Goal: Task Accomplishment & Management: Use online tool/utility

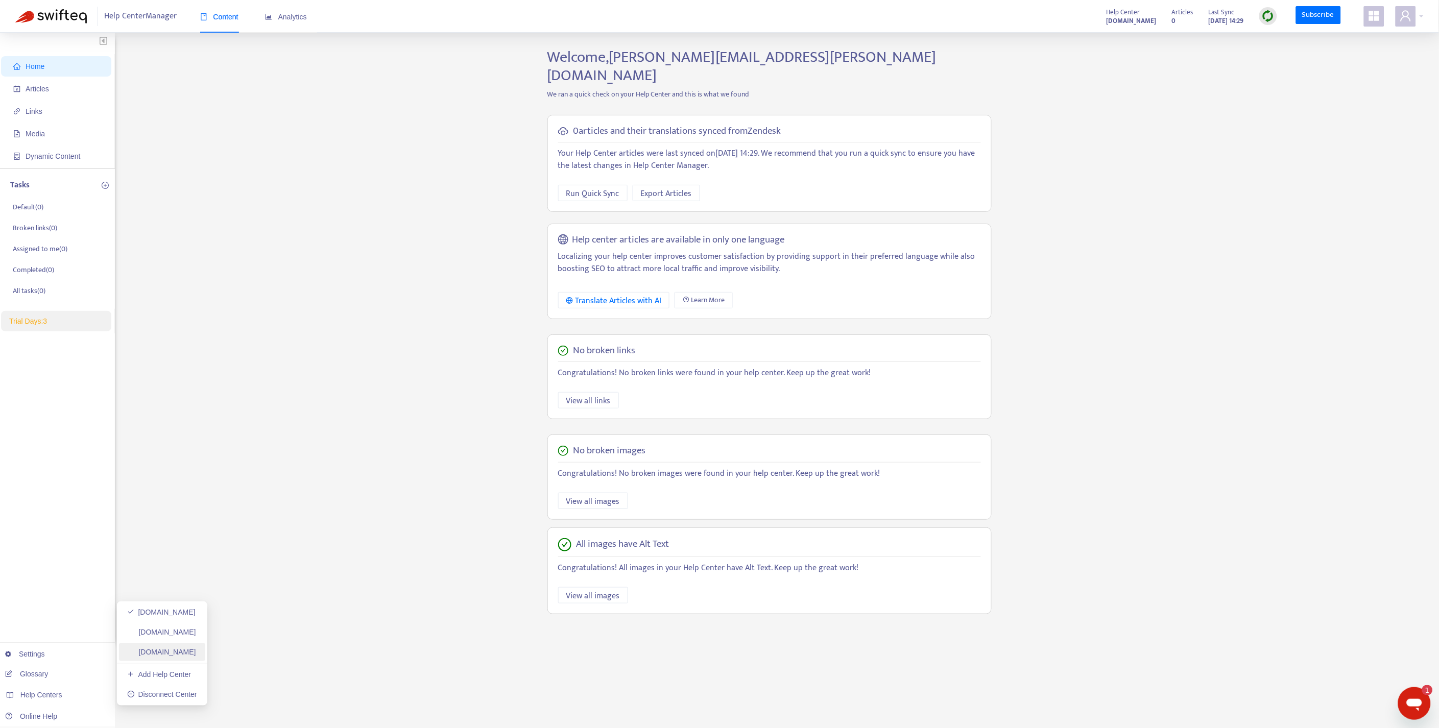
click at [196, 655] on link "[DOMAIN_NAME]" at bounding box center [161, 652] width 69 height 8
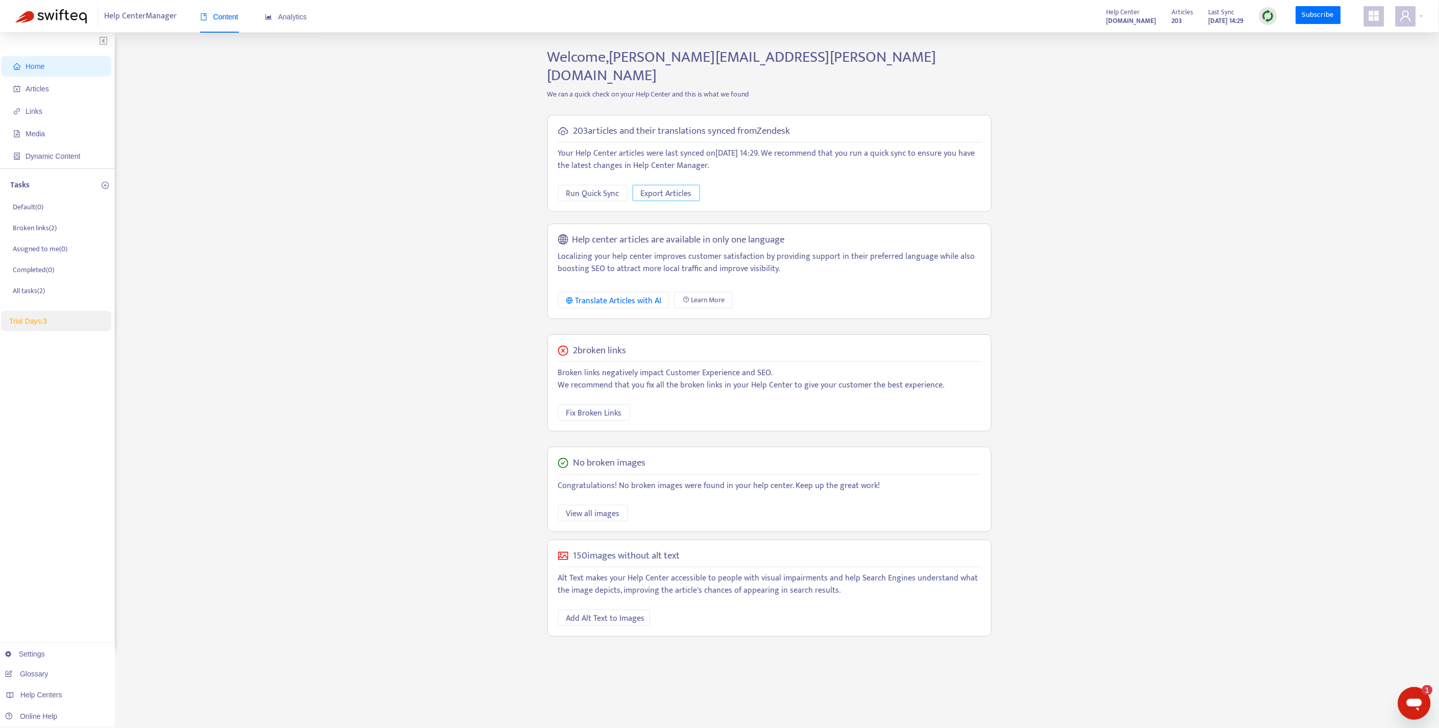
click at [686, 187] on span "Export Articles" at bounding box center [666, 193] width 51 height 13
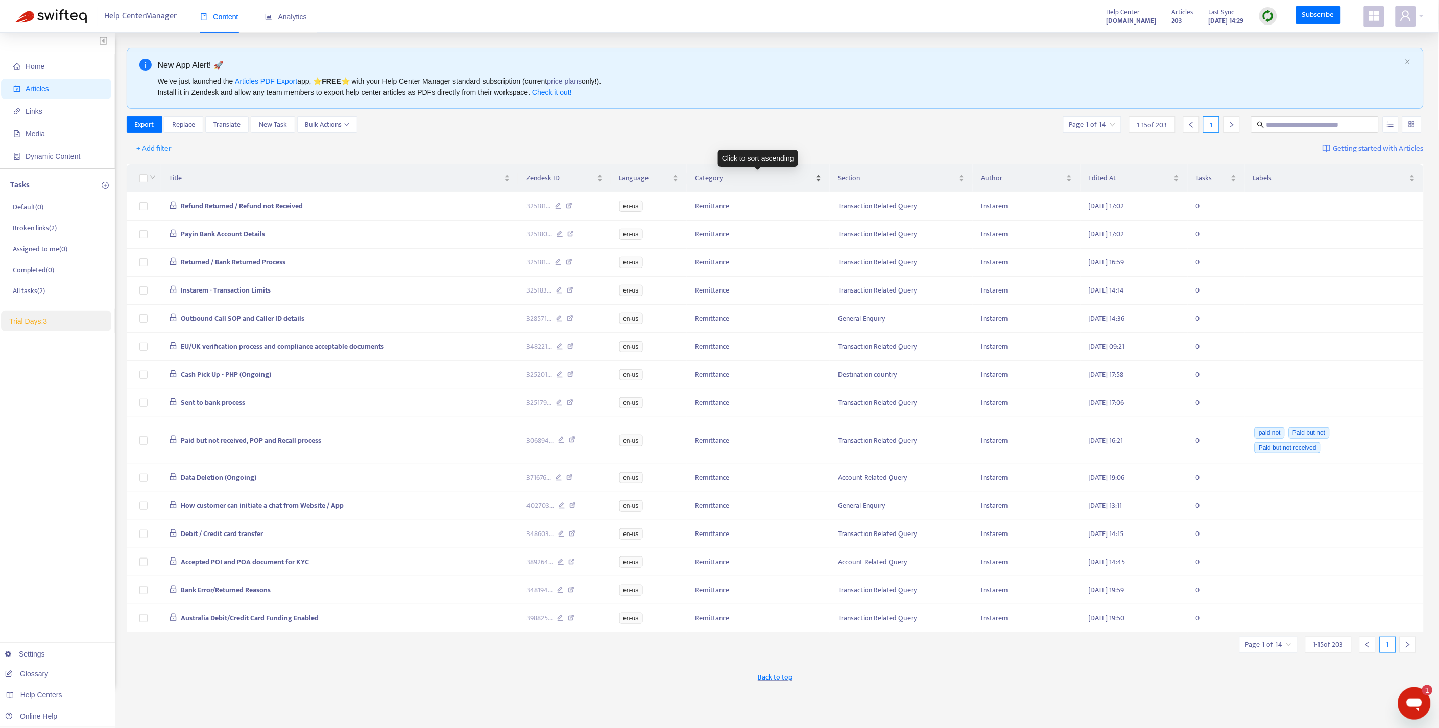
click at [818, 182] on div "Category" at bounding box center [758, 178] width 127 height 11
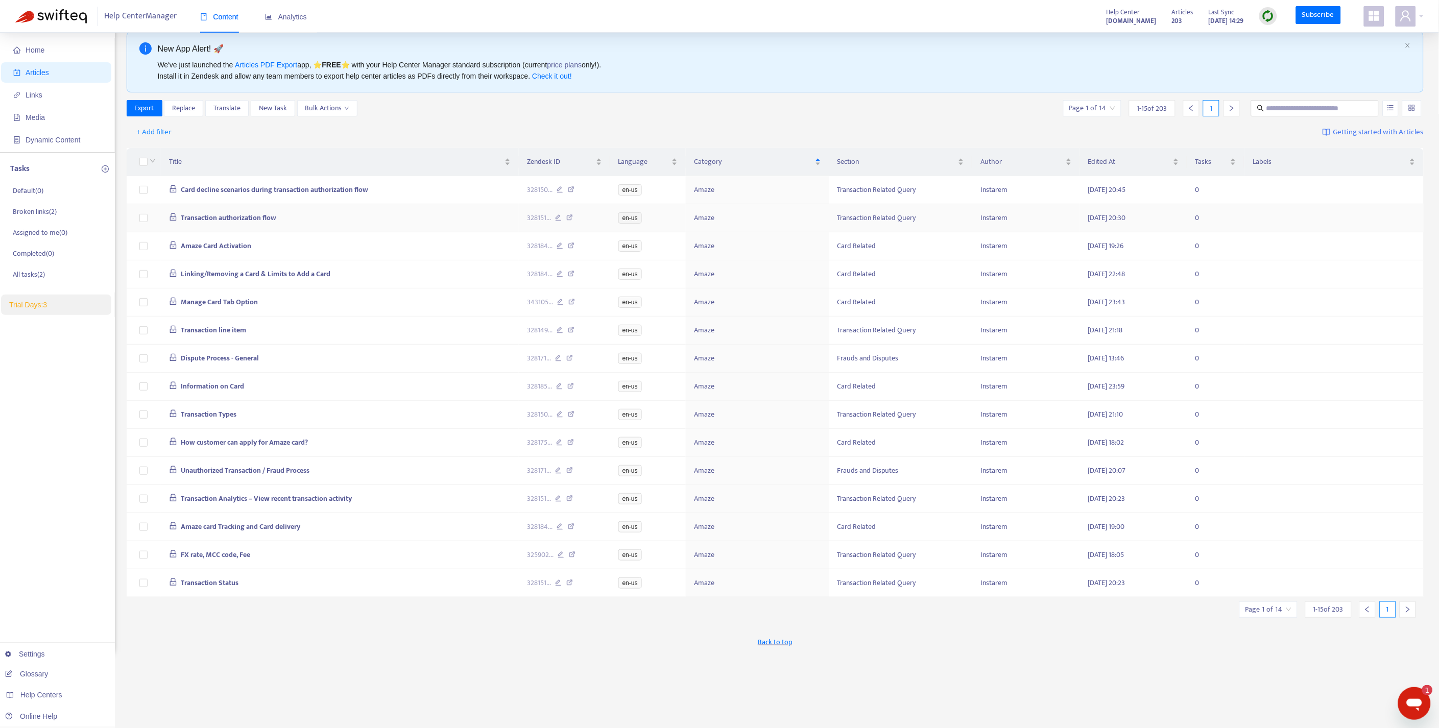
scroll to position [14, 0]
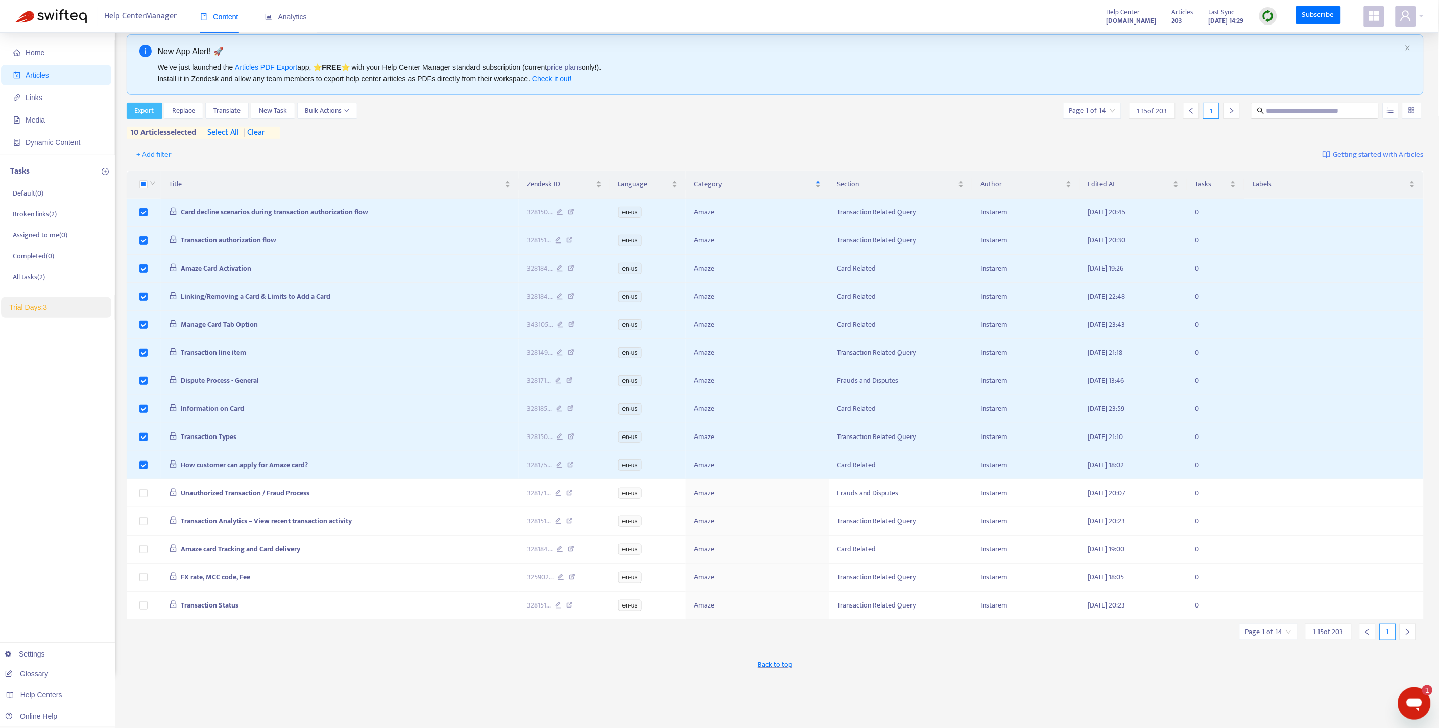
click at [147, 111] on span "Export" at bounding box center [144, 110] width 19 height 11
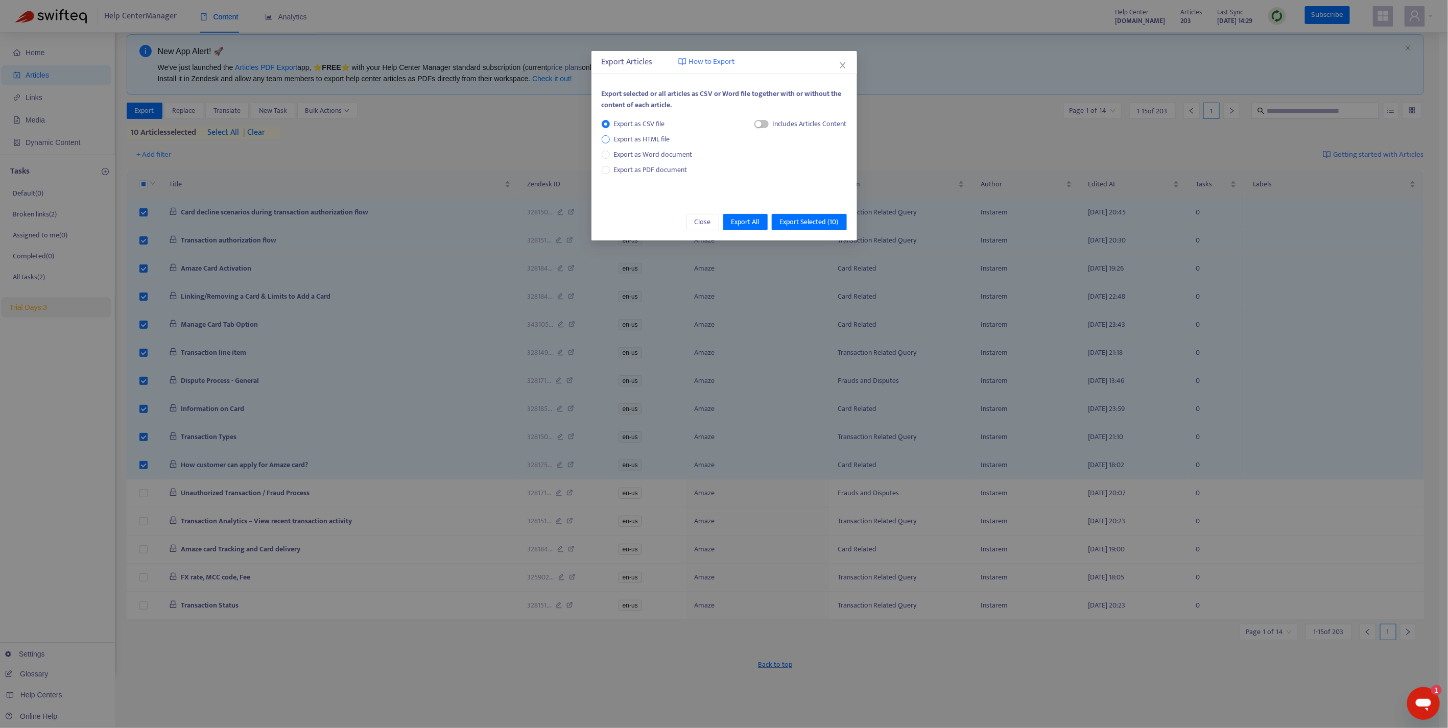
click at [614, 140] on span "Export as HTML file" at bounding box center [642, 139] width 64 height 11
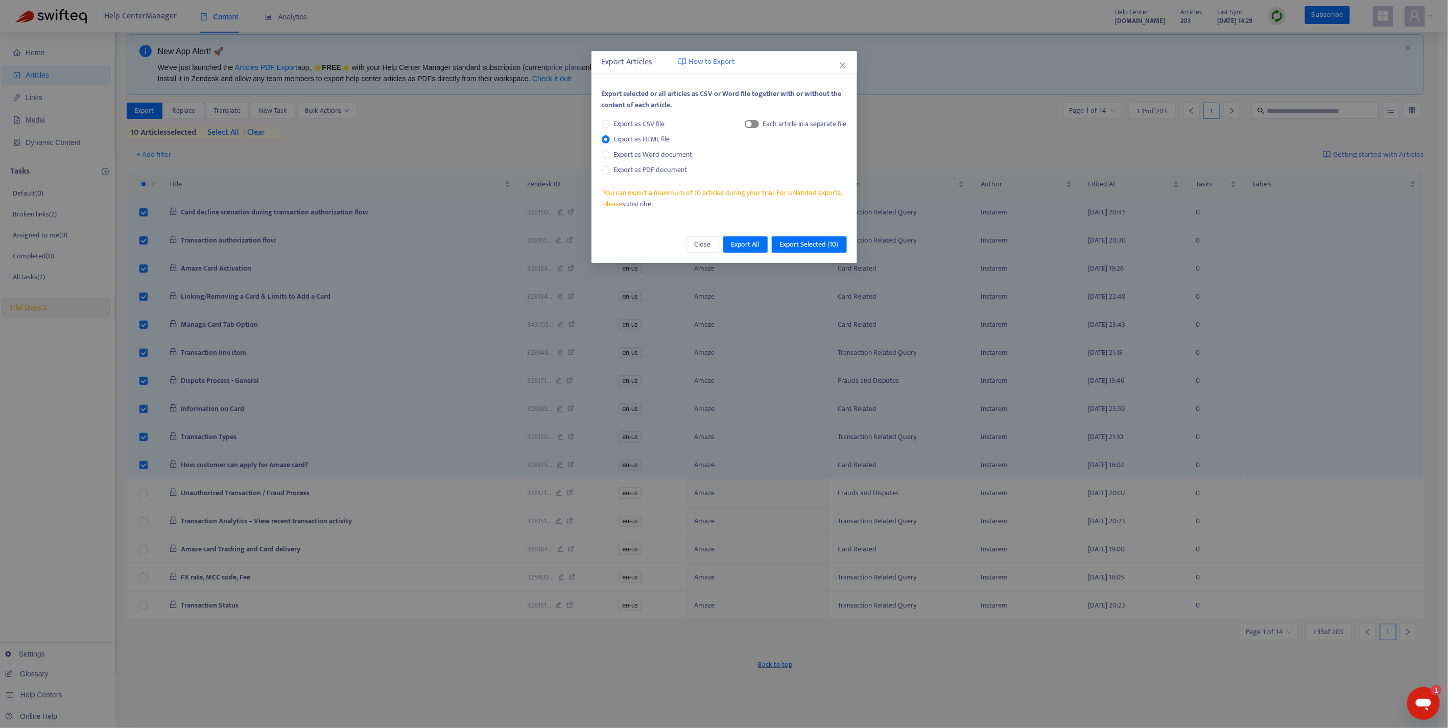
click at [755, 126] on span "button" at bounding box center [752, 124] width 14 height 8
click at [808, 246] on span "Export Selected ( 10 )" at bounding box center [809, 244] width 59 height 11
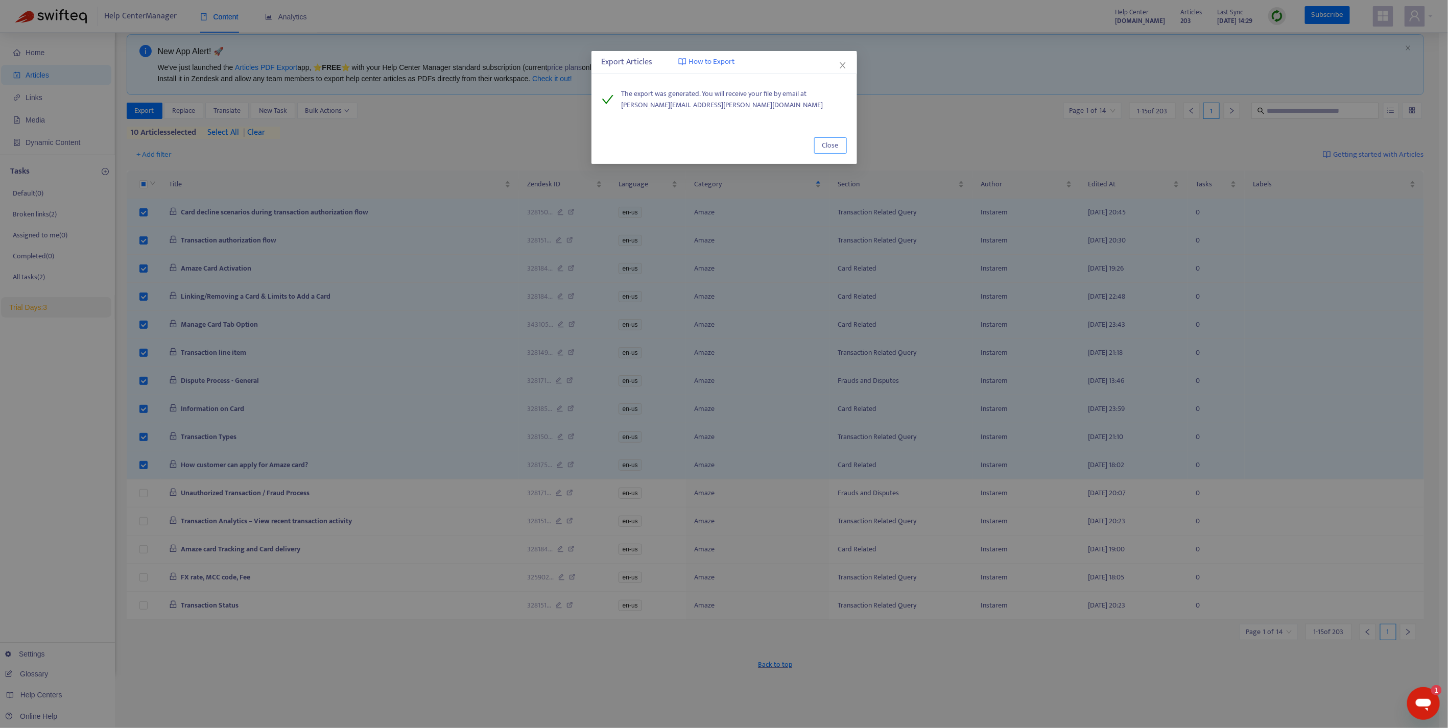
click at [825, 146] on span "Close" at bounding box center [830, 145] width 16 height 11
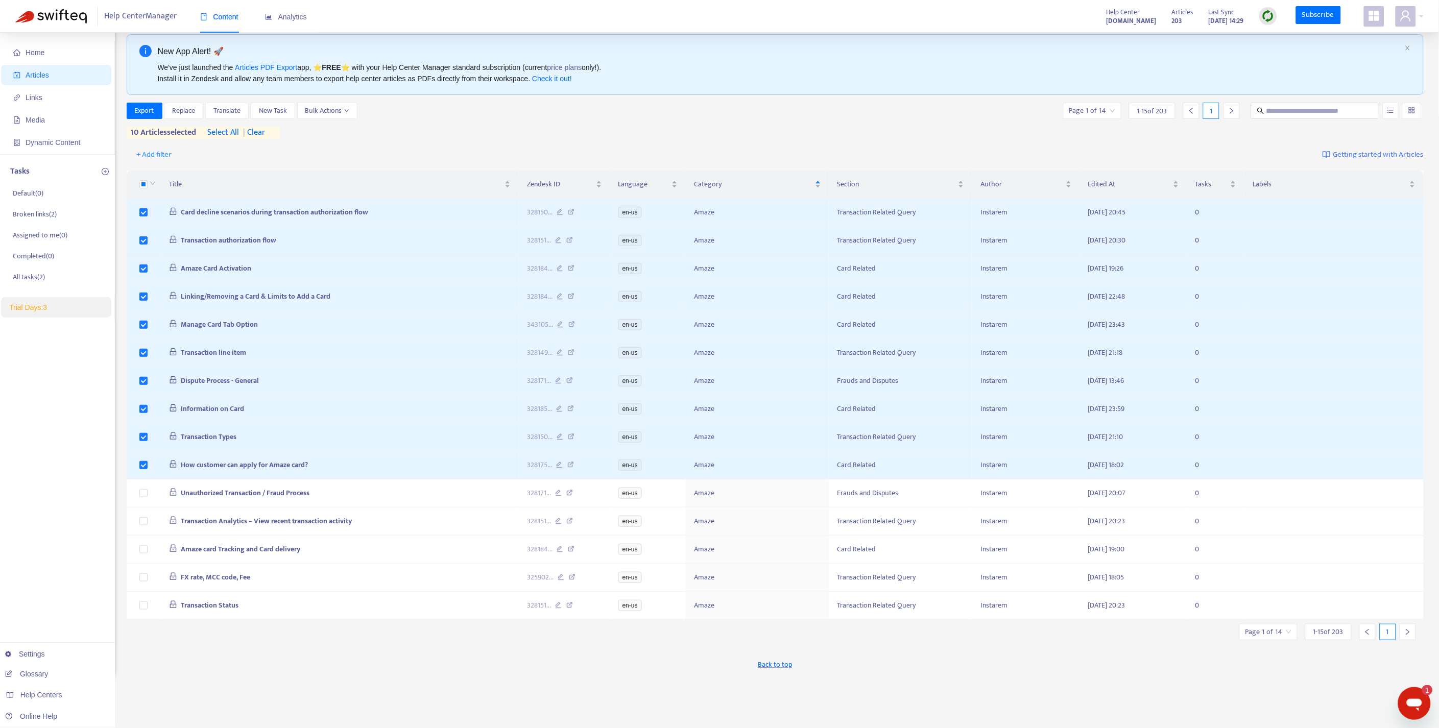
click at [258, 133] on span "| clear" at bounding box center [252, 133] width 26 height 12
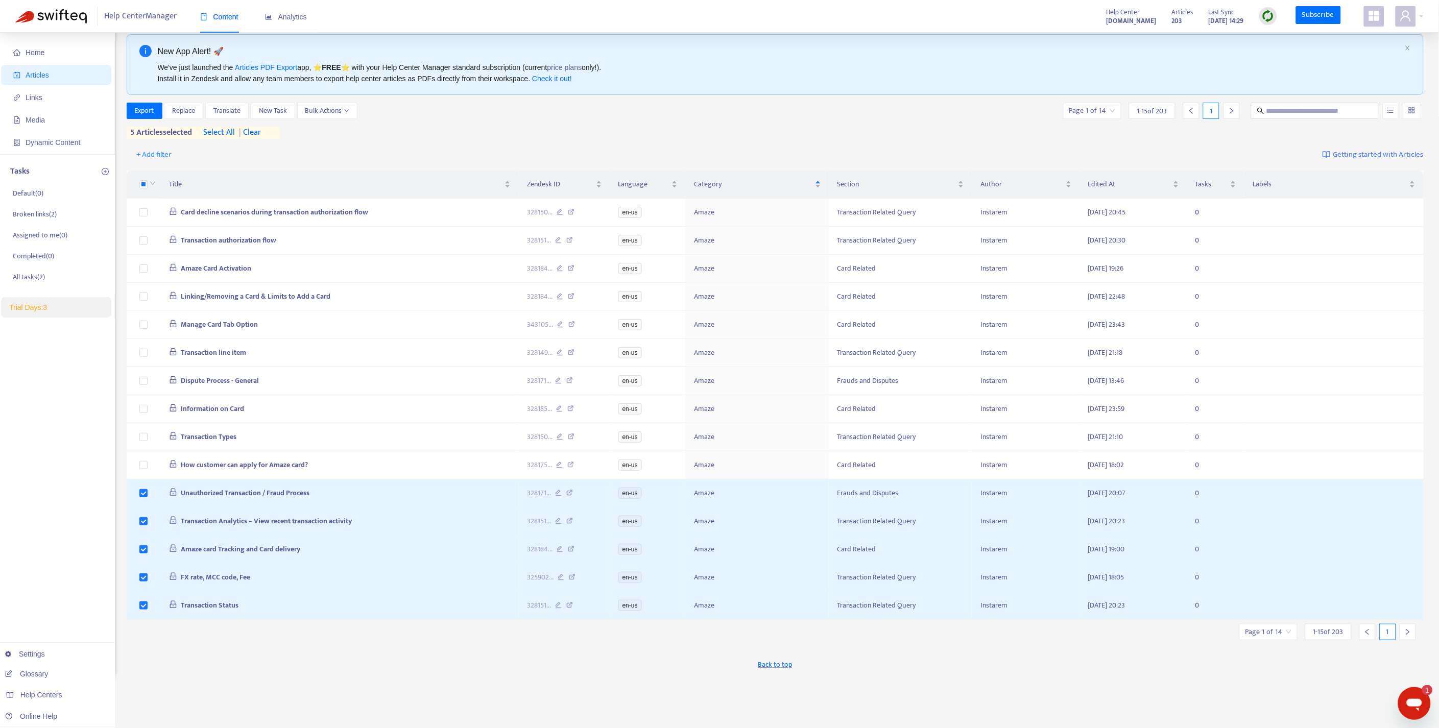
click at [1412, 640] on div at bounding box center [1408, 632] width 16 height 16
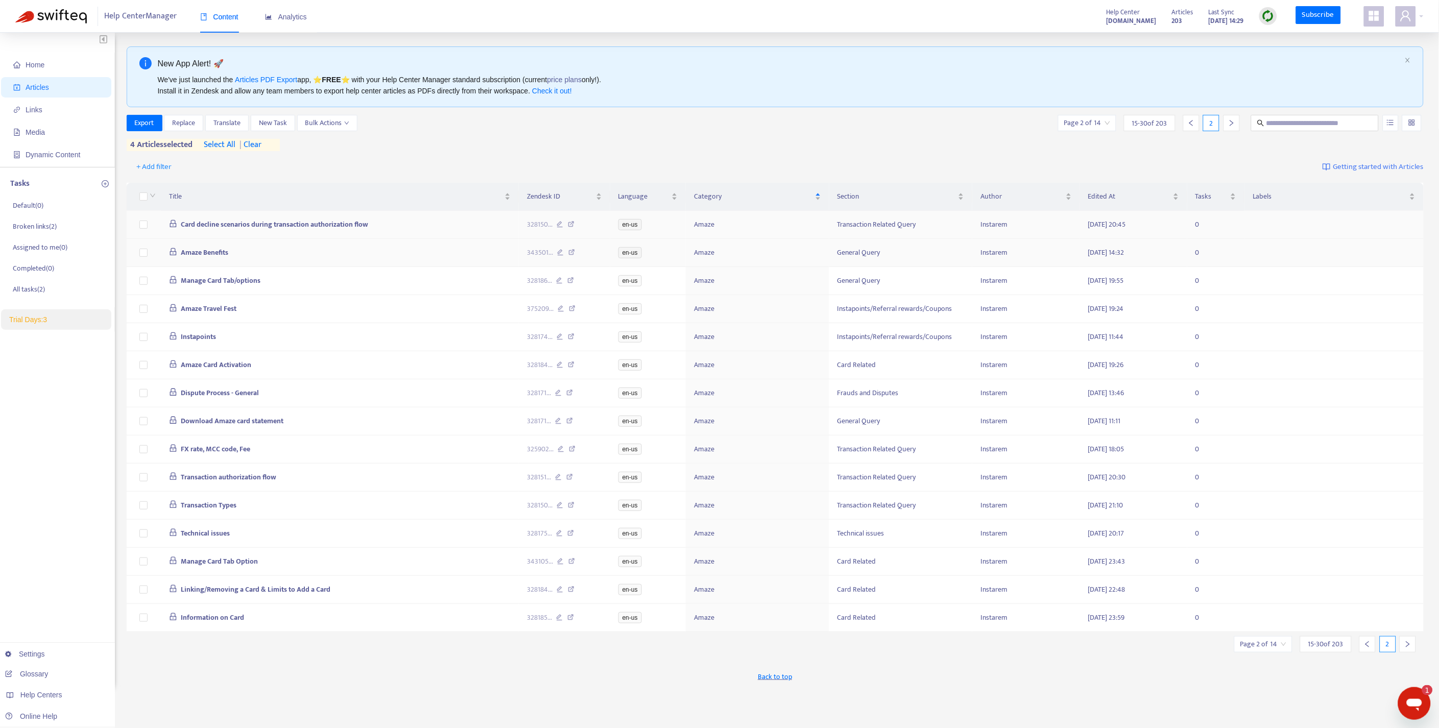
scroll to position [2, 0]
click at [1370, 647] on icon "left" at bounding box center [1367, 643] width 7 height 7
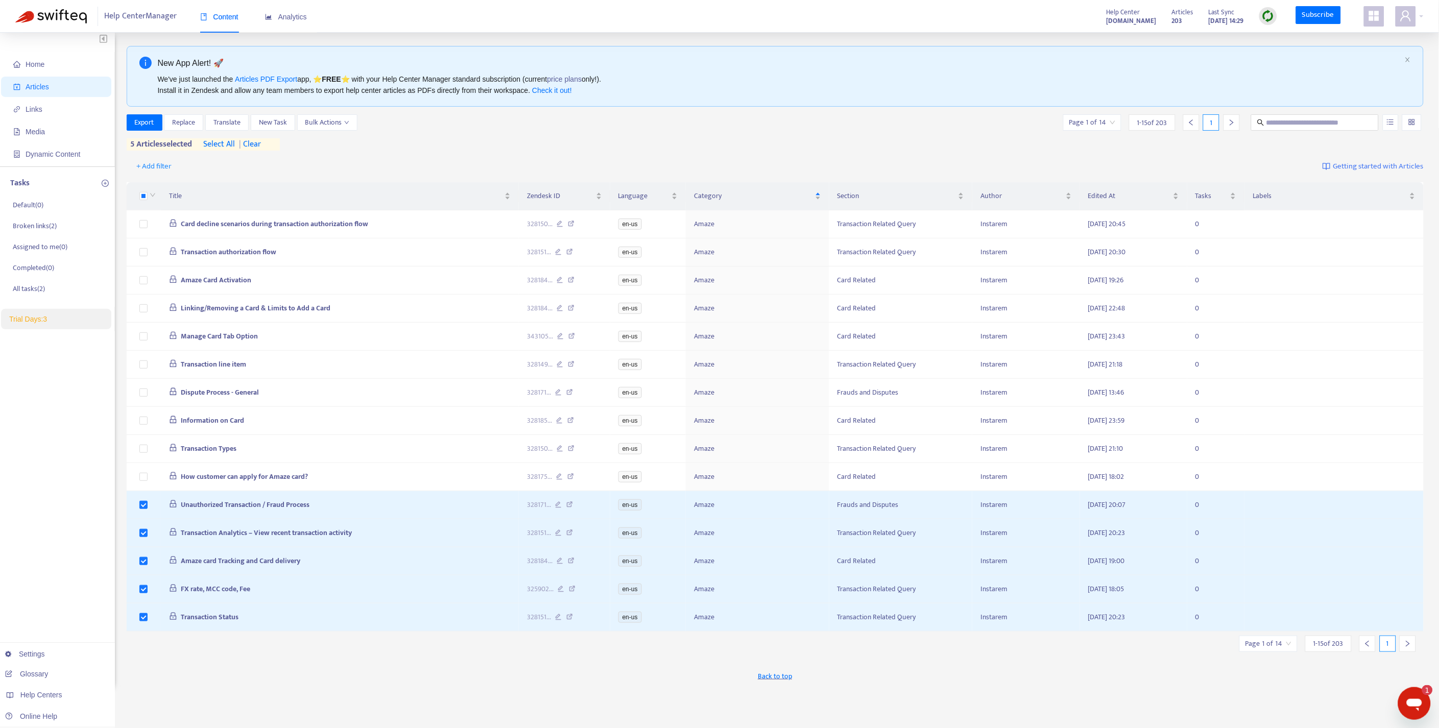
click at [1414, 652] on div at bounding box center [1408, 644] width 16 height 16
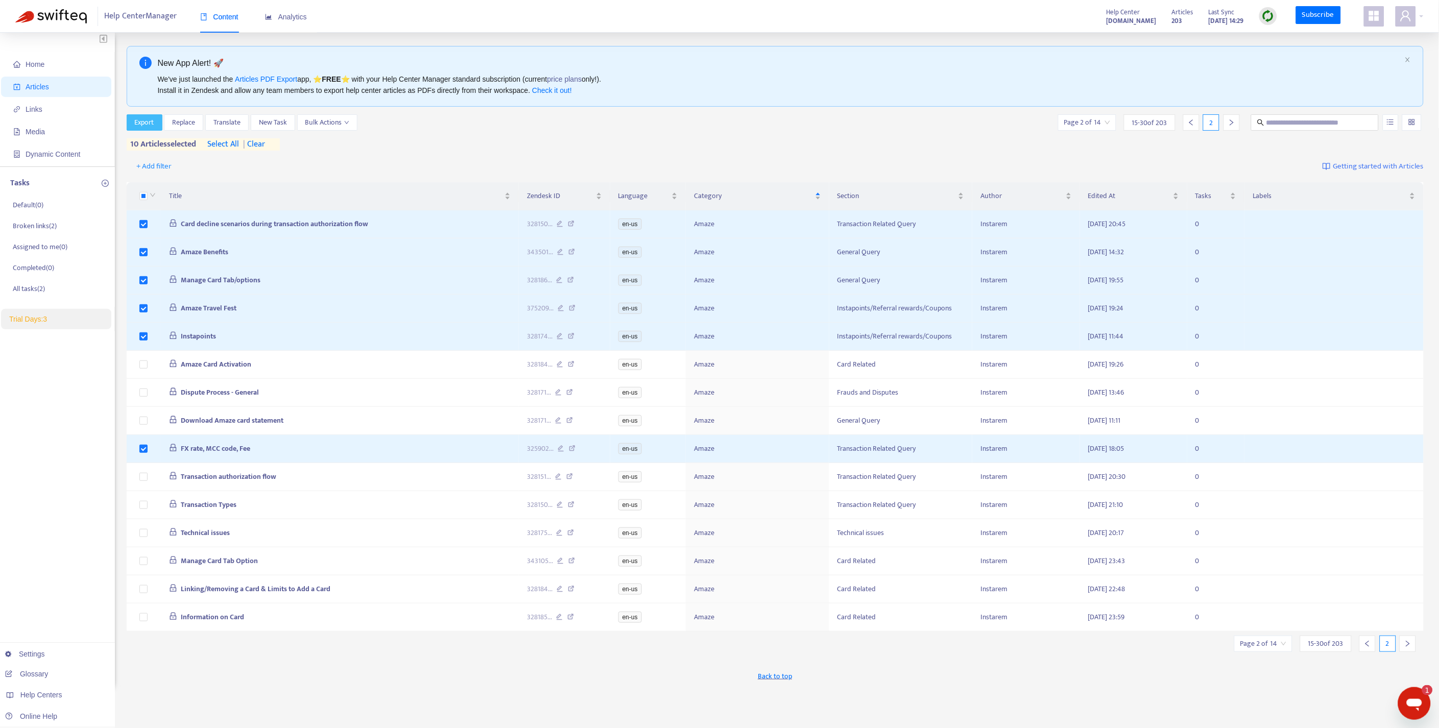
click at [150, 123] on span "Export" at bounding box center [144, 122] width 19 height 11
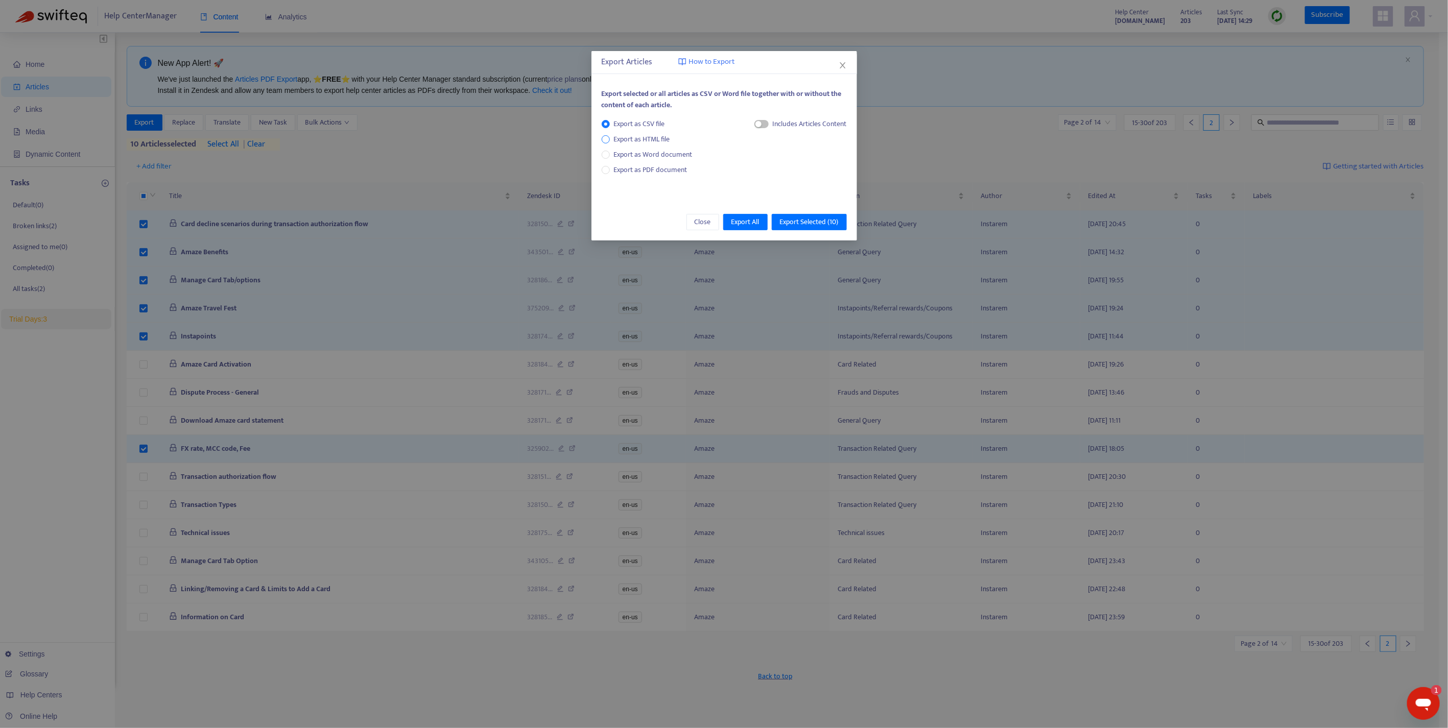
click at [637, 138] on span "Export as HTML file" at bounding box center [642, 139] width 64 height 11
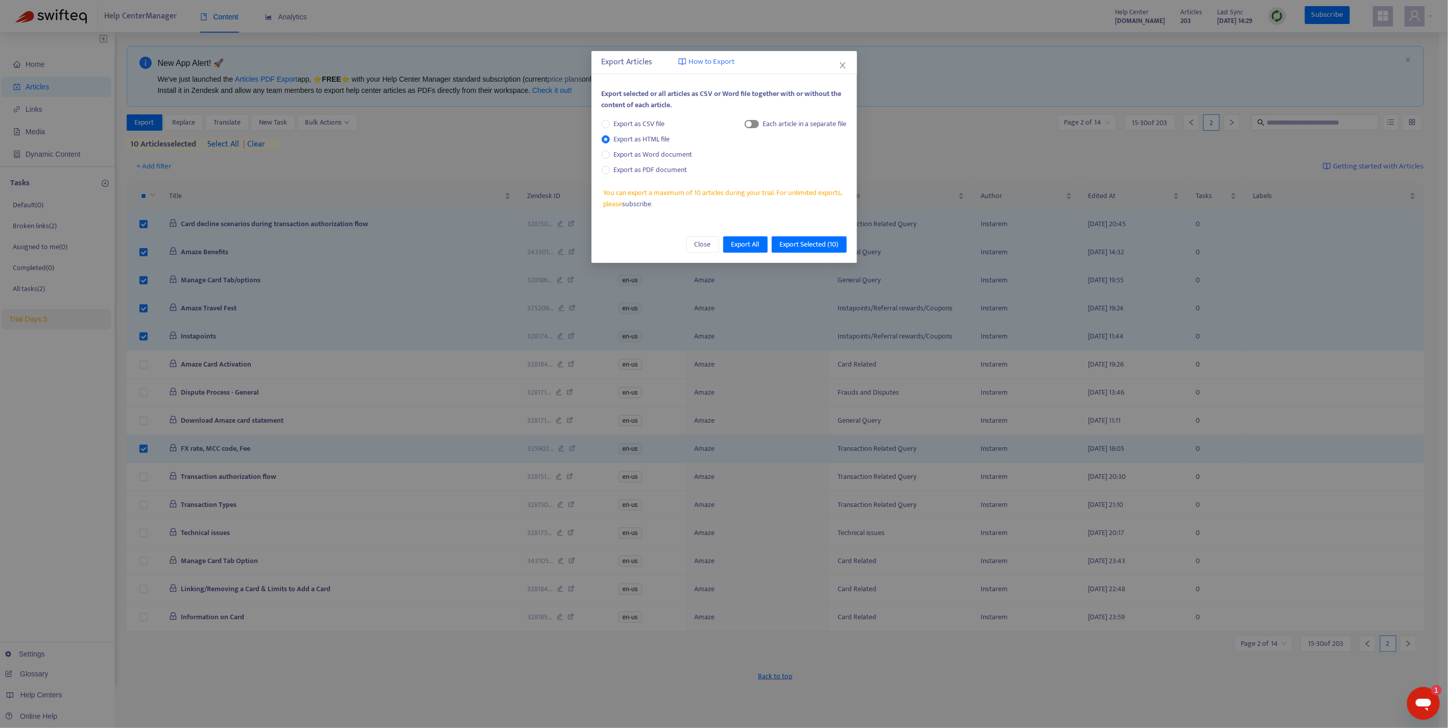
click at [751, 122] on button "button" at bounding box center [752, 124] width 14 height 8
click at [809, 247] on span "Export Selected ( 10 )" at bounding box center [809, 244] width 59 height 11
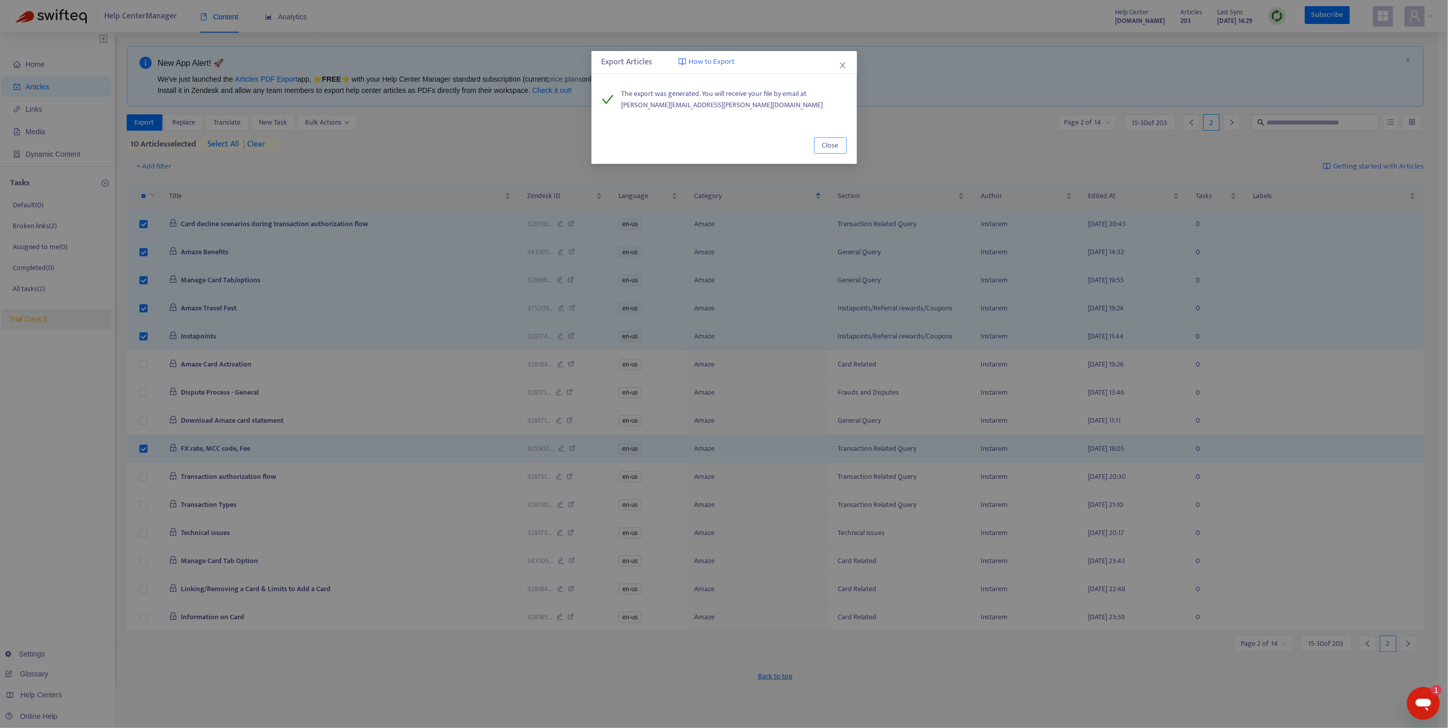
click at [832, 145] on span "Close" at bounding box center [830, 145] width 16 height 11
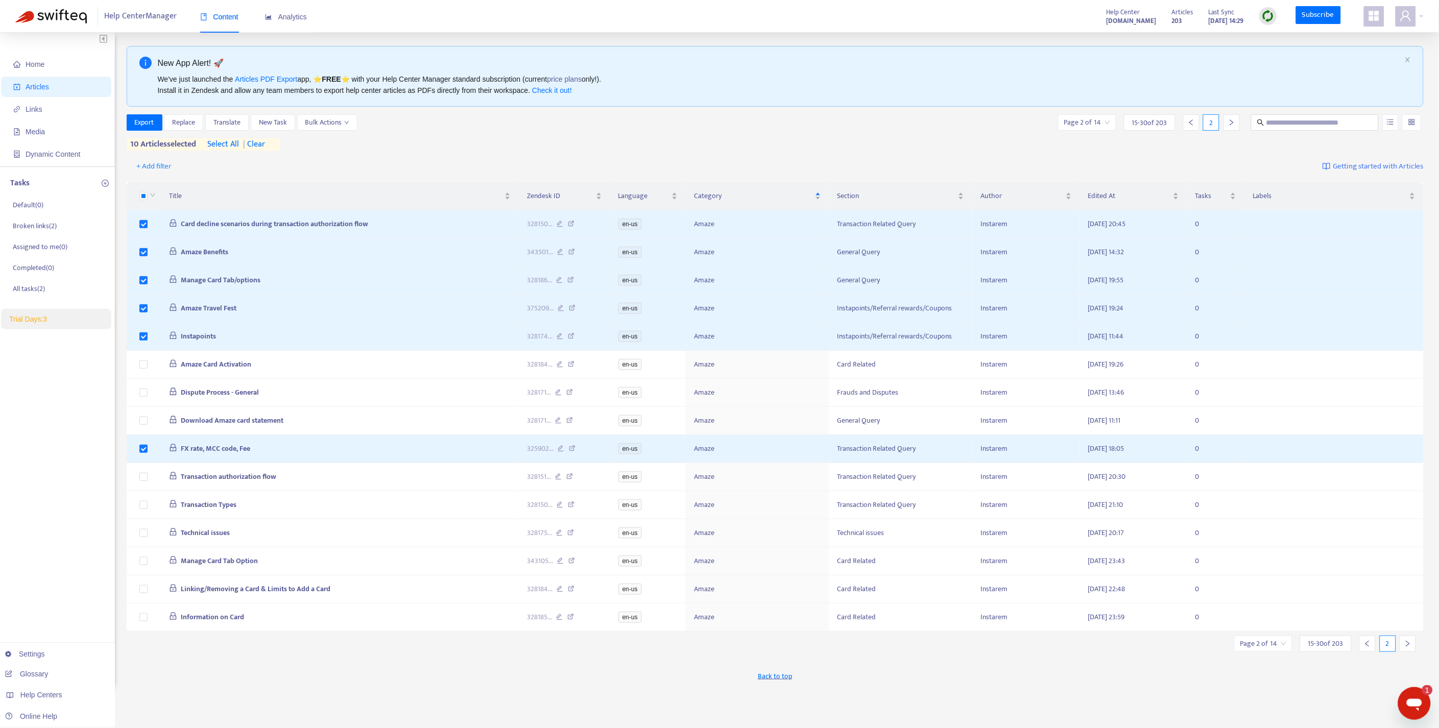
click at [259, 146] on span "| clear" at bounding box center [252, 144] width 26 height 12
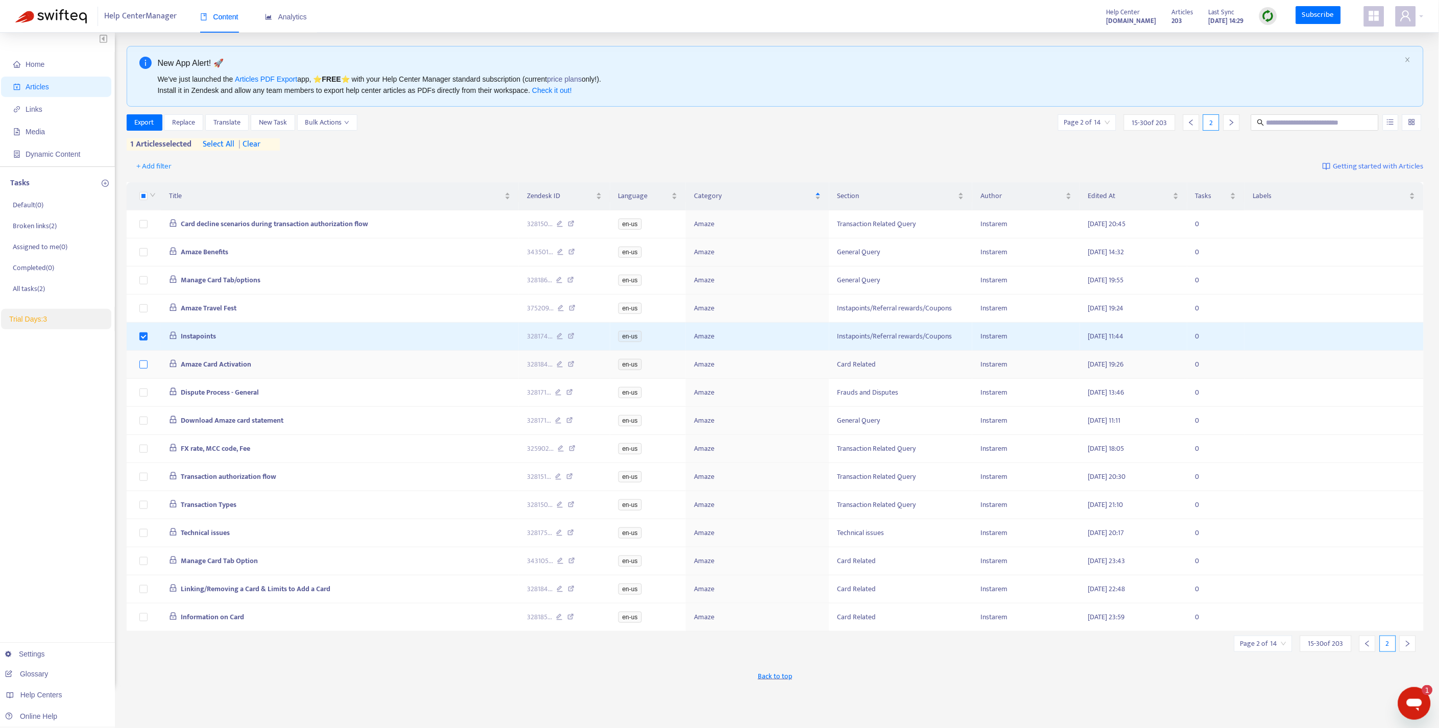
click at [143, 370] on label at bounding box center [143, 364] width 8 height 11
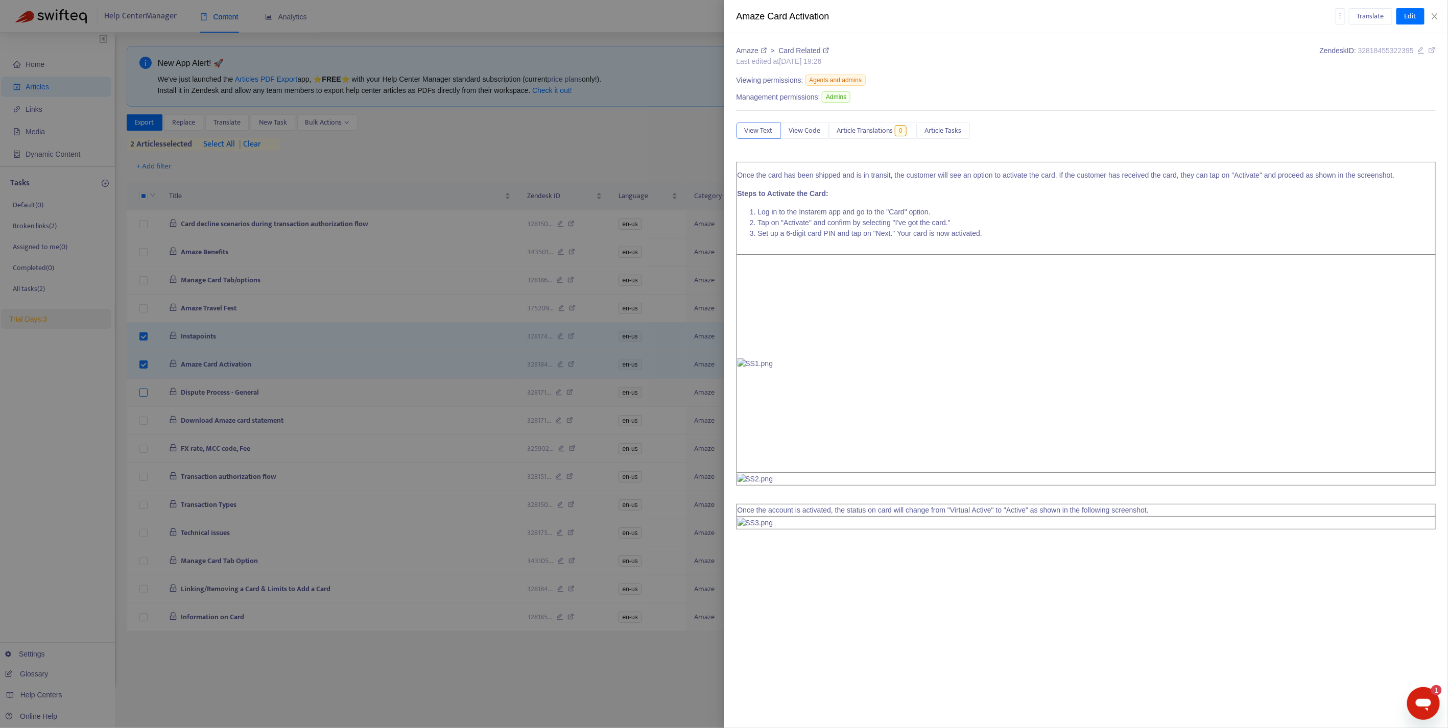
click at [138, 392] on div at bounding box center [724, 364] width 1448 height 728
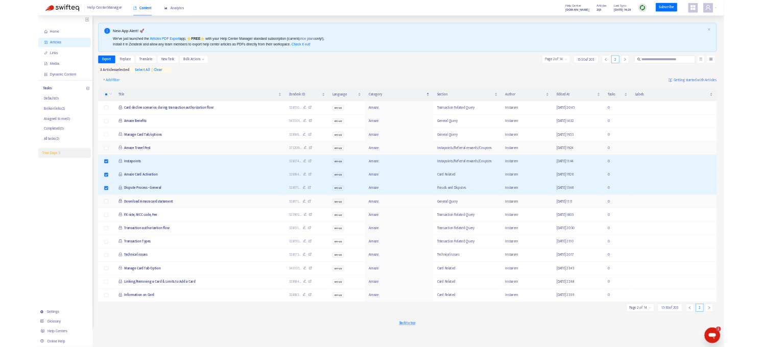
scroll to position [0, 0]
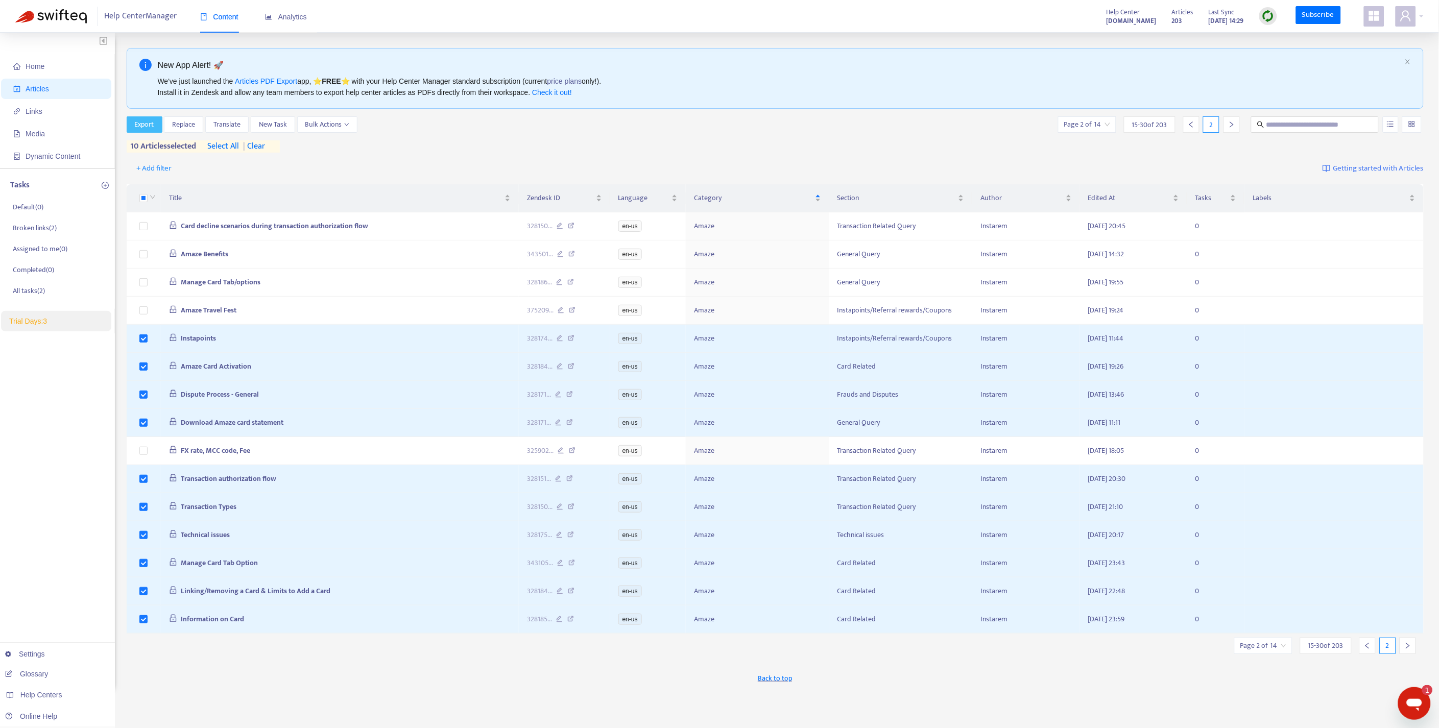
click at [155, 121] on button "Export" at bounding box center [145, 124] width 36 height 16
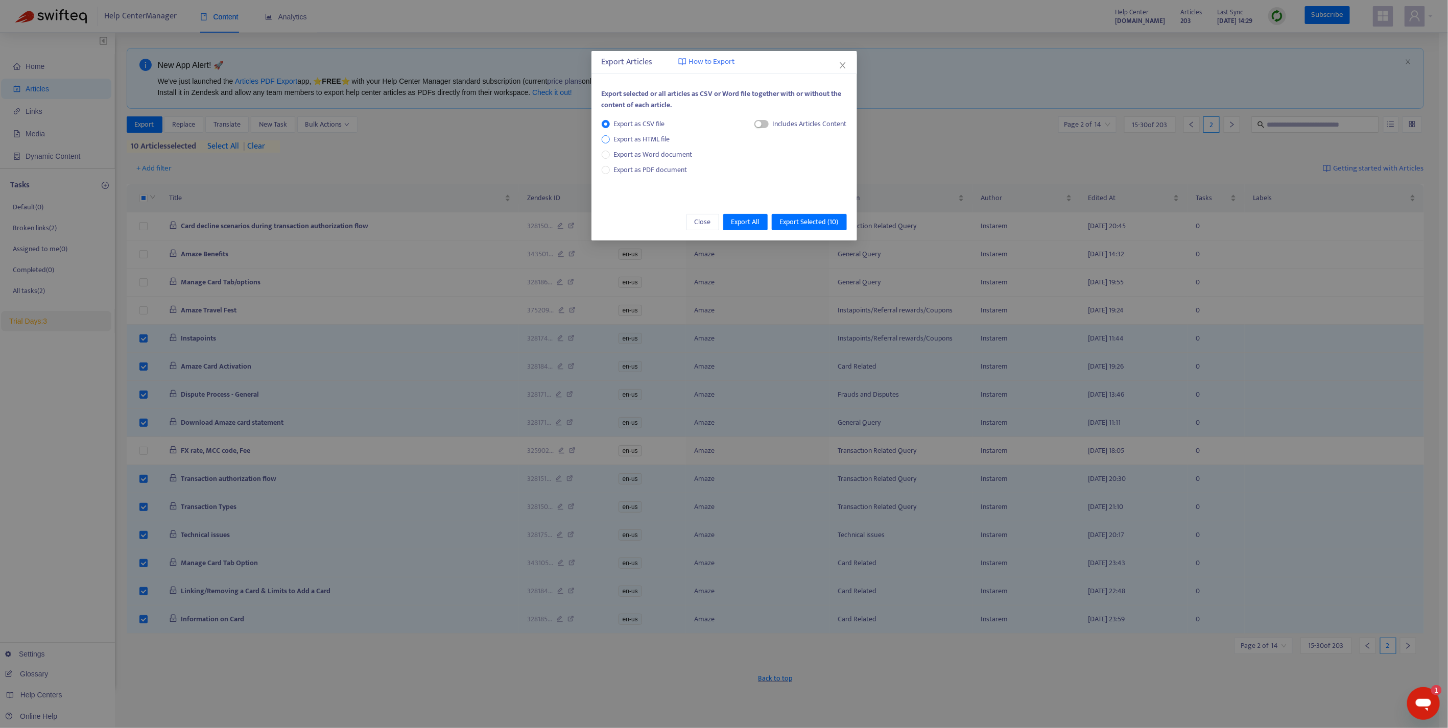
click at [626, 141] on span "Export as HTML file" at bounding box center [642, 139] width 64 height 11
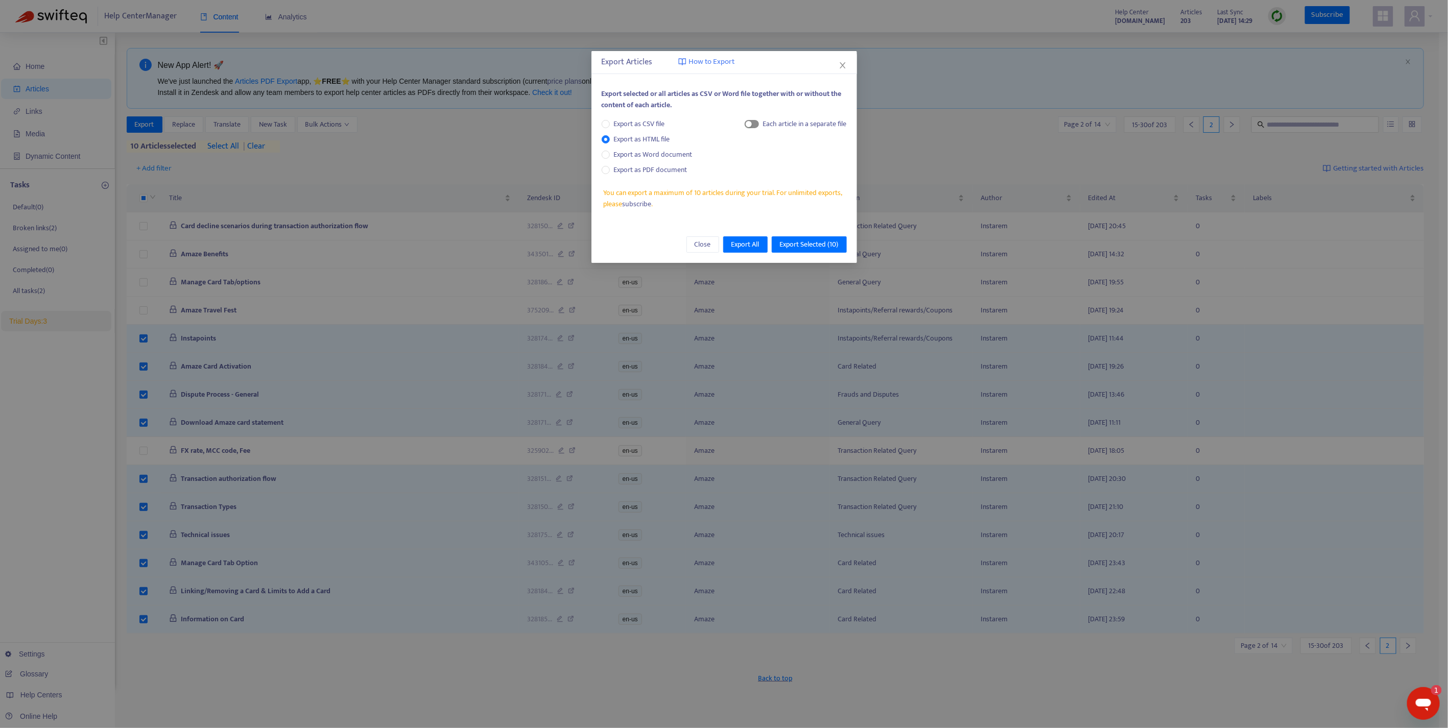
click at [749, 126] on div "button" at bounding box center [749, 124] width 6 height 6
click at [812, 244] on span "Export Selected ( 10 )" at bounding box center [809, 244] width 59 height 11
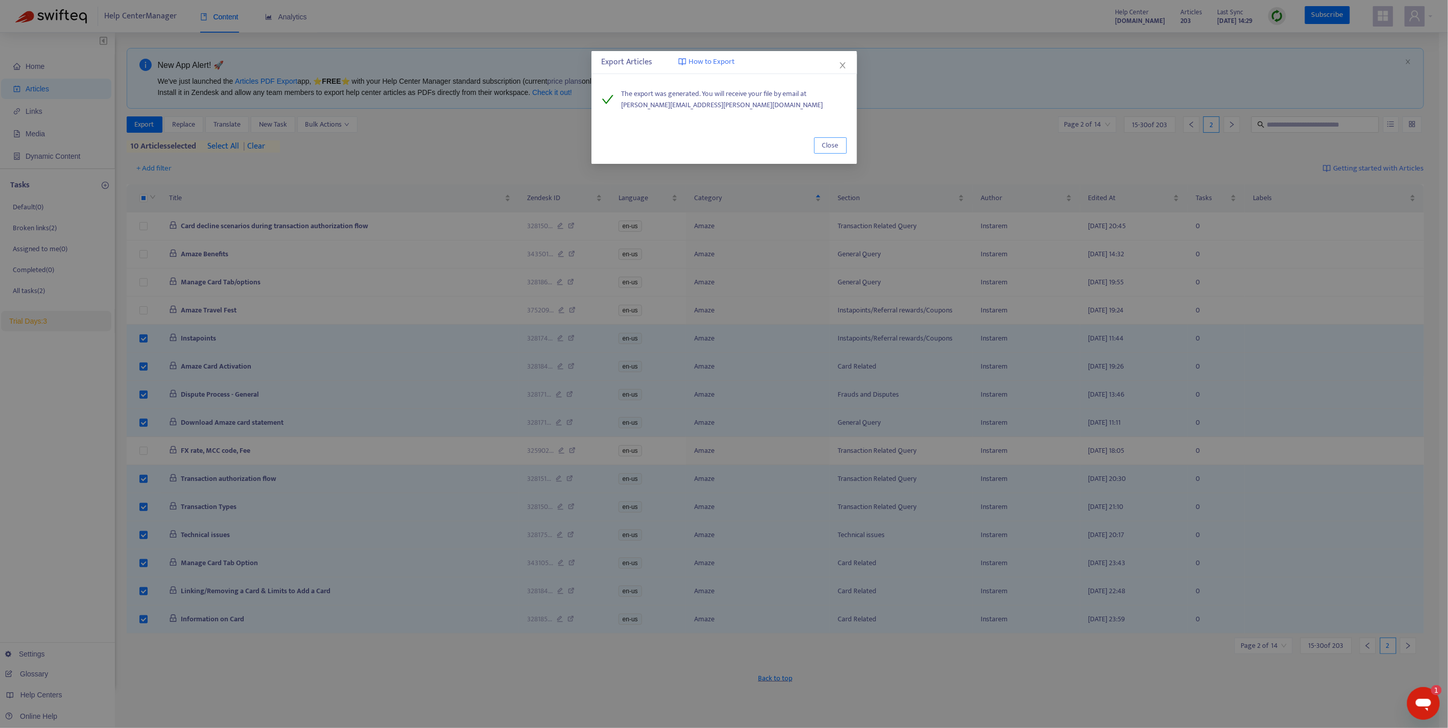
click at [833, 147] on span "Close" at bounding box center [830, 145] width 16 height 11
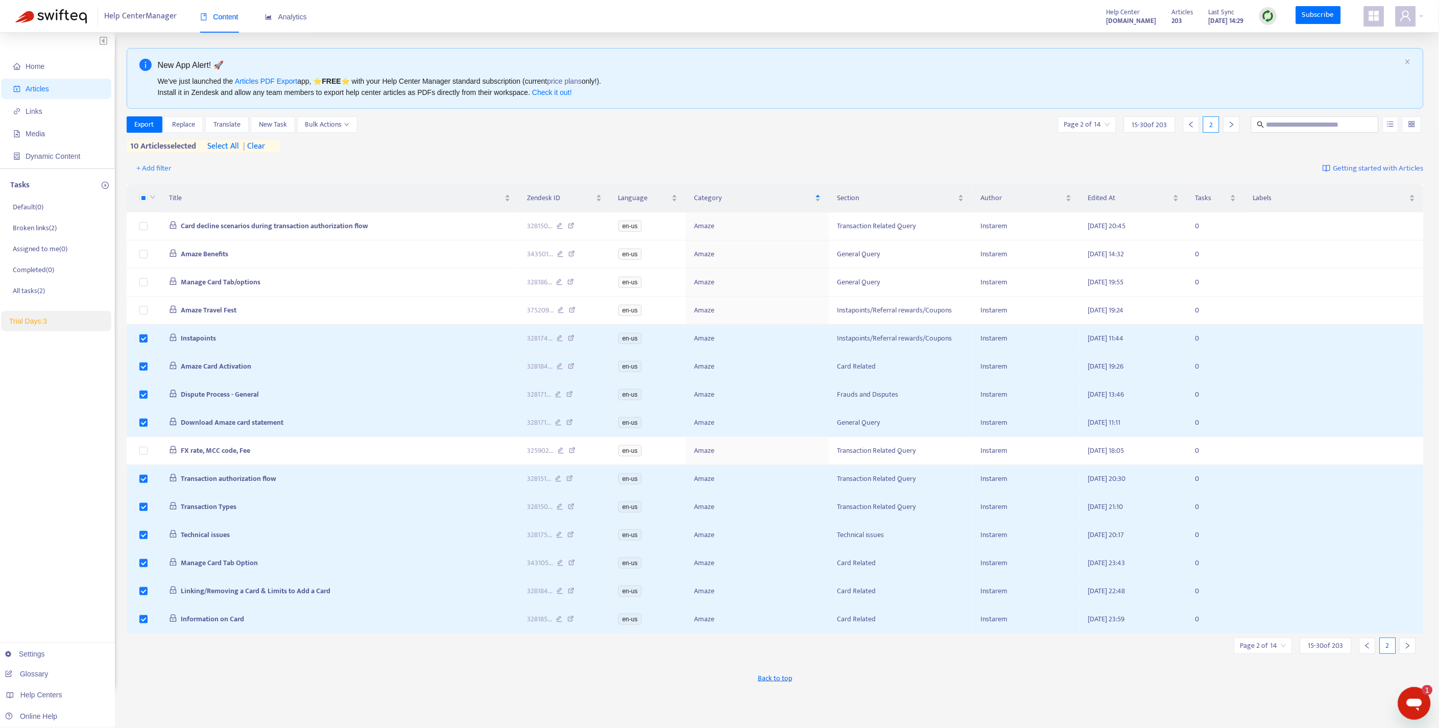
click at [1411, 650] on icon "right" at bounding box center [1407, 645] width 7 height 7
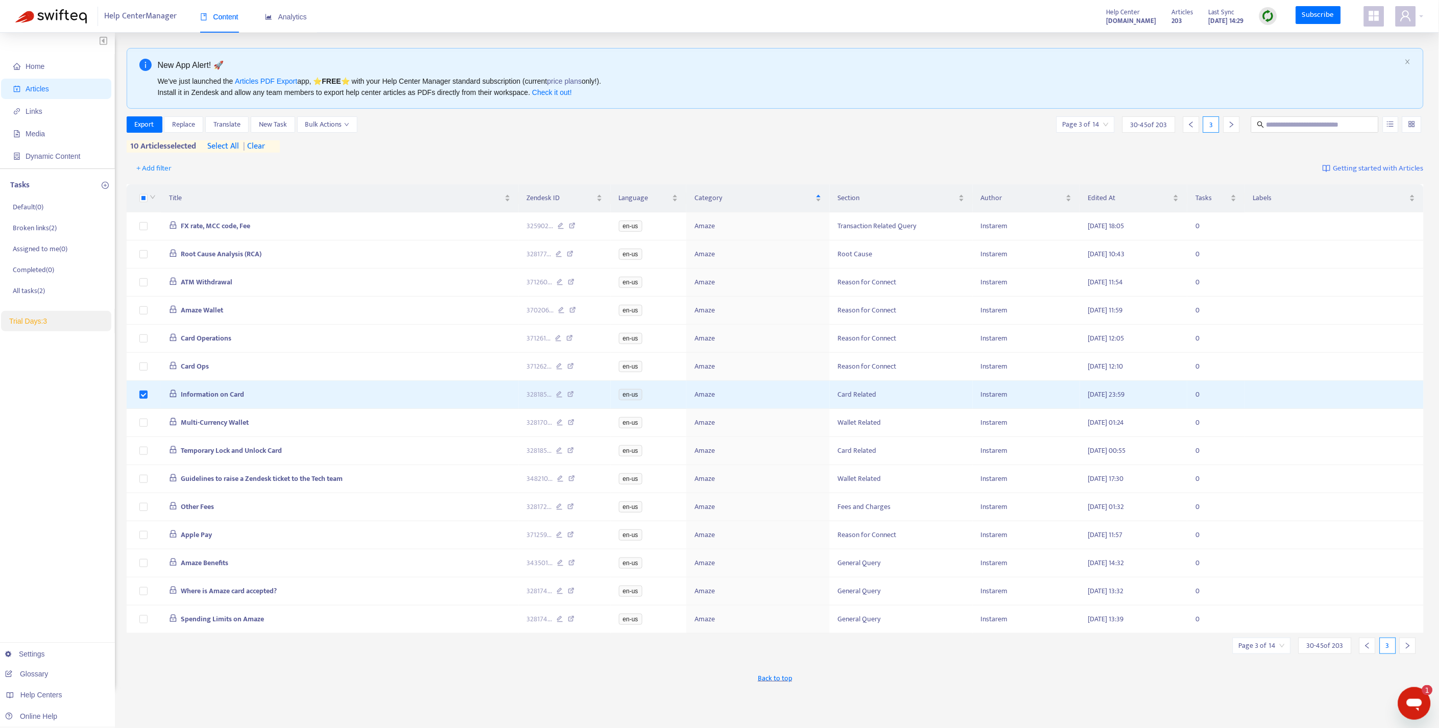
click at [1406, 654] on div at bounding box center [1408, 646] width 16 height 16
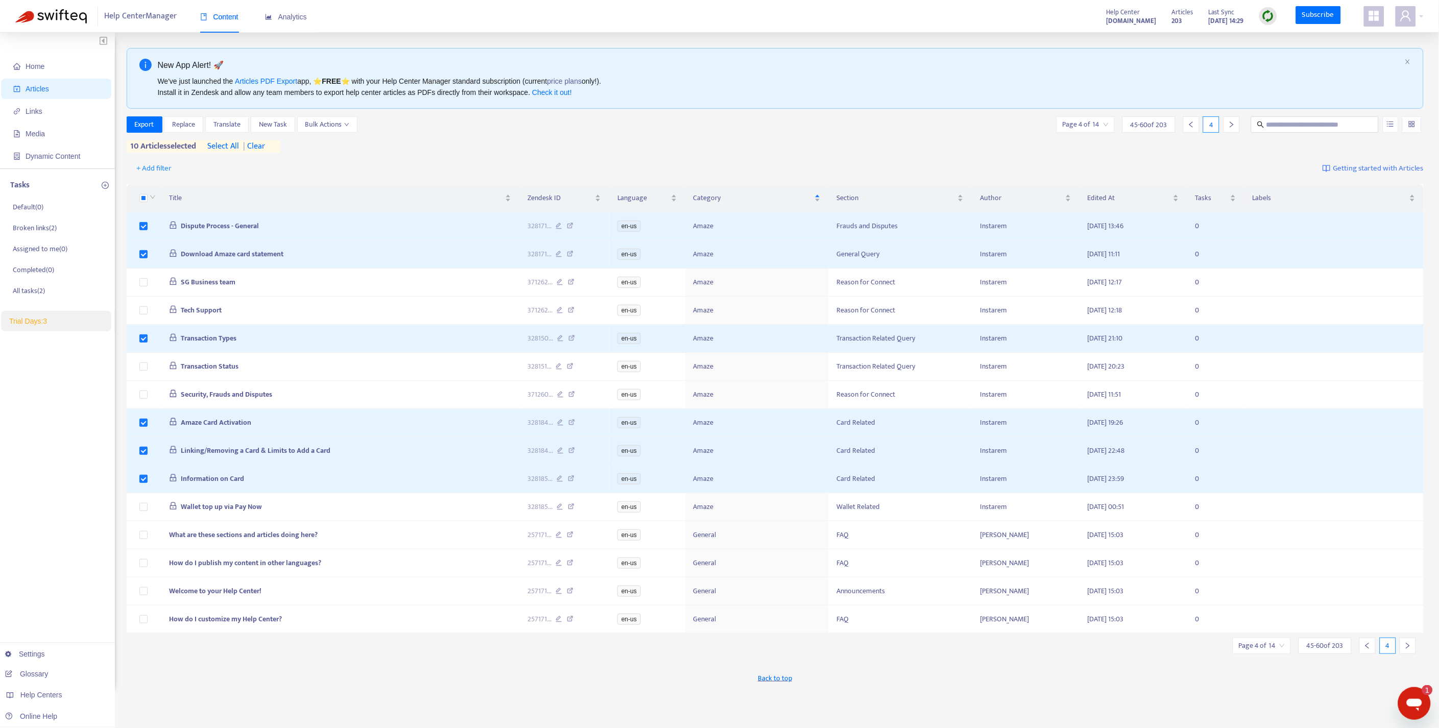
click at [1407, 650] on div at bounding box center [1408, 646] width 16 height 16
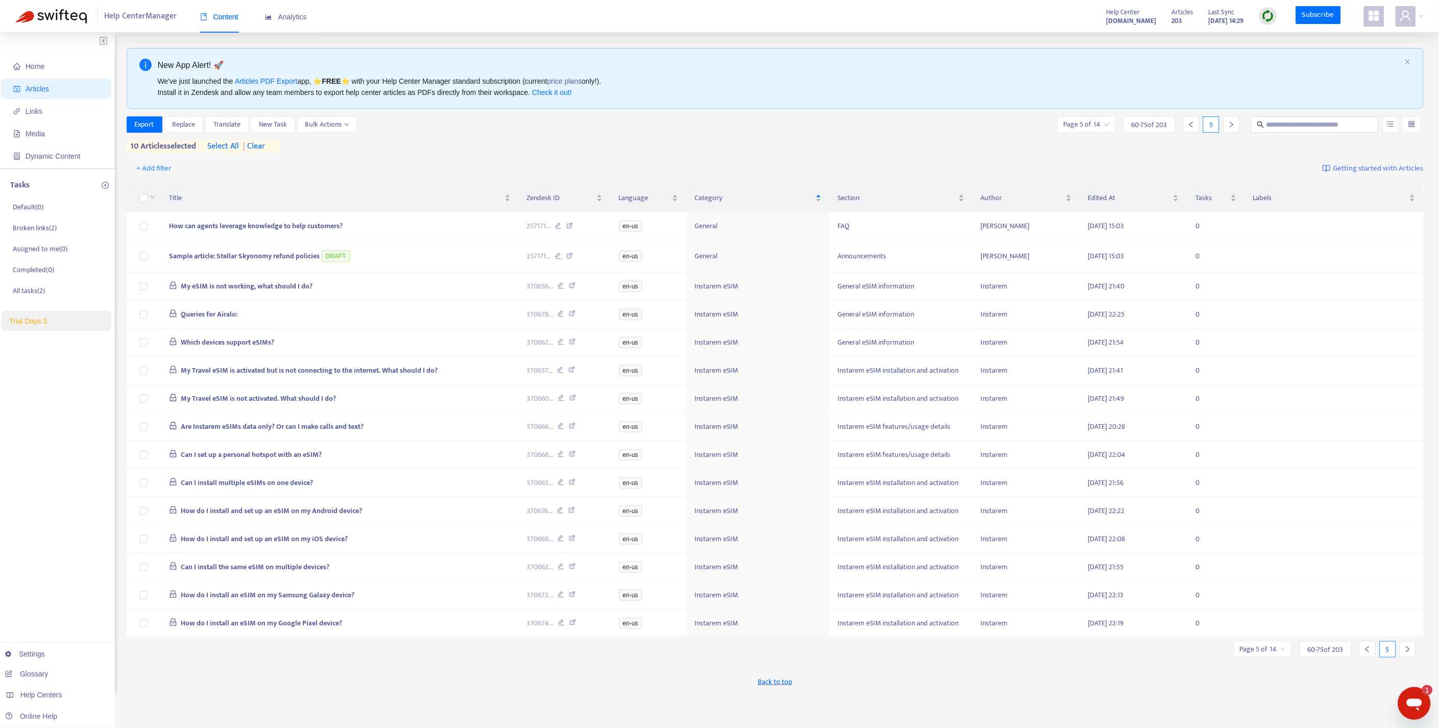
click at [1407, 650] on div at bounding box center [1408, 649] width 16 height 16
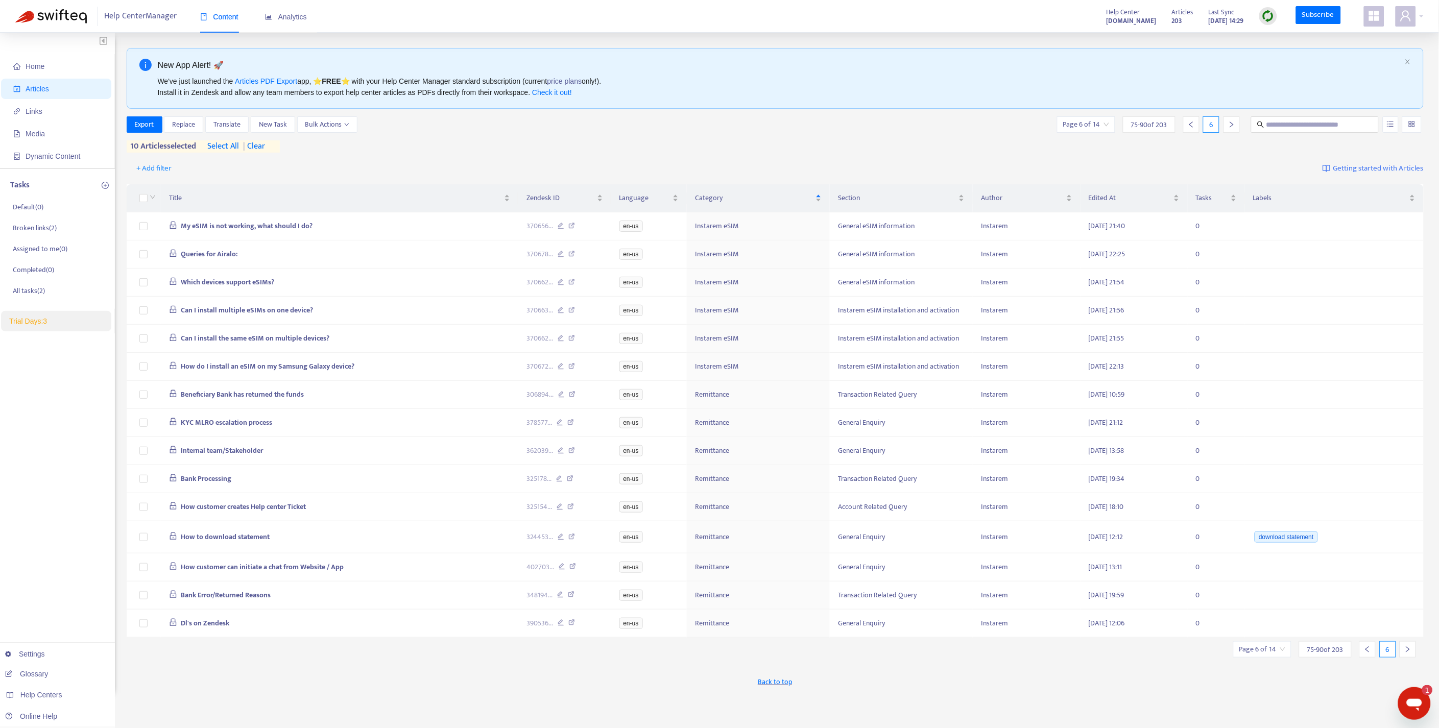
click at [1408, 653] on icon "right" at bounding box center [1407, 649] width 7 height 7
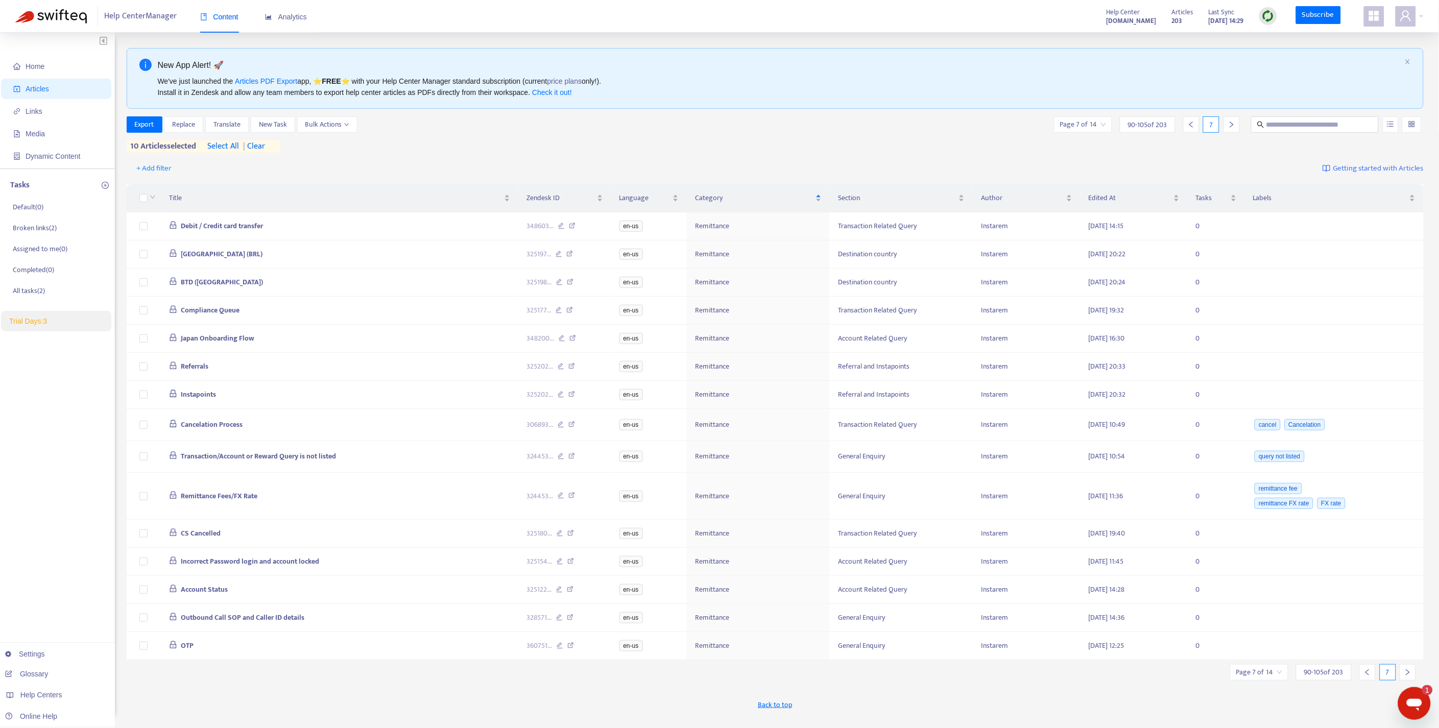
click at [1372, 680] on div at bounding box center [1367, 672] width 16 height 16
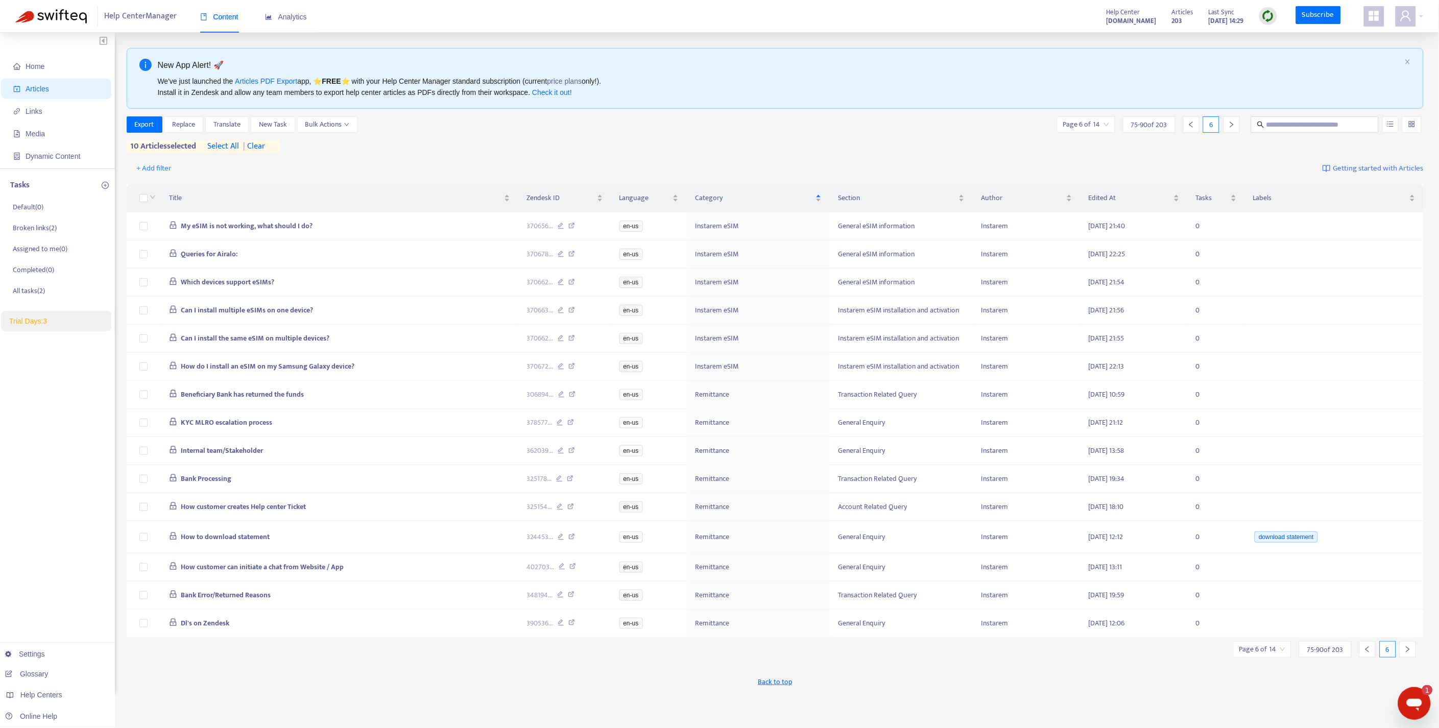
click at [1370, 653] on icon "left" at bounding box center [1367, 649] width 7 height 7
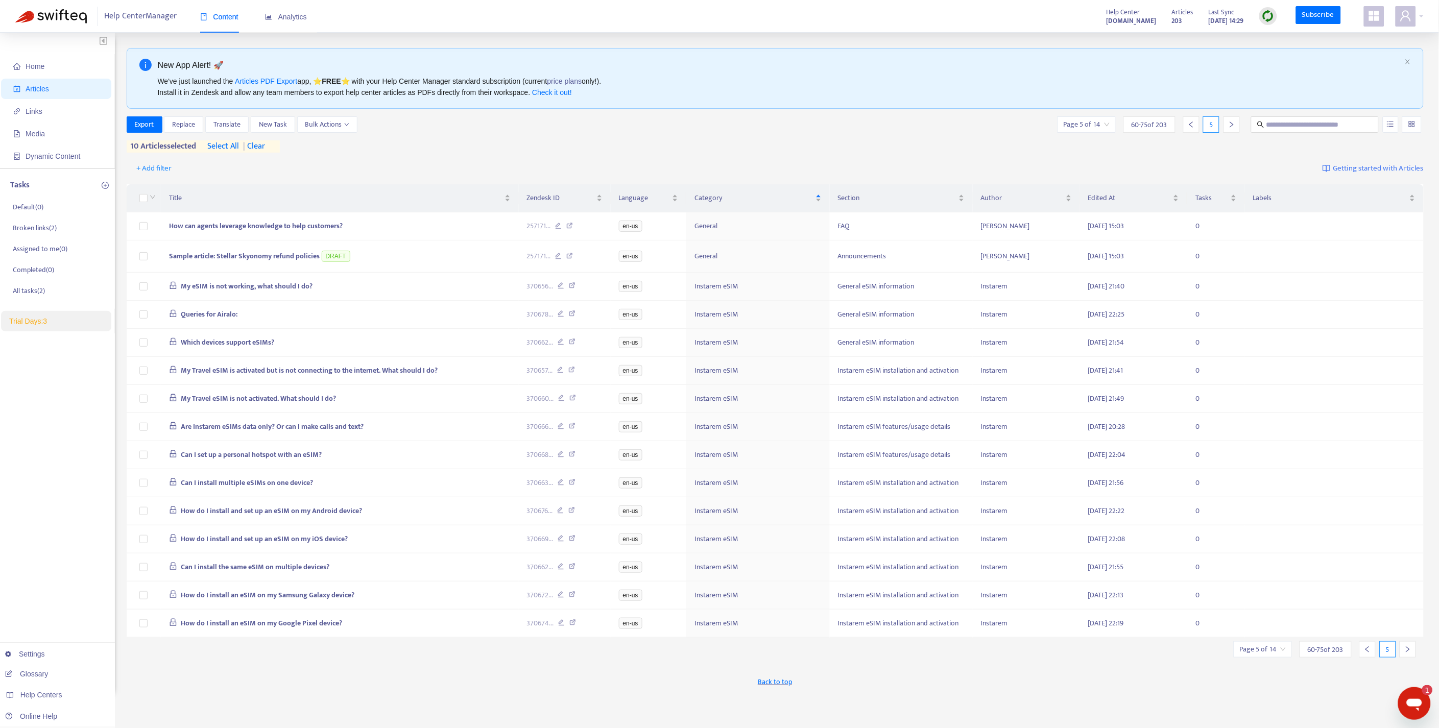
click at [1370, 653] on icon "left" at bounding box center [1367, 649] width 7 height 7
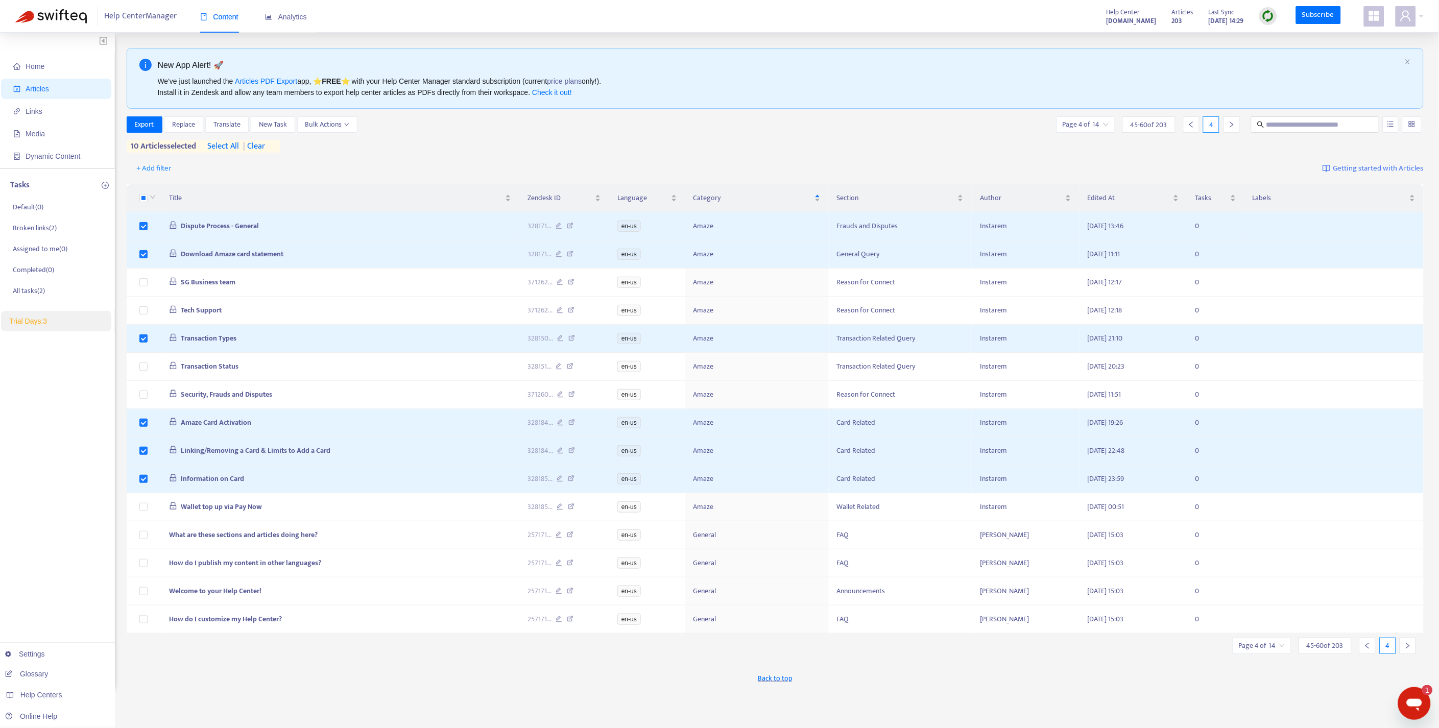
click at [1369, 650] on icon "left" at bounding box center [1367, 645] width 7 height 7
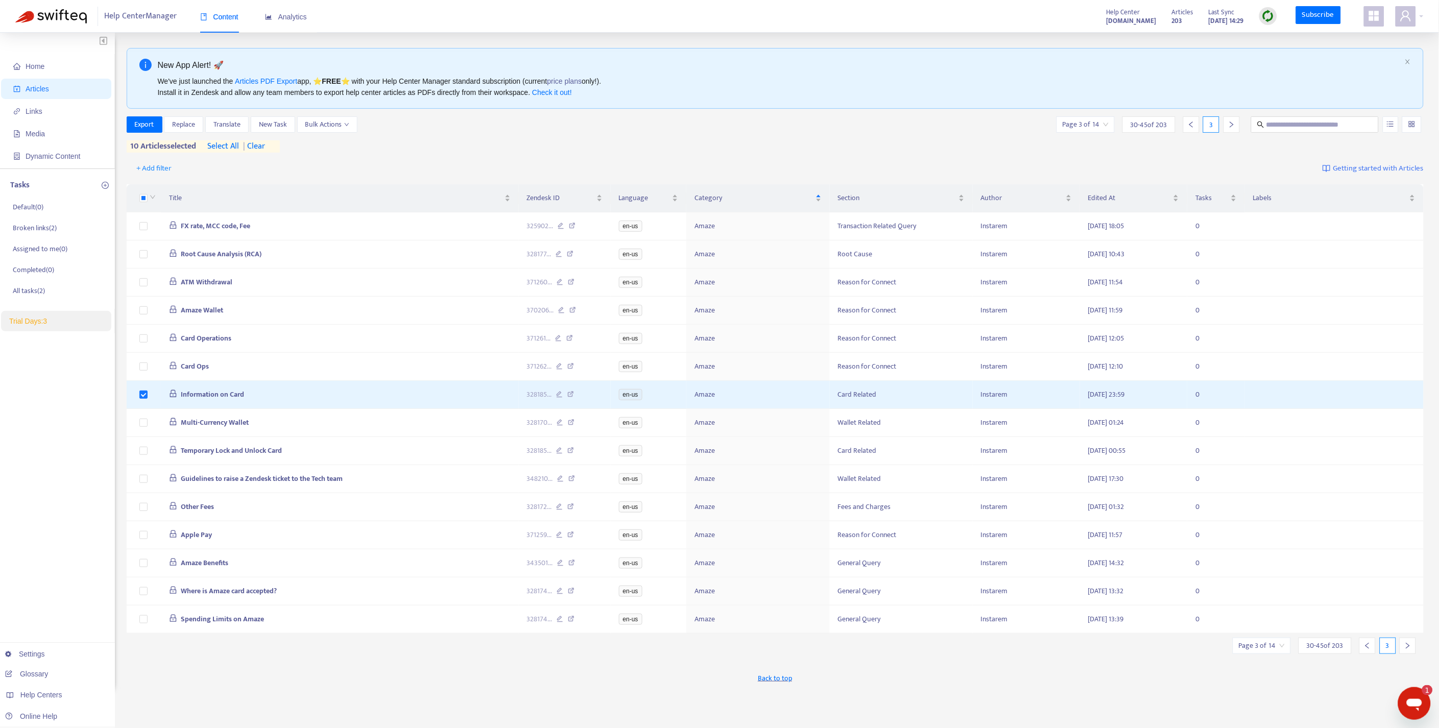
click at [1372, 654] on div at bounding box center [1367, 646] width 16 height 16
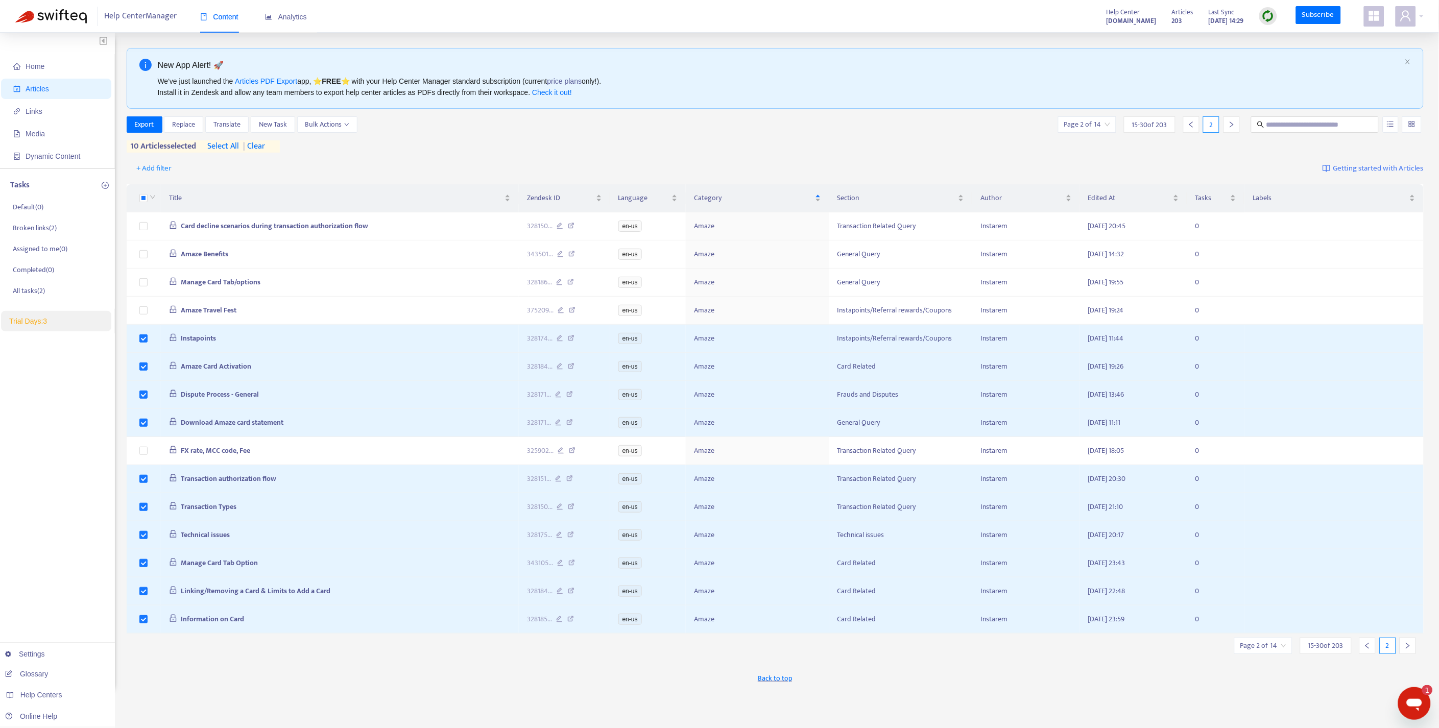
click at [1410, 650] on icon "right" at bounding box center [1407, 645] width 7 height 7
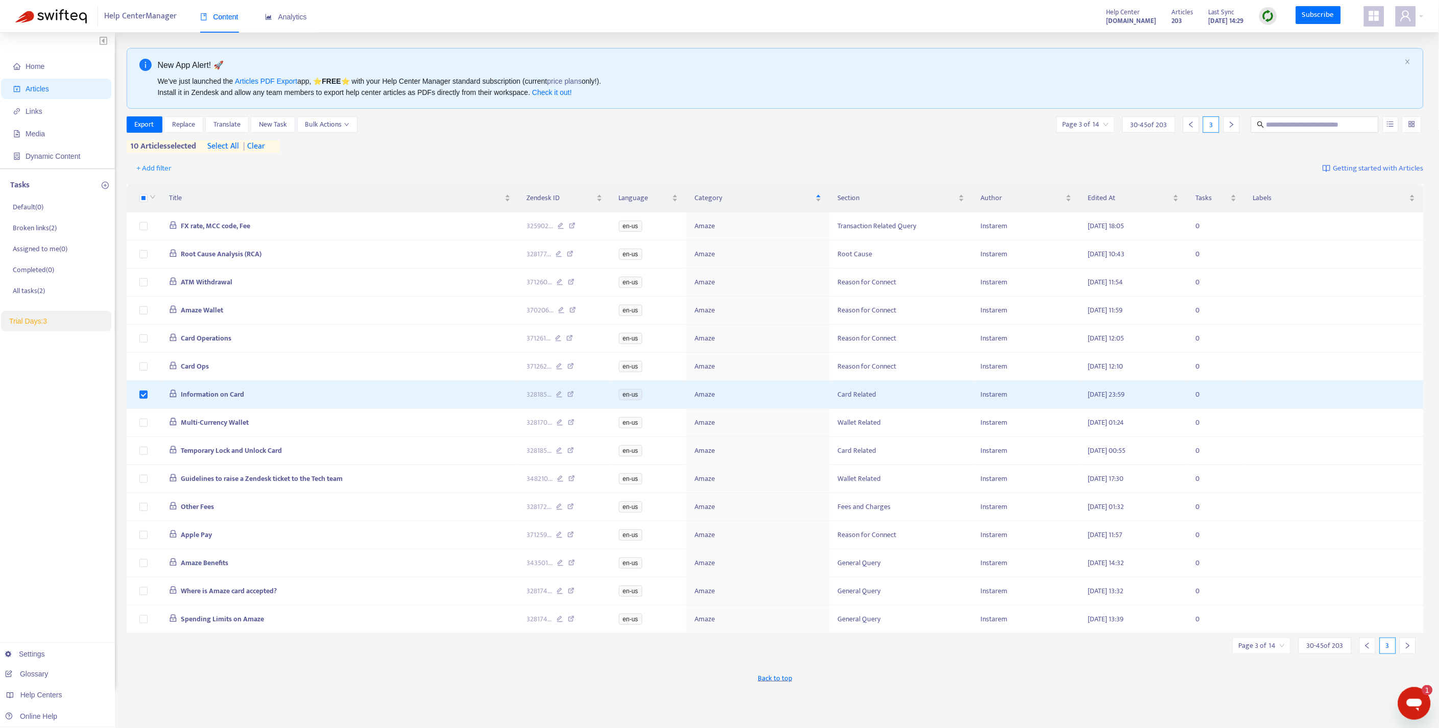
click at [1409, 650] on icon "right" at bounding box center [1407, 645] width 7 height 7
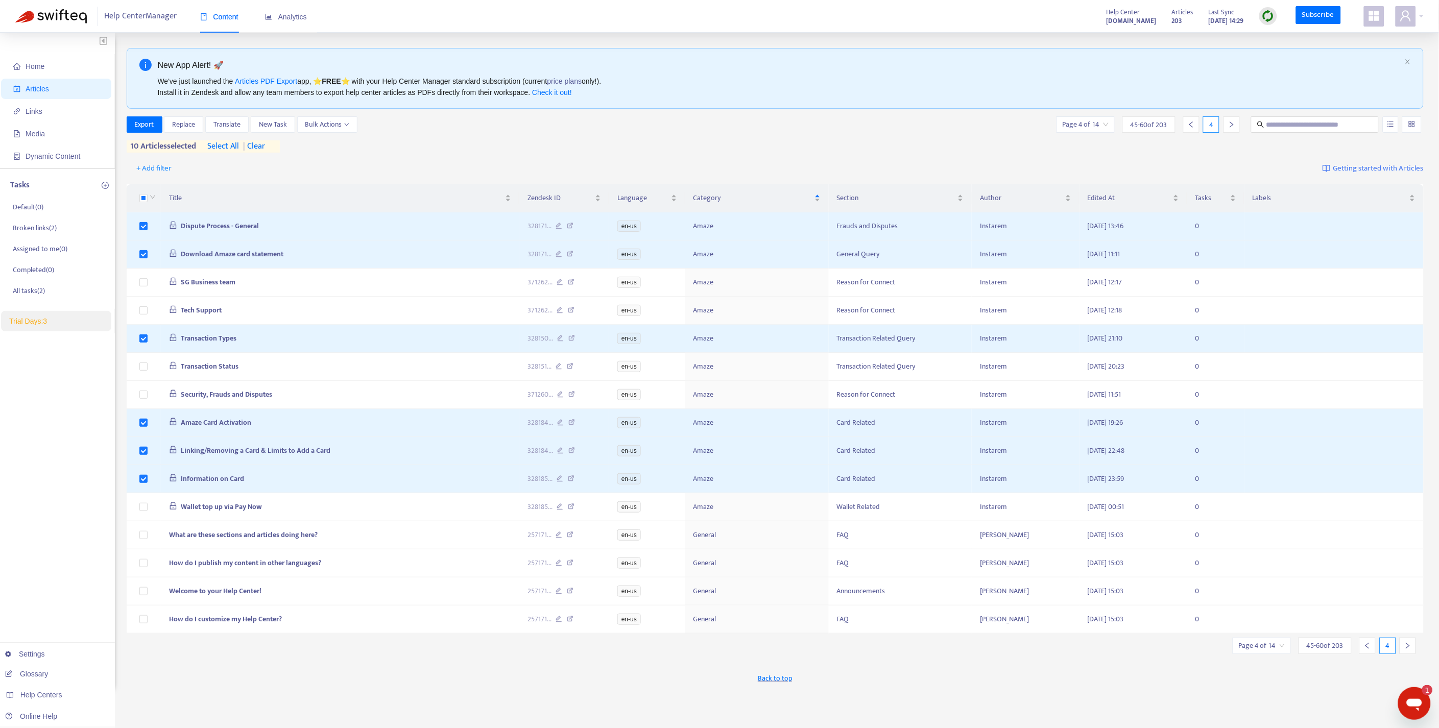
click at [1367, 650] on icon "left" at bounding box center [1367, 645] width 7 height 7
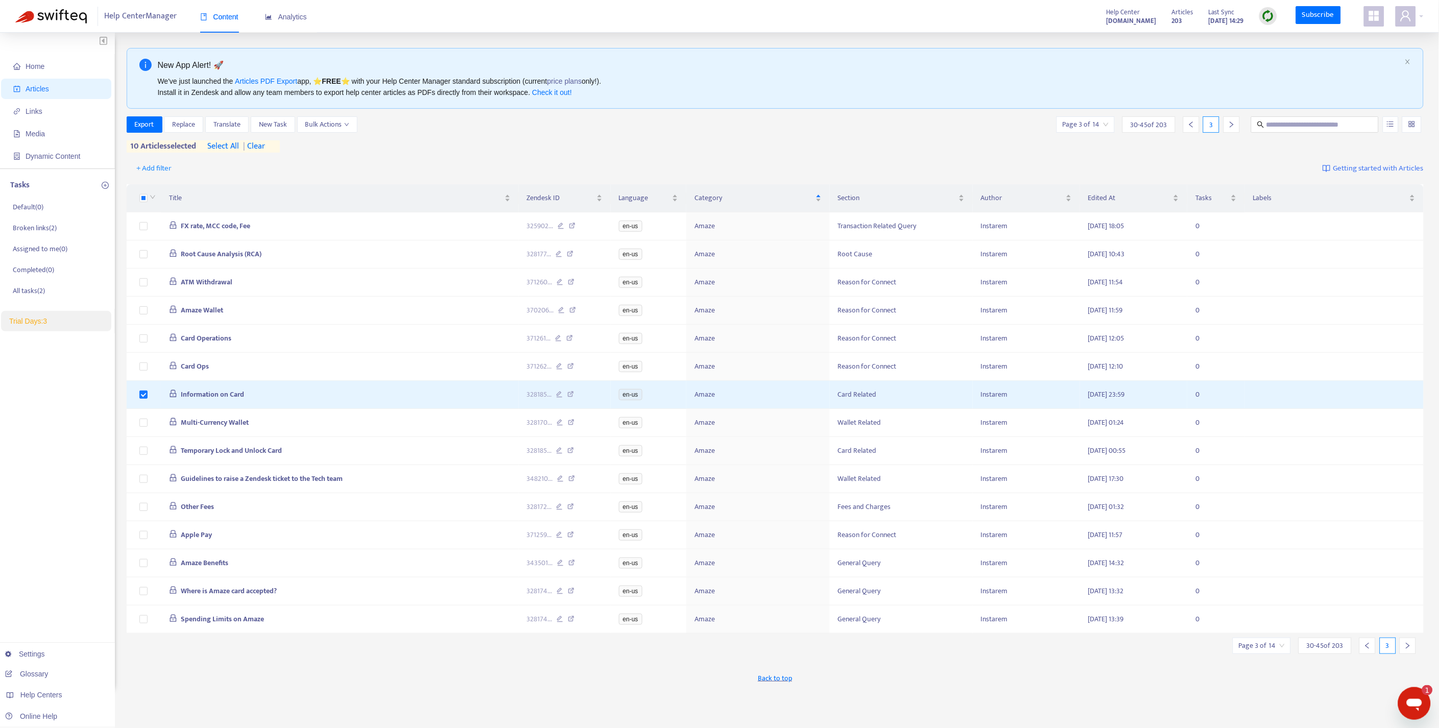
click at [1367, 650] on icon "left" at bounding box center [1367, 645] width 7 height 7
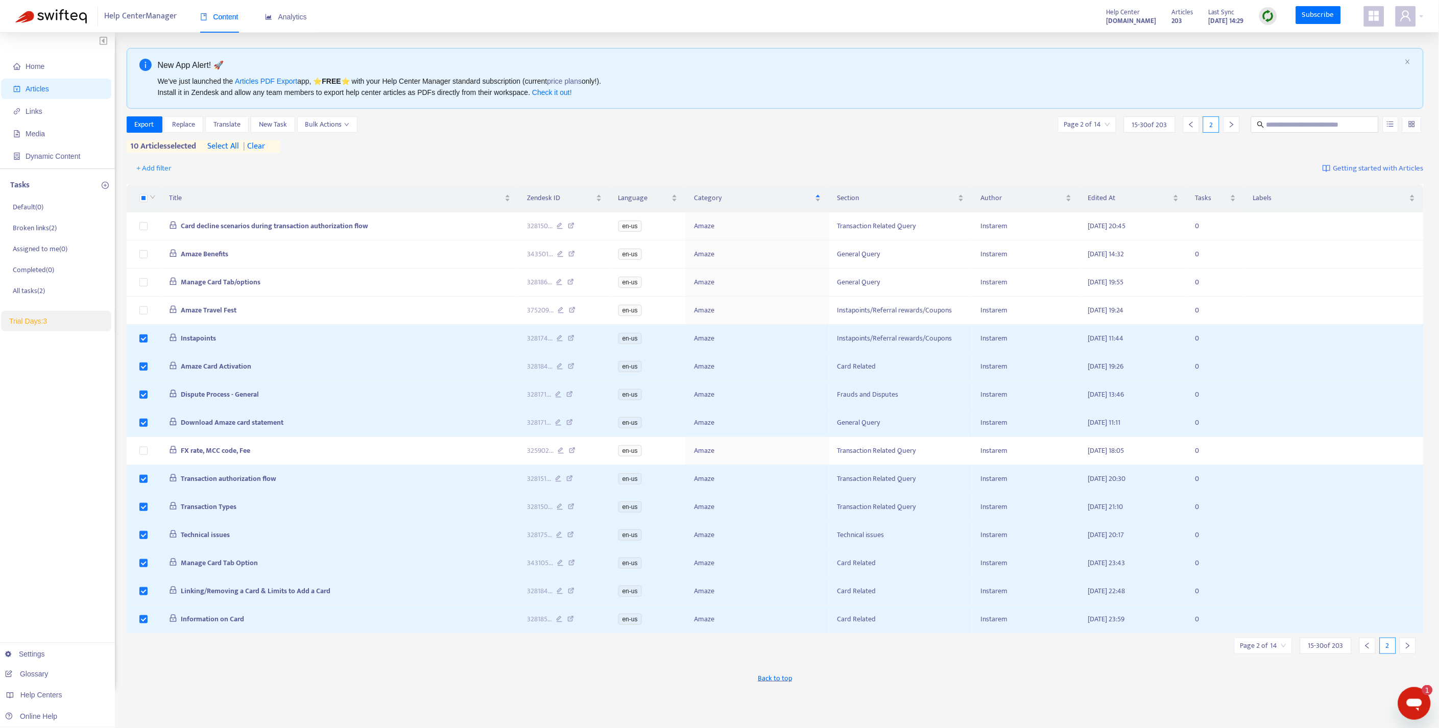
click at [265, 145] on span "| clear" at bounding box center [252, 146] width 26 height 12
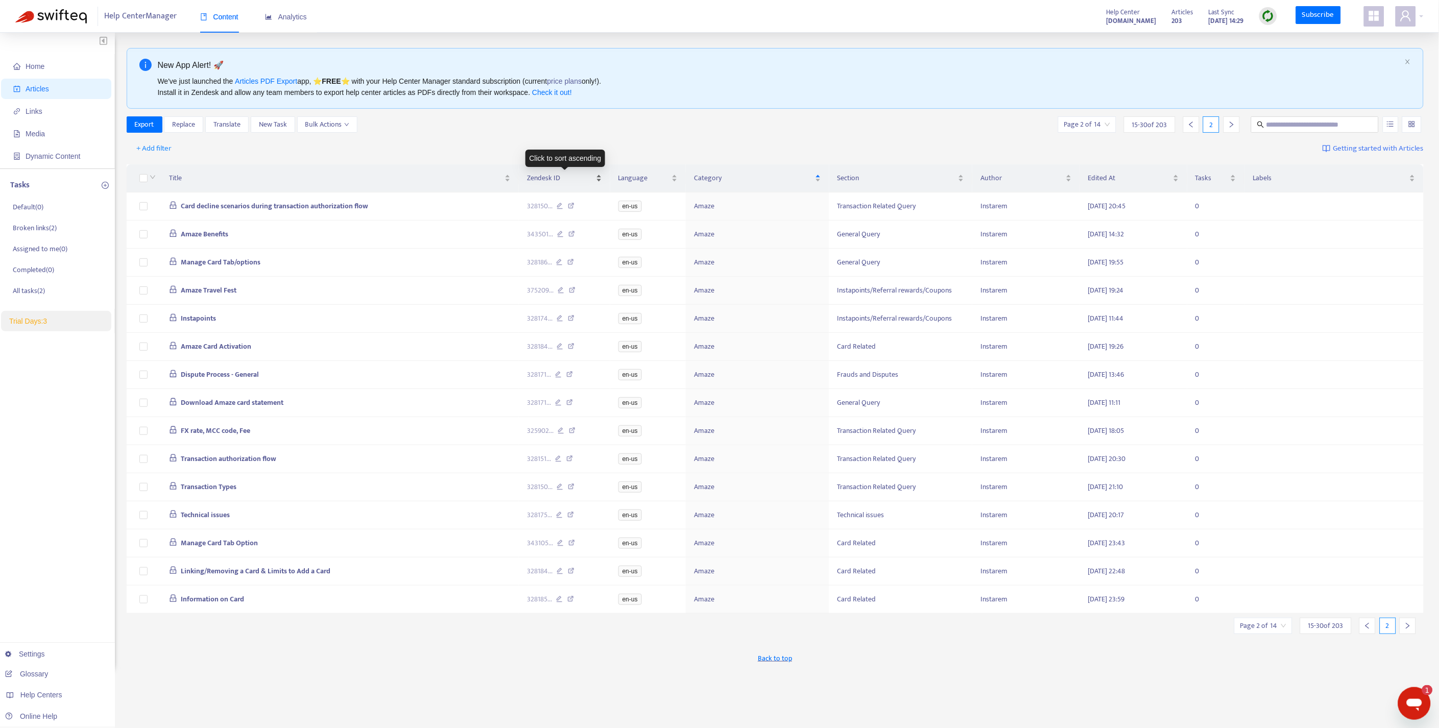
click at [598, 175] on div "Zendesk ID" at bounding box center [564, 178] width 75 height 11
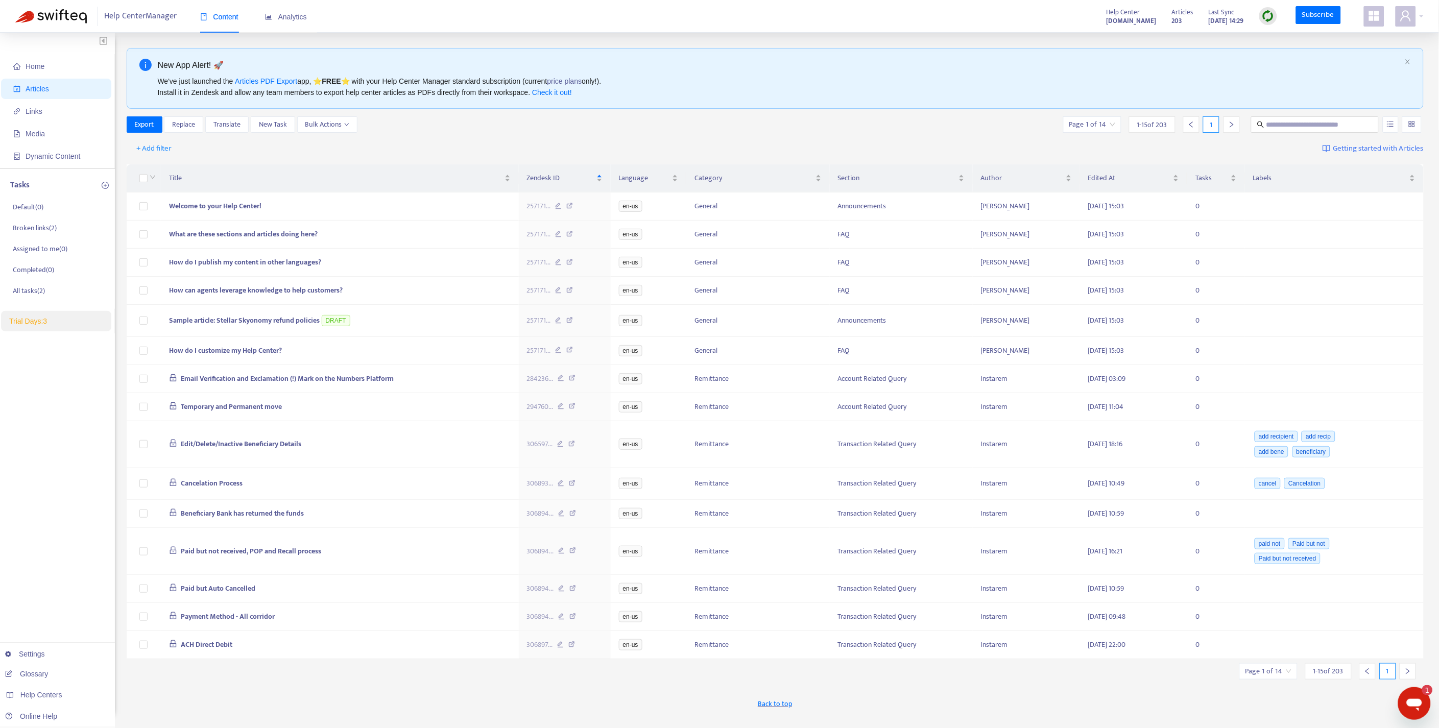
click at [1412, 680] on div at bounding box center [1408, 671] width 16 height 16
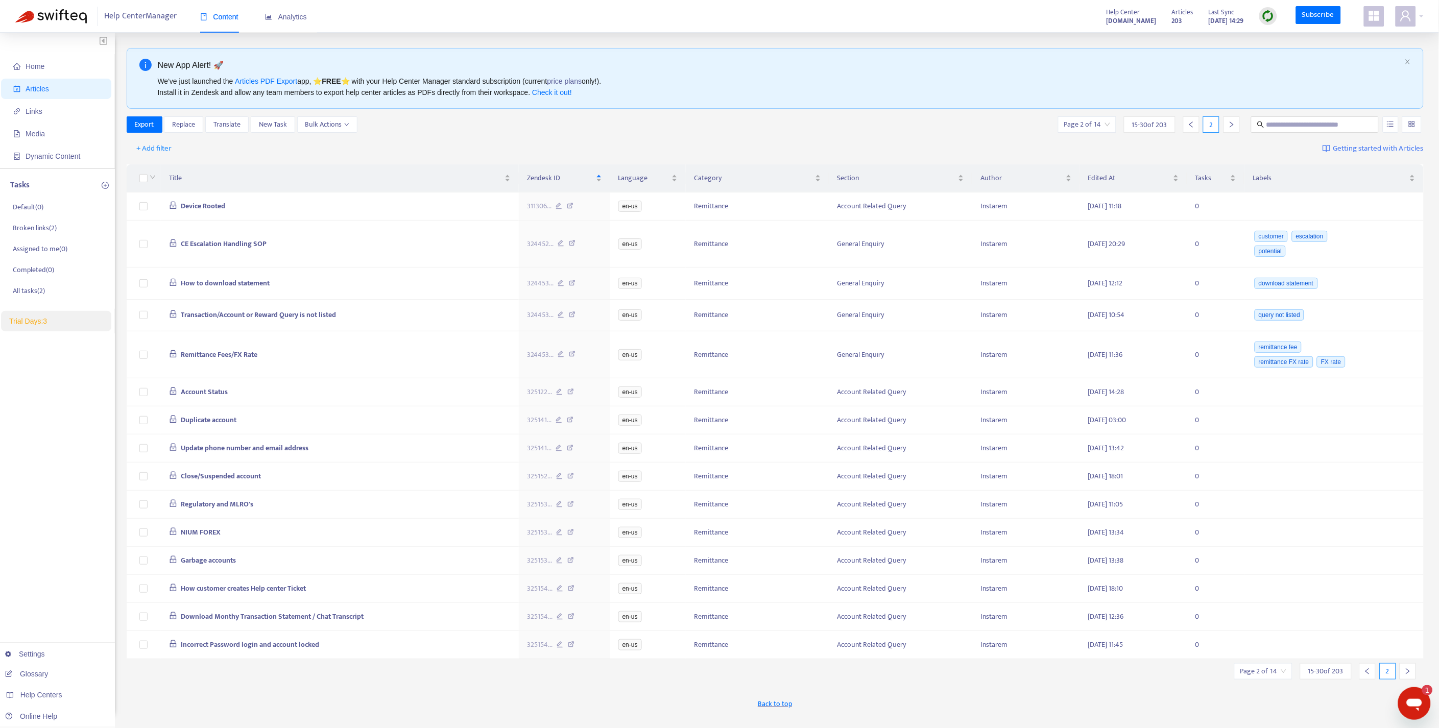
click at [1412, 680] on div at bounding box center [1408, 671] width 16 height 16
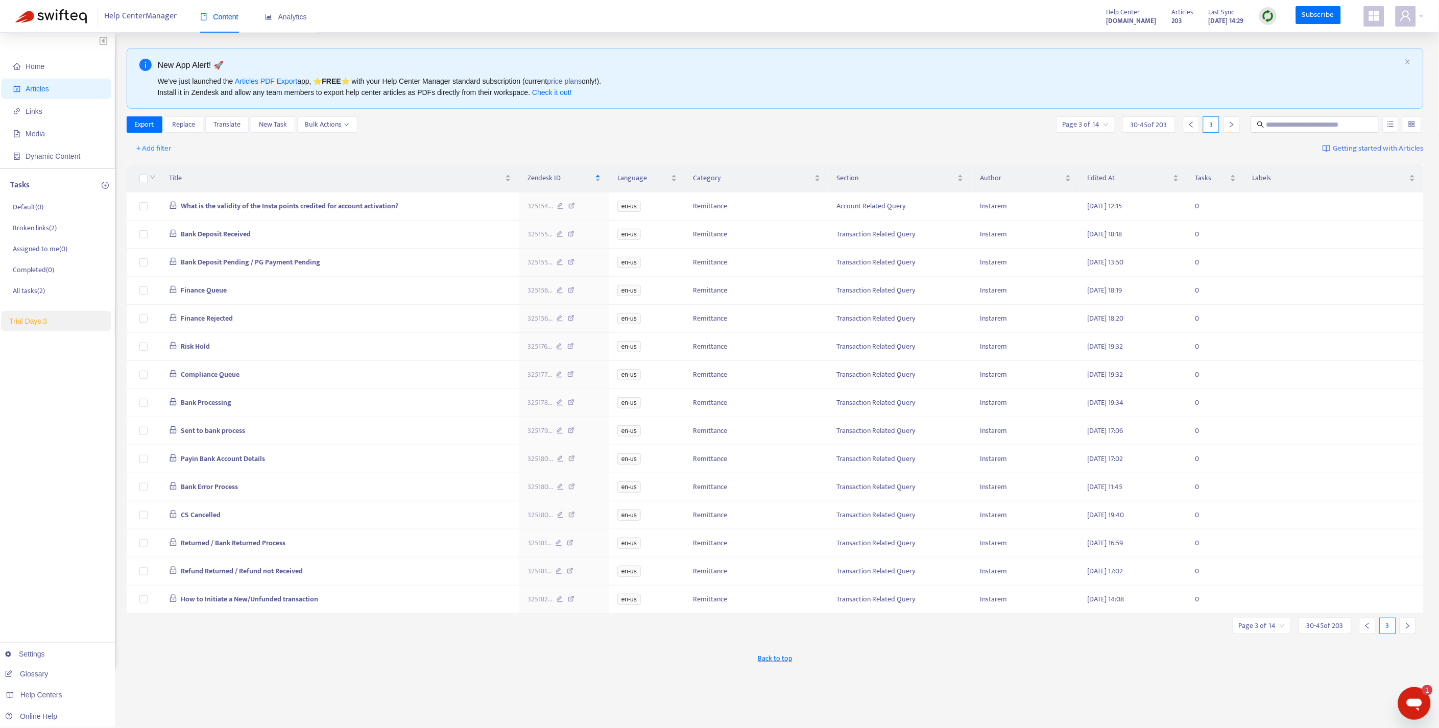
click at [1411, 630] on icon "right" at bounding box center [1407, 625] width 7 height 7
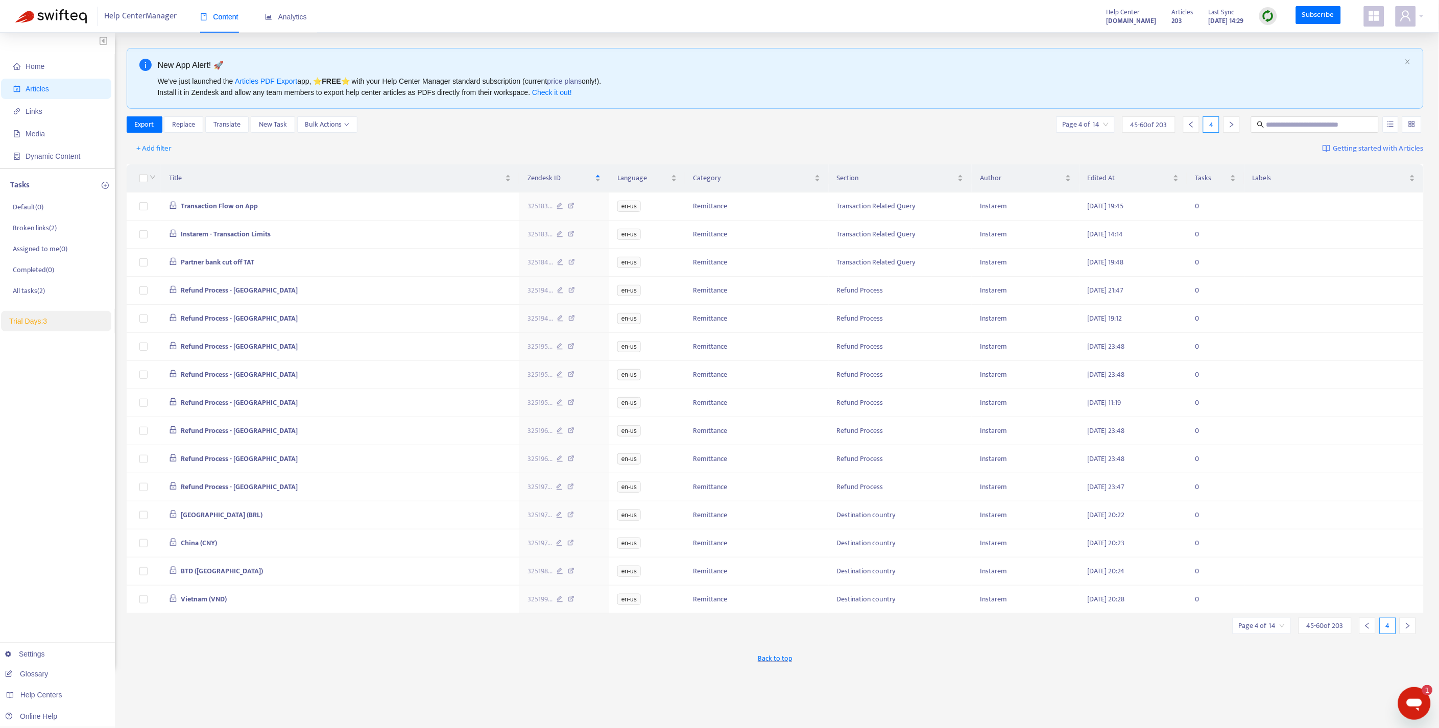
click at [1411, 630] on icon "right" at bounding box center [1407, 625] width 7 height 7
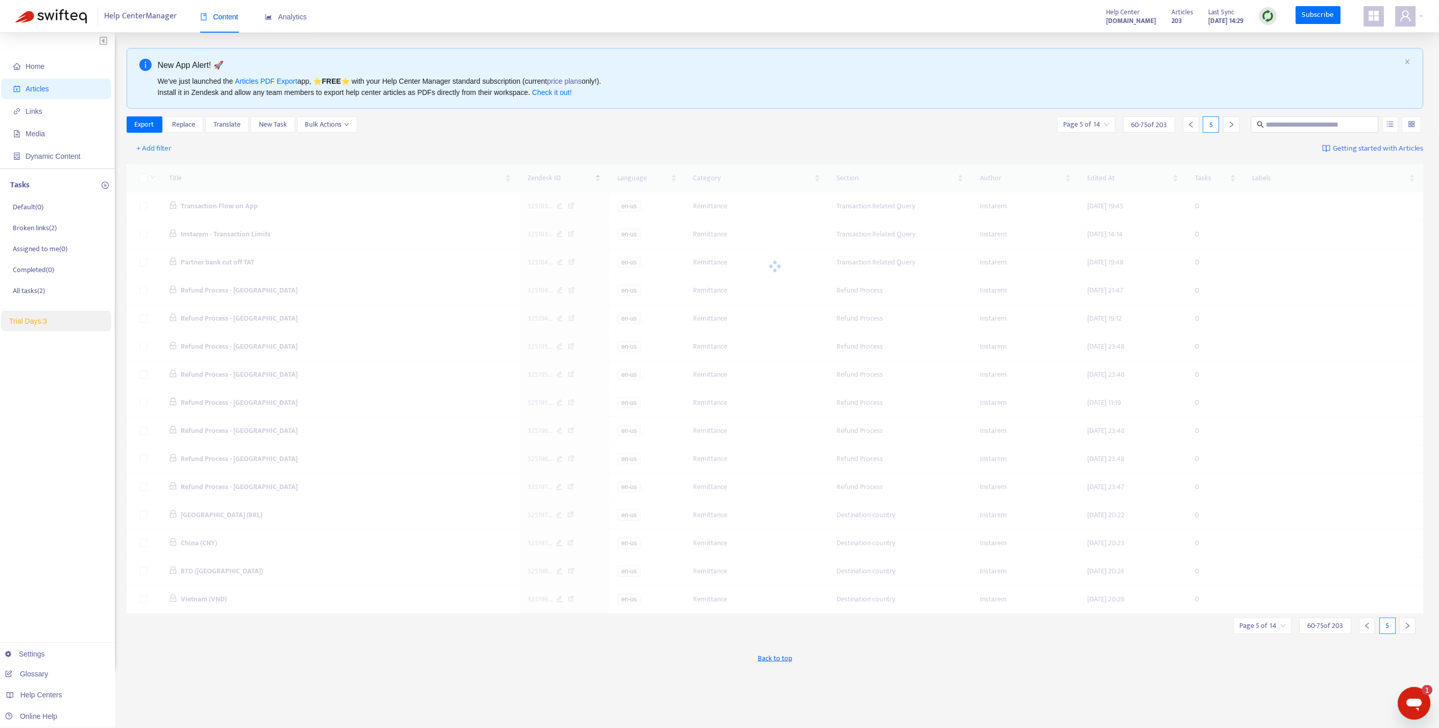
click at [1411, 630] on icon "right" at bounding box center [1407, 625] width 7 height 7
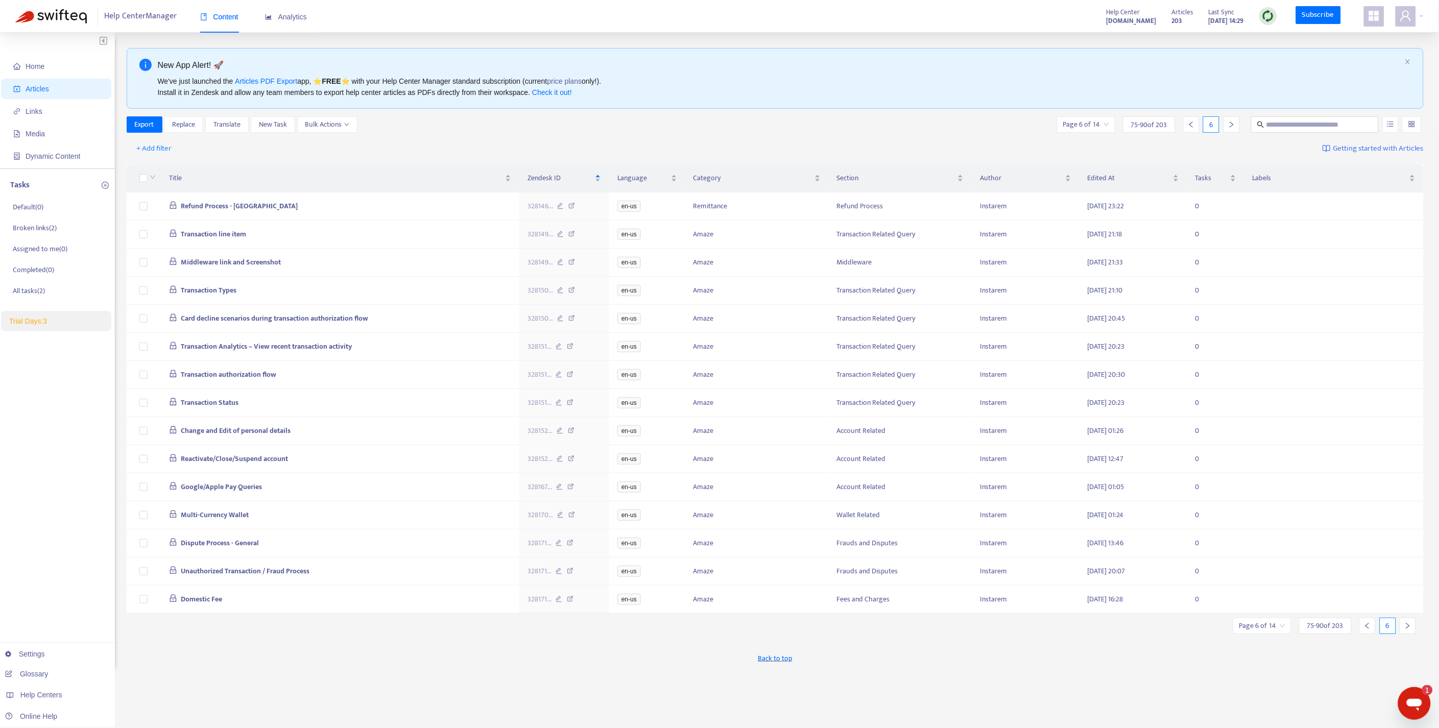
click at [1411, 630] on icon "right" at bounding box center [1407, 625] width 7 height 7
click at [1410, 630] on icon "right" at bounding box center [1407, 625] width 7 height 7
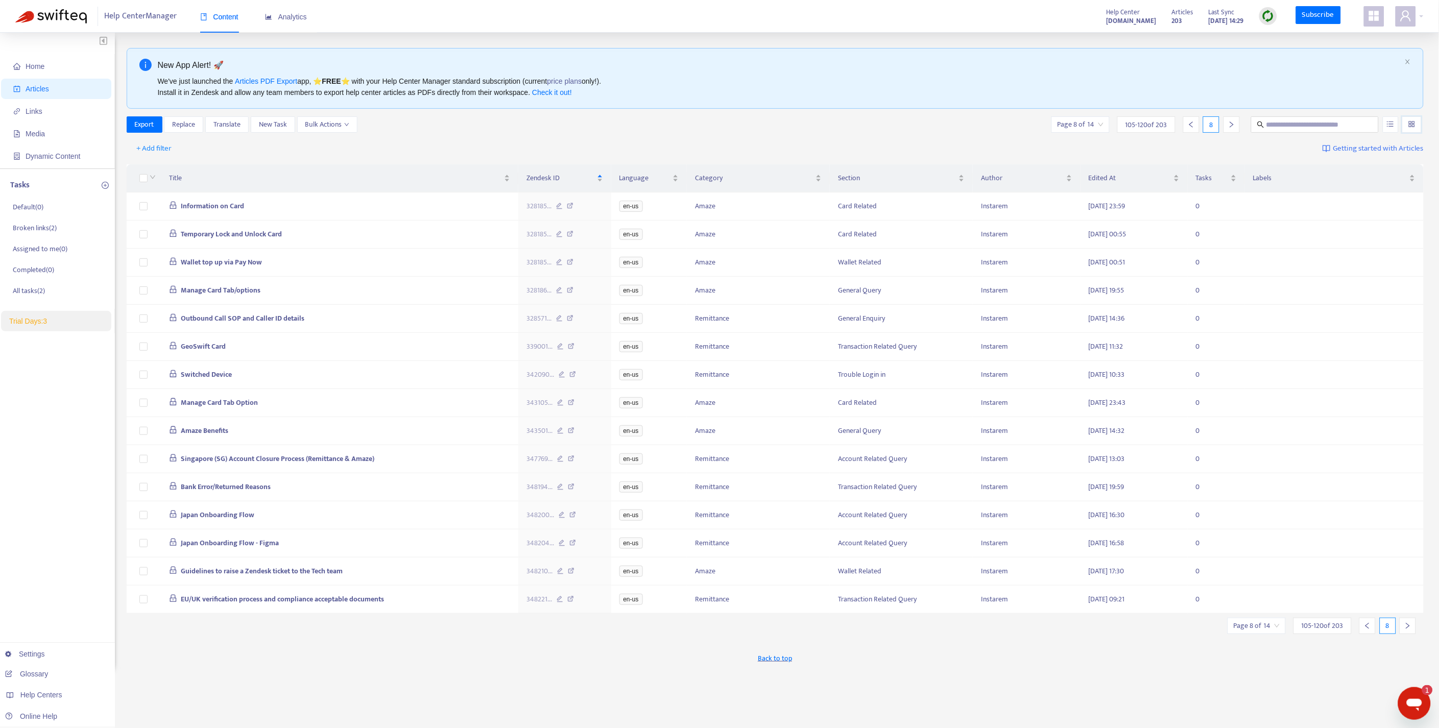
click at [1410, 125] on input "search" at bounding box center [1411, 124] width 7 height 15
click at [353, 128] on button "Bulk Actions" at bounding box center [327, 124] width 60 height 16
click at [447, 128] on div "Export Replace Translate New Task Bulk Actions Page 8 of 14 105 - 120 of 203 8" at bounding box center [776, 124] width 1298 height 16
click at [348, 124] on icon "down" at bounding box center [346, 124] width 5 height 5
click at [477, 125] on div "Export Replace Translate New Task Bulk Actions Page 8 of 14 105 - 120 of 203 8" at bounding box center [776, 124] width 1298 height 16
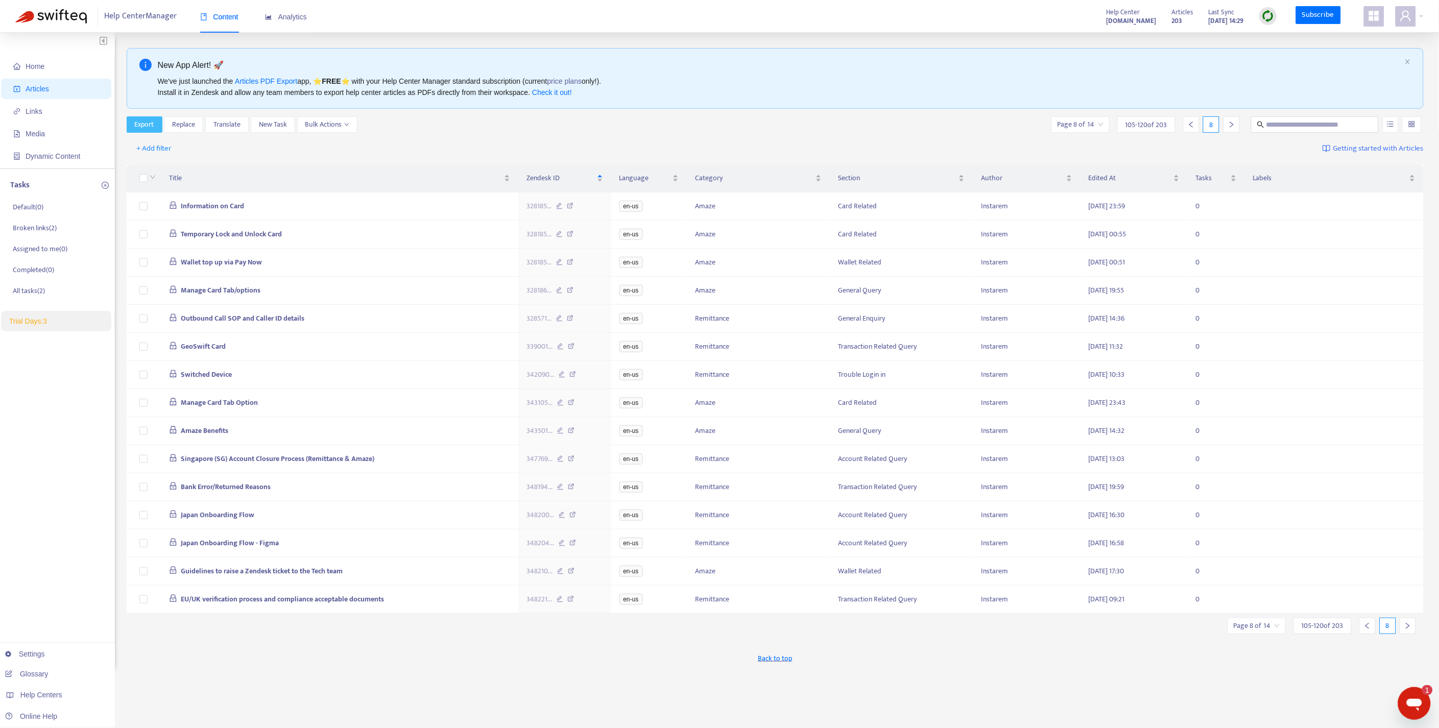
click at [152, 121] on span "Export" at bounding box center [144, 124] width 19 height 11
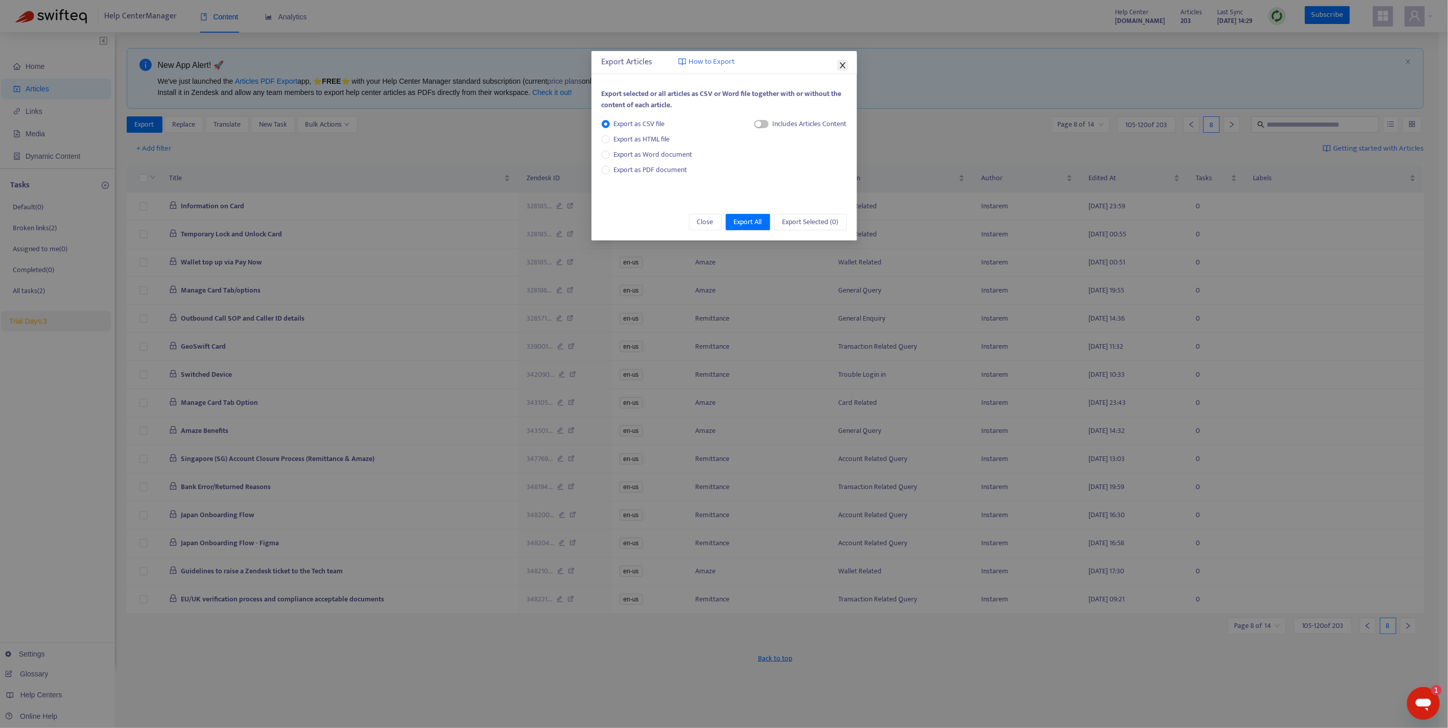
click at [845, 62] on icon "close" at bounding box center [842, 65] width 6 height 6
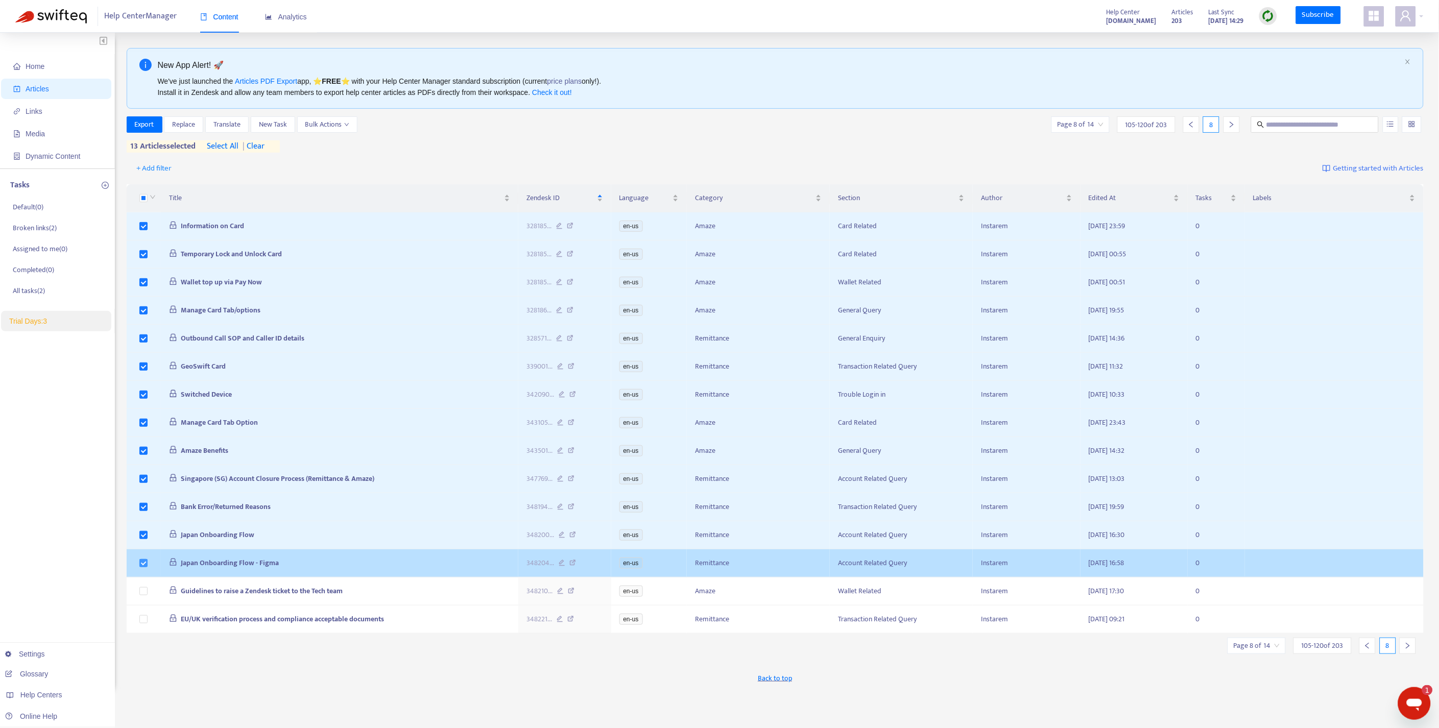
click at [143, 565] on label at bounding box center [143, 563] width 8 height 11
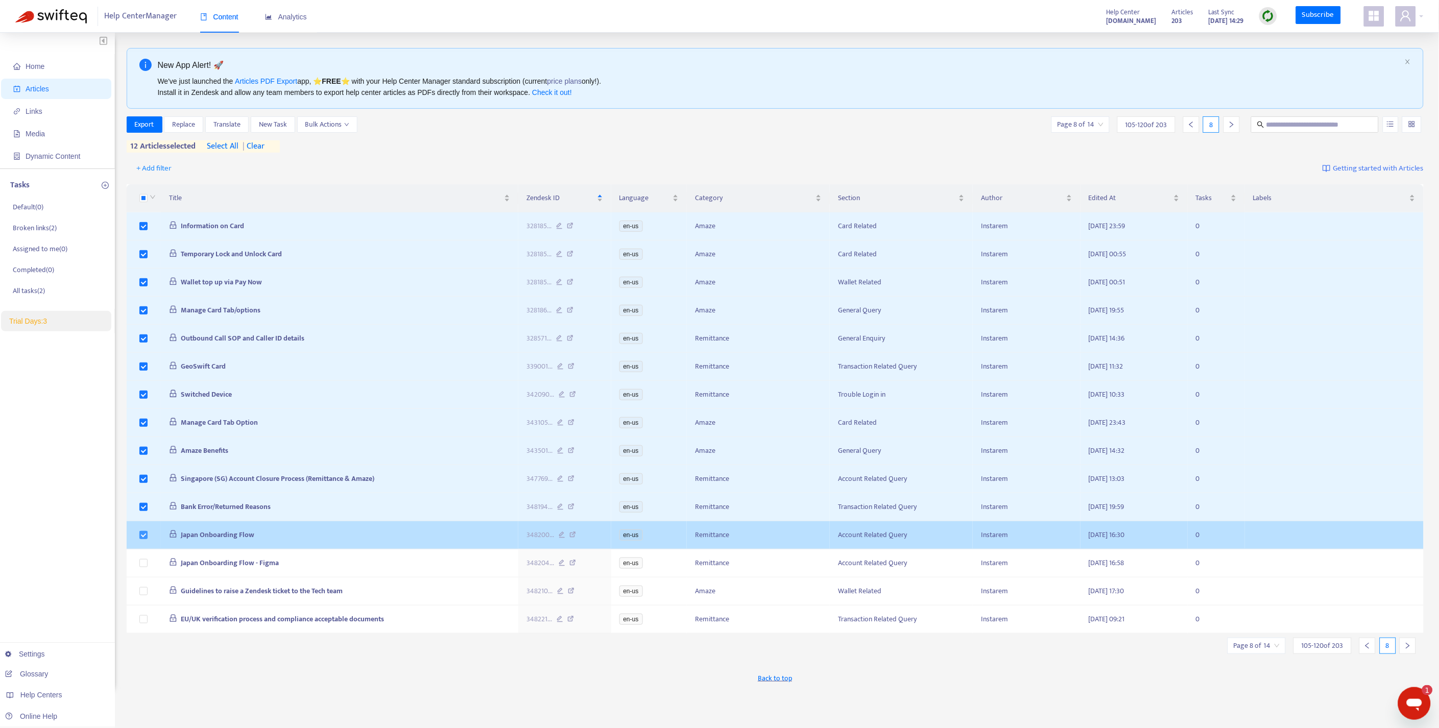
click at [144, 543] on body "Help Center Manager Content Analytics Help Center [DOMAIN_NAME] Articles 203 La…" at bounding box center [719, 380] width 1439 height 761
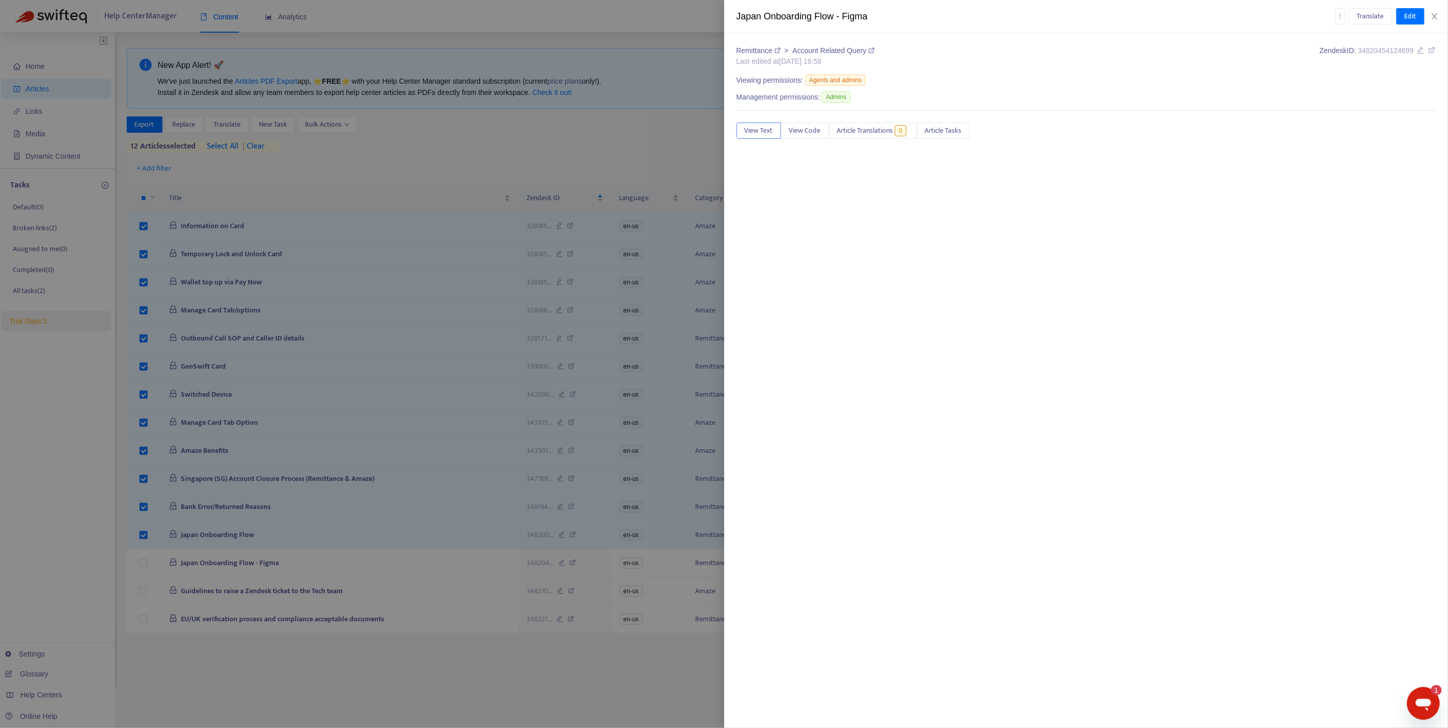
click at [144, 540] on div at bounding box center [724, 364] width 1448 height 728
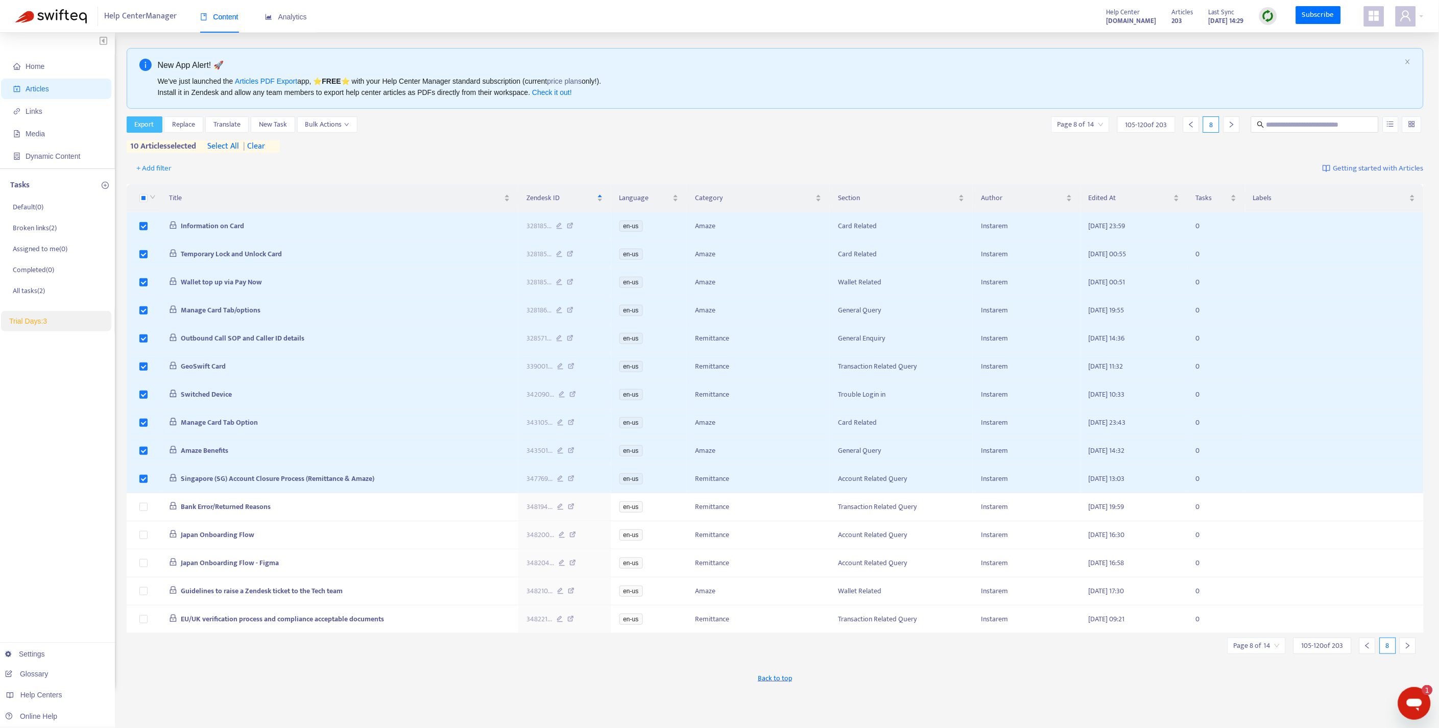
click at [140, 123] on span "Export" at bounding box center [144, 124] width 19 height 11
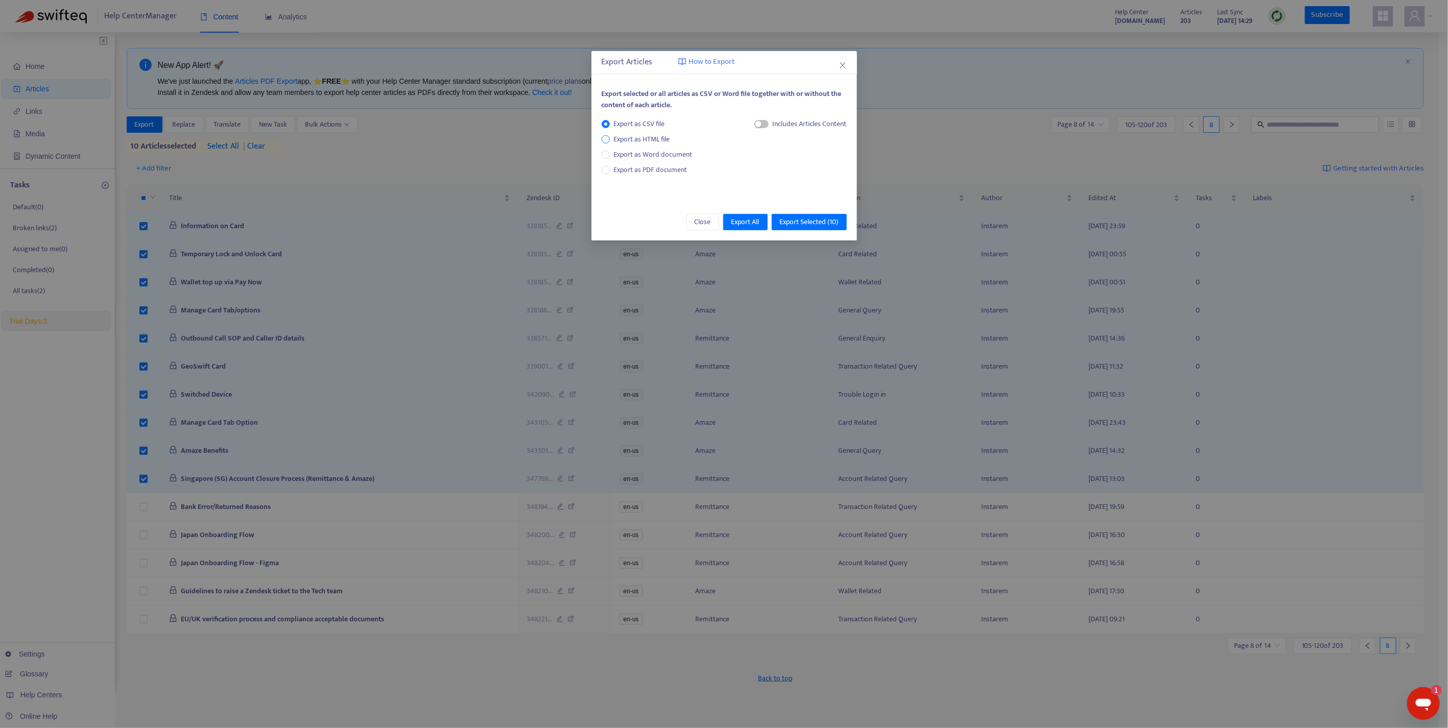
click at [652, 136] on span "Export as HTML file" at bounding box center [642, 139] width 64 height 11
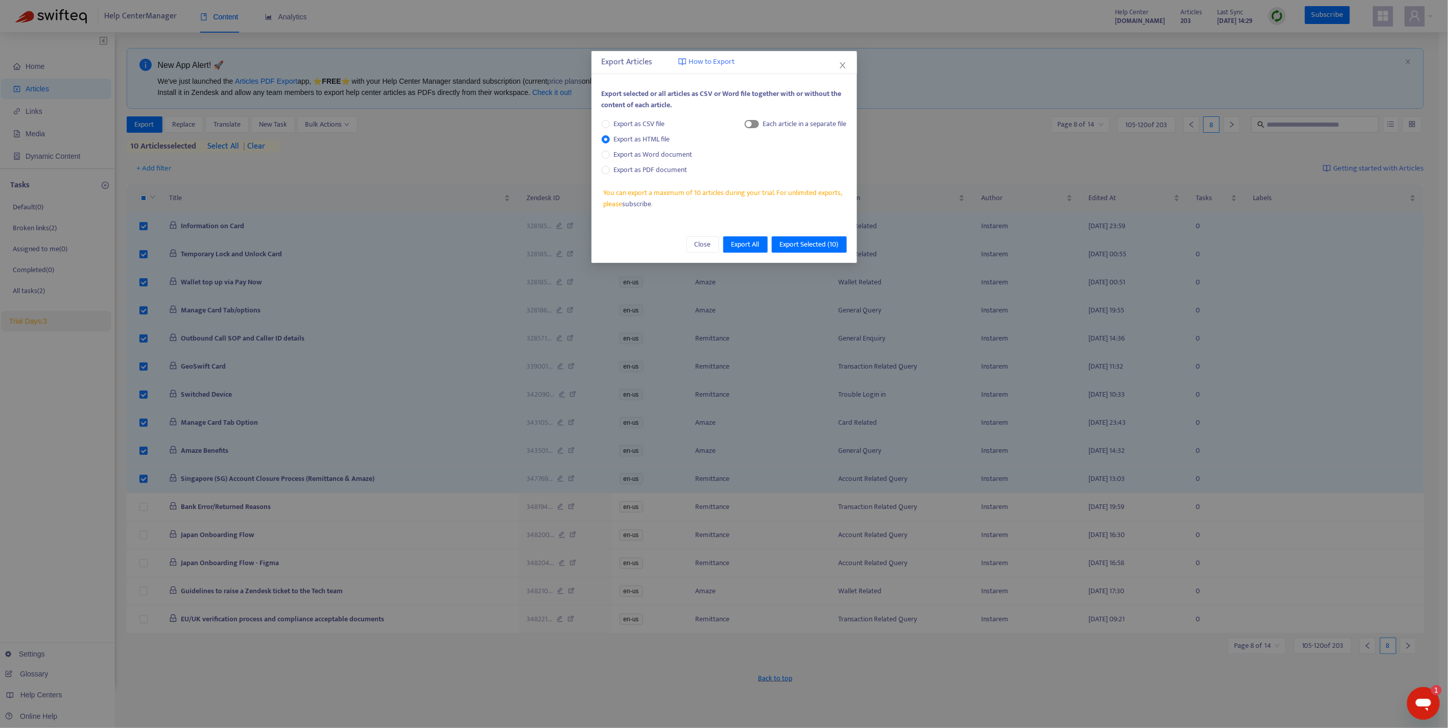
click at [753, 124] on span "button" at bounding box center [752, 124] width 14 height 8
click at [825, 245] on span "Export Selected ( 10 )" at bounding box center [809, 244] width 59 height 11
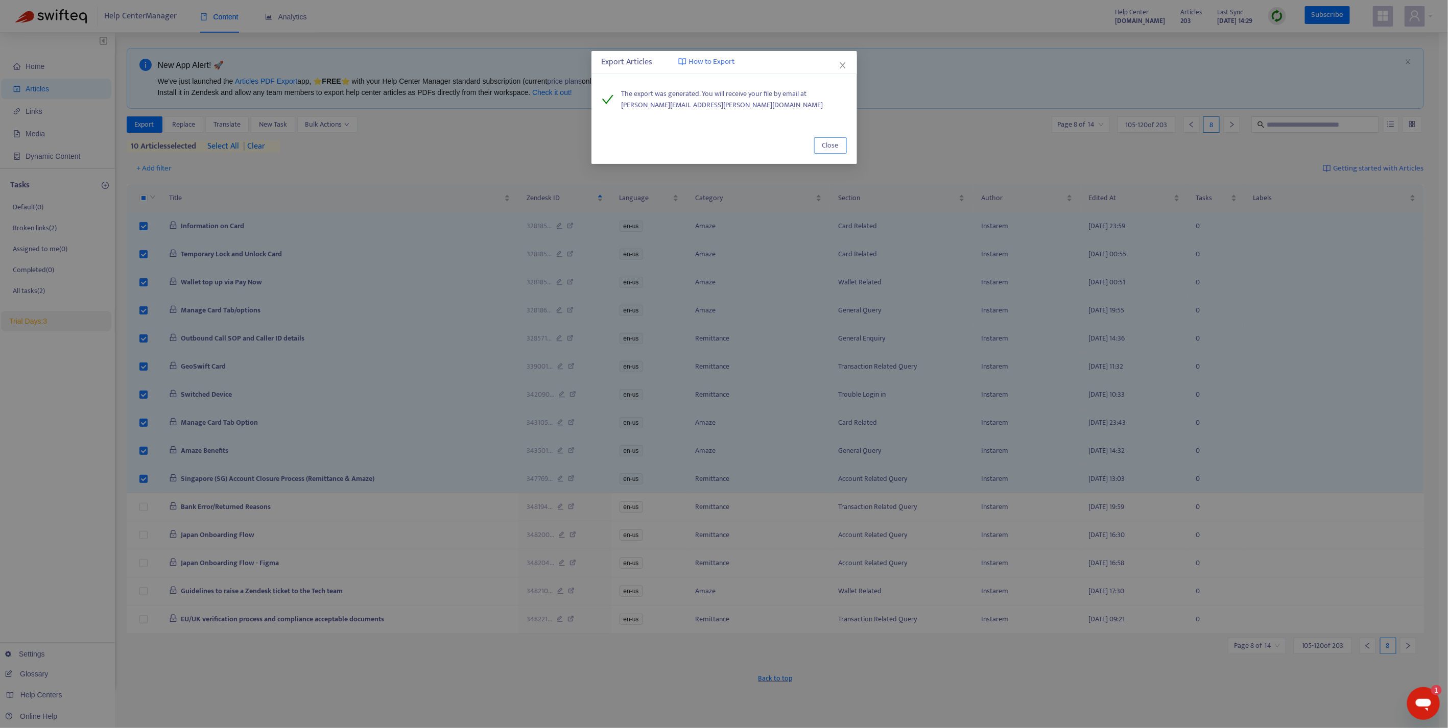
click at [835, 140] on span "Close" at bounding box center [830, 145] width 16 height 11
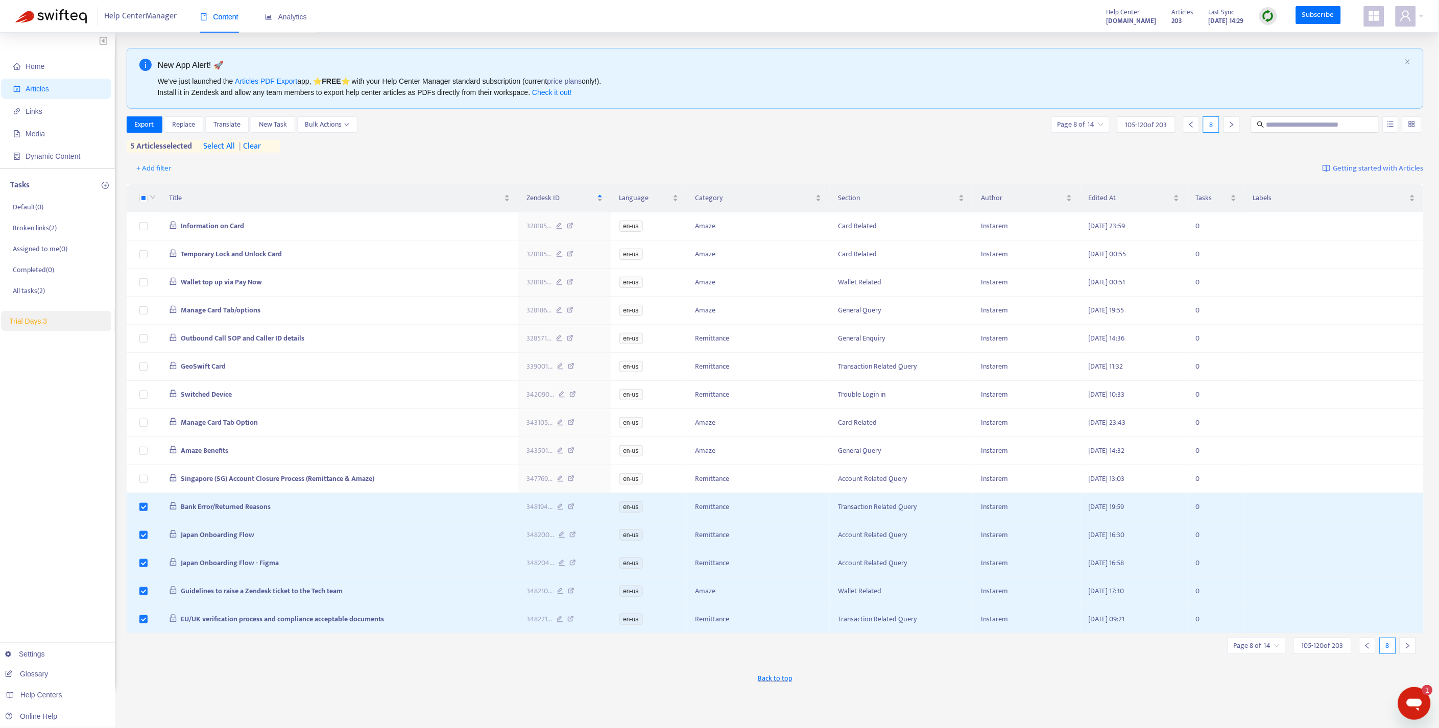
click at [1410, 650] on icon "right" at bounding box center [1407, 645] width 7 height 7
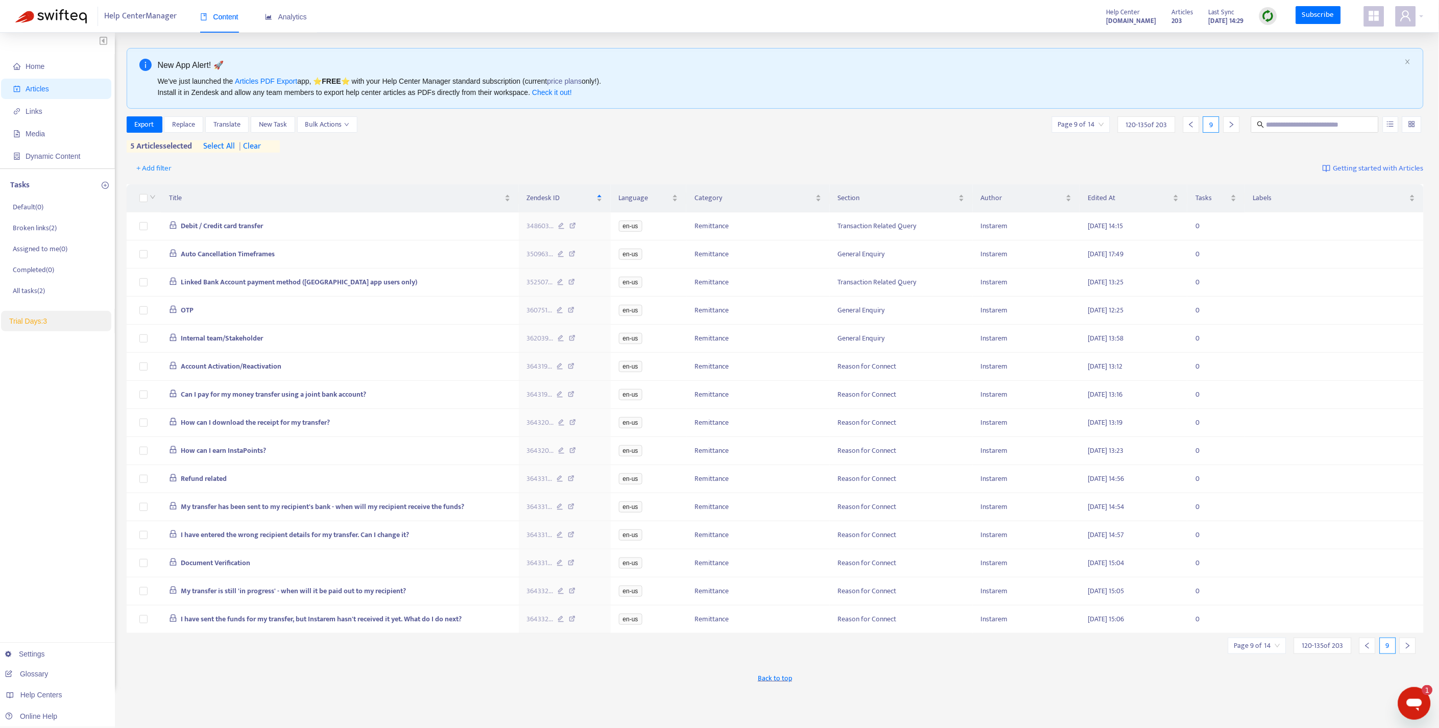
click at [1371, 650] on icon "left" at bounding box center [1367, 645] width 7 height 7
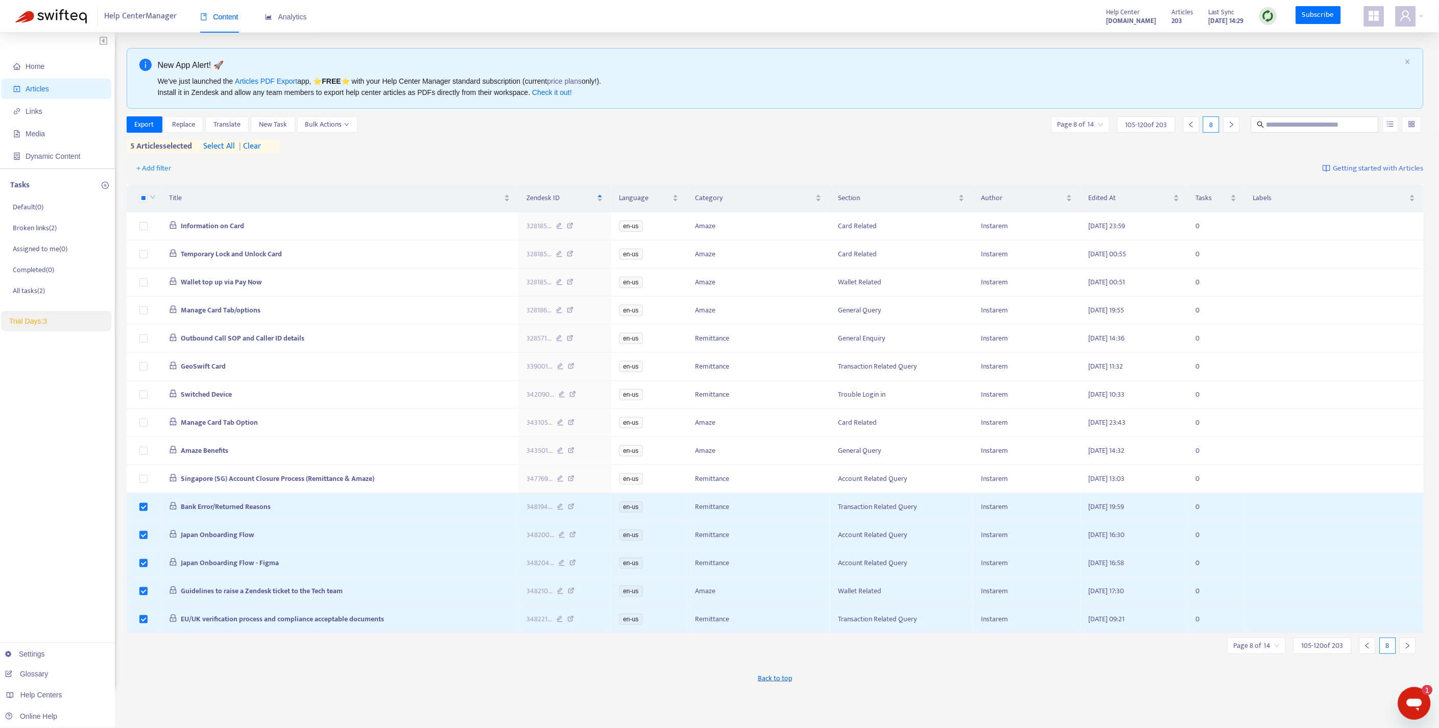
click at [260, 149] on span "| clear" at bounding box center [248, 146] width 26 height 12
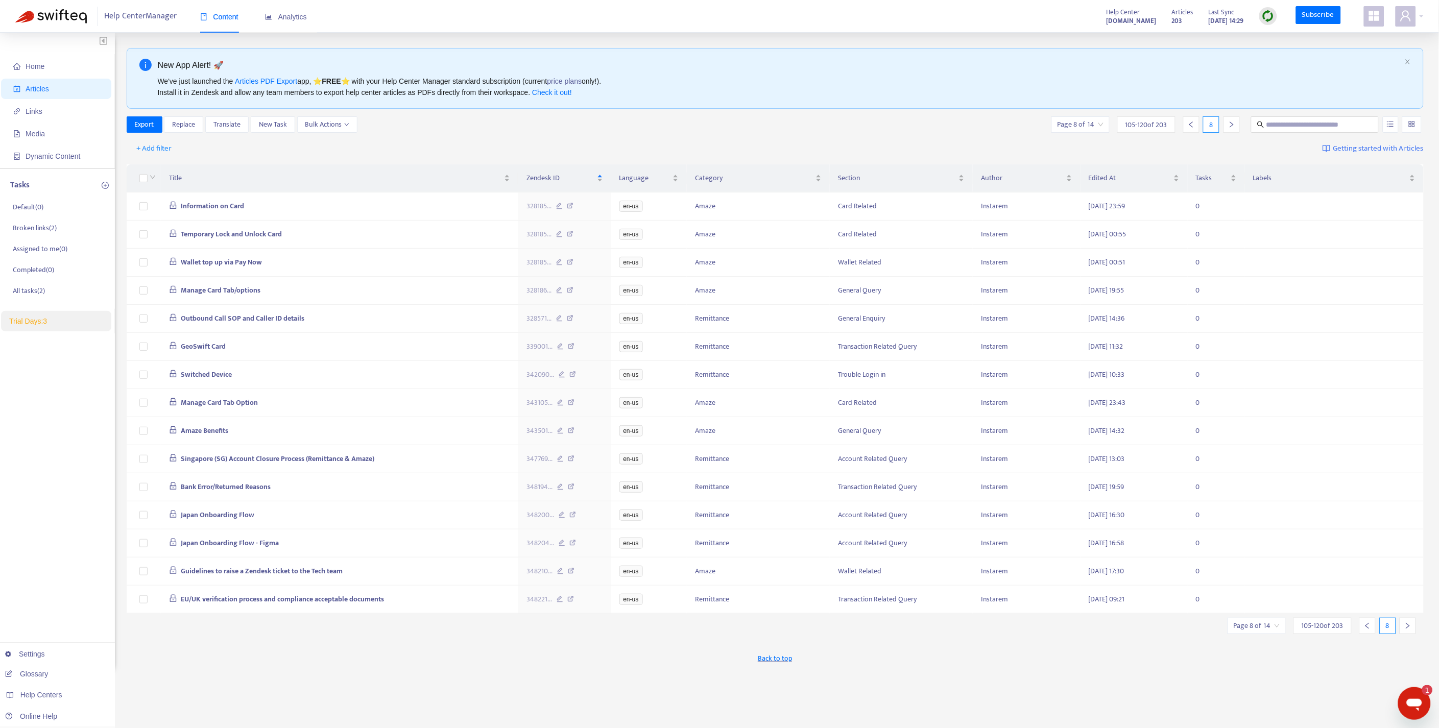
click at [1365, 630] on icon "left" at bounding box center [1367, 625] width 7 height 7
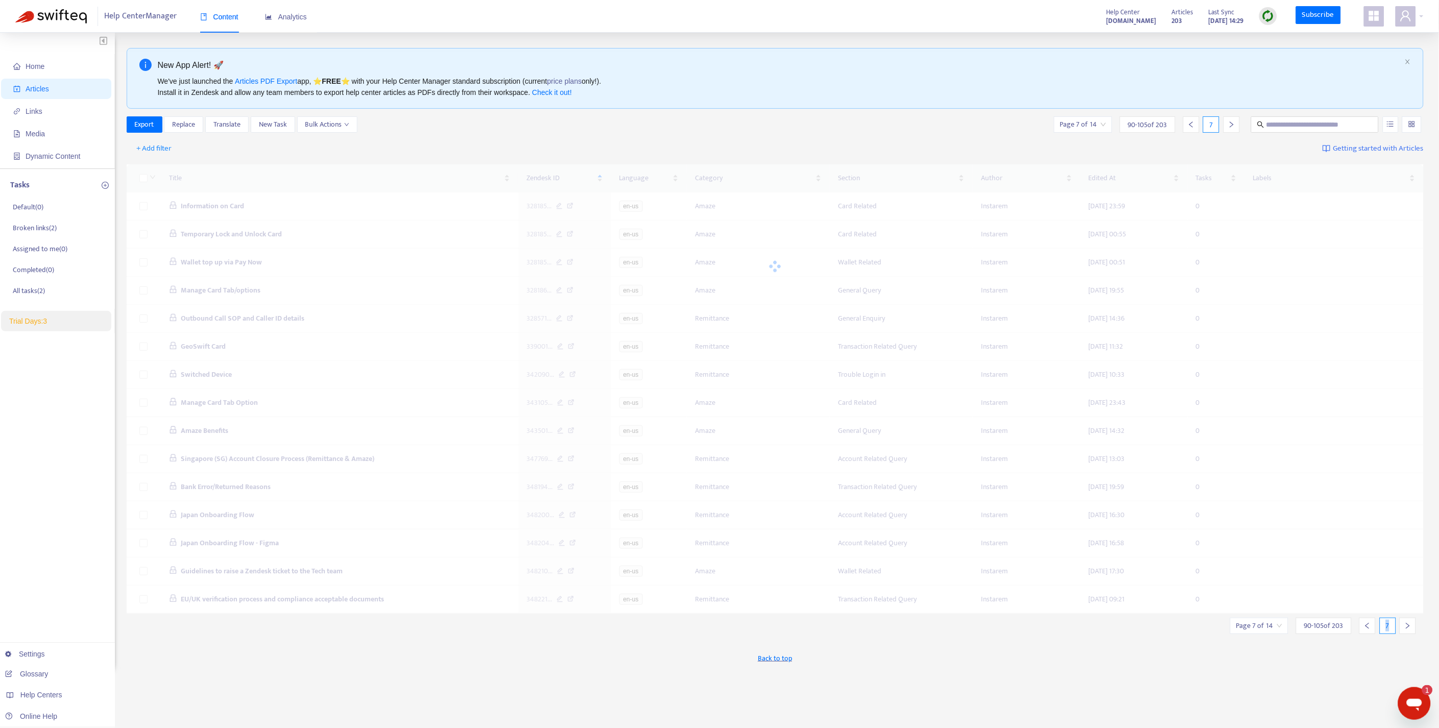
click at [1365, 630] on icon "left" at bounding box center [1367, 625] width 7 height 7
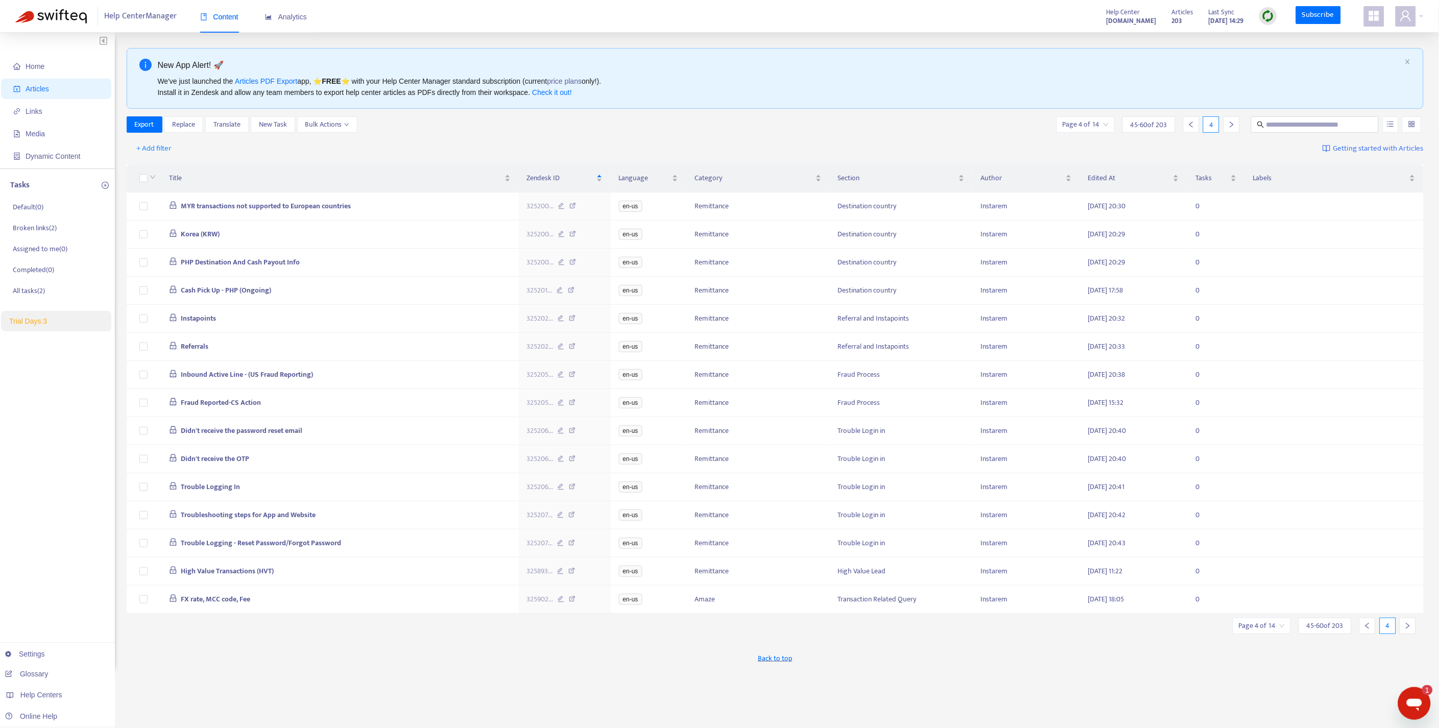
click at [1370, 630] on icon "left" at bounding box center [1367, 625] width 7 height 7
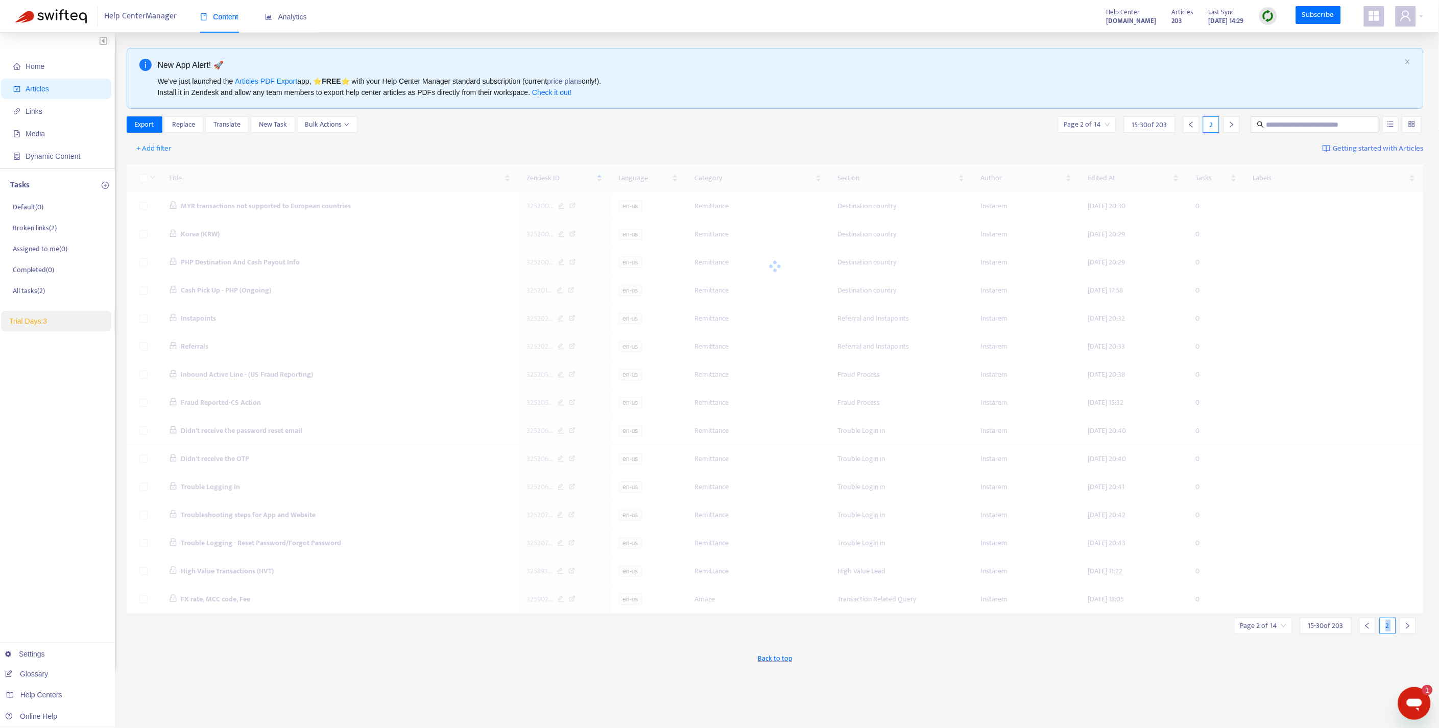
click at [1370, 630] on icon "left" at bounding box center [1367, 625] width 7 height 7
click at [1370, 637] on div "New App Alert! 🚀 We've just launched the Articles PDF Export app, ⭐ FREE ⭐️ wit…" at bounding box center [776, 359] width 1298 height 623
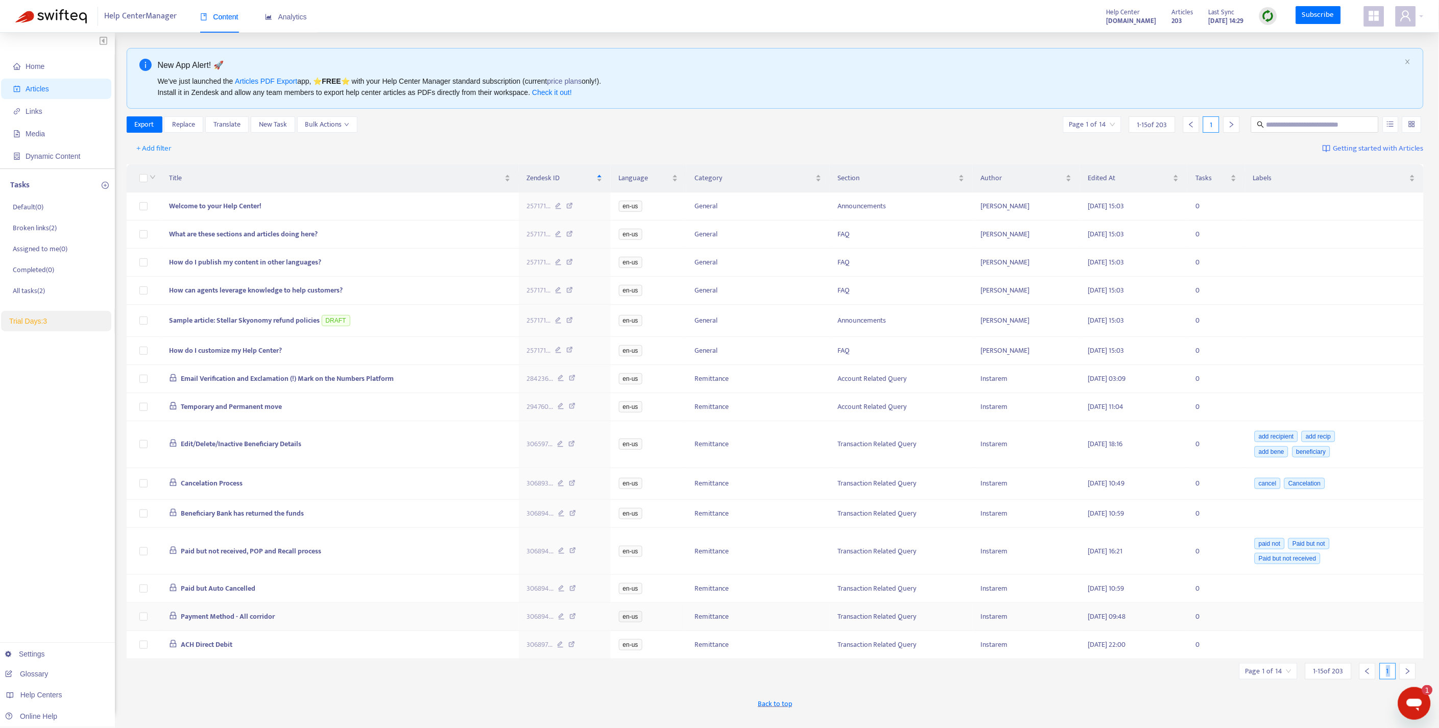
click at [1370, 631] on td at bounding box center [1334, 617] width 179 height 28
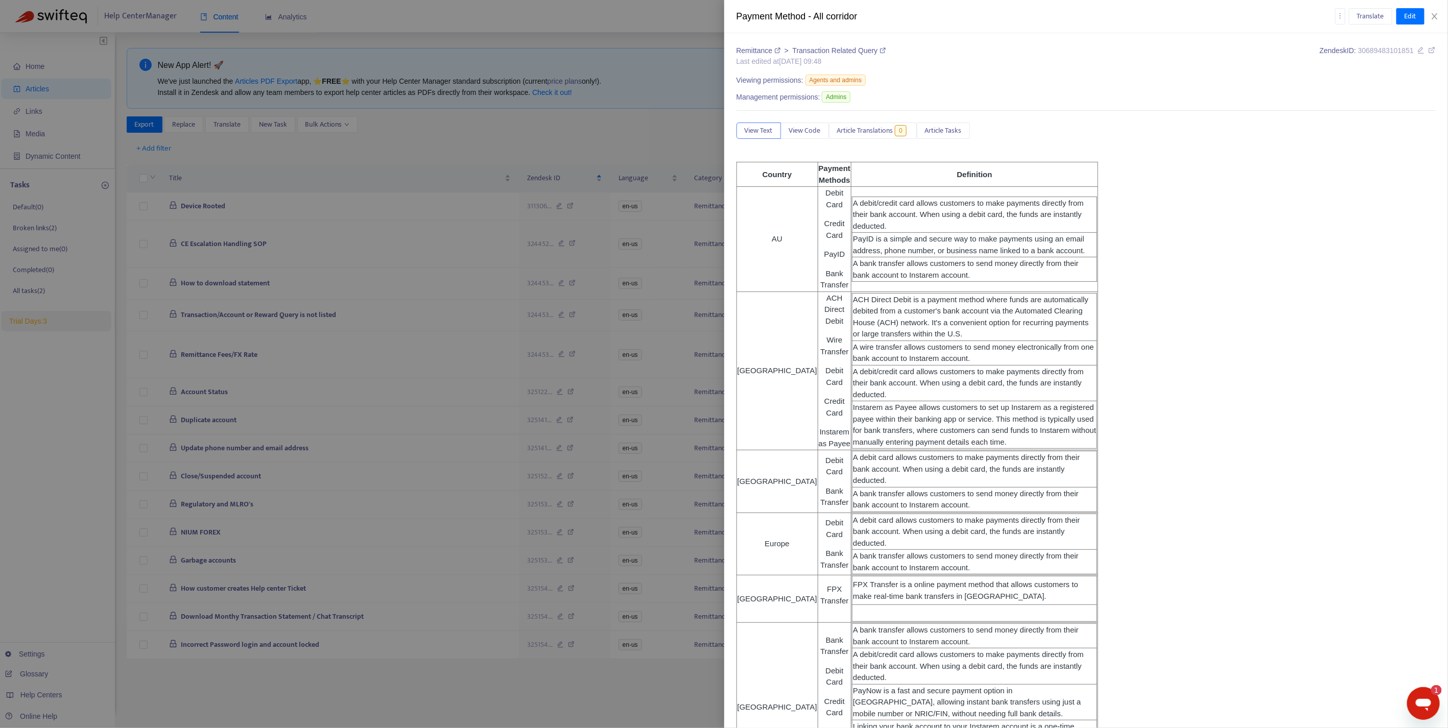
click at [629, 141] on div at bounding box center [724, 364] width 1448 height 728
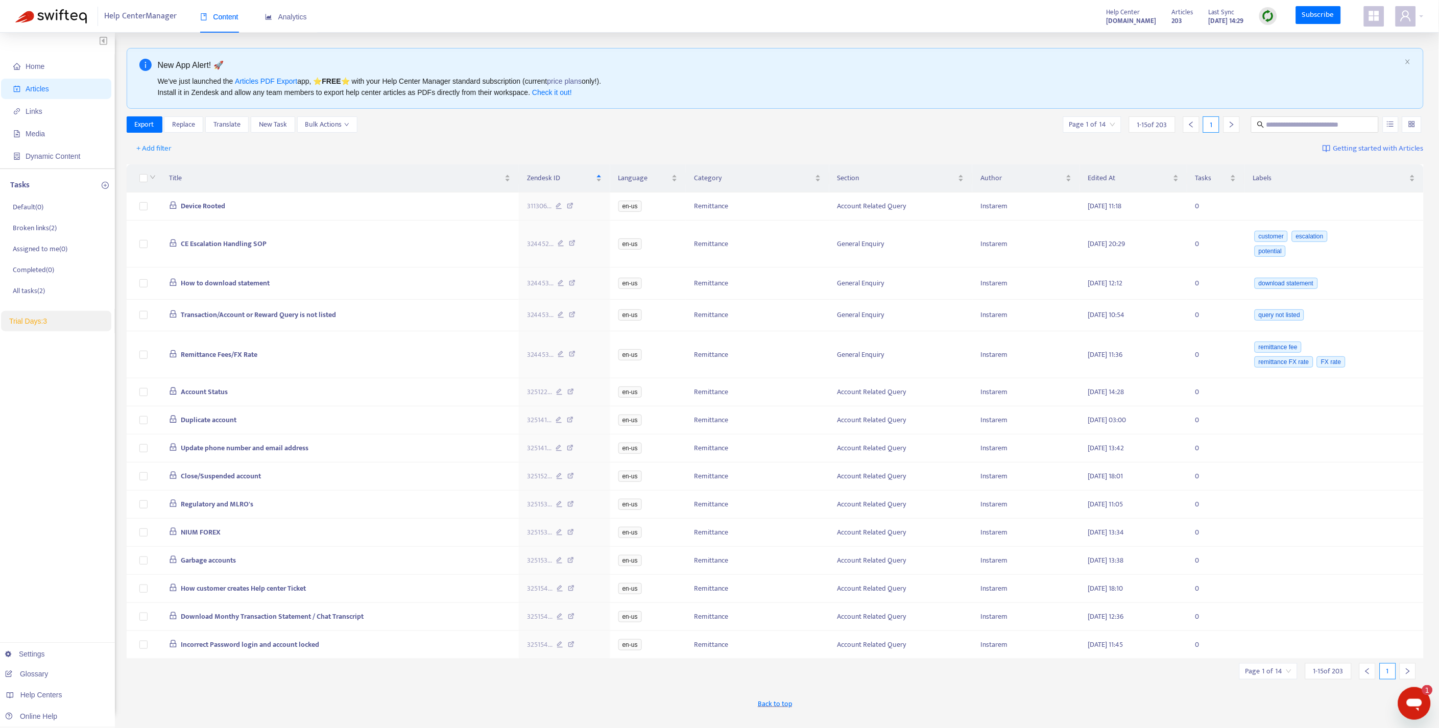
click at [639, 134] on div "Export Replace Translate New Task Bulk Actions Page 1 of 14 1 - 15 of 203 1" at bounding box center [776, 126] width 1298 height 20
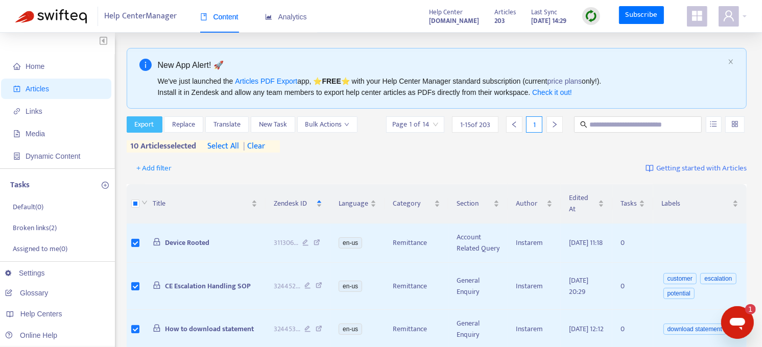
click at [135, 123] on span "Export" at bounding box center [144, 124] width 19 height 11
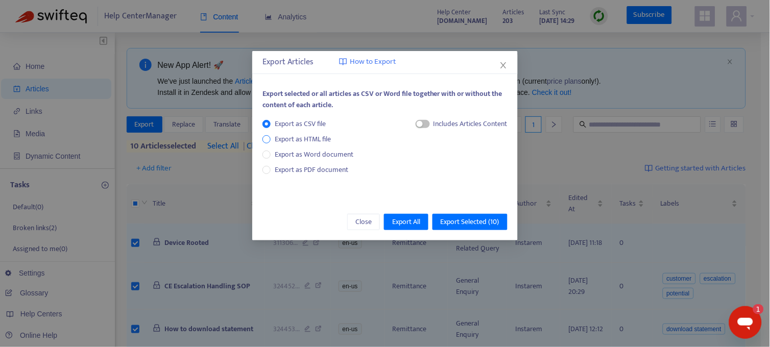
click at [315, 139] on span "Export as HTML file" at bounding box center [303, 139] width 64 height 11
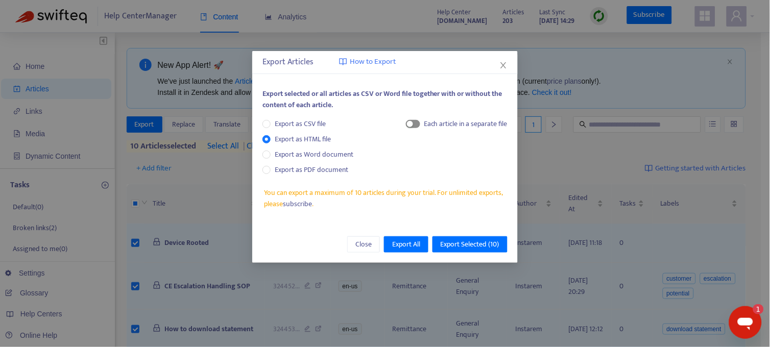
click at [411, 127] on div "button" at bounding box center [410, 124] width 6 height 6
click at [468, 248] on span "Export Selected ( 10 )" at bounding box center [470, 244] width 59 height 11
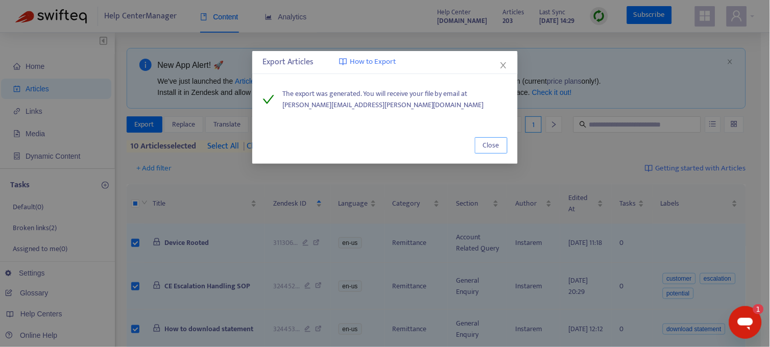
click at [493, 149] on span "Close" at bounding box center [491, 145] width 16 height 11
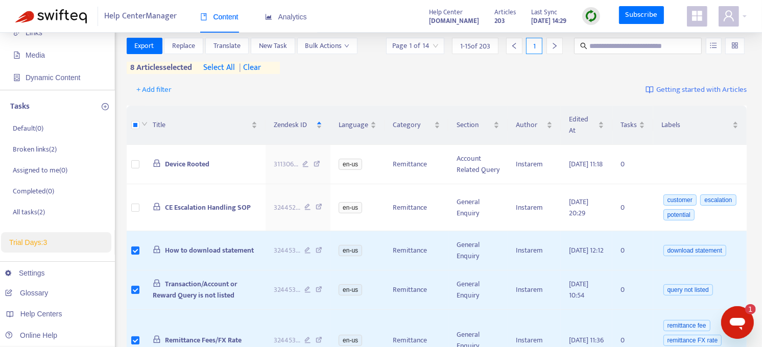
scroll to position [79, 0]
click at [260, 63] on span "| clear" at bounding box center [248, 67] width 26 height 12
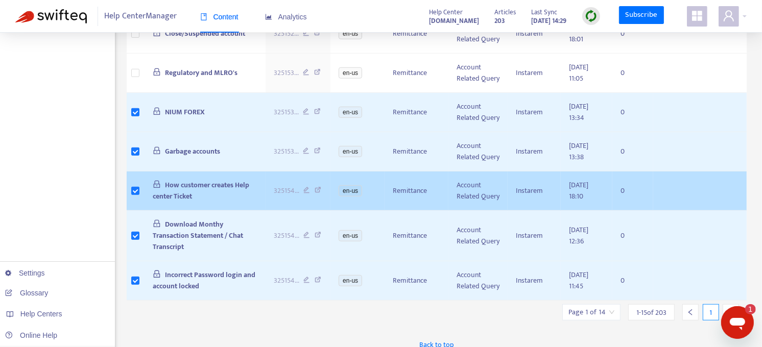
scroll to position [555, 0]
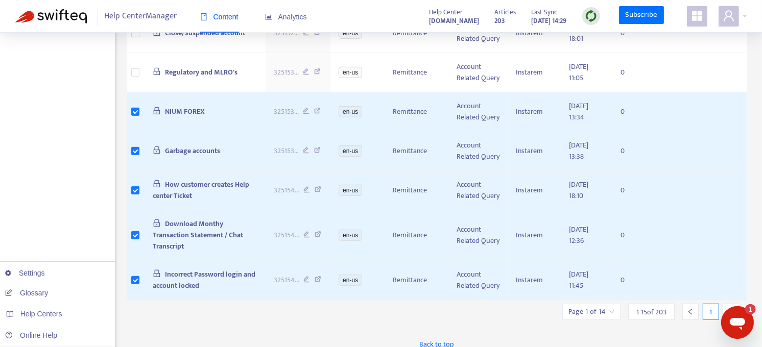
drag, startPoint x: 739, startPoint y: 315, endPoint x: 739, endPoint y: 235, distance: 79.1
click at [739, 306] on html at bounding box center [737, 322] width 33 height 33
click at [724, 307] on div at bounding box center [731, 312] width 16 height 16
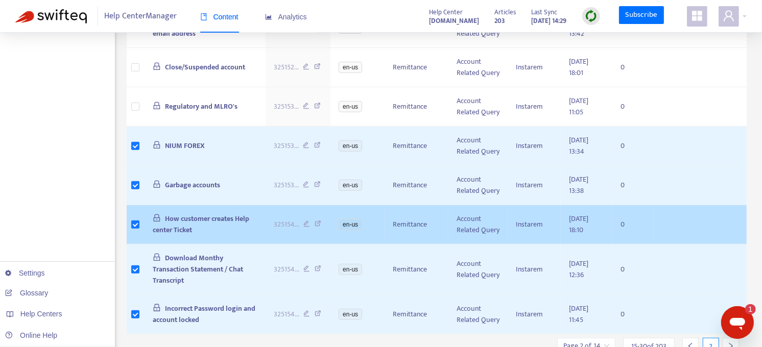
scroll to position [566, 0]
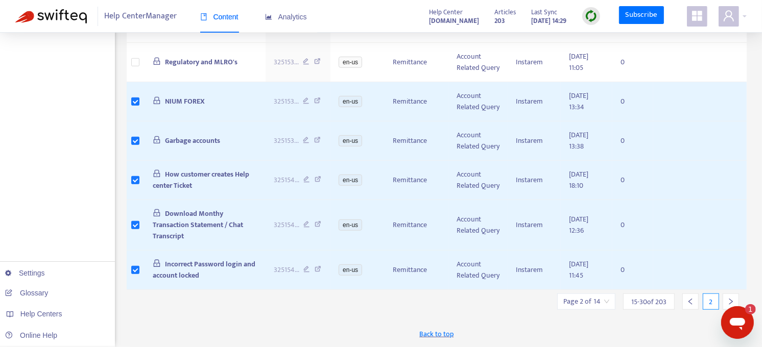
click at [690, 302] on icon "left" at bounding box center [690, 301] width 7 height 7
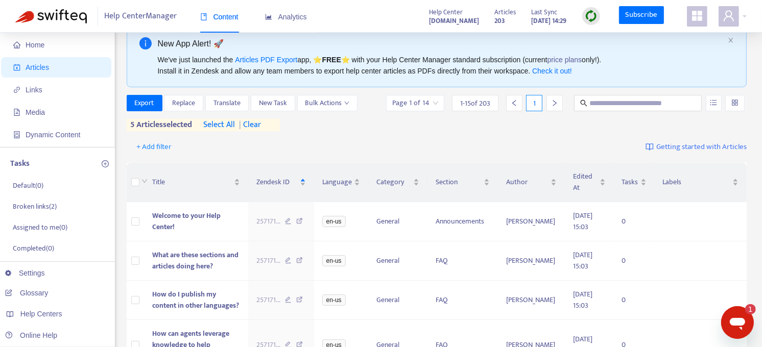
scroll to position [0, 0]
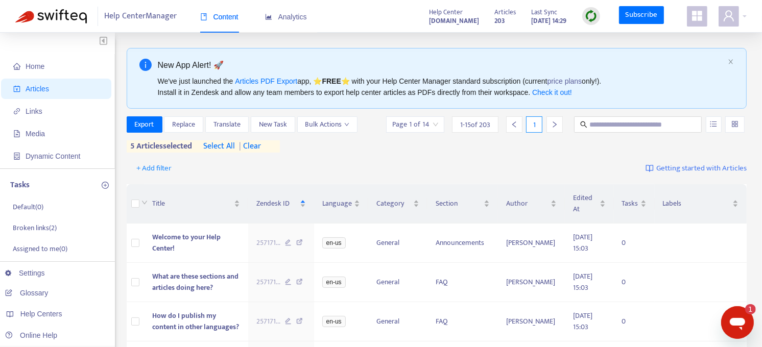
click at [256, 145] on span "| clear" at bounding box center [248, 146] width 26 height 12
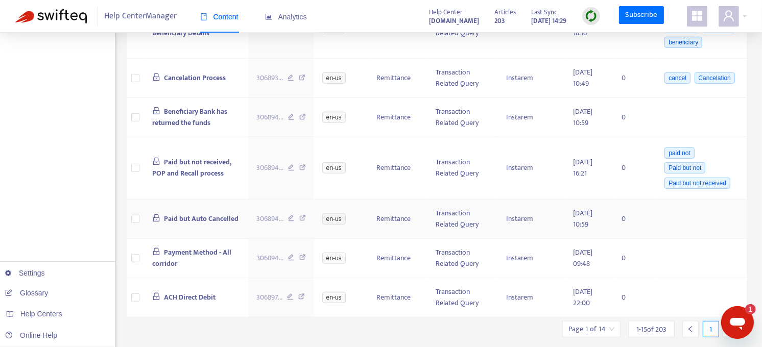
scroll to position [576, 0]
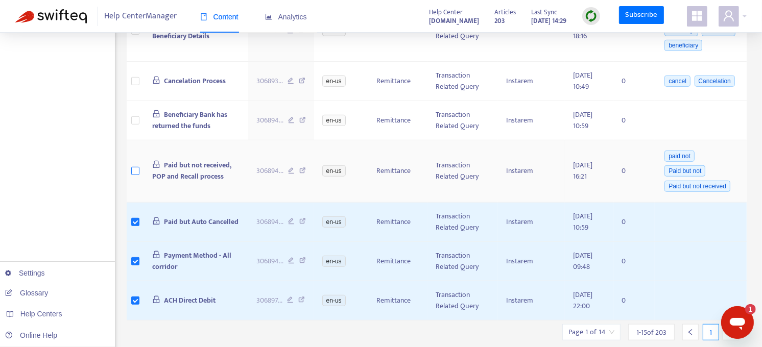
click at [133, 165] on label at bounding box center [135, 170] width 8 height 11
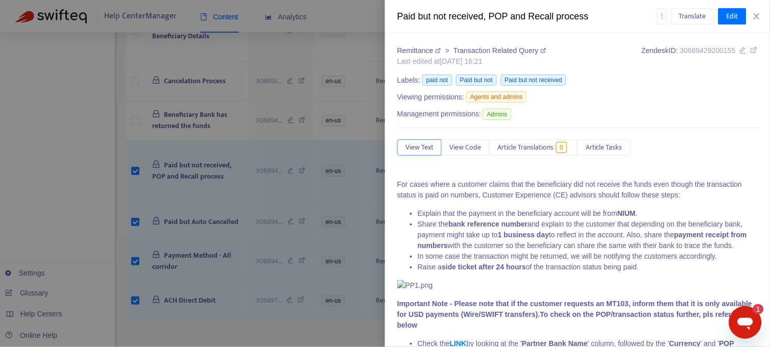
click at [136, 106] on div at bounding box center [385, 173] width 770 height 347
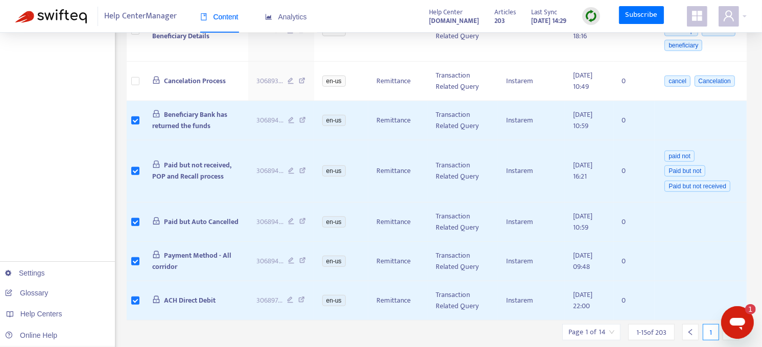
scroll to position [596, 0]
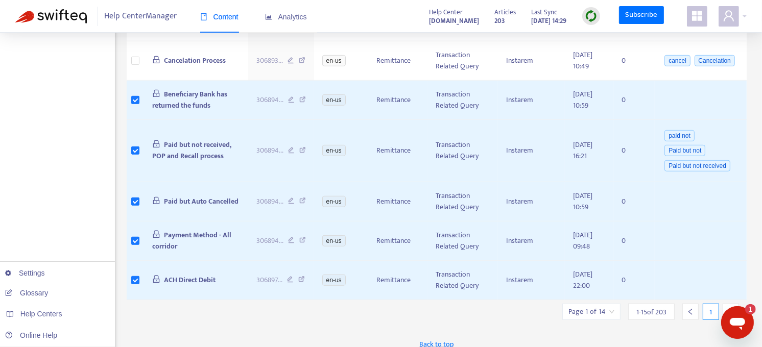
click at [729, 309] on icon "right" at bounding box center [731, 312] width 4 height 6
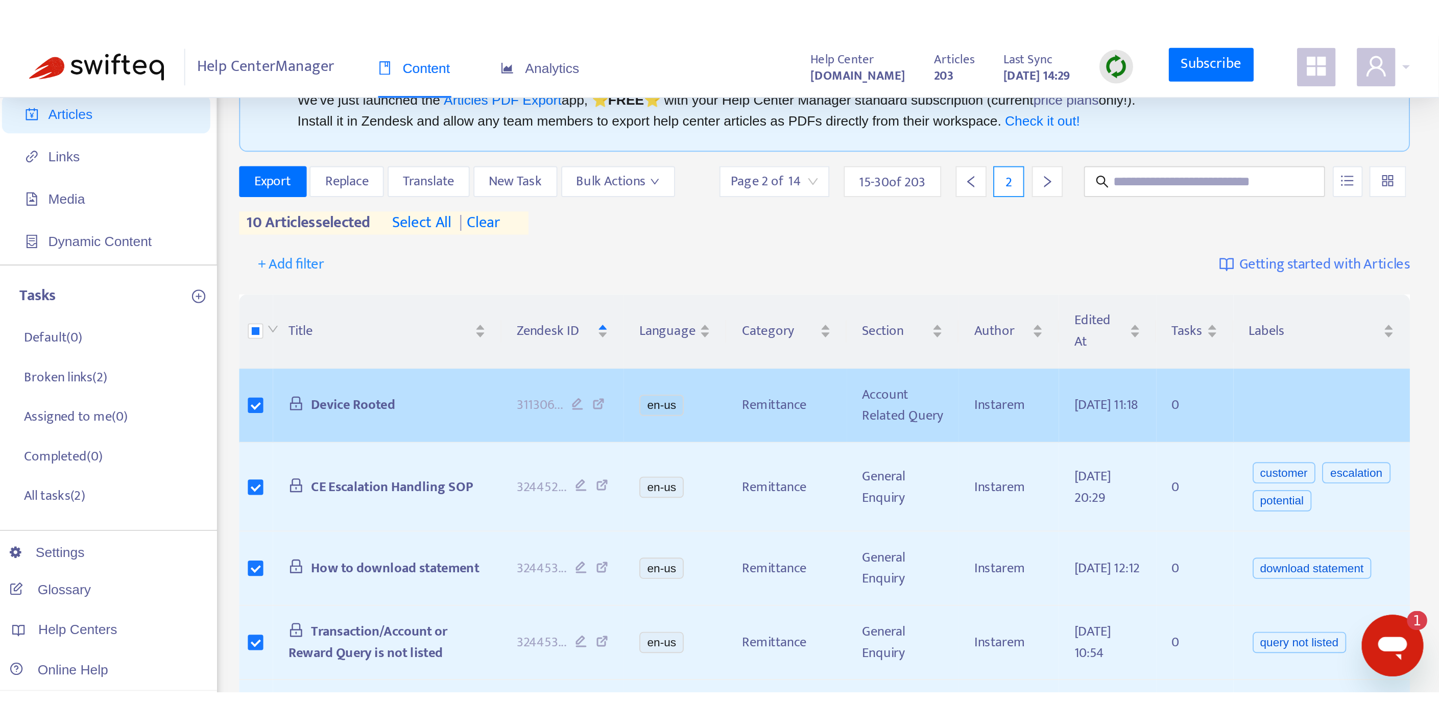
scroll to position [0, 0]
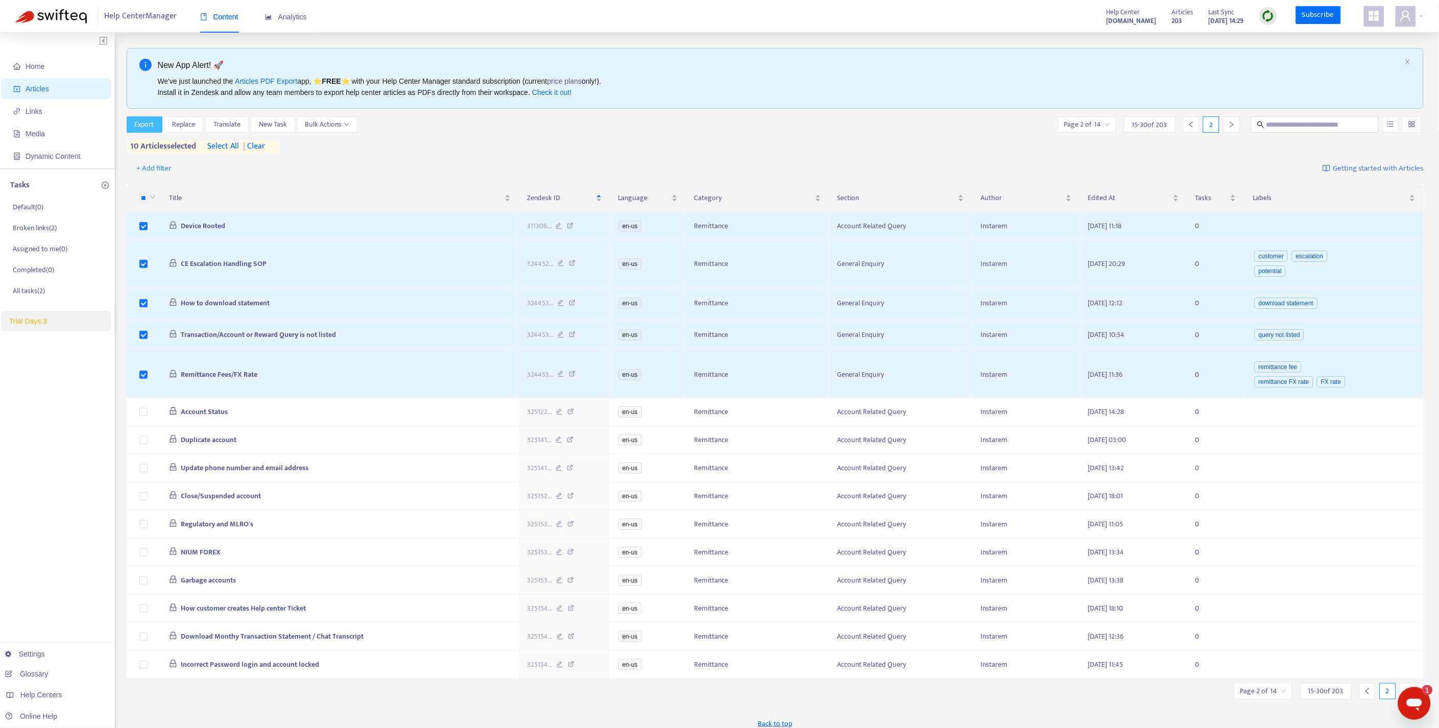
click at [138, 120] on span "Export" at bounding box center [144, 124] width 19 height 11
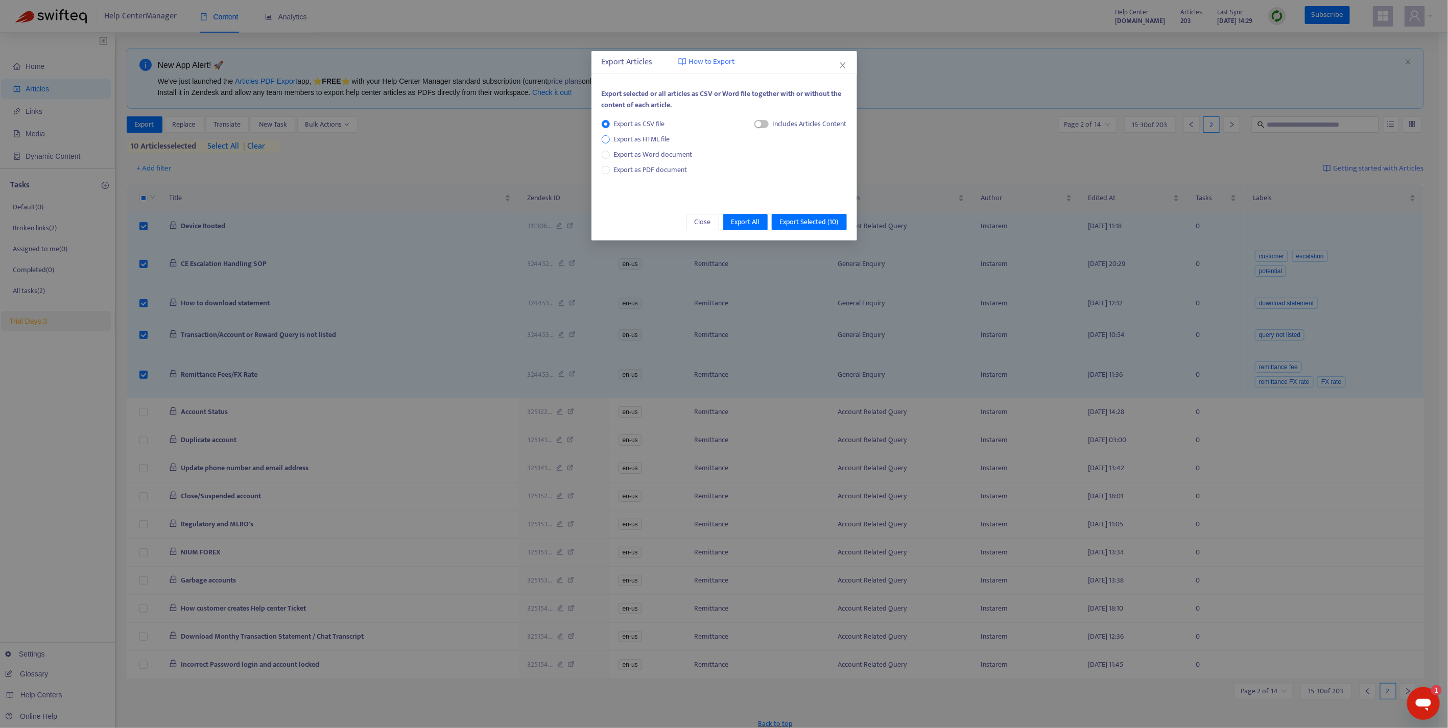
click at [615, 142] on span "Export as HTML file" at bounding box center [642, 139] width 64 height 11
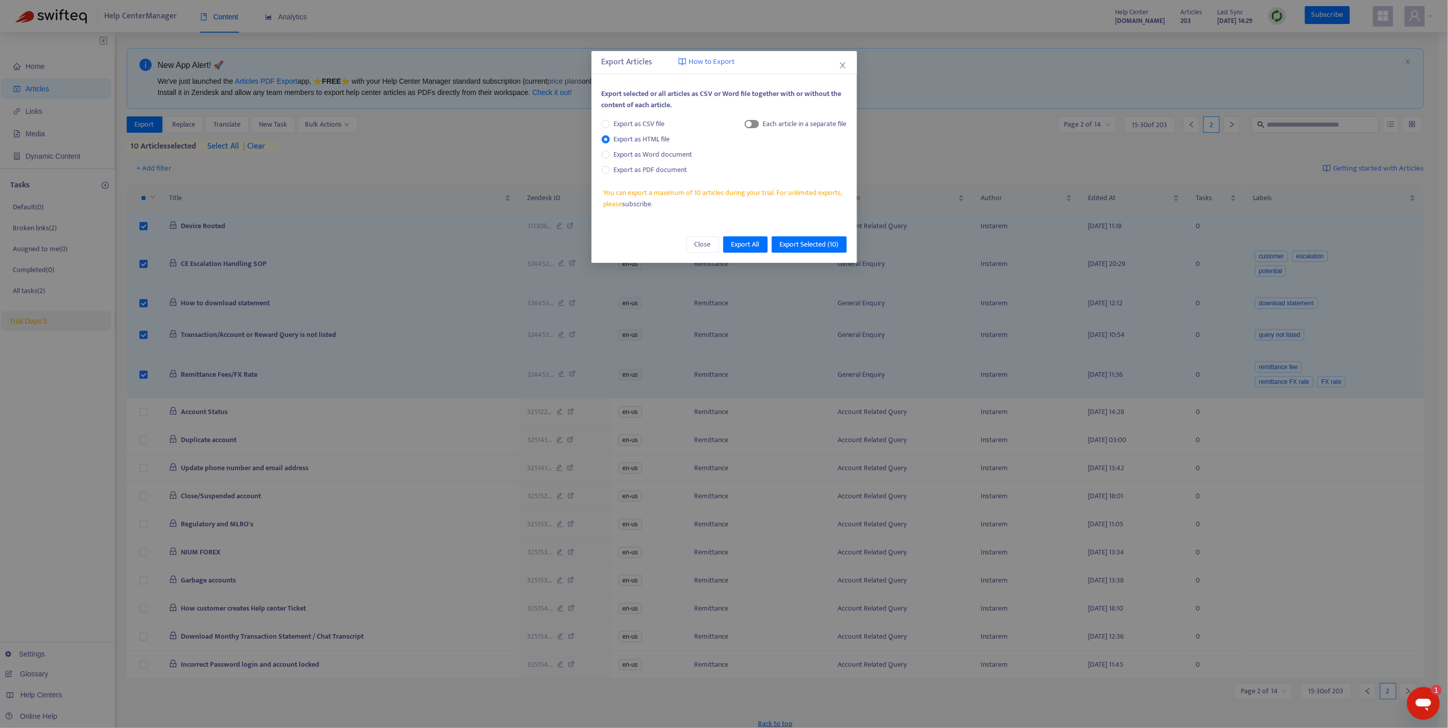
click at [749, 127] on div "button" at bounding box center [749, 124] width 6 height 6
click at [815, 247] on span "Export Selected ( 10 )" at bounding box center [809, 244] width 59 height 11
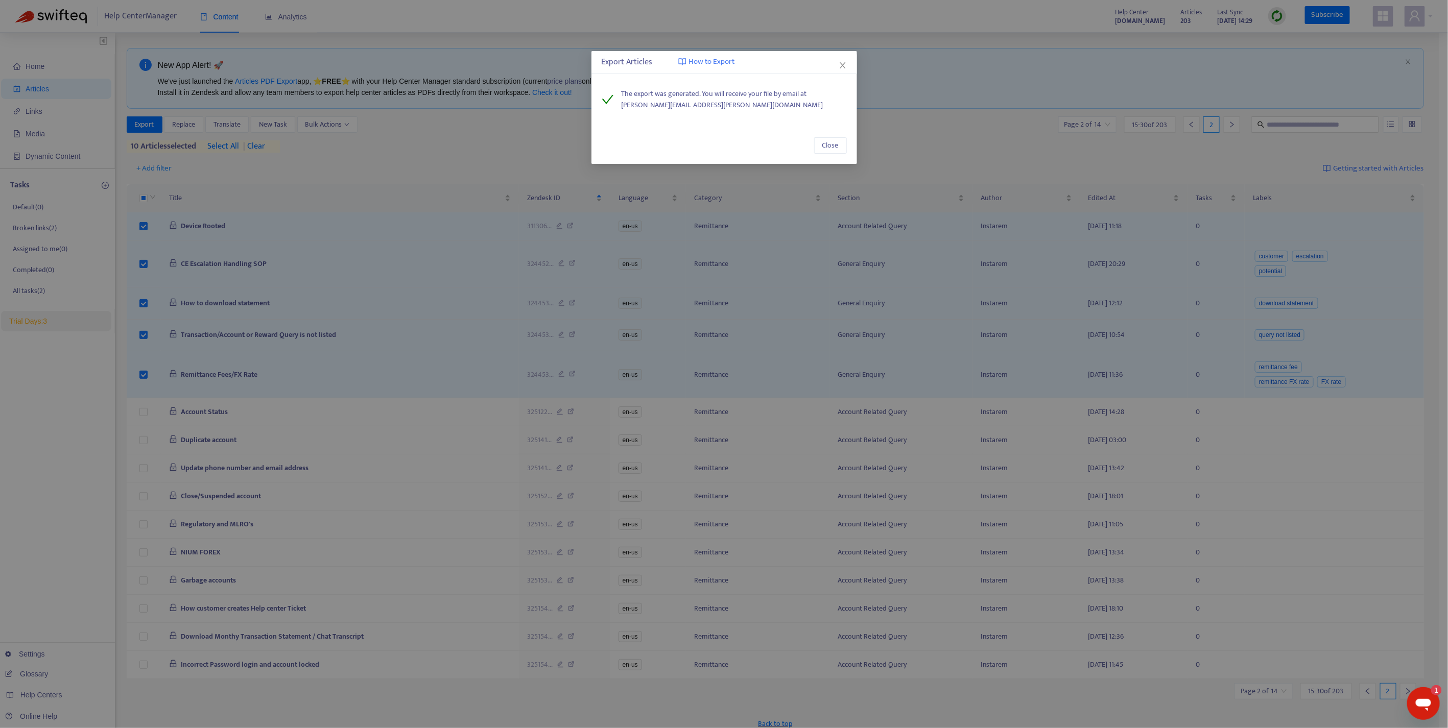
click at [828, 154] on div "Close" at bounding box center [724, 145] width 266 height 37
click at [830, 149] on span "Close" at bounding box center [830, 145] width 16 height 11
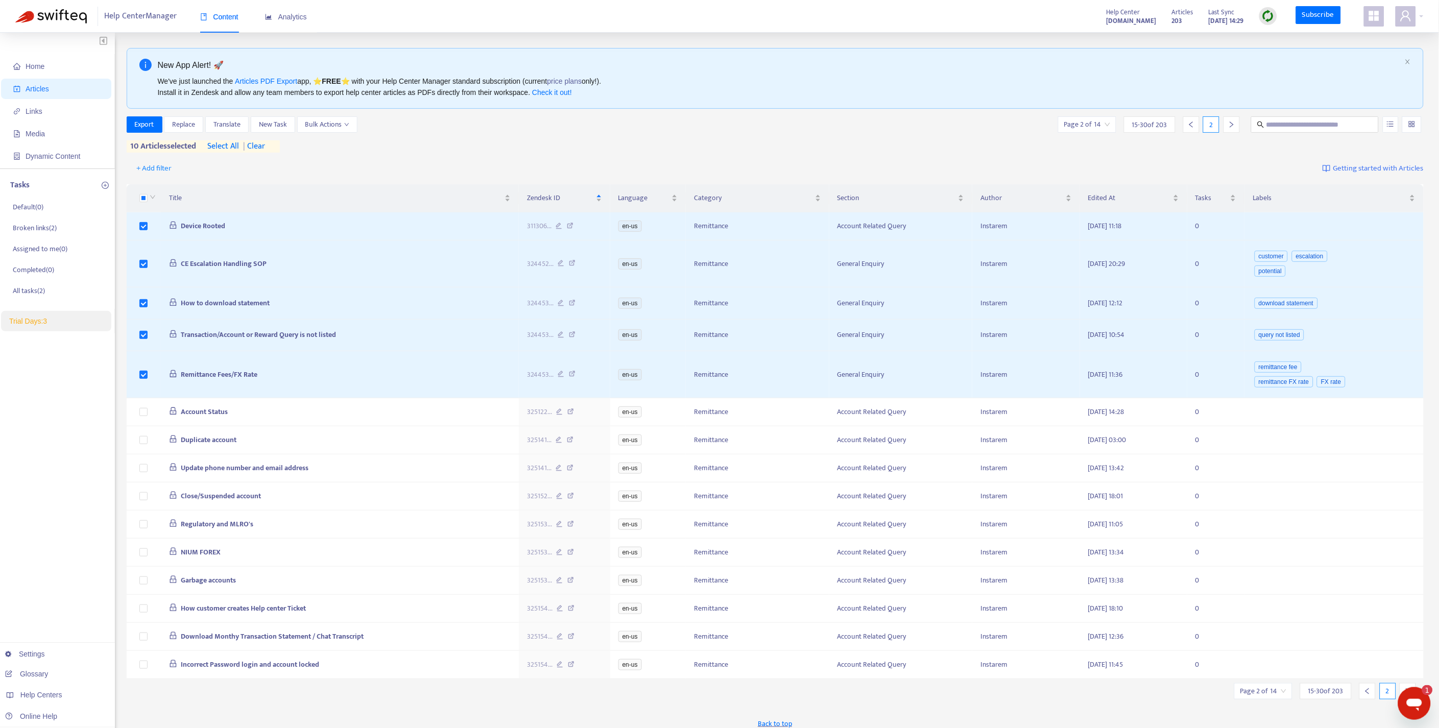
click at [258, 150] on span "| clear" at bounding box center [252, 146] width 26 height 12
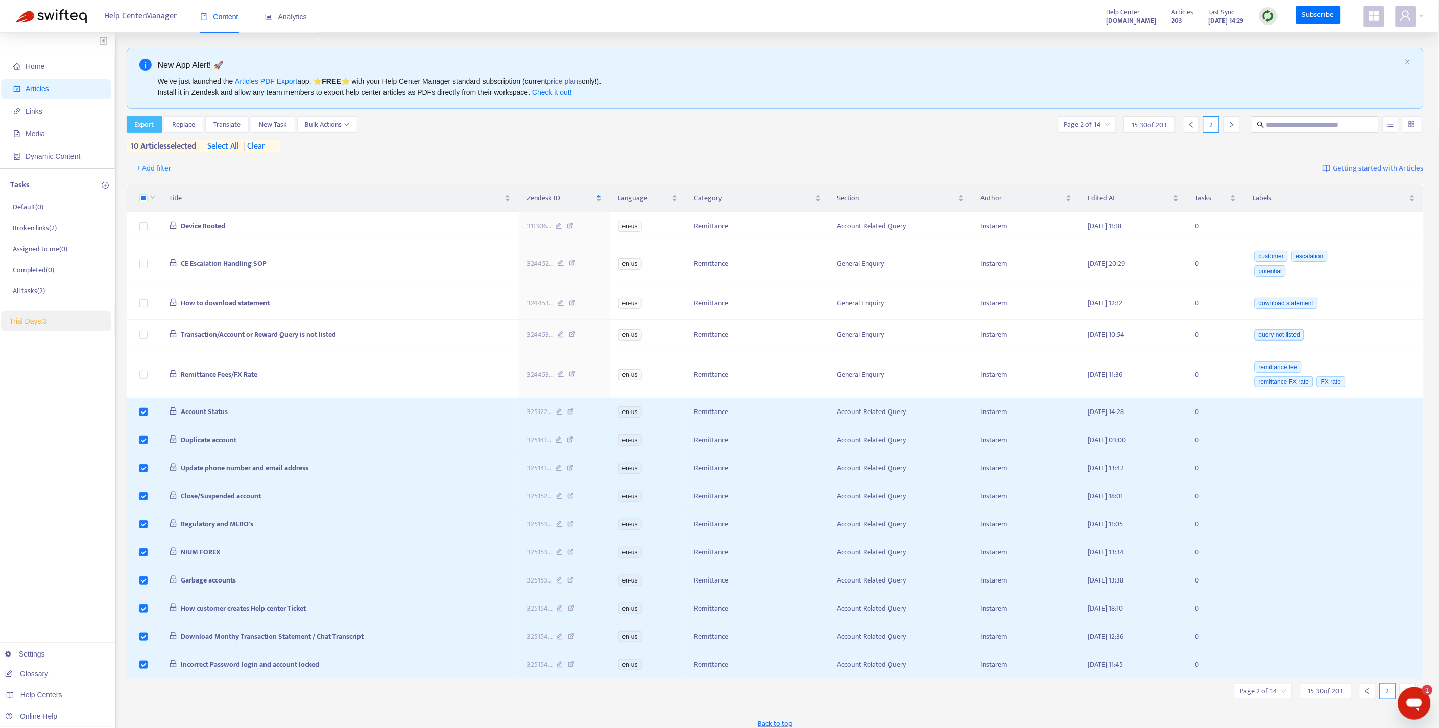
click at [151, 124] on span "Export" at bounding box center [144, 124] width 19 height 11
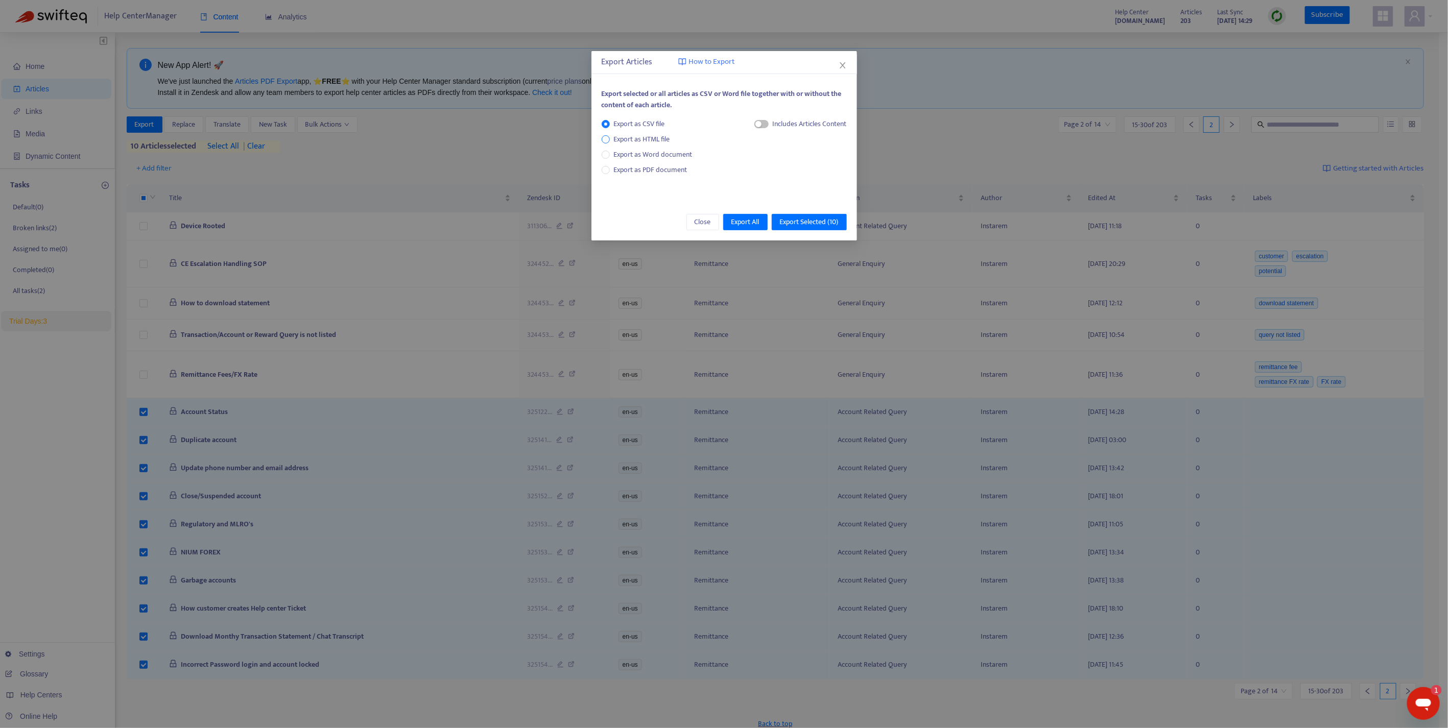
click at [616, 143] on span "Export as HTML file" at bounding box center [642, 139] width 64 height 11
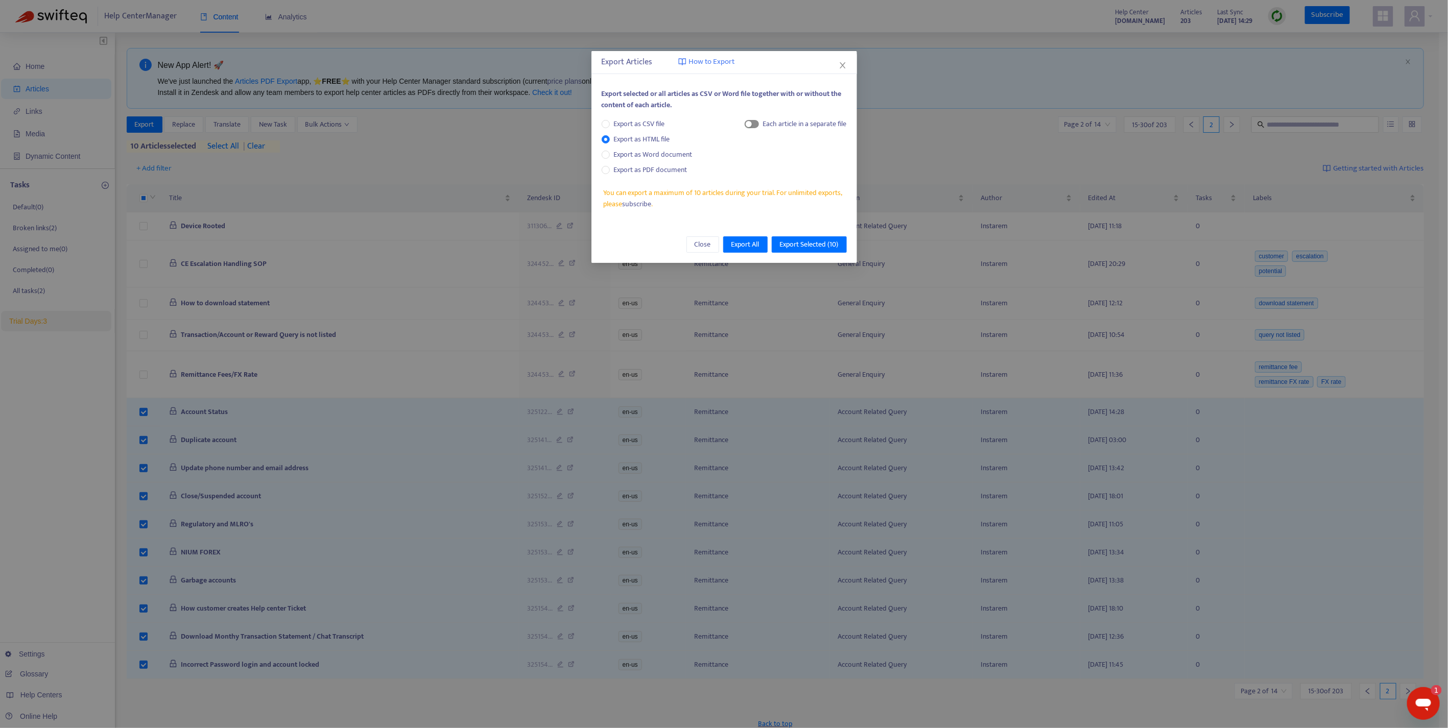
click at [754, 124] on span "button" at bounding box center [752, 124] width 14 height 8
click at [808, 249] on span "Export Selected ( 10 )" at bounding box center [809, 244] width 59 height 11
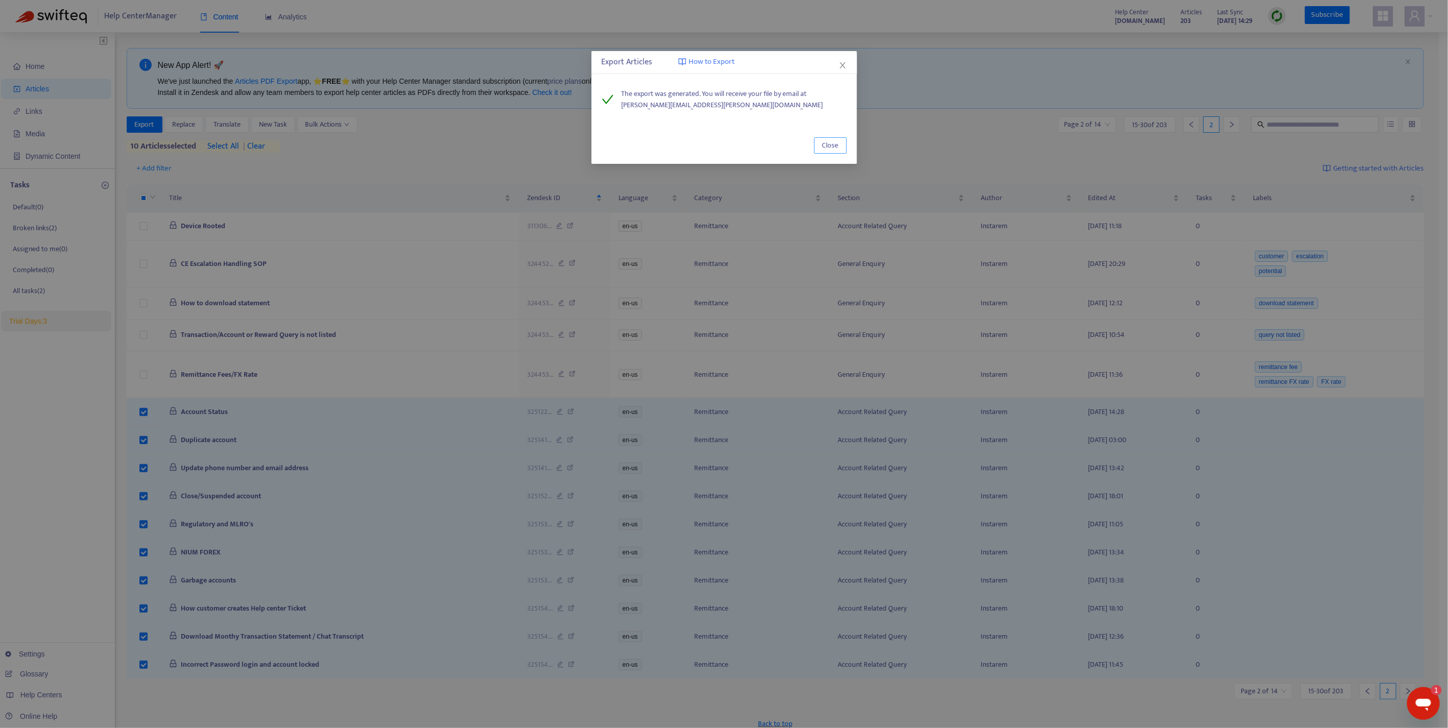
click at [837, 141] on span "Close" at bounding box center [830, 145] width 16 height 11
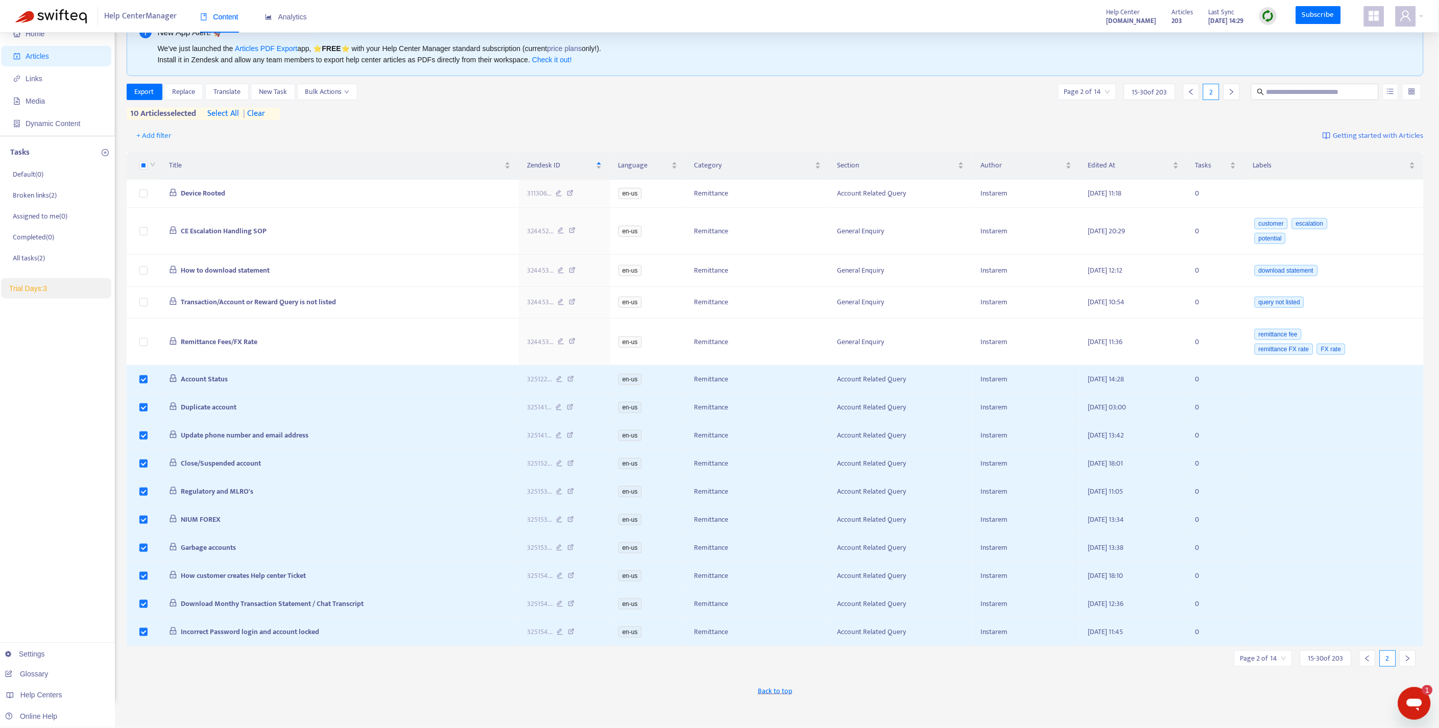
scroll to position [33, 0]
click at [1410, 662] on icon "right" at bounding box center [1407, 658] width 7 height 7
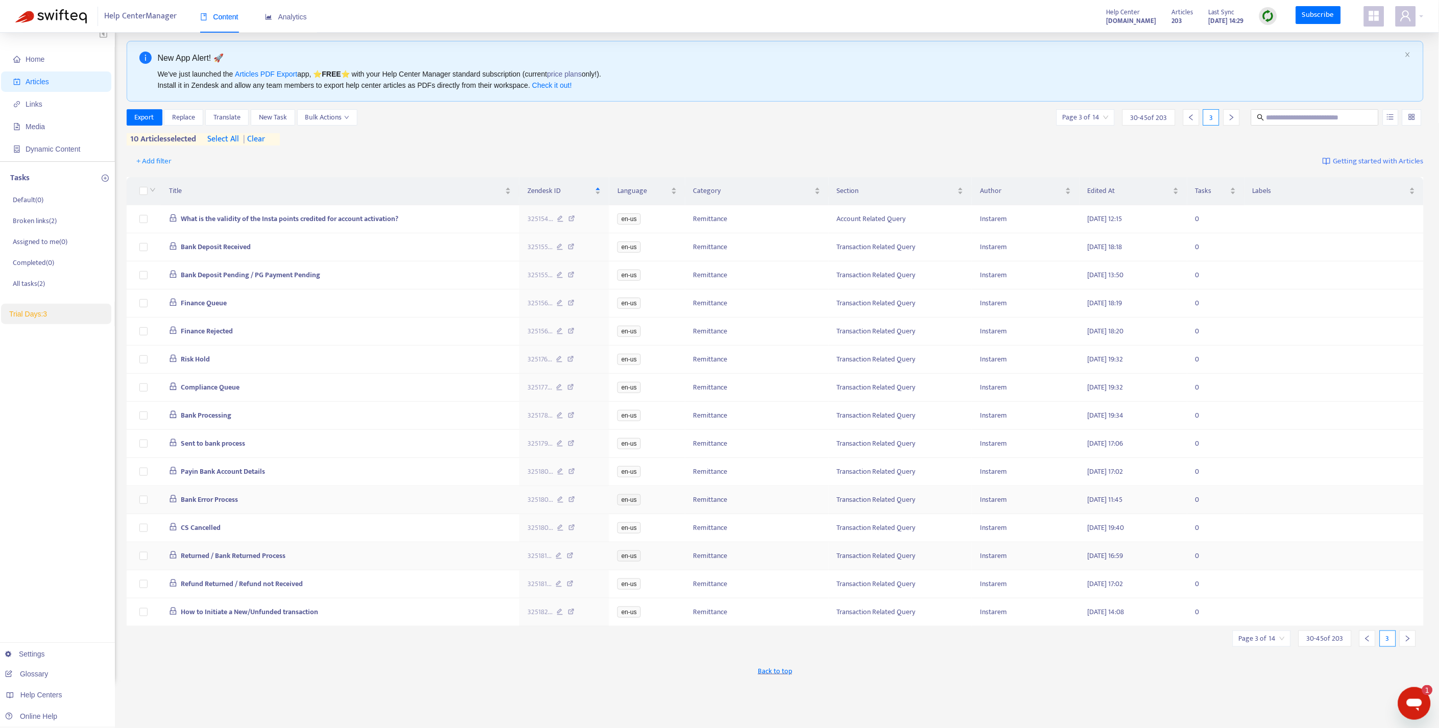
scroll to position [0, 0]
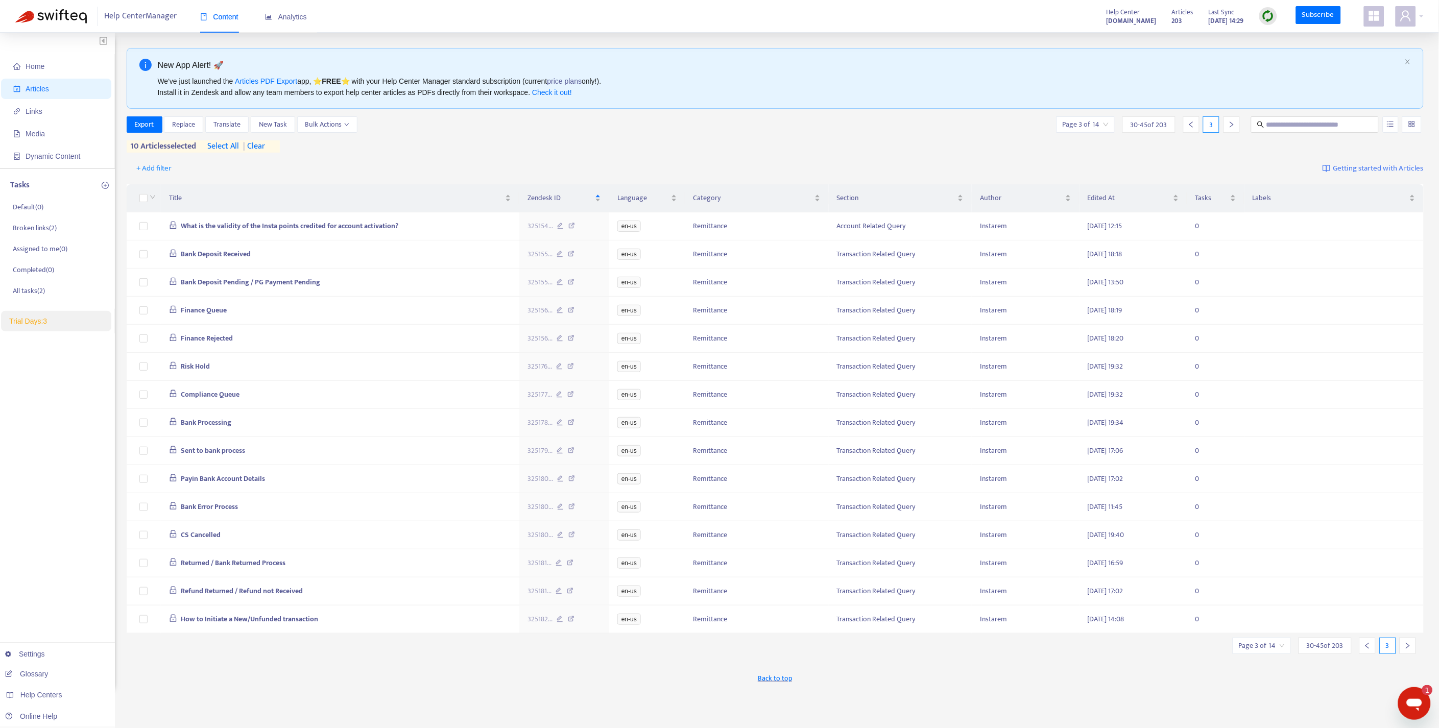
click at [261, 145] on span "| clear" at bounding box center [252, 146] width 26 height 12
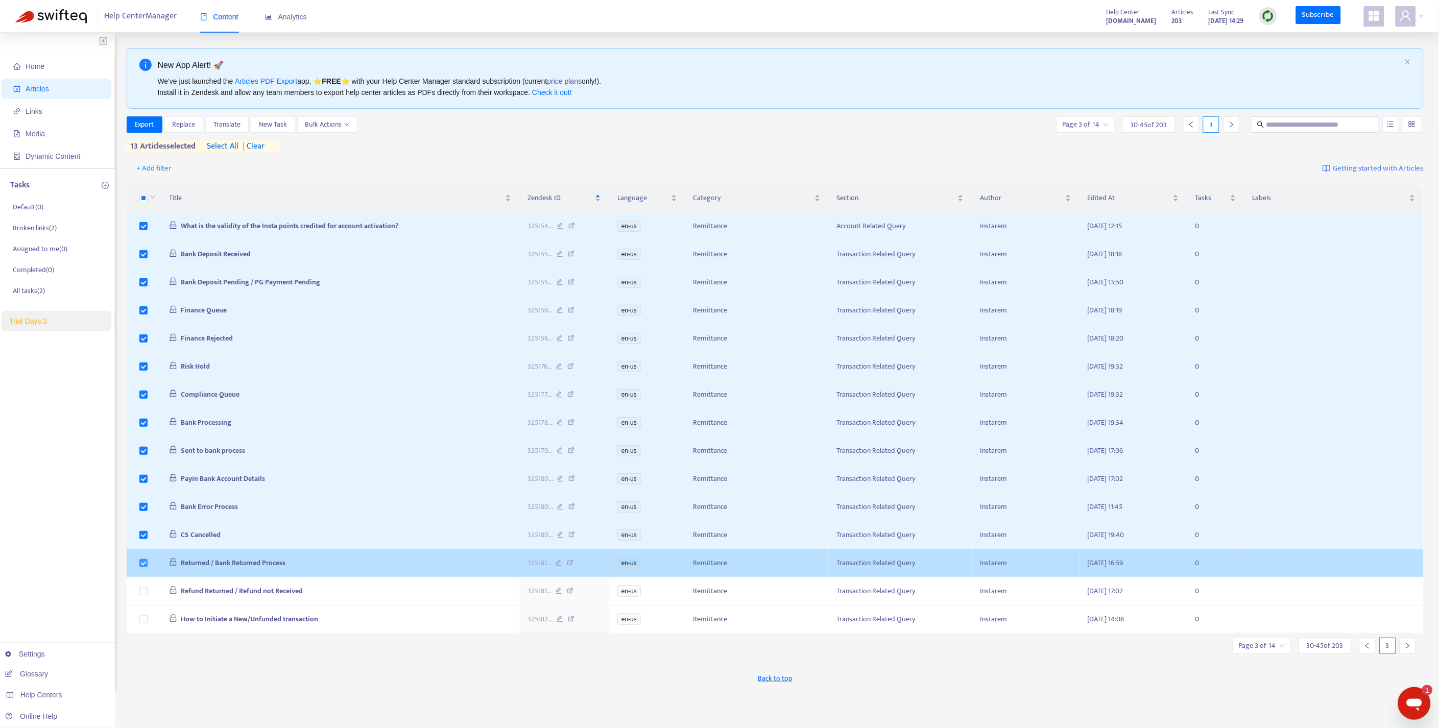
click at [144, 569] on label at bounding box center [143, 563] width 8 height 11
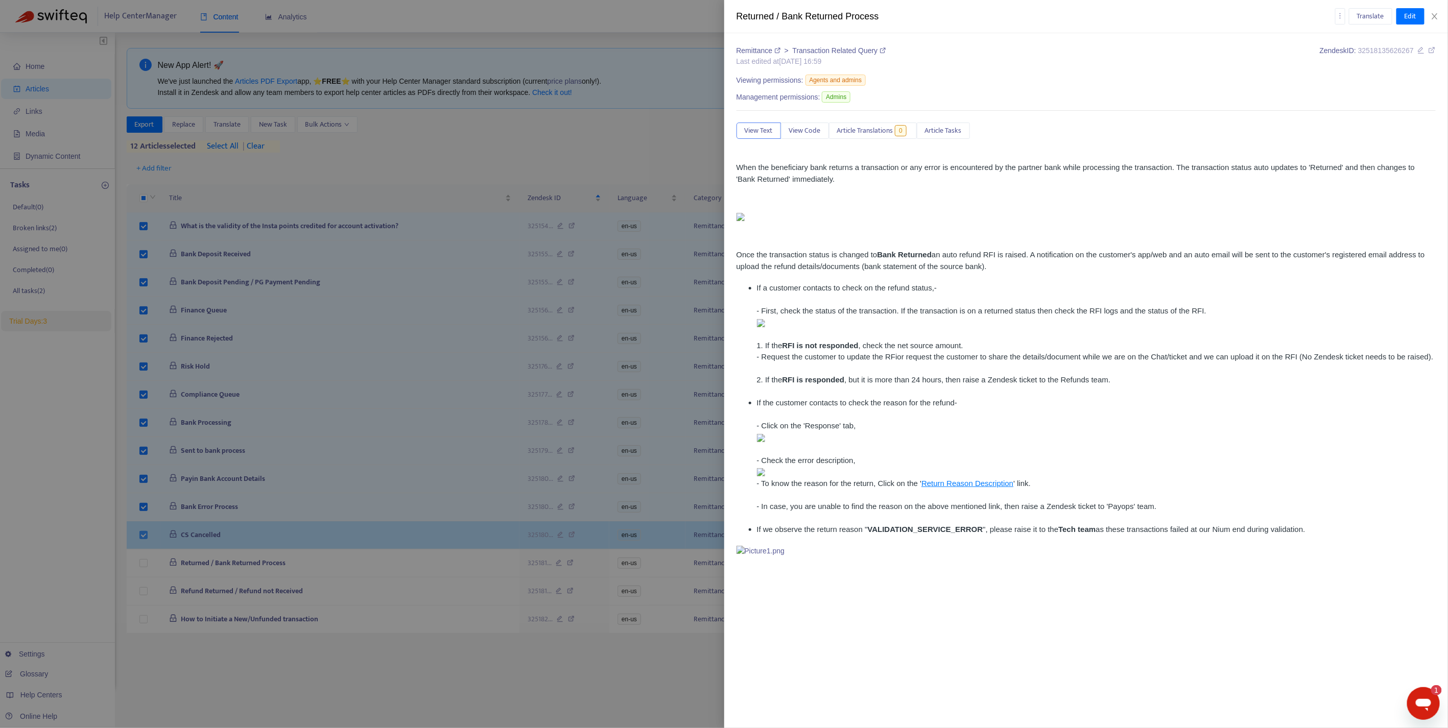
click at [145, 545] on div at bounding box center [724, 364] width 1448 height 728
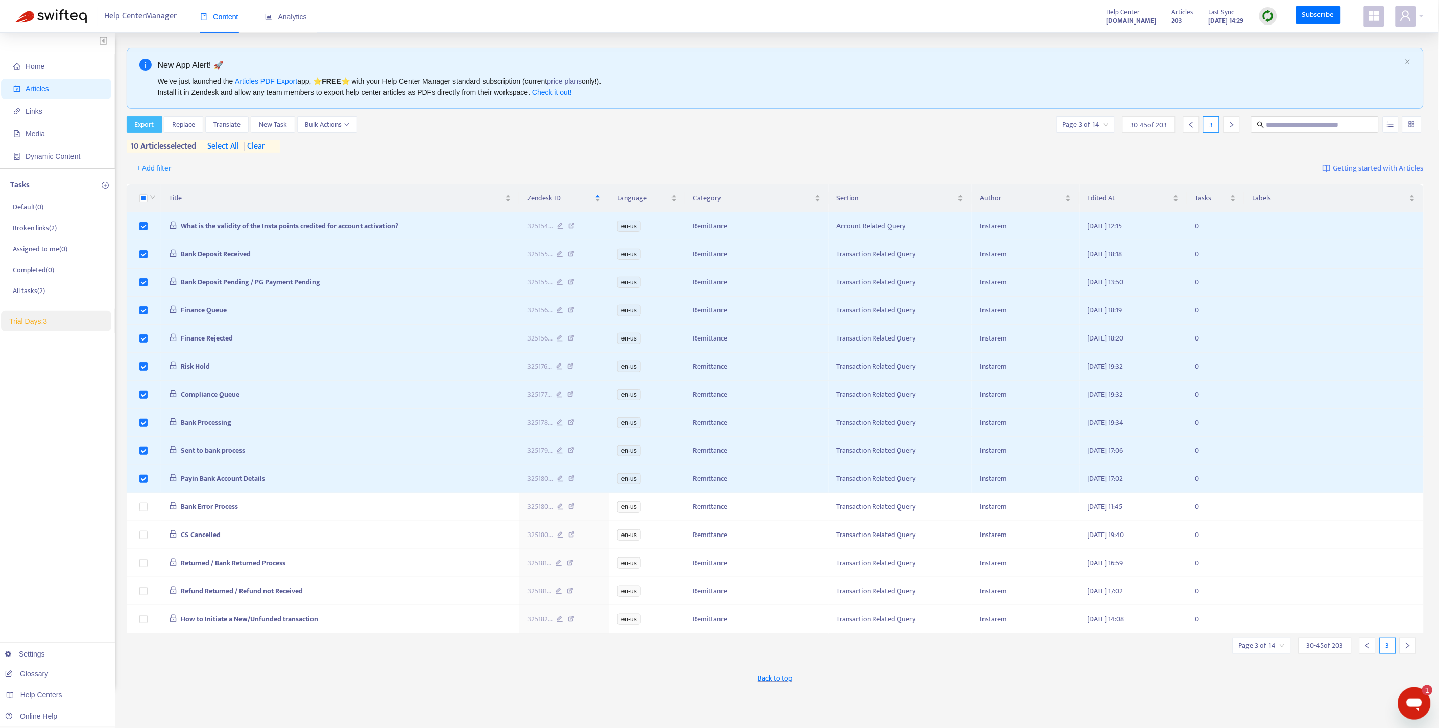
click at [159, 123] on button "Export" at bounding box center [145, 124] width 36 height 16
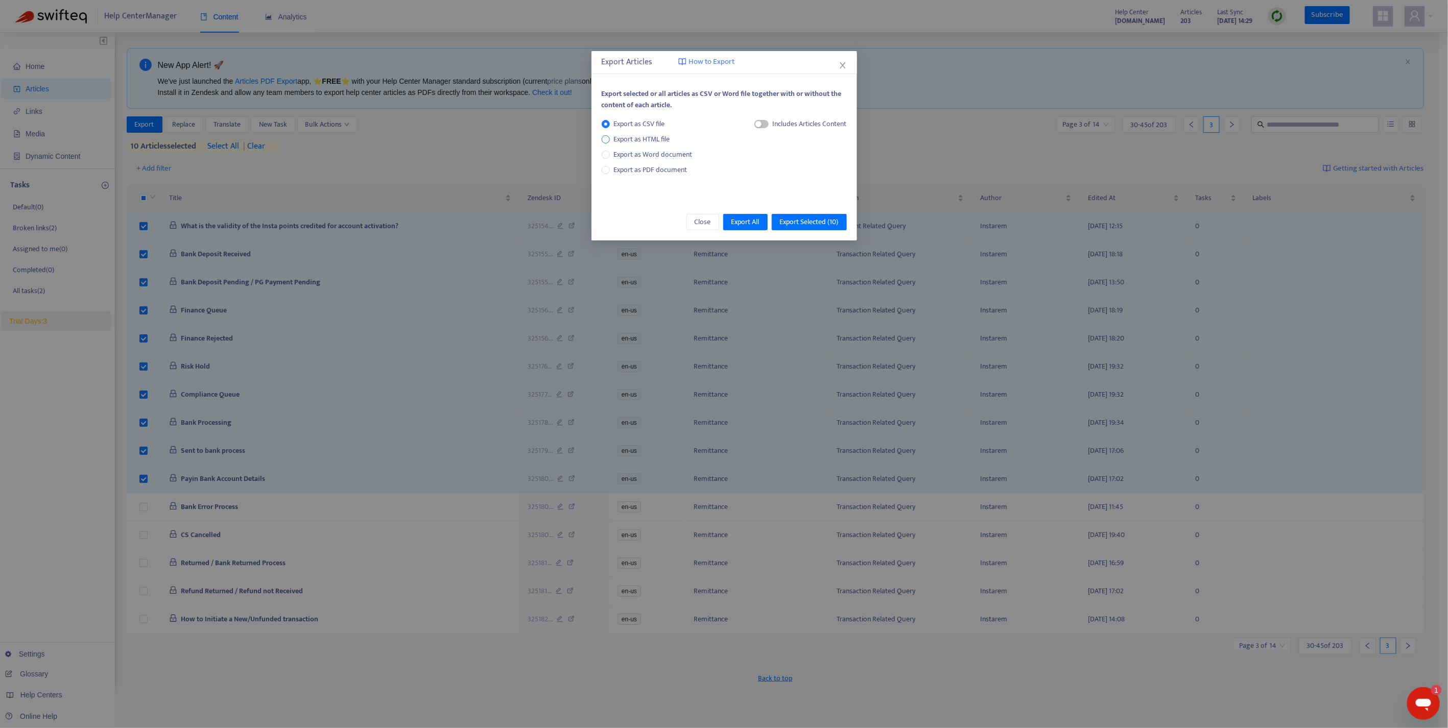
click at [635, 137] on span "Export as HTML file" at bounding box center [642, 139] width 64 height 11
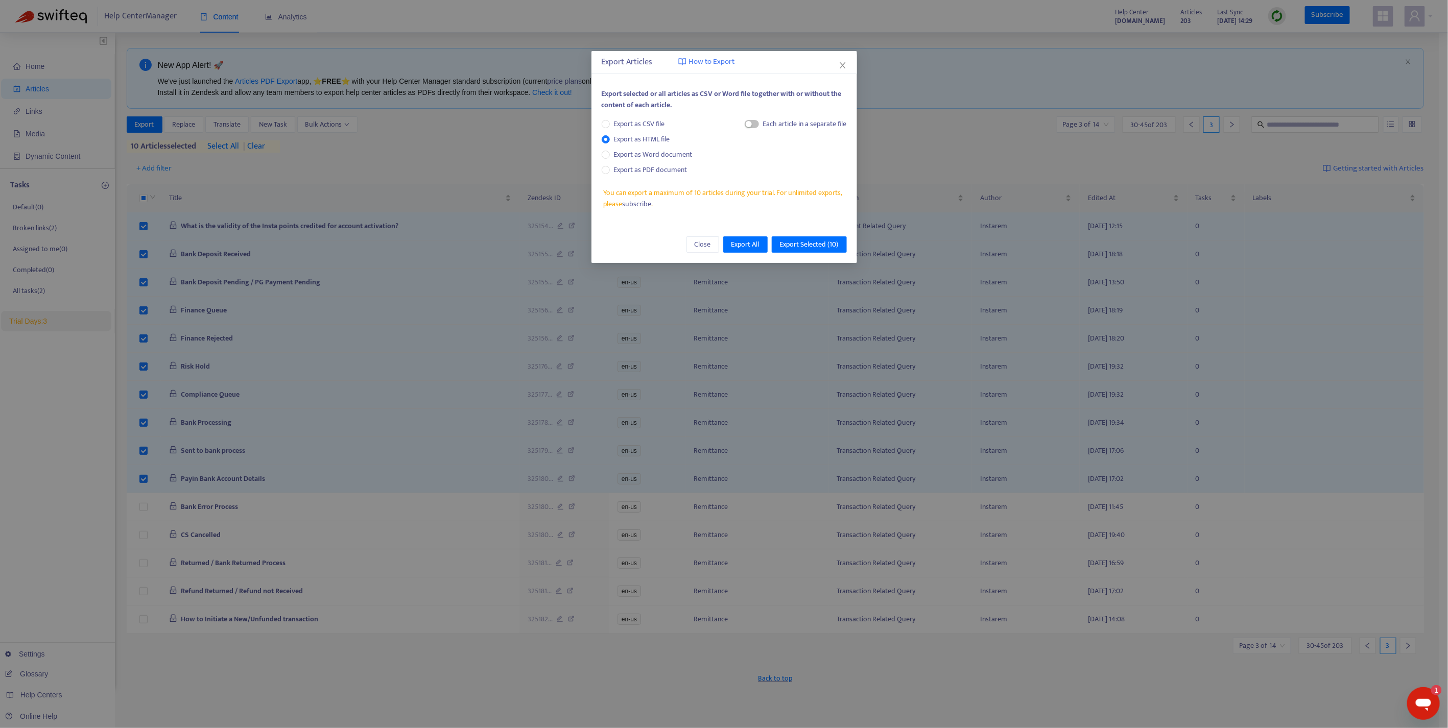
click at [771, 128] on div "Each article in a separate file" at bounding box center [805, 123] width 84 height 11
click at [753, 126] on span "button" at bounding box center [752, 124] width 14 height 8
click at [810, 245] on span "Export Selected ( 10 )" at bounding box center [809, 244] width 59 height 11
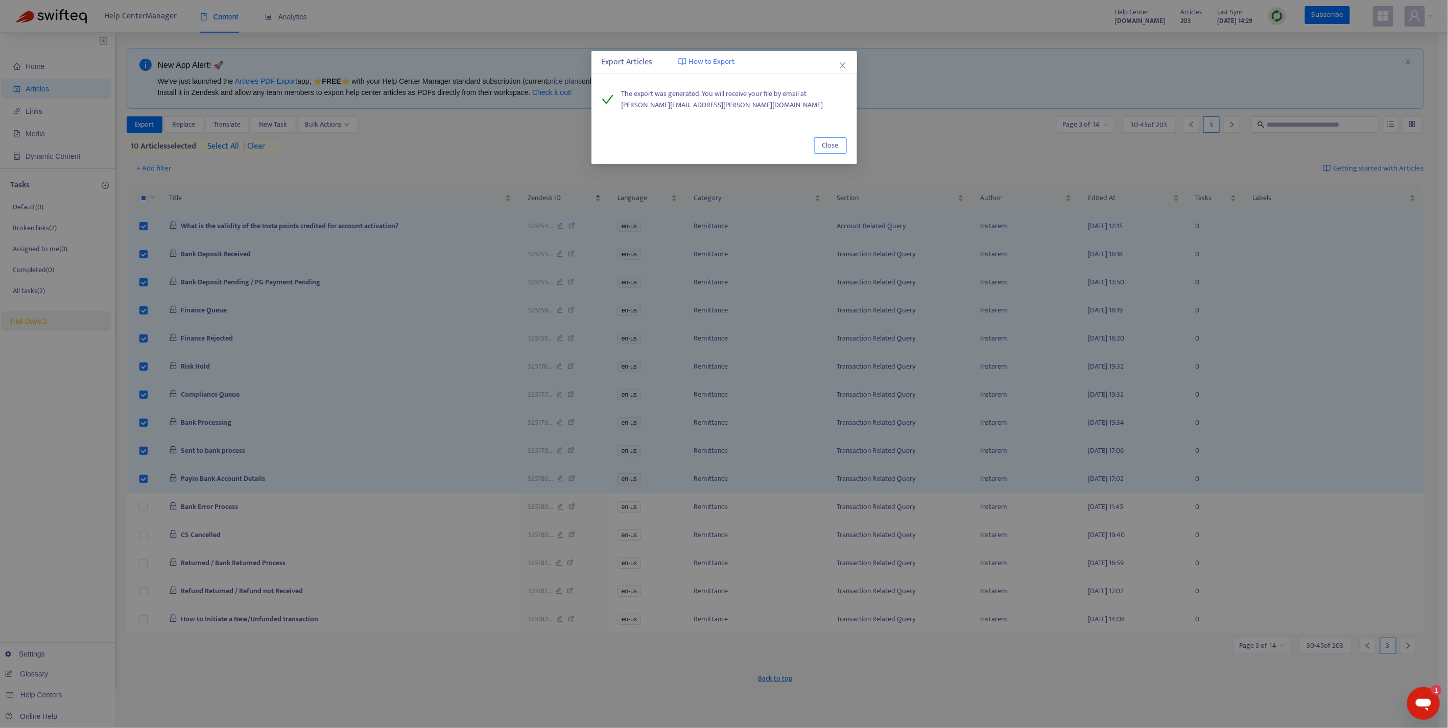
click at [829, 145] on span "Close" at bounding box center [830, 145] width 16 height 11
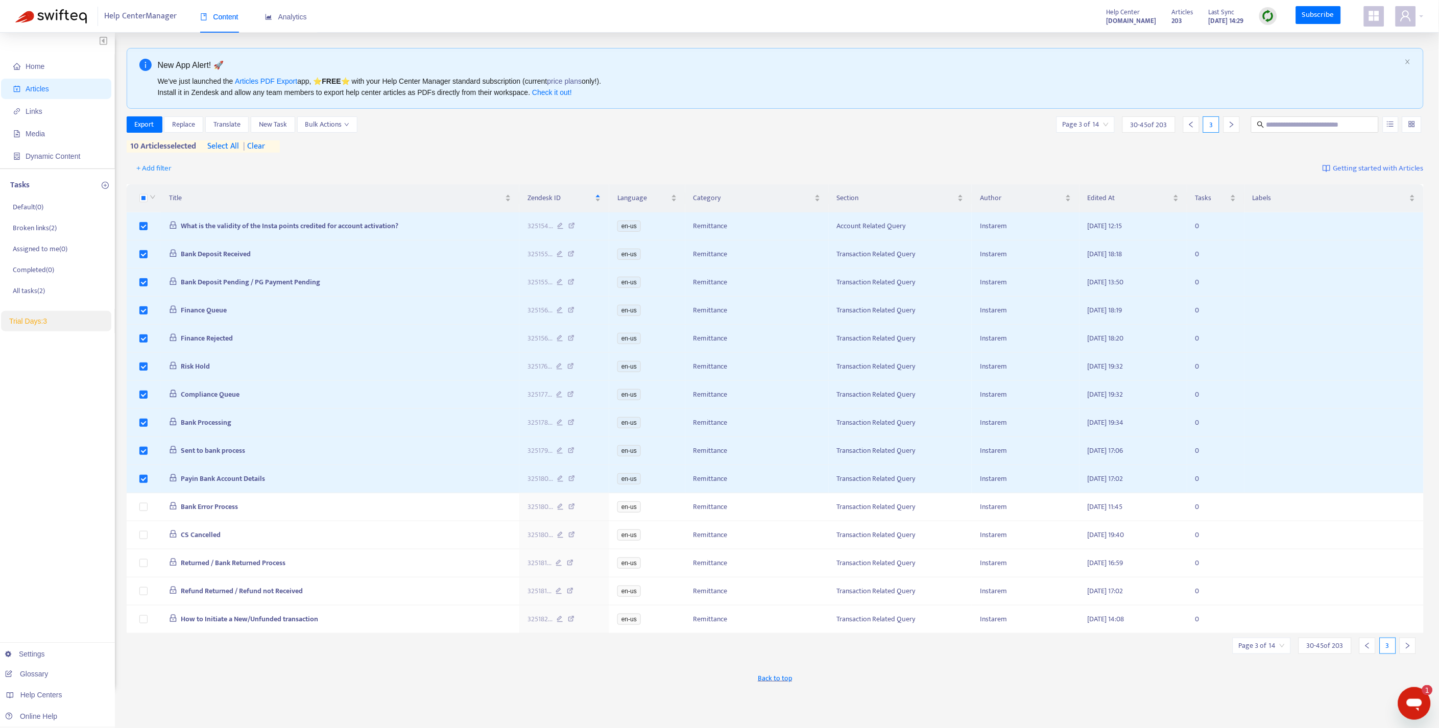
click at [258, 143] on span "| clear" at bounding box center [252, 146] width 26 height 12
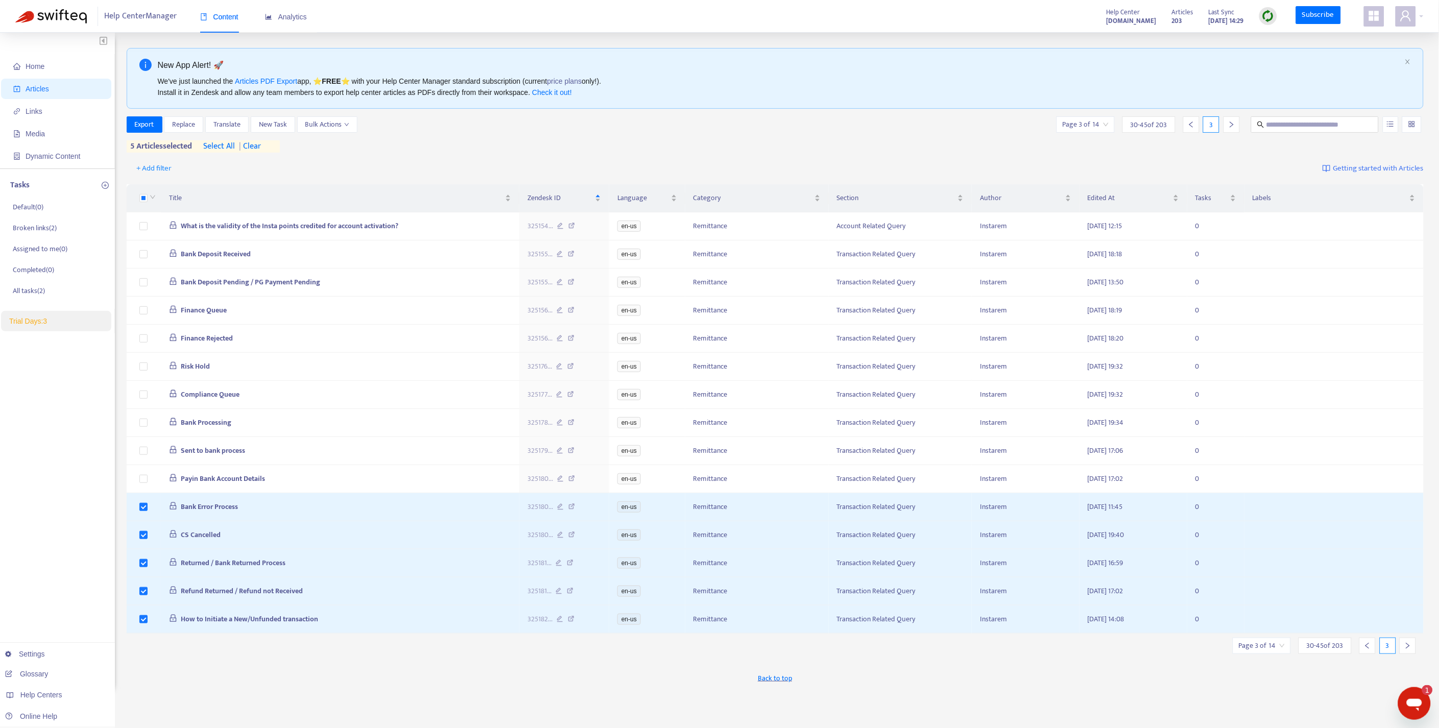
click at [1405, 650] on icon "right" at bounding box center [1407, 645] width 7 height 7
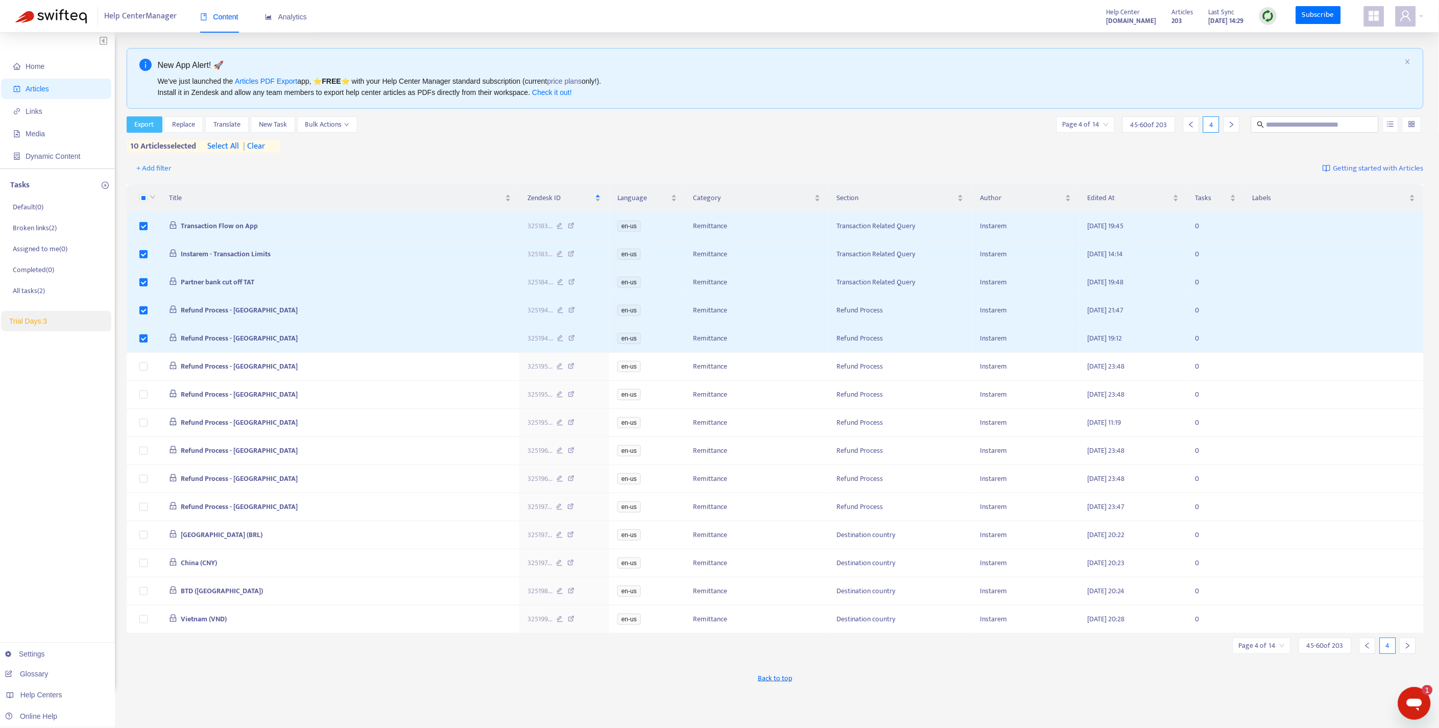
click at [155, 121] on button "Export" at bounding box center [145, 124] width 36 height 16
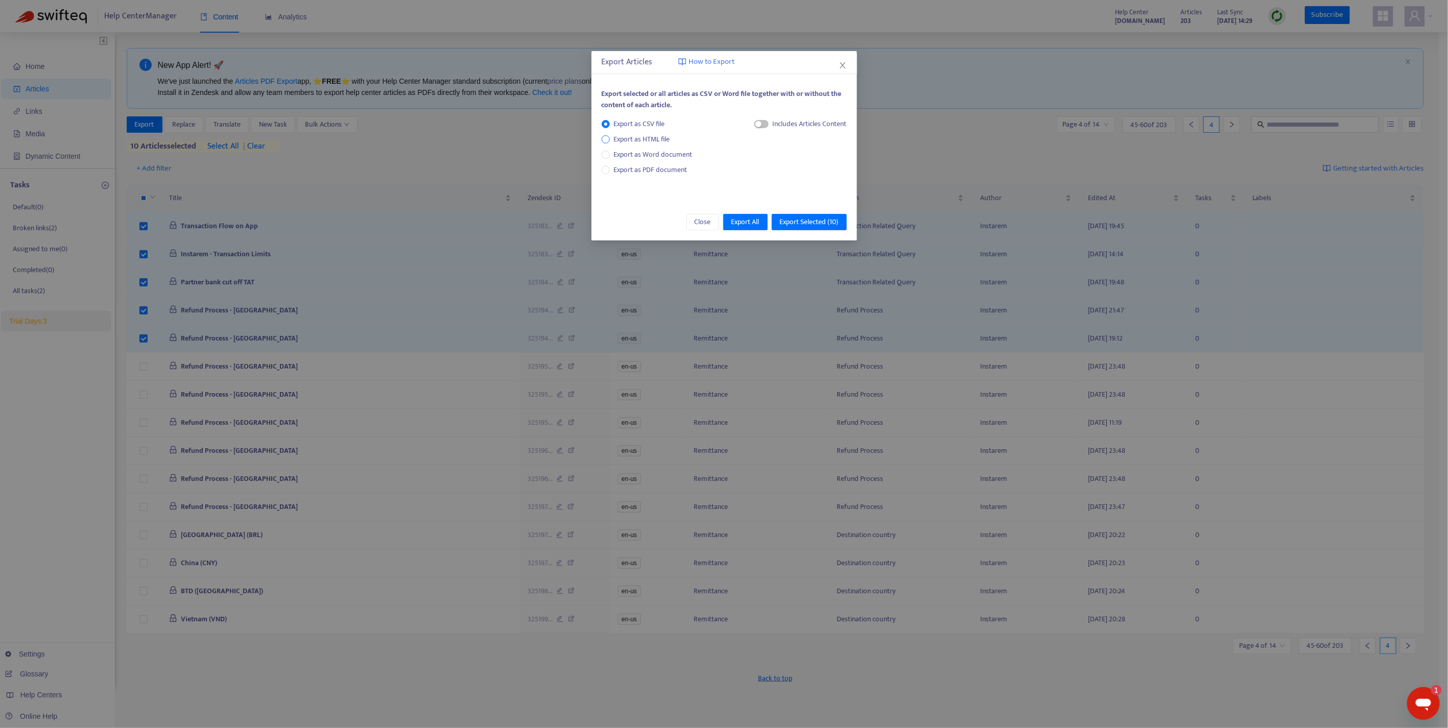
click at [640, 136] on span "Export as HTML file" at bounding box center [642, 139] width 64 height 11
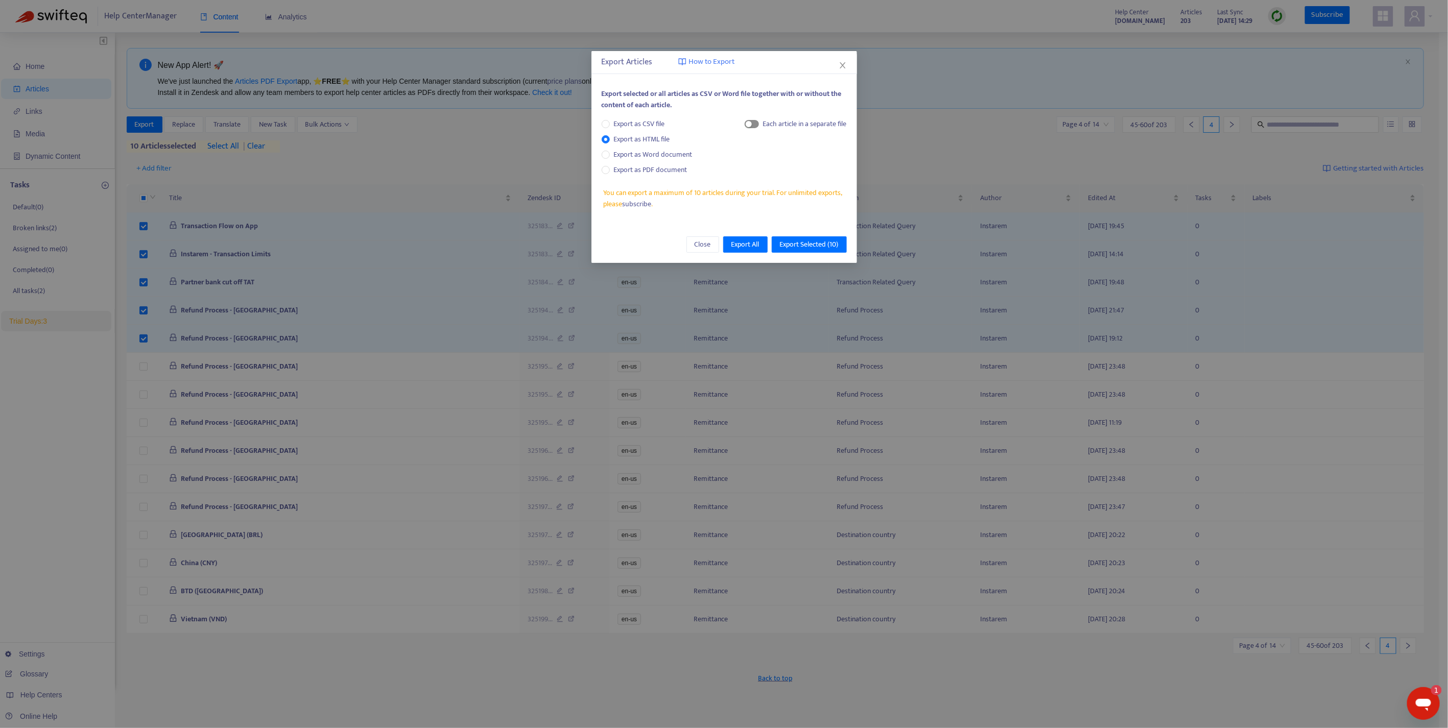
click at [756, 124] on span "button" at bounding box center [752, 124] width 14 height 8
click at [810, 246] on span "Export Selected ( 10 )" at bounding box center [809, 244] width 59 height 11
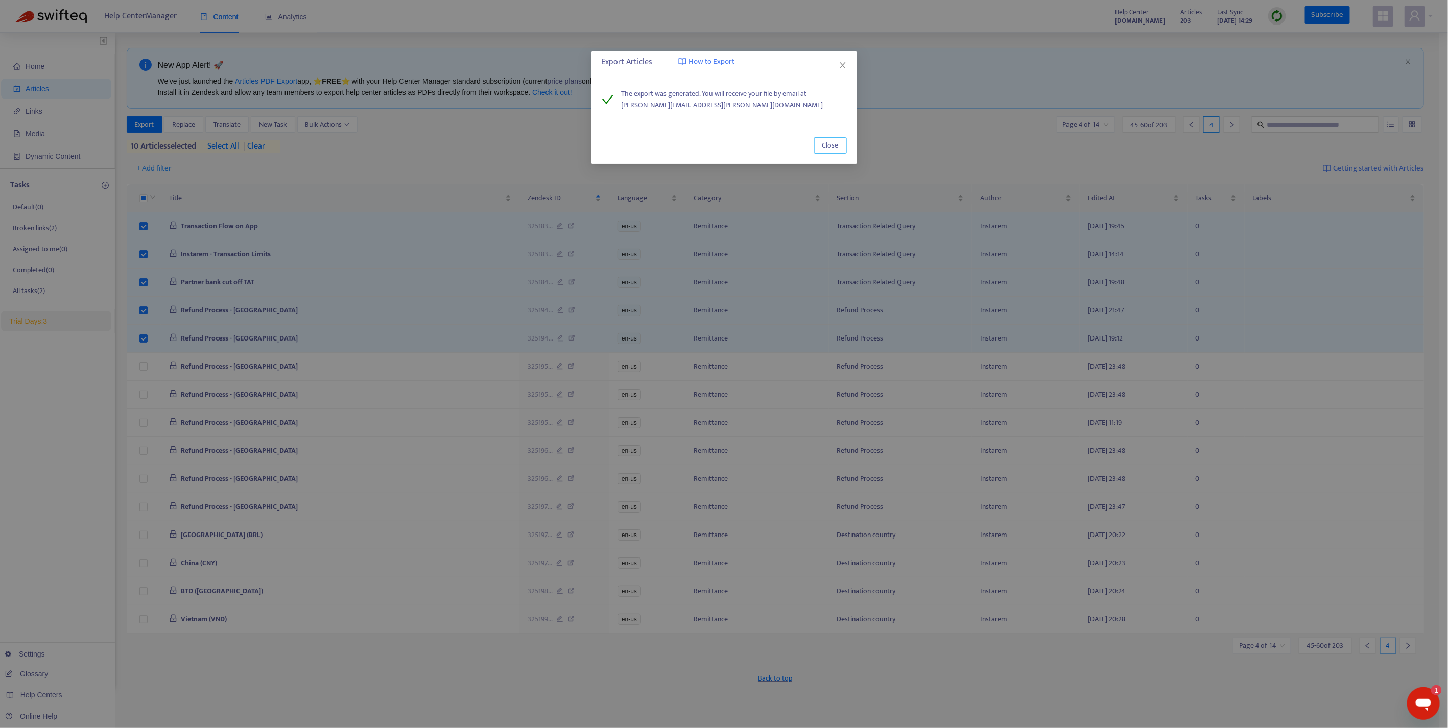
click at [833, 144] on span "Close" at bounding box center [830, 145] width 16 height 11
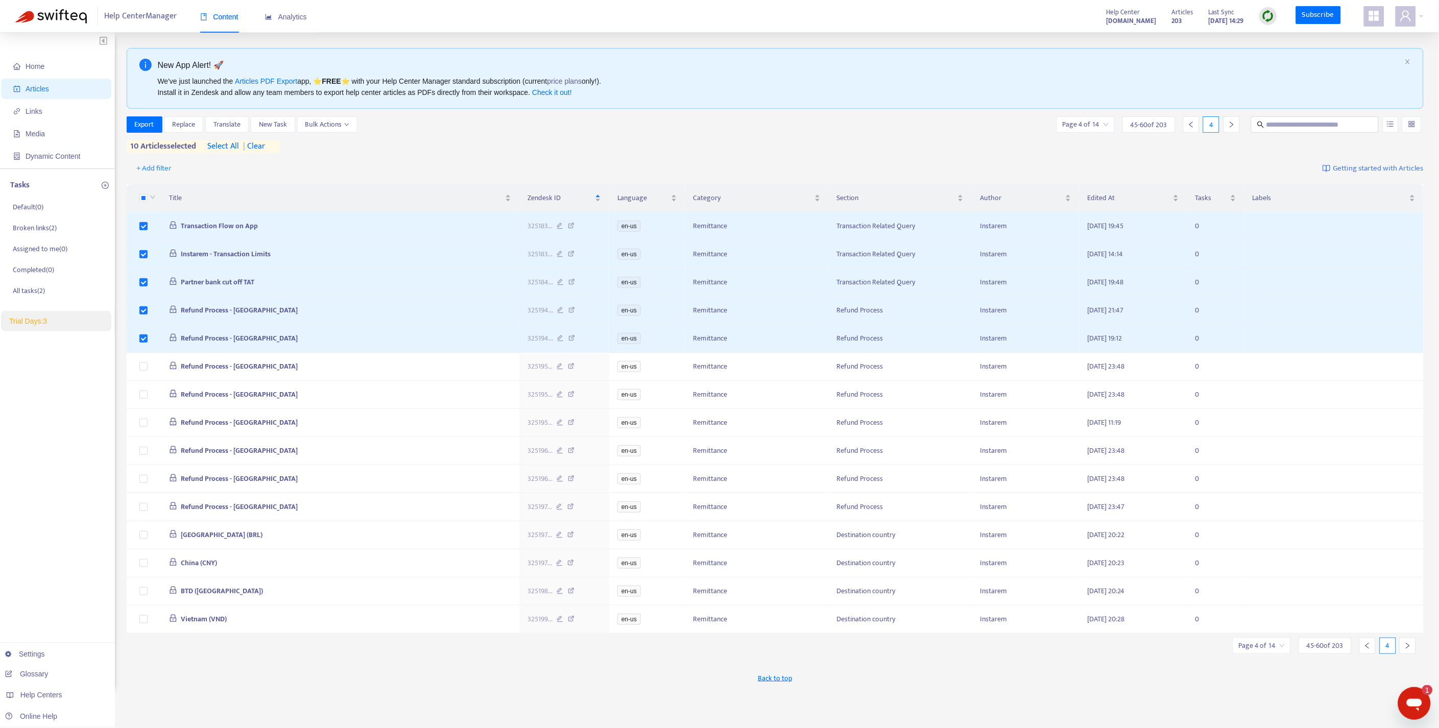
click at [265, 146] on span "| clear" at bounding box center [252, 146] width 26 height 12
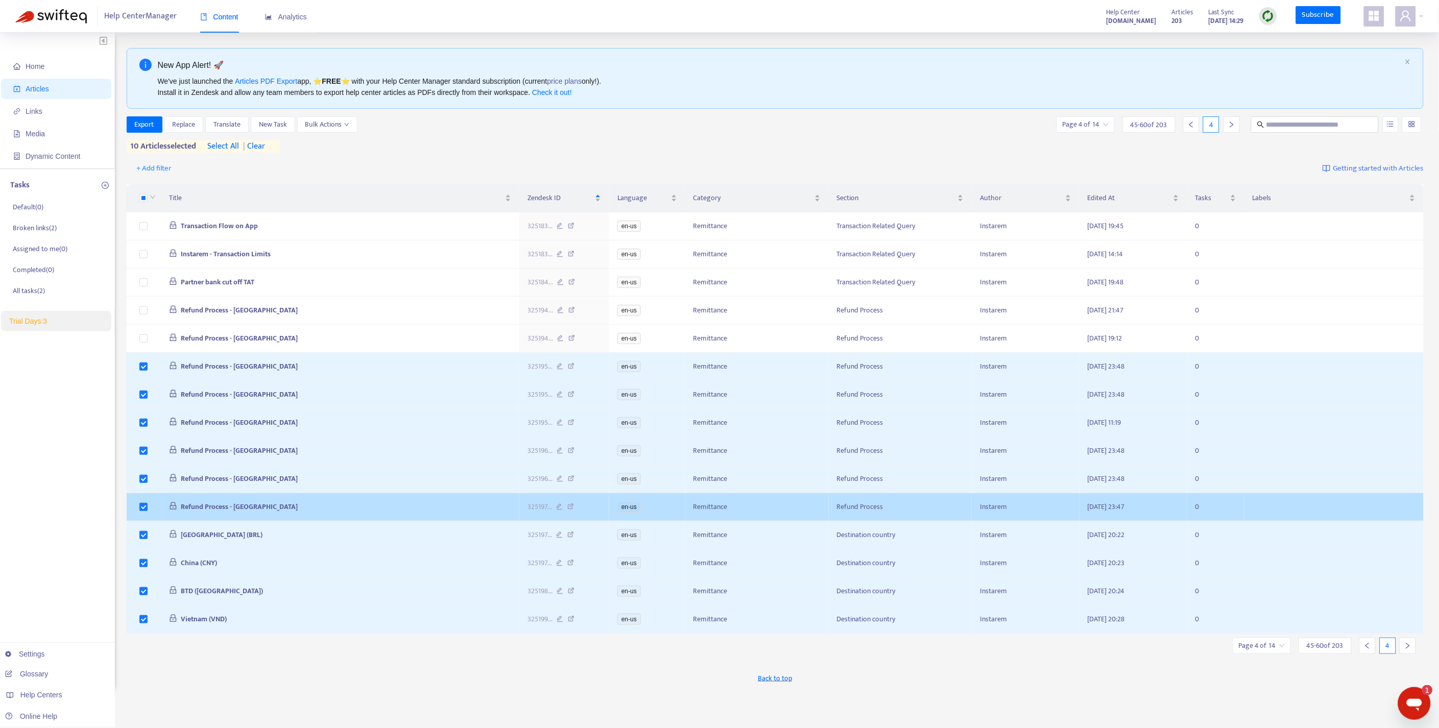
scroll to position [33, 0]
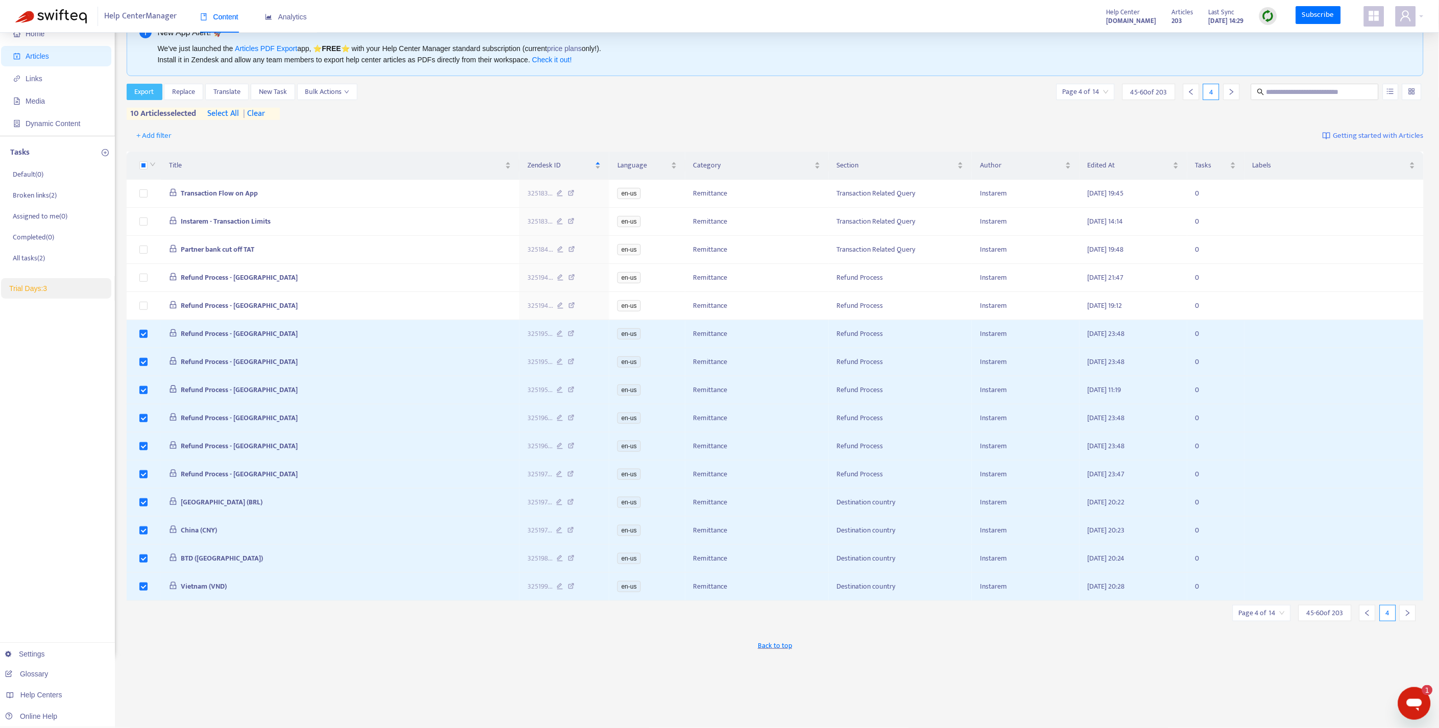
click at [154, 94] on span "Export" at bounding box center [144, 91] width 19 height 11
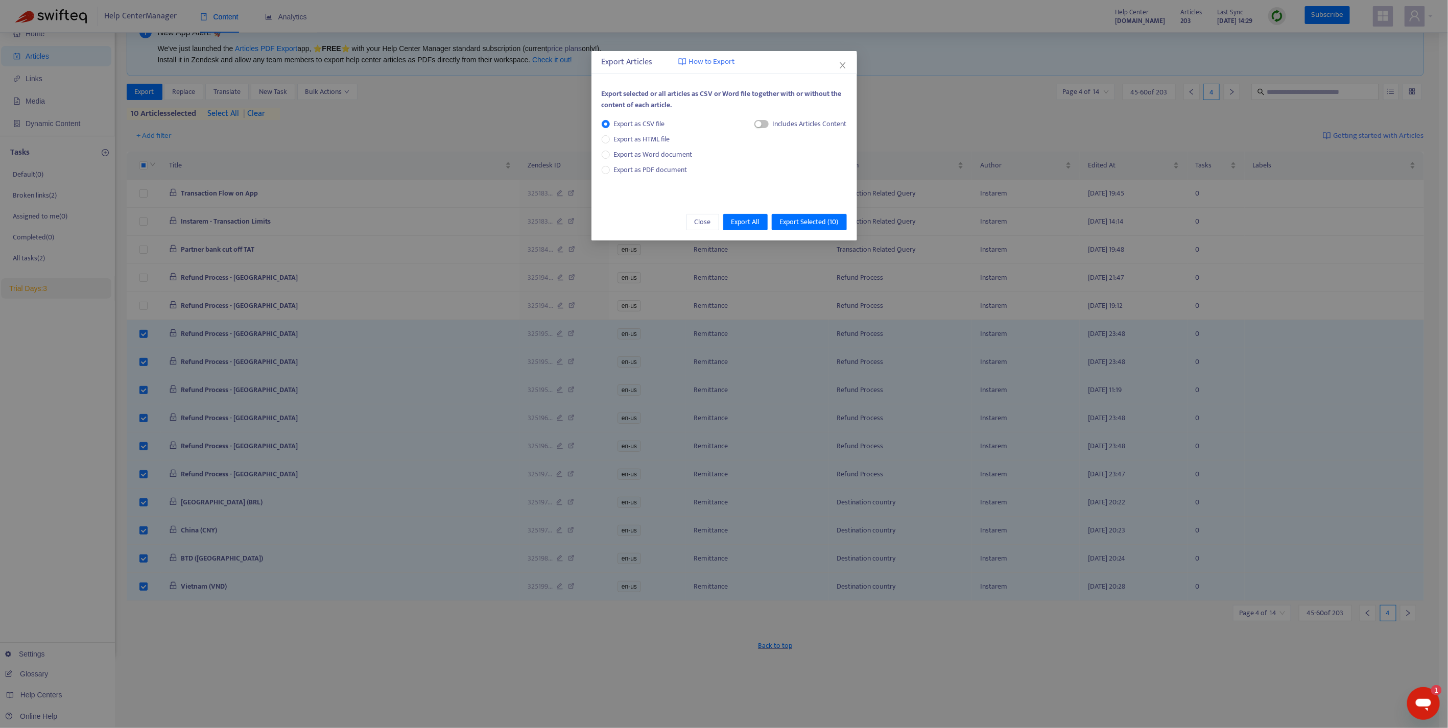
click at [627, 133] on div "Export as CSV file Export as HTML file Export as Word document Export as PDF do…" at bounding box center [651, 146] width 99 height 57
click at [627, 137] on span "Export as HTML file" at bounding box center [642, 139] width 64 height 11
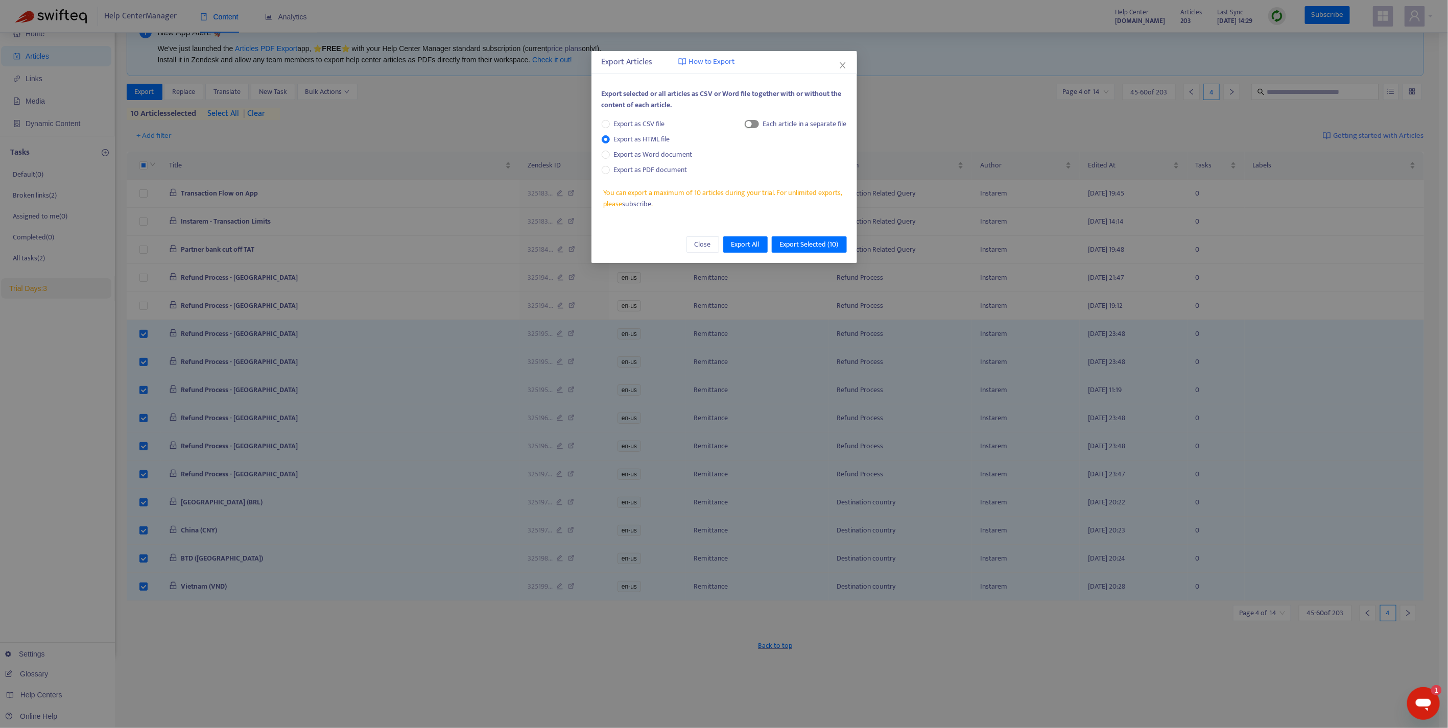
click at [750, 120] on span "button" at bounding box center [752, 124] width 14 height 8
click at [813, 241] on span "Export Selected ( 10 )" at bounding box center [809, 244] width 59 height 11
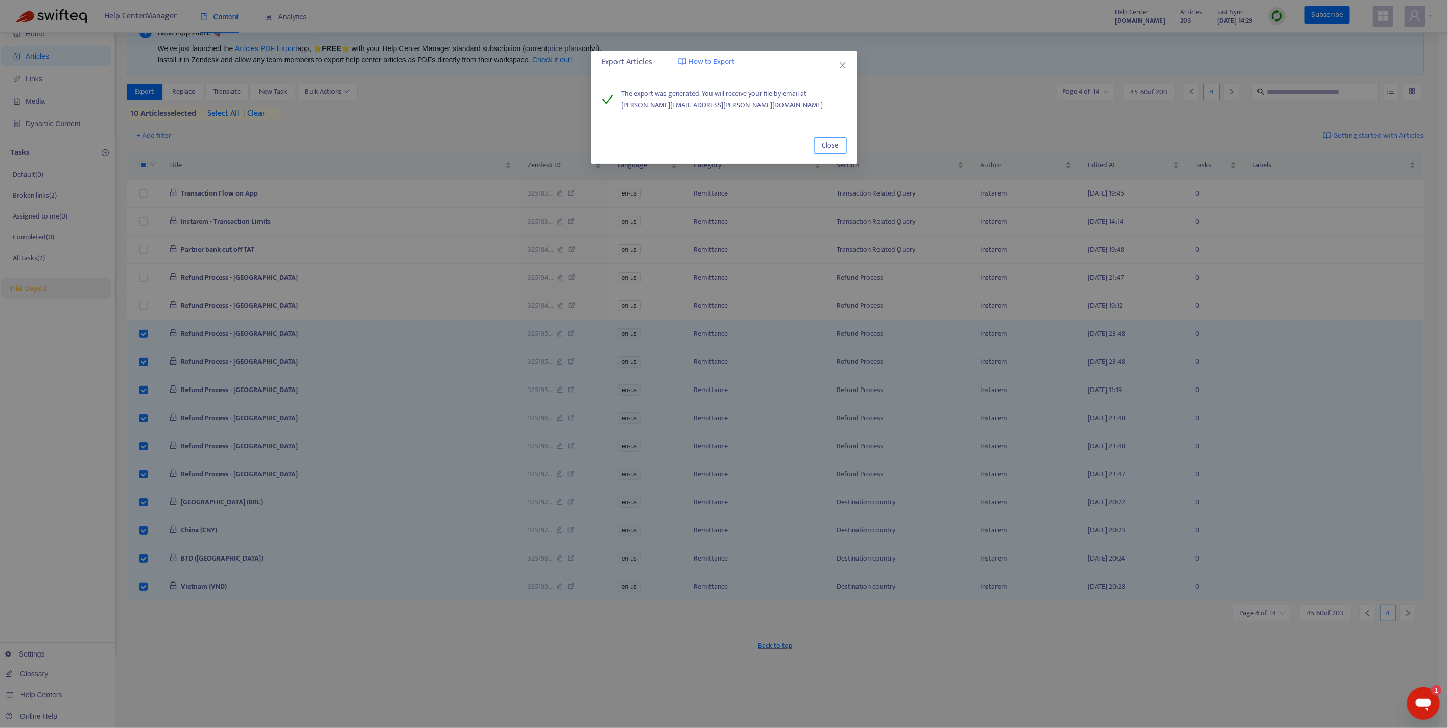
click at [825, 144] on span "Close" at bounding box center [830, 145] width 16 height 11
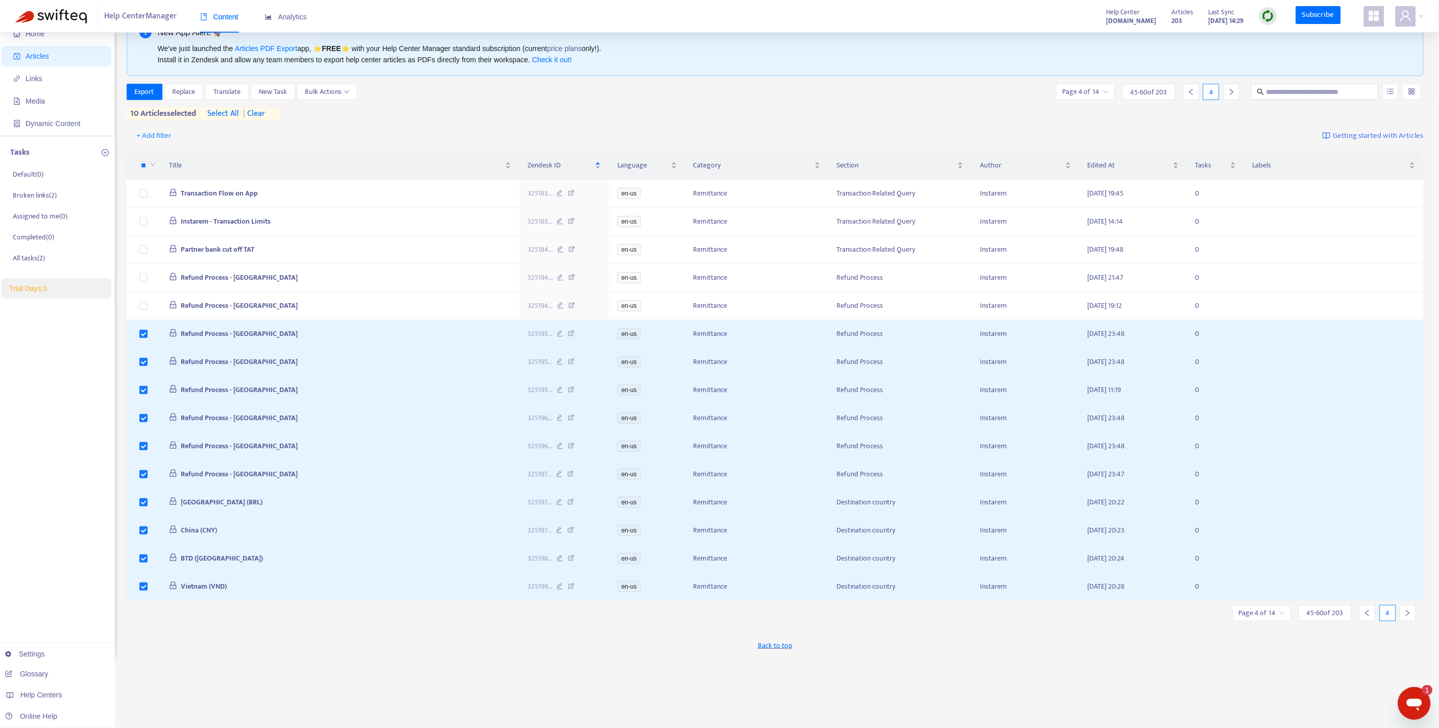
click at [263, 116] on span "| clear" at bounding box center [252, 114] width 26 height 12
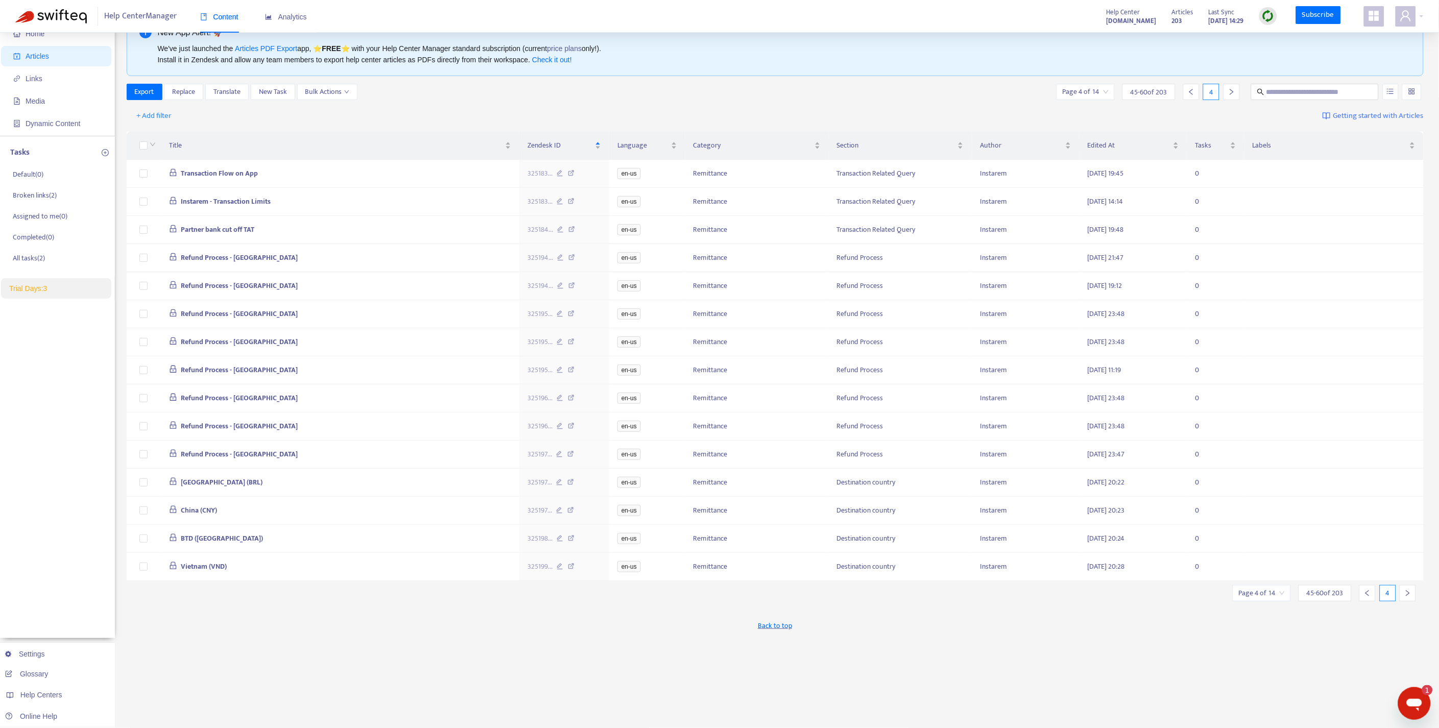
click at [1412, 602] on div at bounding box center [1408, 593] width 16 height 16
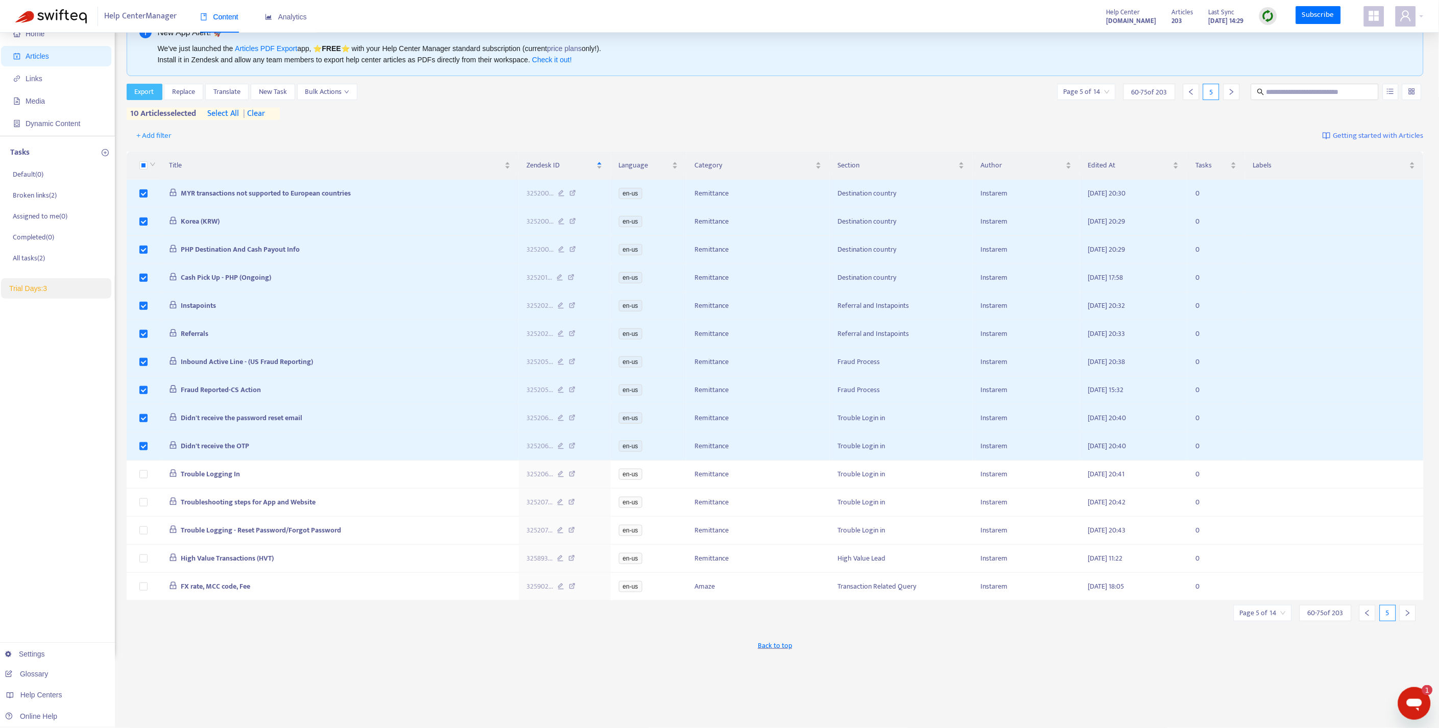
click at [151, 93] on span "Export" at bounding box center [144, 91] width 19 height 11
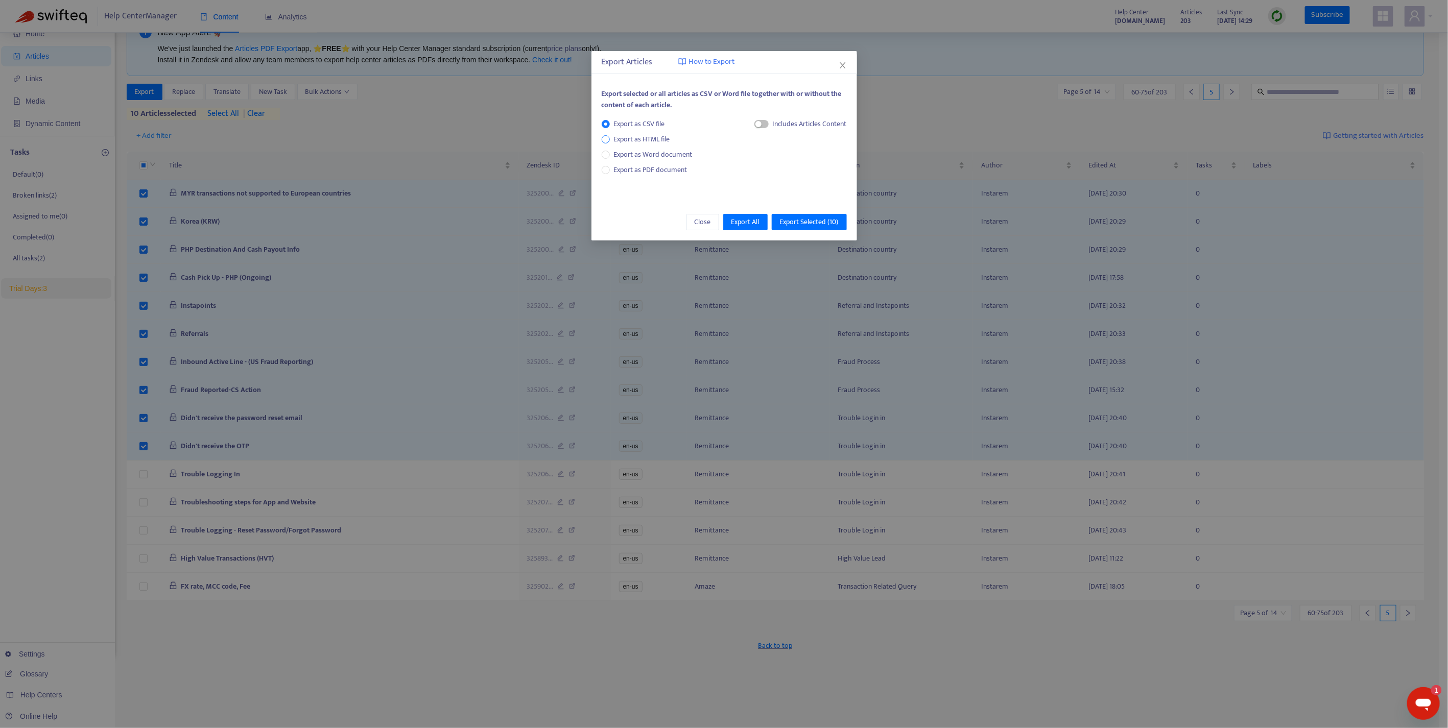
click at [613, 141] on span "Export as HTML file" at bounding box center [642, 139] width 64 height 11
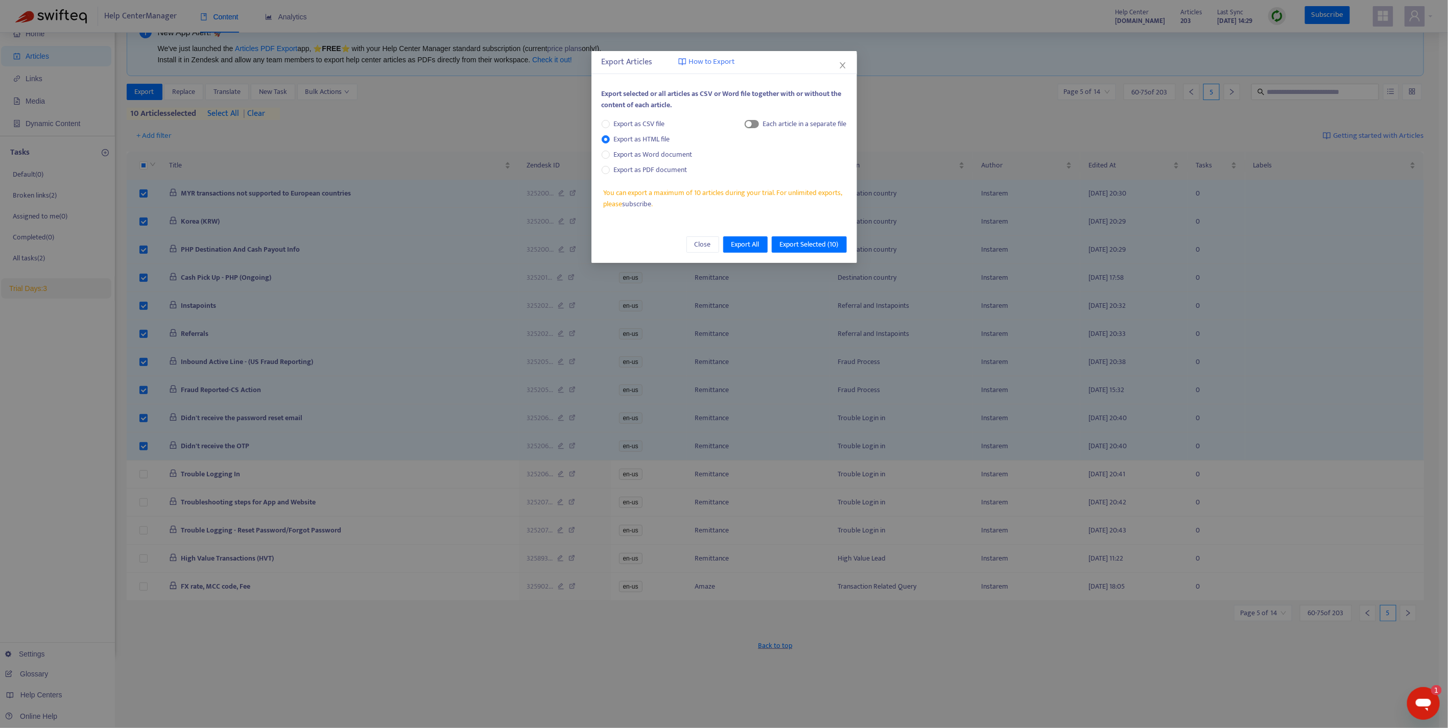
click at [752, 125] on span "button" at bounding box center [752, 124] width 14 height 8
click at [816, 244] on span "Export Selected ( 10 )" at bounding box center [809, 244] width 59 height 11
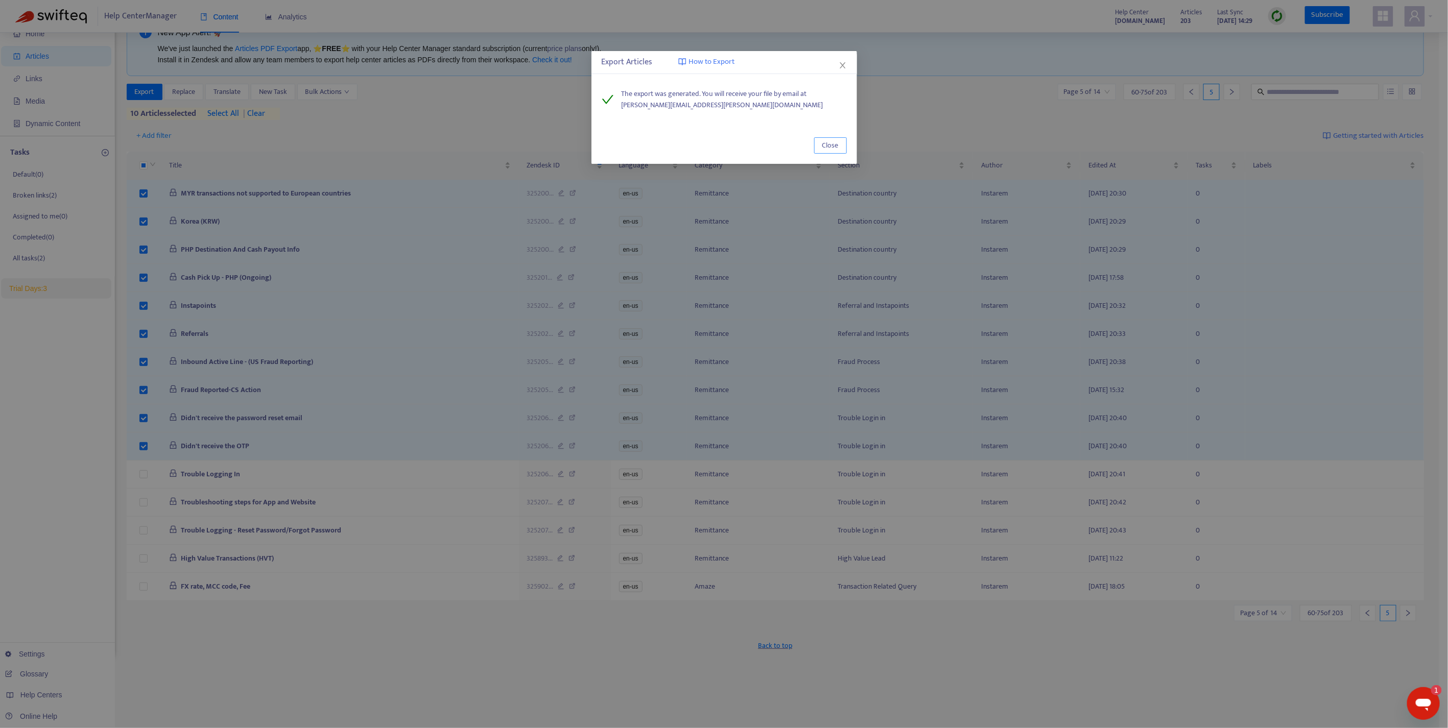
click at [838, 145] on button "Close" at bounding box center [830, 145] width 33 height 16
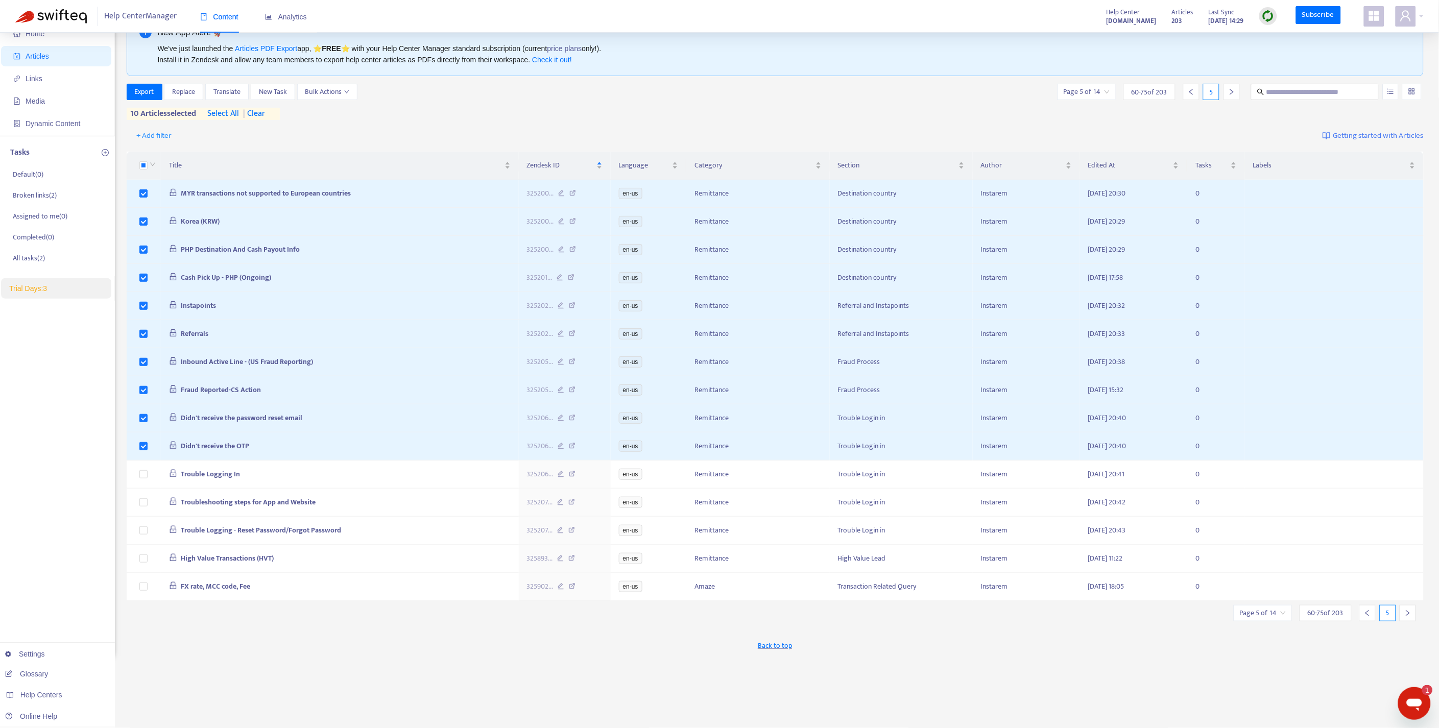
click at [265, 112] on span "| clear" at bounding box center [252, 114] width 26 height 12
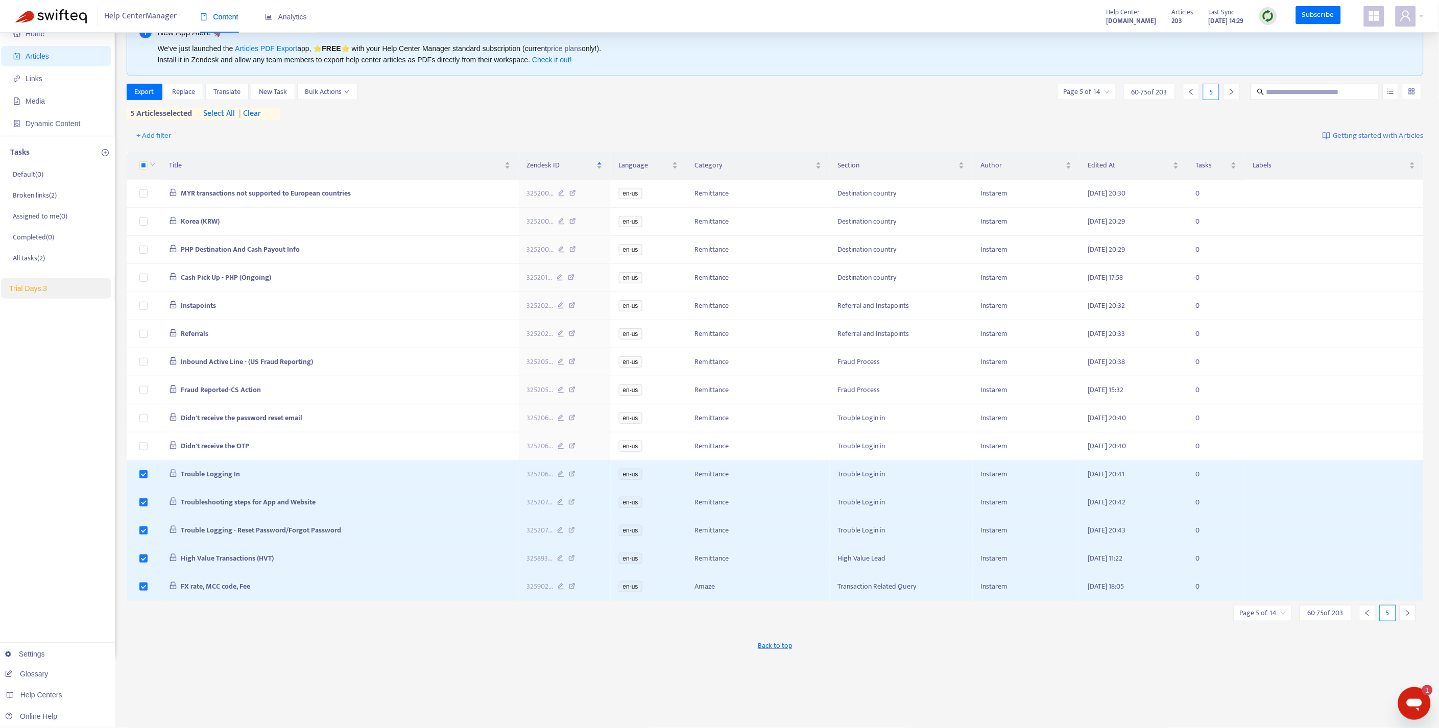
click at [1410, 617] on icon "right" at bounding box center [1407, 613] width 7 height 7
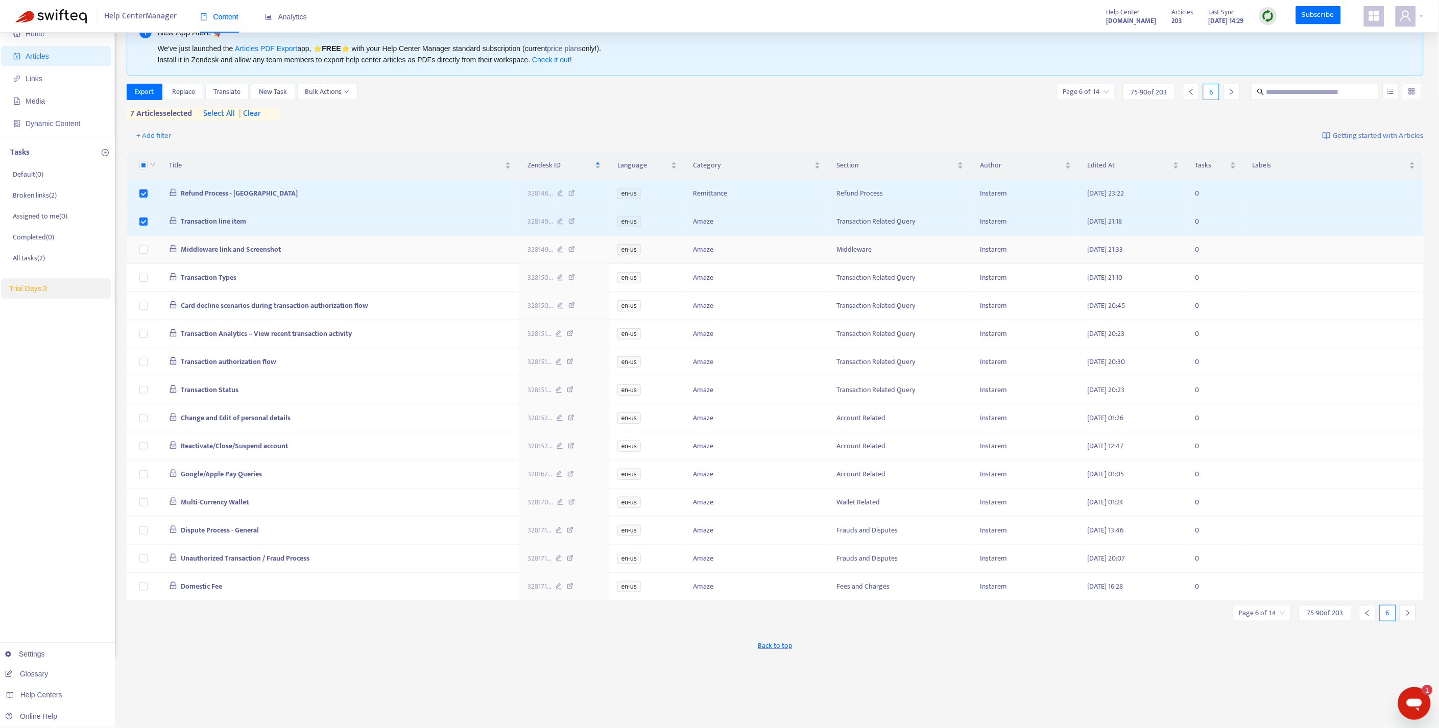
click at [145, 257] on td at bounding box center [144, 250] width 34 height 28
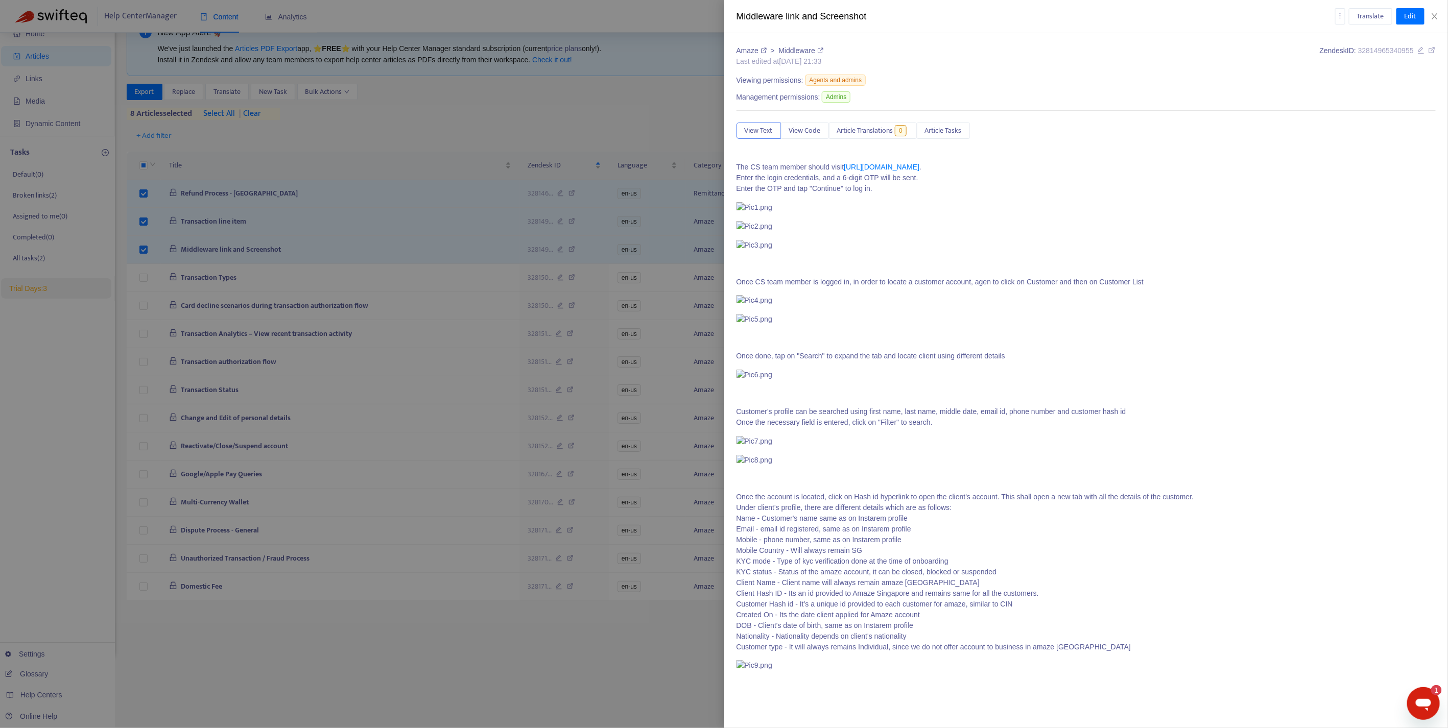
click at [143, 279] on div at bounding box center [724, 364] width 1448 height 728
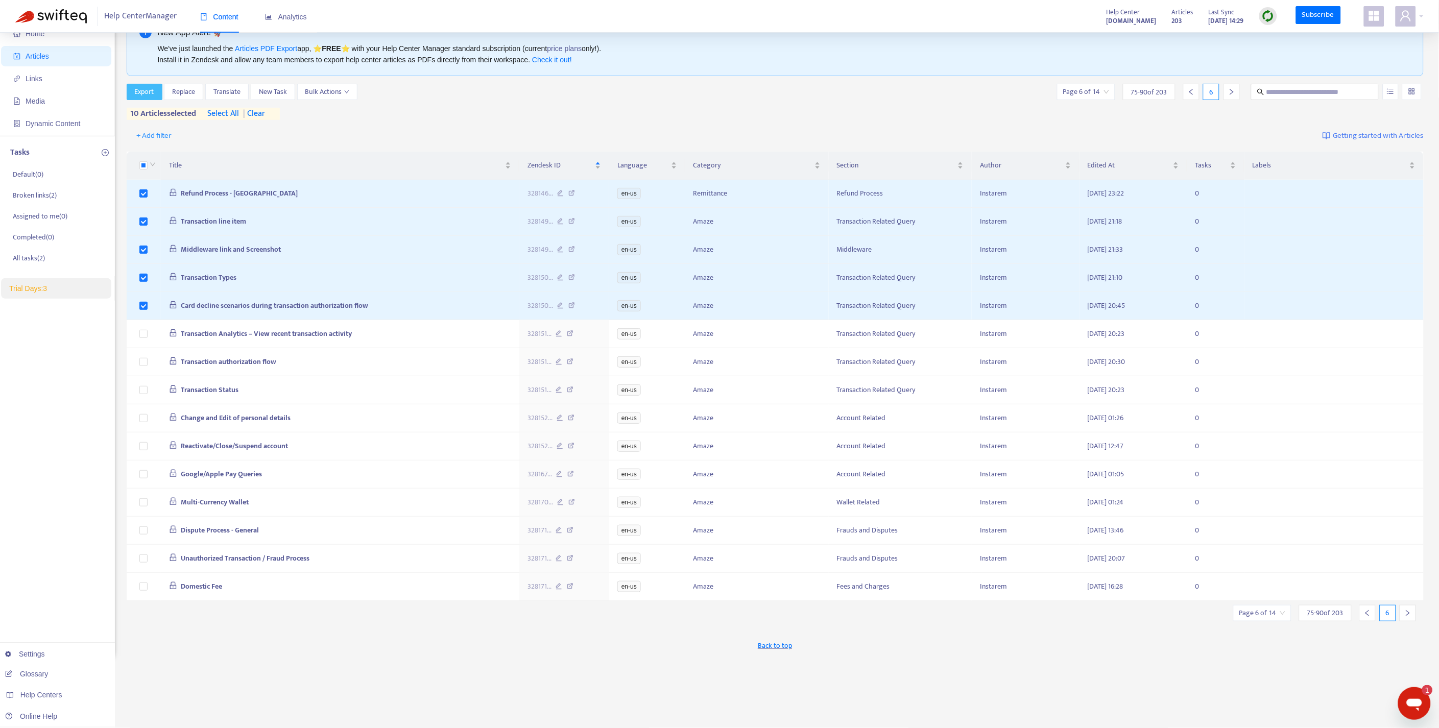
click at [151, 94] on span "Export" at bounding box center [144, 91] width 19 height 11
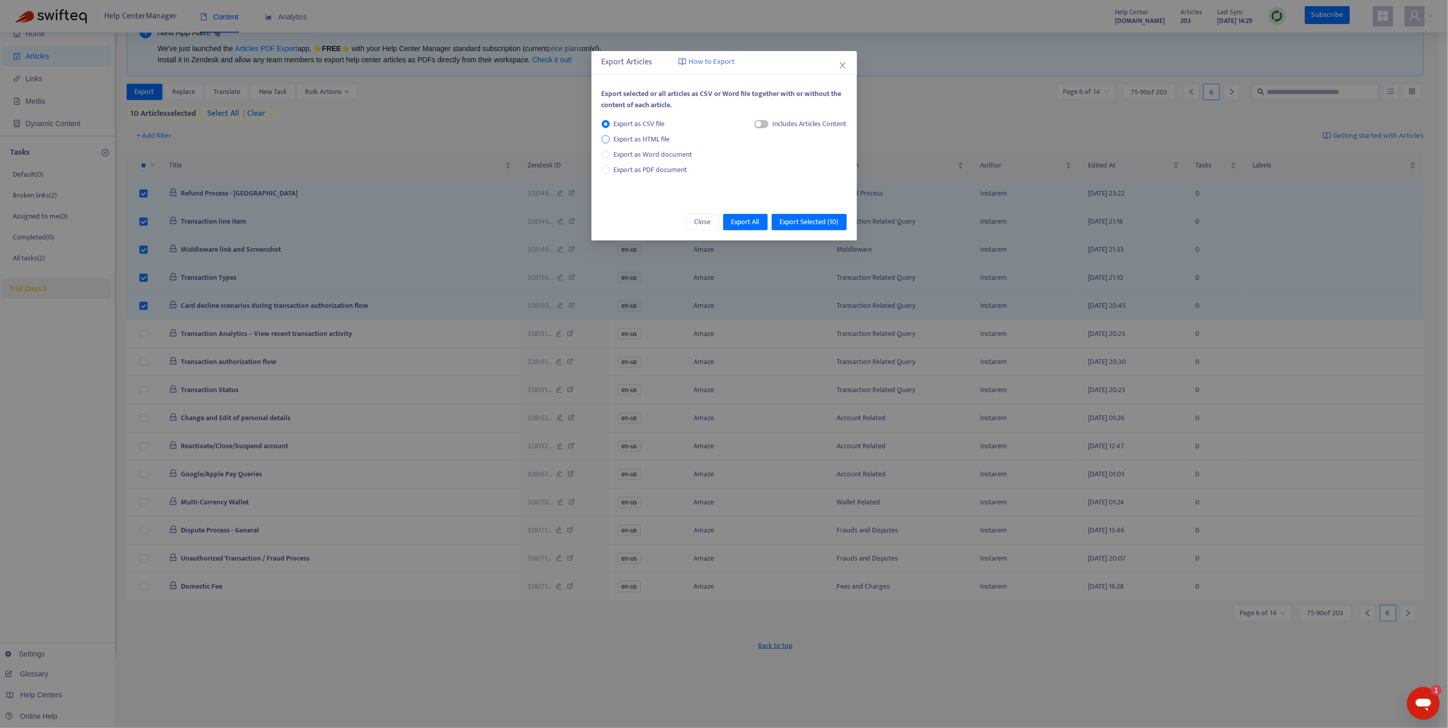
click at [638, 138] on span "Export as HTML file" at bounding box center [642, 139] width 64 height 11
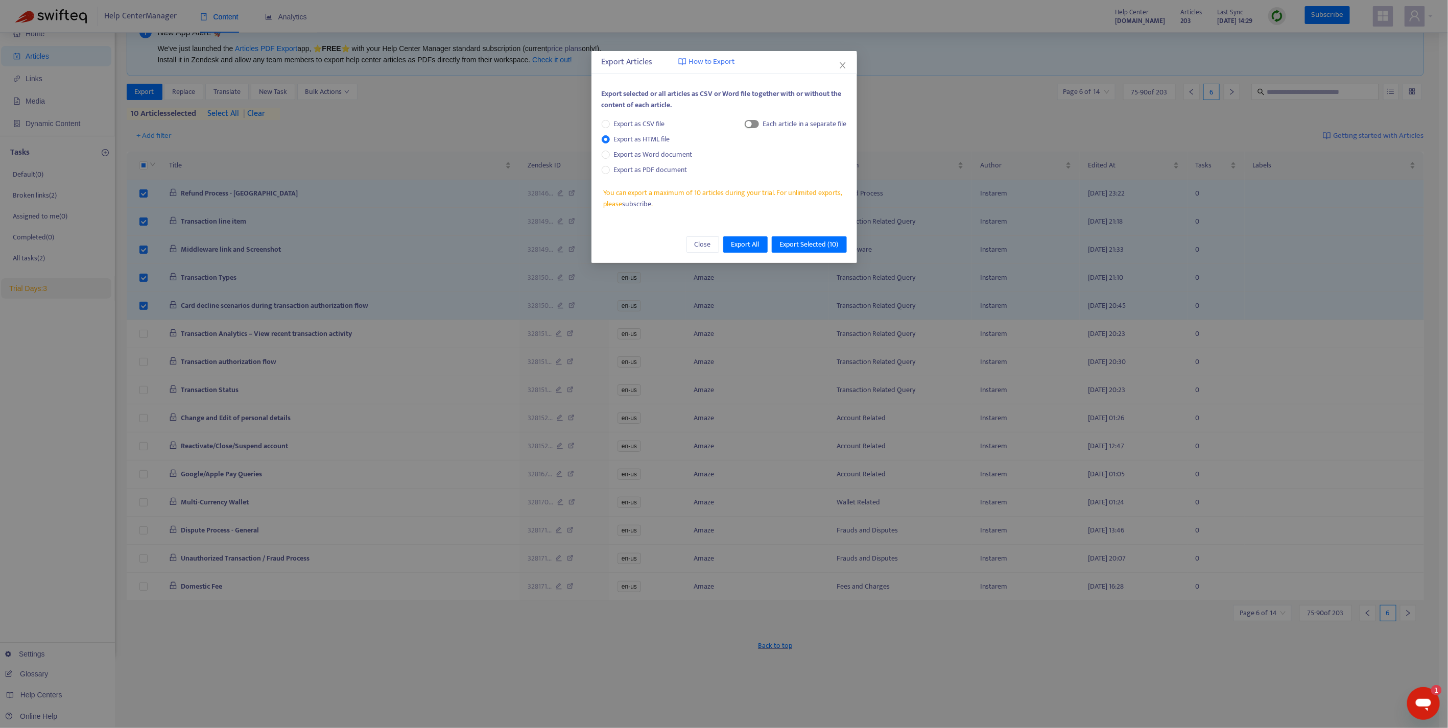
click at [757, 126] on span "button" at bounding box center [752, 124] width 14 height 8
click at [828, 248] on span "Export Selected ( 10 )" at bounding box center [809, 244] width 59 height 11
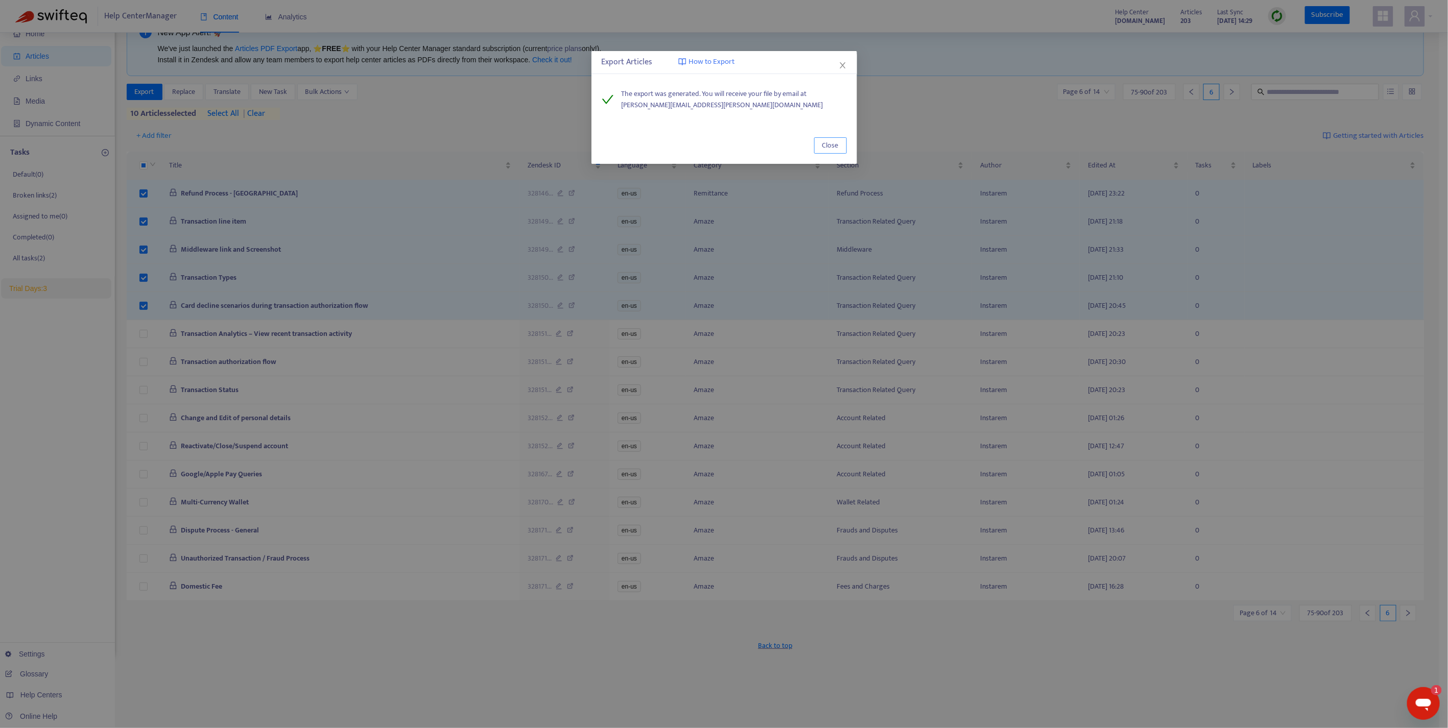
click at [829, 150] on span "Close" at bounding box center [830, 145] width 16 height 11
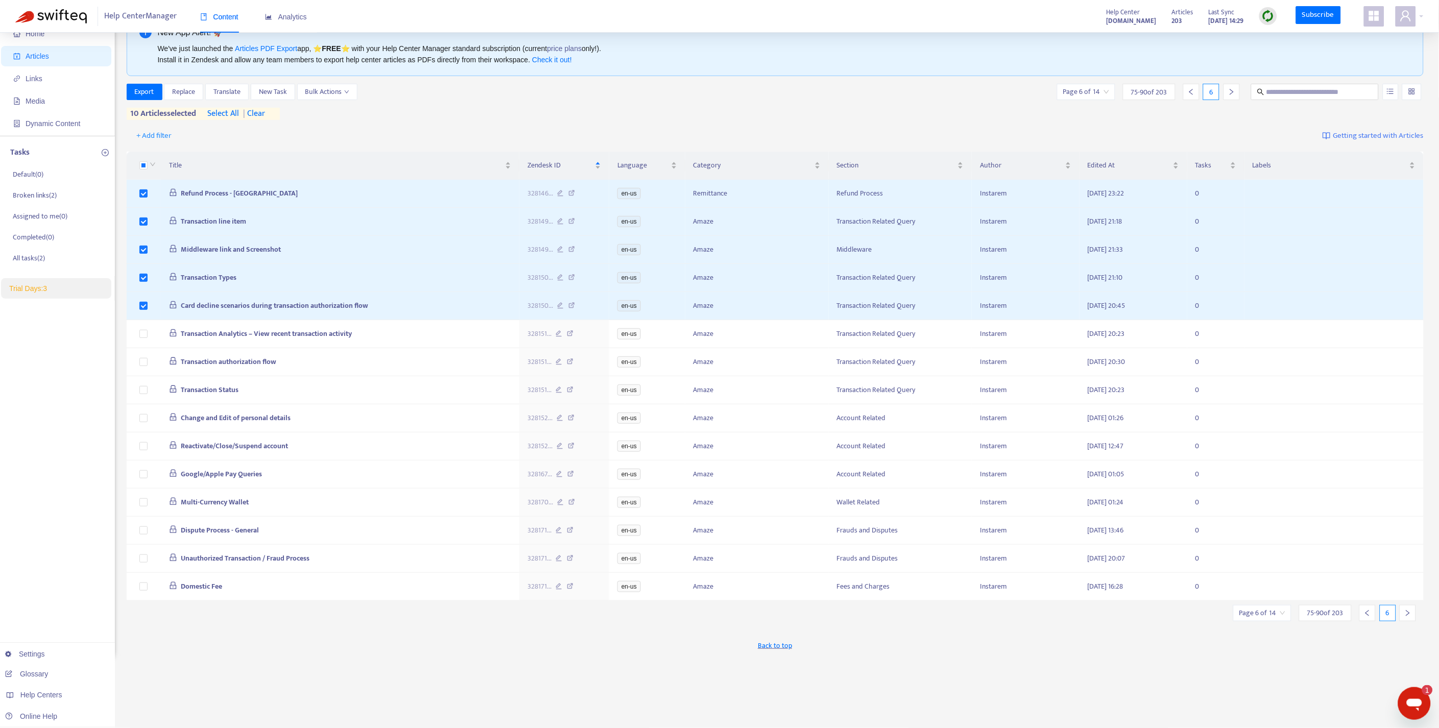
click at [258, 110] on span "| clear" at bounding box center [252, 114] width 26 height 12
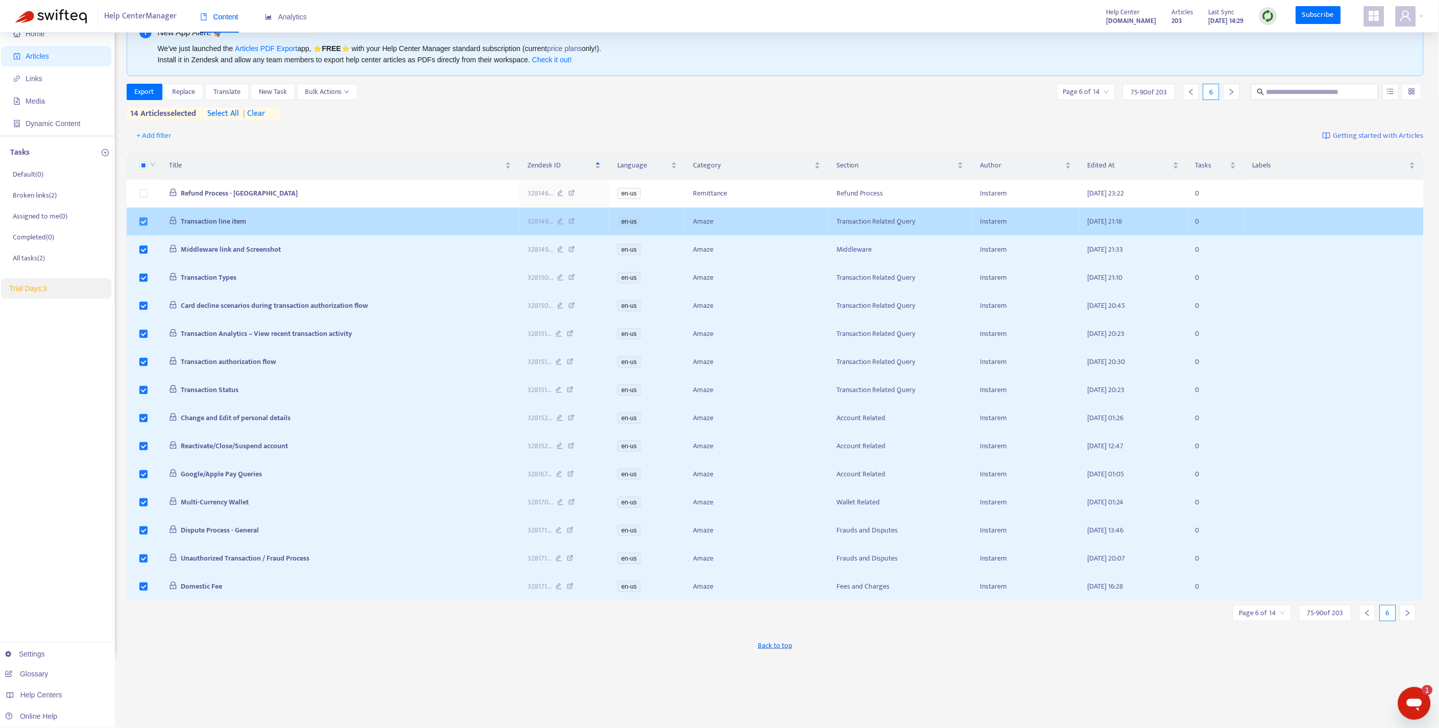
click at [144, 218] on label at bounding box center [143, 221] width 8 height 11
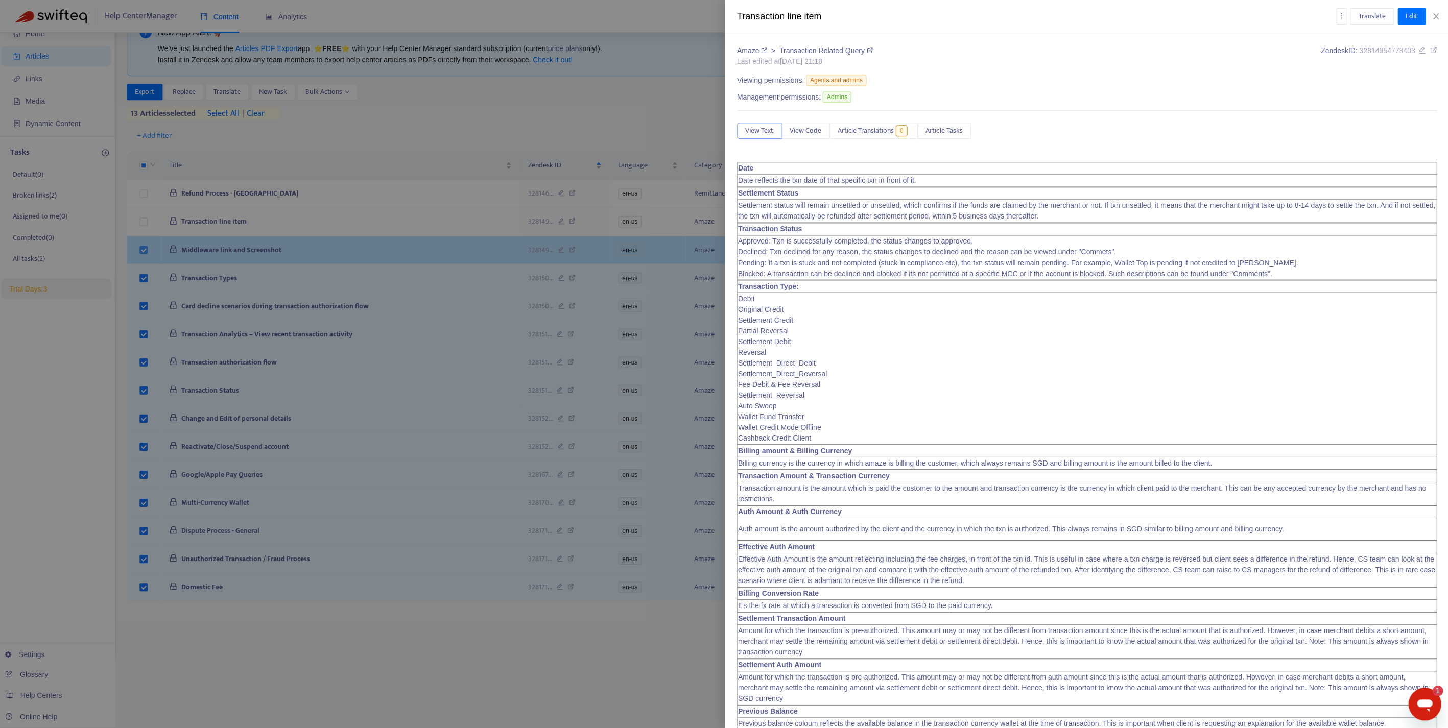
click at [145, 249] on div at bounding box center [724, 364] width 1448 height 728
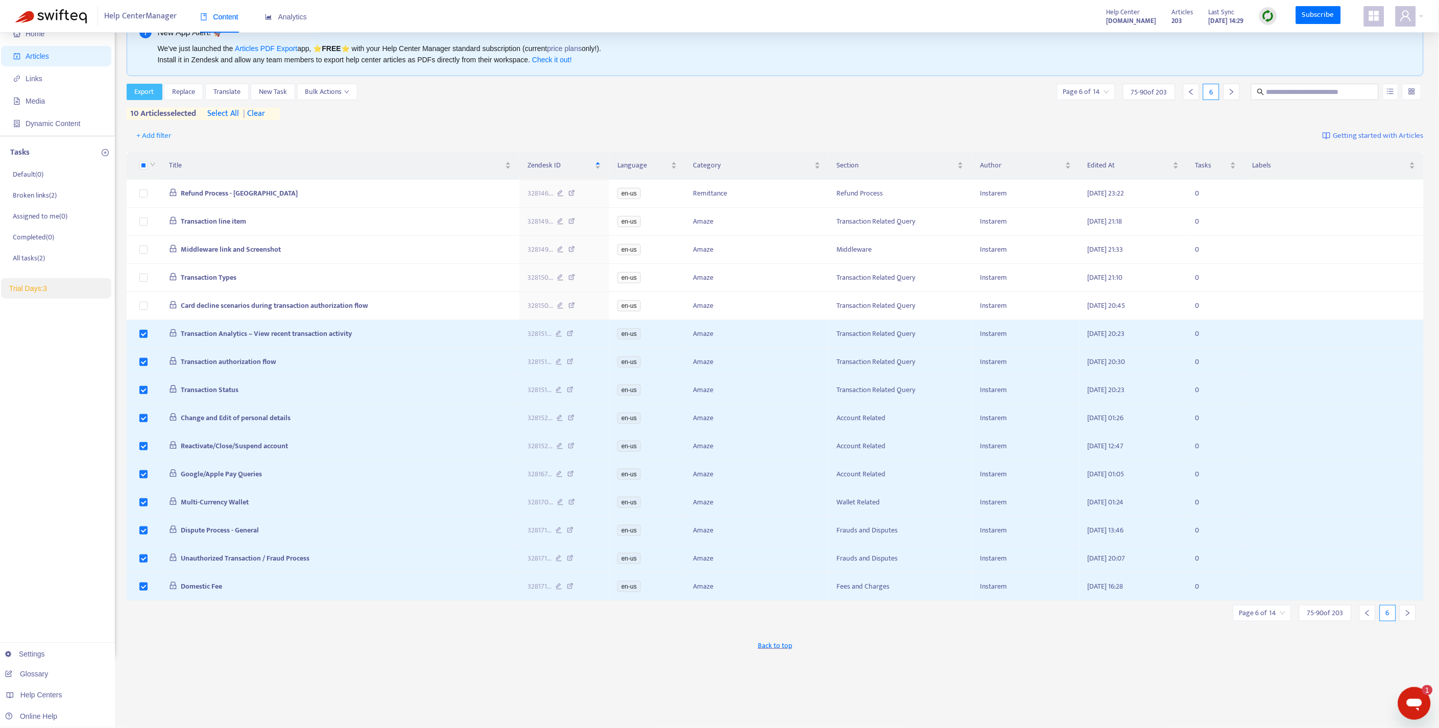
click at [143, 95] on span "Export" at bounding box center [144, 91] width 19 height 11
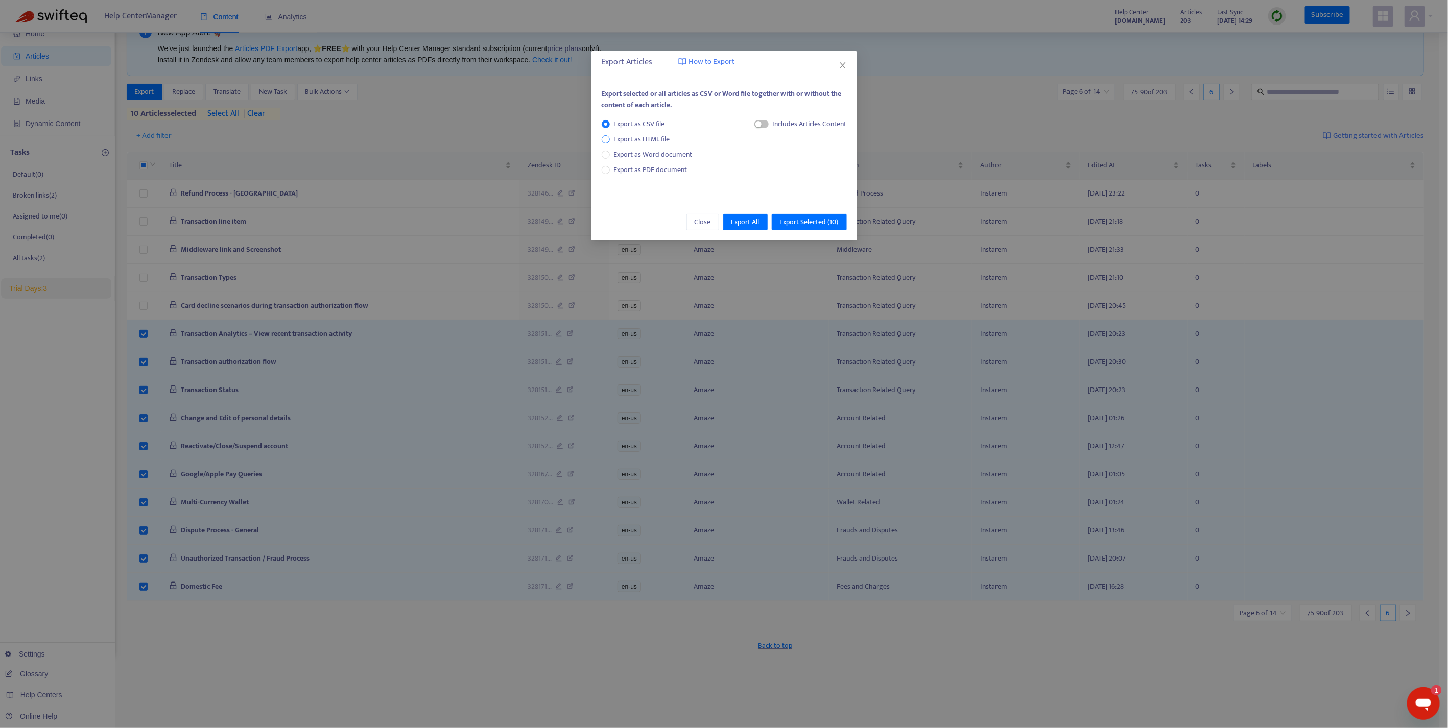
click at [647, 138] on span "Export as HTML file" at bounding box center [642, 139] width 64 height 11
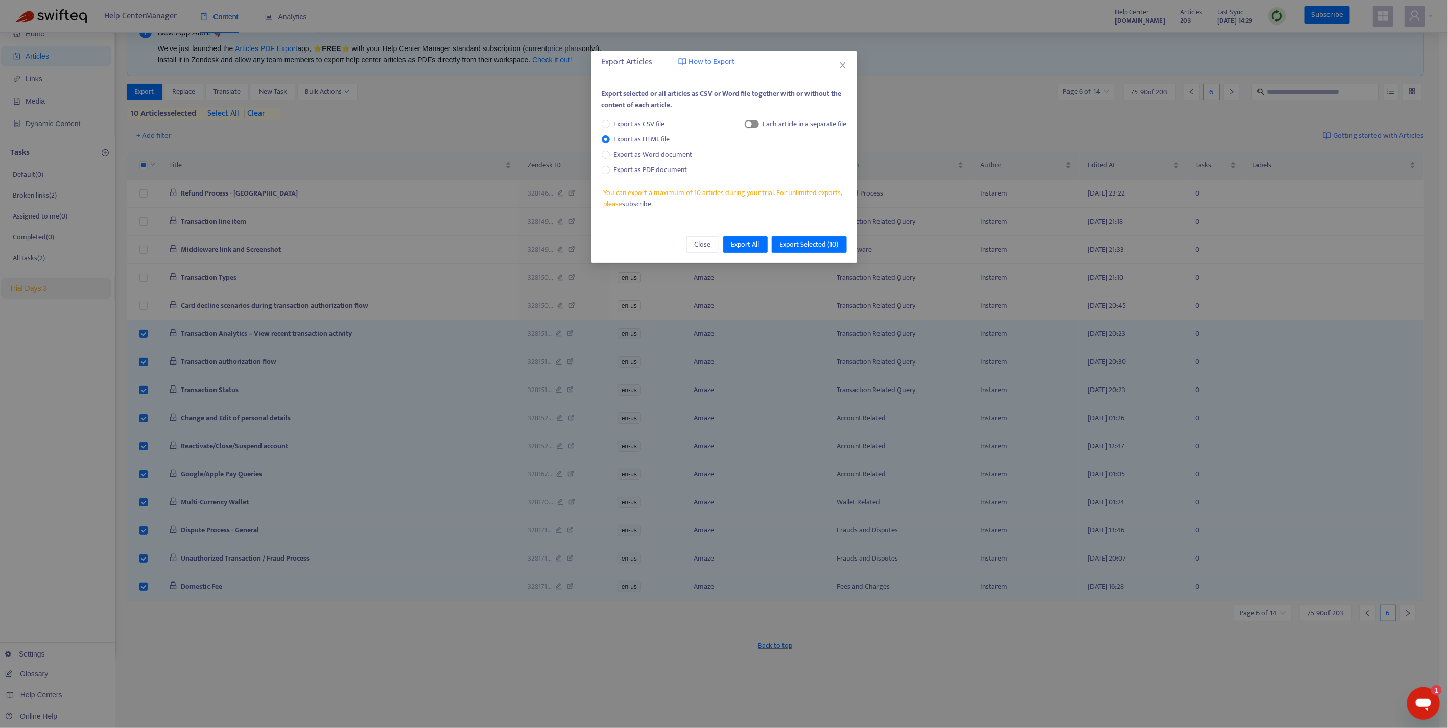
click at [752, 125] on span "button" at bounding box center [752, 124] width 14 height 8
click at [828, 239] on span "Export Selected ( 10 )" at bounding box center [809, 244] width 59 height 11
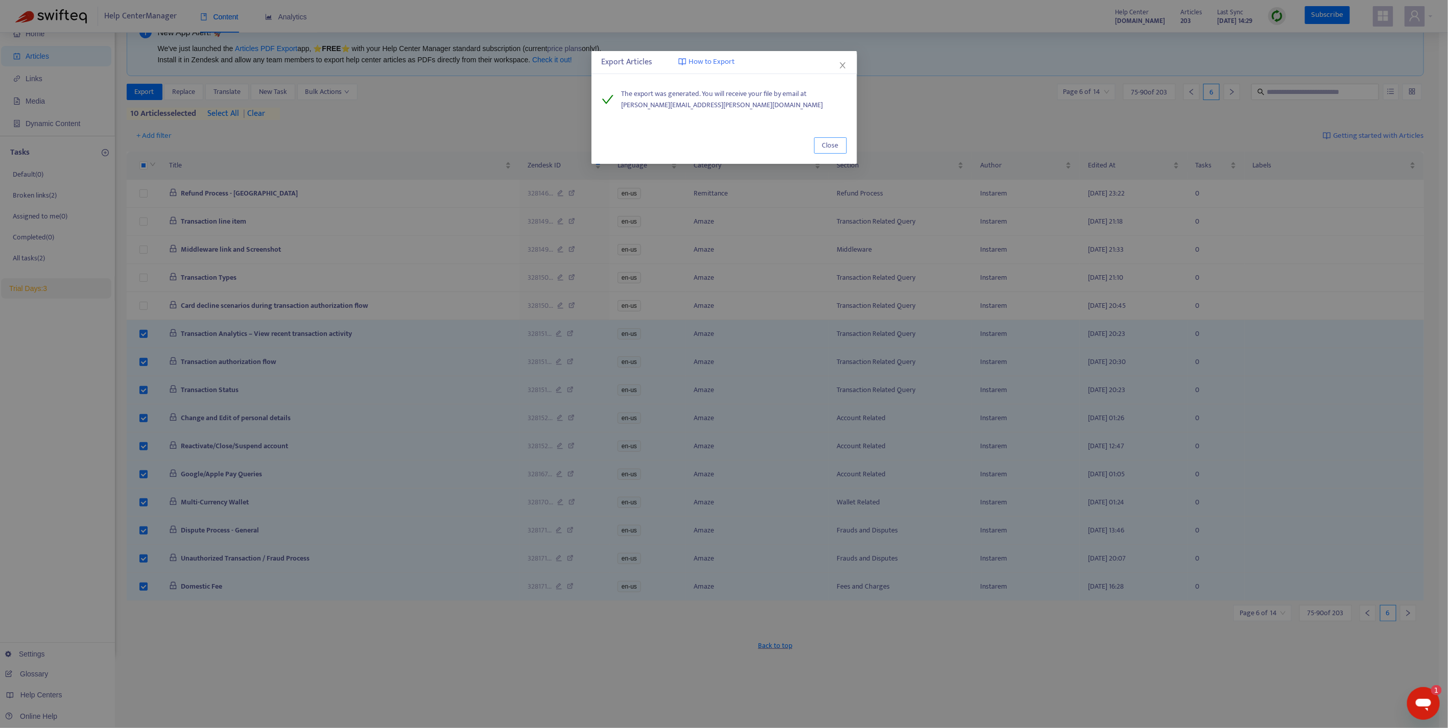
click at [831, 140] on span "Close" at bounding box center [830, 145] width 16 height 11
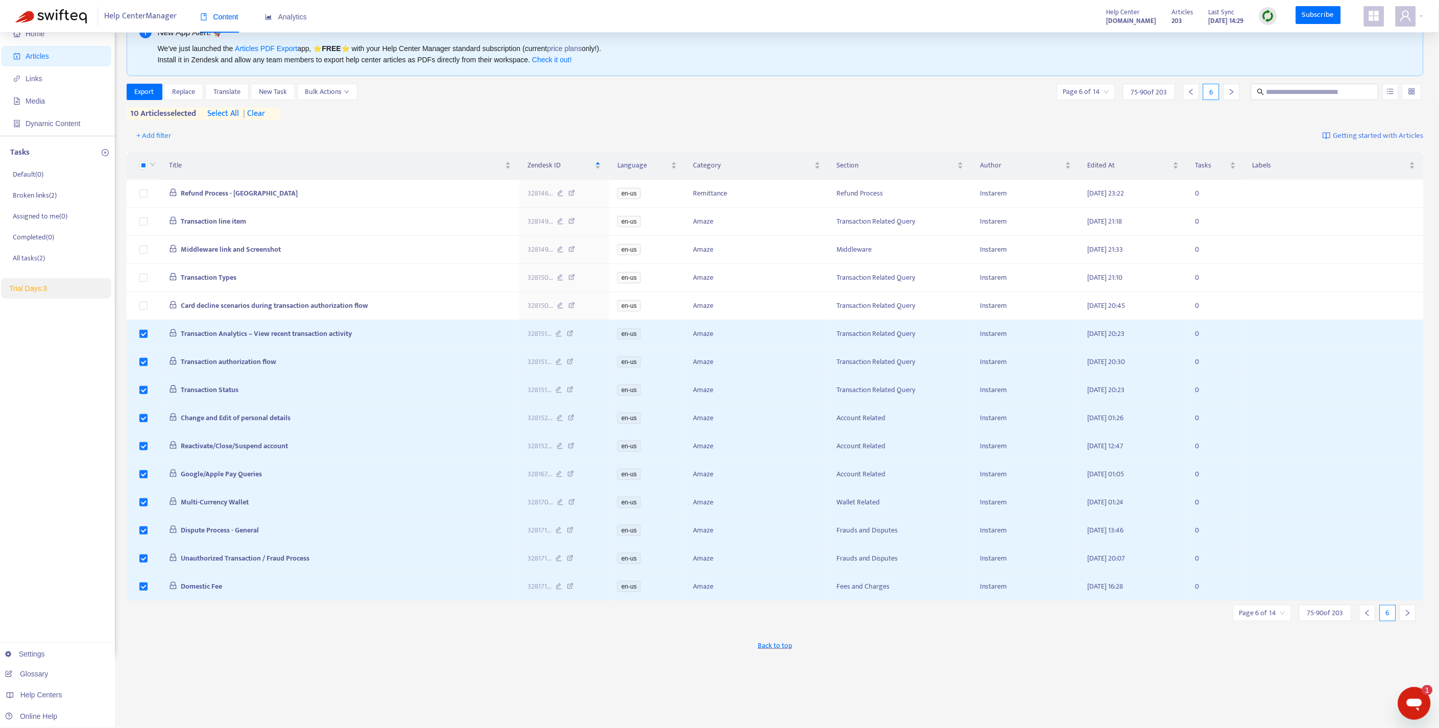
click at [265, 110] on span "| clear" at bounding box center [252, 114] width 26 height 12
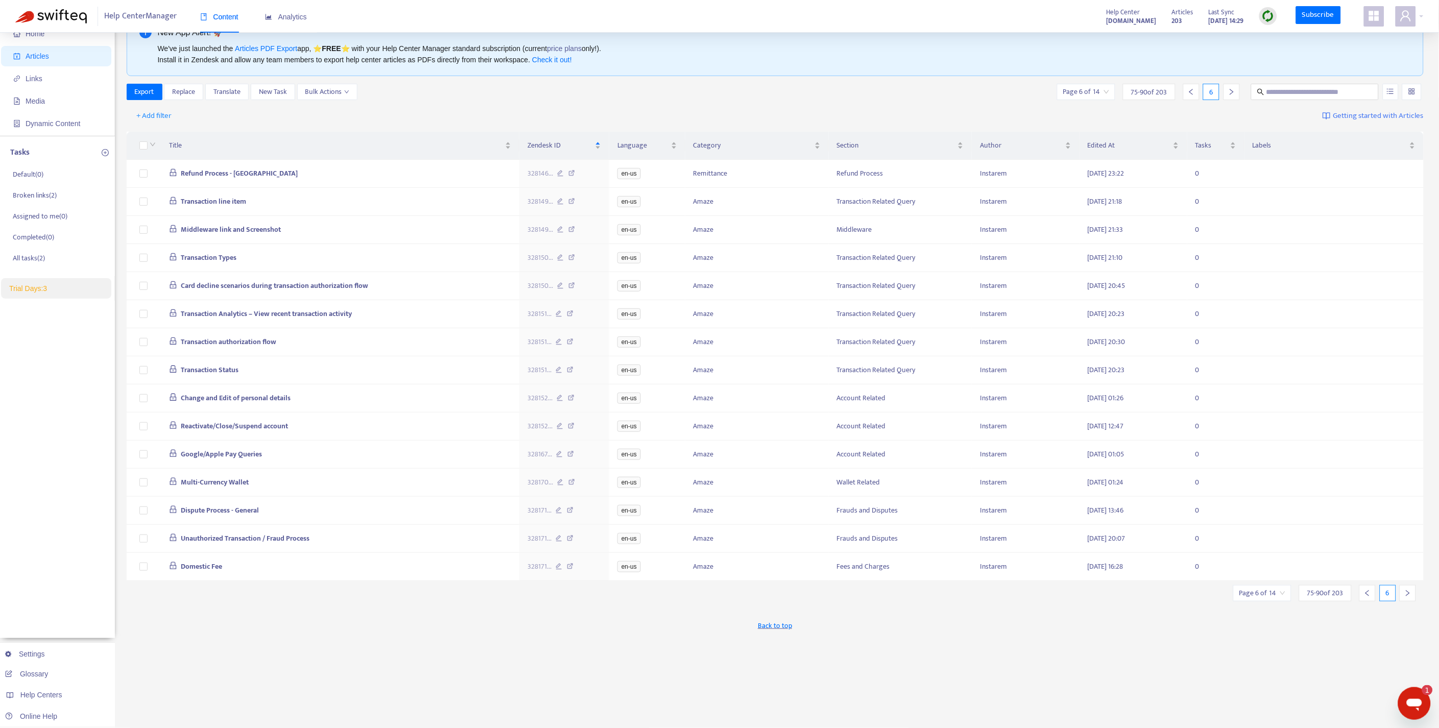
click at [1406, 597] on icon "right" at bounding box center [1407, 593] width 7 height 7
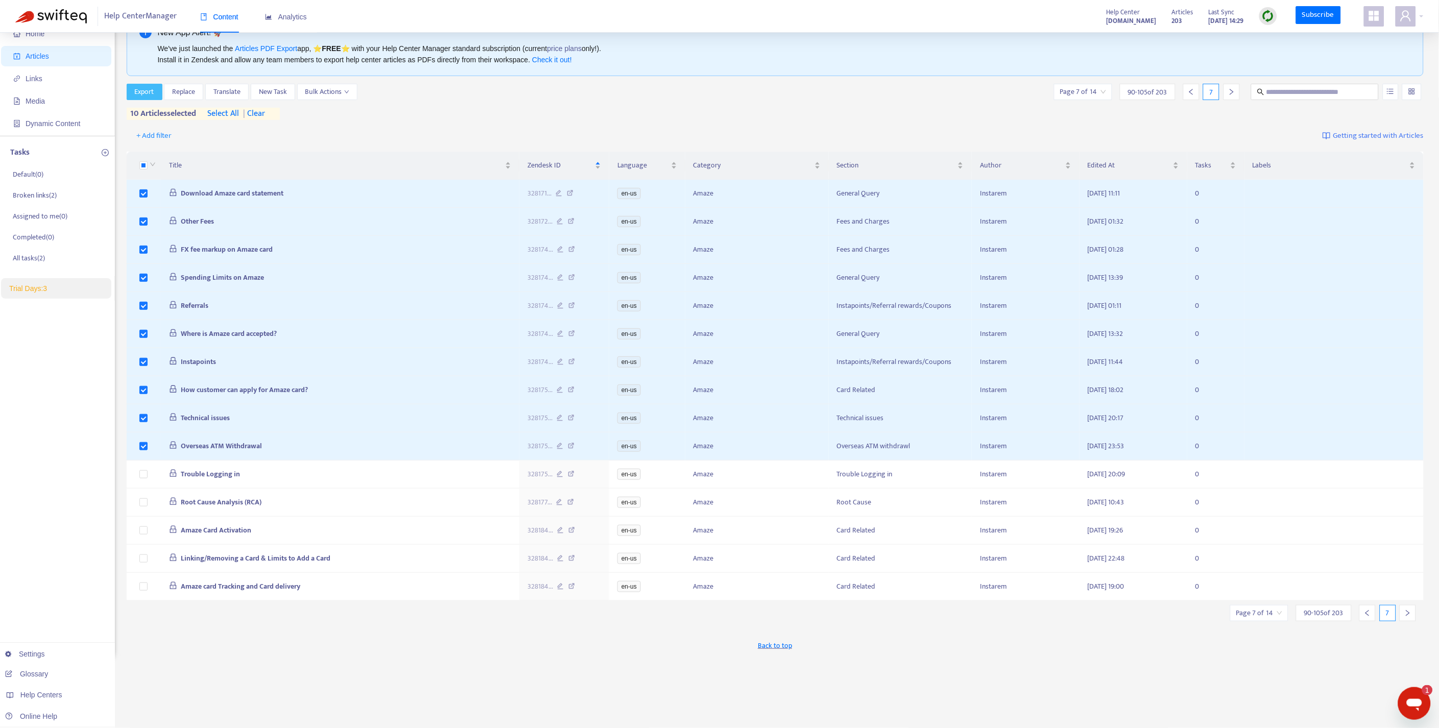
click at [141, 95] on span "Export" at bounding box center [144, 91] width 19 height 11
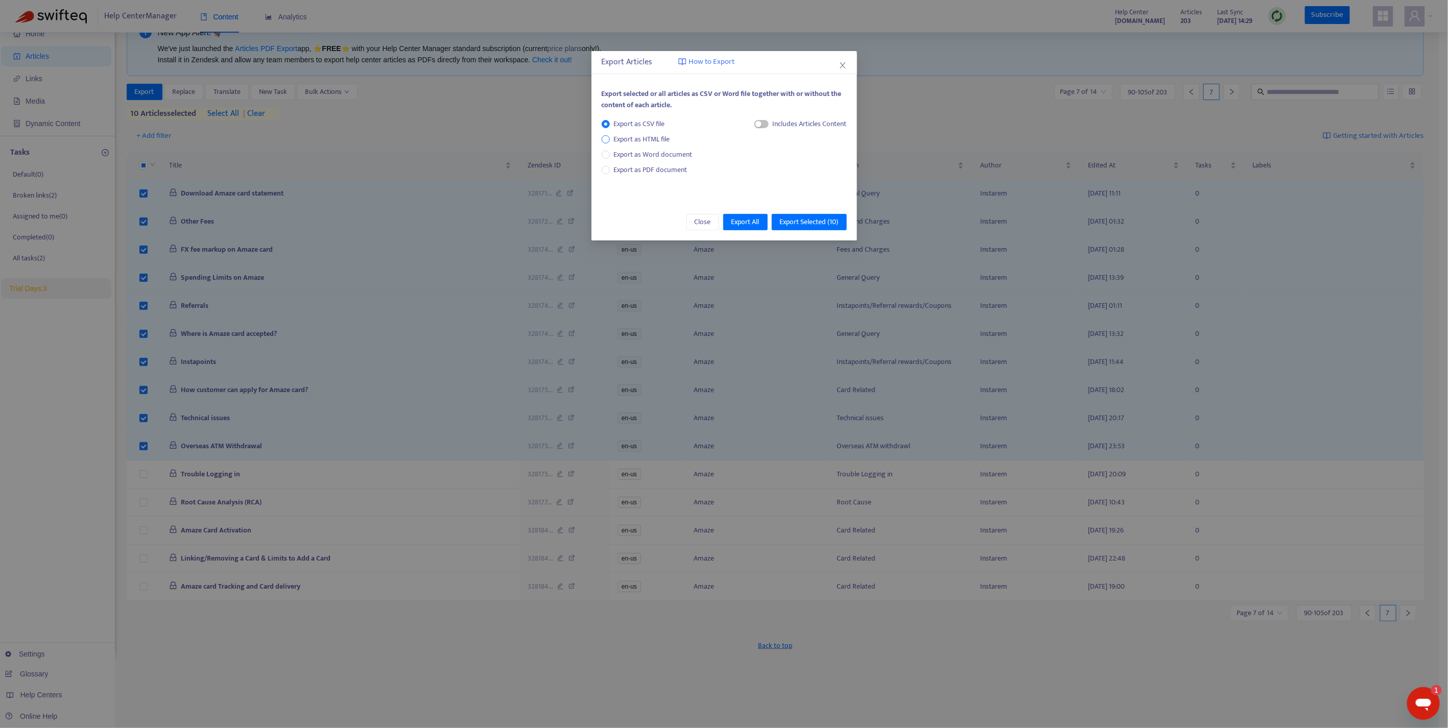
click at [631, 139] on span "Export as HTML file" at bounding box center [642, 139] width 64 height 11
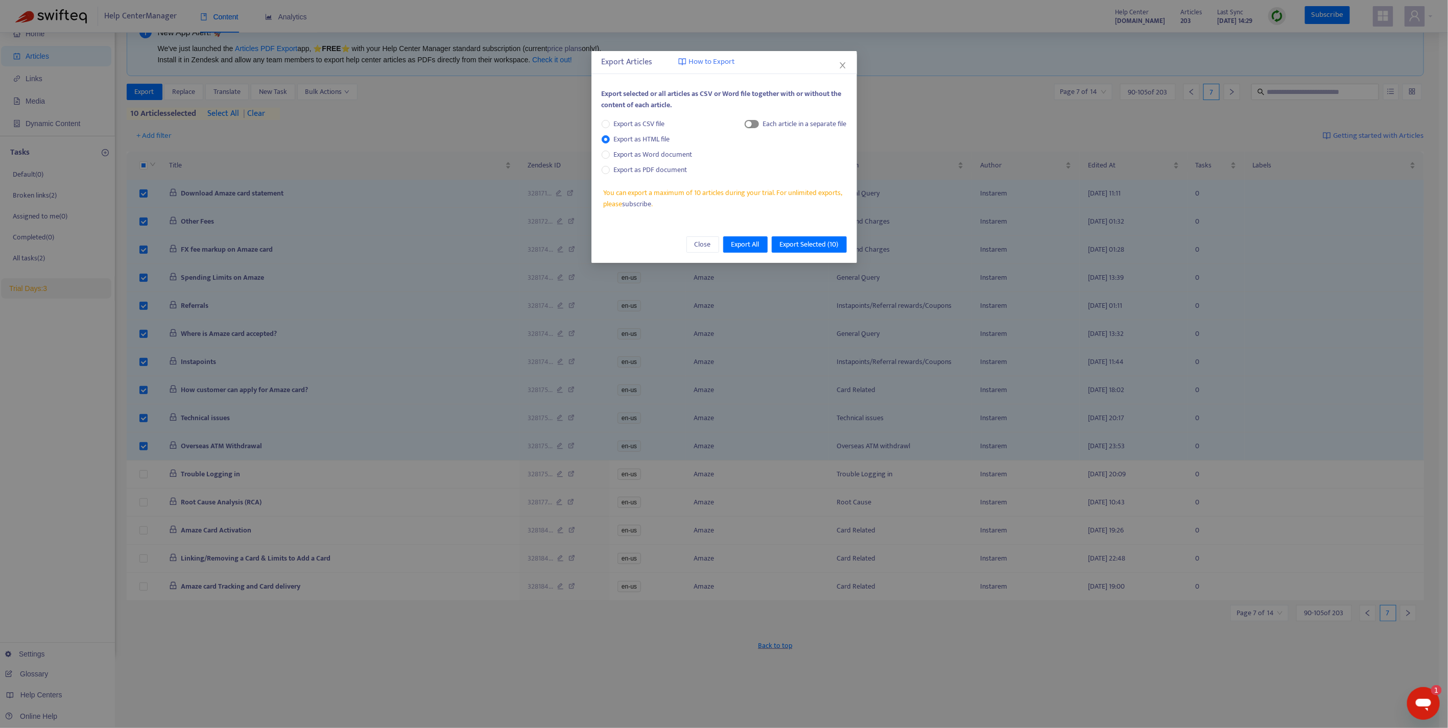
click at [751, 123] on span "button" at bounding box center [752, 124] width 14 height 8
click at [811, 247] on span "Export Selected ( 10 )" at bounding box center [809, 244] width 59 height 11
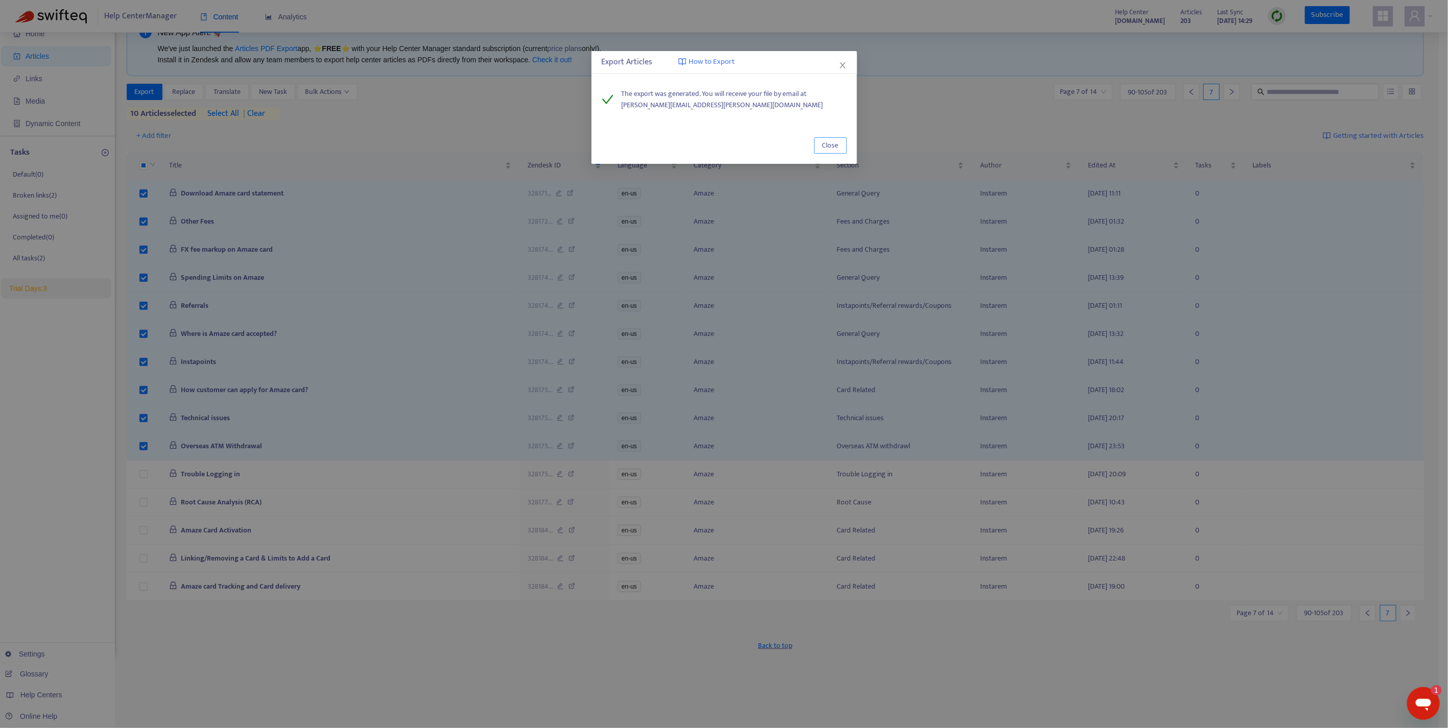
click at [836, 143] on span "Close" at bounding box center [830, 145] width 16 height 11
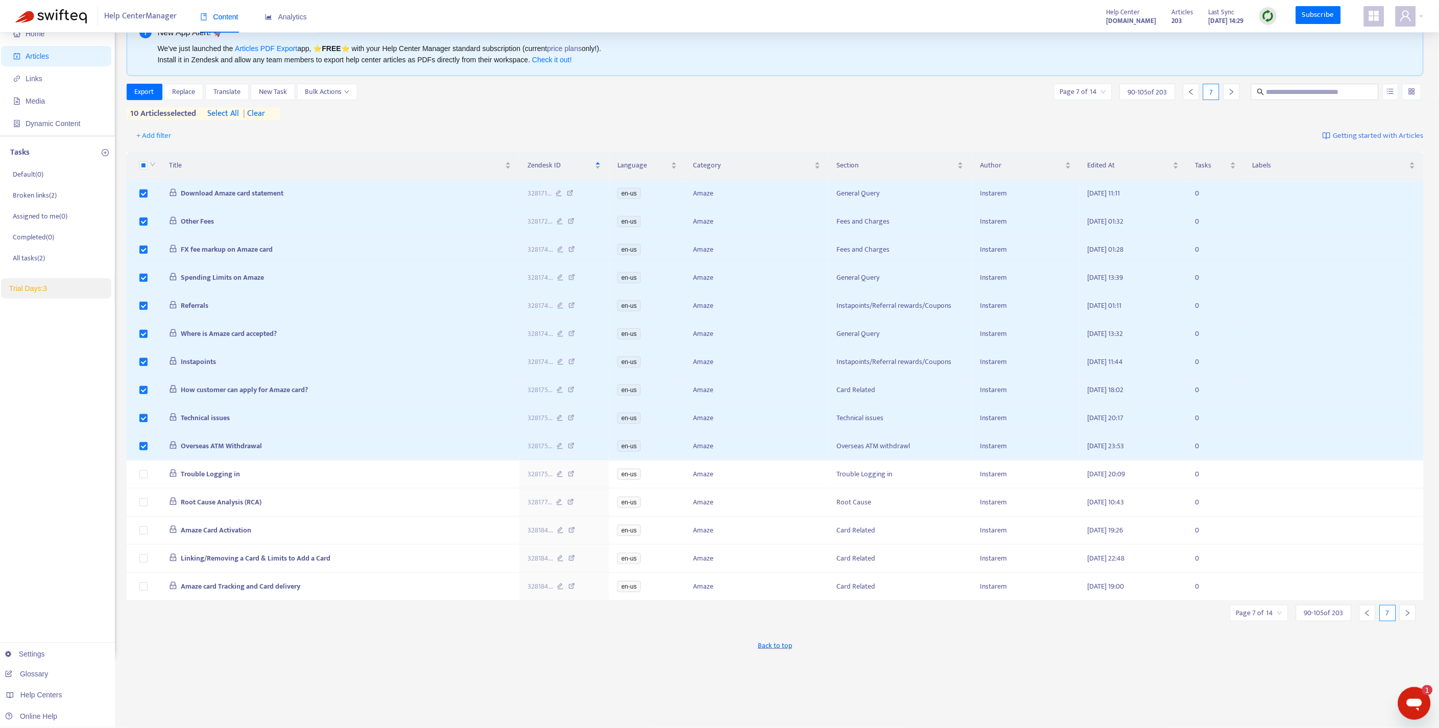
click at [273, 111] on div "10 articles selected select all | clear" at bounding box center [203, 114] width 153 height 12
click at [265, 111] on span "| clear" at bounding box center [252, 114] width 26 height 12
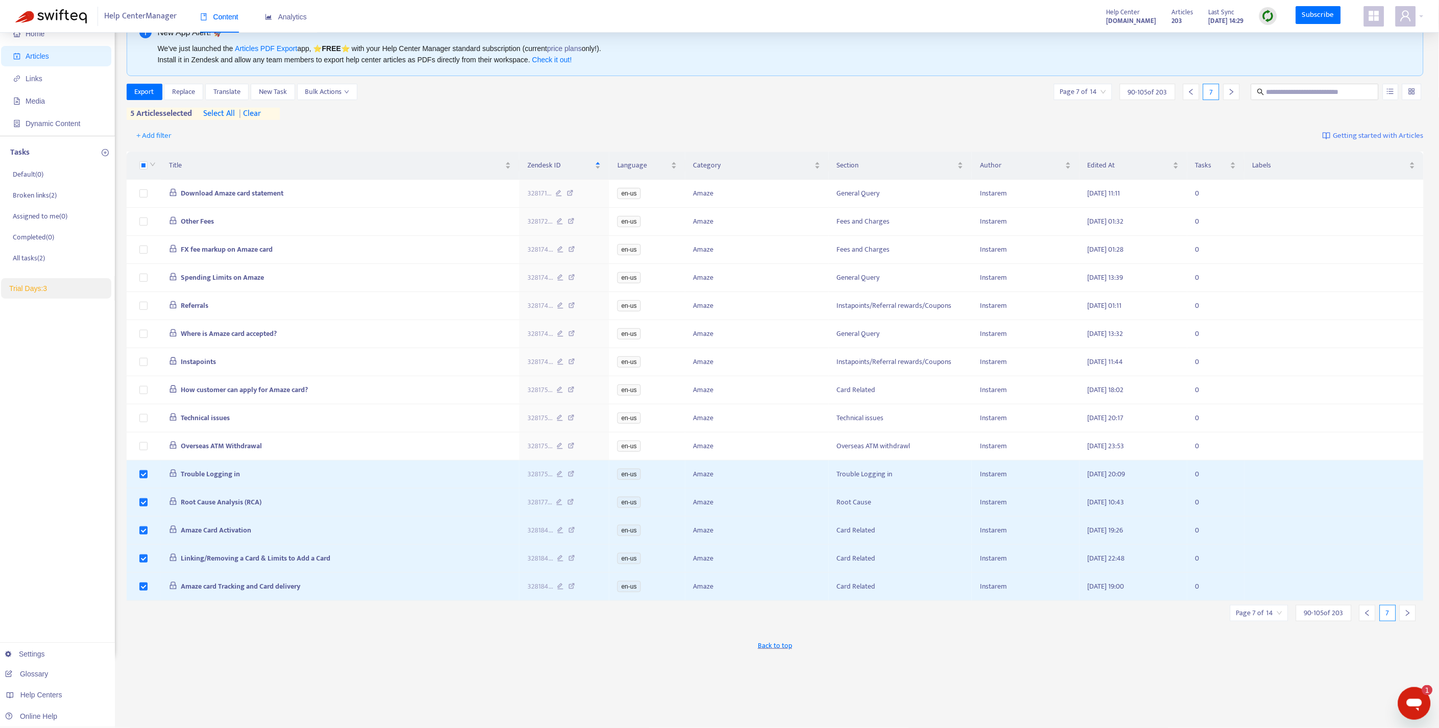
click at [1412, 621] on div at bounding box center [1408, 613] width 16 height 16
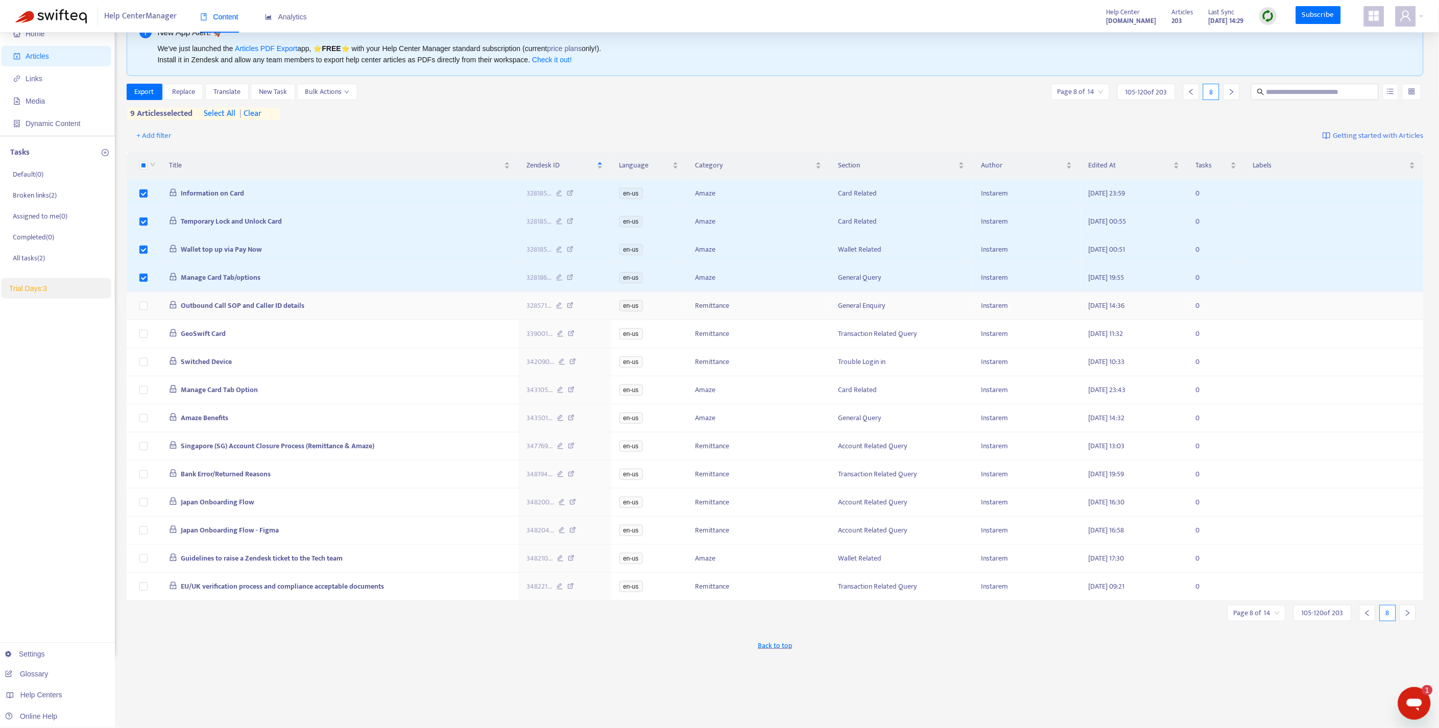
click at [144, 316] on td at bounding box center [144, 306] width 34 height 28
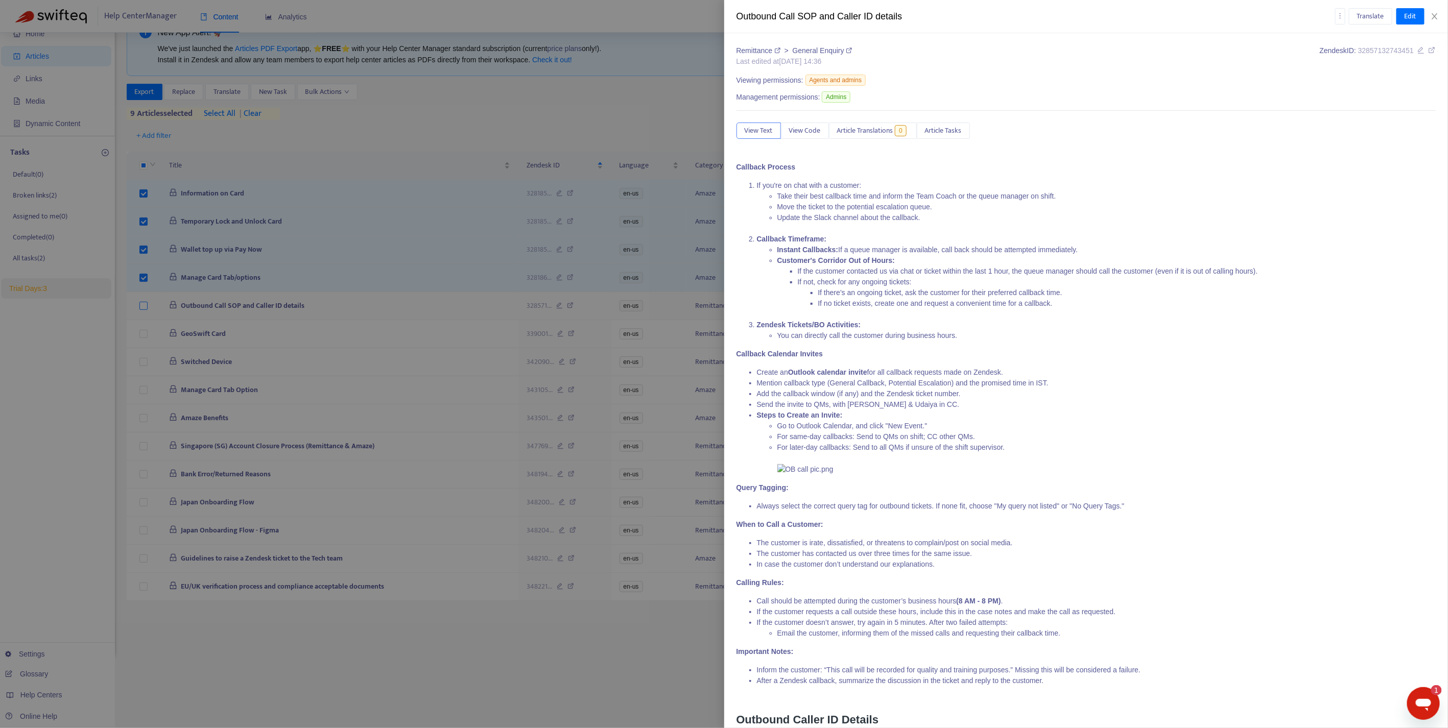
click at [143, 312] on div at bounding box center [724, 364] width 1448 height 728
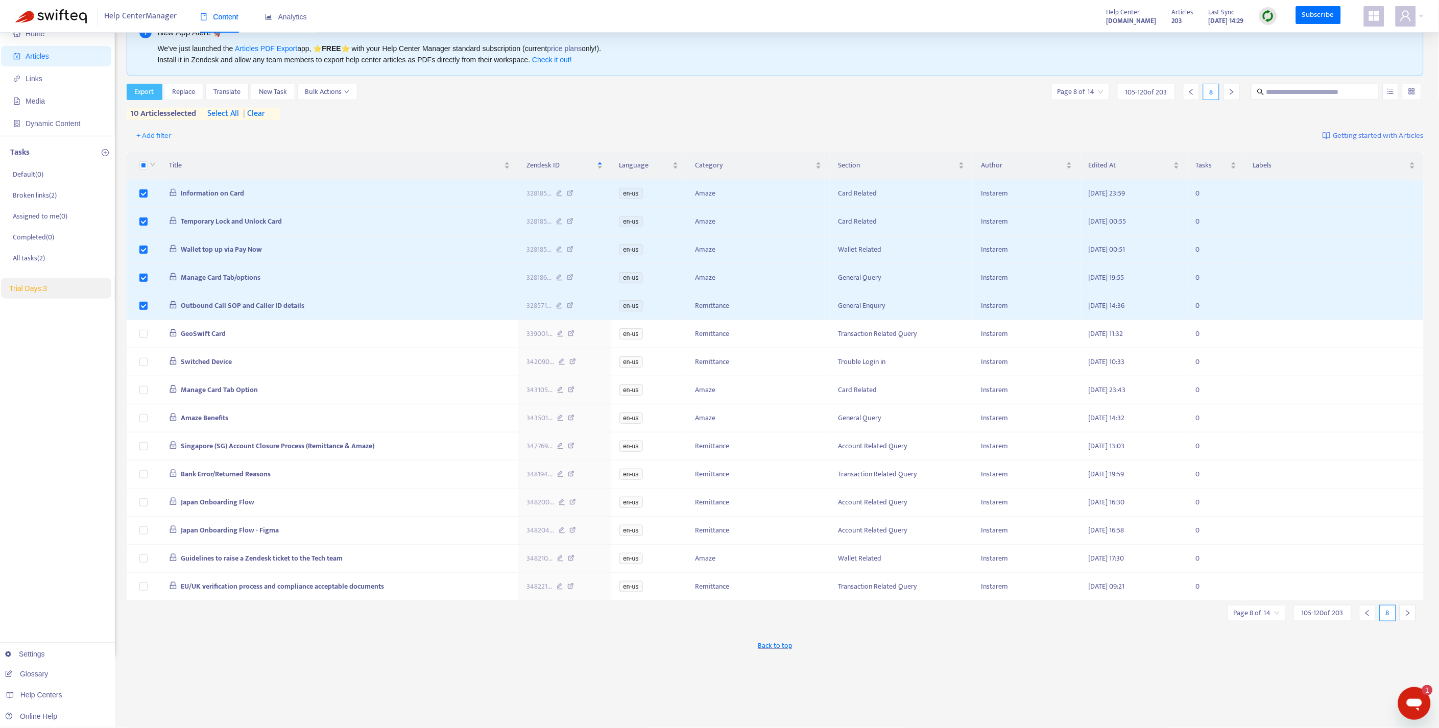
click at [150, 94] on span "Export" at bounding box center [144, 91] width 19 height 11
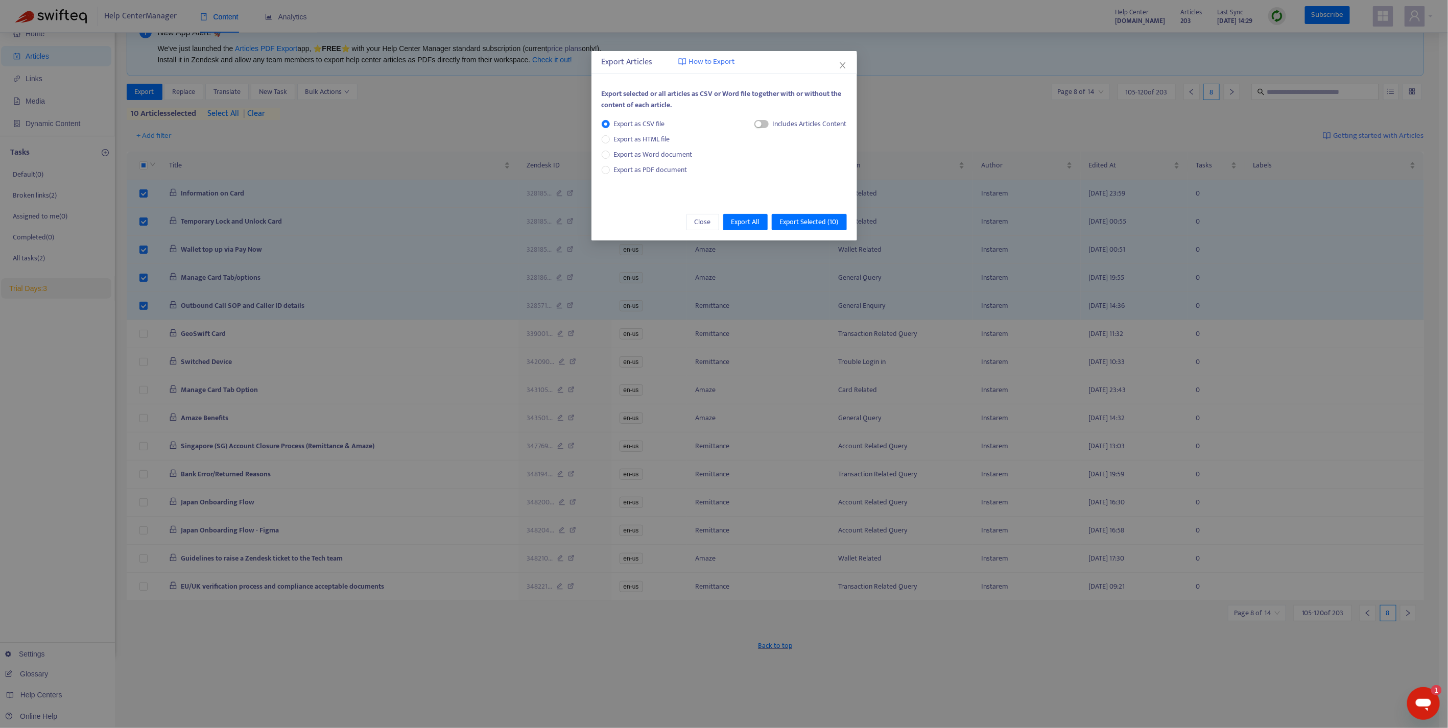
click at [606, 133] on div "Export as CSV file Export as HTML file Export as Word document Export as PDF do…" at bounding box center [651, 146] width 99 height 57
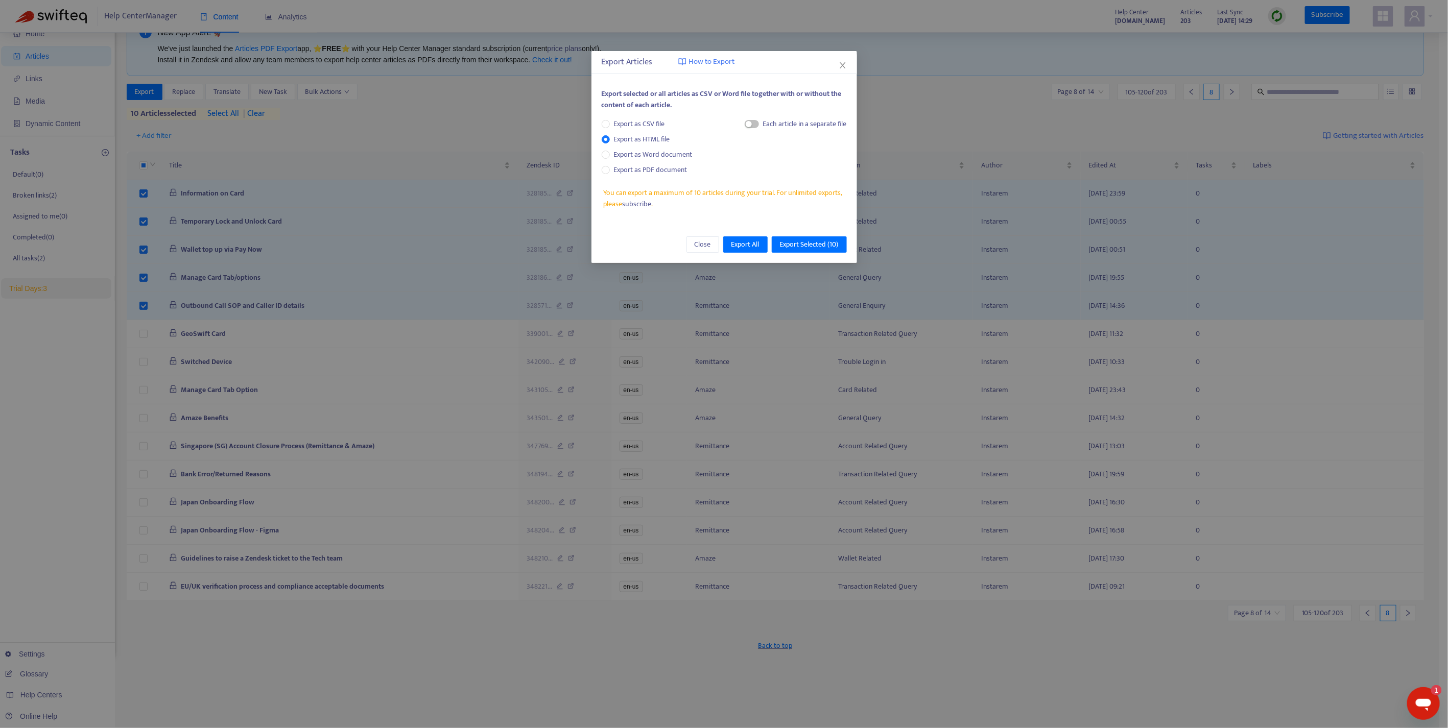
click at [757, 126] on div "Each article in a separate file" at bounding box center [796, 125] width 102 height 15
click at [754, 123] on span "button" at bounding box center [752, 124] width 14 height 8
click at [815, 241] on span "Export Selected ( 10 )" at bounding box center [809, 244] width 59 height 11
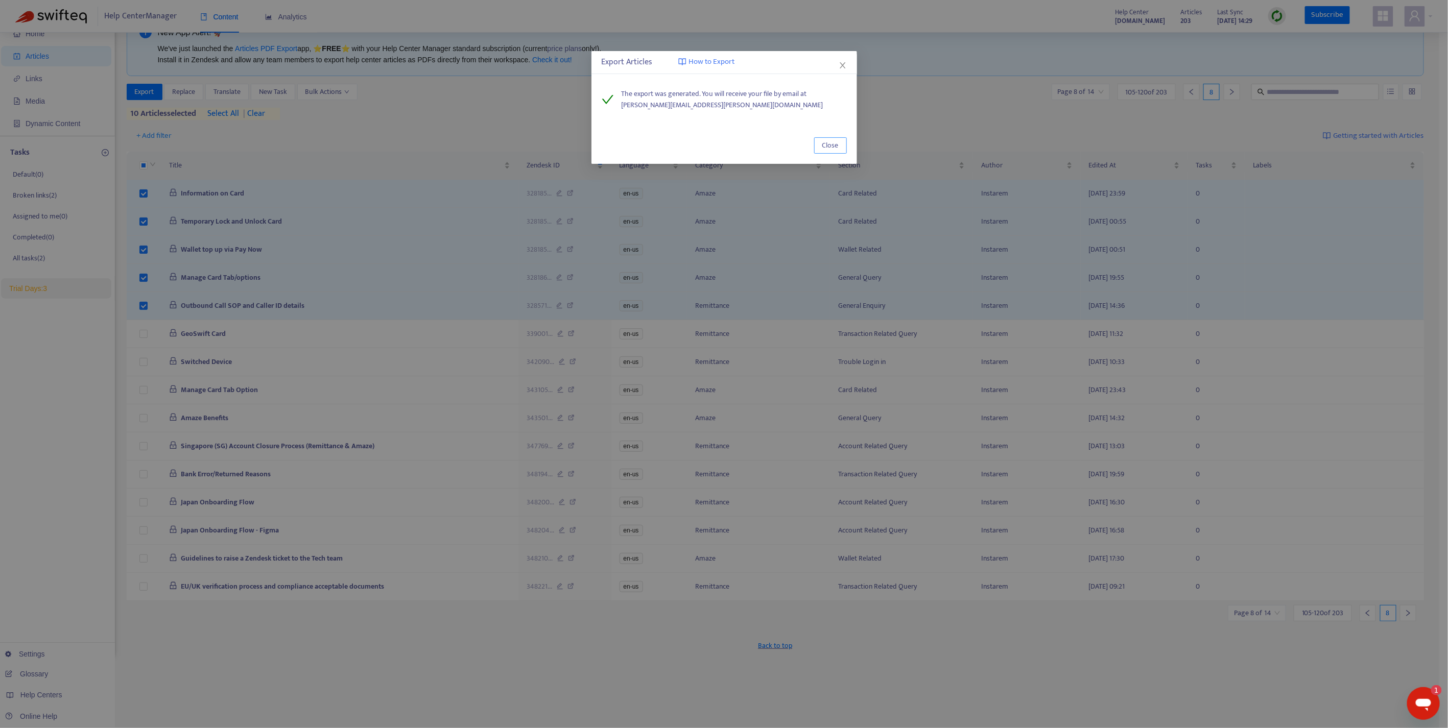
click at [832, 143] on span "Close" at bounding box center [830, 145] width 16 height 11
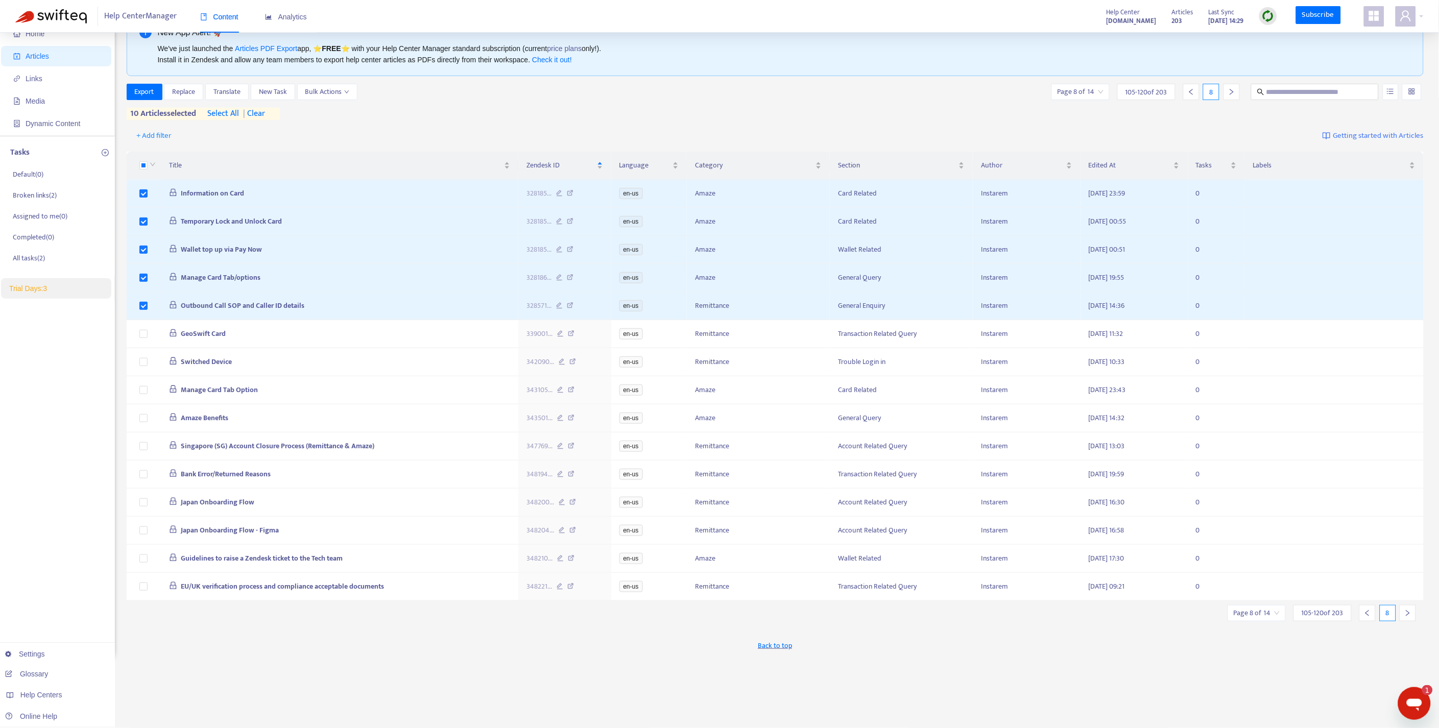
click at [259, 108] on span "| clear" at bounding box center [252, 114] width 26 height 12
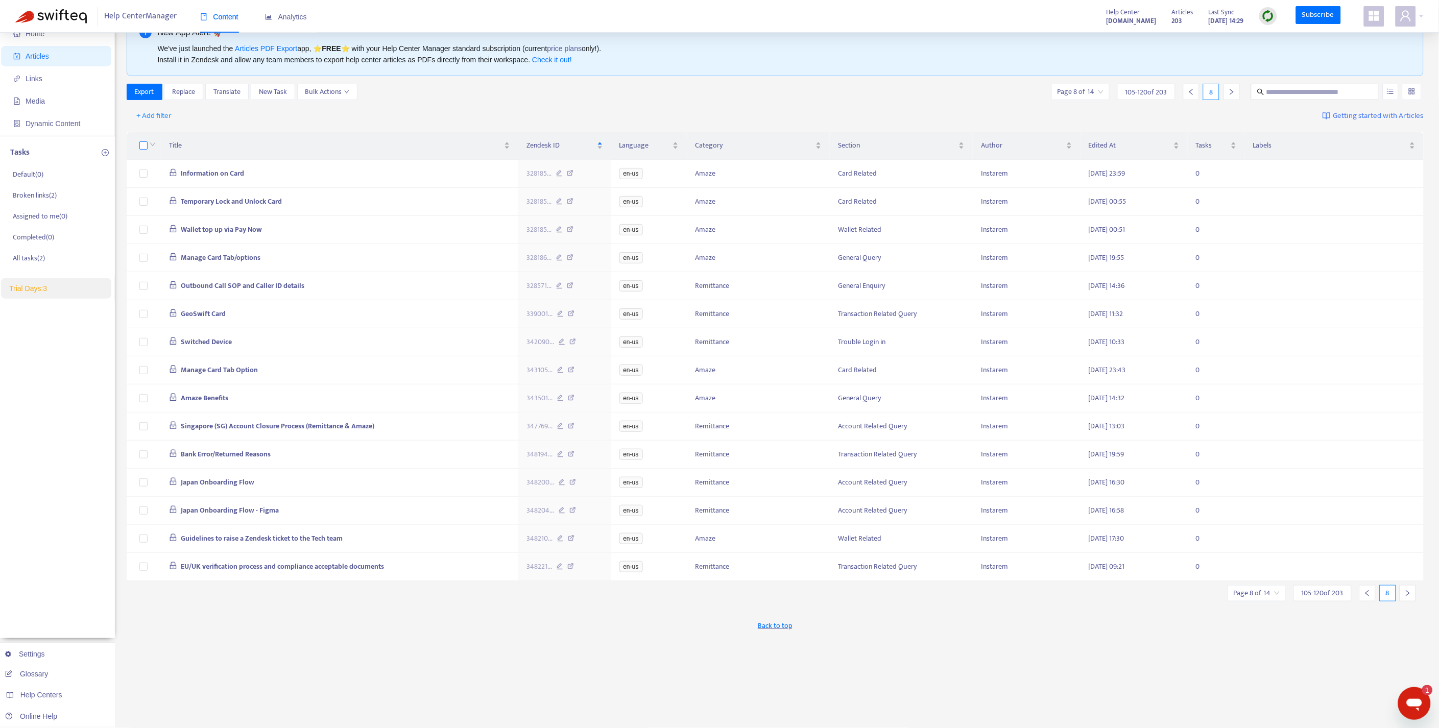
click at [142, 140] on label at bounding box center [143, 145] width 8 height 11
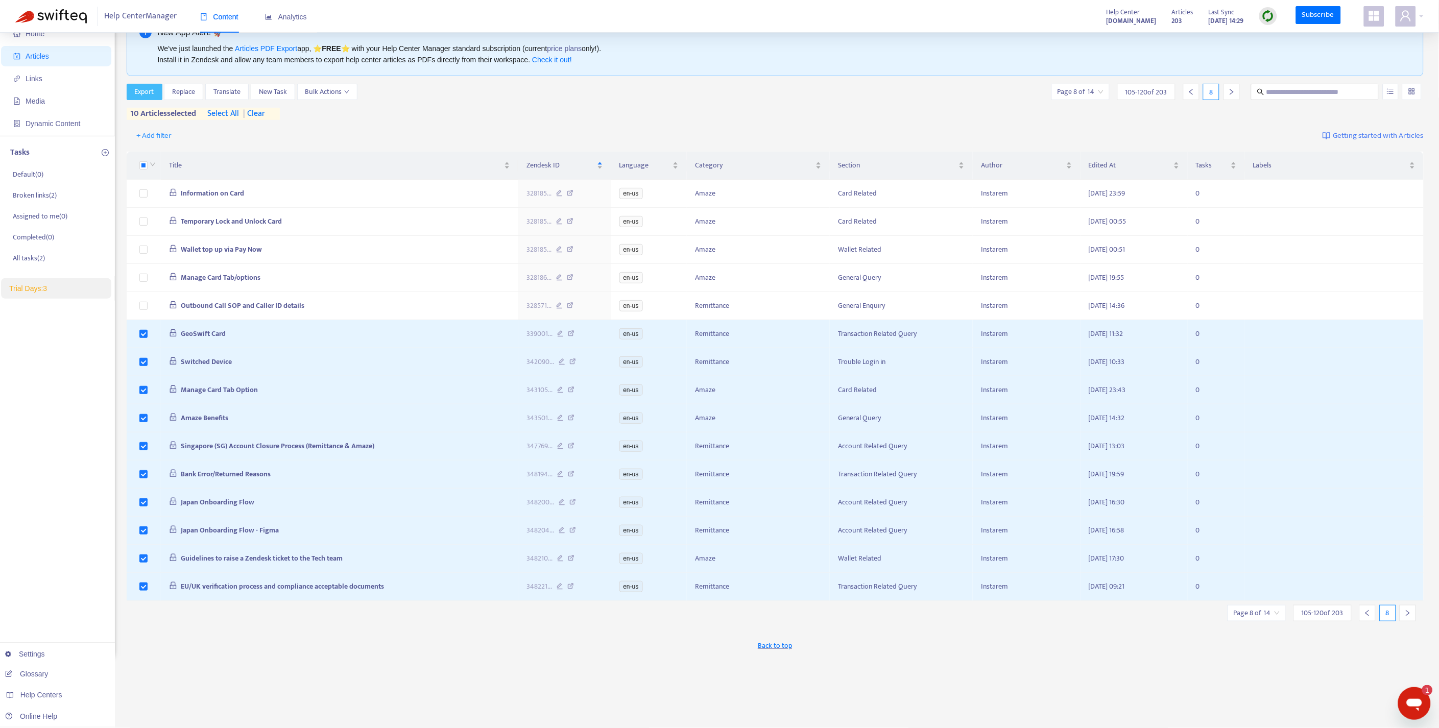
click at [140, 89] on span "Export" at bounding box center [144, 91] width 19 height 11
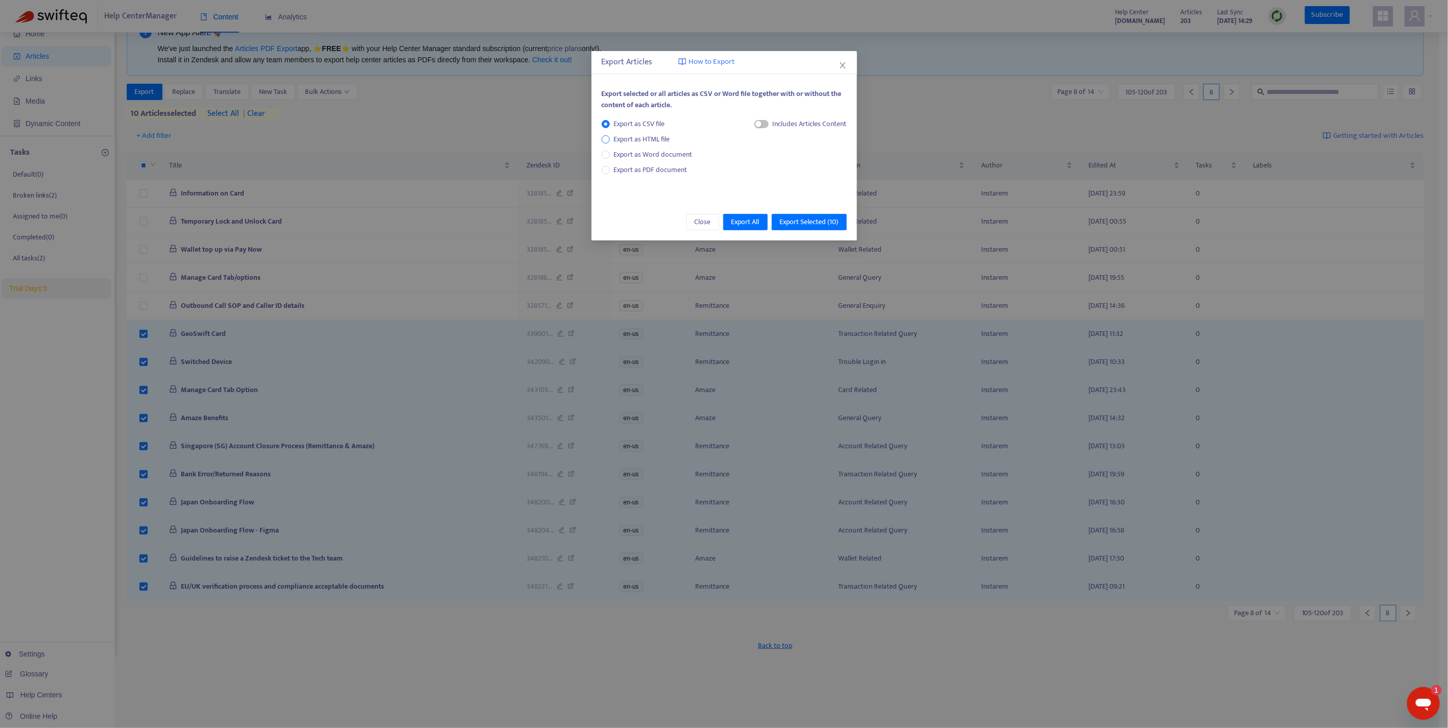
click at [630, 140] on span "Export as HTML file" at bounding box center [642, 139] width 64 height 11
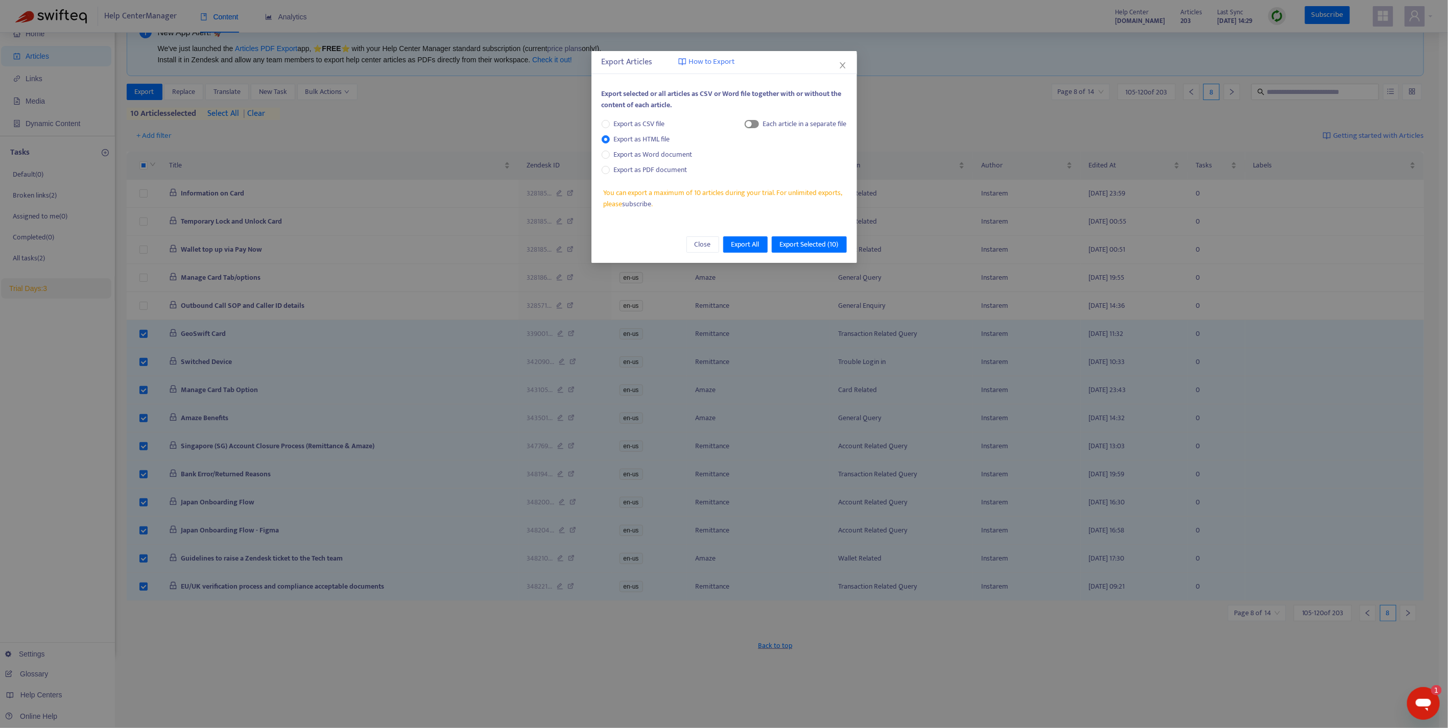
click at [752, 125] on span "button" at bounding box center [752, 124] width 14 height 8
click at [815, 242] on span "Export Selected ( 10 )" at bounding box center [809, 244] width 59 height 11
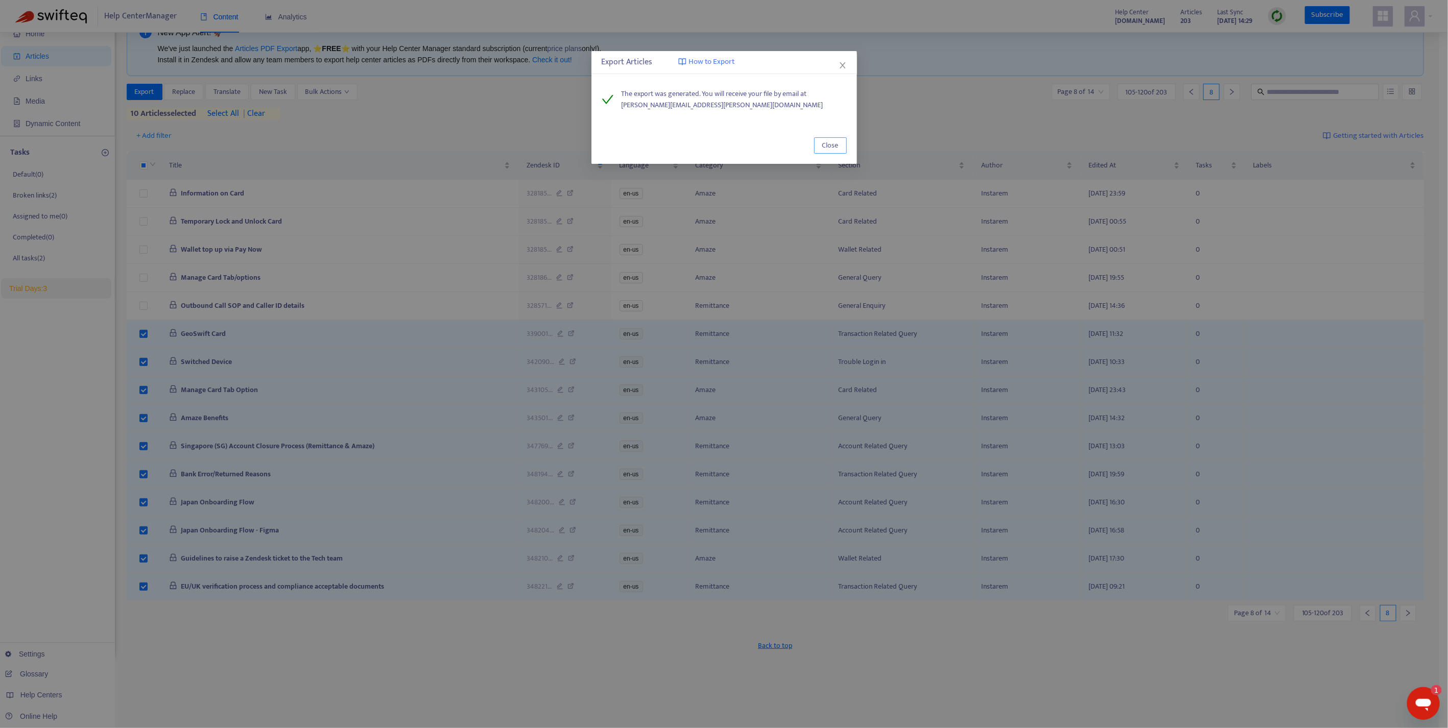
click at [824, 148] on span "Close" at bounding box center [830, 145] width 16 height 11
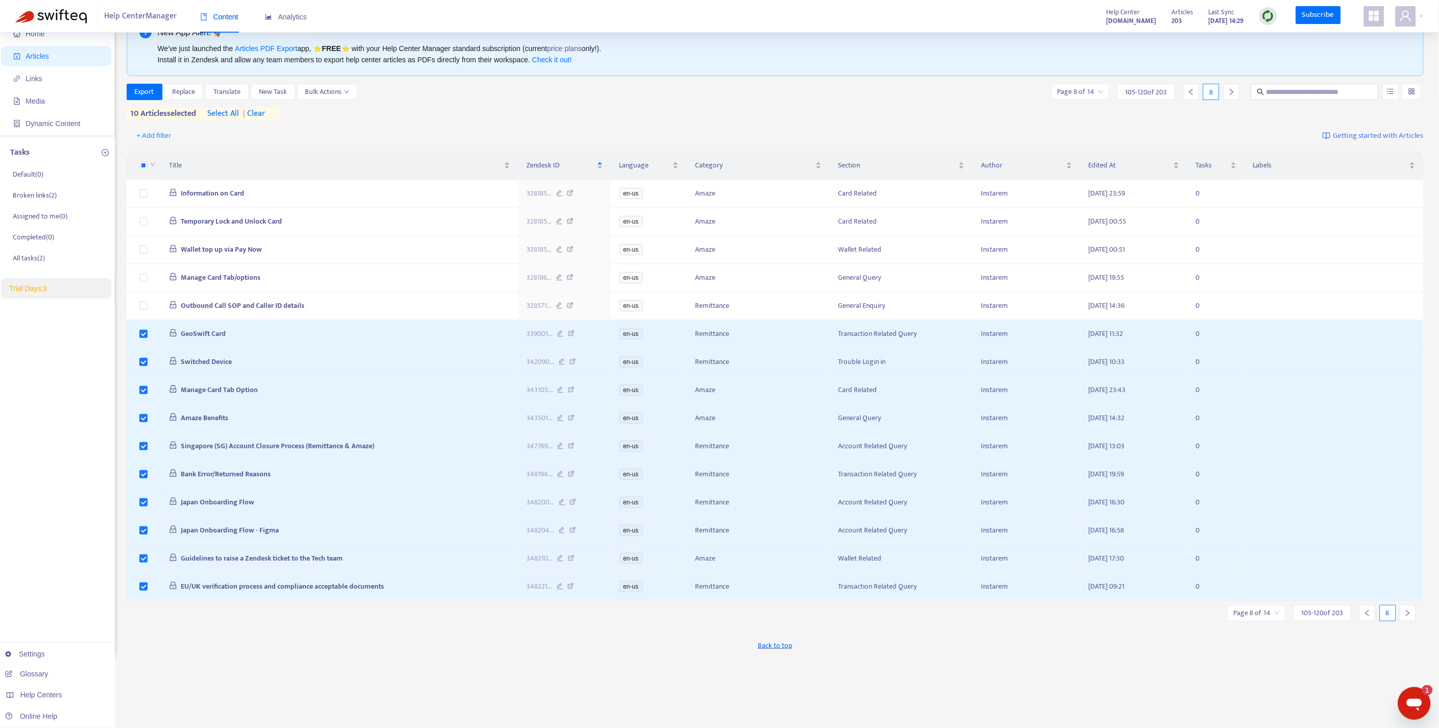
click at [262, 111] on span "| clear" at bounding box center [252, 114] width 26 height 12
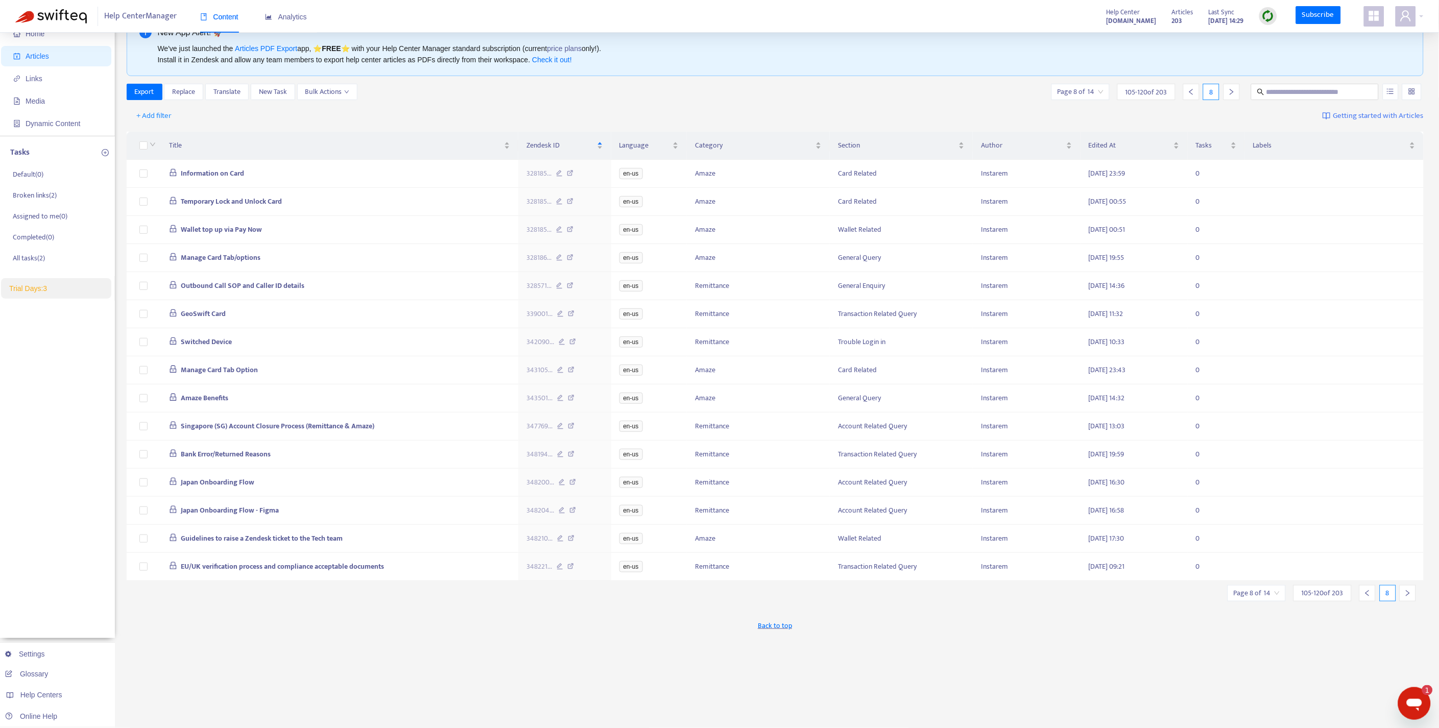
click at [1412, 601] on div at bounding box center [1408, 593] width 16 height 16
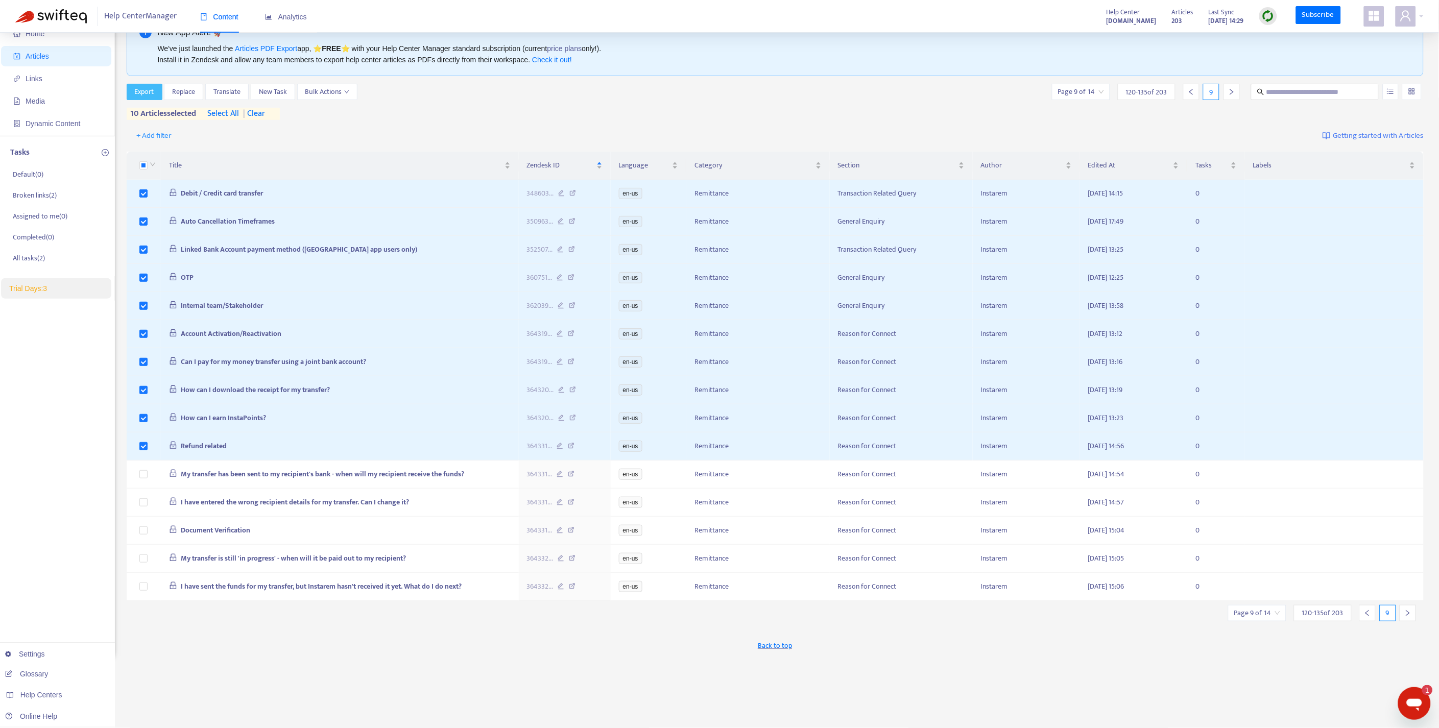
click at [155, 95] on button "Export" at bounding box center [145, 92] width 36 height 16
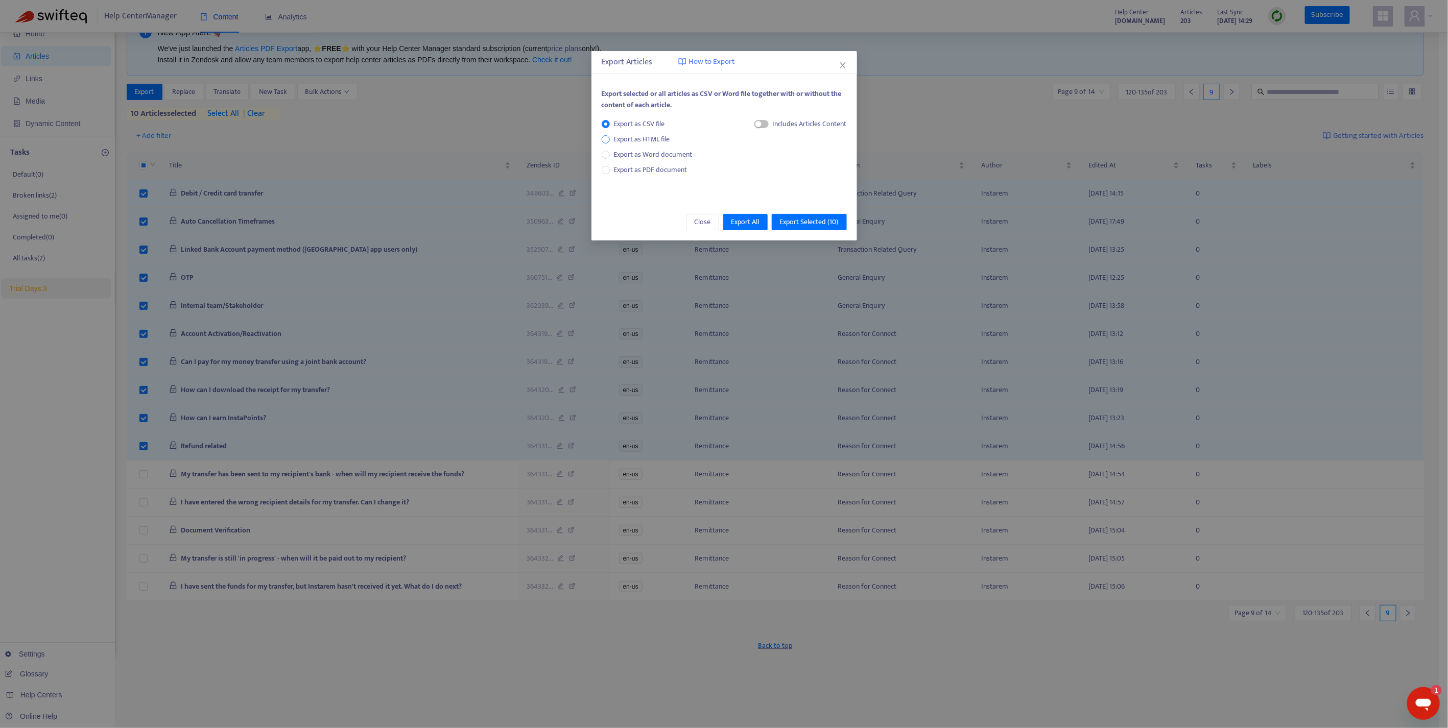
click at [645, 134] on span "Export as HTML file" at bounding box center [642, 139] width 64 height 11
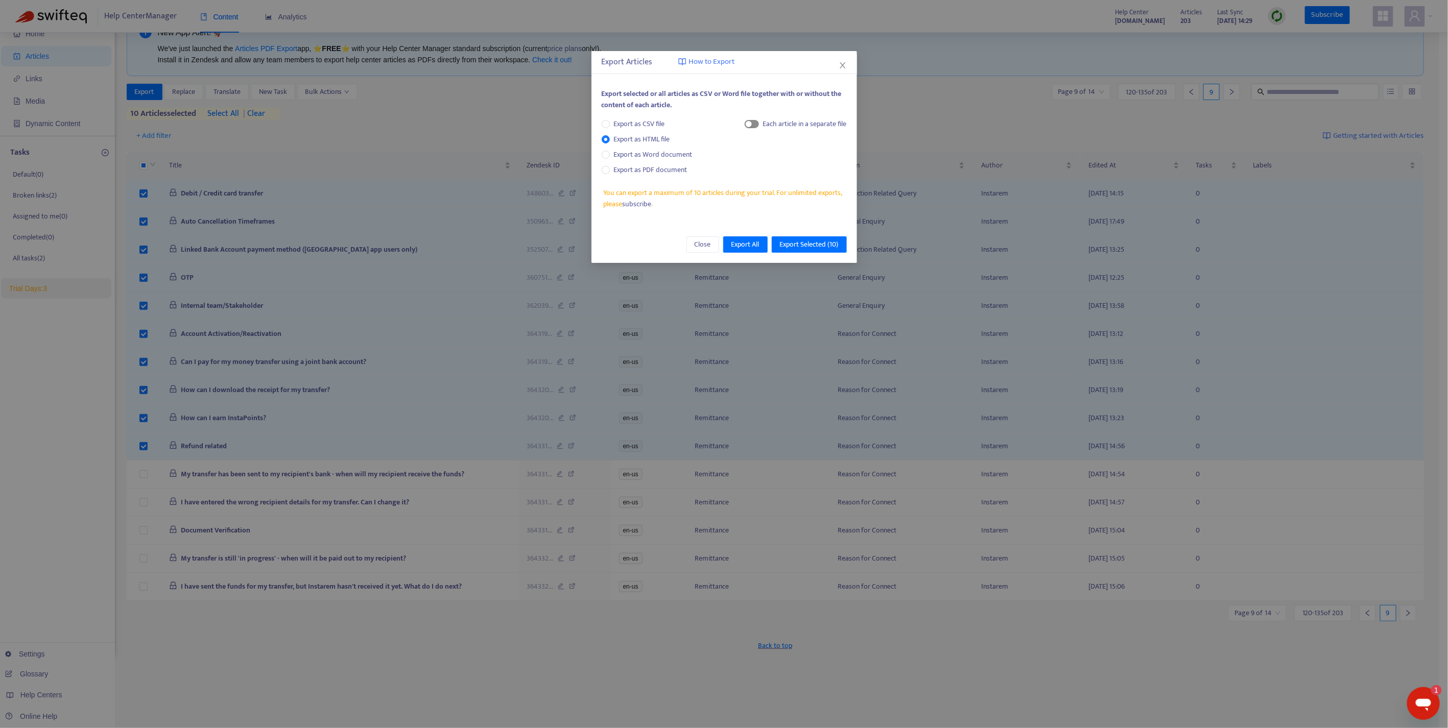
click at [750, 126] on div "button" at bounding box center [749, 124] width 6 height 6
click at [808, 239] on span "Export Selected ( 10 )" at bounding box center [809, 244] width 59 height 11
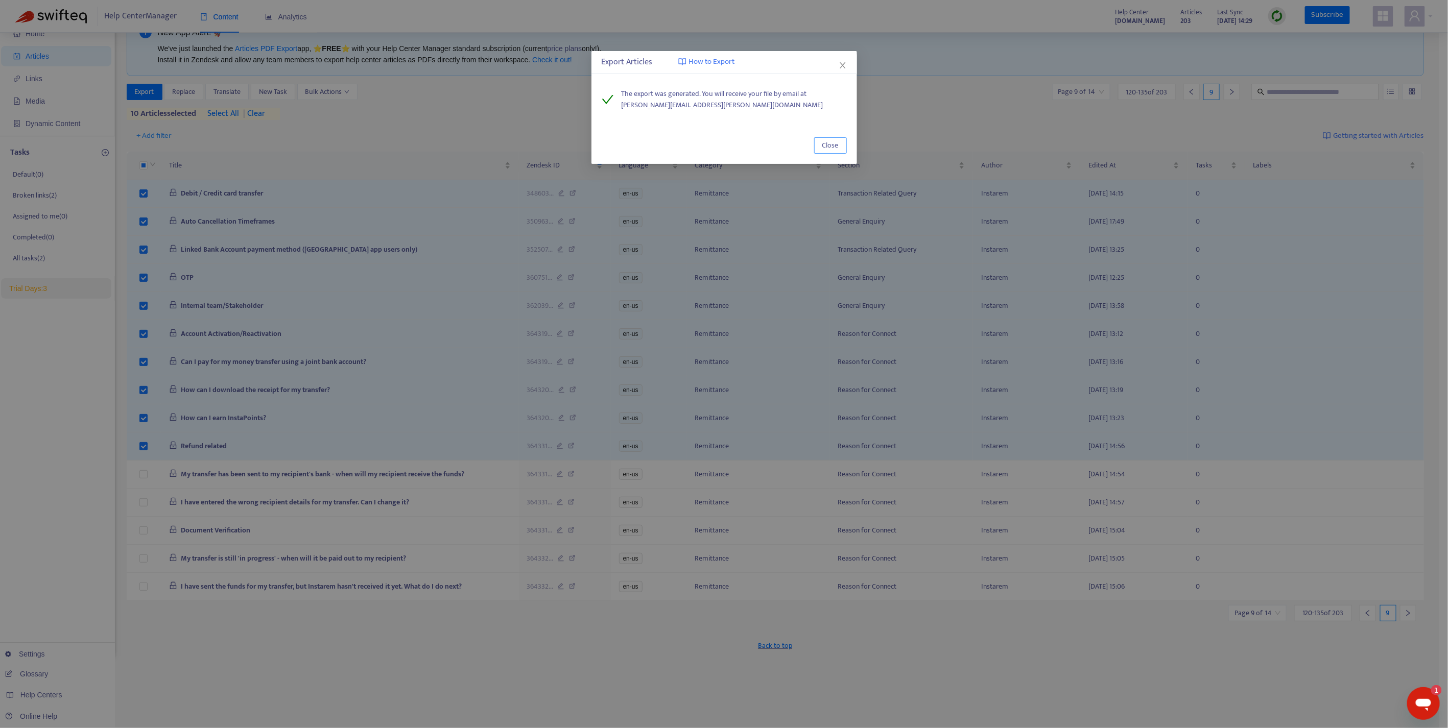
click at [833, 147] on span "Close" at bounding box center [830, 145] width 16 height 11
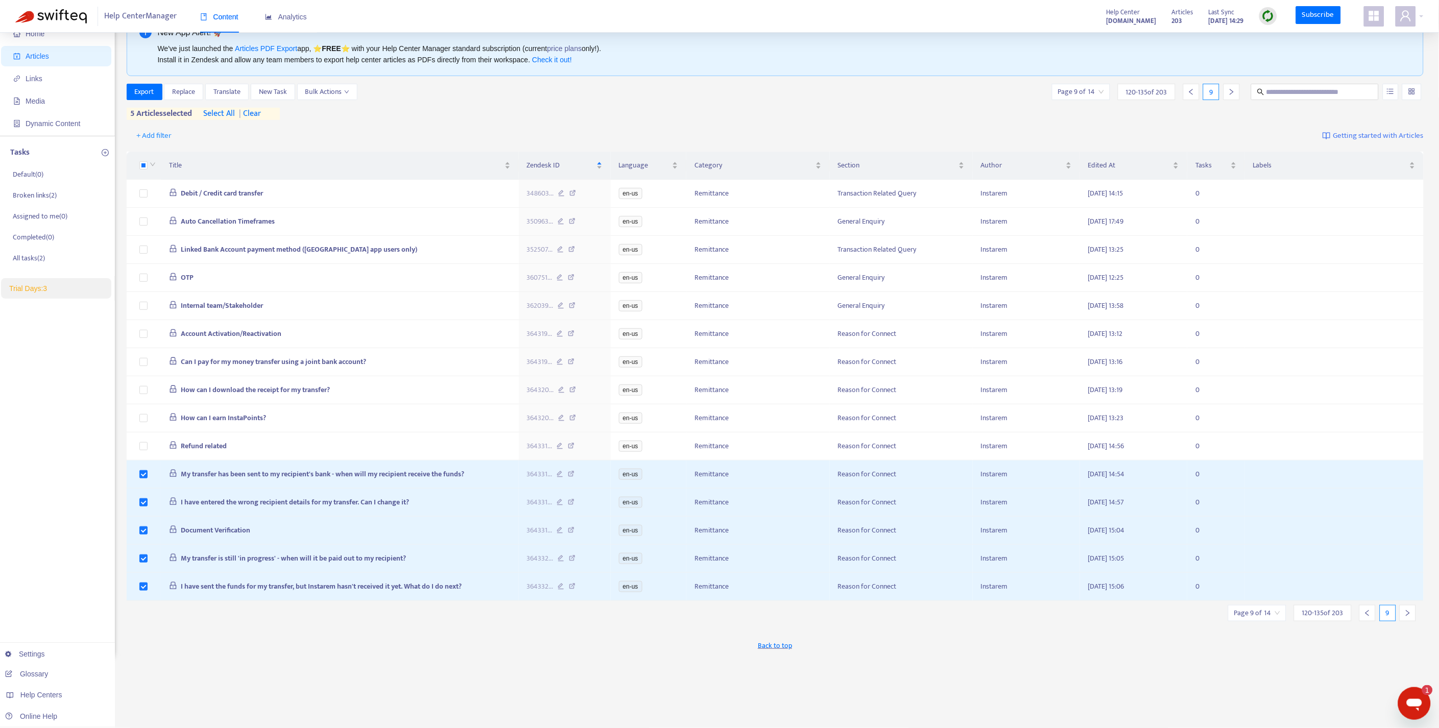
click at [1405, 617] on icon "right" at bounding box center [1407, 613] width 7 height 7
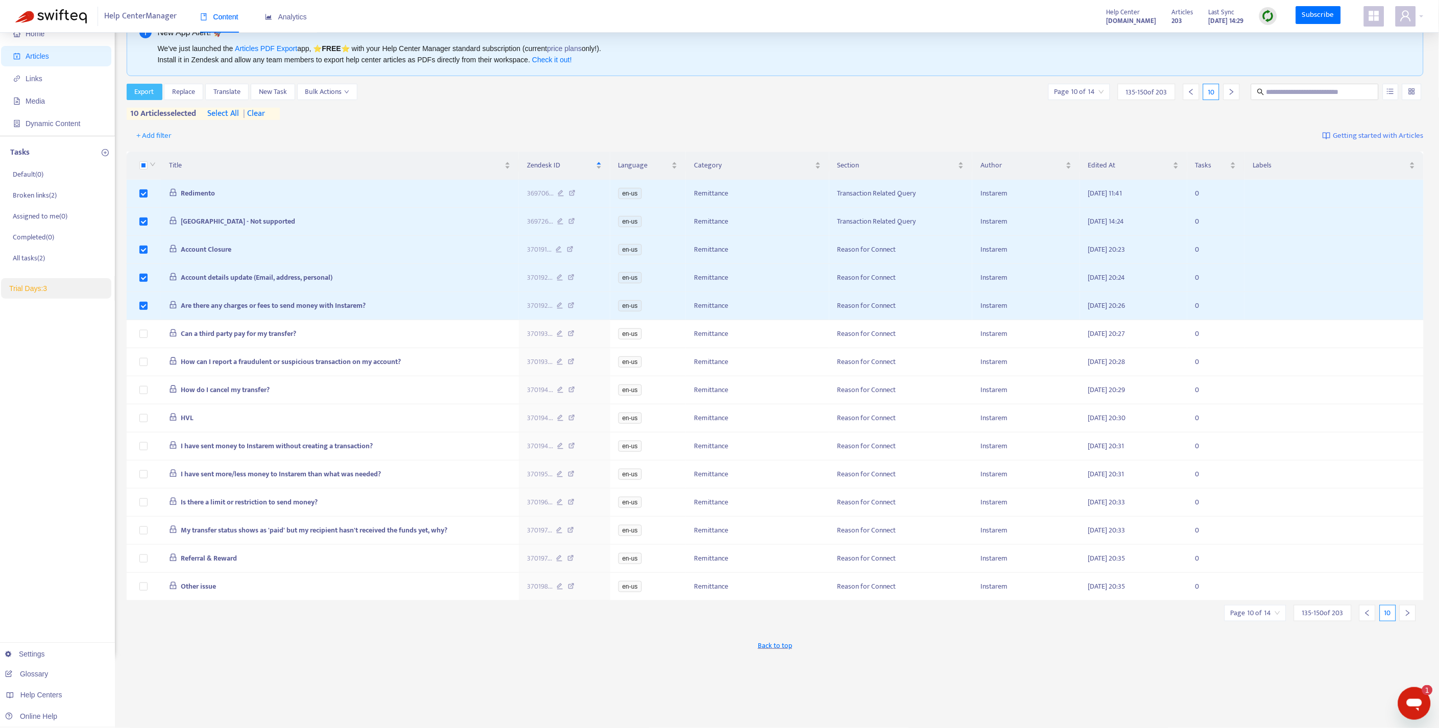
click at [148, 97] on span "Export" at bounding box center [144, 91] width 19 height 11
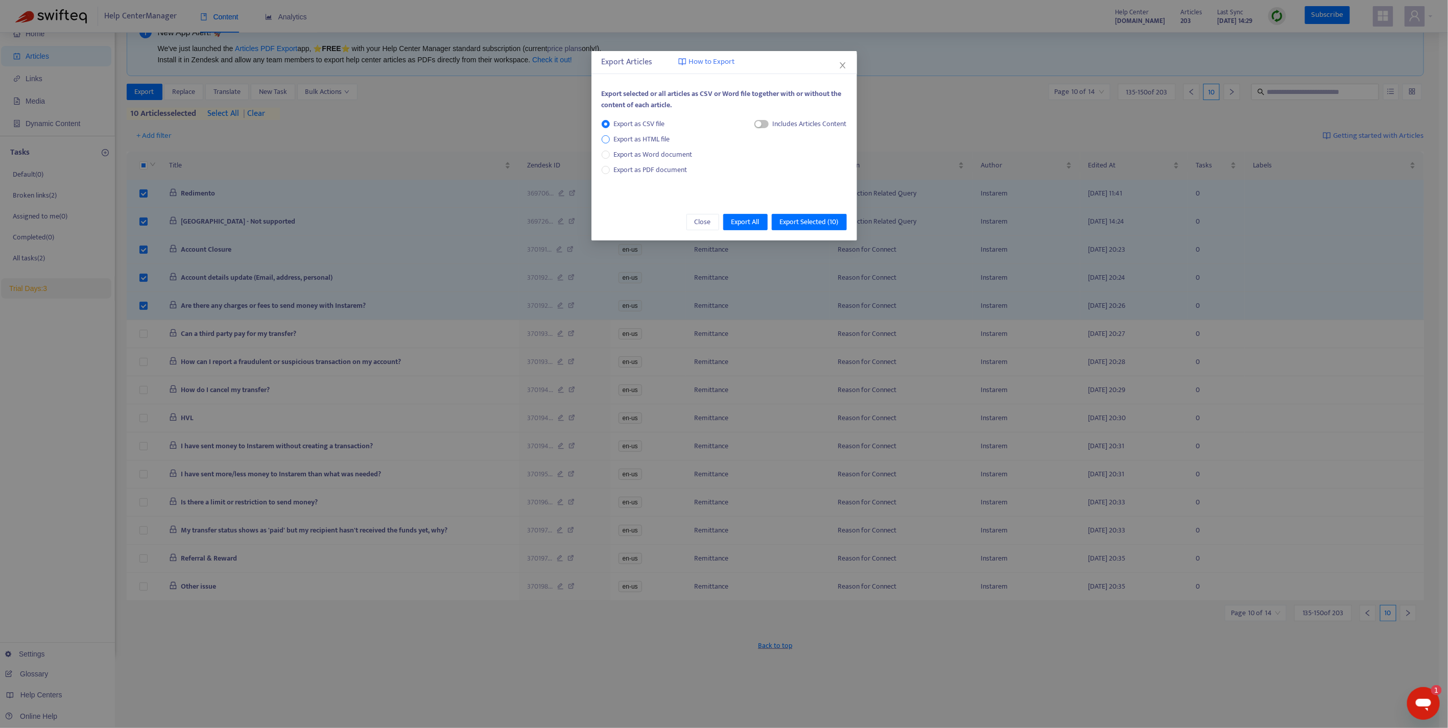
click at [634, 140] on span "Export as HTML file" at bounding box center [642, 139] width 64 height 11
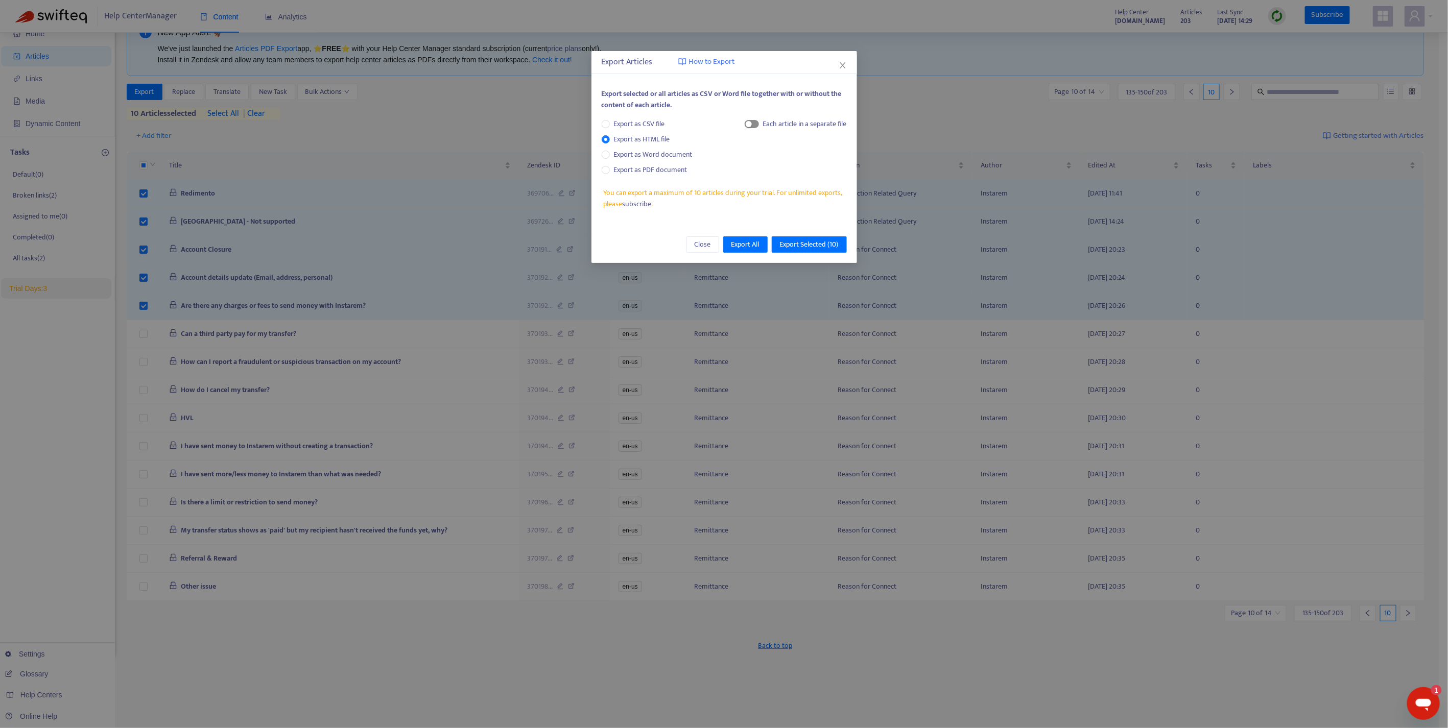
drag, startPoint x: 732, startPoint y: 125, endPoint x: 744, endPoint y: 125, distance: 11.8
click at [740, 125] on div "Export as CSV file Export as HTML file Export as Word document Export as PDF do…" at bounding box center [724, 152] width 245 height 69
click at [755, 124] on span "button" at bounding box center [752, 124] width 14 height 8
click at [821, 242] on span "Export Selected ( 10 )" at bounding box center [809, 244] width 59 height 11
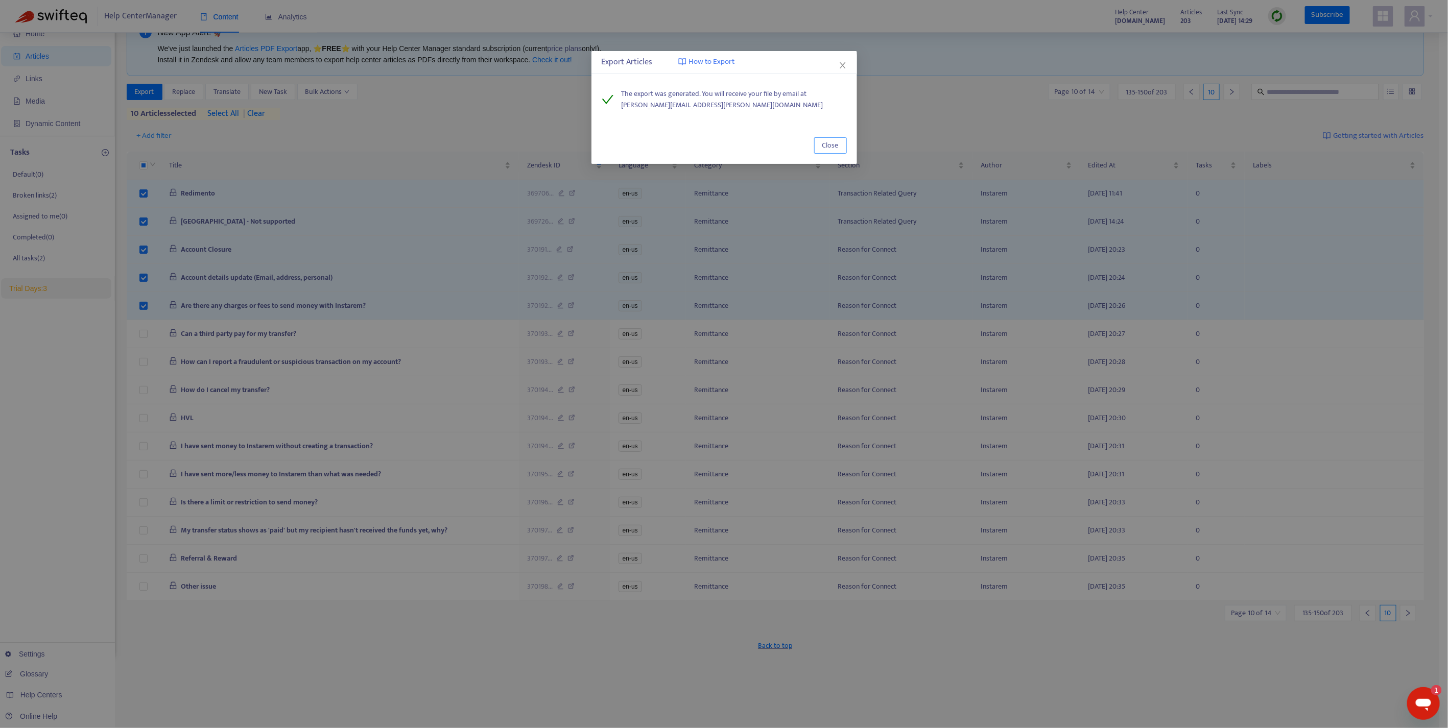
click at [825, 145] on span "Close" at bounding box center [830, 145] width 16 height 11
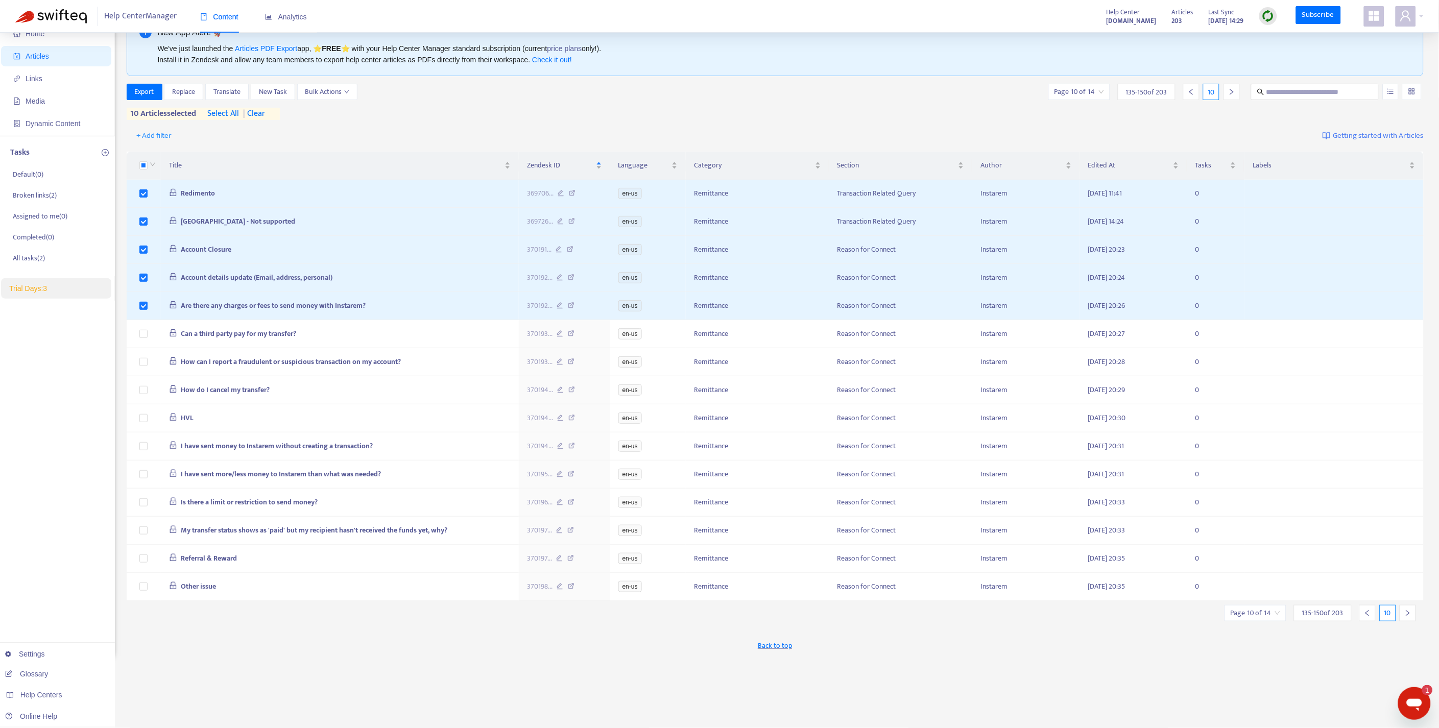
click at [260, 111] on span "| clear" at bounding box center [252, 114] width 26 height 12
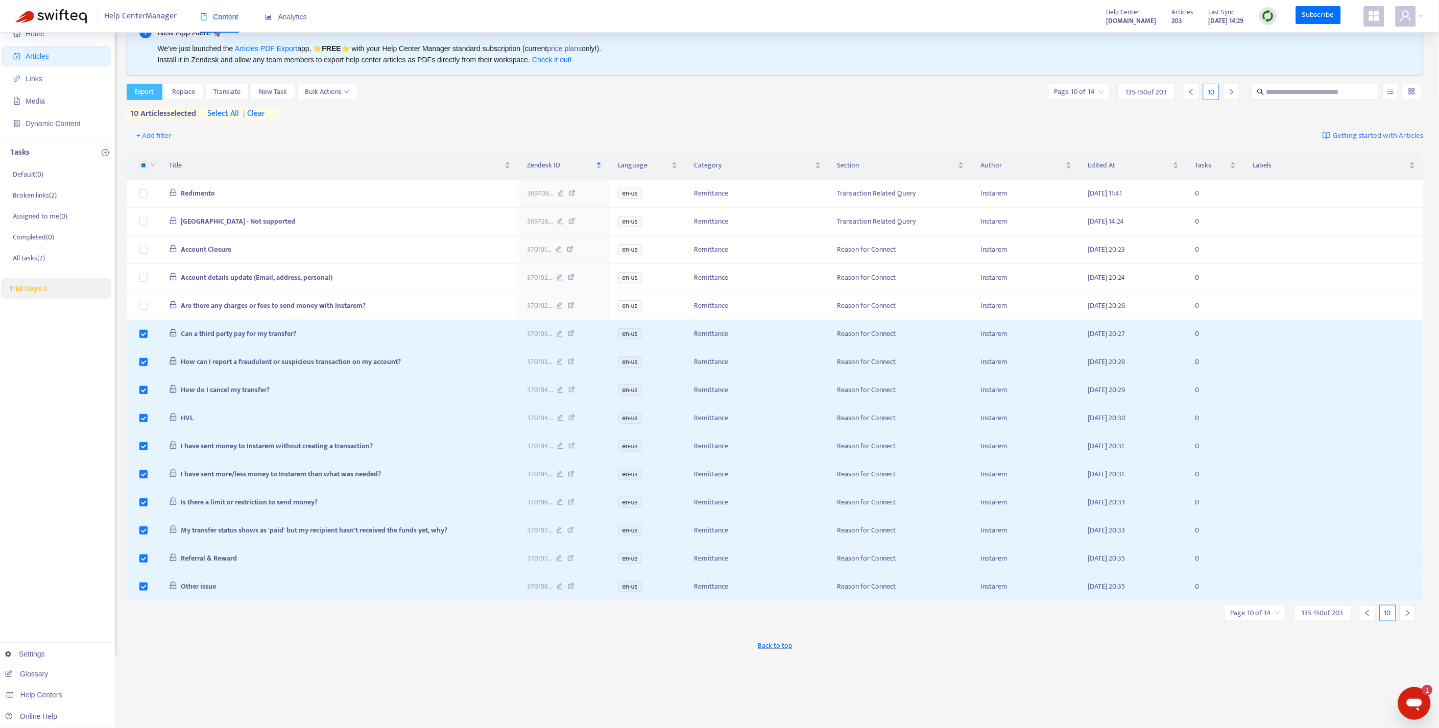
click at [153, 94] on span "Export" at bounding box center [144, 91] width 19 height 11
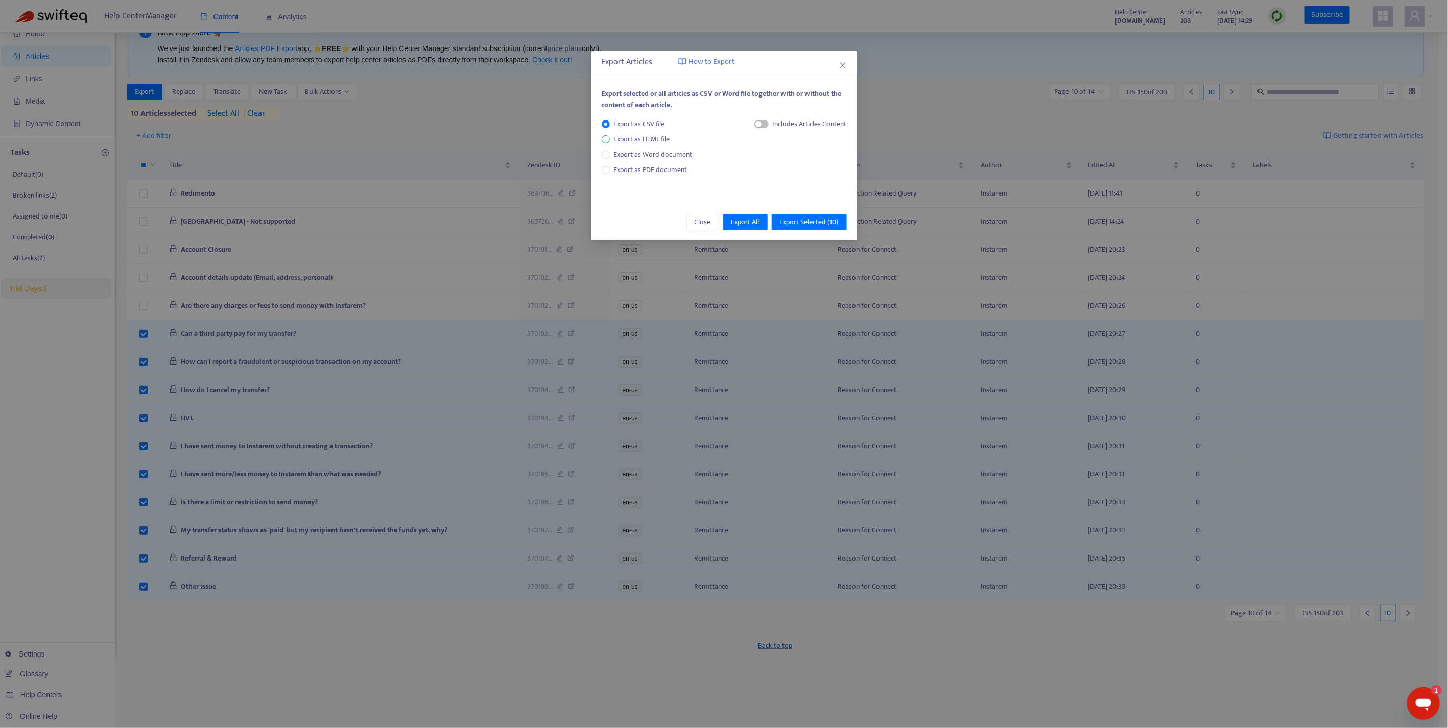
click at [640, 138] on span "Export as HTML file" at bounding box center [642, 139] width 64 height 11
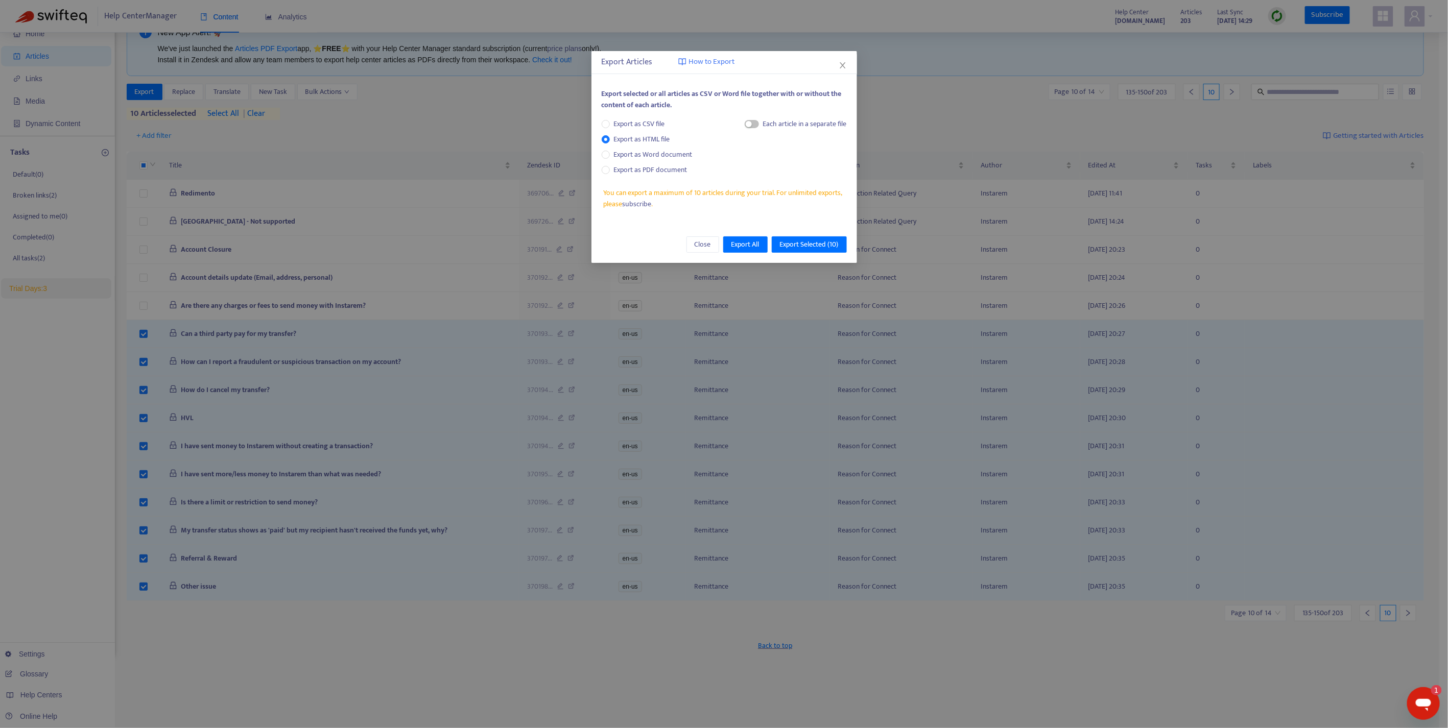
click at [745, 121] on div "Each article in a separate file" at bounding box center [796, 125] width 102 height 15
click at [751, 123] on span "button" at bounding box center [752, 124] width 14 height 8
click at [809, 243] on span "Export Selected ( 10 )" at bounding box center [809, 244] width 59 height 11
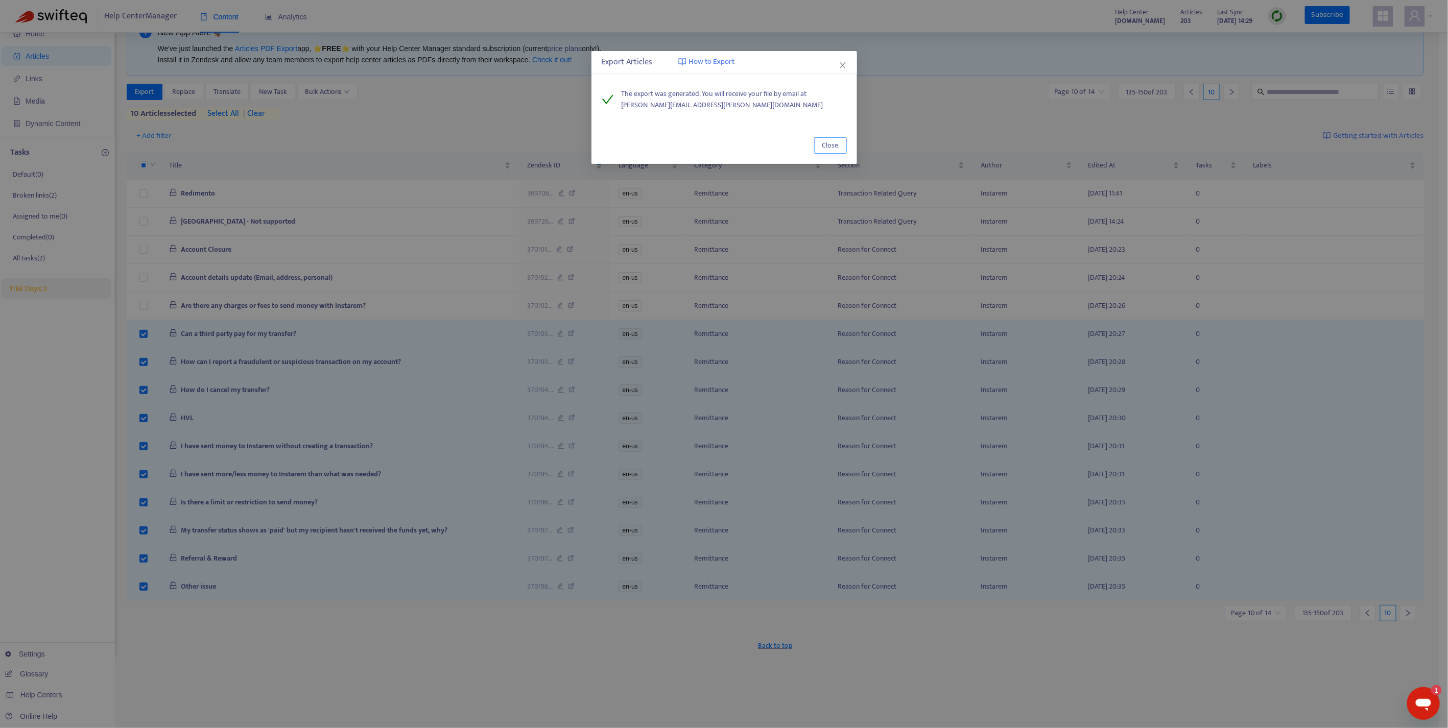
click at [821, 142] on button "Close" at bounding box center [830, 145] width 33 height 16
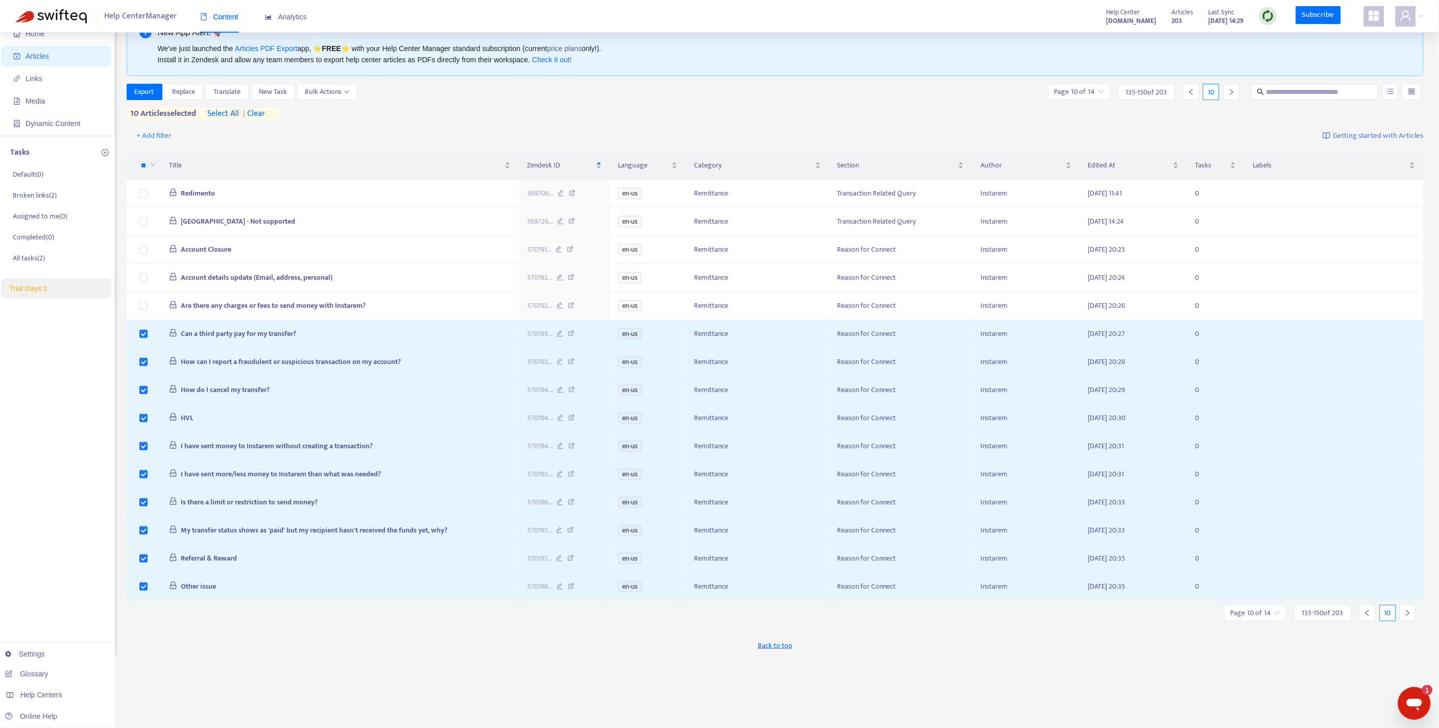
click at [263, 112] on span "| clear" at bounding box center [252, 114] width 26 height 12
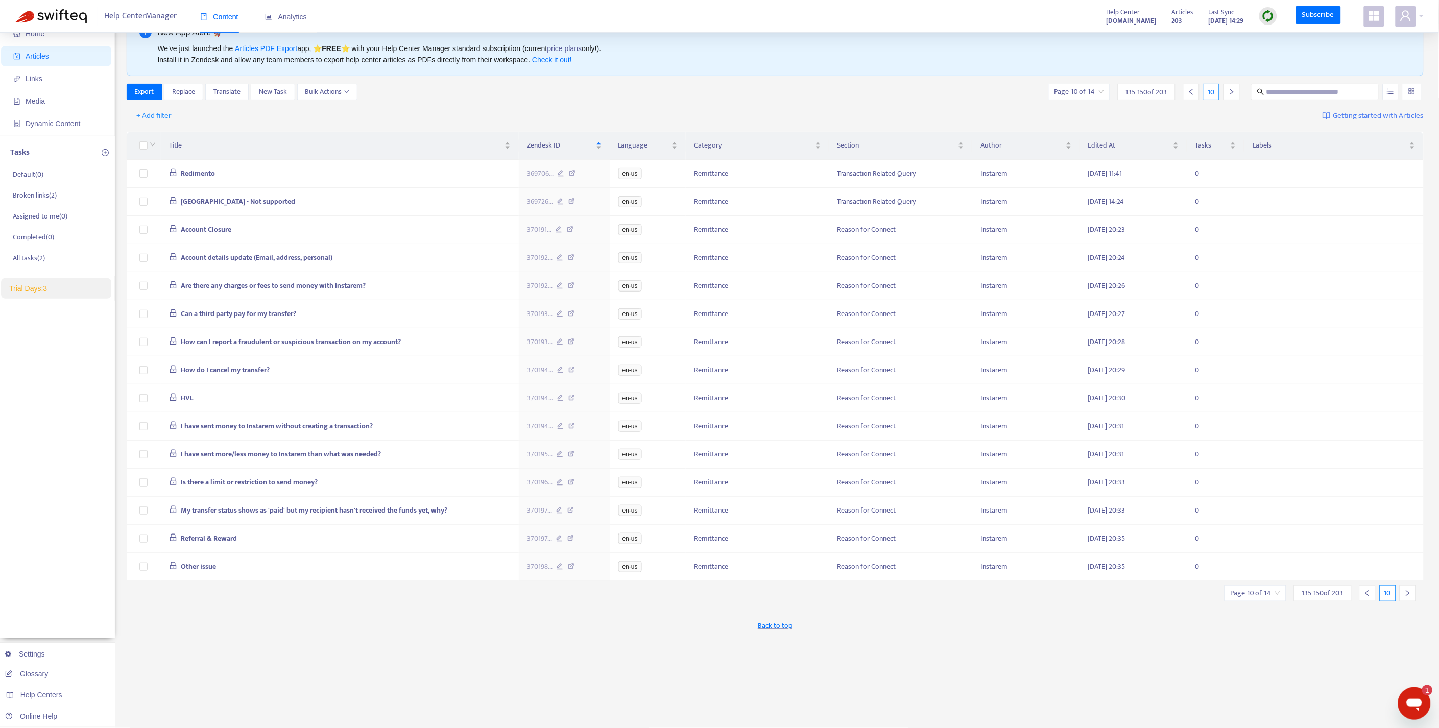
click at [1411, 597] on icon "right" at bounding box center [1407, 593] width 7 height 7
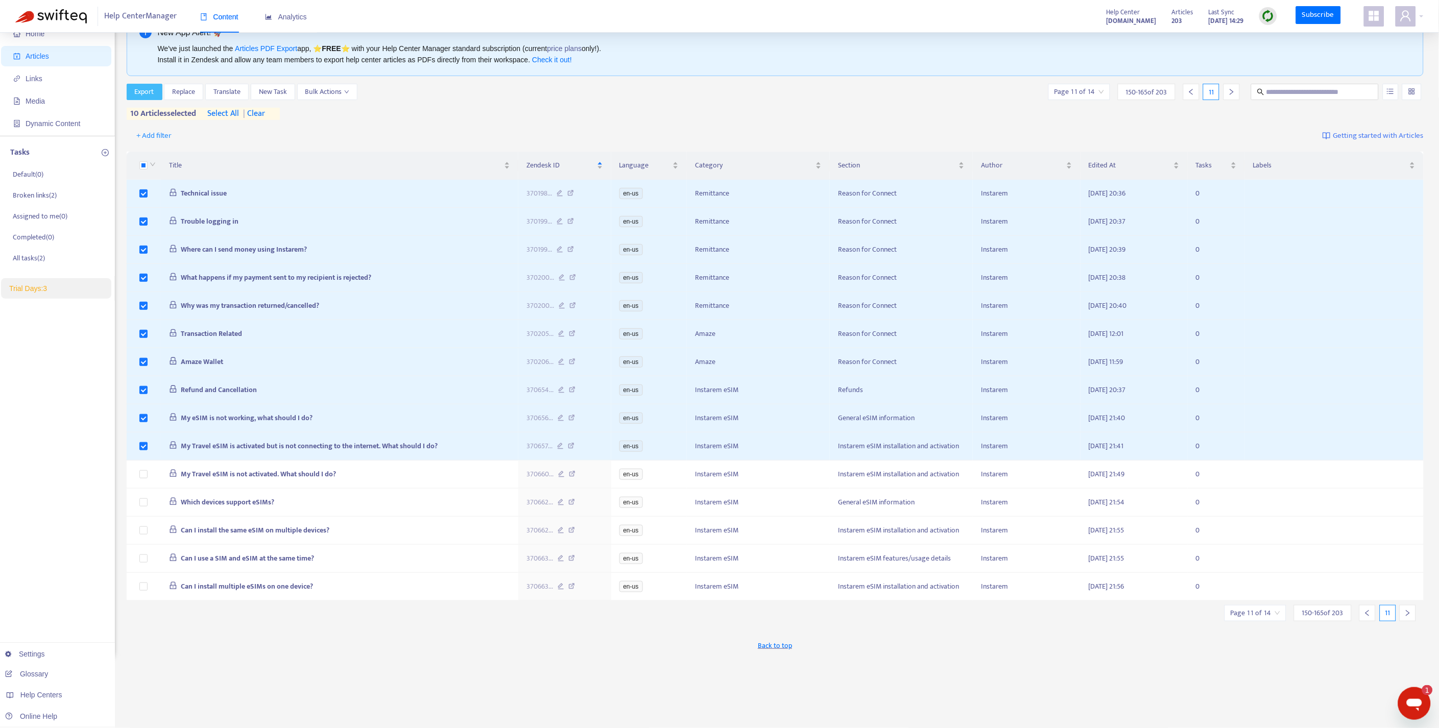
click at [145, 87] on span "Export" at bounding box center [144, 91] width 19 height 11
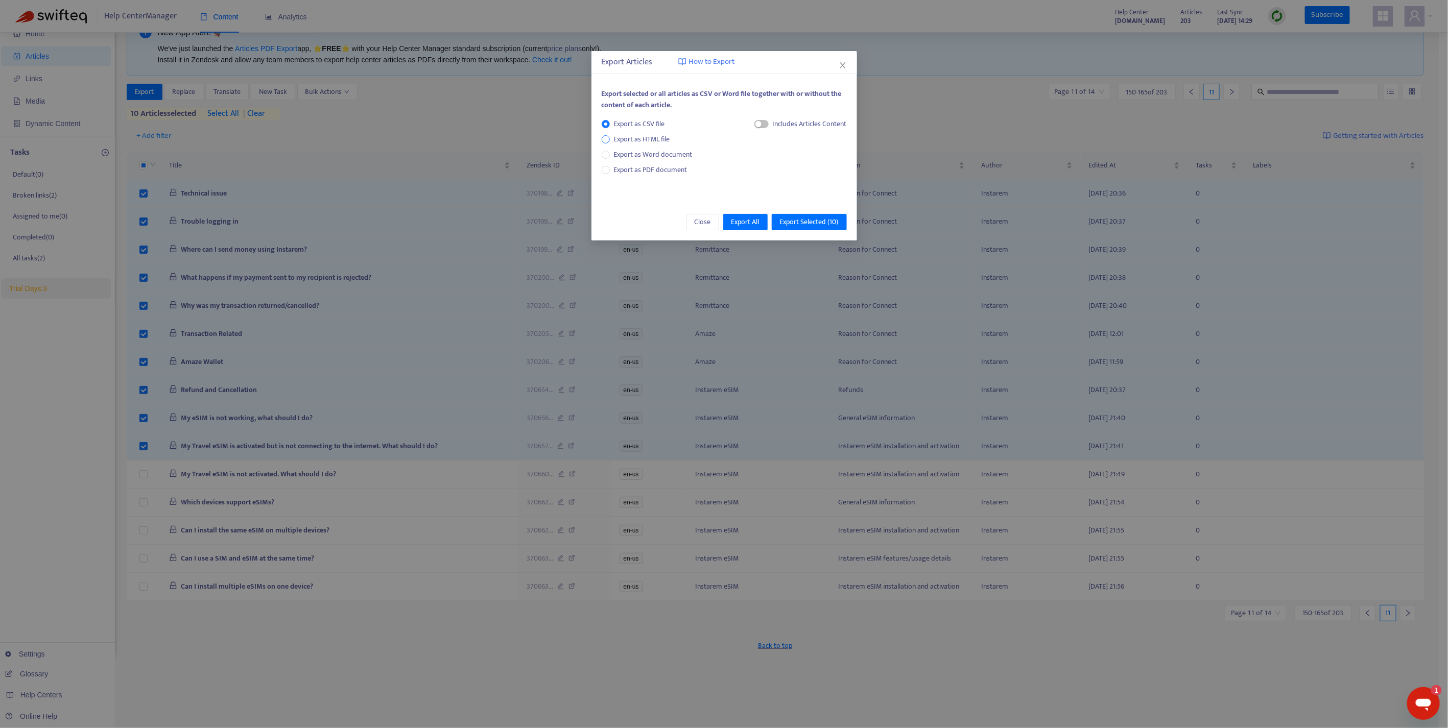
click at [641, 140] on span "Export as HTML file" at bounding box center [642, 139] width 64 height 11
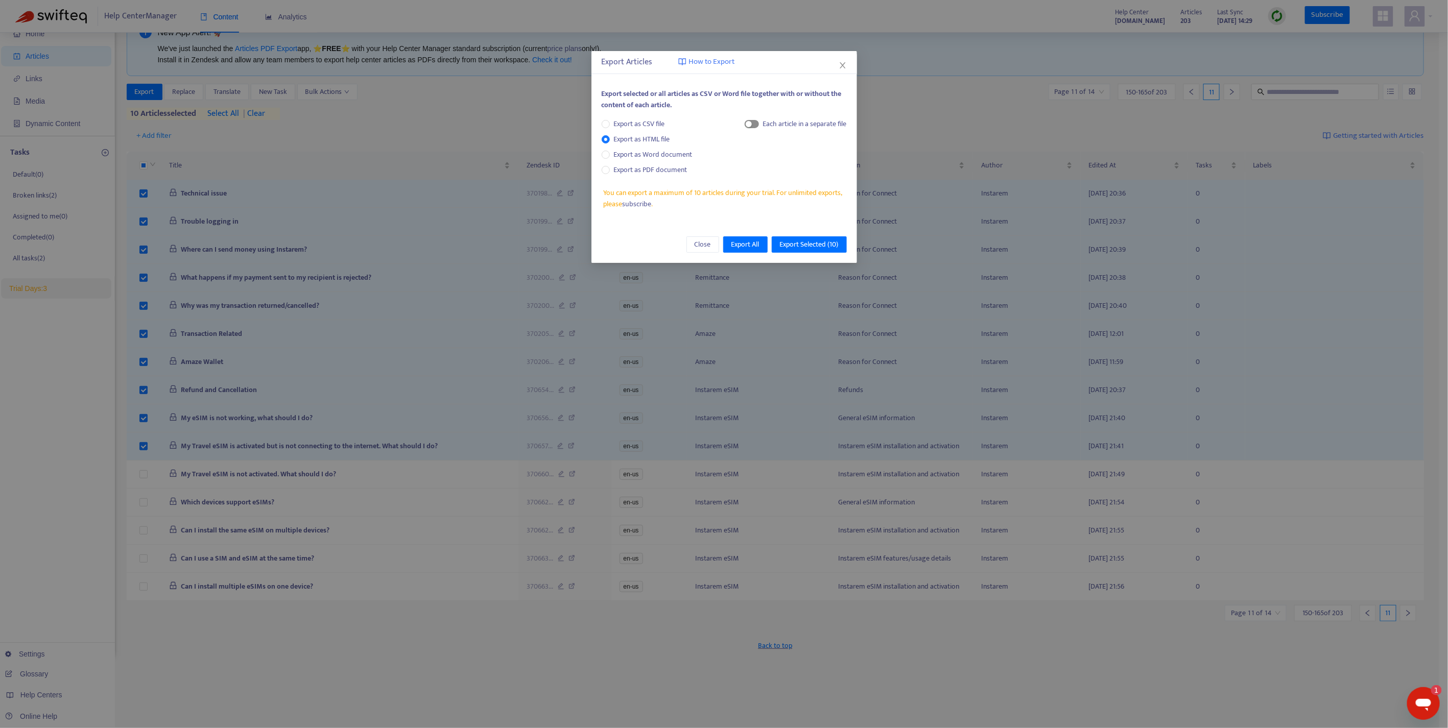
click at [757, 125] on span "button" at bounding box center [752, 124] width 14 height 8
click at [814, 239] on span "Export Selected ( 10 )" at bounding box center [809, 244] width 59 height 11
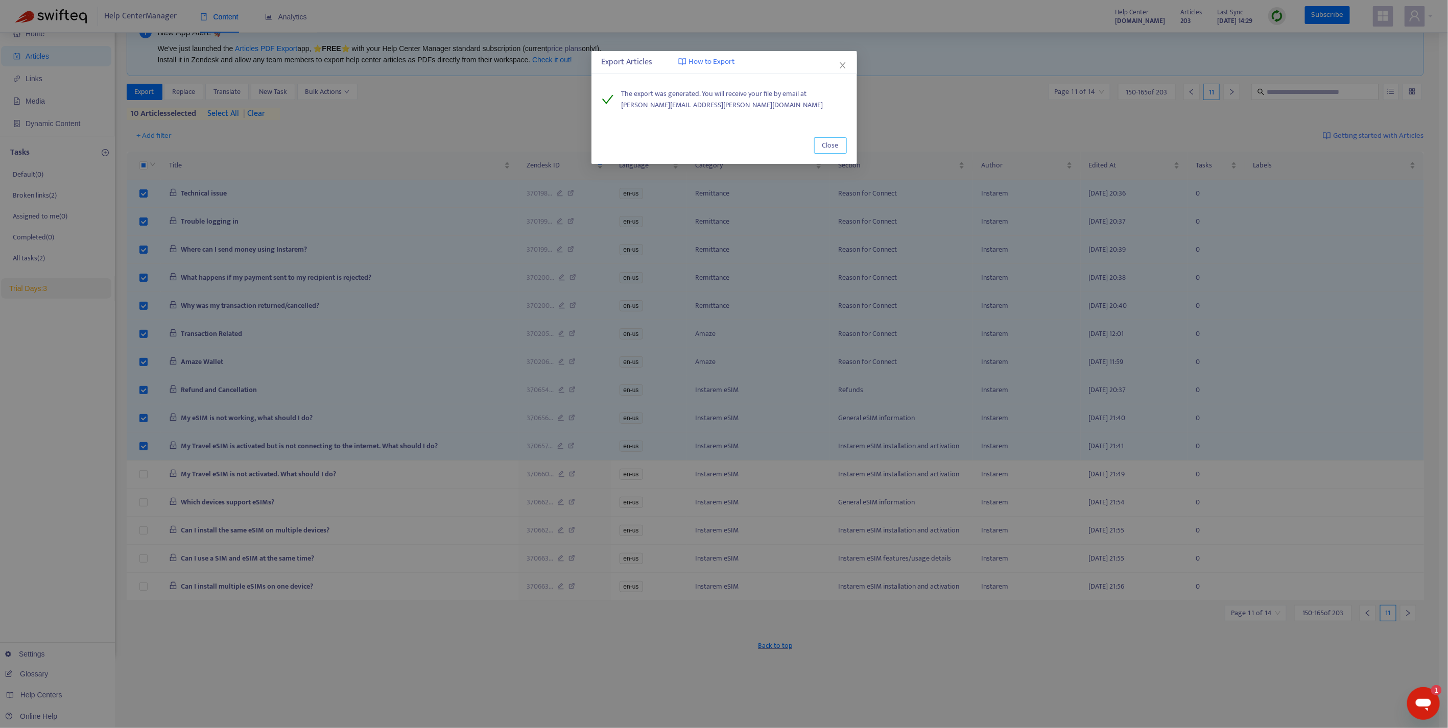
drag, startPoint x: 838, startPoint y: 143, endPoint x: 827, endPoint y: 145, distance: 10.8
click at [838, 141] on button "Close" at bounding box center [830, 145] width 33 height 16
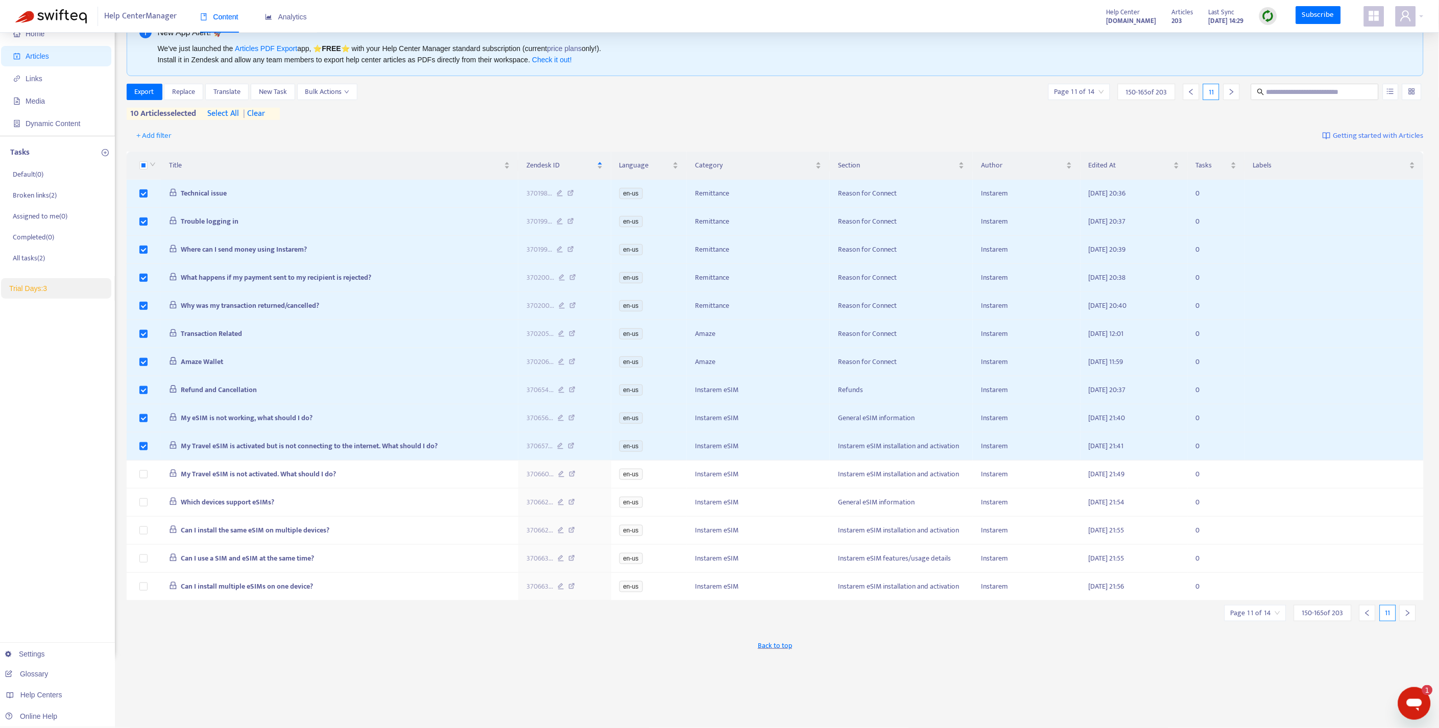
click at [265, 111] on span "| clear" at bounding box center [252, 114] width 26 height 12
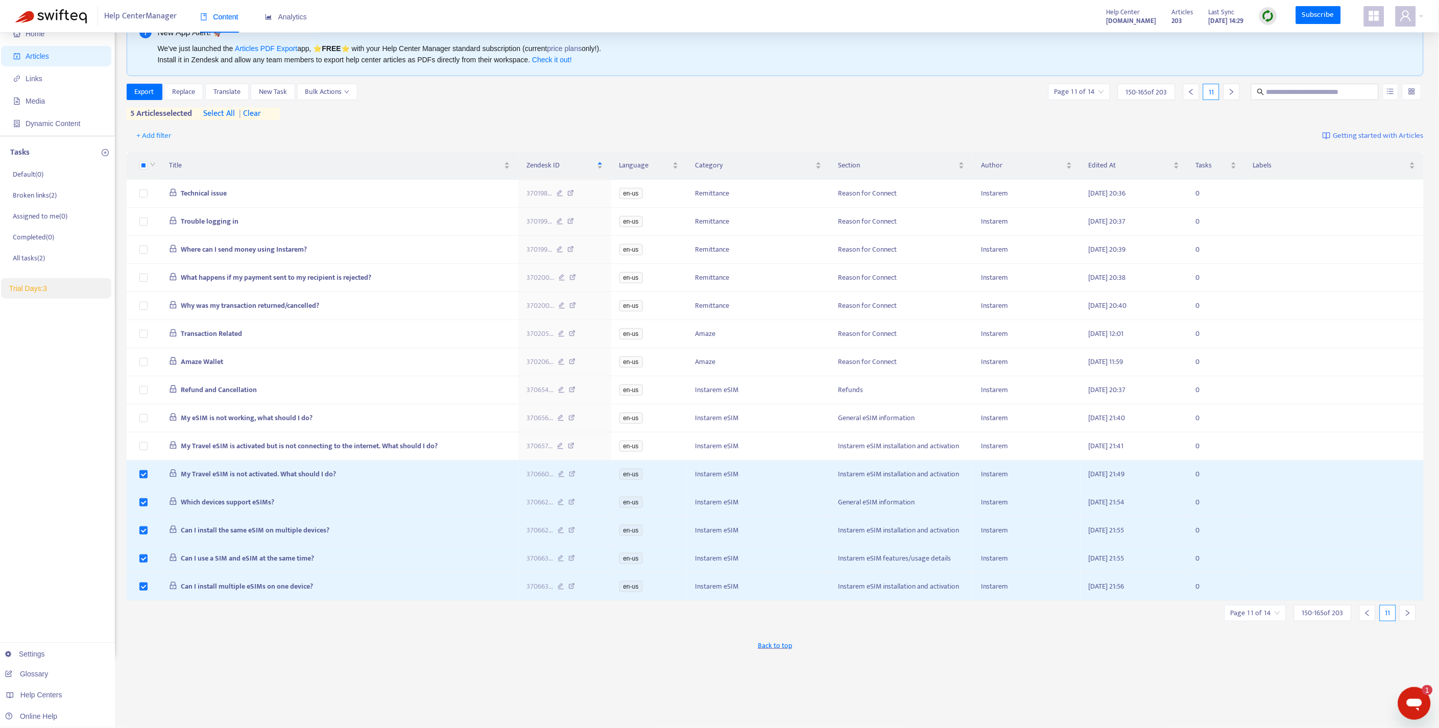
click at [1411, 617] on icon "right" at bounding box center [1407, 613] width 7 height 7
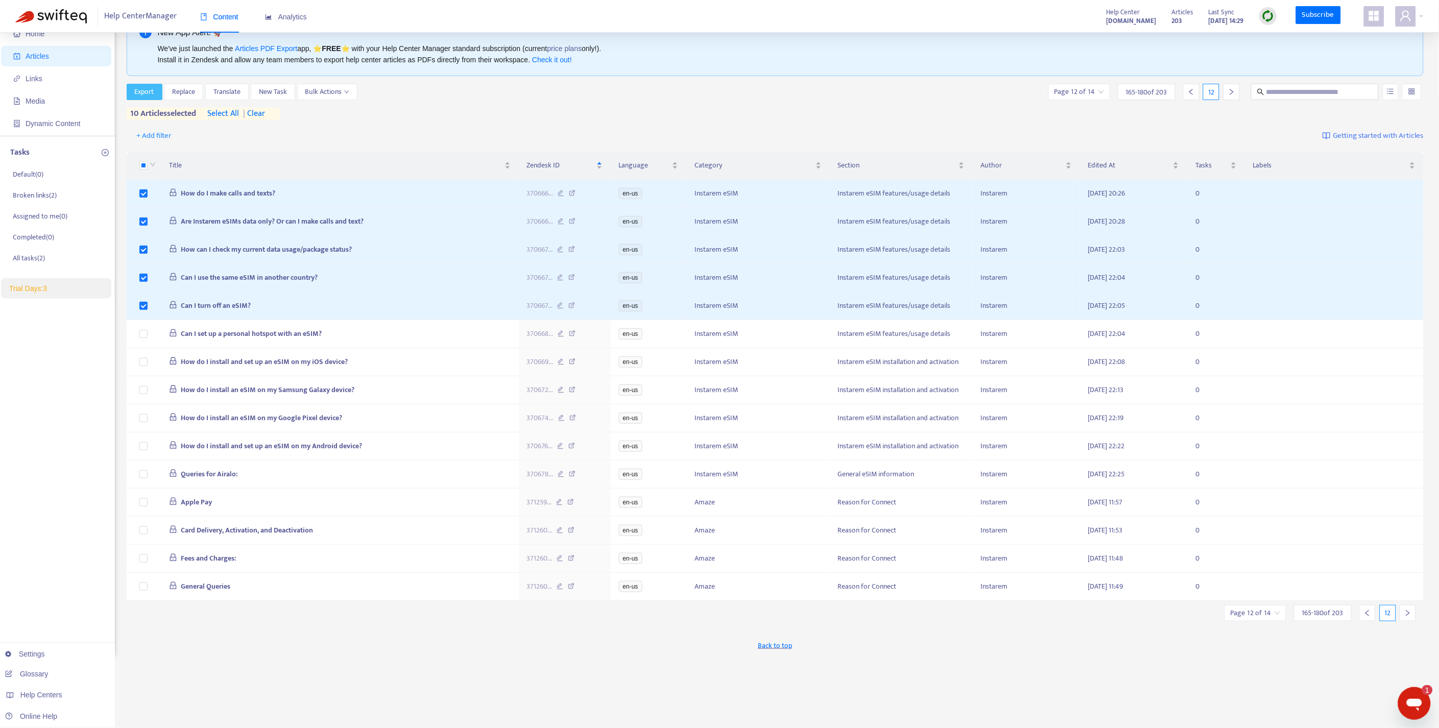
click at [154, 98] on button "Export" at bounding box center [145, 92] width 36 height 16
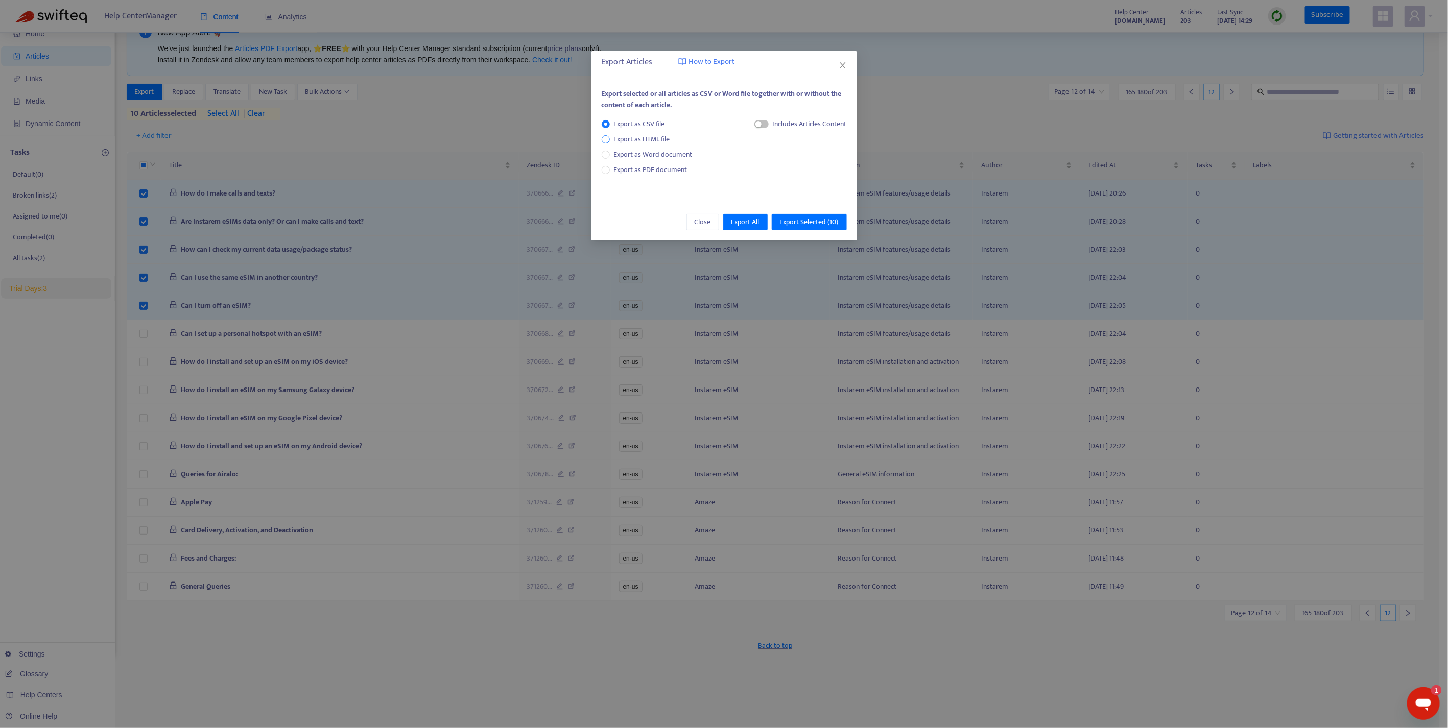
click at [617, 136] on span "Export as HTML file" at bounding box center [642, 139] width 64 height 11
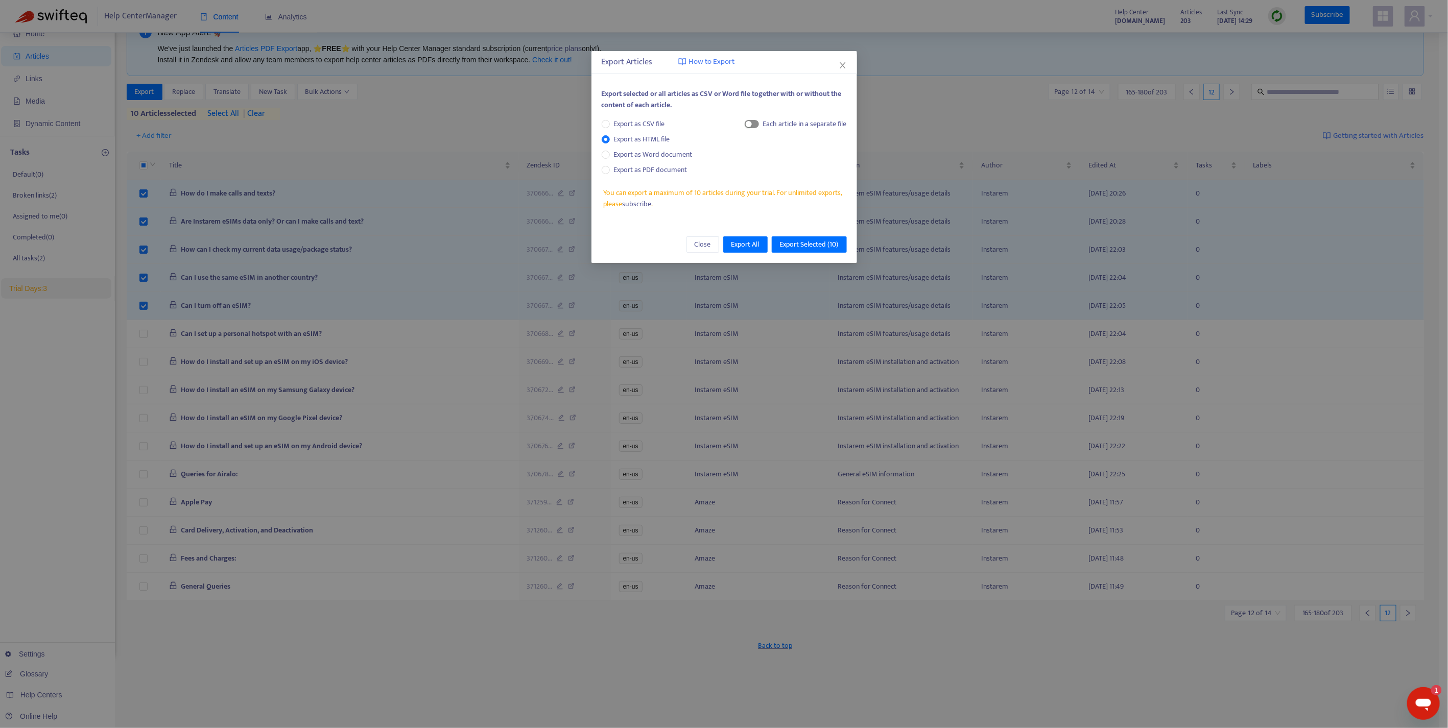
click at [756, 125] on span "button" at bounding box center [752, 124] width 14 height 8
click at [819, 236] on button "Export Selected ( 10 )" at bounding box center [809, 244] width 75 height 16
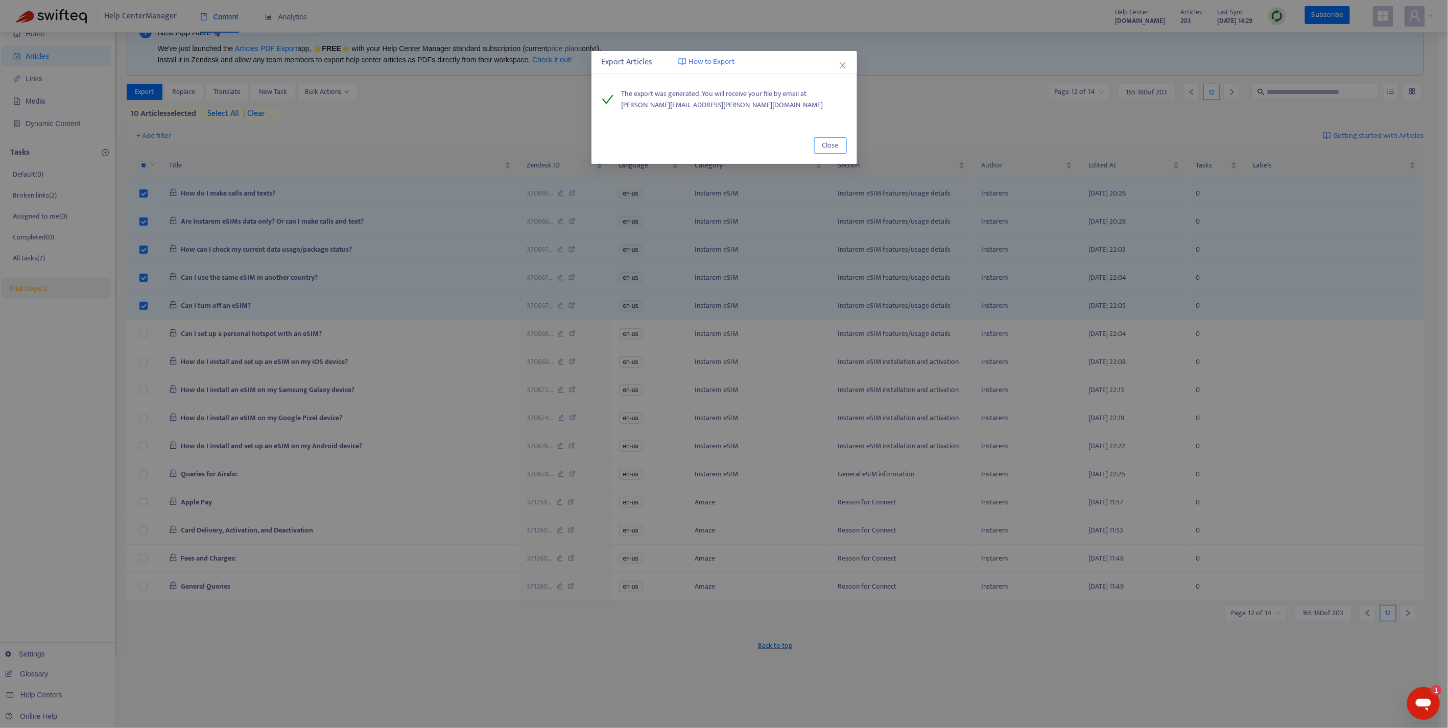
click at [820, 143] on button "Close" at bounding box center [830, 145] width 33 height 16
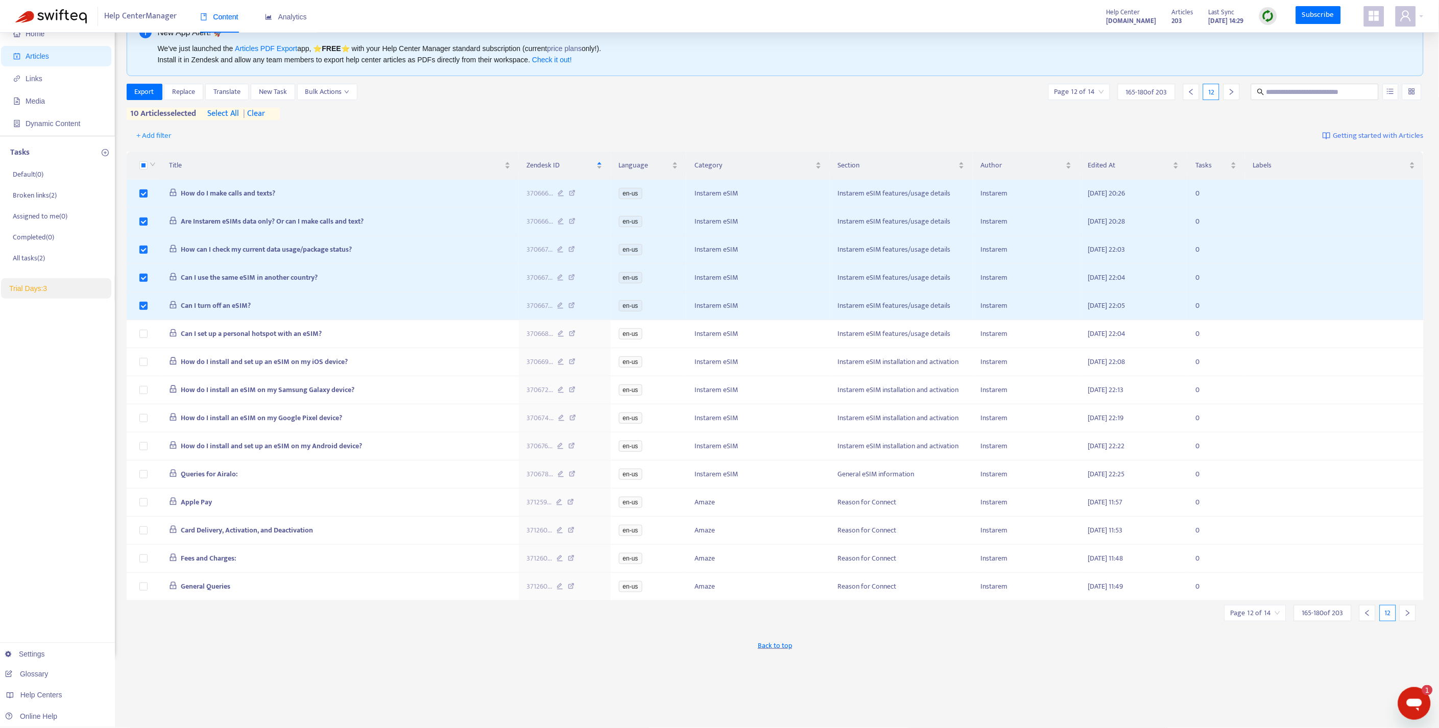
click at [265, 114] on span "| clear" at bounding box center [252, 114] width 26 height 12
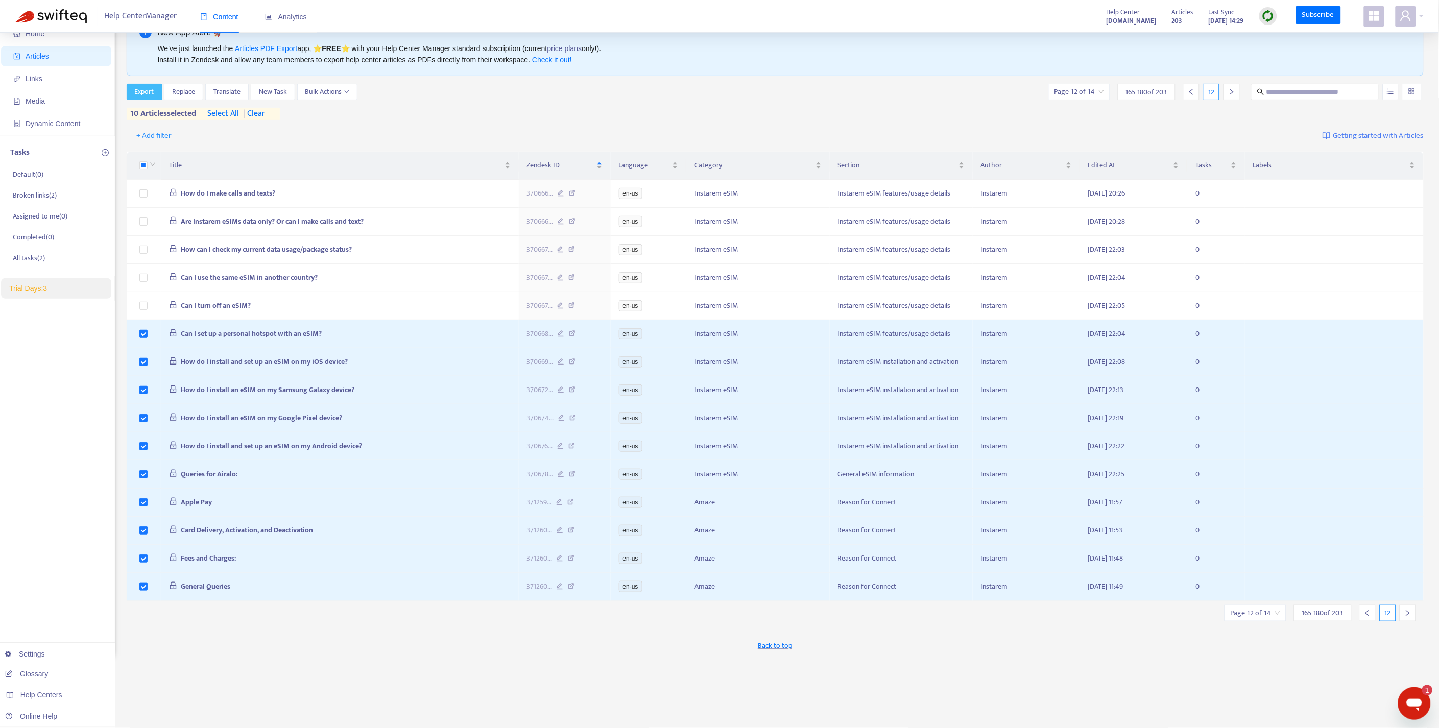
click at [140, 91] on span "Export" at bounding box center [144, 91] width 19 height 11
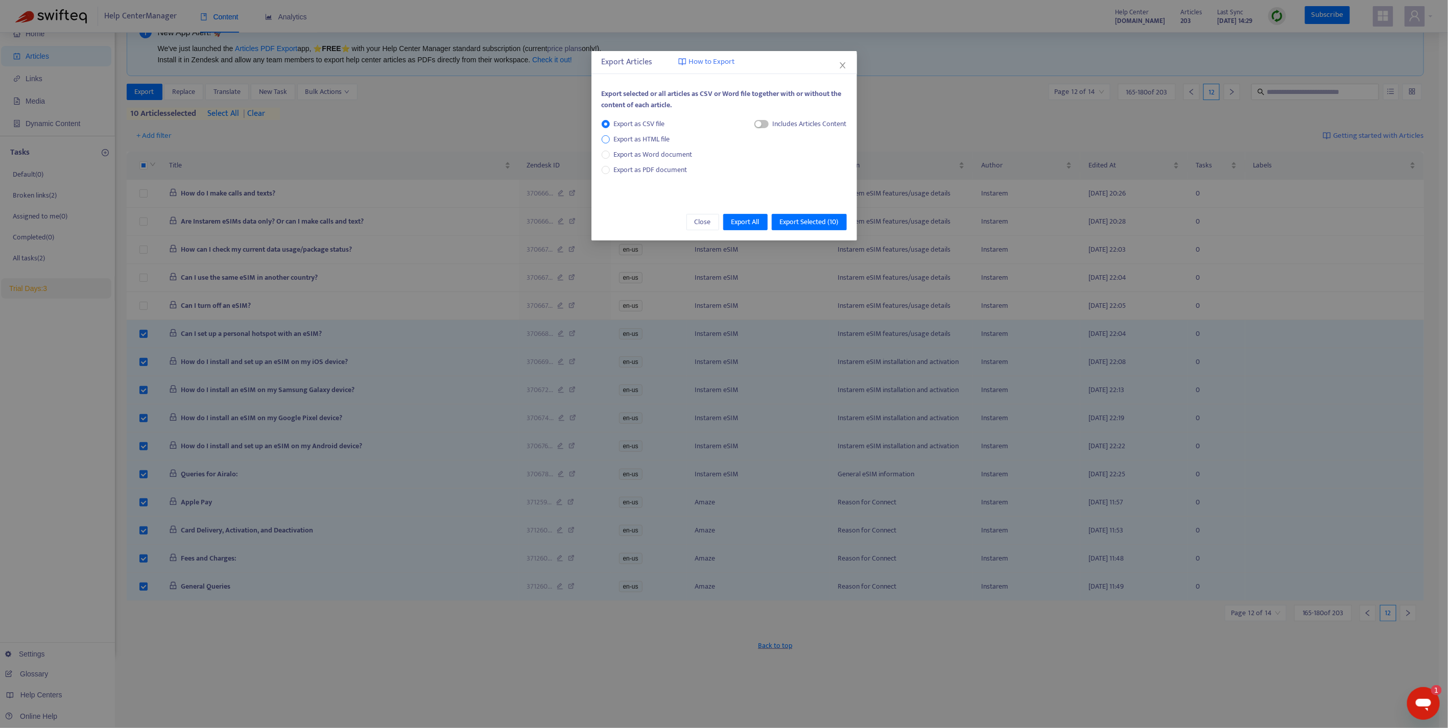
click at [629, 136] on span "Export as HTML file" at bounding box center [642, 139] width 64 height 11
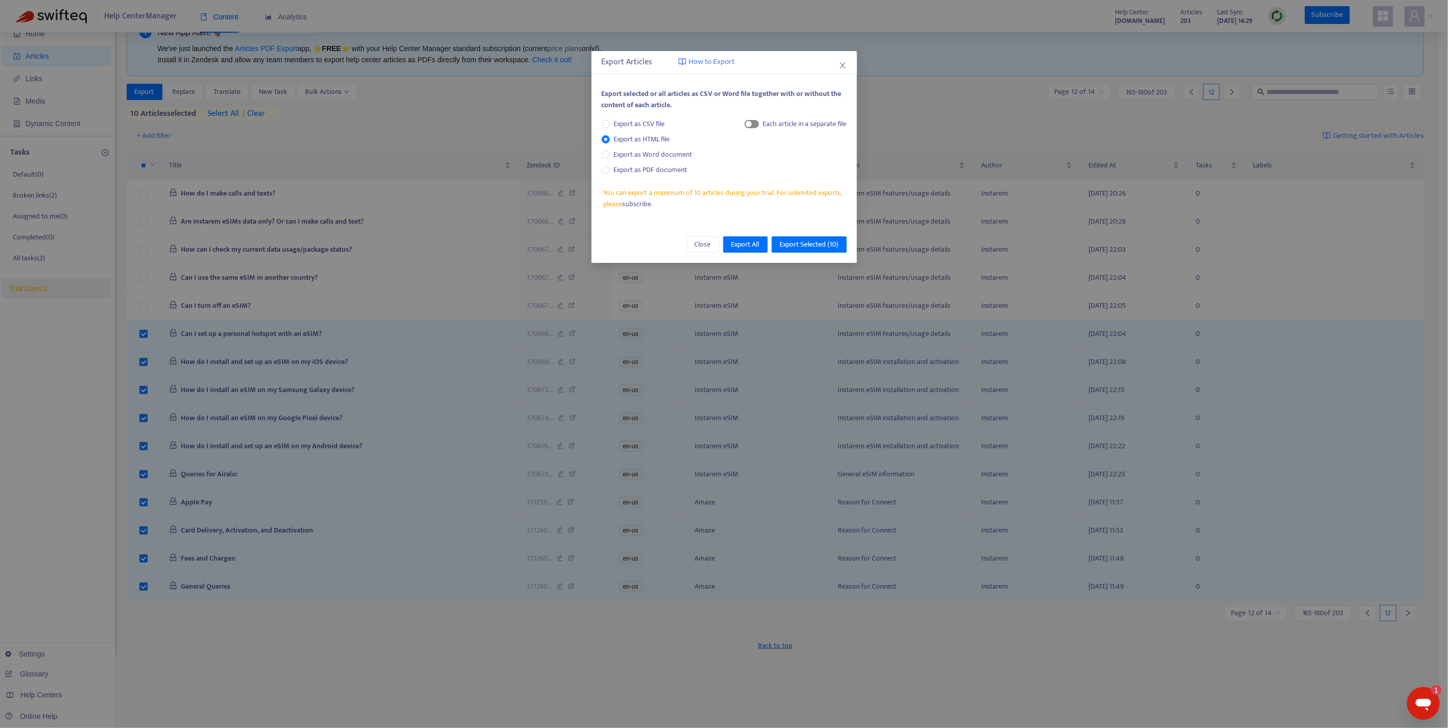
click at [751, 126] on span "button" at bounding box center [752, 124] width 14 height 8
click at [805, 245] on span "Export Selected ( 10 )" at bounding box center [809, 244] width 59 height 11
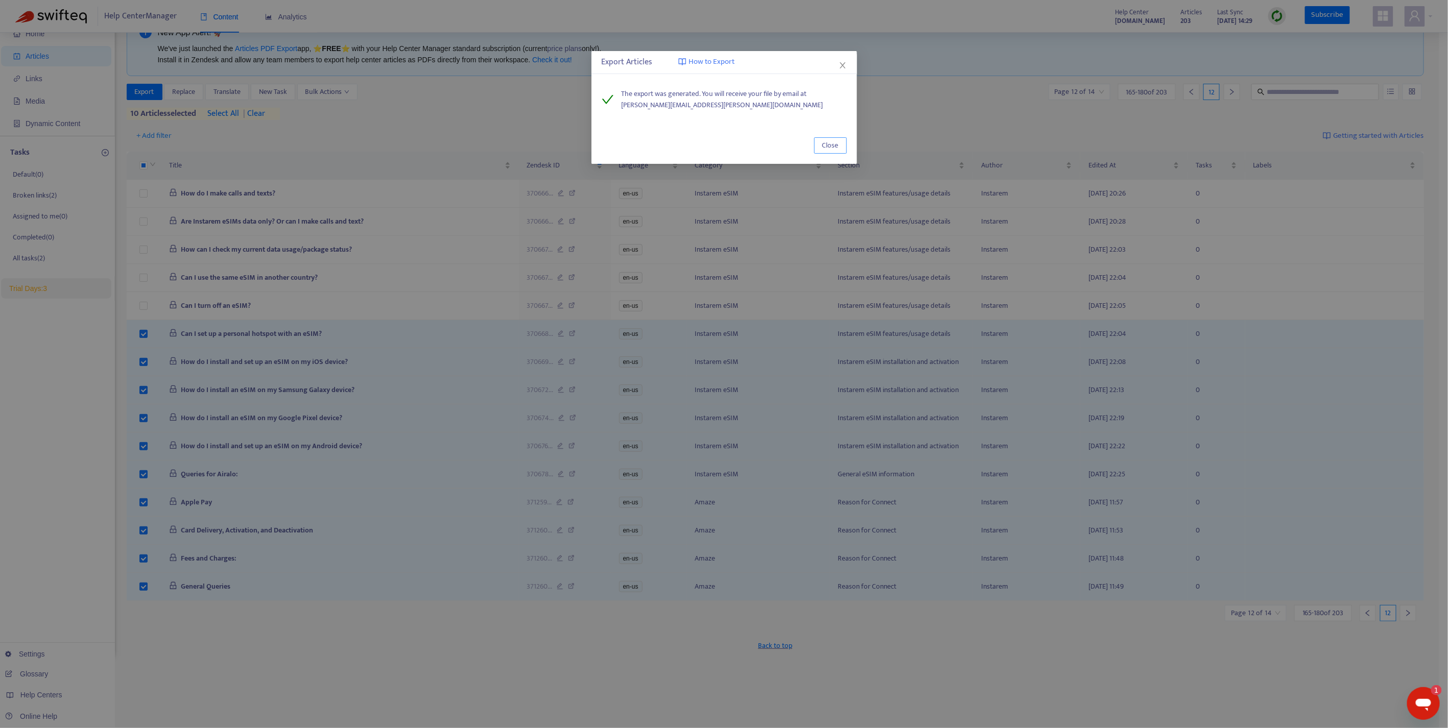
click at [838, 145] on button "Close" at bounding box center [830, 145] width 33 height 16
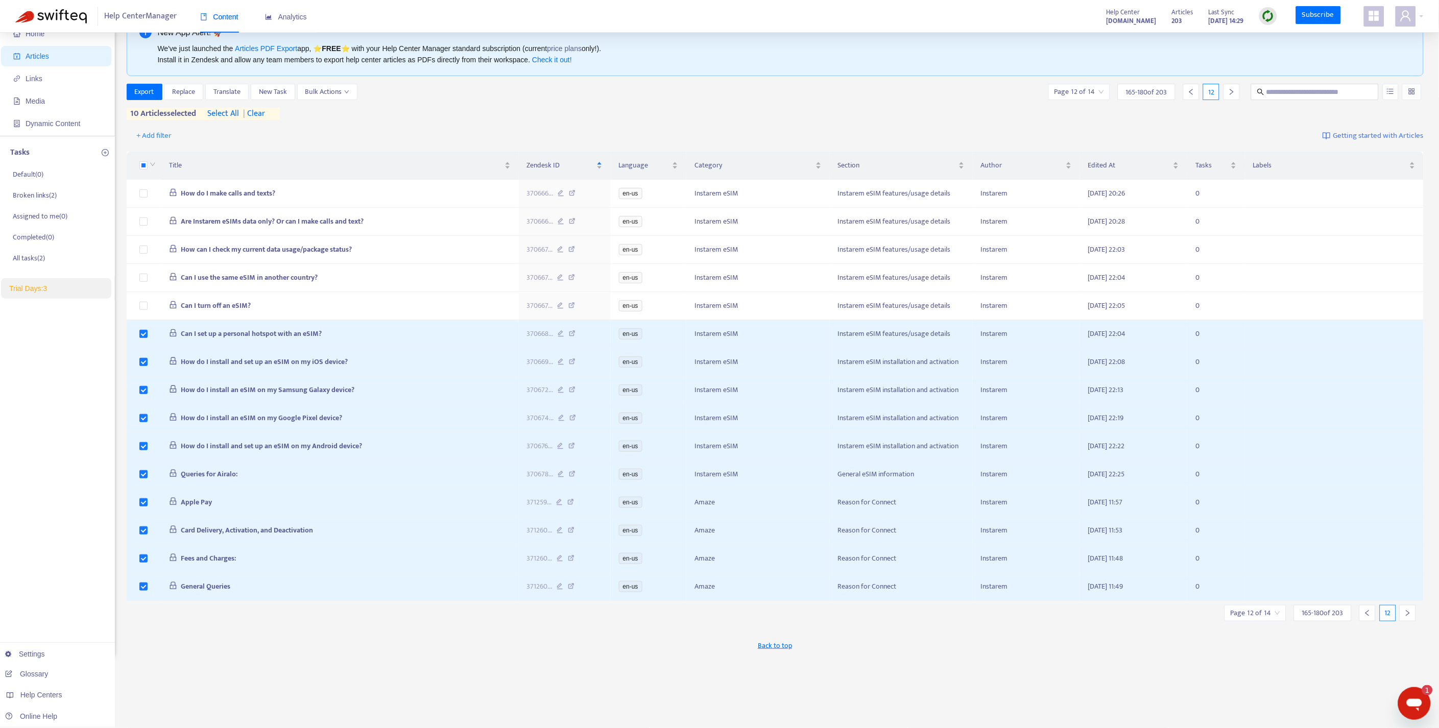
click at [264, 109] on span "| clear" at bounding box center [252, 114] width 26 height 12
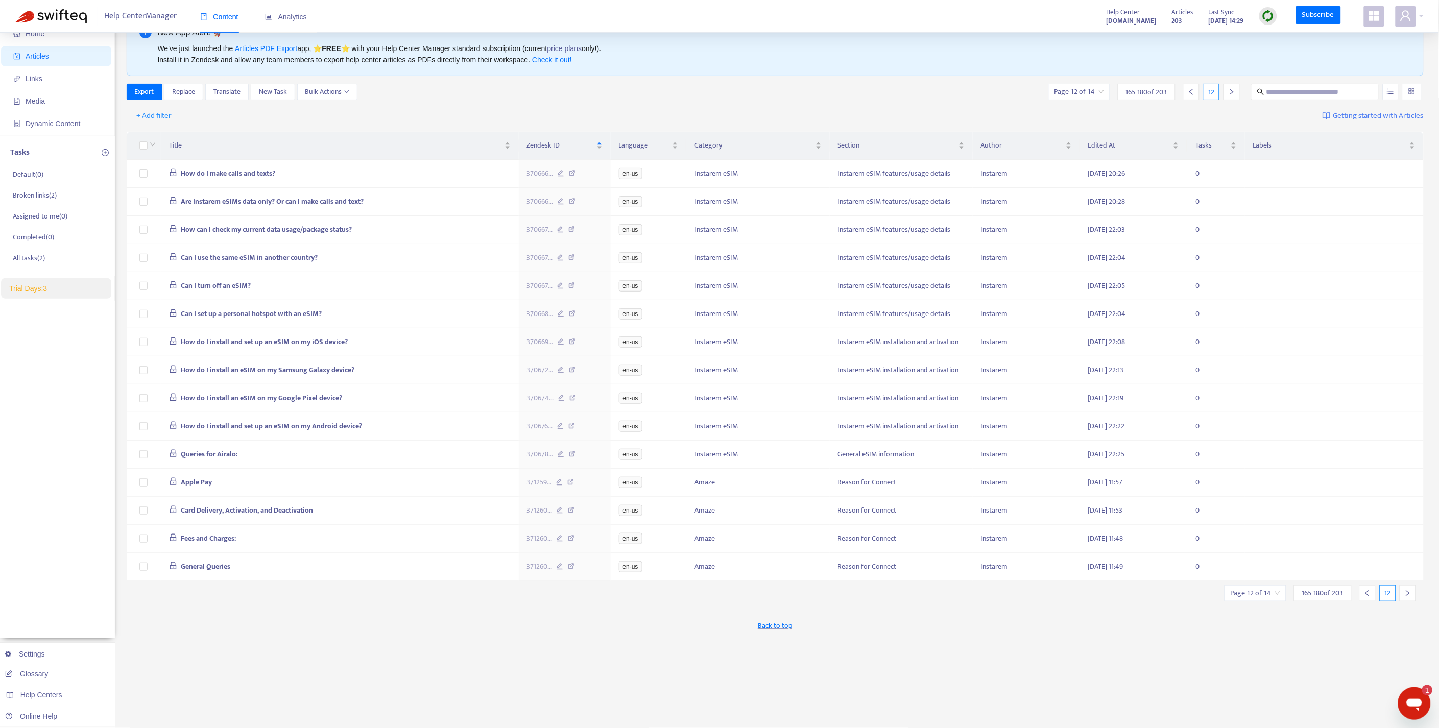
click at [1412, 602] on div at bounding box center [1408, 593] width 16 height 16
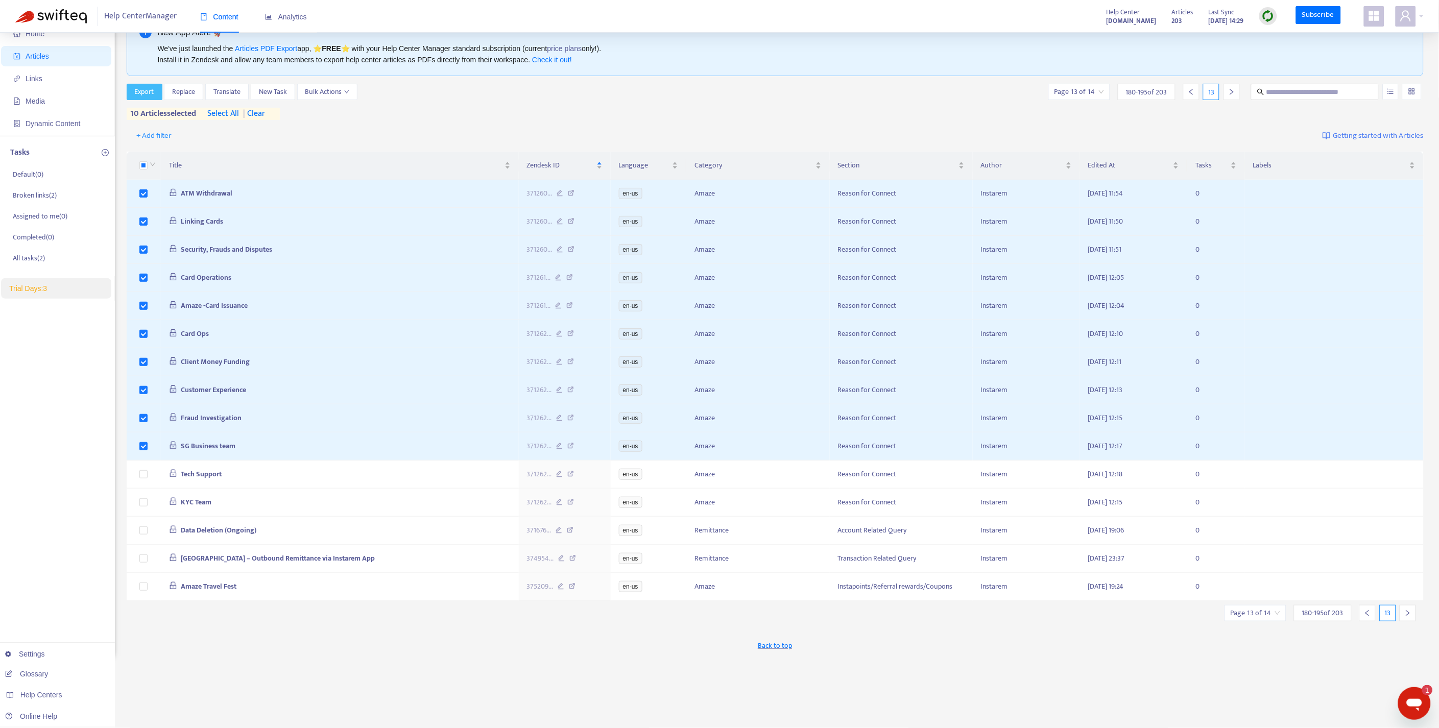
click at [150, 94] on span "Export" at bounding box center [144, 91] width 19 height 11
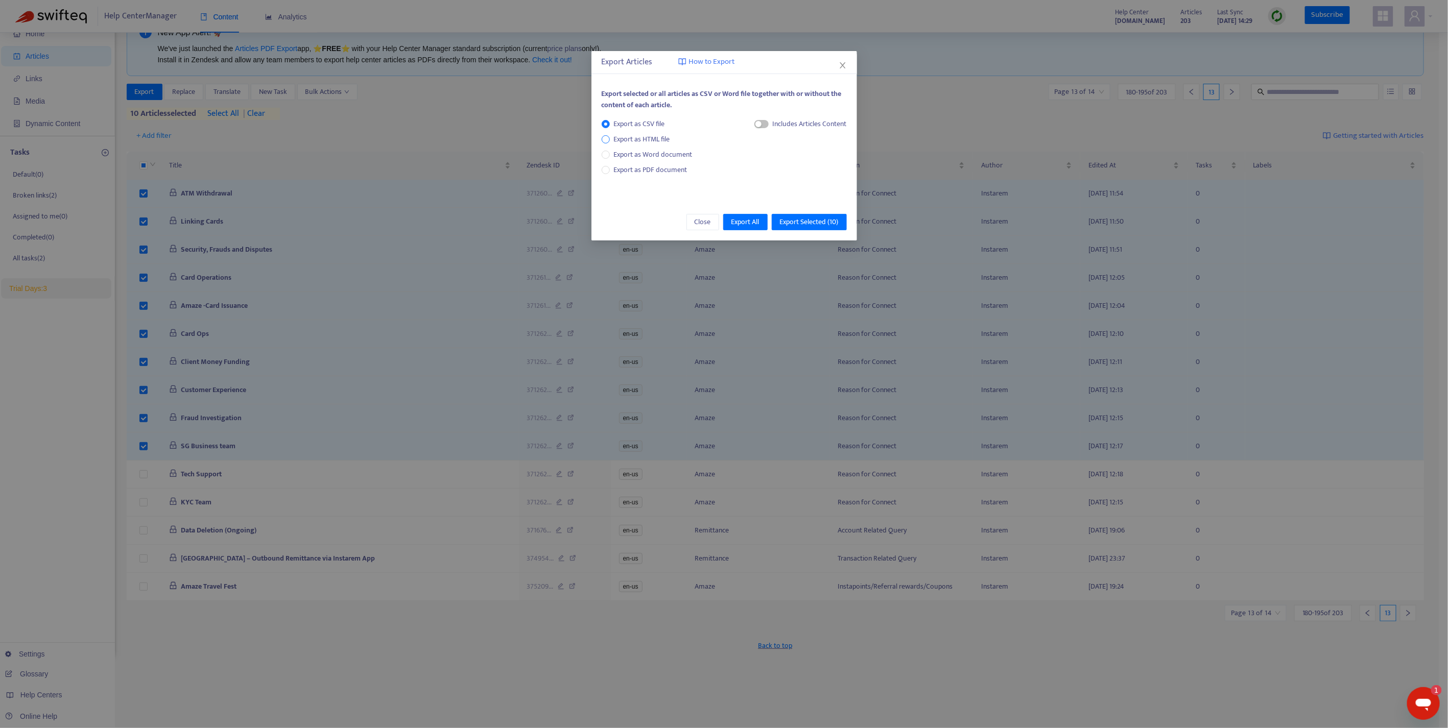
click at [617, 135] on span "Export as HTML file" at bounding box center [642, 139] width 64 height 11
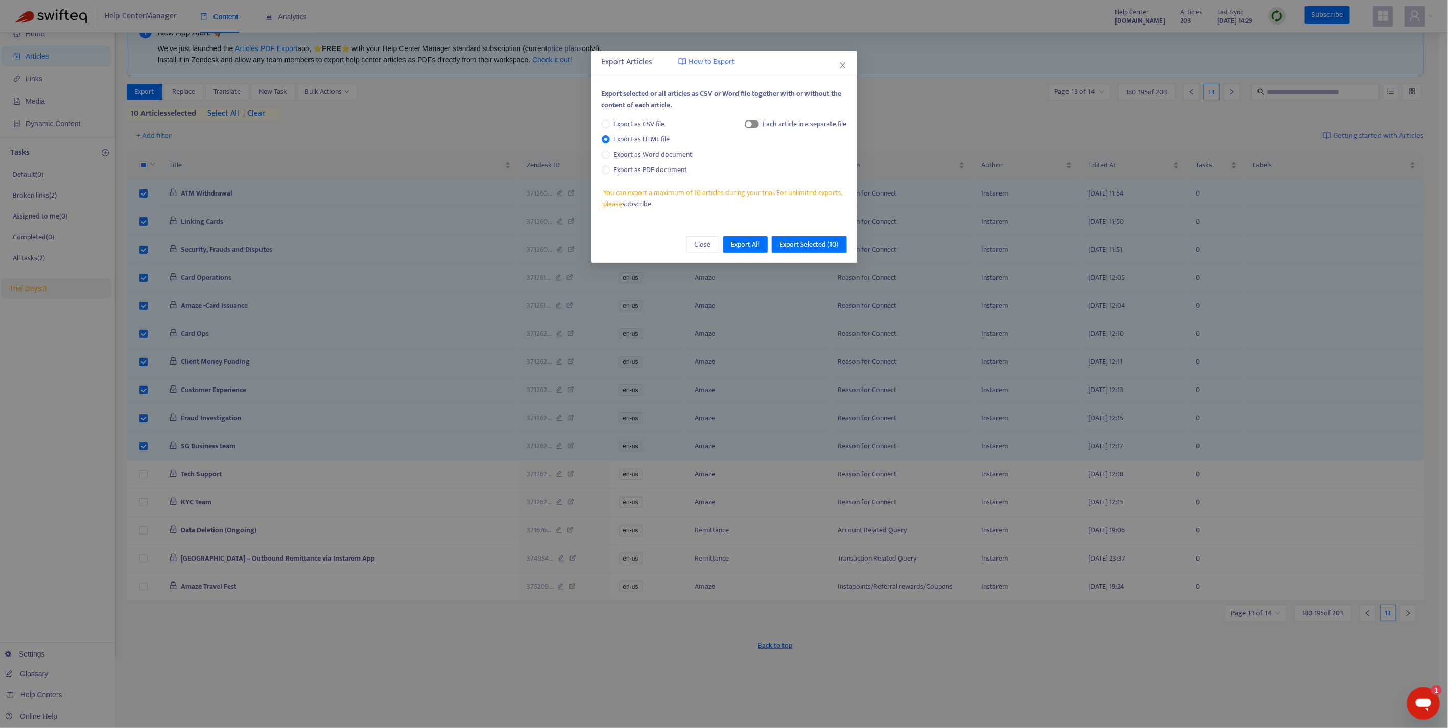
click at [754, 124] on span "button" at bounding box center [752, 124] width 14 height 8
click at [817, 244] on span "Export Selected ( 10 )" at bounding box center [809, 244] width 59 height 11
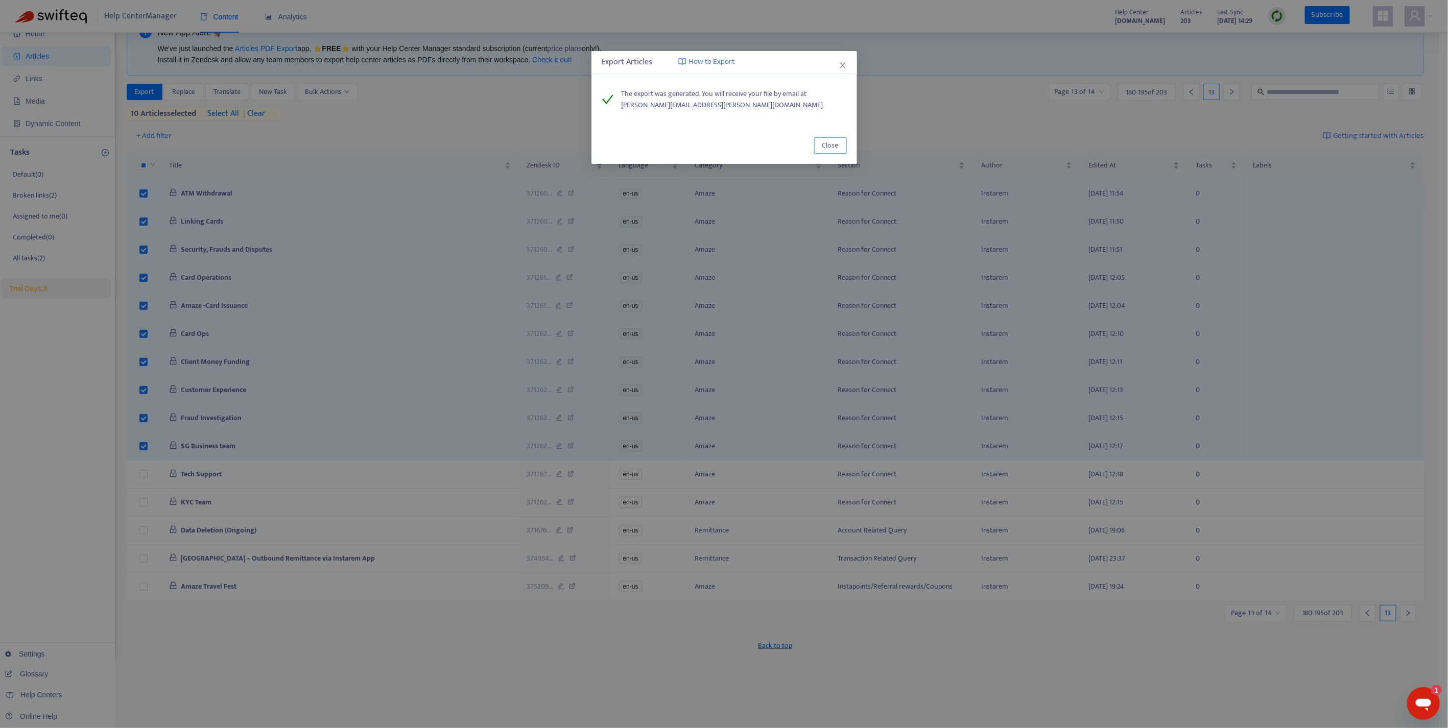
click at [832, 147] on span "Close" at bounding box center [830, 145] width 16 height 11
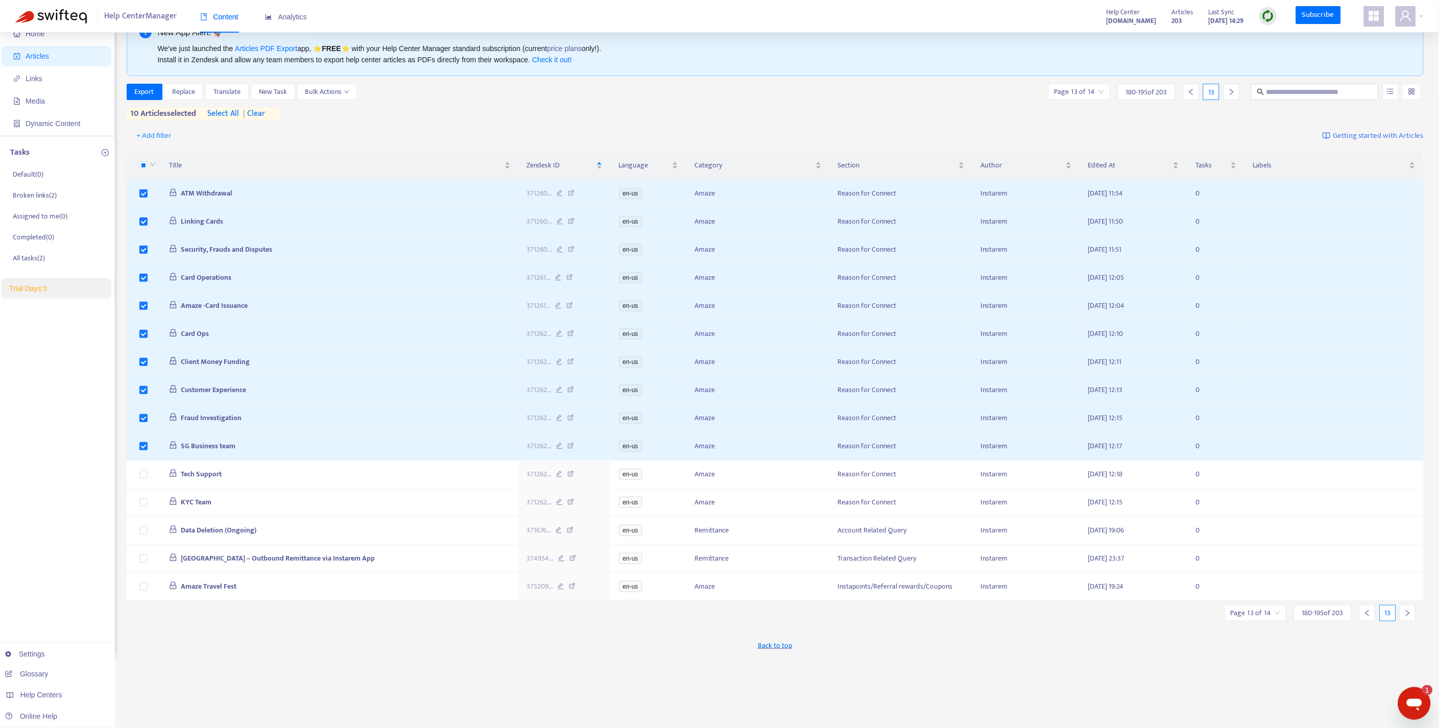
click at [264, 114] on span "| clear" at bounding box center [252, 114] width 26 height 12
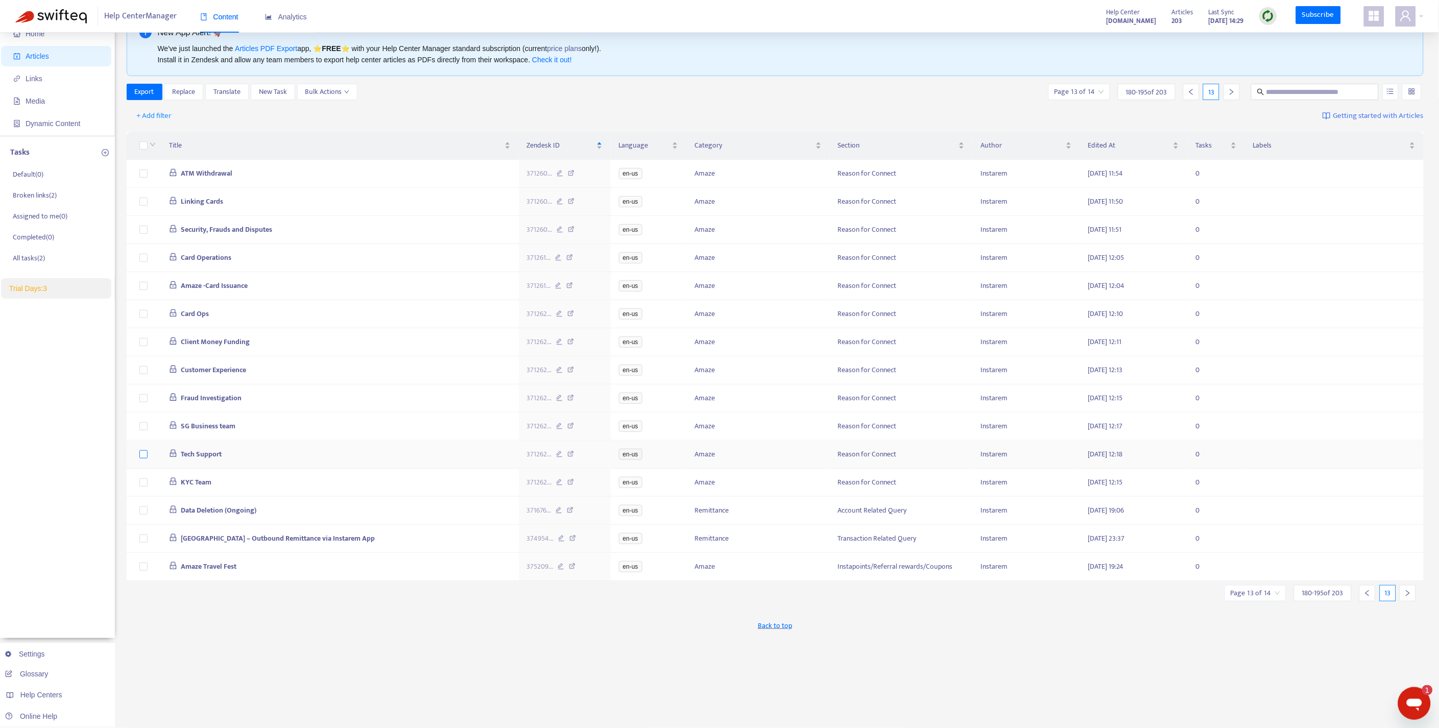
click at [141, 460] on label at bounding box center [143, 454] width 8 height 11
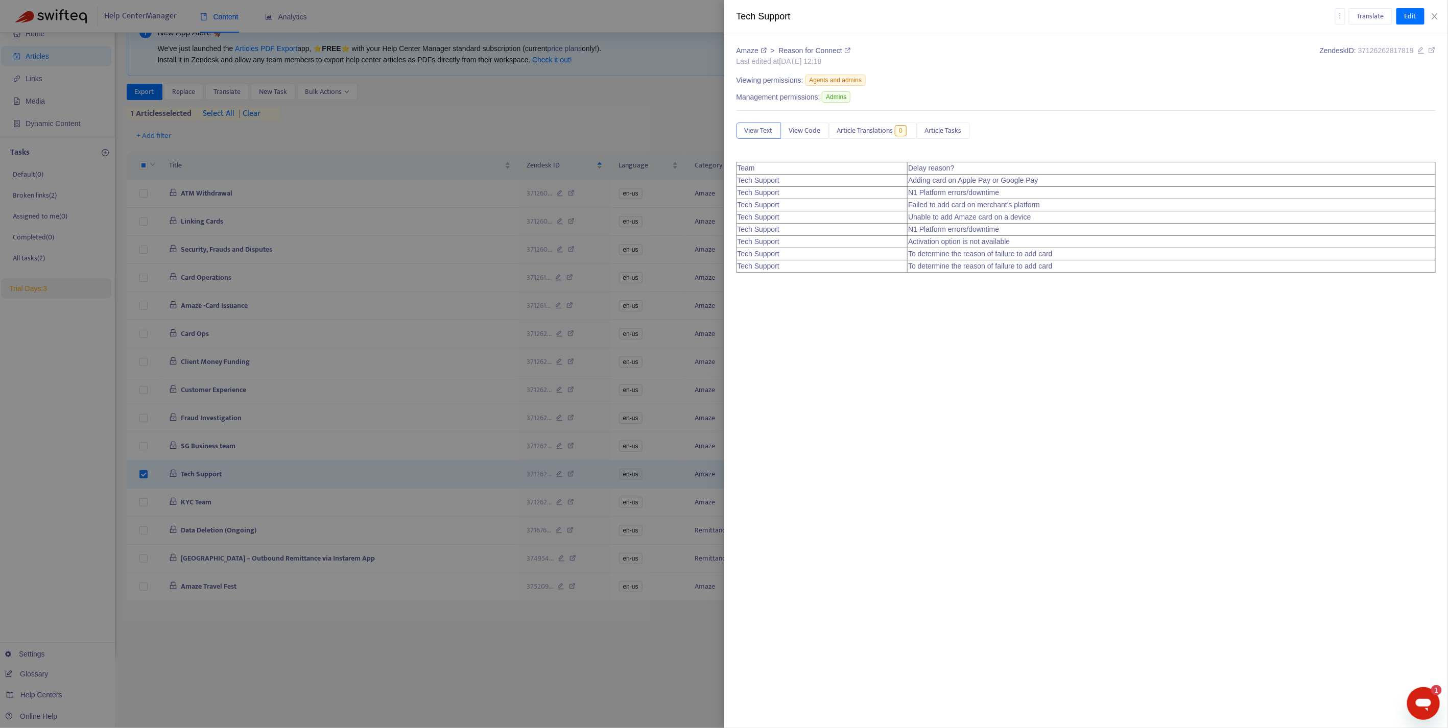
click at [145, 509] on div at bounding box center [724, 364] width 1448 height 728
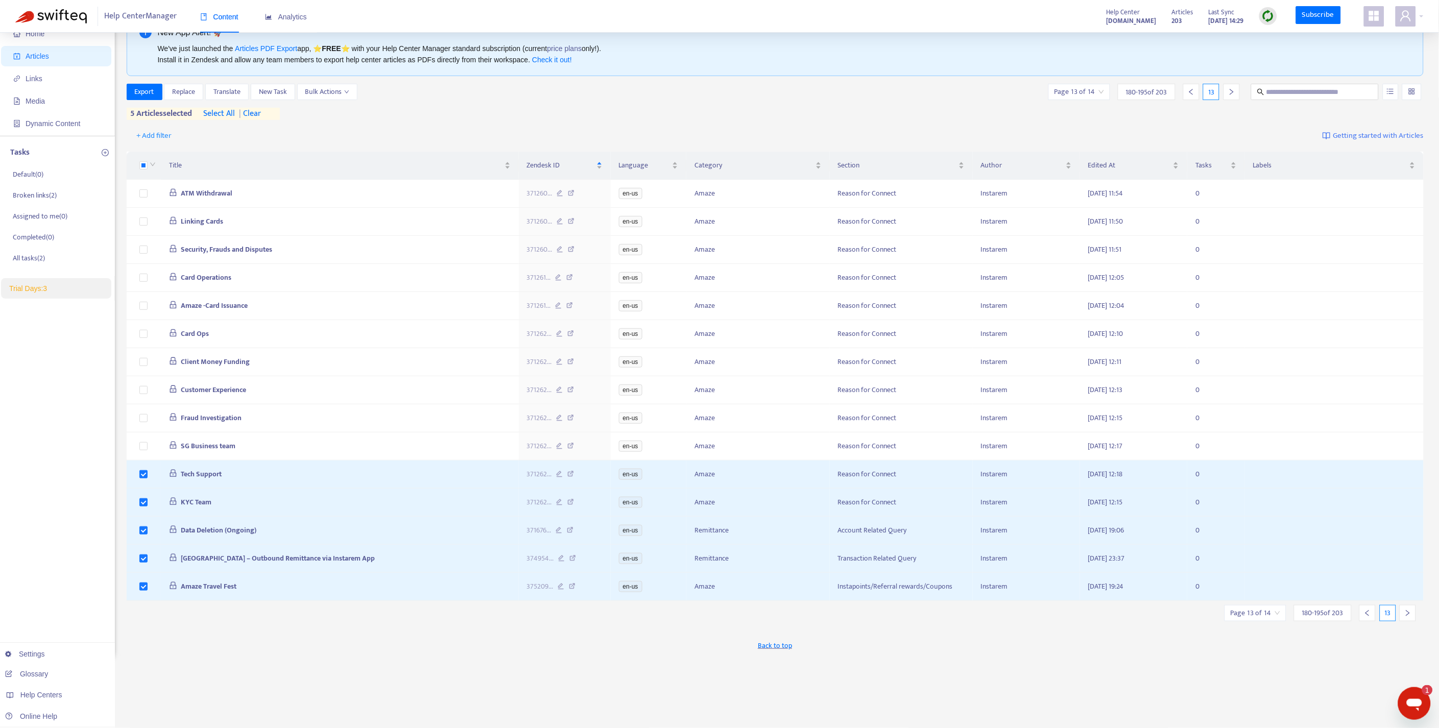
click at [1405, 617] on icon "right" at bounding box center [1407, 613] width 7 height 7
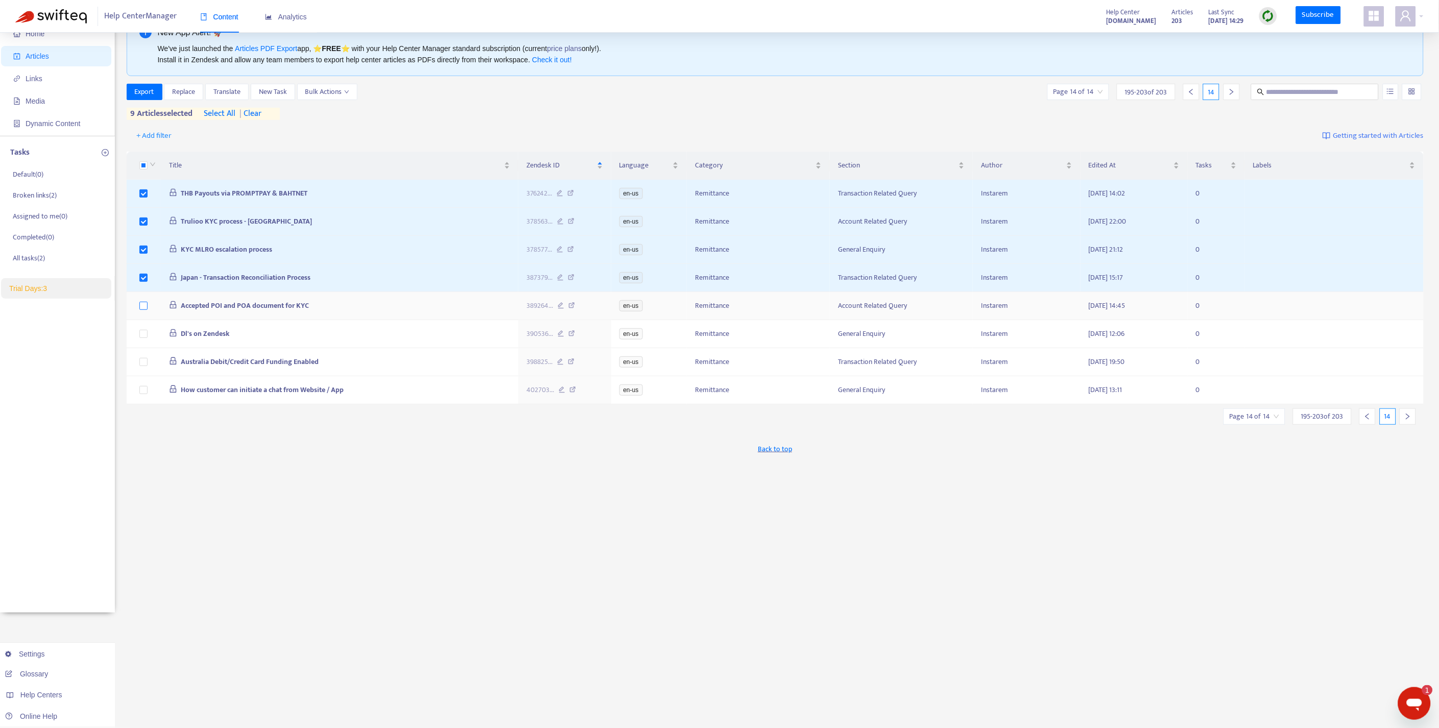
click at [145, 311] on label at bounding box center [143, 305] width 8 height 11
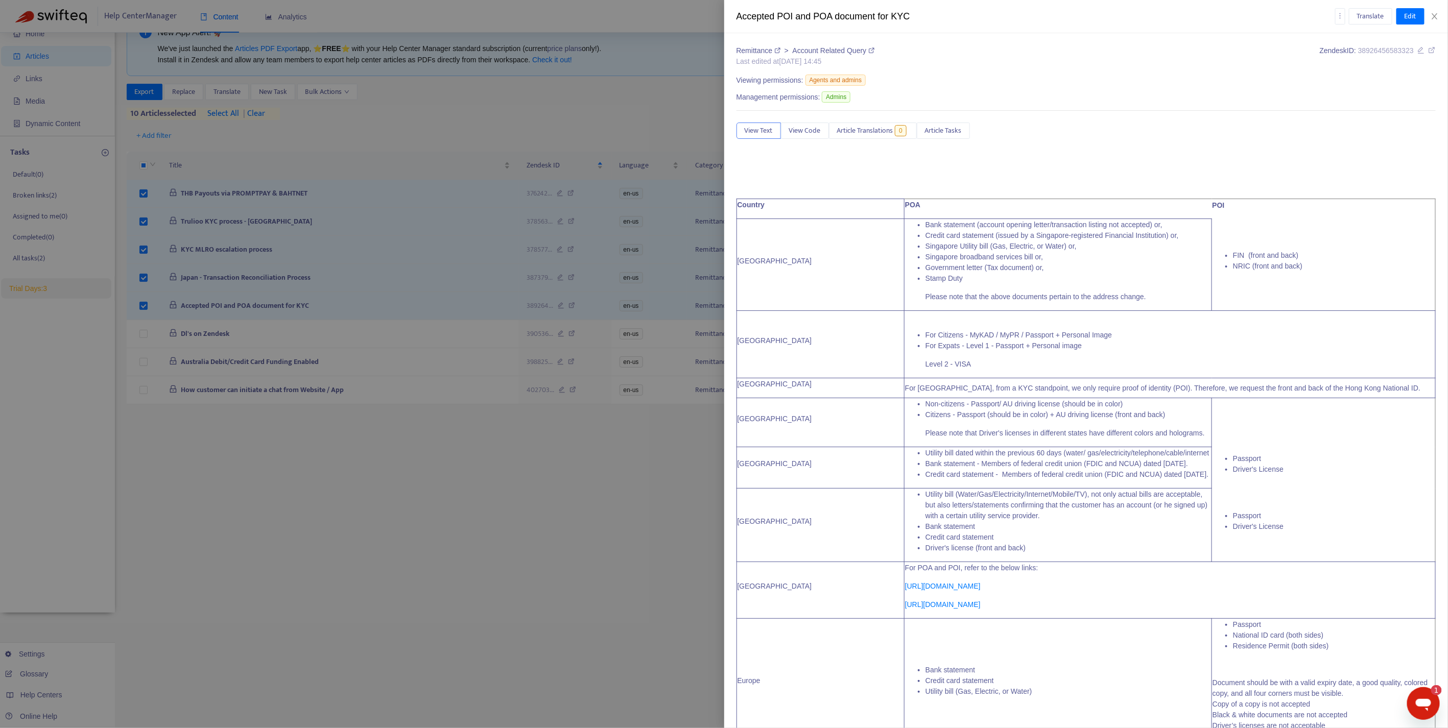
click at [479, 497] on div at bounding box center [724, 364] width 1448 height 728
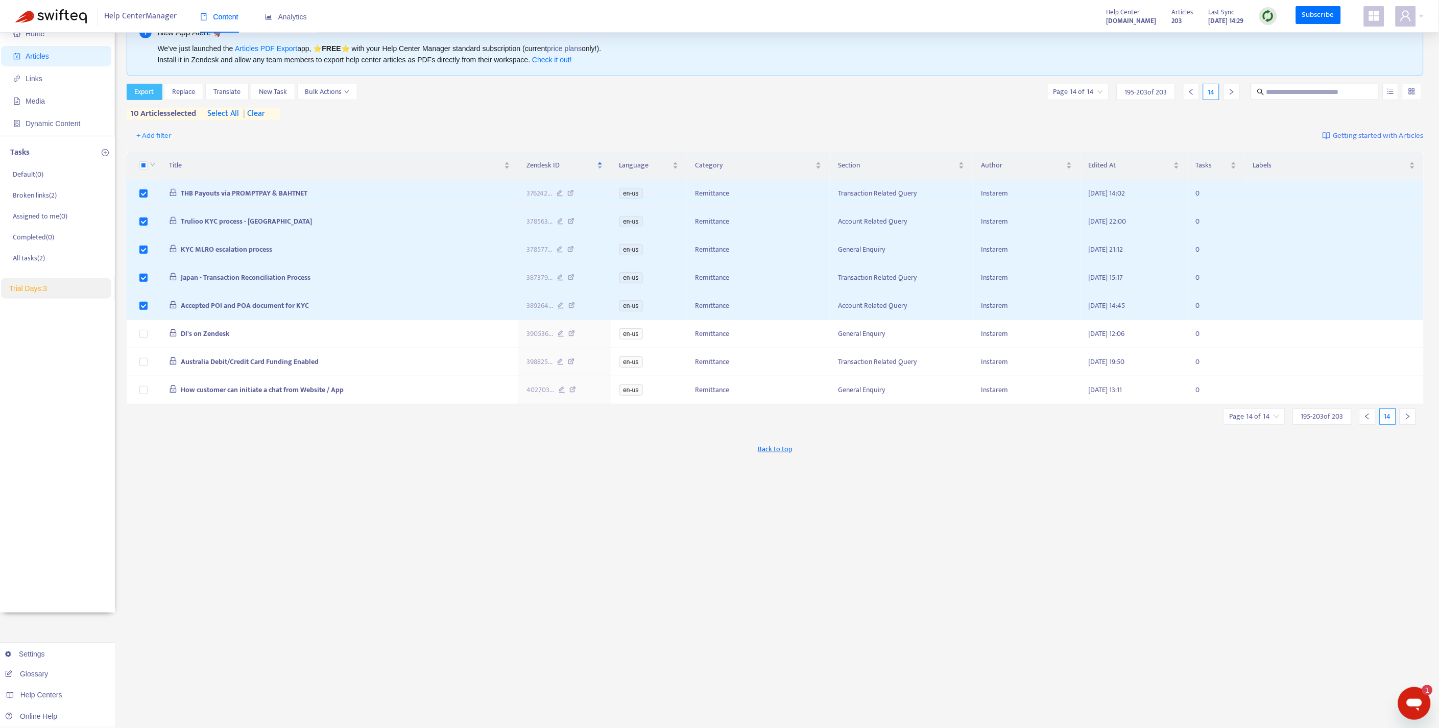
click at [150, 93] on span "Export" at bounding box center [144, 91] width 19 height 11
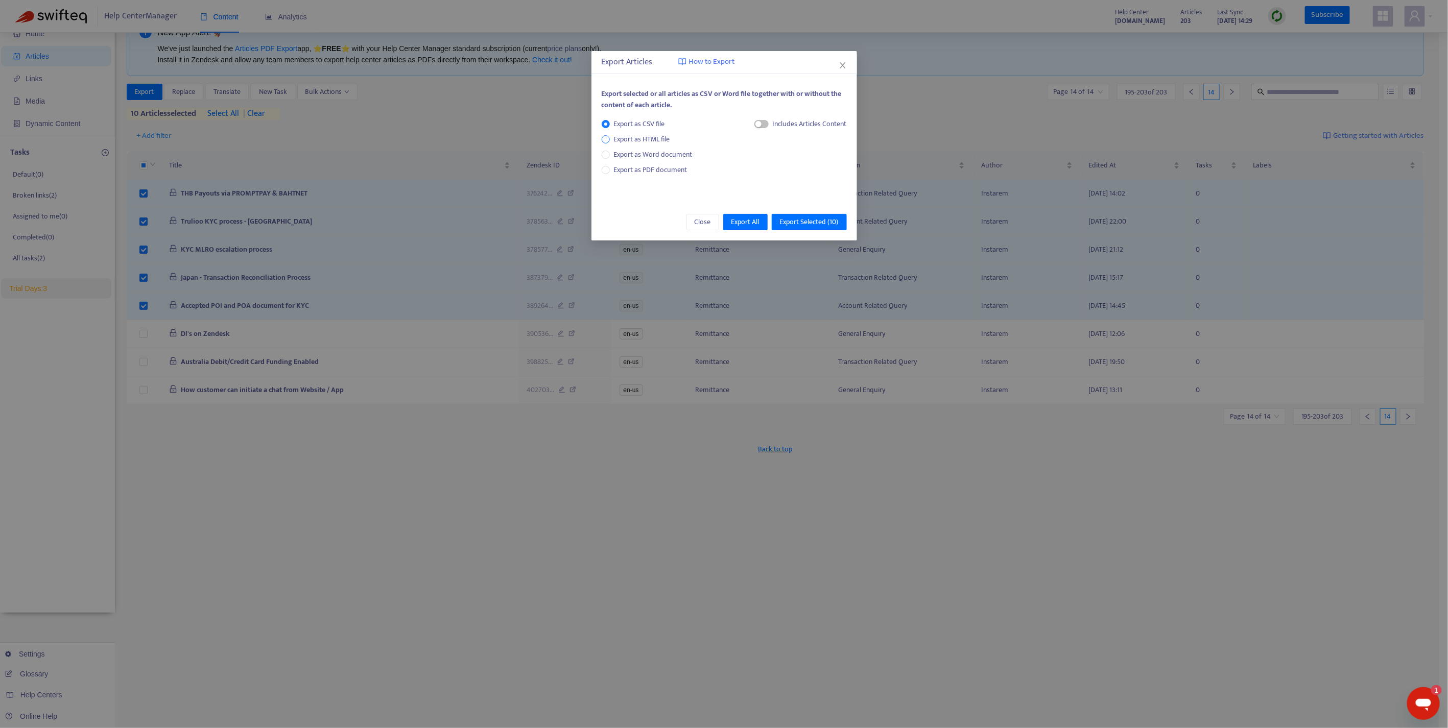
click at [661, 134] on span "Export as HTML file" at bounding box center [642, 139] width 64 height 11
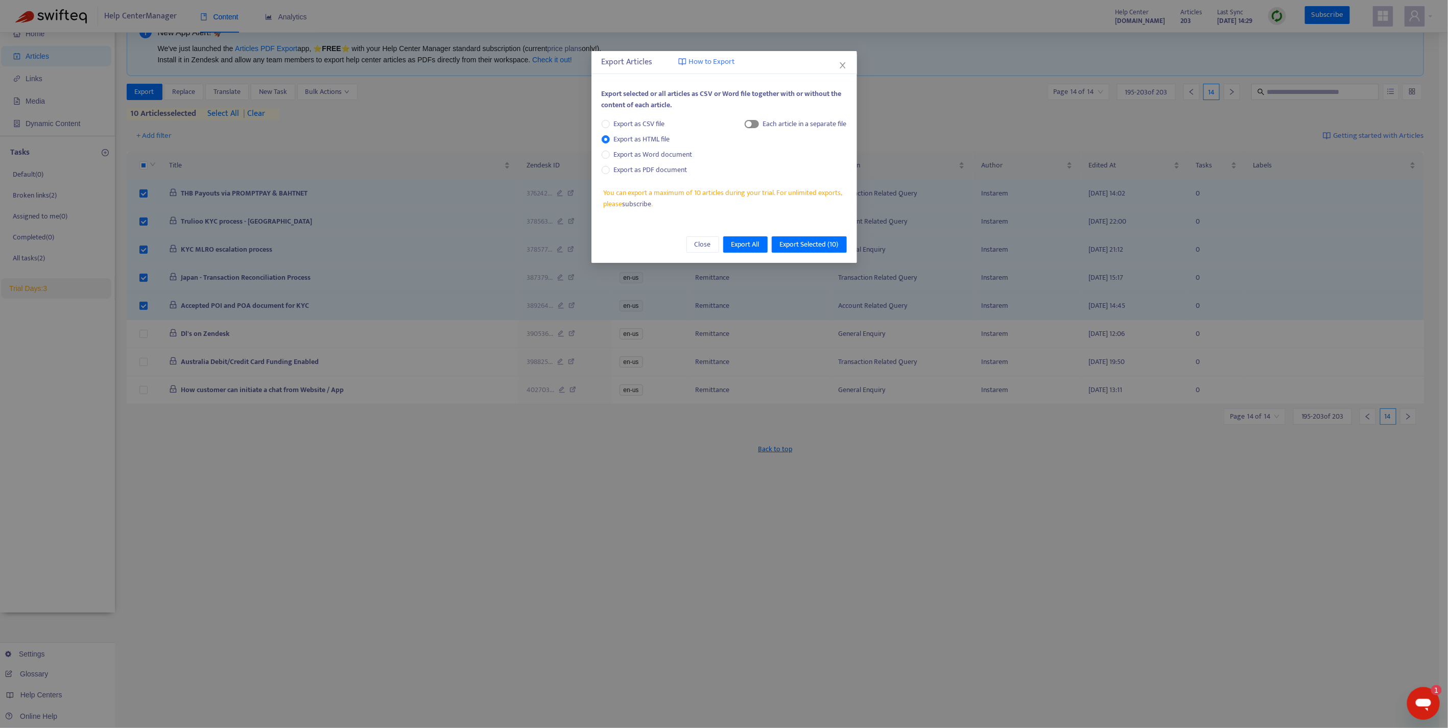
click at [753, 126] on span "button" at bounding box center [752, 124] width 14 height 8
click at [806, 243] on span "Export Selected ( 10 )" at bounding box center [809, 244] width 59 height 11
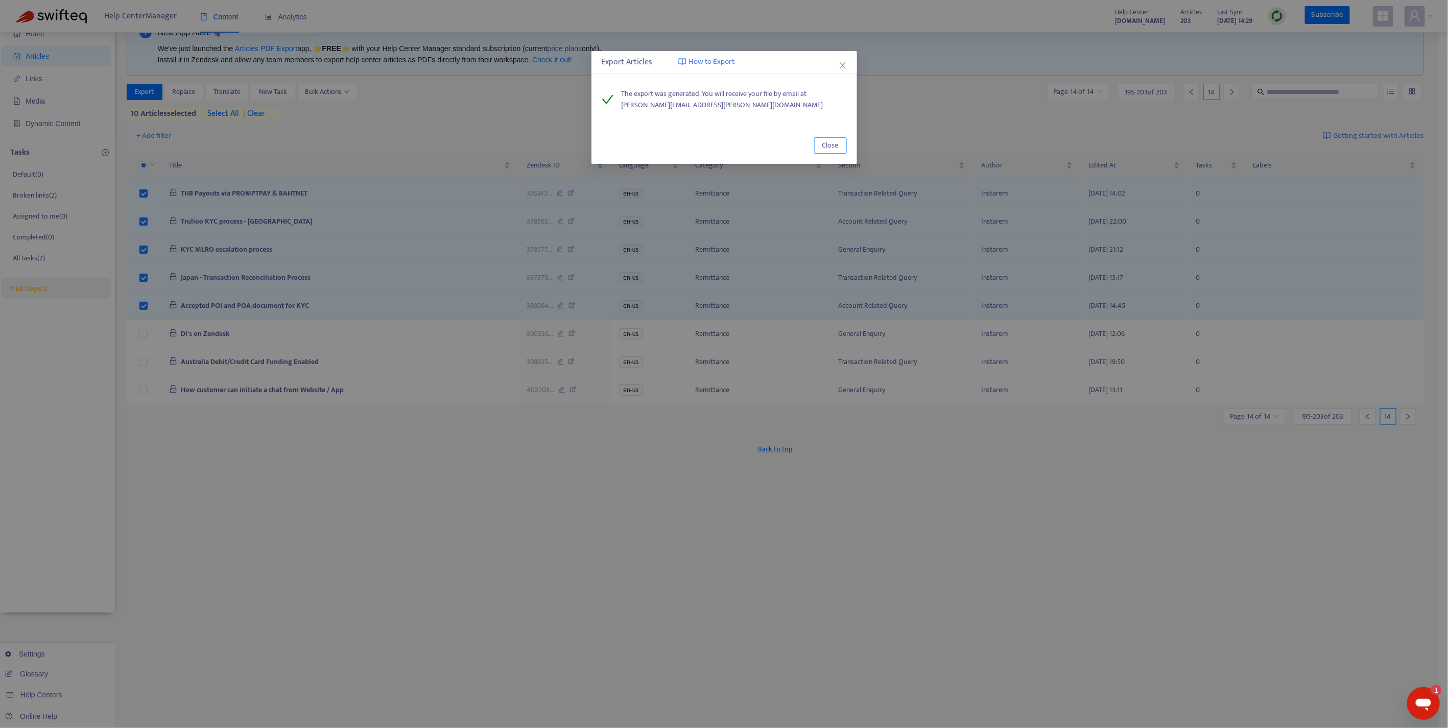
click at [829, 149] on span "Close" at bounding box center [830, 145] width 16 height 11
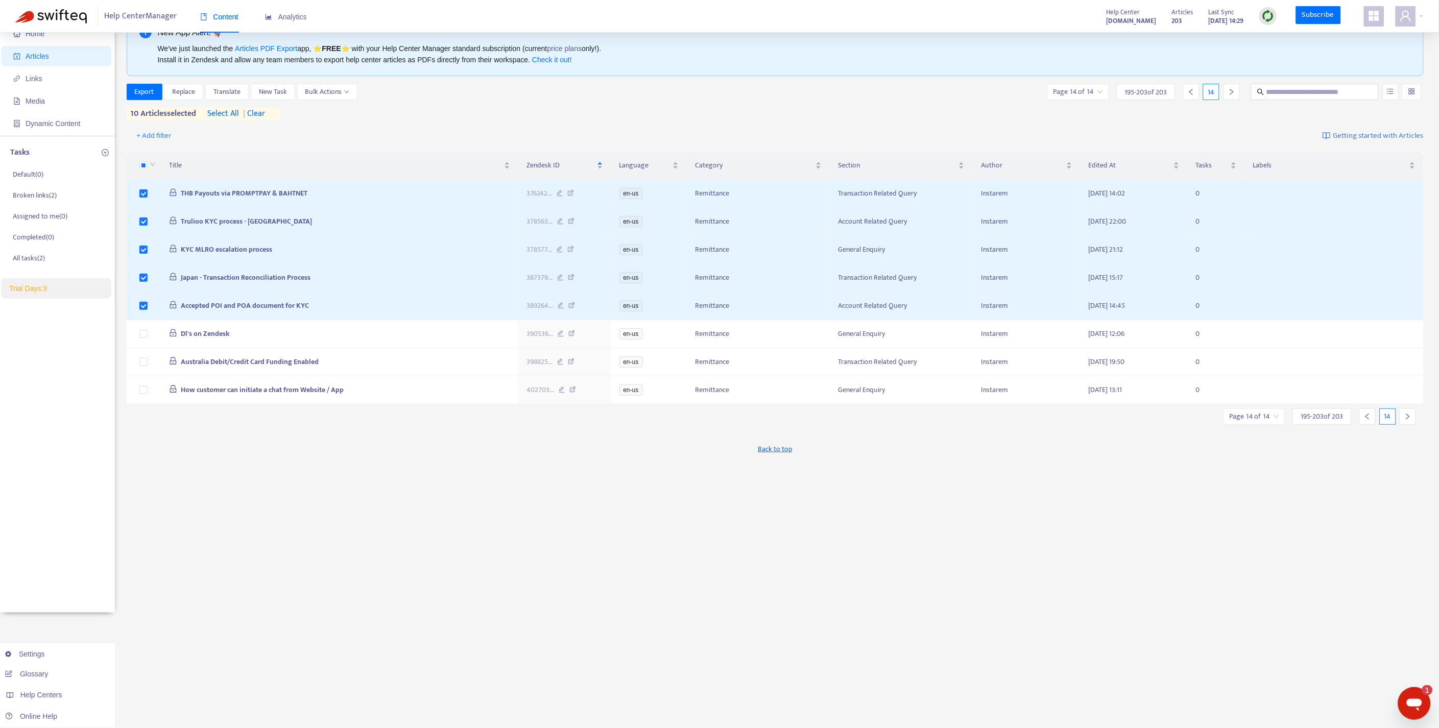
click at [271, 117] on div "10 articles selected select all | clear" at bounding box center [203, 114] width 153 height 12
click at [265, 117] on span "| clear" at bounding box center [252, 114] width 26 height 12
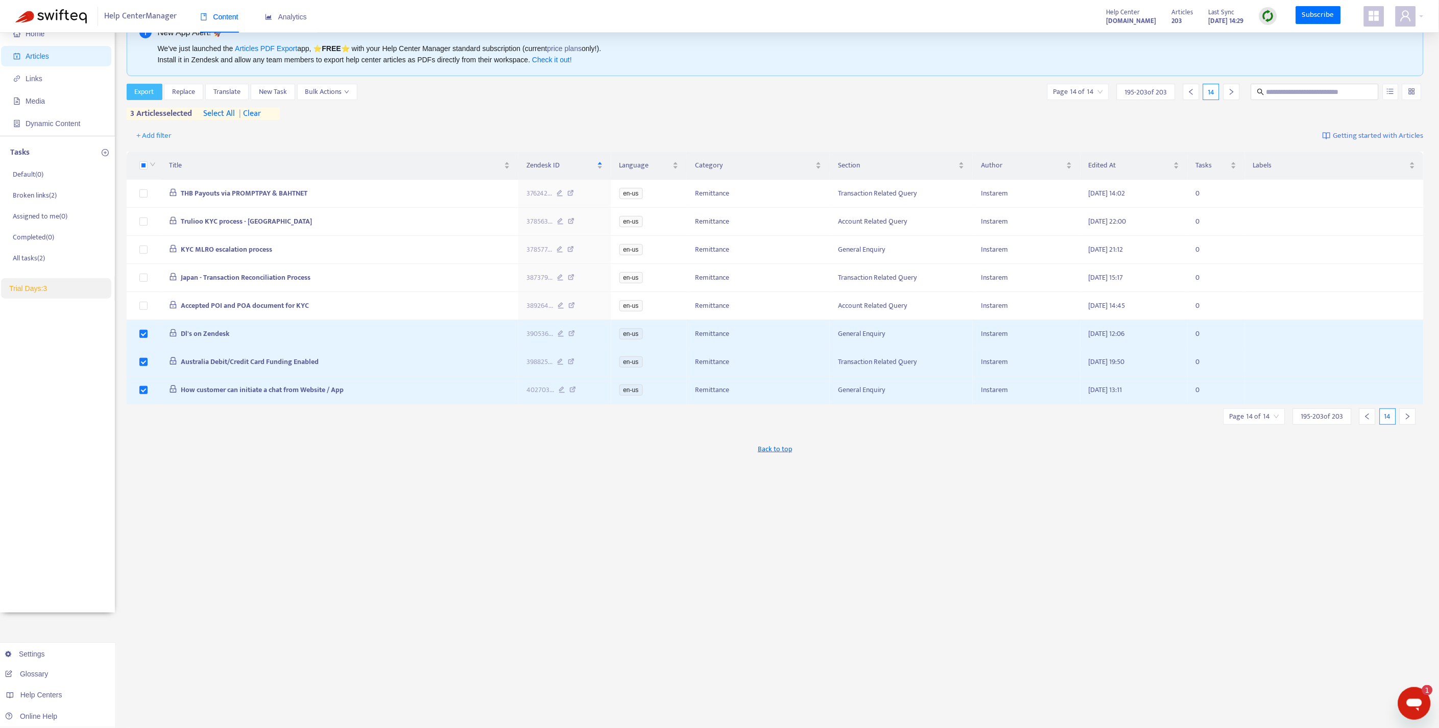
click at [147, 88] on span "Export" at bounding box center [144, 91] width 19 height 11
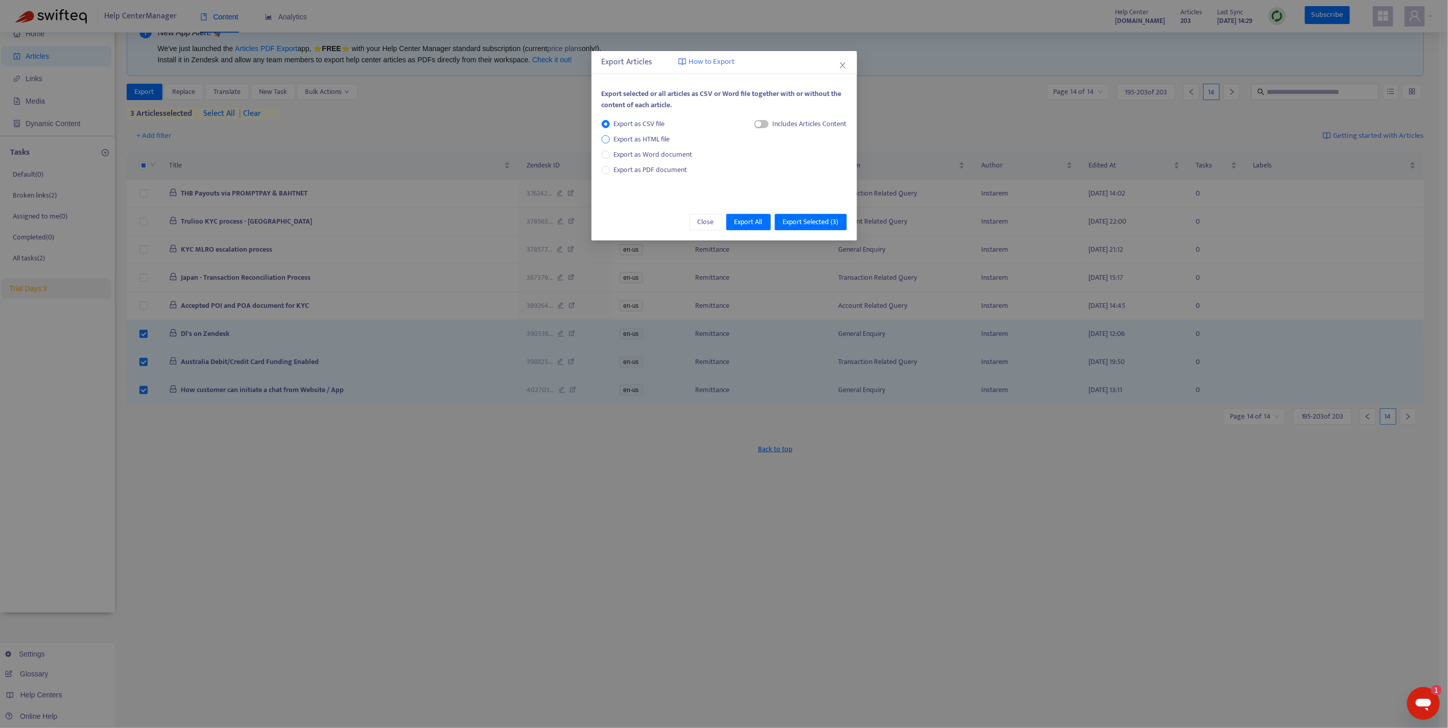
click at [630, 134] on span "Export as HTML file" at bounding box center [642, 139] width 64 height 11
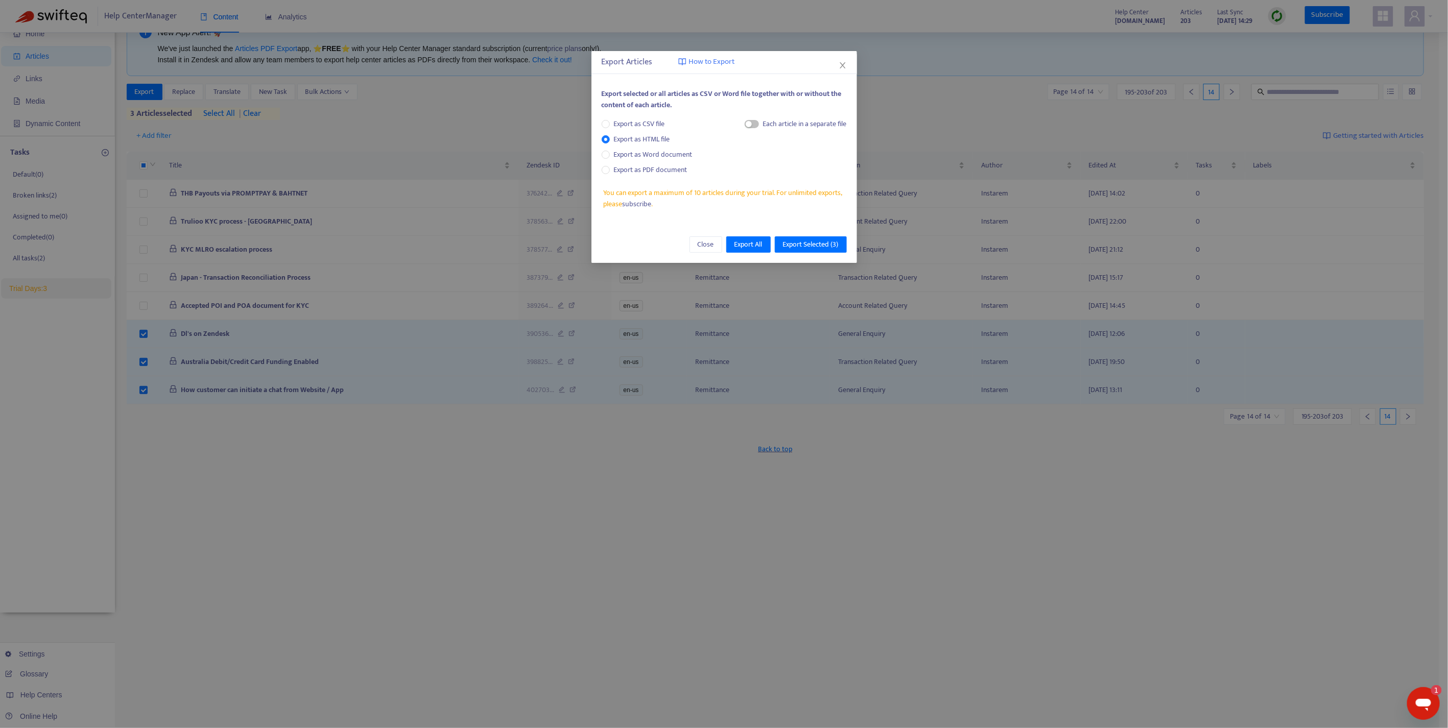
click at [763, 125] on div "Each article in a separate file" at bounding box center [805, 123] width 84 height 11
click at [751, 124] on span "button" at bounding box center [752, 124] width 14 height 8
click at [808, 241] on span "Export Selected ( 3 )" at bounding box center [811, 244] width 56 height 11
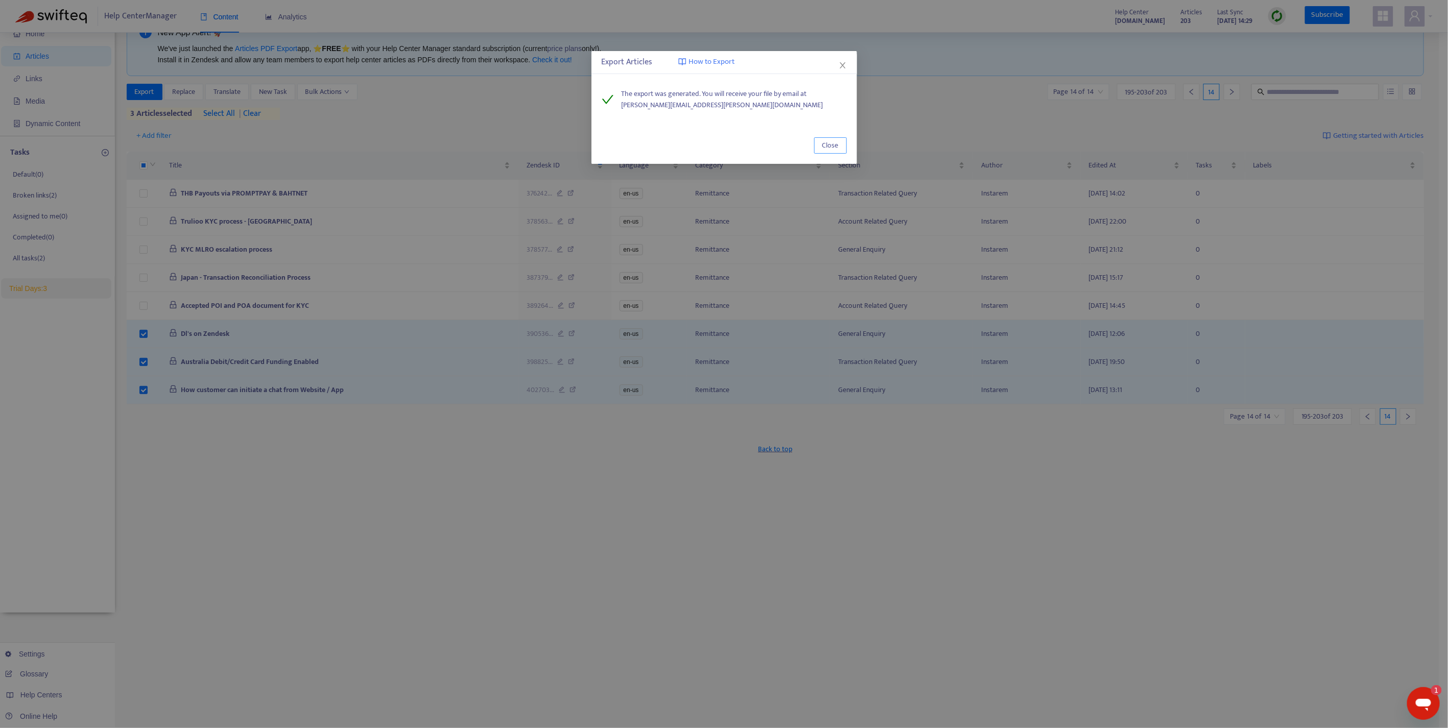
click at [826, 147] on span "Close" at bounding box center [830, 145] width 16 height 11
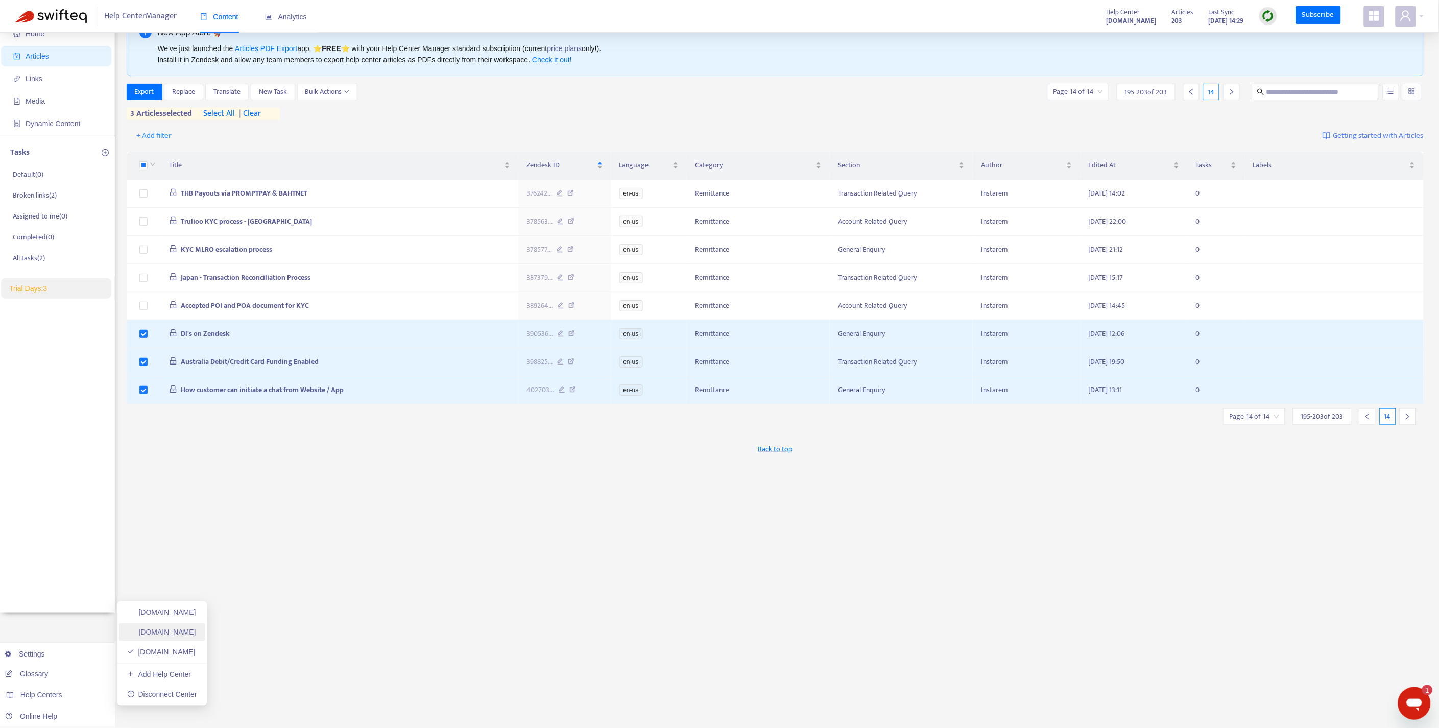
click at [161, 636] on link "[DOMAIN_NAME]" at bounding box center [161, 632] width 69 height 8
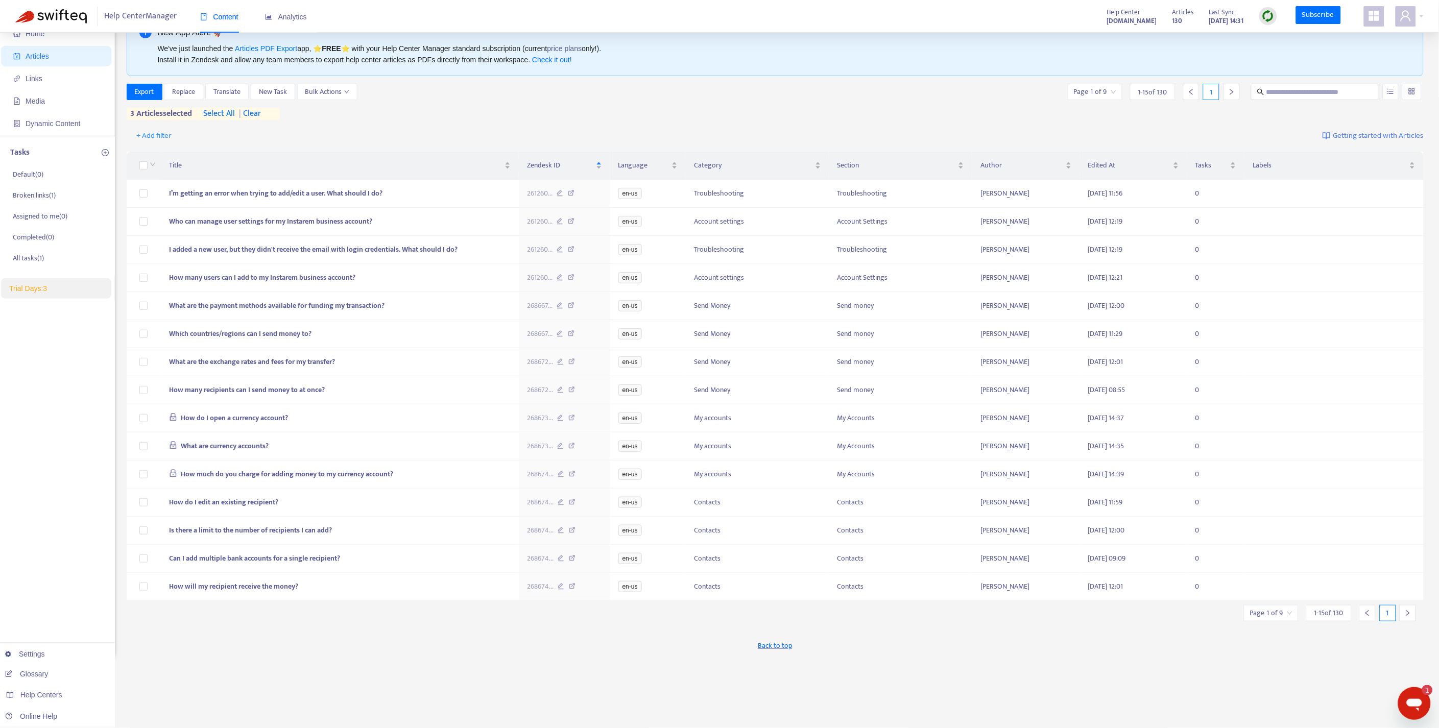
scroll to position [31, 0]
click at [261, 113] on span "| clear" at bounding box center [248, 116] width 26 height 12
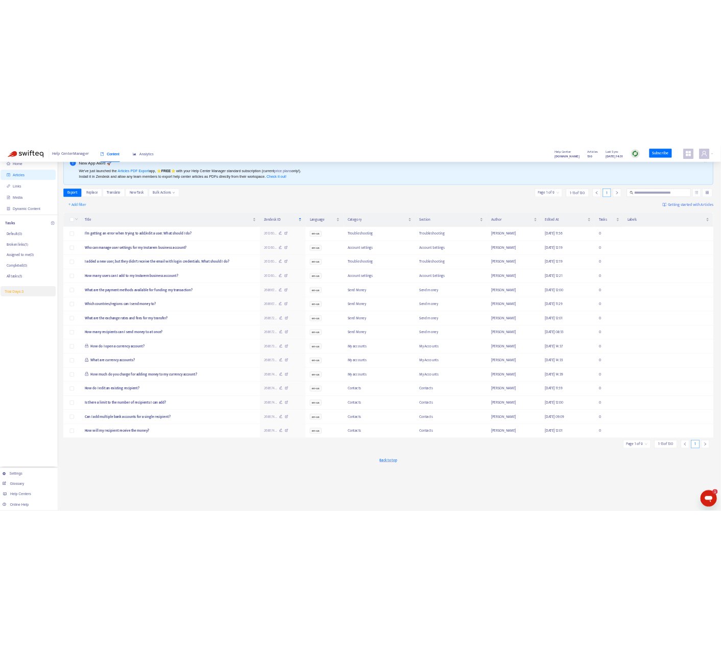
scroll to position [0, 0]
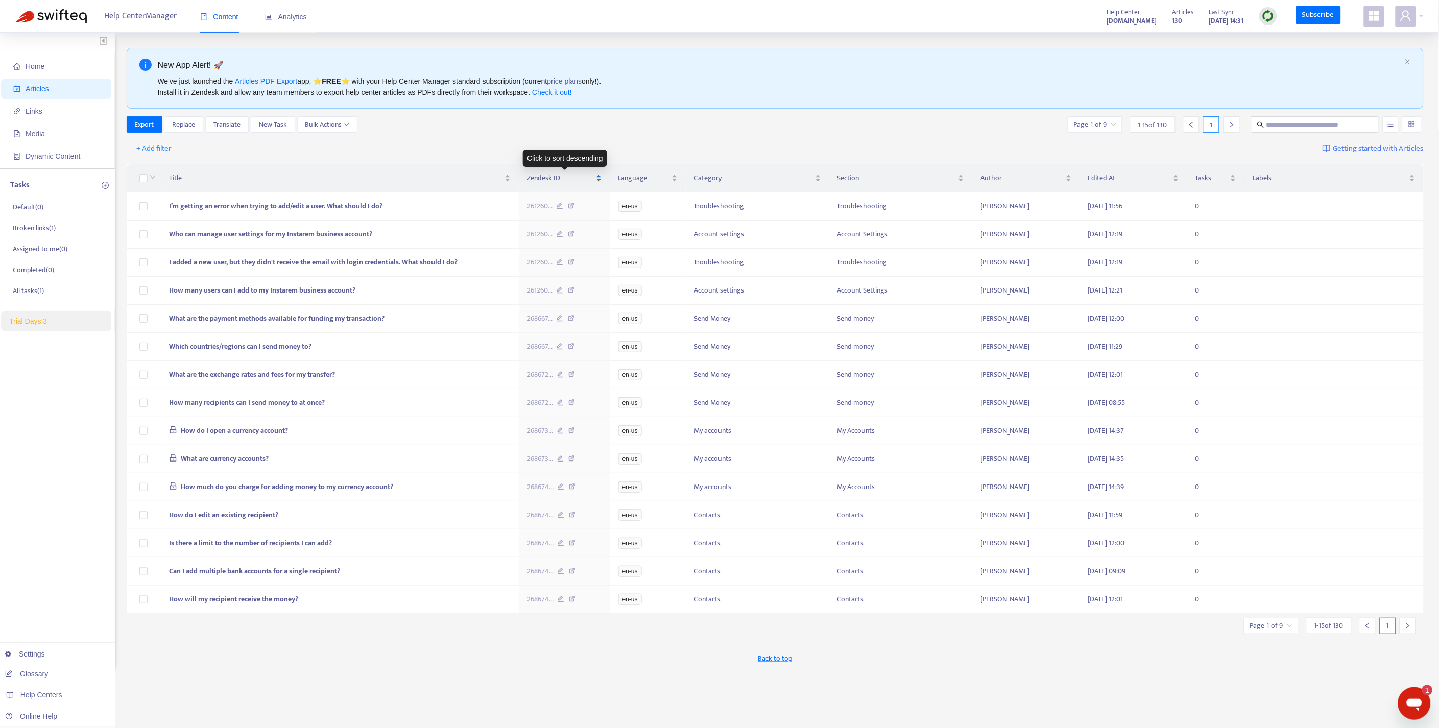
click at [599, 174] on div "Zendesk ID" at bounding box center [564, 178] width 75 height 11
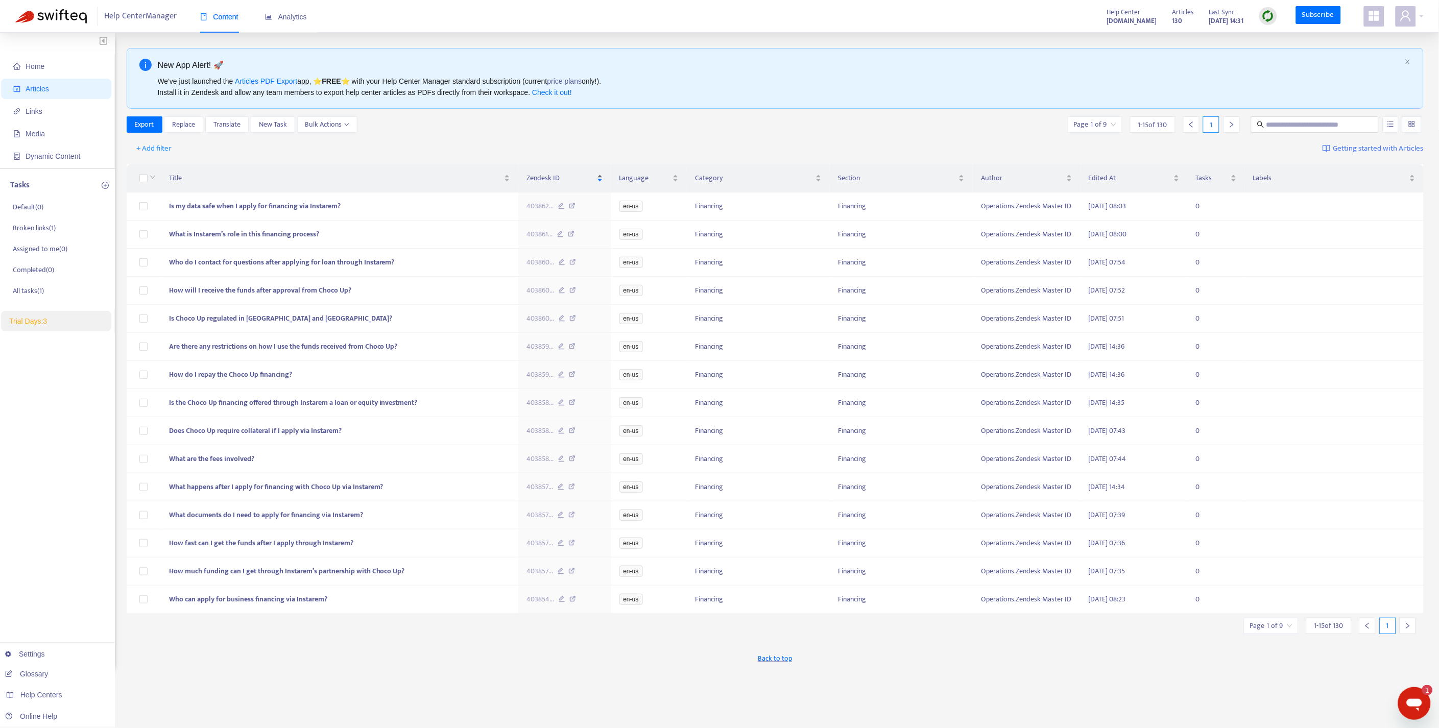
click at [599, 176] on div "Zendesk ID" at bounding box center [564, 178] width 76 height 11
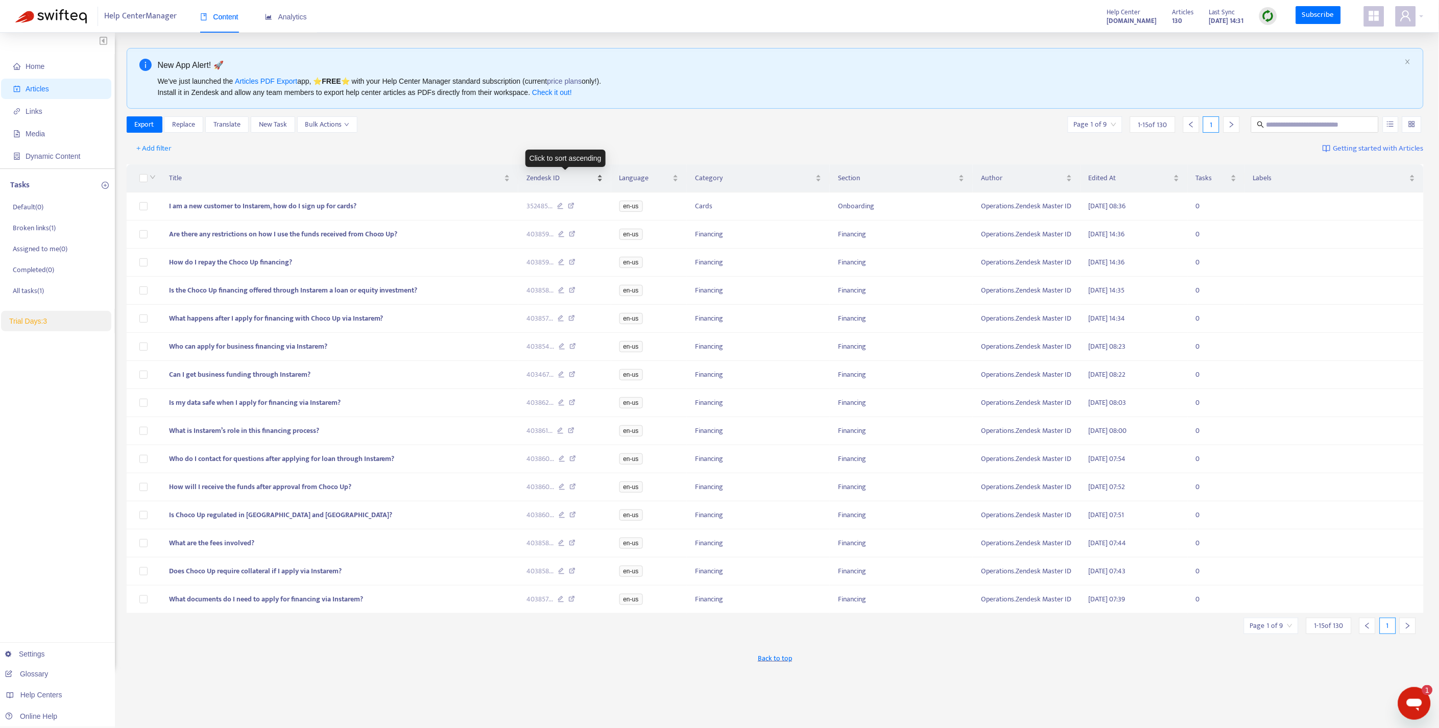
click at [598, 177] on div "Zendesk ID" at bounding box center [564, 178] width 76 height 11
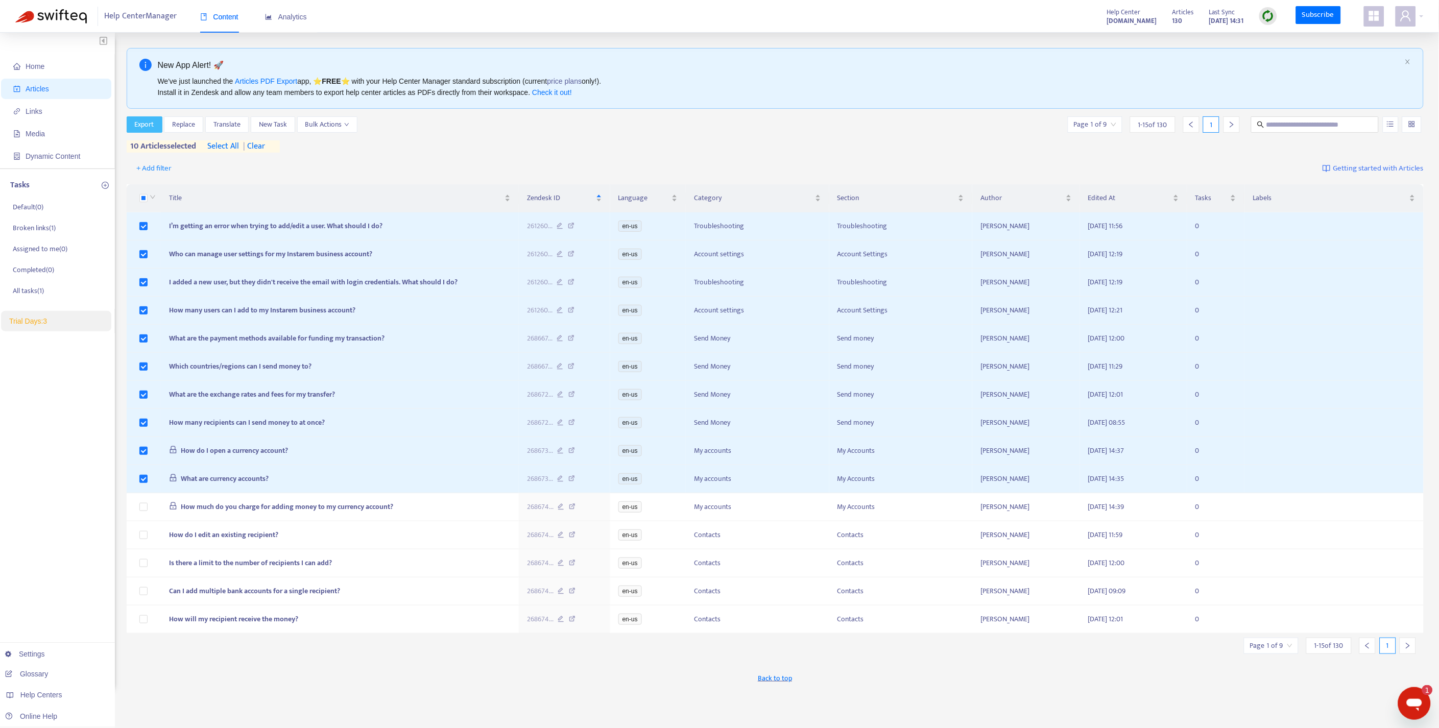
click at [149, 131] on button "Export" at bounding box center [145, 124] width 36 height 16
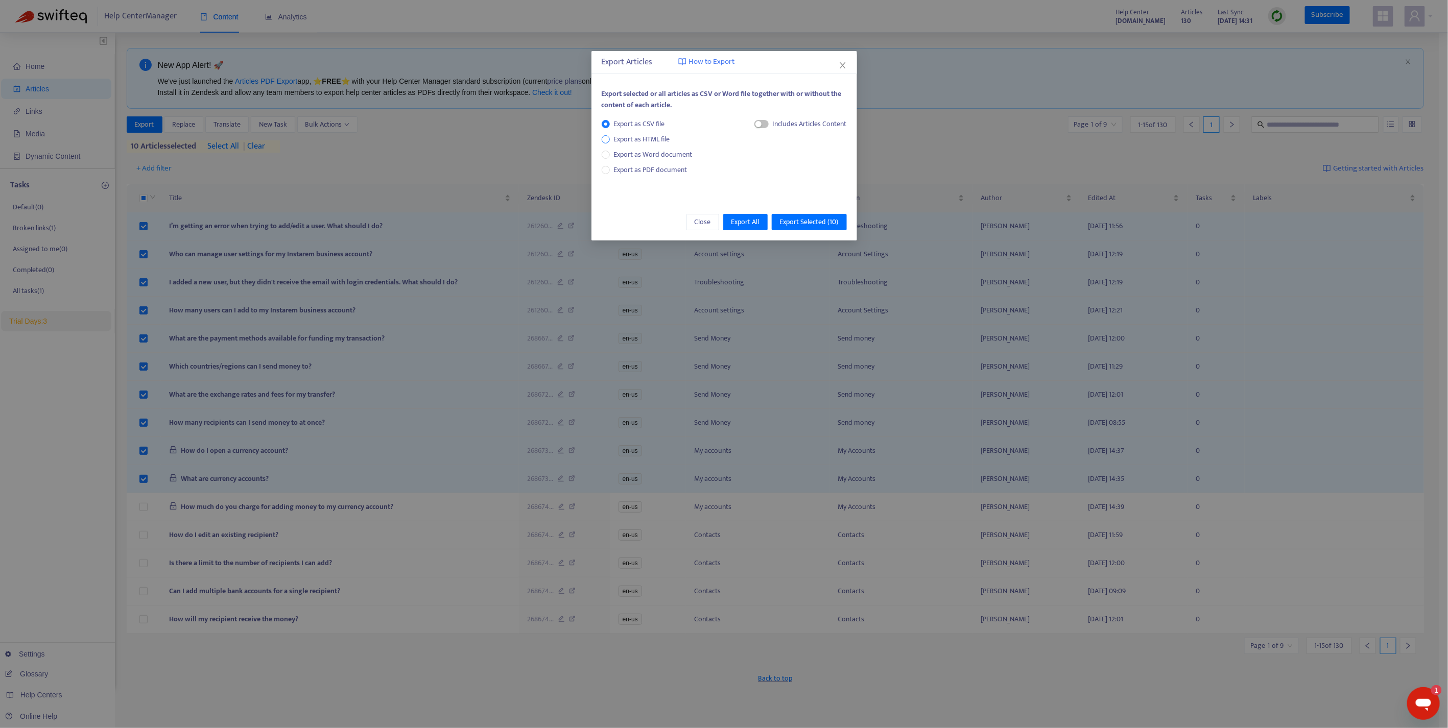
click at [623, 141] on span "Export as HTML file" at bounding box center [642, 139] width 64 height 11
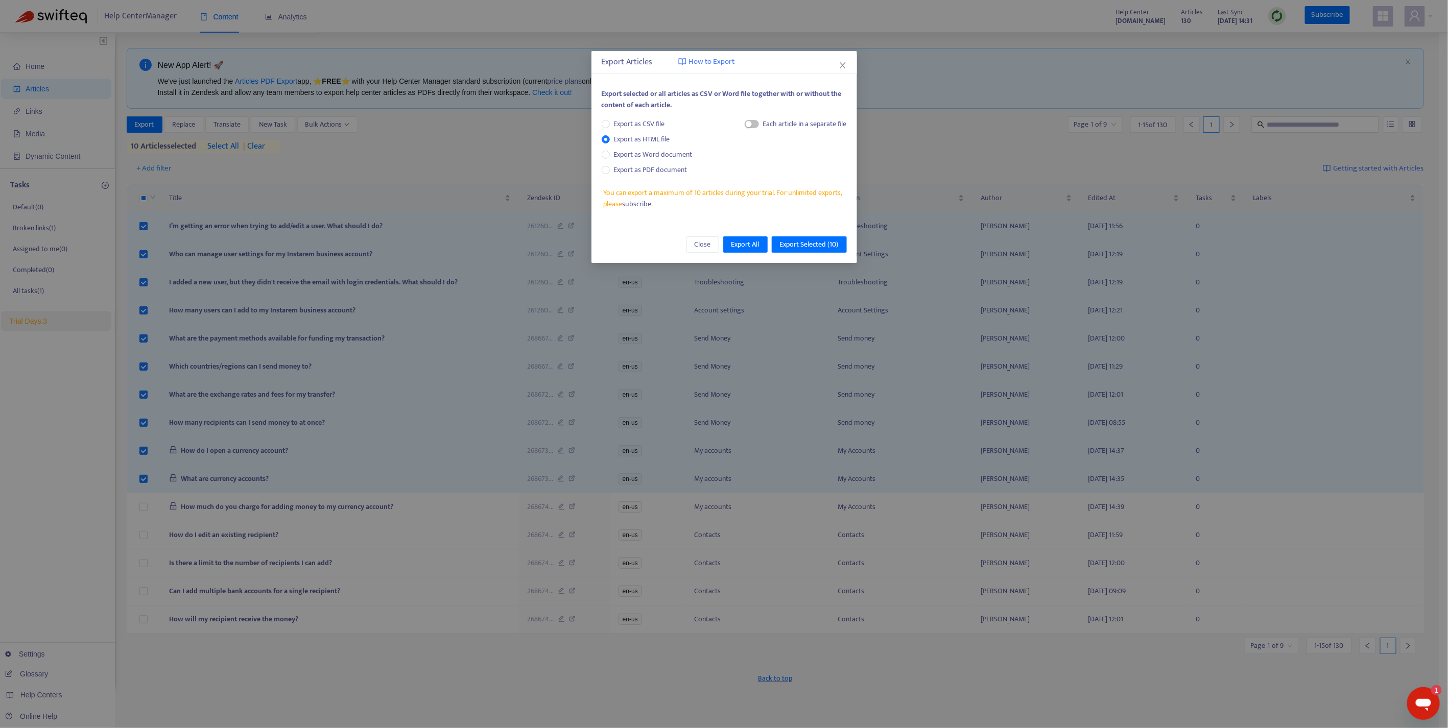
click at [760, 118] on div "Each article in a separate file" at bounding box center [796, 125] width 102 height 15
click at [754, 124] on span "button" at bounding box center [752, 124] width 14 height 8
click at [808, 243] on span "Export Selected ( 10 )" at bounding box center [809, 244] width 59 height 11
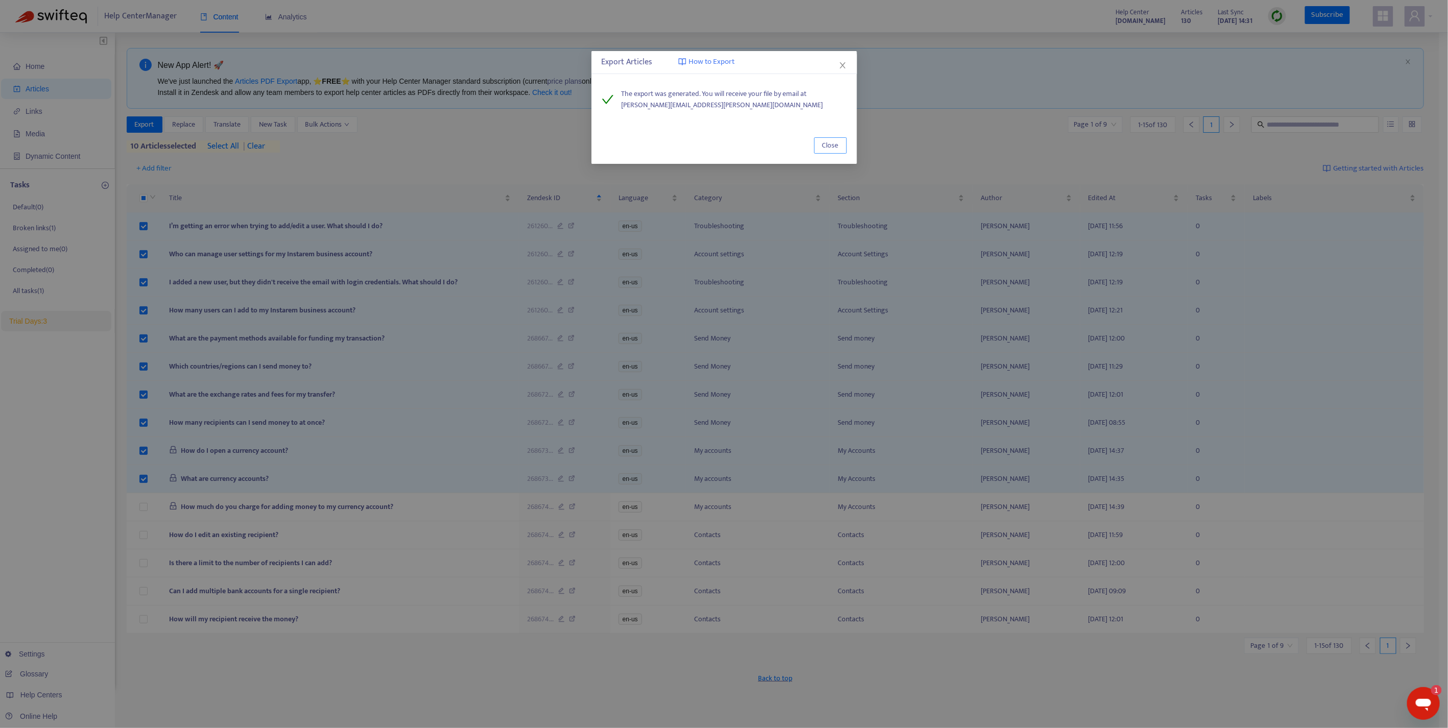
click at [836, 140] on span "Close" at bounding box center [830, 145] width 16 height 11
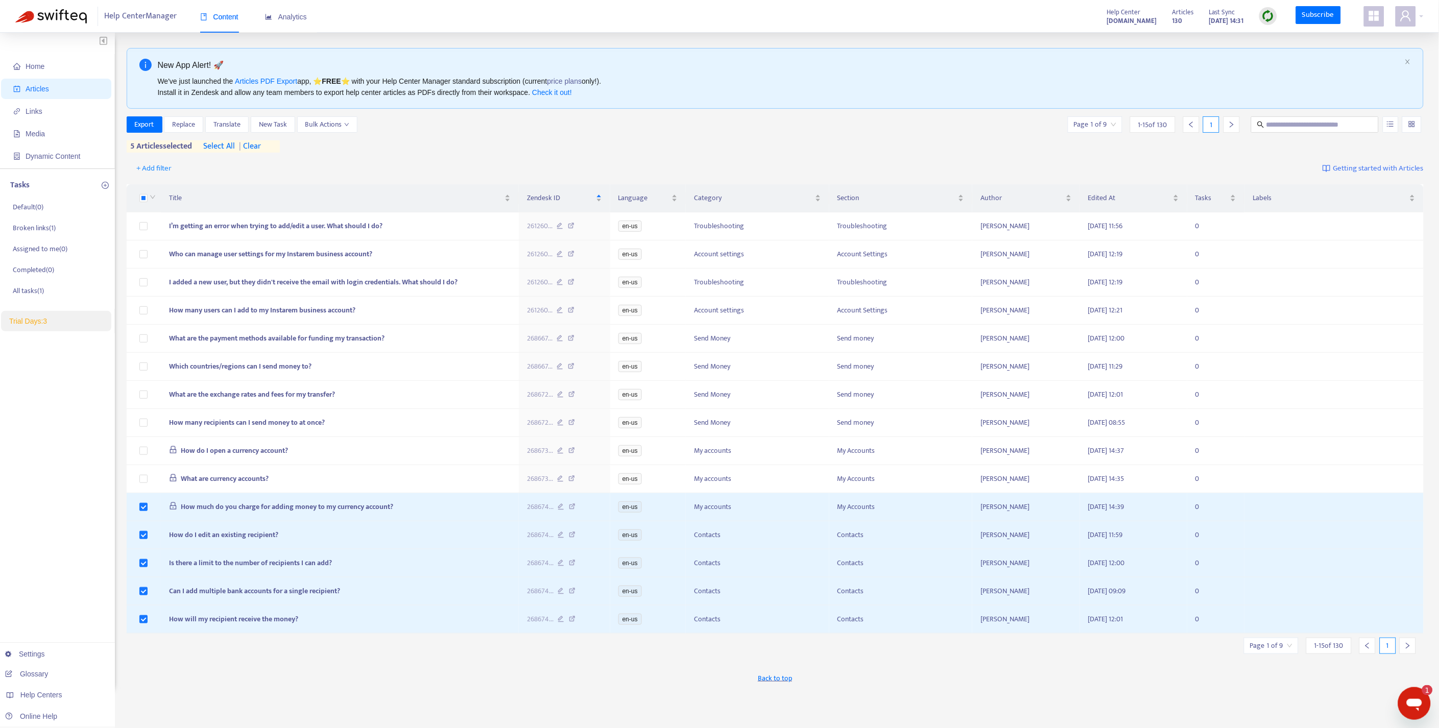
click at [1405, 650] on icon "right" at bounding box center [1407, 645] width 7 height 7
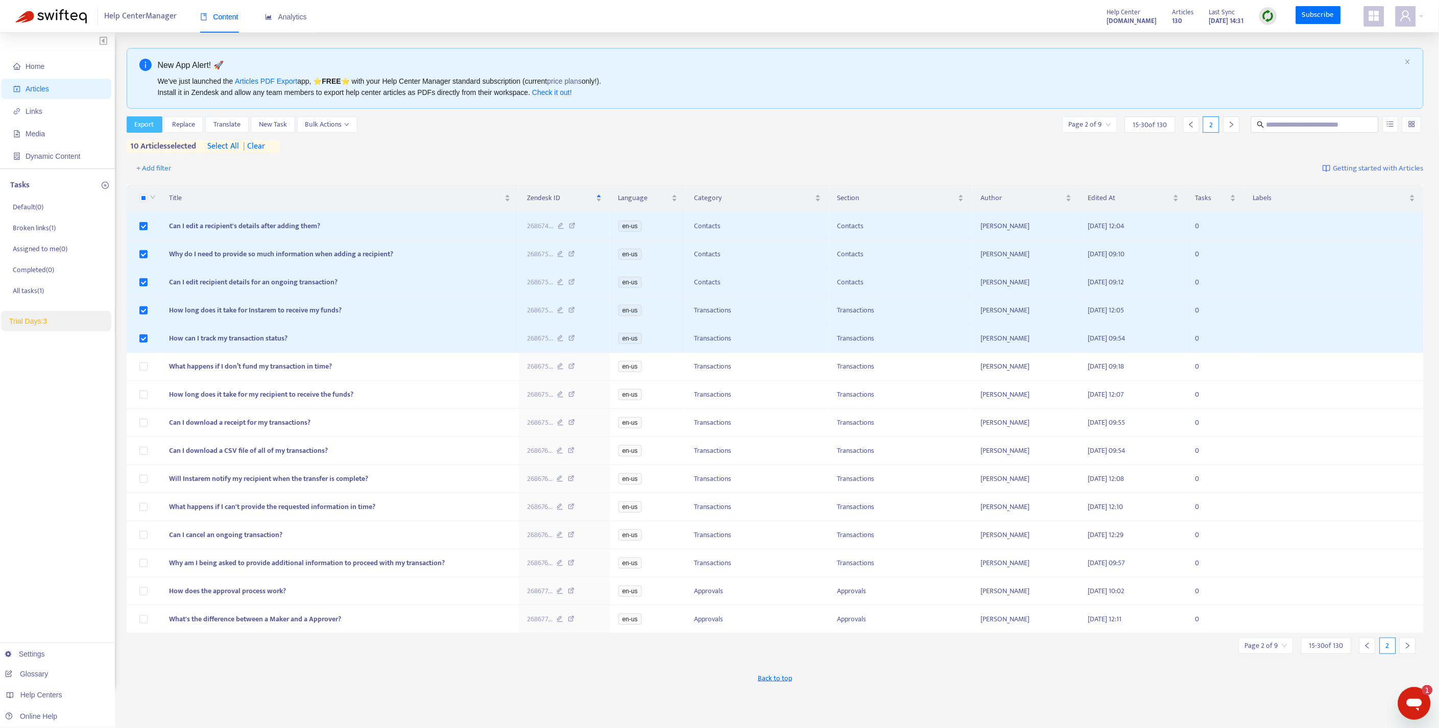
click at [143, 125] on span "Export" at bounding box center [144, 124] width 19 height 11
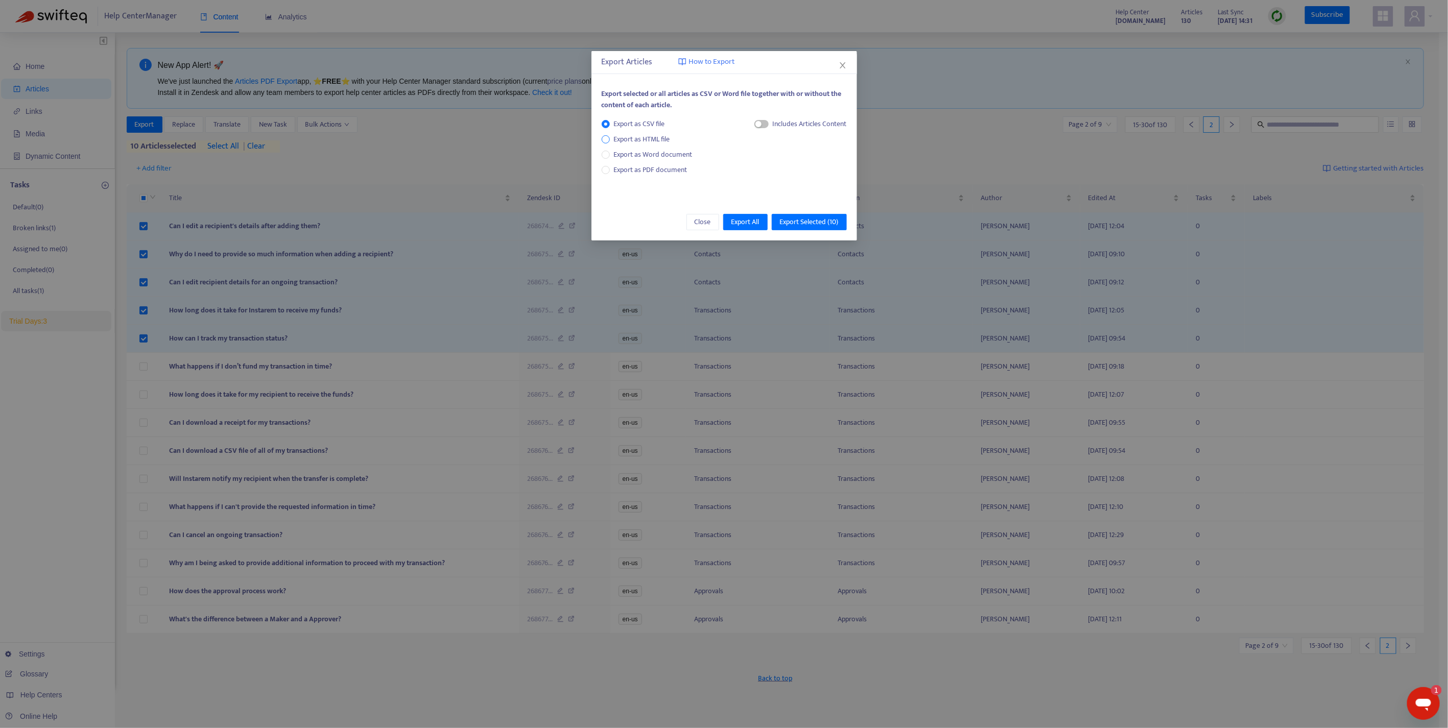
click at [621, 135] on span "Export as HTML file" at bounding box center [642, 139] width 64 height 11
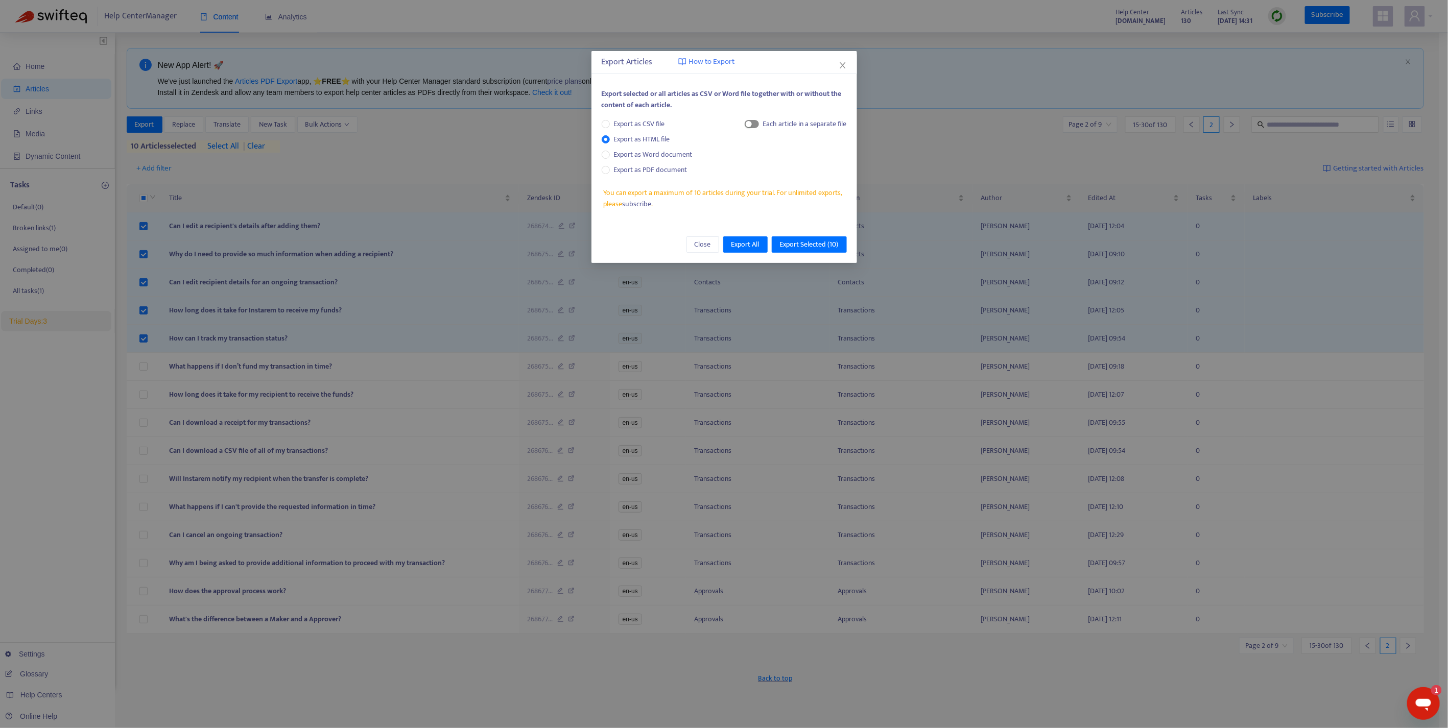
click at [752, 126] on span "button" at bounding box center [752, 124] width 14 height 8
click at [804, 245] on span "Export Selected ( 10 )" at bounding box center [809, 244] width 59 height 11
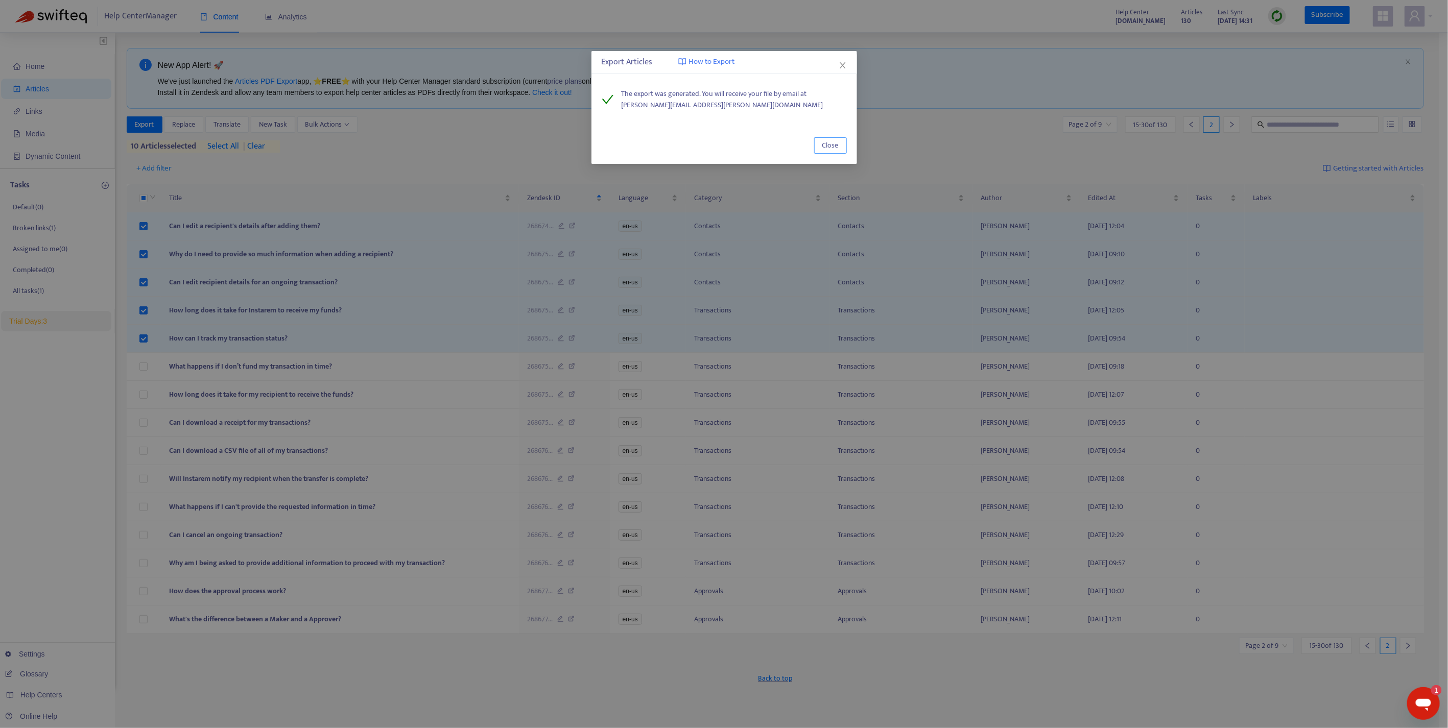
click at [837, 141] on span "Close" at bounding box center [830, 145] width 16 height 11
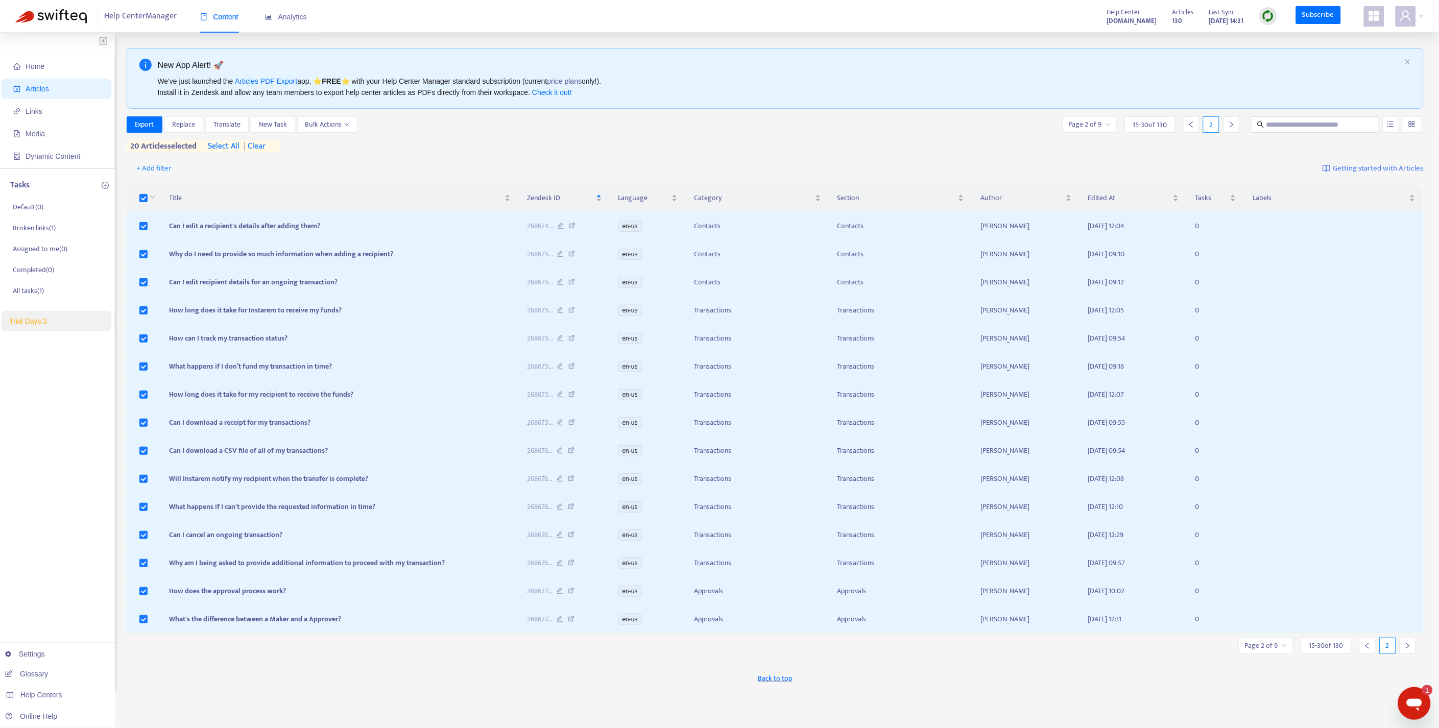
click at [262, 147] on span "| clear" at bounding box center [253, 146] width 26 height 12
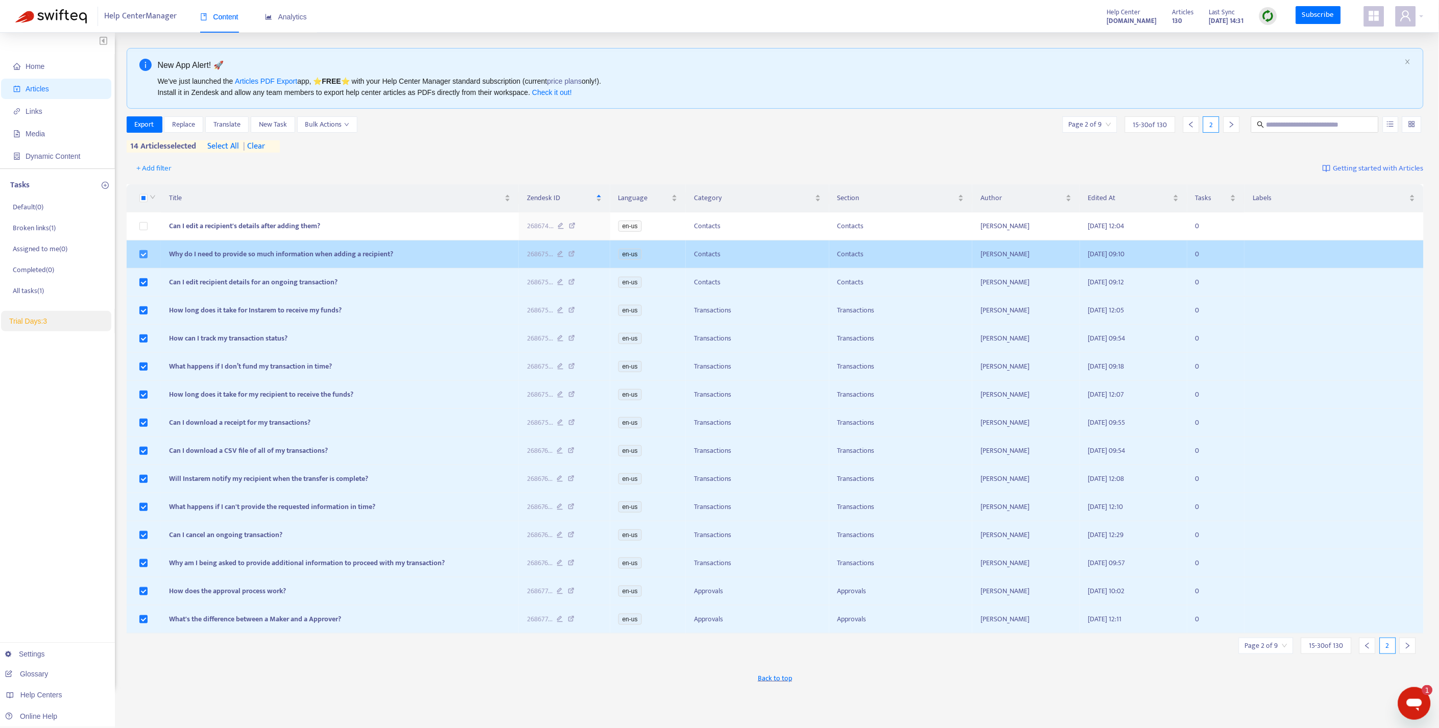
click at [141, 251] on label at bounding box center [143, 254] width 8 height 11
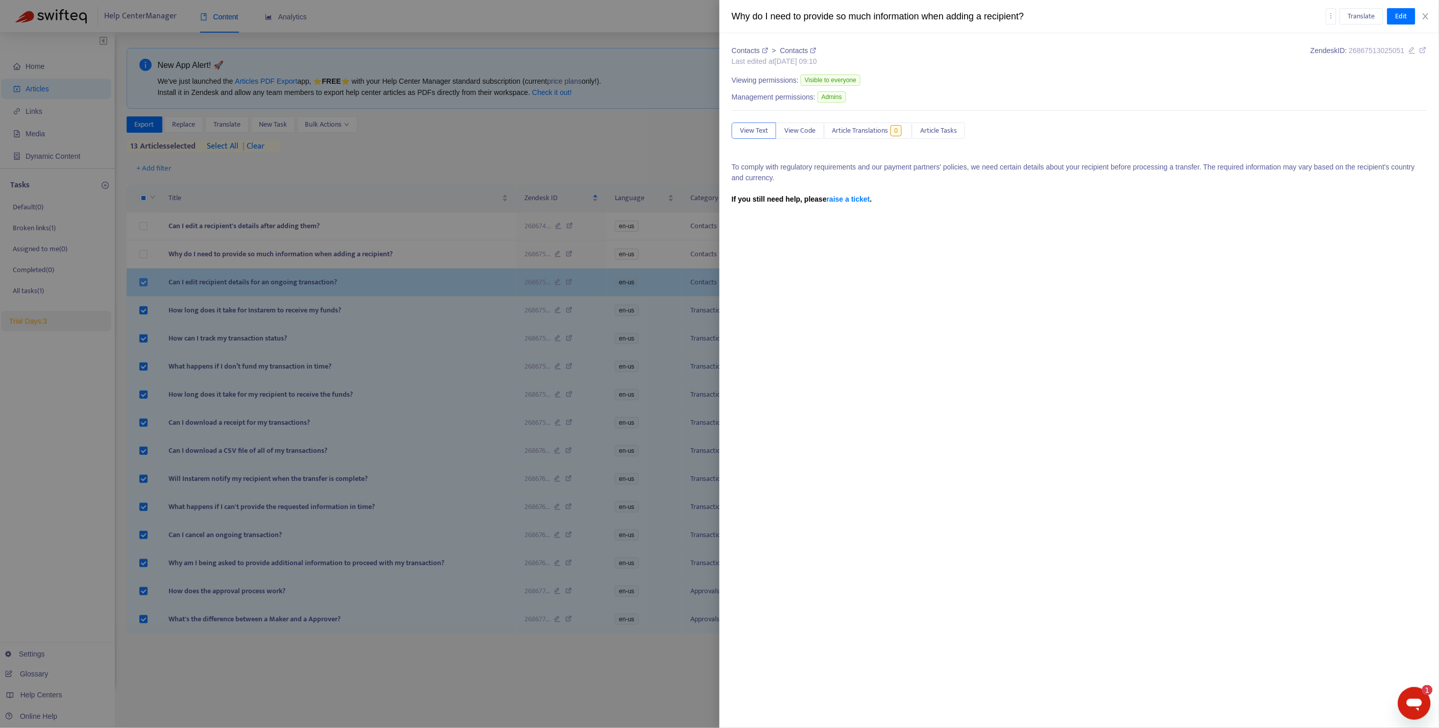
click at [144, 279] on div at bounding box center [719, 364] width 1439 height 728
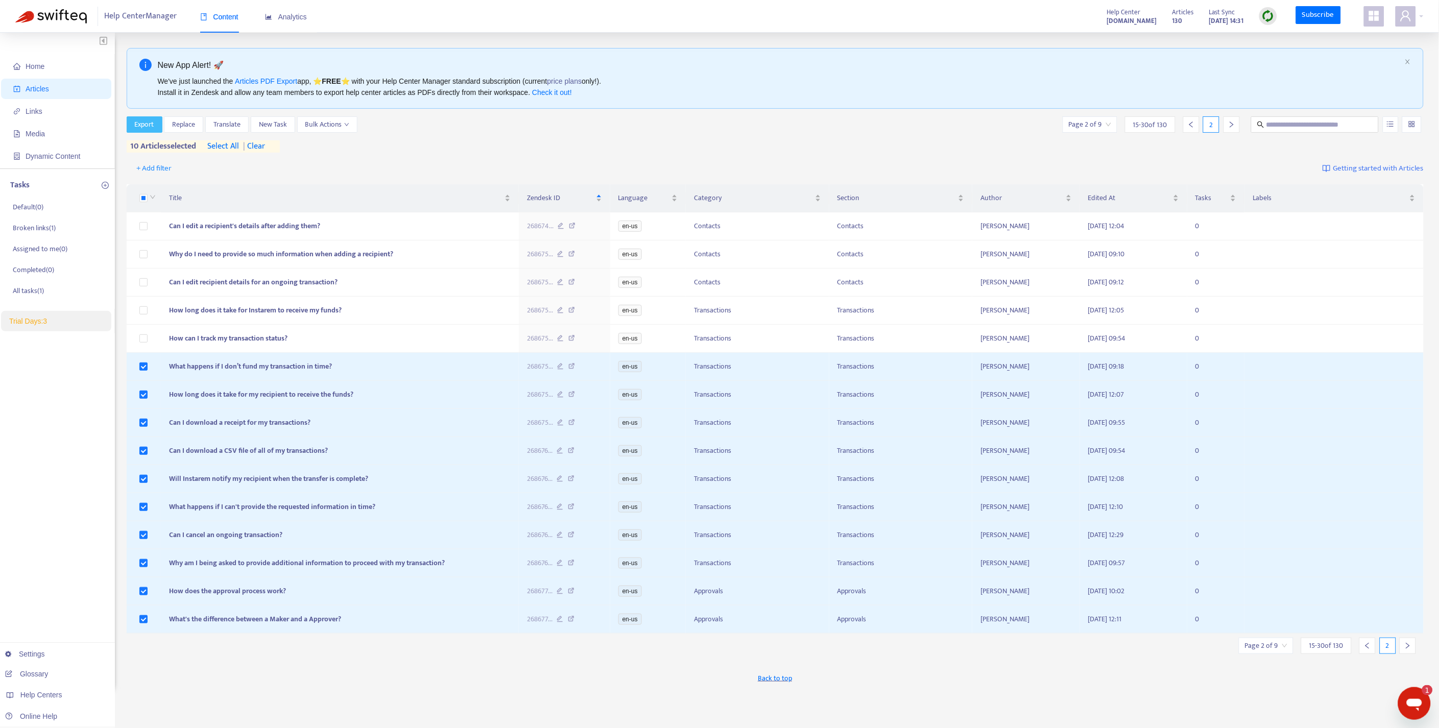
click at [149, 125] on span "Export" at bounding box center [144, 124] width 19 height 11
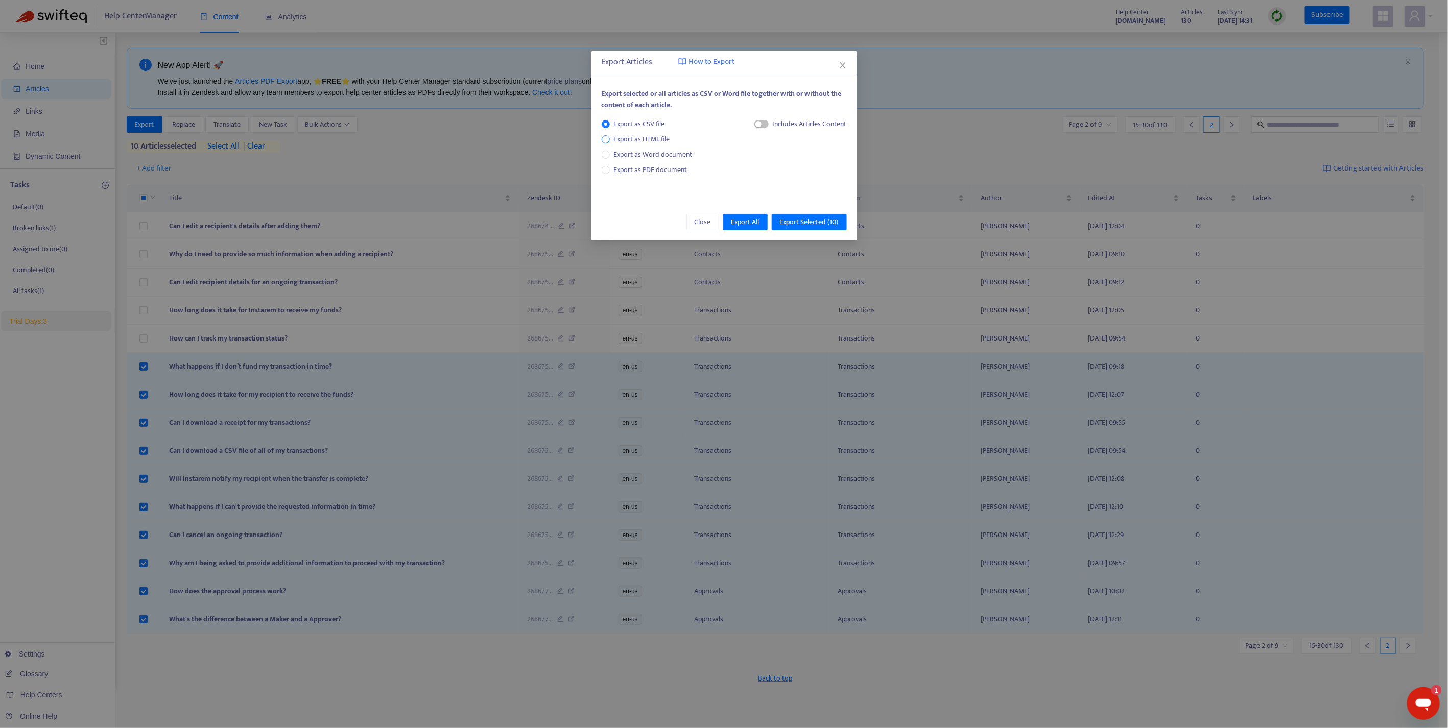
click at [652, 136] on span "Export as HTML file" at bounding box center [642, 139] width 64 height 11
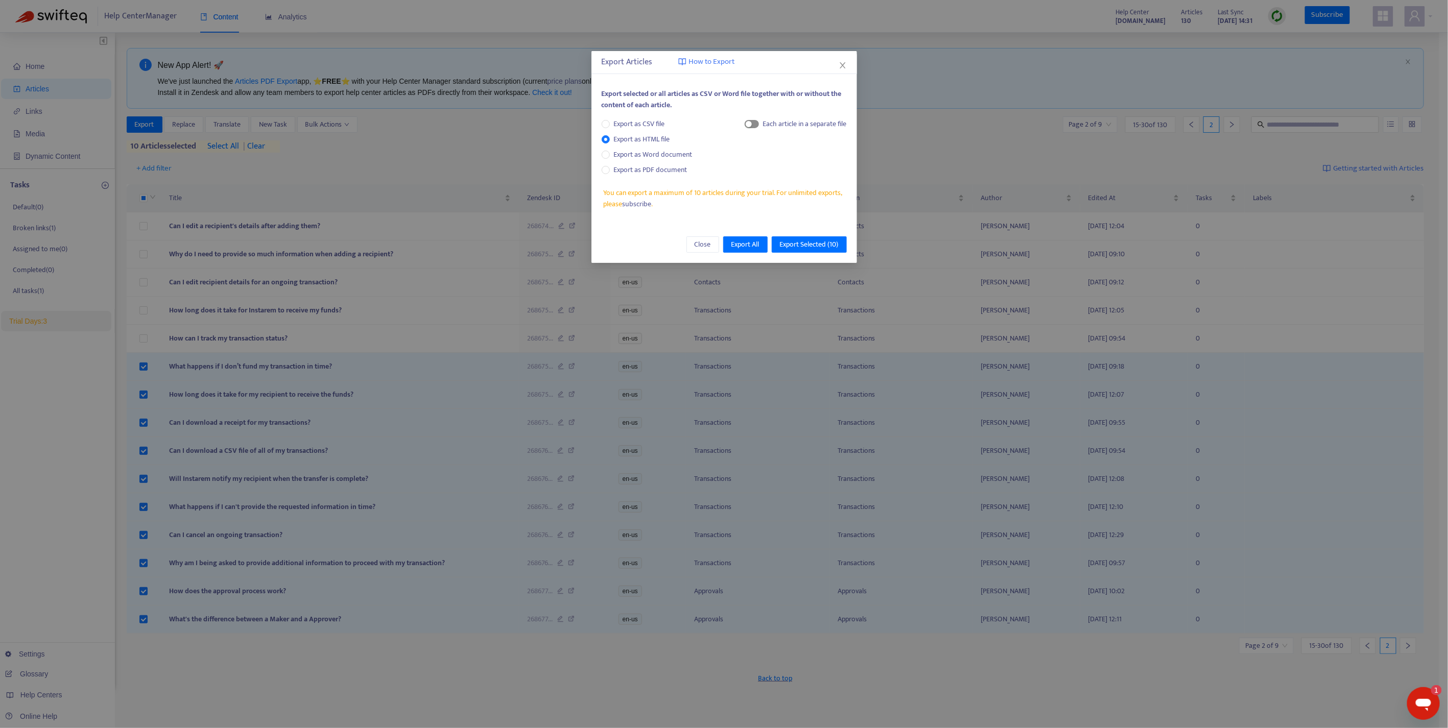
click at [747, 124] on div "button" at bounding box center [749, 124] width 6 height 6
click at [809, 242] on span "Export Selected ( 10 )" at bounding box center [809, 244] width 59 height 11
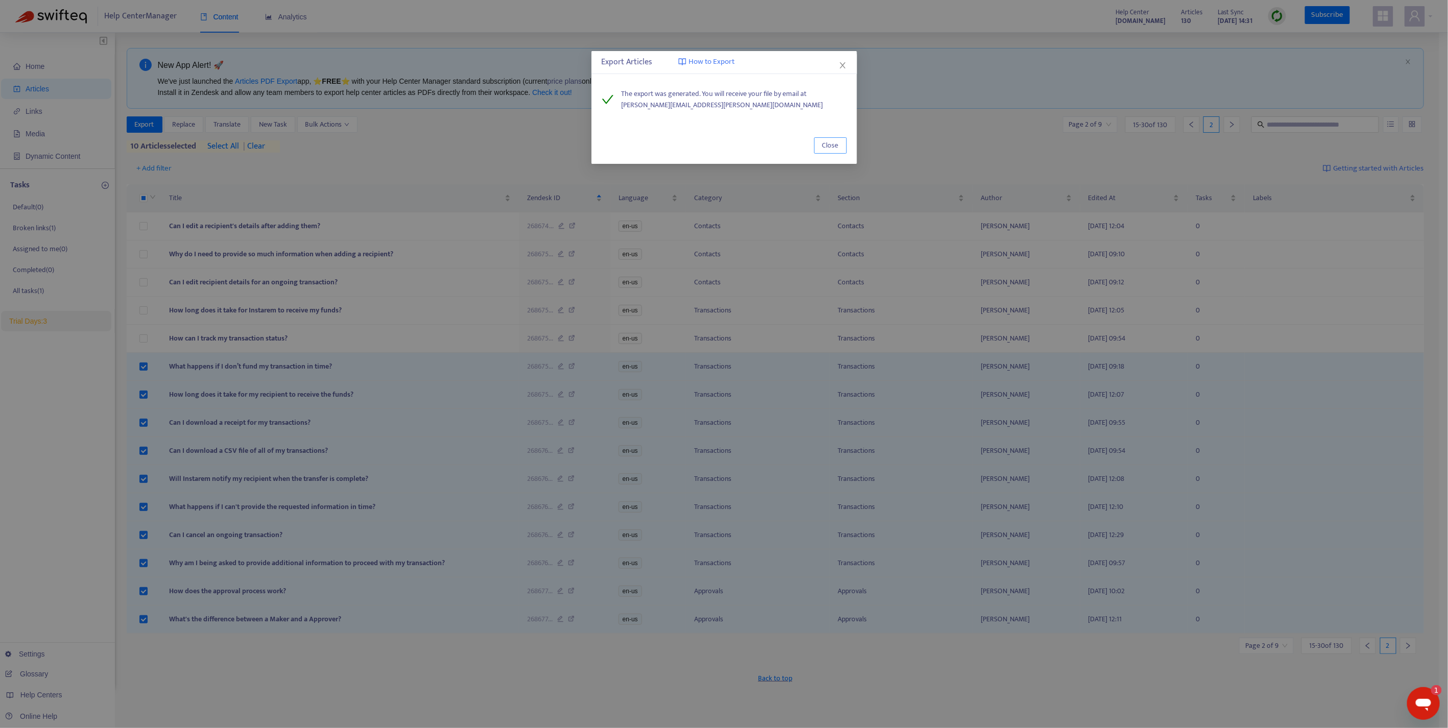
click at [833, 140] on span "Close" at bounding box center [830, 145] width 16 height 11
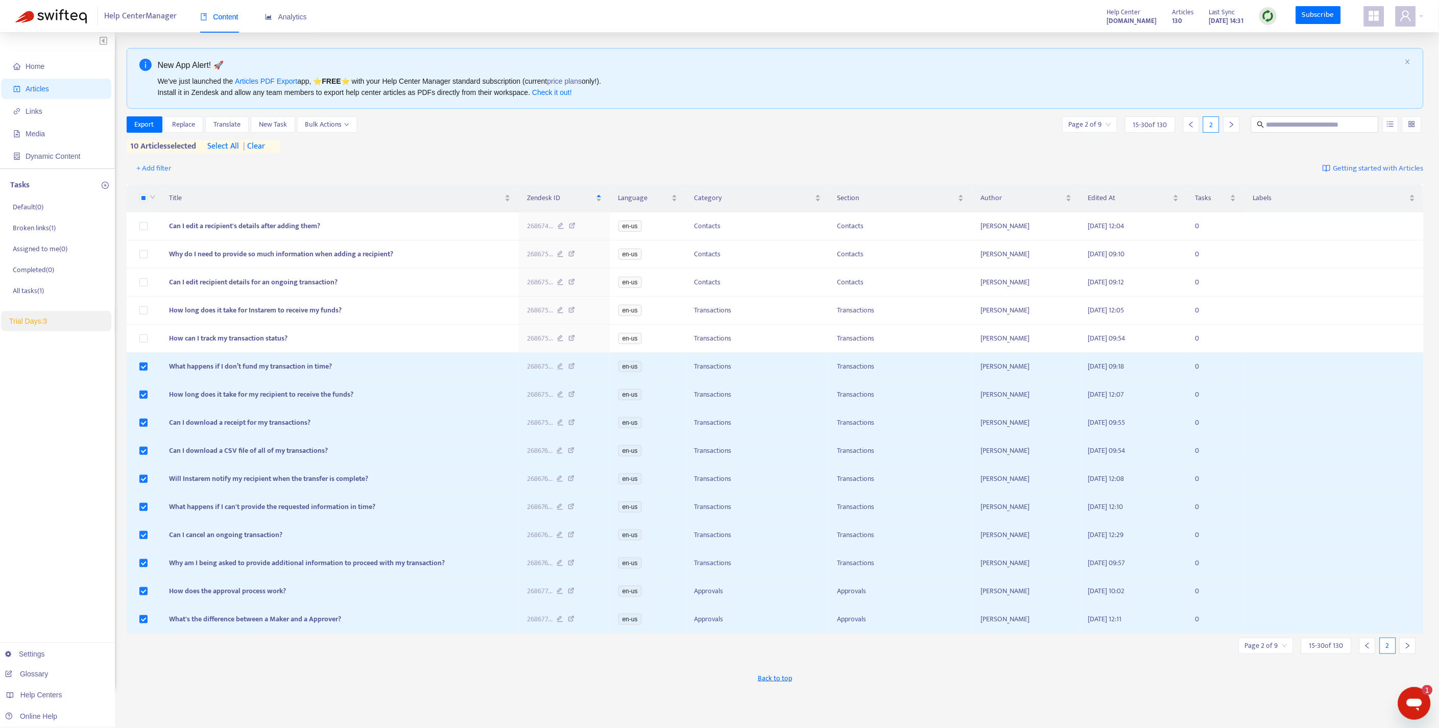
click at [261, 146] on span "| clear" at bounding box center [252, 146] width 26 height 12
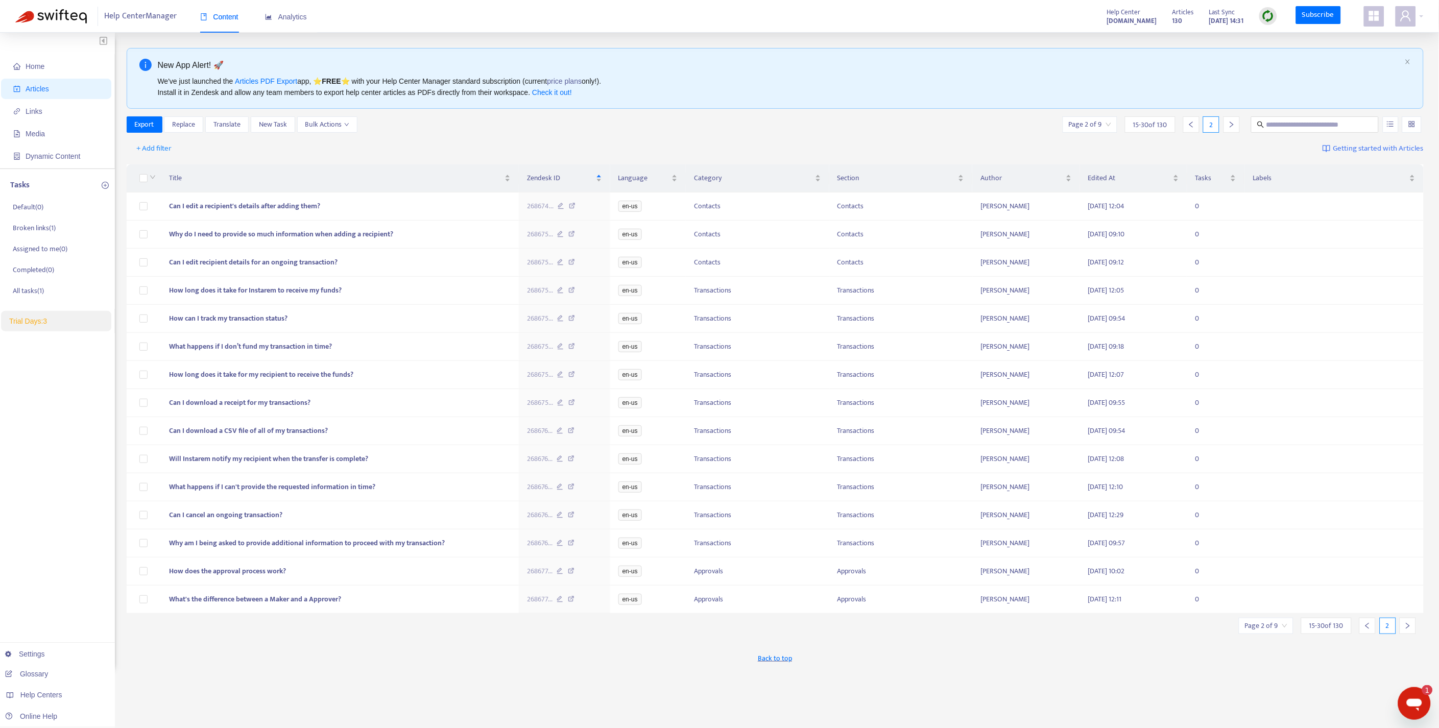
click at [1408, 630] on icon "right" at bounding box center [1407, 625] width 7 height 7
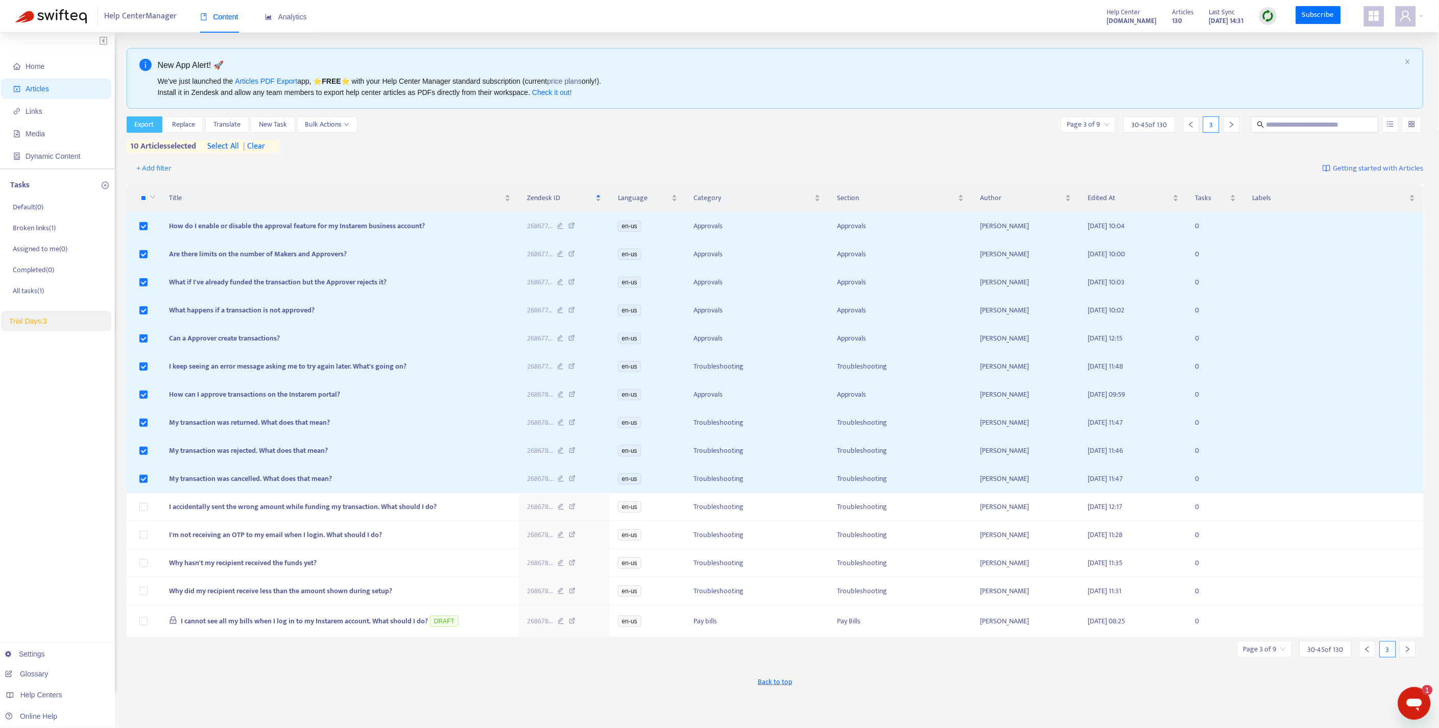
click at [150, 121] on span "Export" at bounding box center [144, 124] width 19 height 11
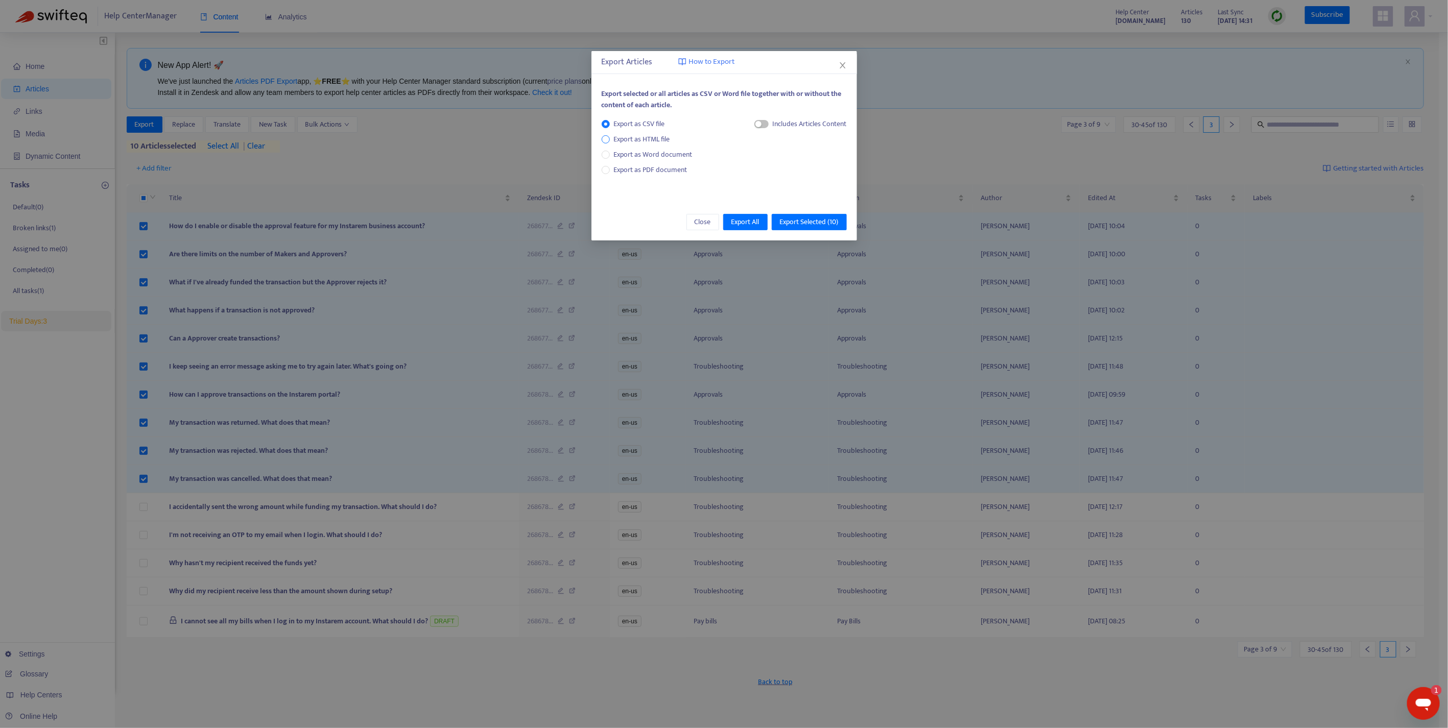
click at [620, 144] on span "Export as HTML file" at bounding box center [642, 139] width 64 height 11
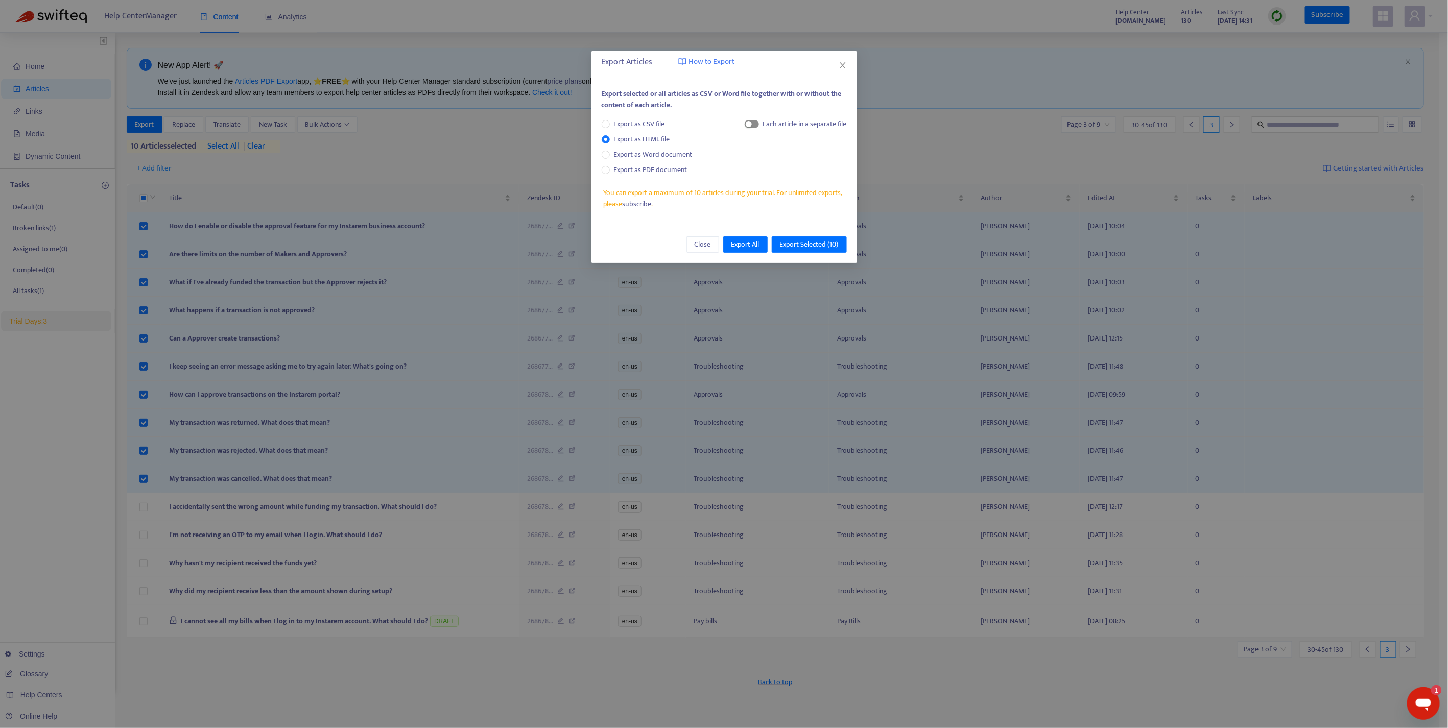
click at [752, 124] on span "button" at bounding box center [752, 124] width 14 height 8
click at [797, 243] on span "Export Selected ( 10 )" at bounding box center [809, 244] width 59 height 11
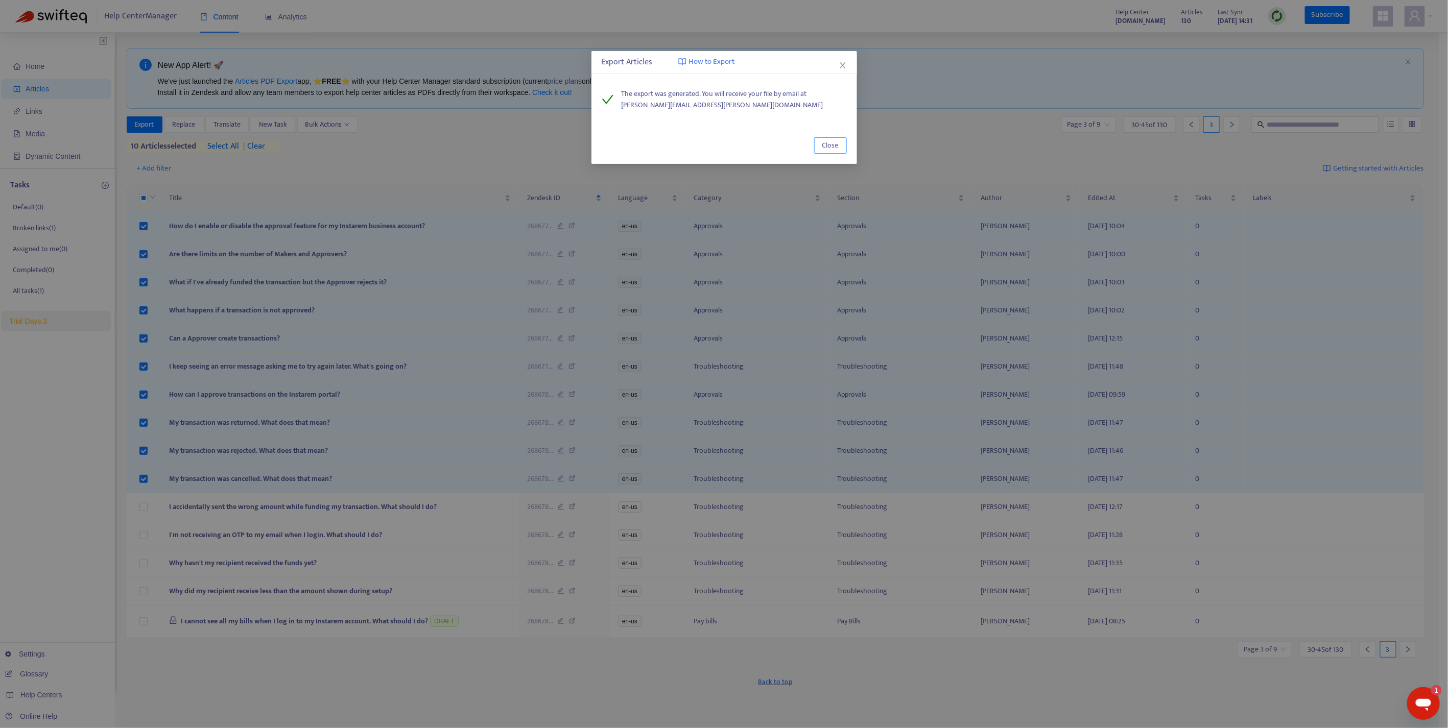
click at [823, 141] on span "Close" at bounding box center [830, 145] width 16 height 11
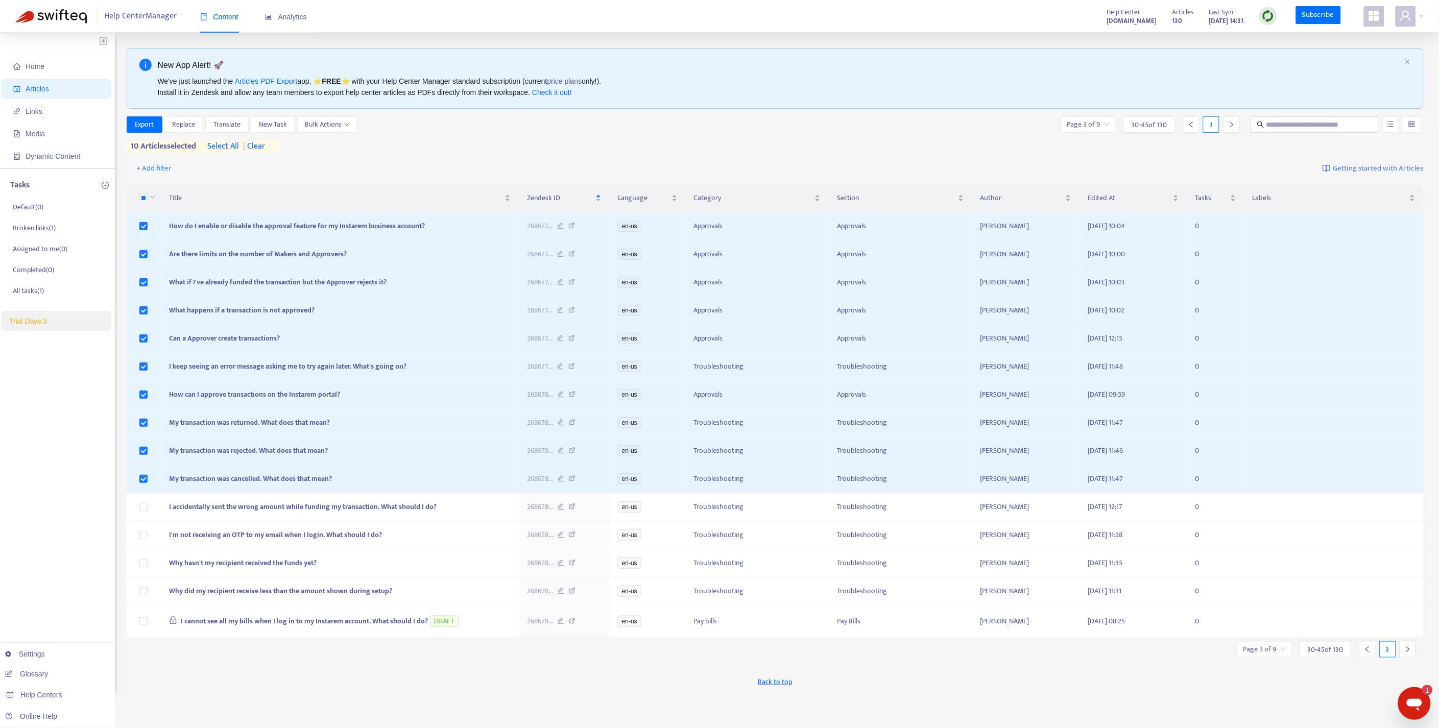
click at [265, 141] on span "| clear" at bounding box center [252, 146] width 26 height 12
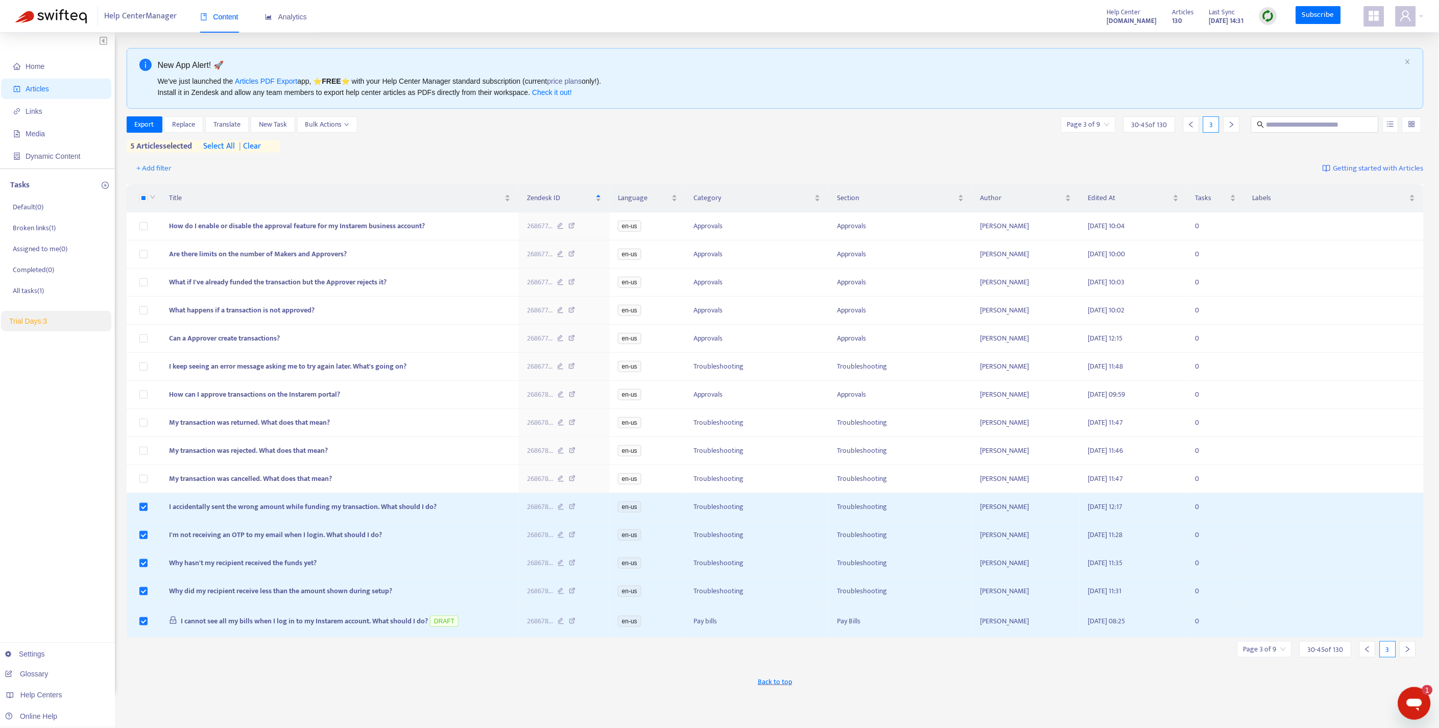
click at [1411, 653] on icon "right" at bounding box center [1407, 649] width 7 height 7
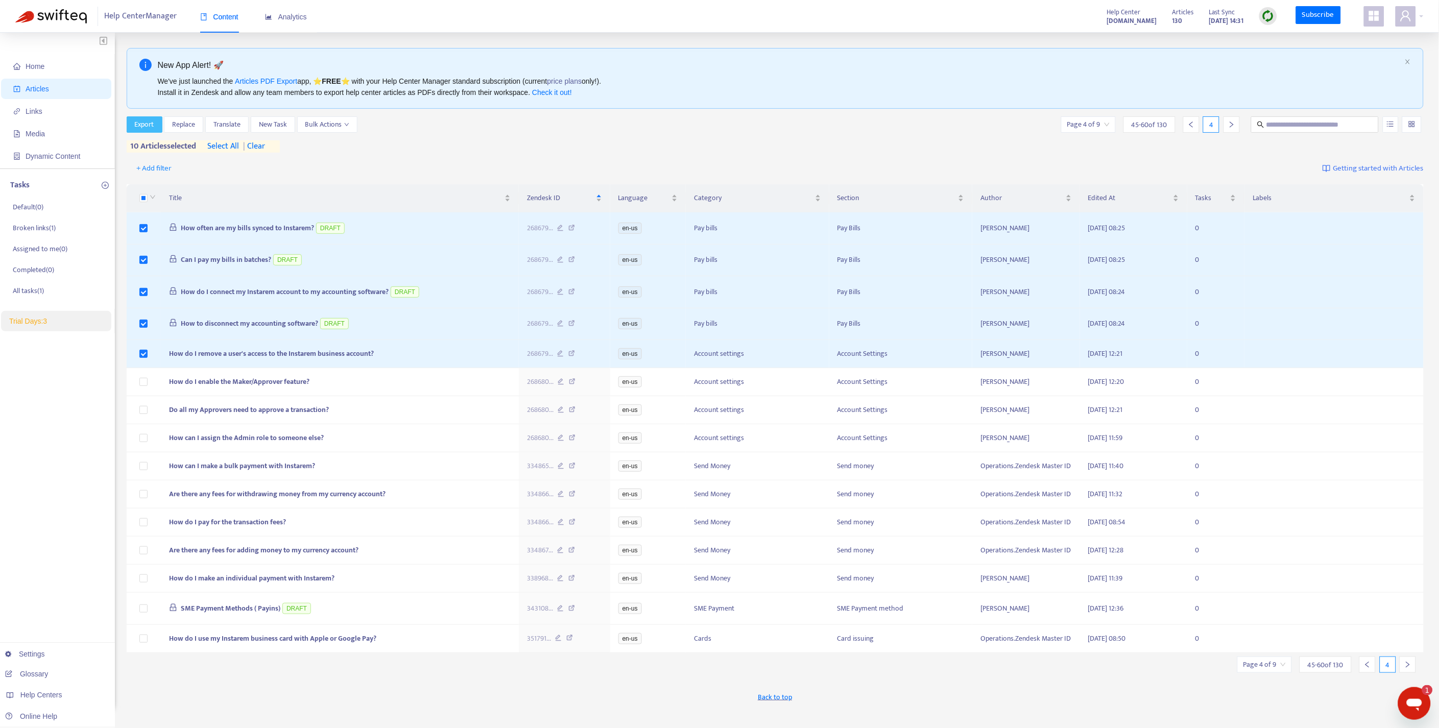
click at [145, 126] on span "Export" at bounding box center [144, 124] width 19 height 11
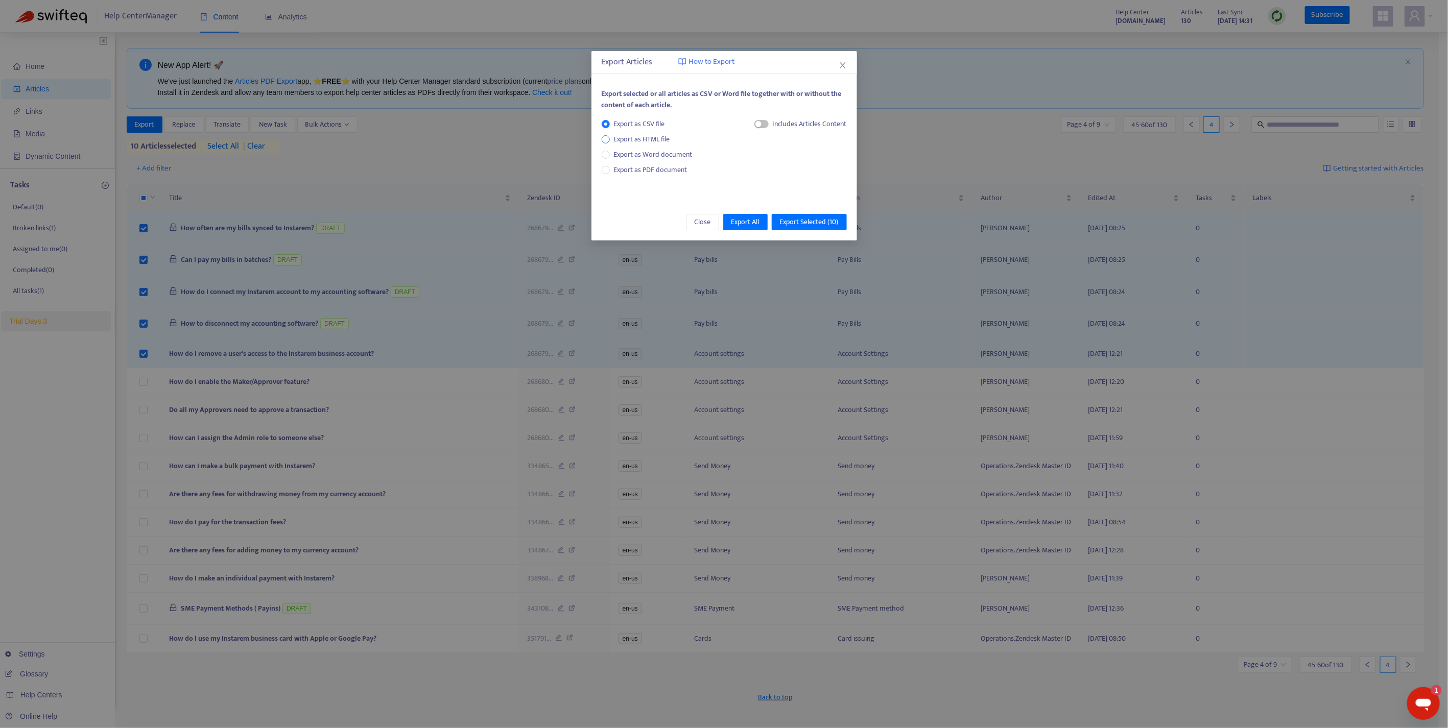
click at [639, 140] on span "Export as HTML file" at bounding box center [642, 139] width 64 height 11
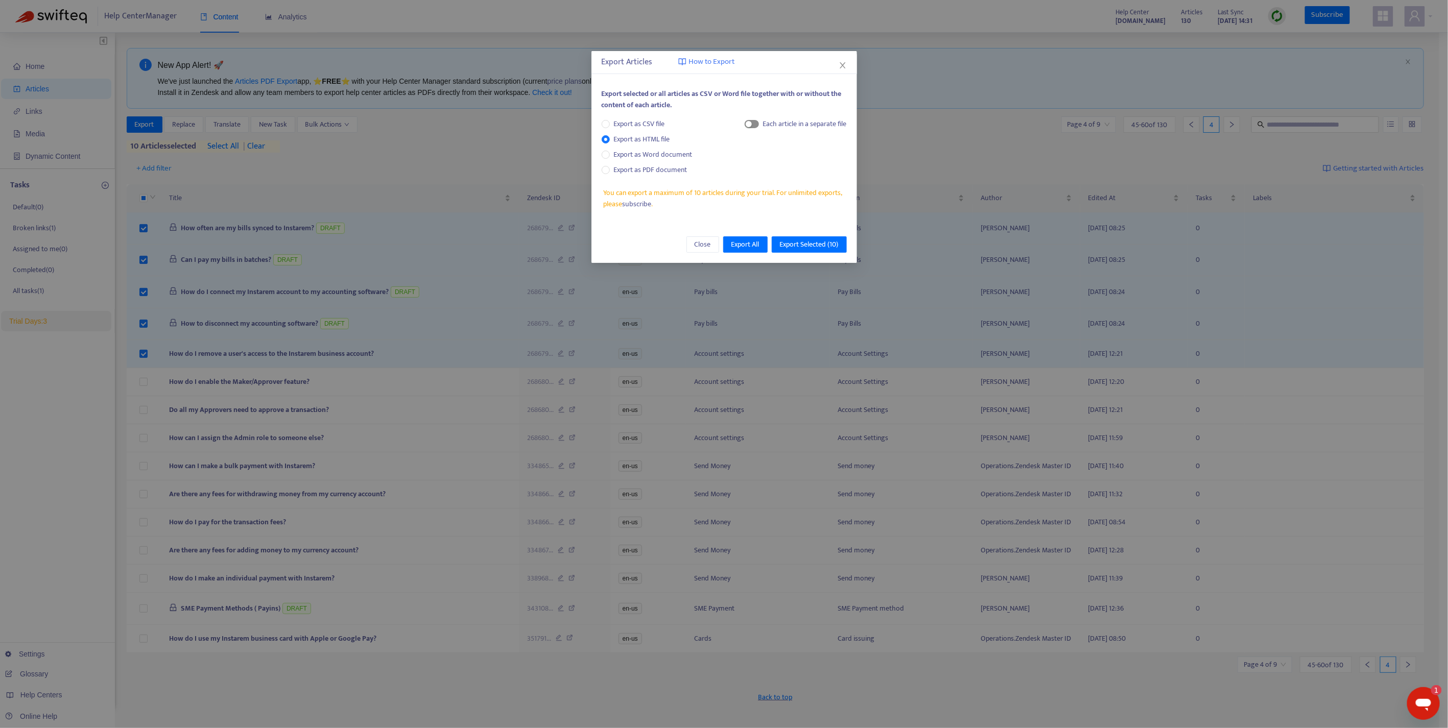
click at [756, 124] on span "button" at bounding box center [752, 124] width 14 height 8
click at [818, 244] on span "Export Selected ( 10 )" at bounding box center [809, 244] width 59 height 11
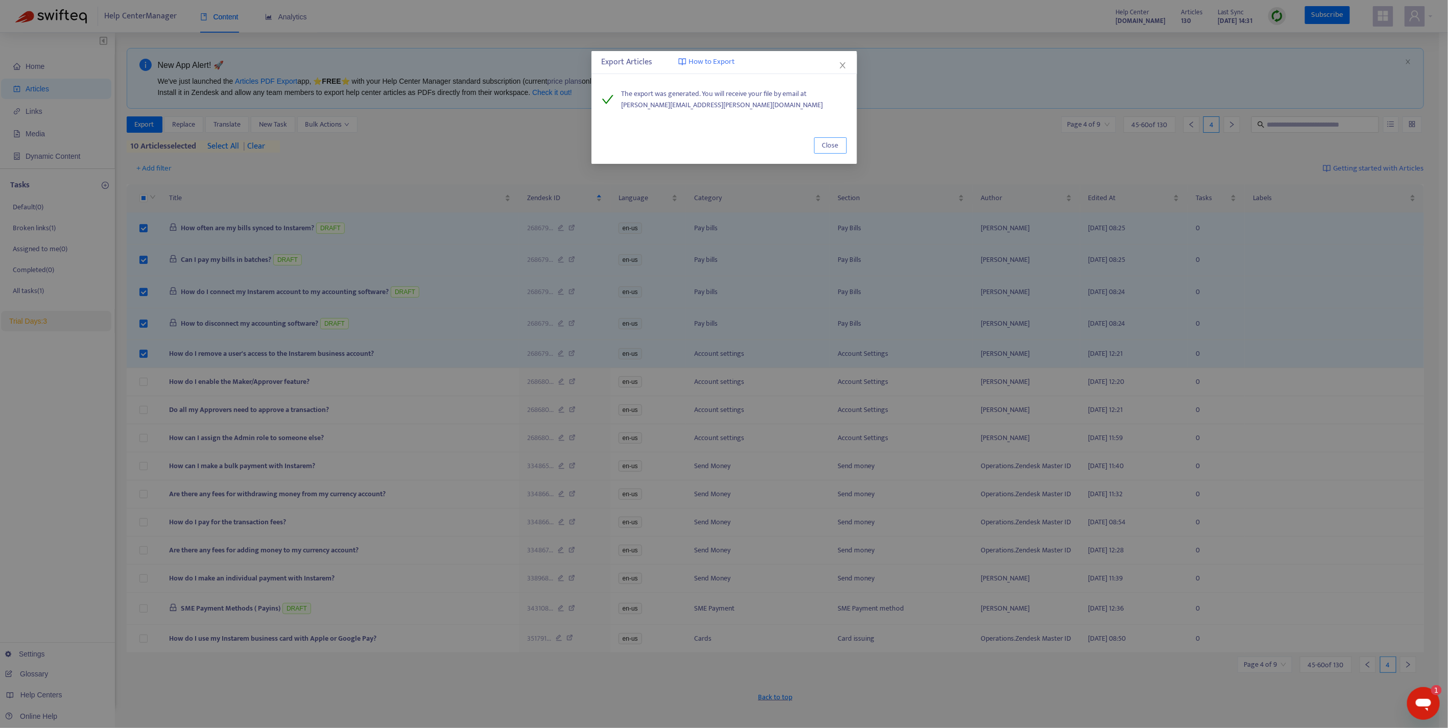
click at [826, 140] on span "Close" at bounding box center [830, 145] width 16 height 11
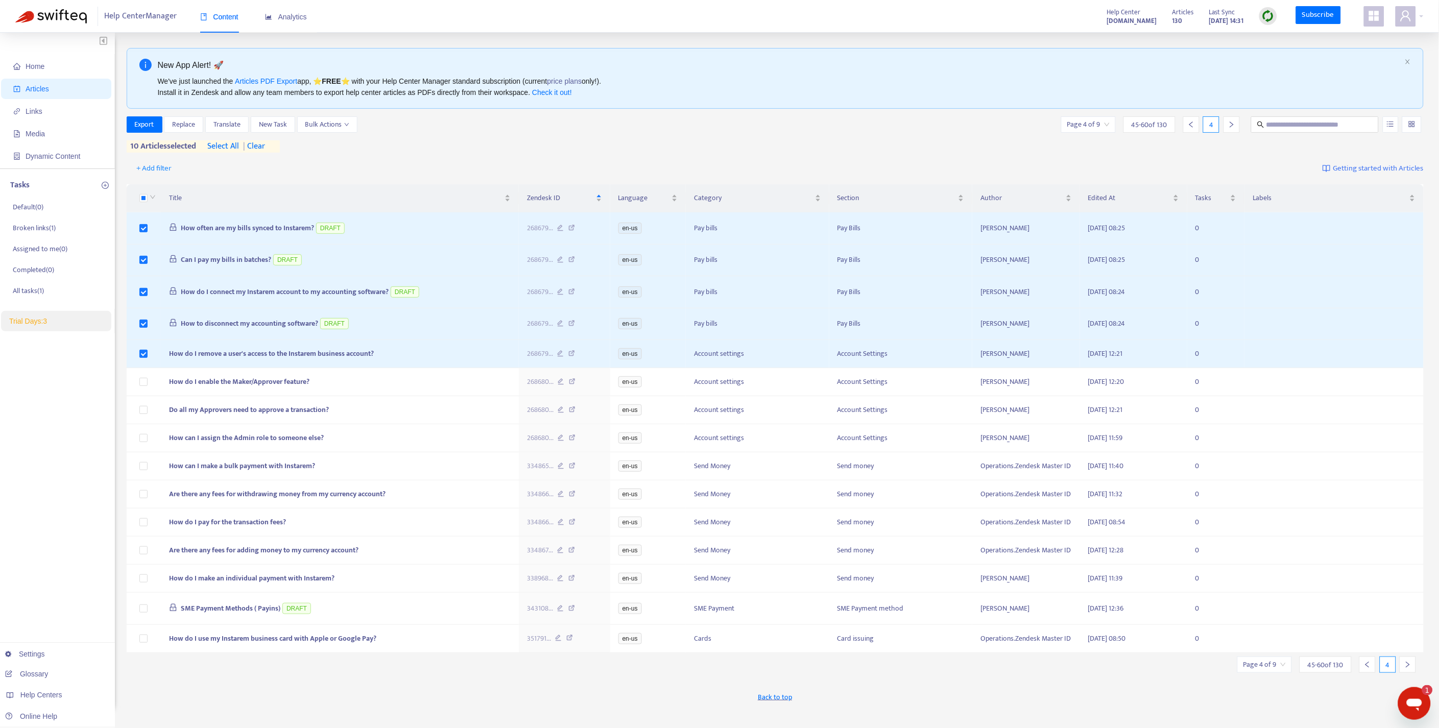
click at [265, 141] on span "| clear" at bounding box center [252, 146] width 26 height 12
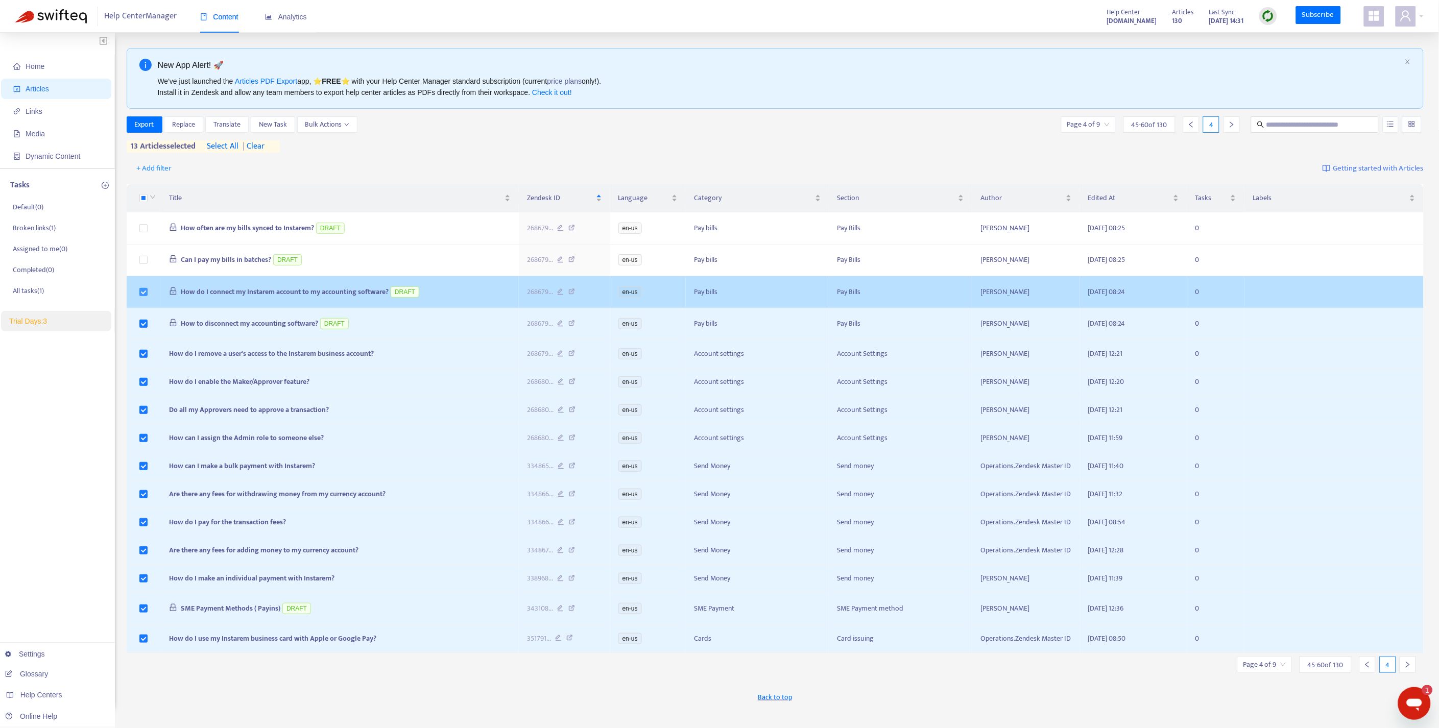
click at [142, 297] on label at bounding box center [143, 291] width 8 height 11
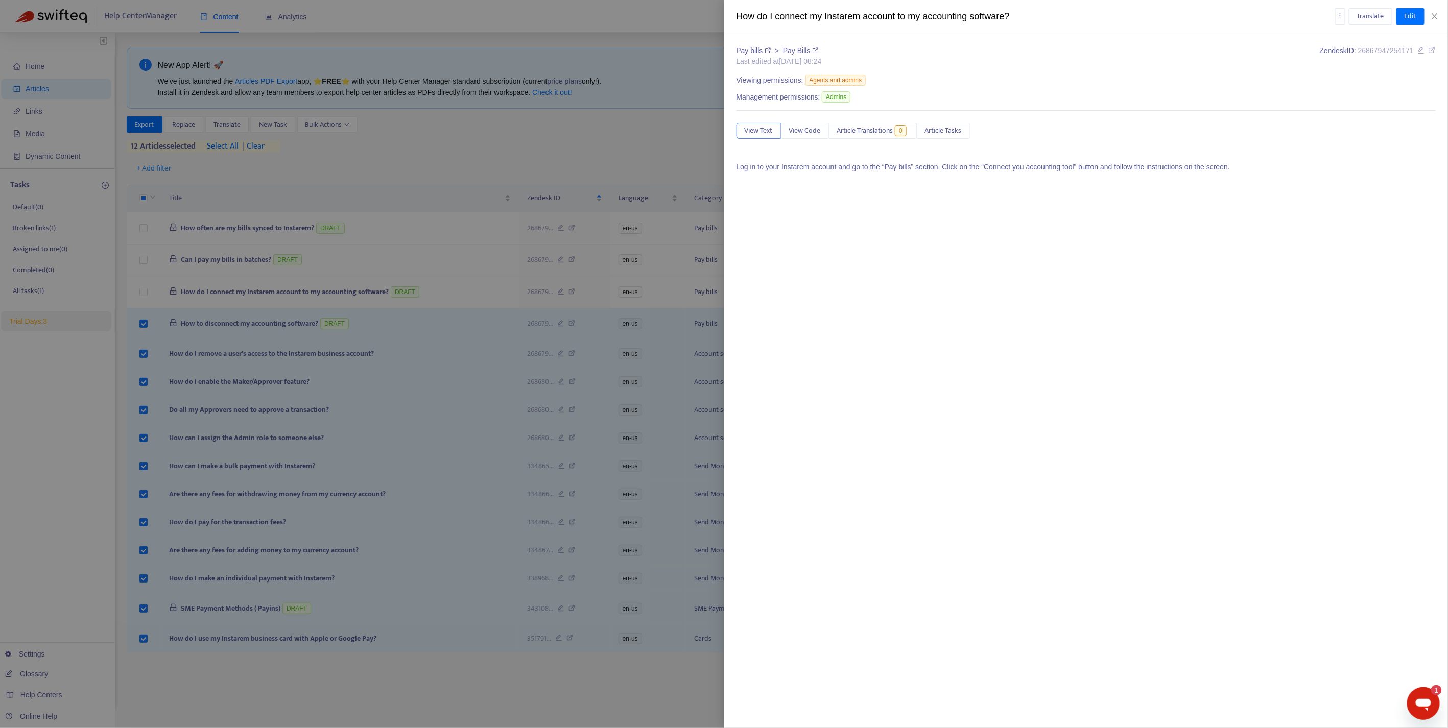
click at [143, 324] on div at bounding box center [724, 364] width 1448 height 728
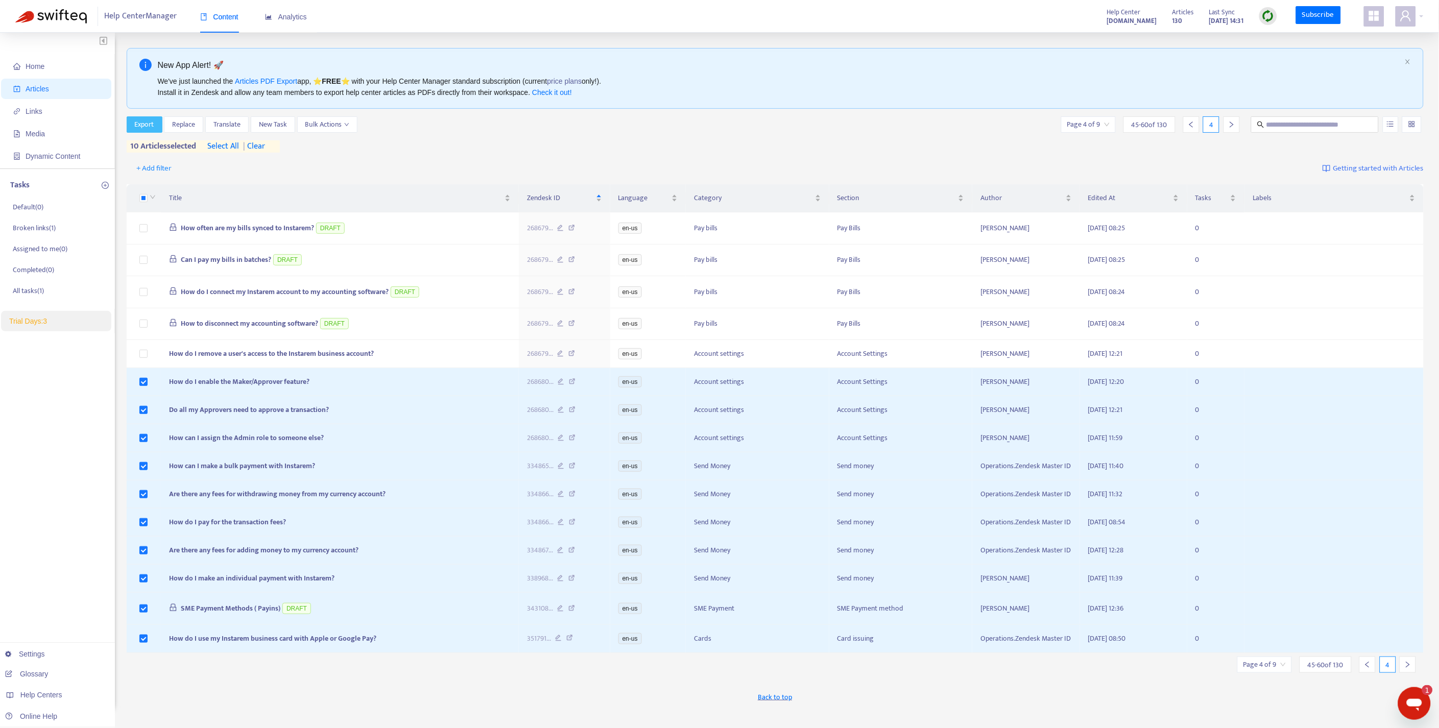
click at [149, 122] on span "Export" at bounding box center [144, 124] width 19 height 11
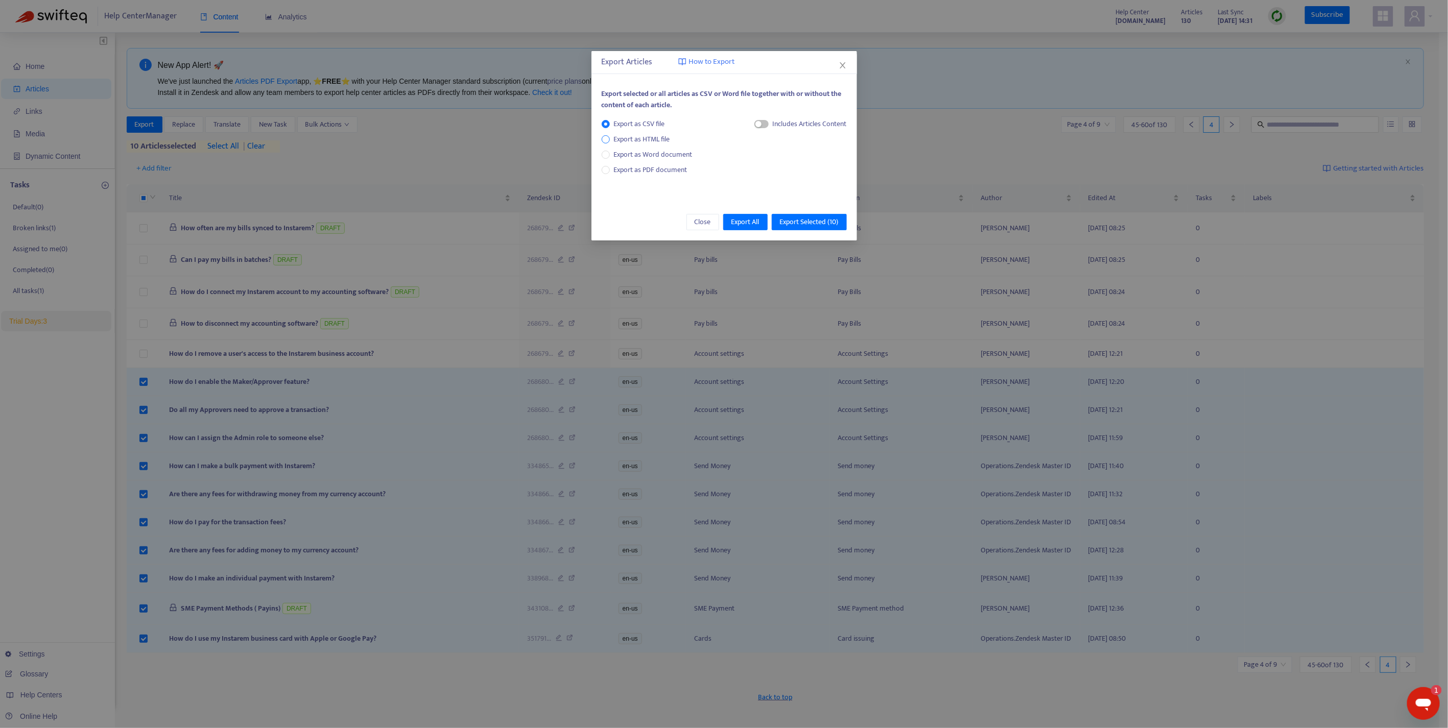
click at [640, 137] on span "Export as HTML file" at bounding box center [642, 139] width 64 height 11
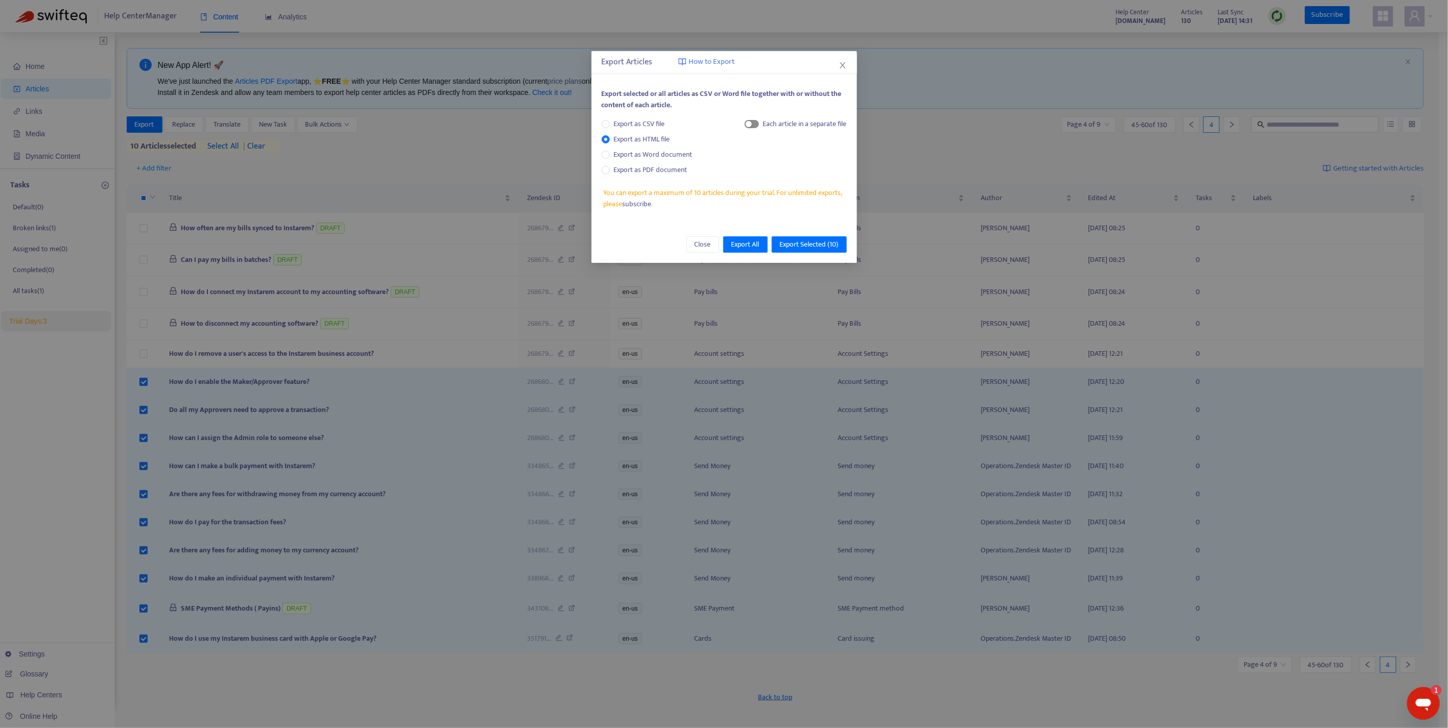
click at [753, 126] on span "button" at bounding box center [752, 124] width 14 height 8
click at [803, 242] on span "Export Selected ( 10 )" at bounding box center [809, 244] width 59 height 11
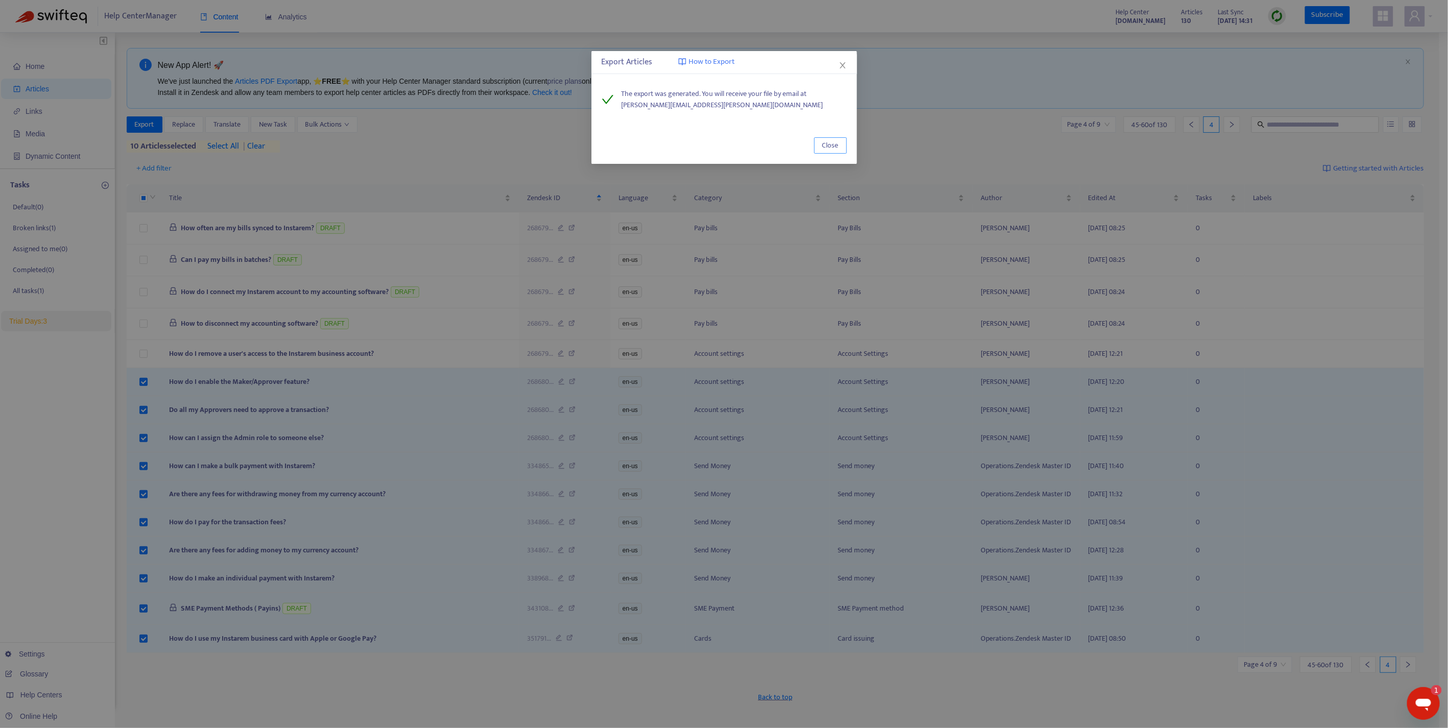
click at [821, 147] on button "Close" at bounding box center [830, 145] width 33 height 16
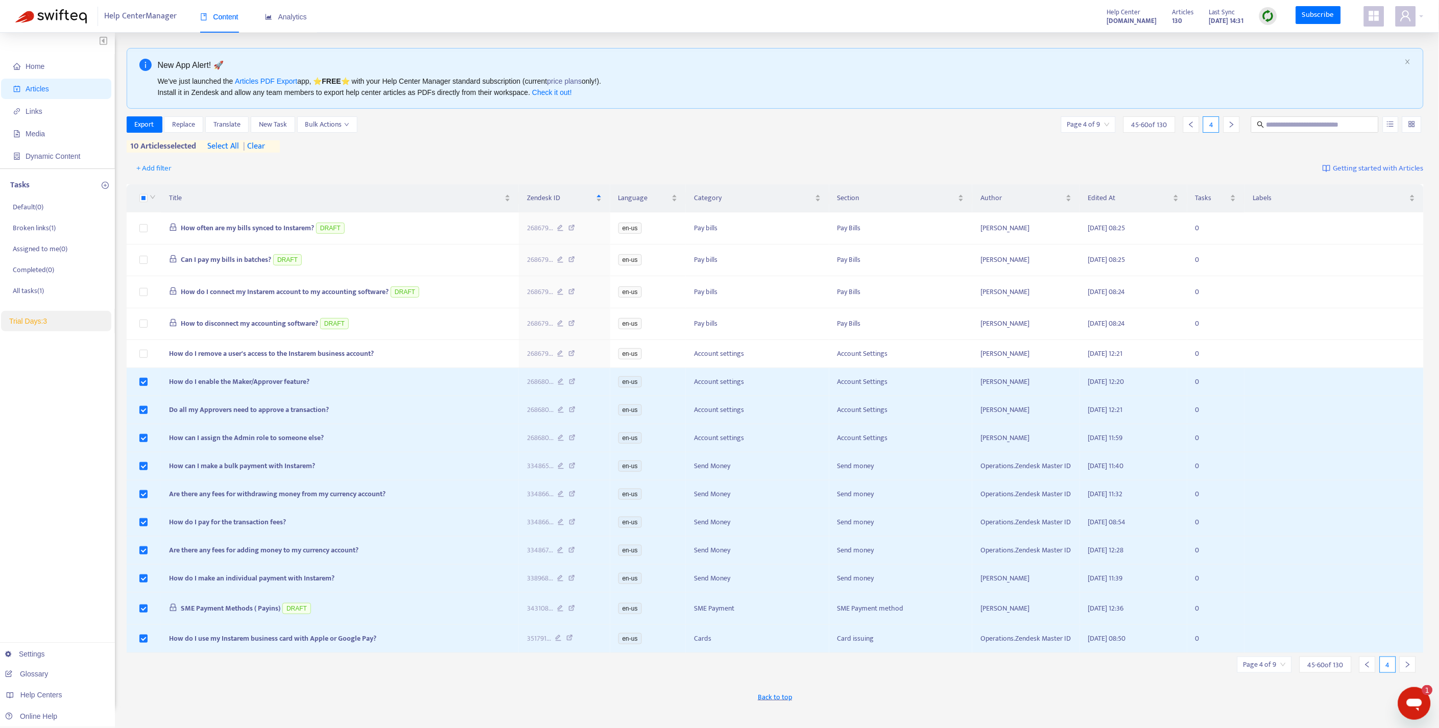
click at [263, 149] on span "| clear" at bounding box center [252, 146] width 26 height 12
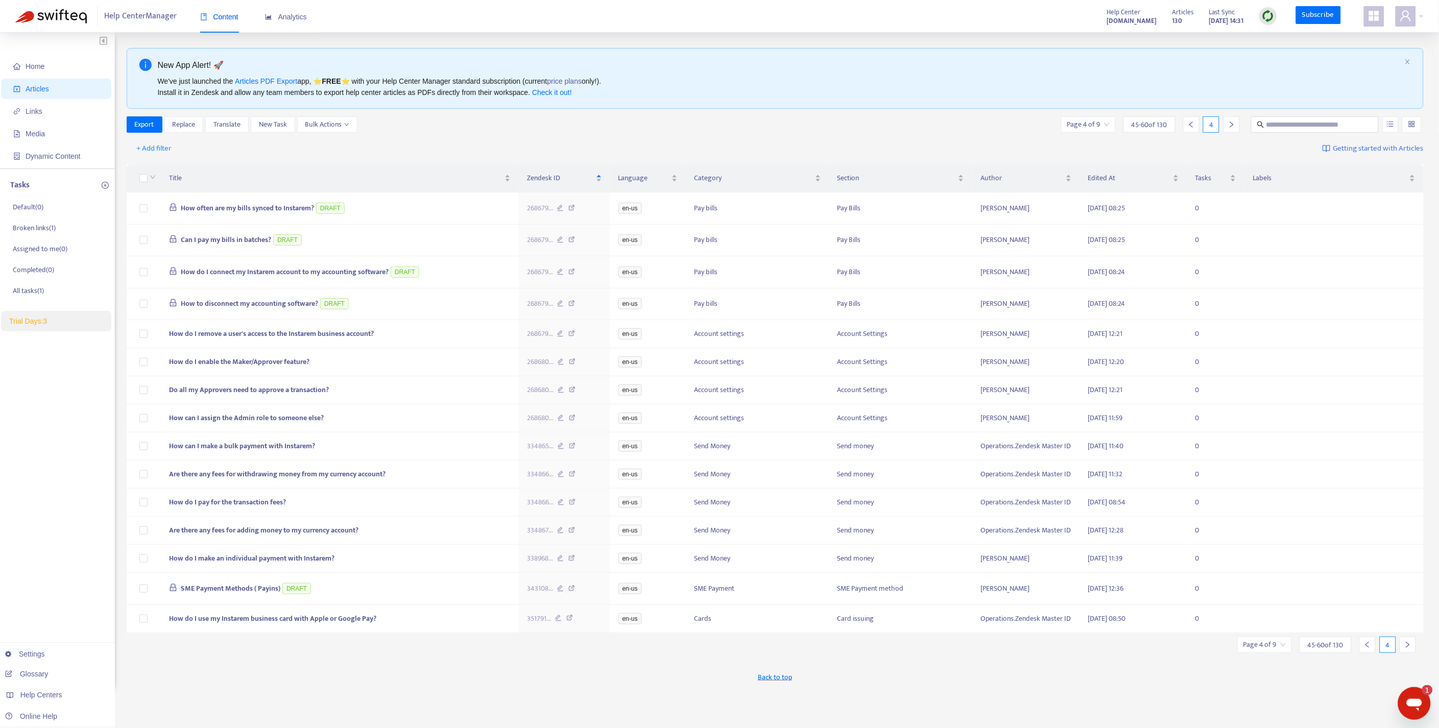
click at [1405, 649] on icon "right" at bounding box center [1407, 644] width 7 height 7
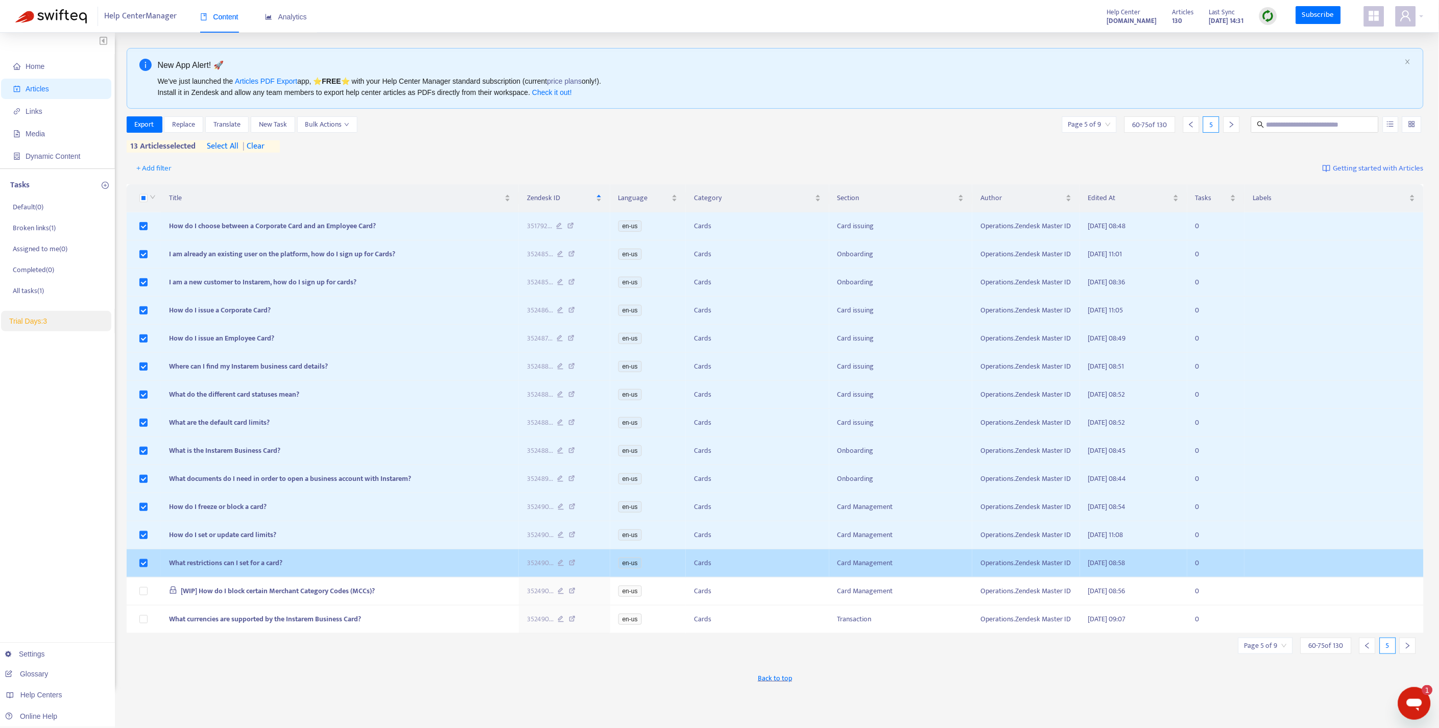
click at [138, 570] on td at bounding box center [144, 563] width 34 height 28
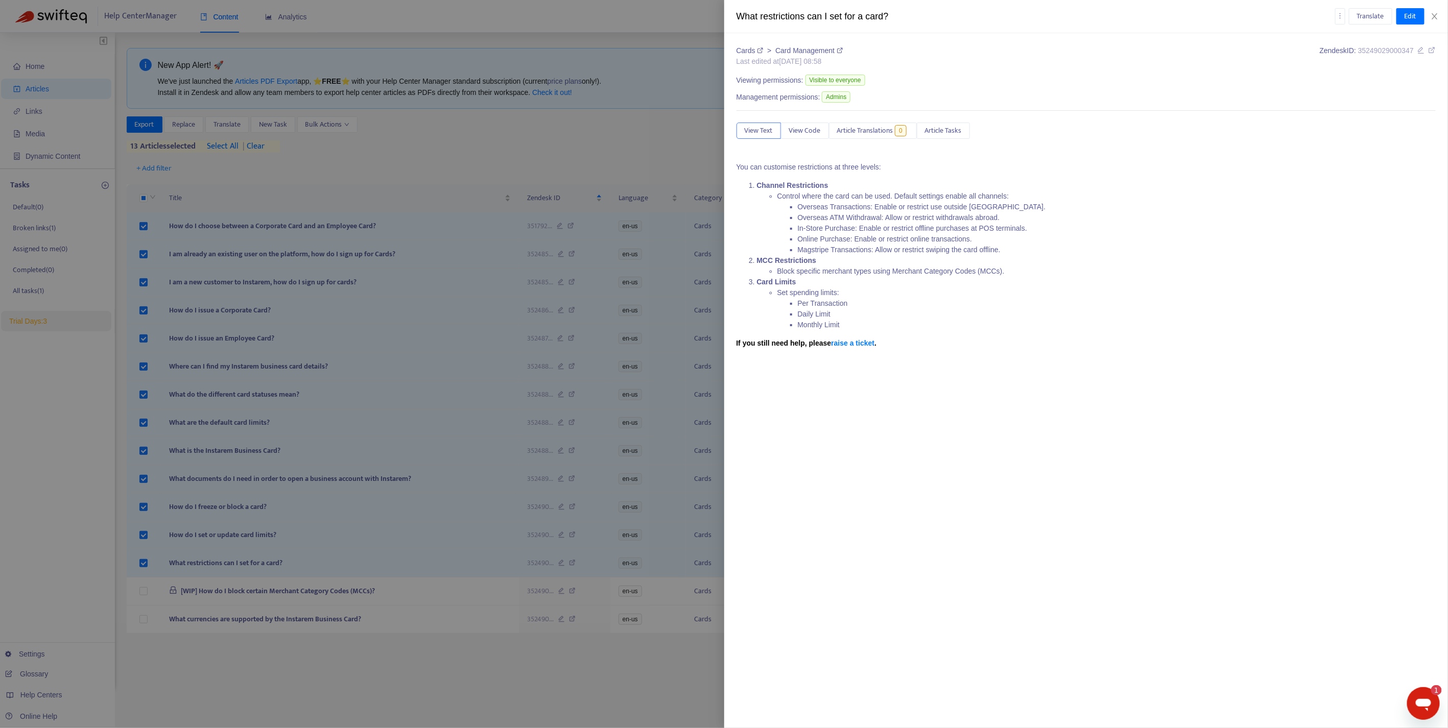
click at [141, 570] on div at bounding box center [724, 364] width 1448 height 728
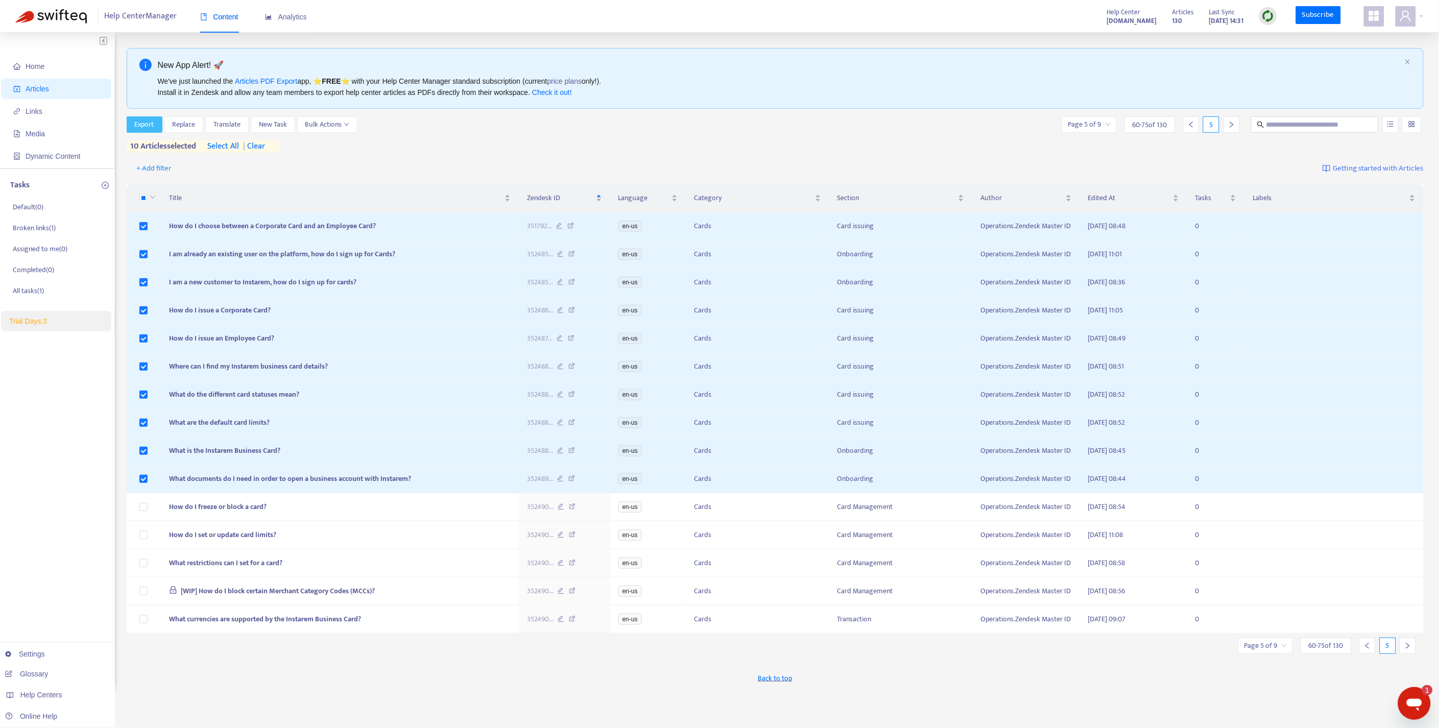
click at [150, 120] on span "Export" at bounding box center [144, 124] width 19 height 11
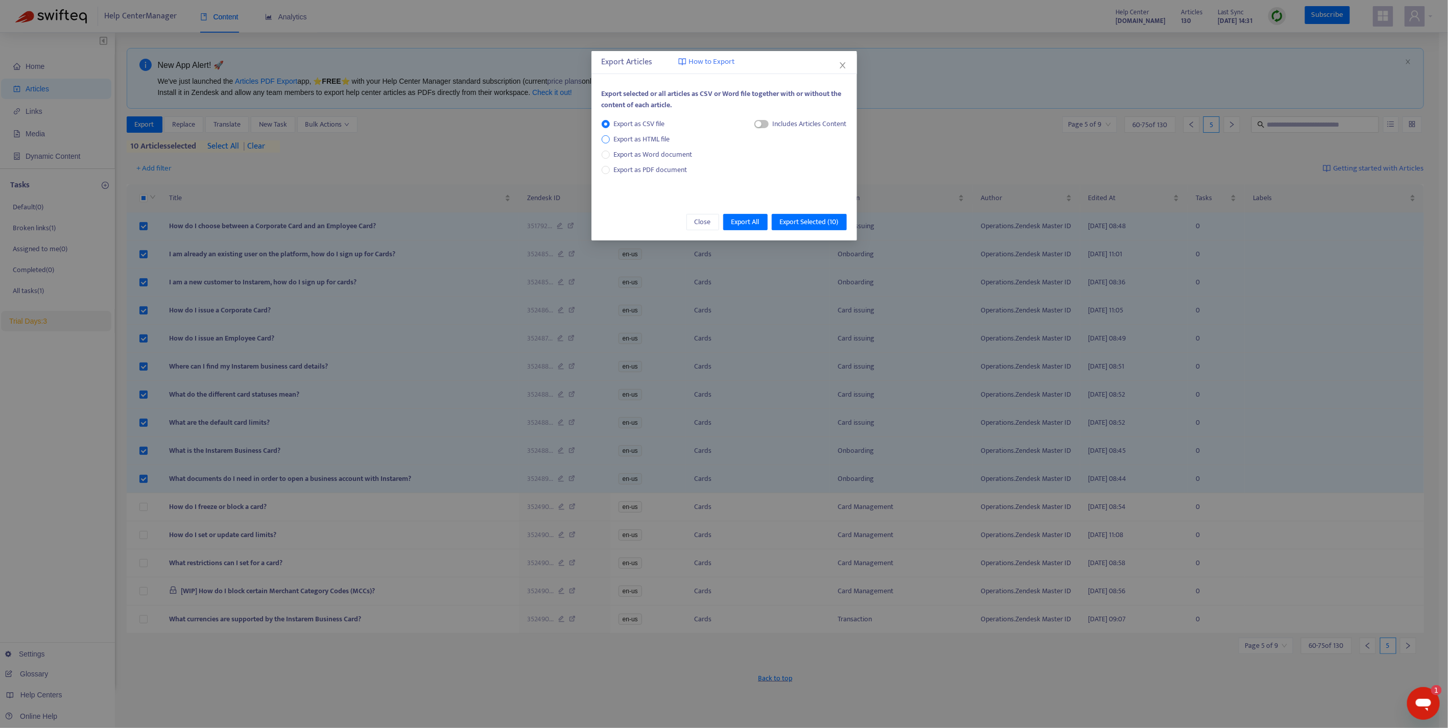
click at [618, 136] on span "Export as HTML file" at bounding box center [642, 139] width 64 height 11
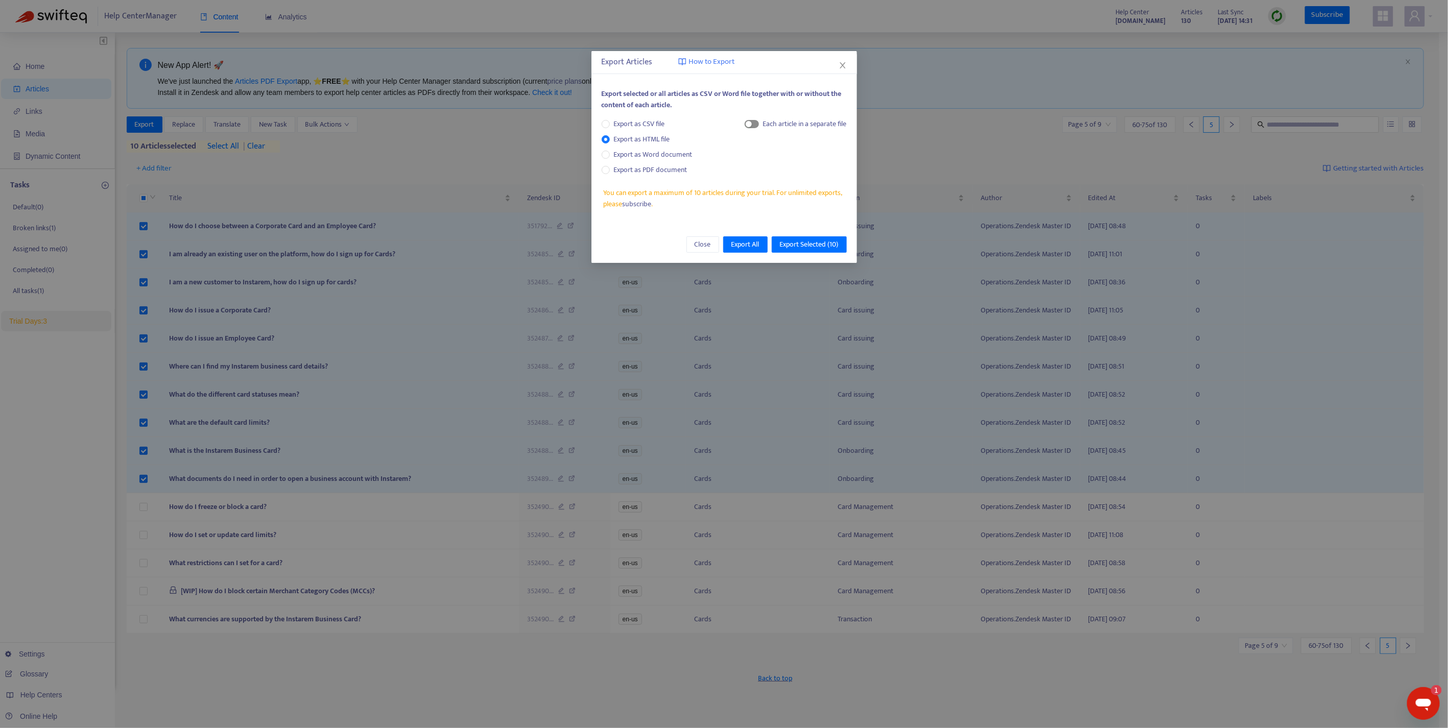
click at [752, 123] on span "button" at bounding box center [752, 124] width 14 height 8
click at [800, 240] on span "Export Selected ( 10 )" at bounding box center [809, 244] width 59 height 11
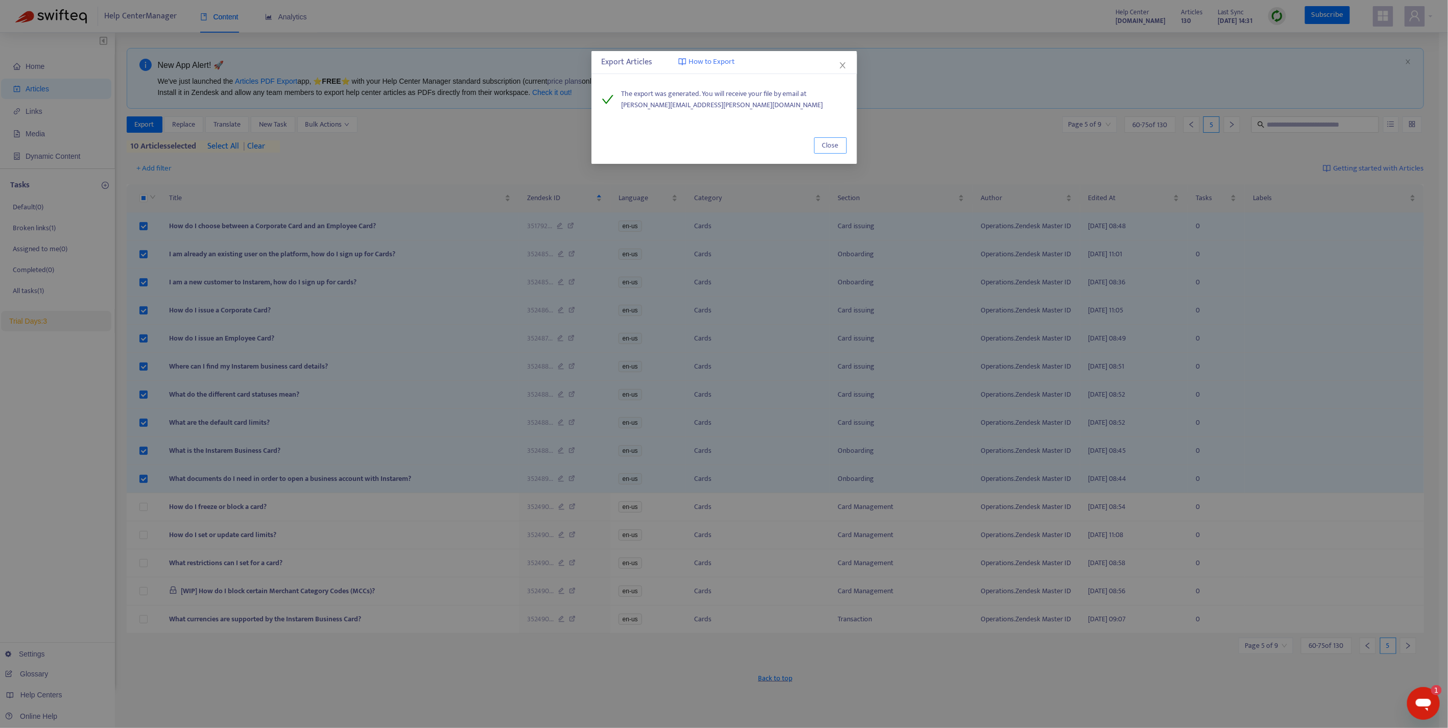
click at [824, 148] on span "Close" at bounding box center [830, 145] width 16 height 11
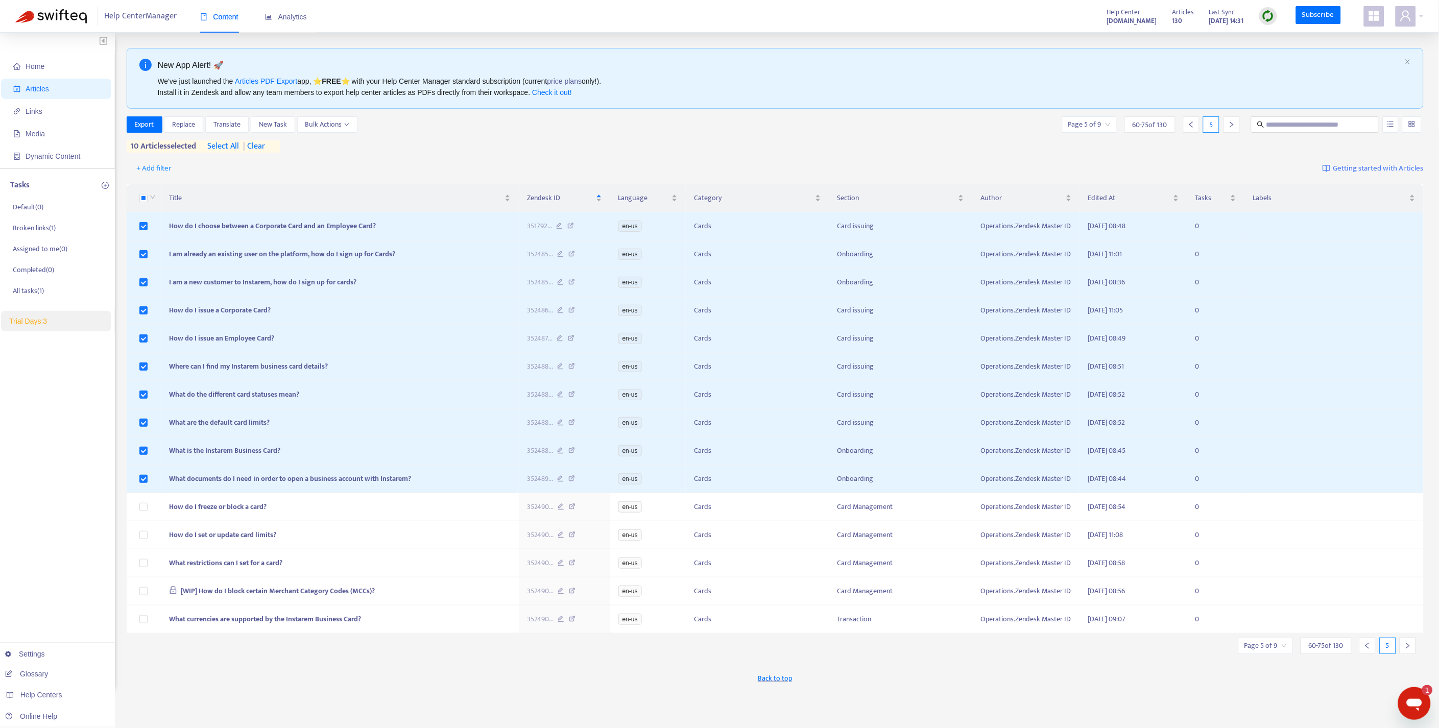
click at [262, 141] on span "| clear" at bounding box center [252, 146] width 26 height 12
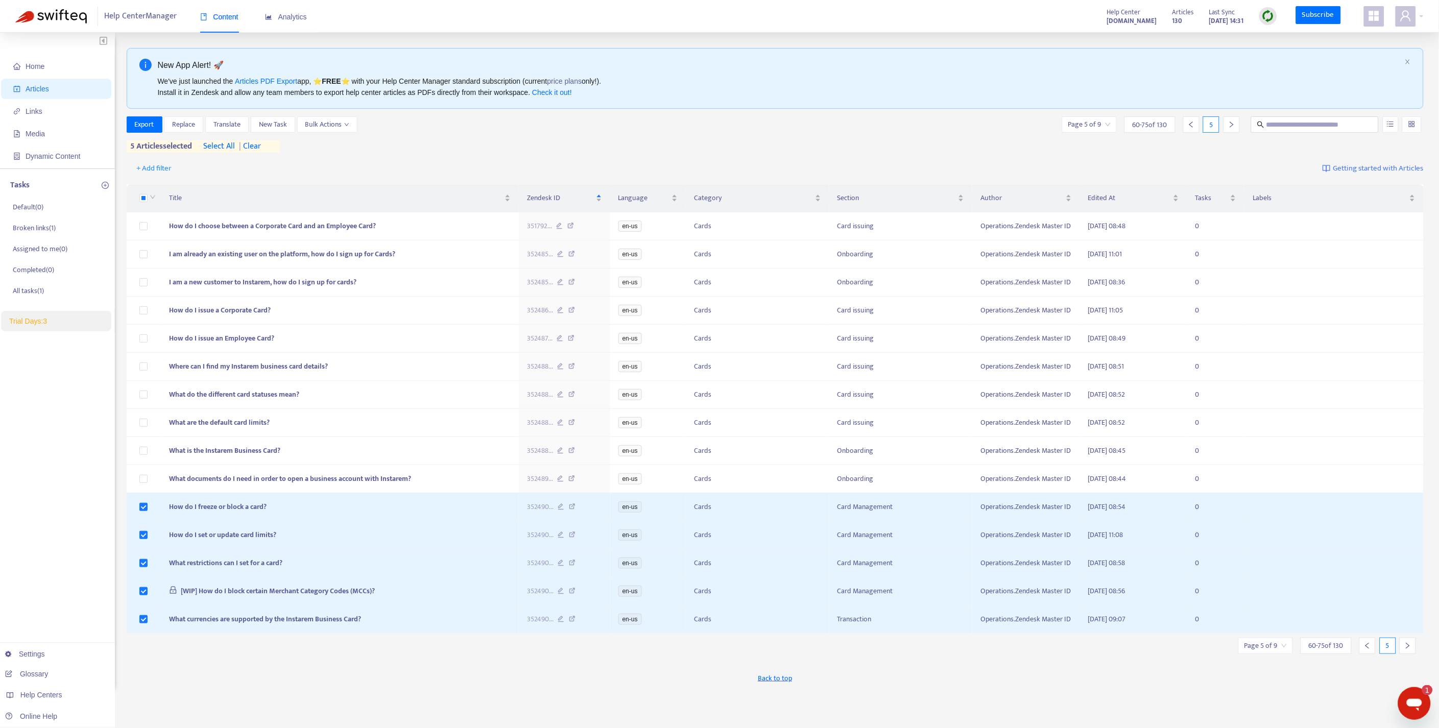
click at [1408, 650] on icon "right" at bounding box center [1407, 645] width 7 height 7
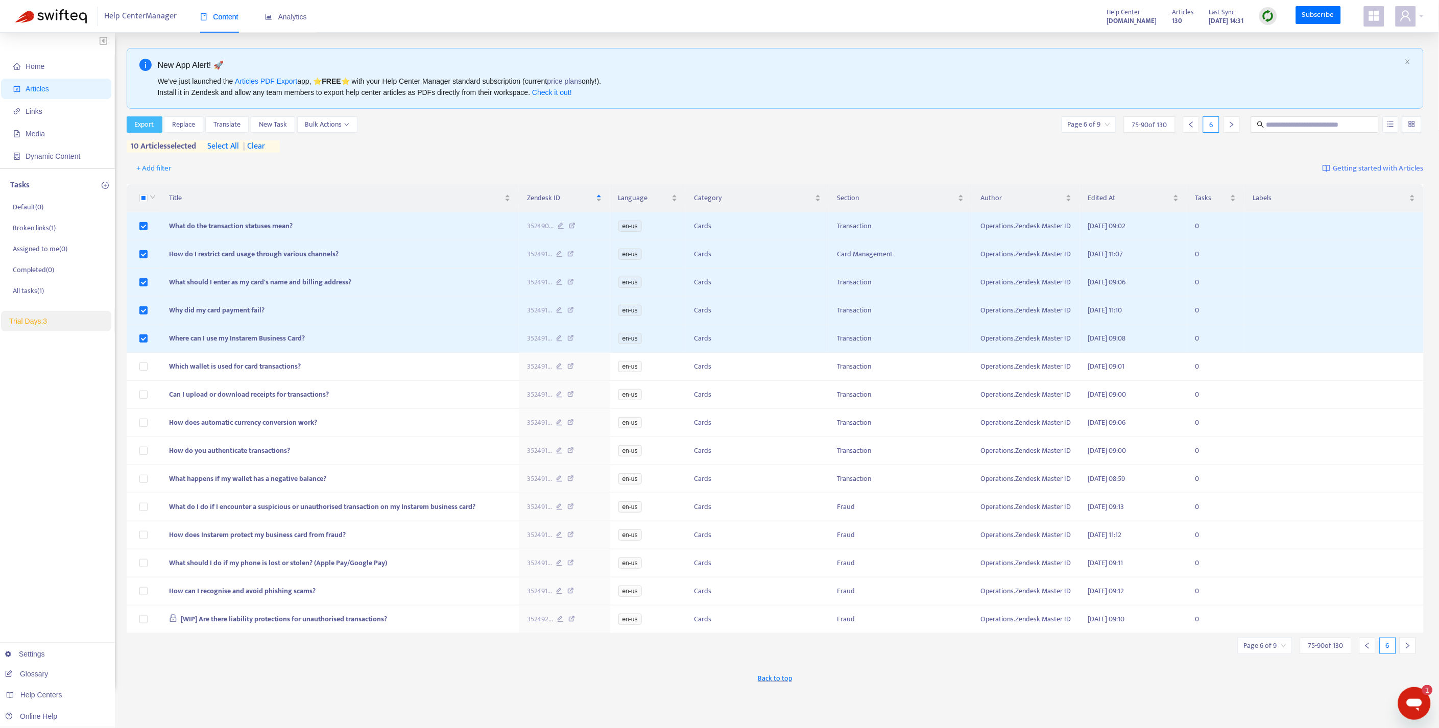
click at [152, 124] on span "Export" at bounding box center [144, 124] width 19 height 11
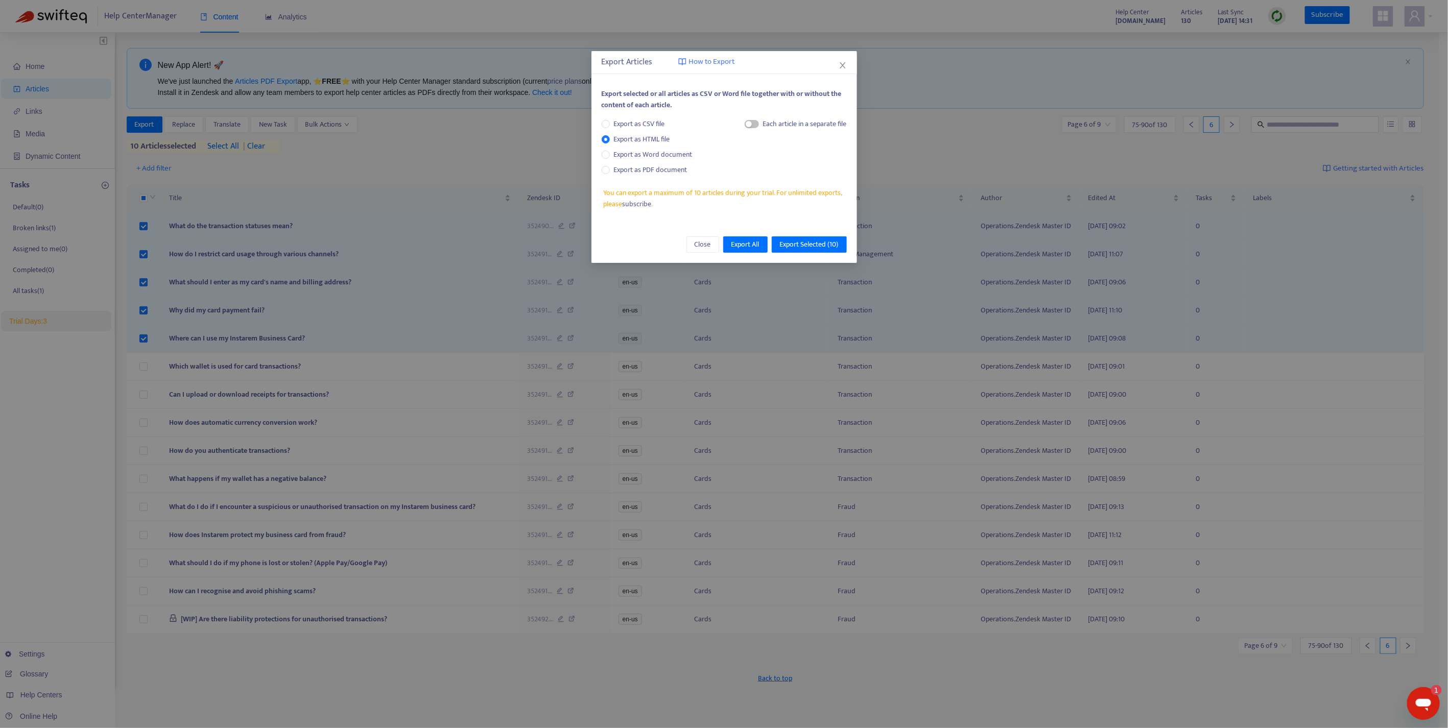
click at [759, 124] on div "Each article in a separate file" at bounding box center [796, 125] width 102 height 15
click at [754, 123] on span "button" at bounding box center [752, 124] width 14 height 8
click at [805, 239] on span "Export Selected ( 10 )" at bounding box center [809, 244] width 59 height 11
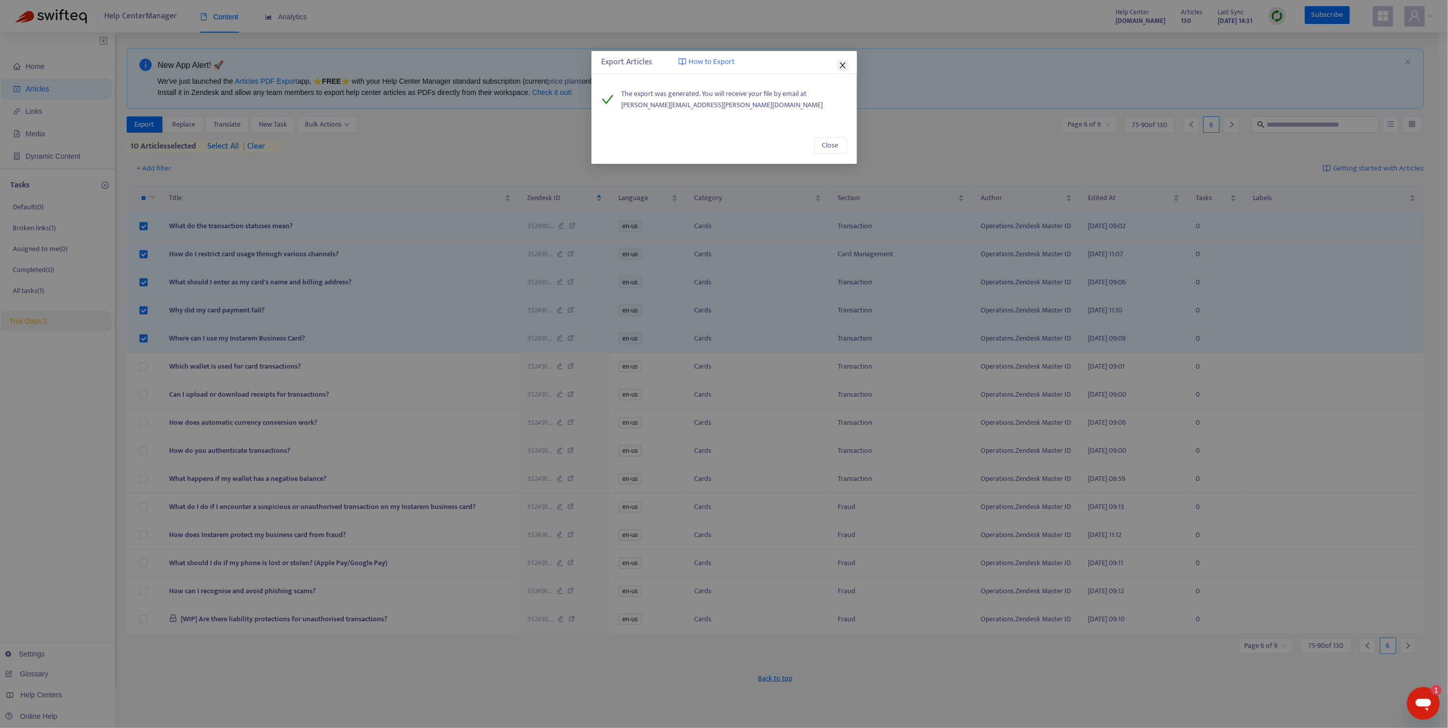
click at [841, 67] on icon "close" at bounding box center [842, 65] width 6 height 6
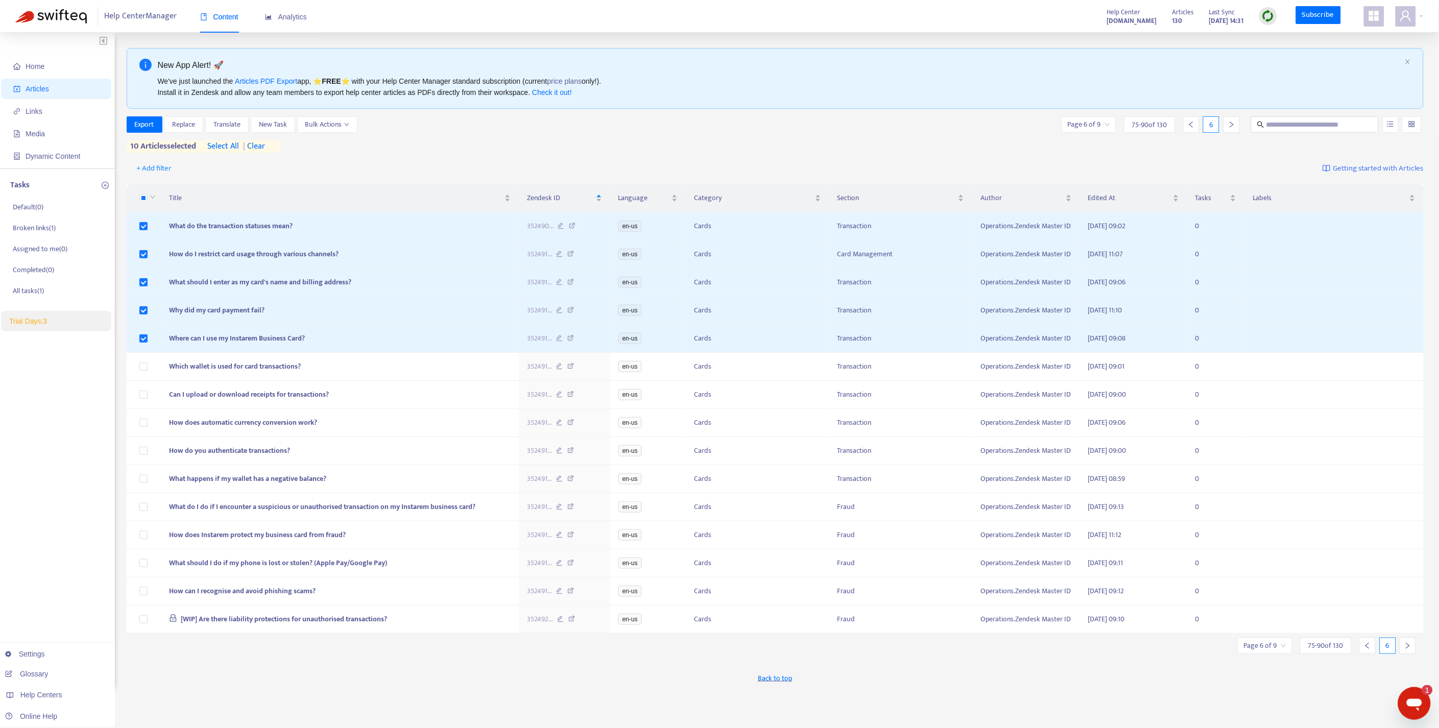
click at [259, 145] on span "| clear" at bounding box center [252, 146] width 26 height 12
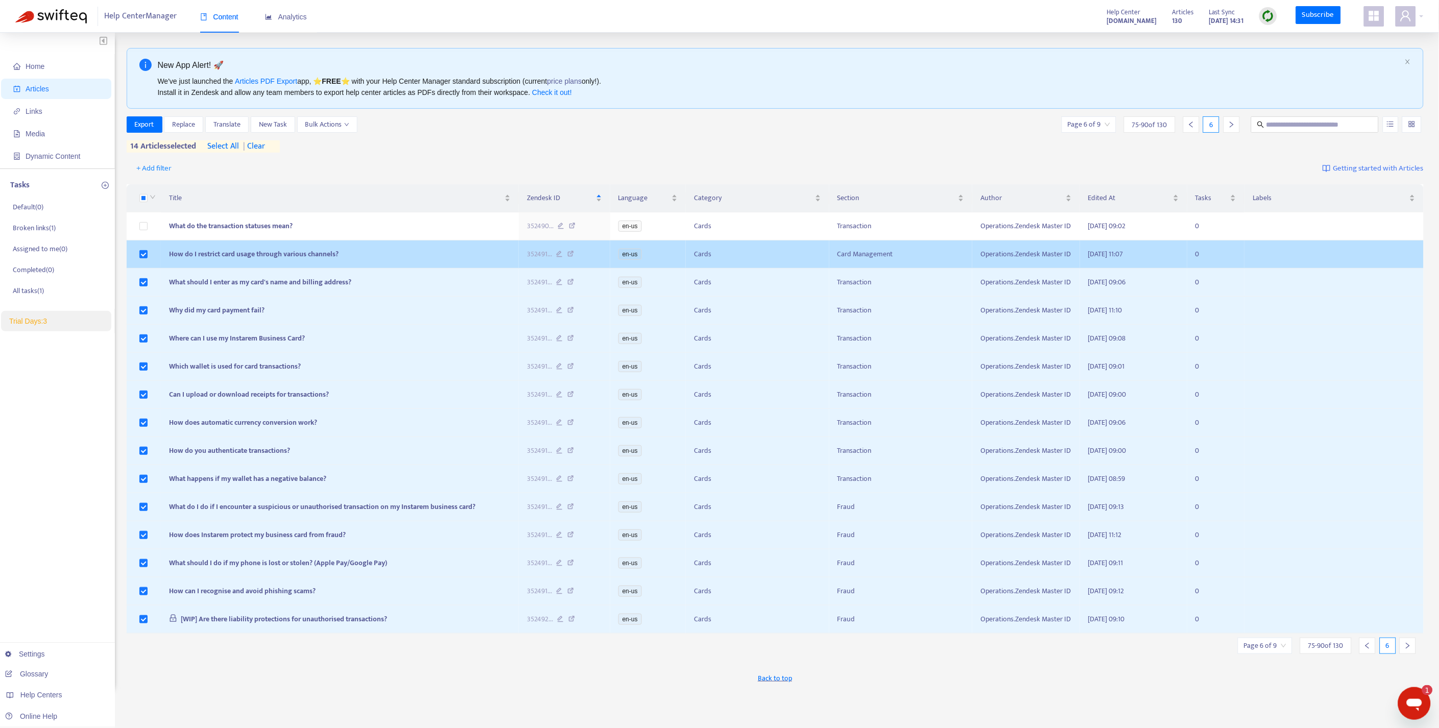
click at [143, 248] on td at bounding box center [144, 255] width 34 height 28
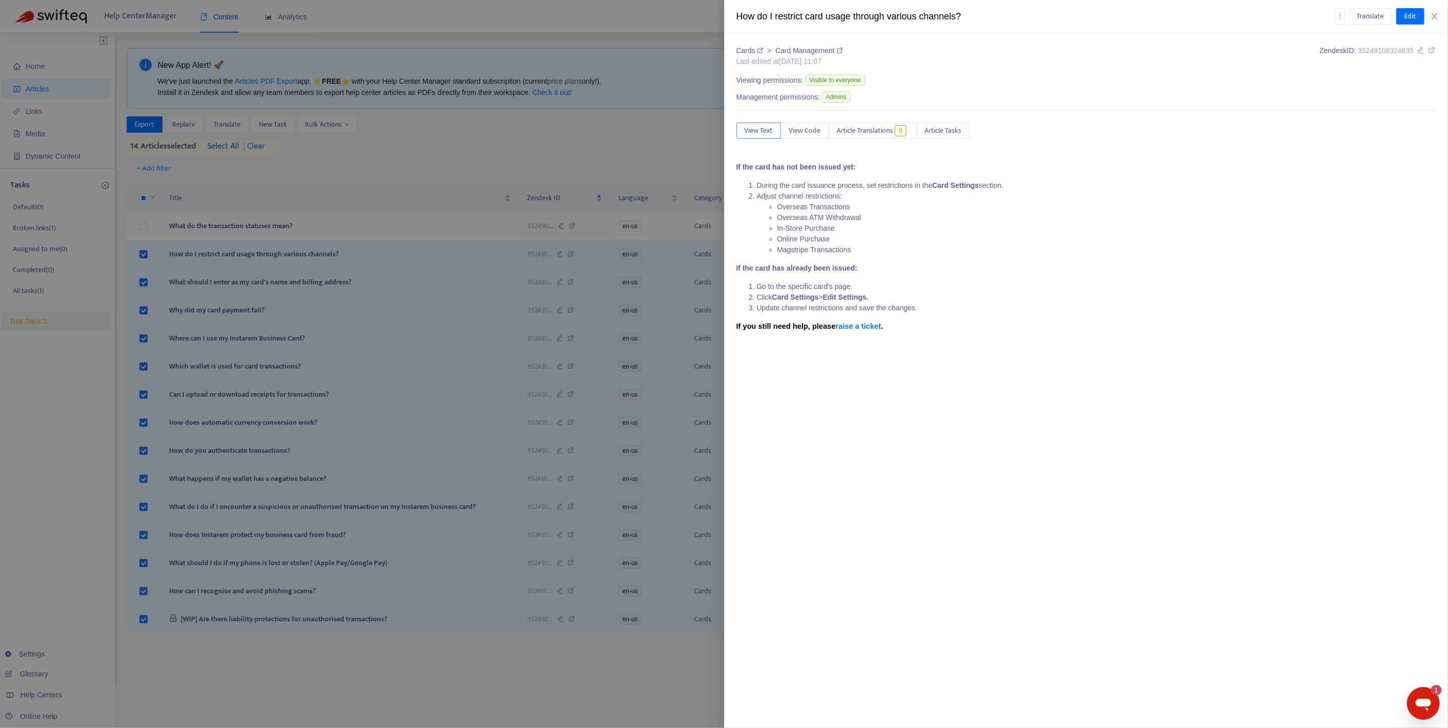
click at [145, 253] on div at bounding box center [724, 364] width 1448 height 728
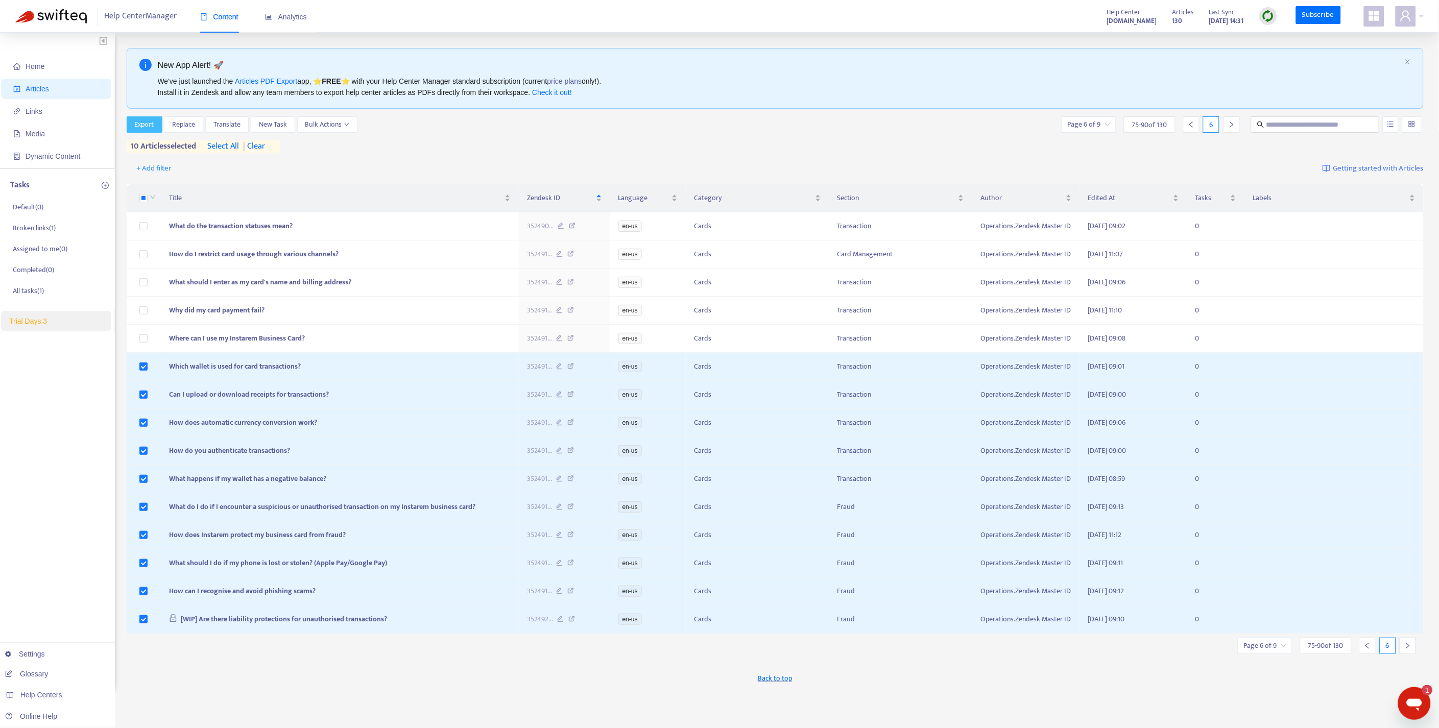
click at [146, 129] on span "Export" at bounding box center [144, 124] width 19 height 11
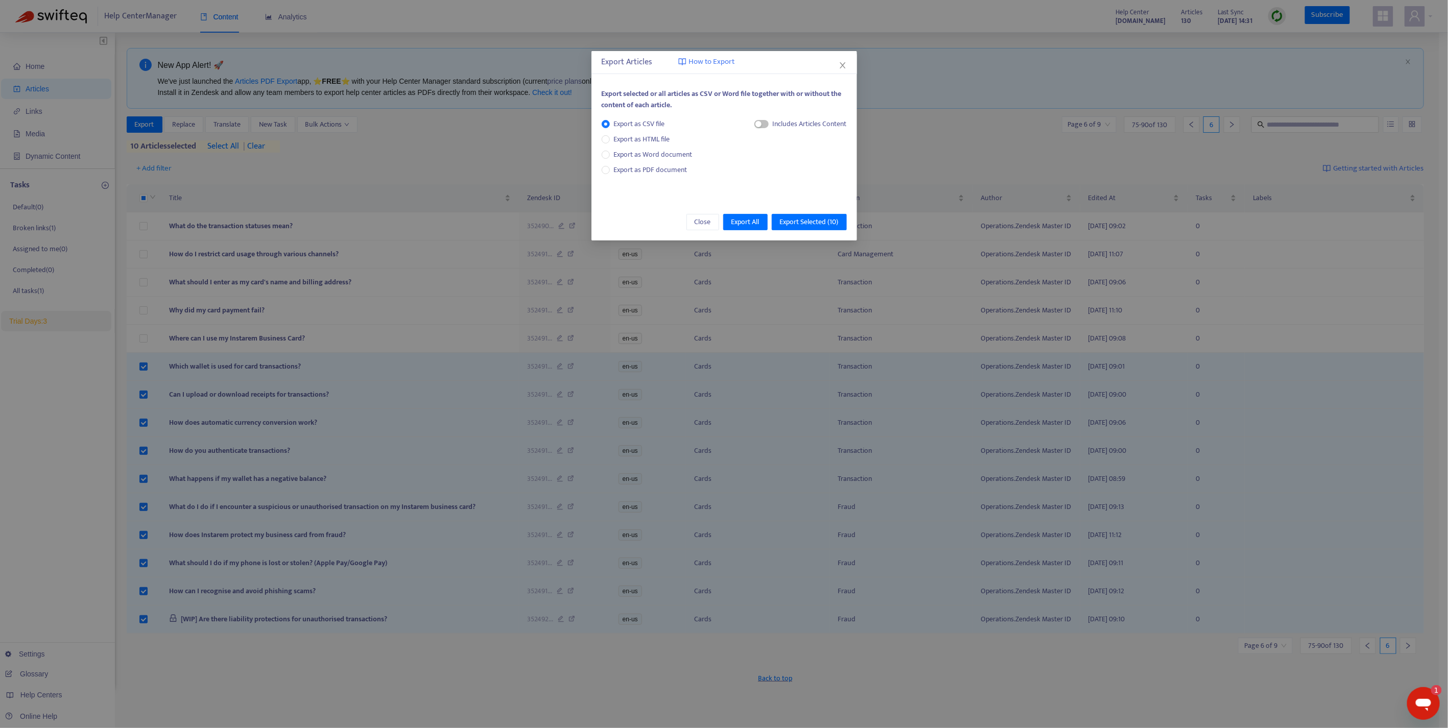
click at [597, 138] on div "Export selected or all articles as CSV or Word file together with or without th…" at bounding box center [724, 137] width 266 height 119
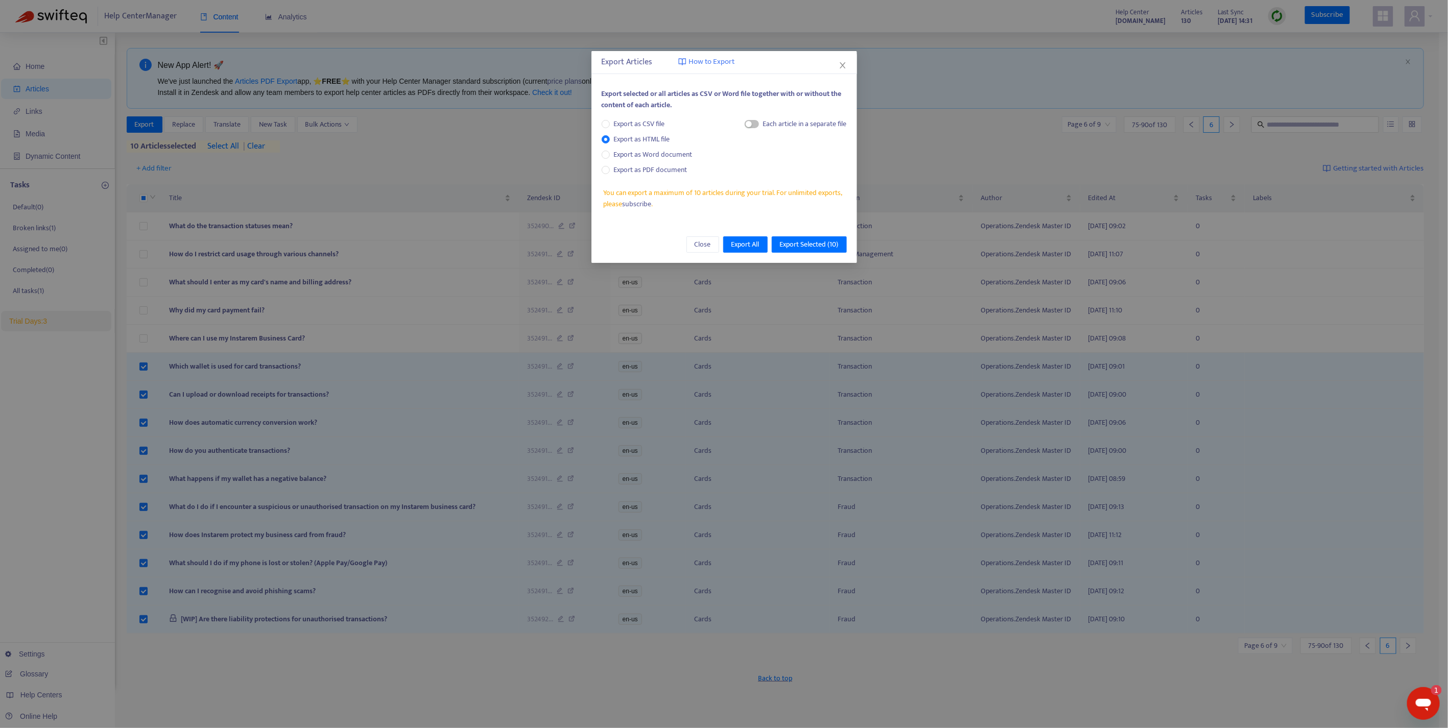
click at [753, 128] on div "Each article in a separate file" at bounding box center [796, 125] width 102 height 15
click at [754, 125] on span "button" at bounding box center [752, 124] width 14 height 8
click at [805, 242] on span "Export Selected ( 10 )" at bounding box center [809, 244] width 59 height 11
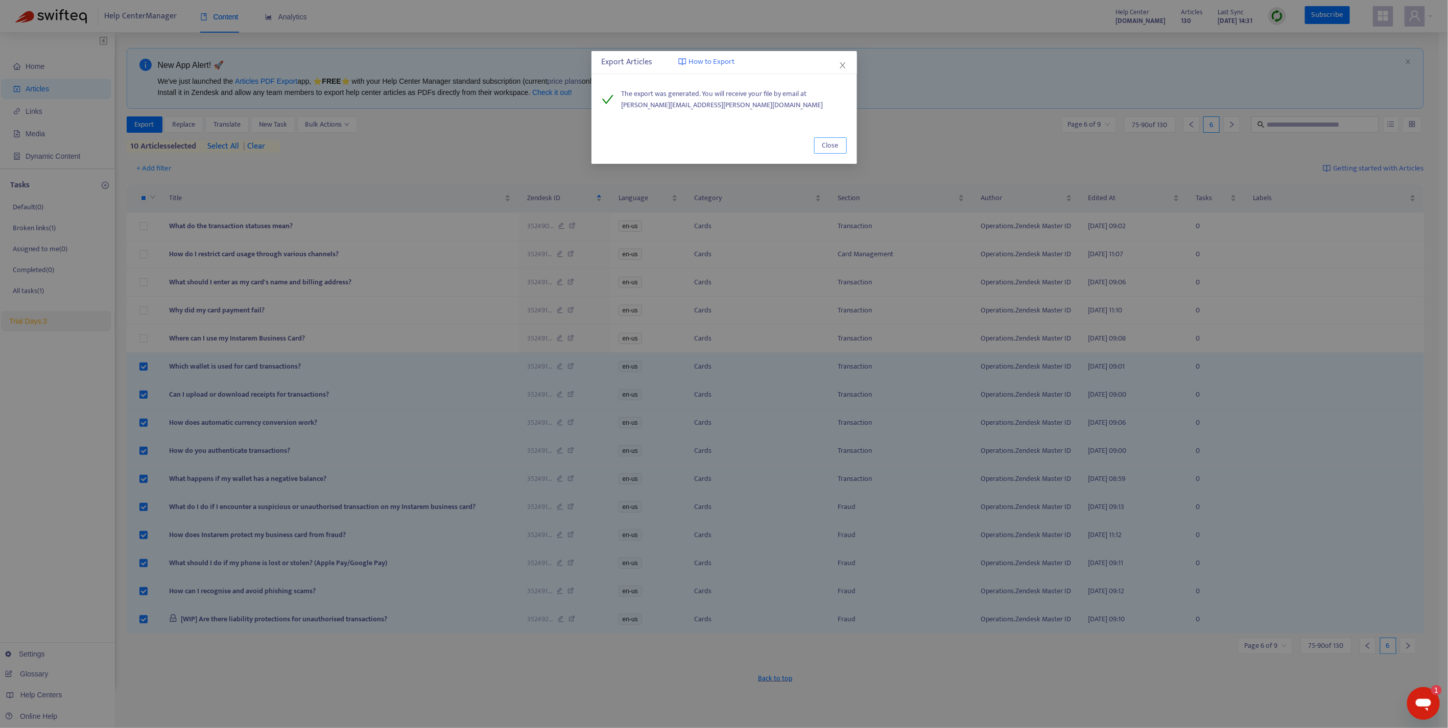
click at [827, 148] on span "Close" at bounding box center [830, 145] width 16 height 11
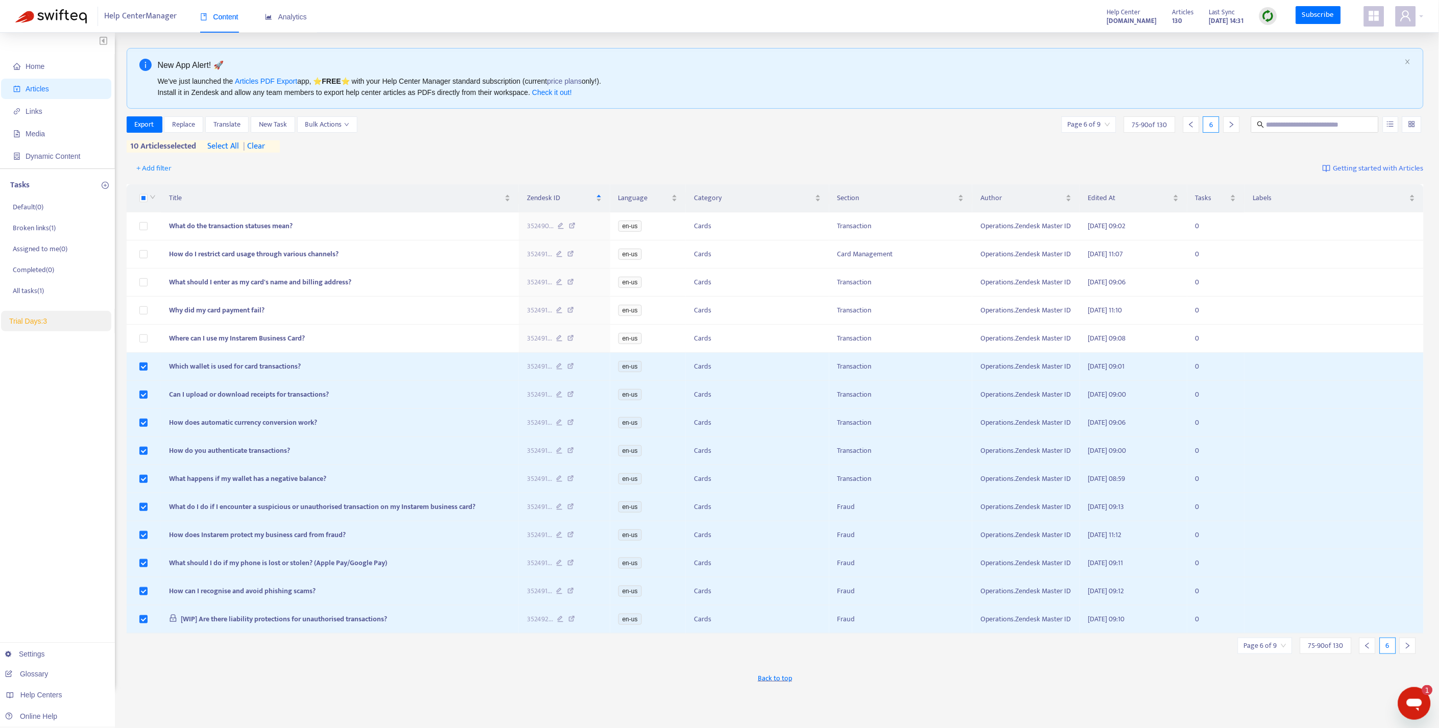
click at [265, 147] on span "| clear" at bounding box center [252, 146] width 26 height 12
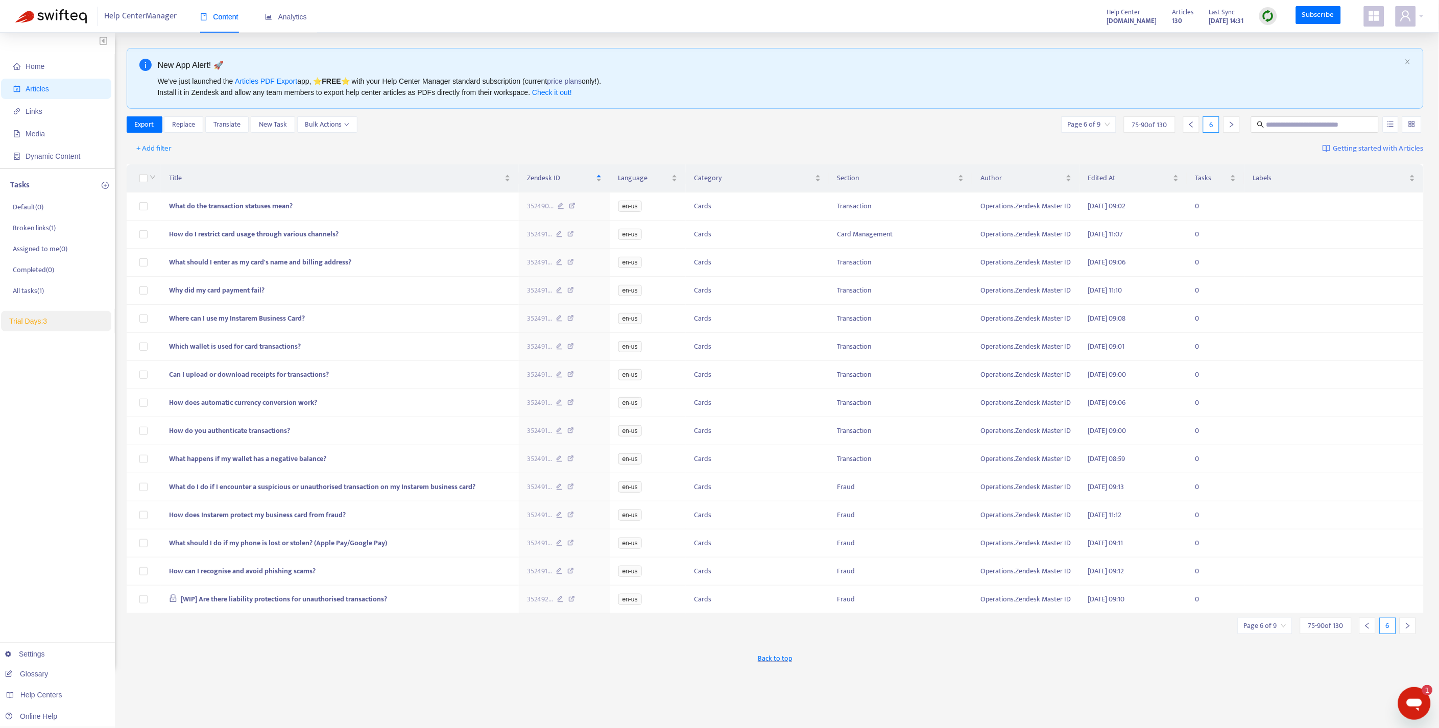
click at [1410, 630] on icon "right" at bounding box center [1407, 625] width 7 height 7
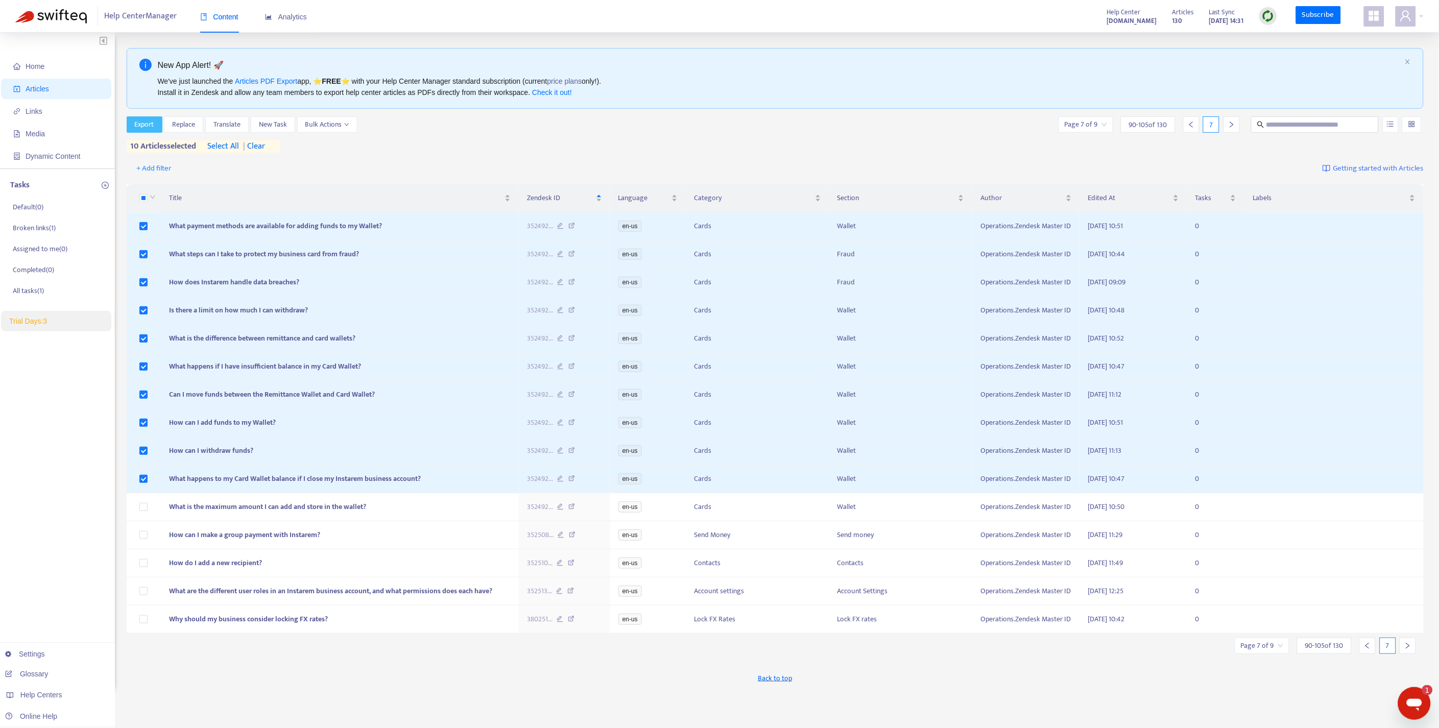
click at [151, 125] on span "Export" at bounding box center [144, 124] width 19 height 11
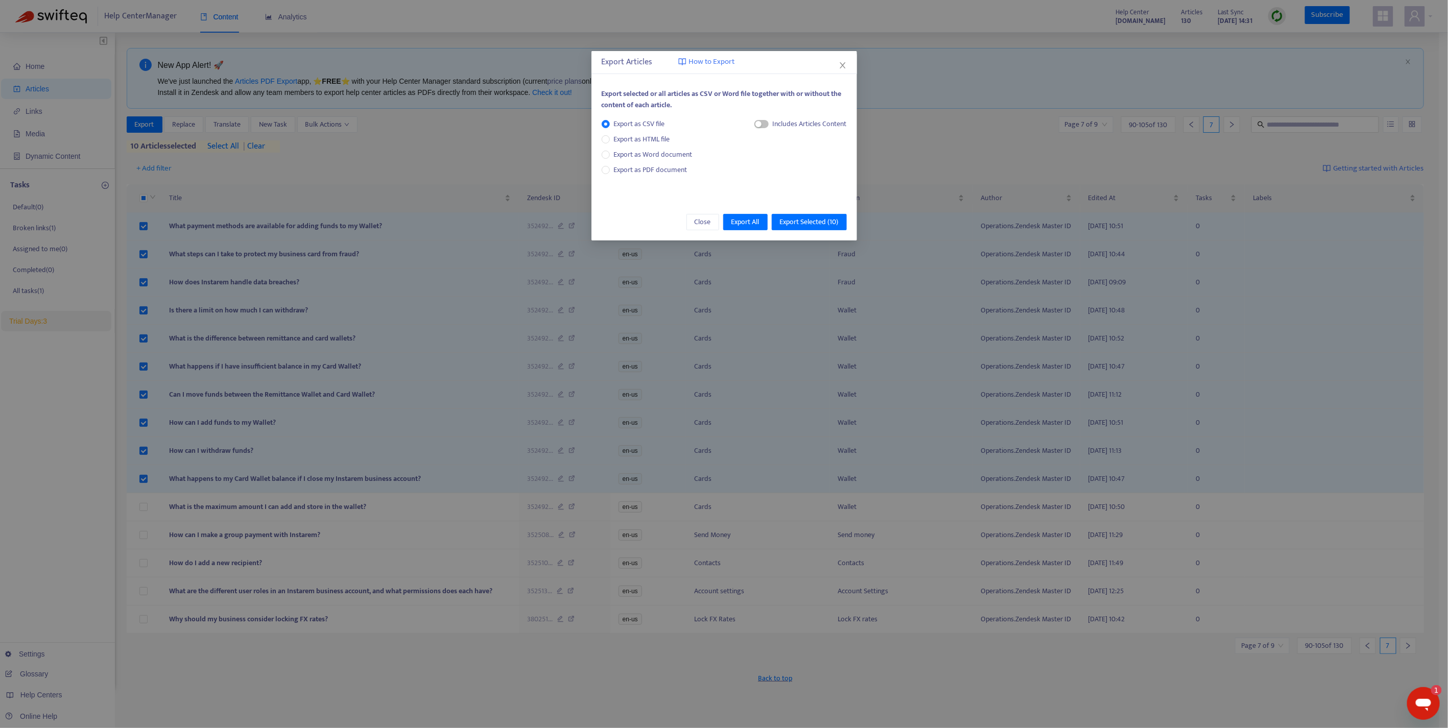
click at [659, 131] on div "Export as CSV file Export as HTML file Export as Word document Export as PDF do…" at bounding box center [651, 146] width 99 height 57
click at [658, 135] on span "Export as HTML file" at bounding box center [642, 139] width 64 height 11
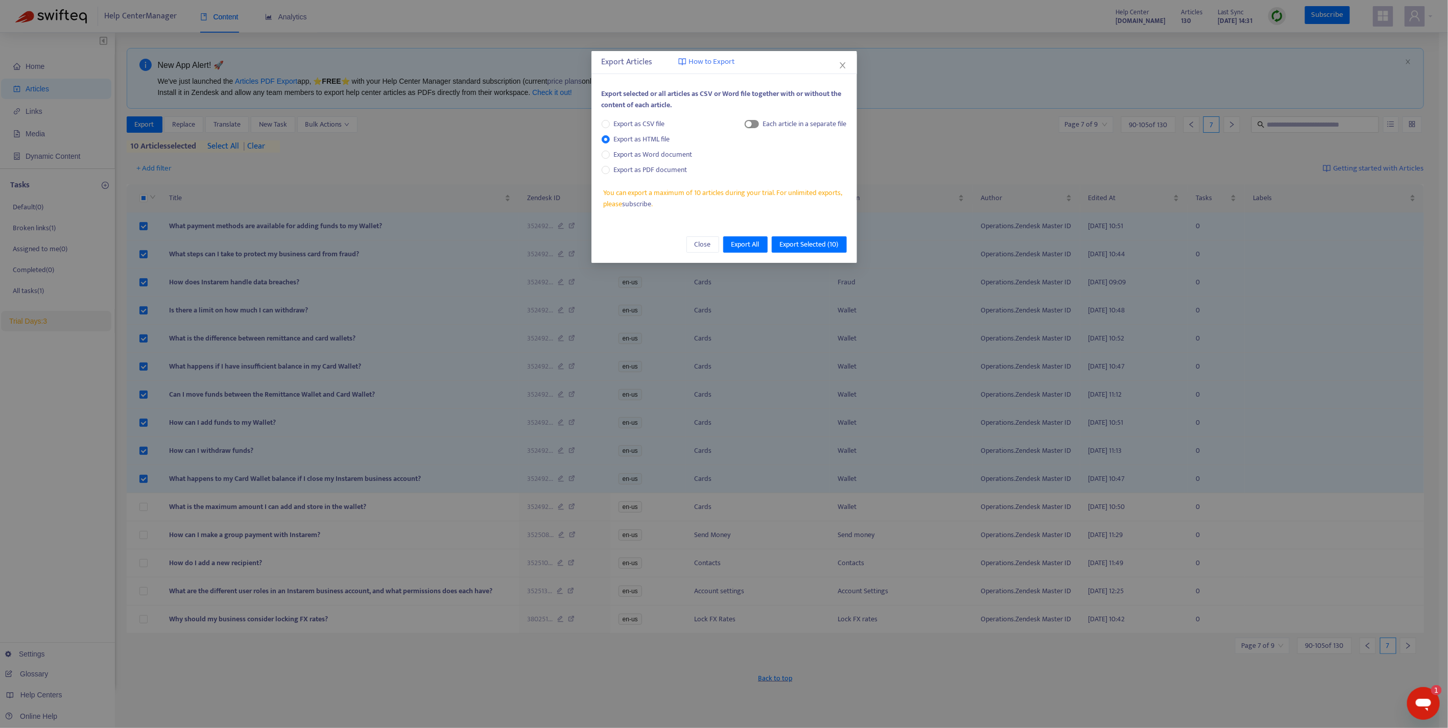
drag, startPoint x: 761, startPoint y: 123, endPoint x: 748, endPoint y: 127, distance: 13.3
click at [754, 126] on div "Each article in a separate file" at bounding box center [796, 125] width 102 height 15
click at [748, 127] on div "button" at bounding box center [749, 124] width 6 height 6
click at [807, 244] on span "Export Selected ( 10 )" at bounding box center [809, 244] width 59 height 11
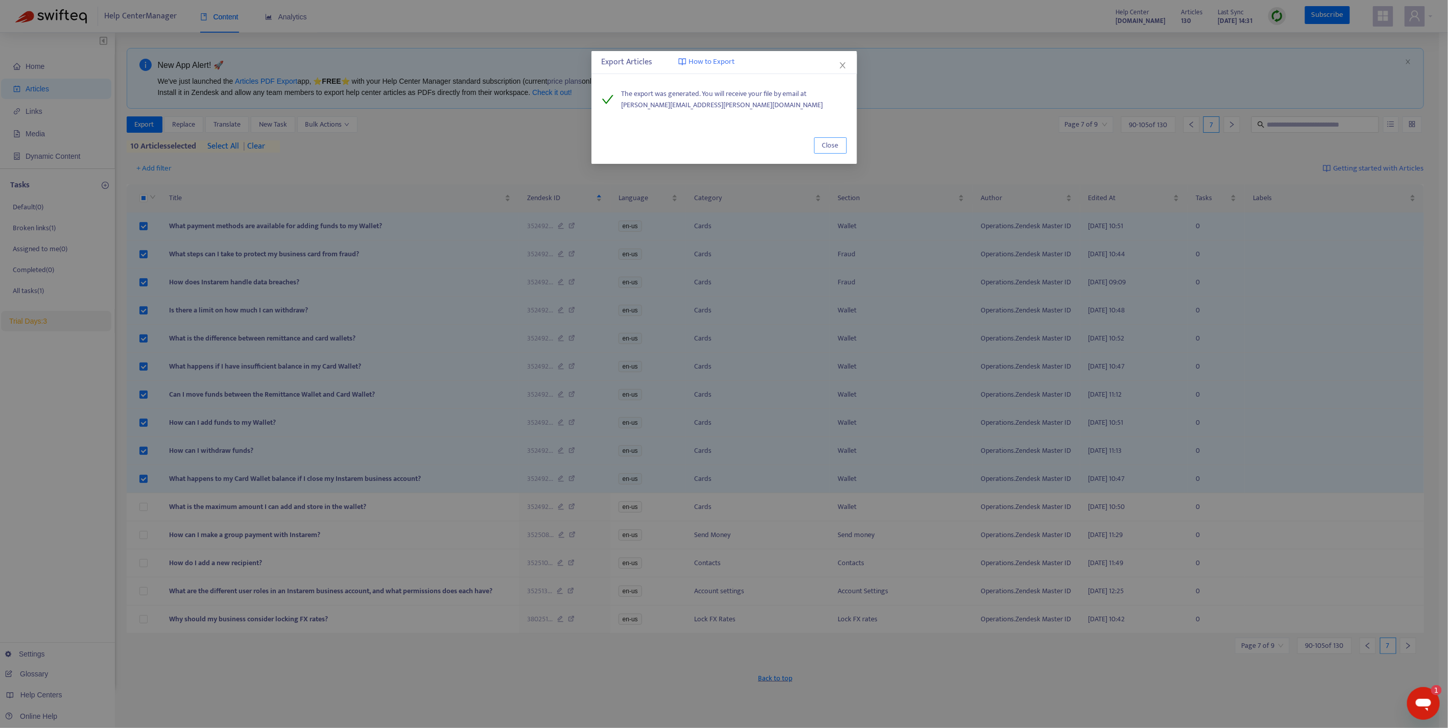
click at [834, 147] on span "Close" at bounding box center [830, 145] width 16 height 11
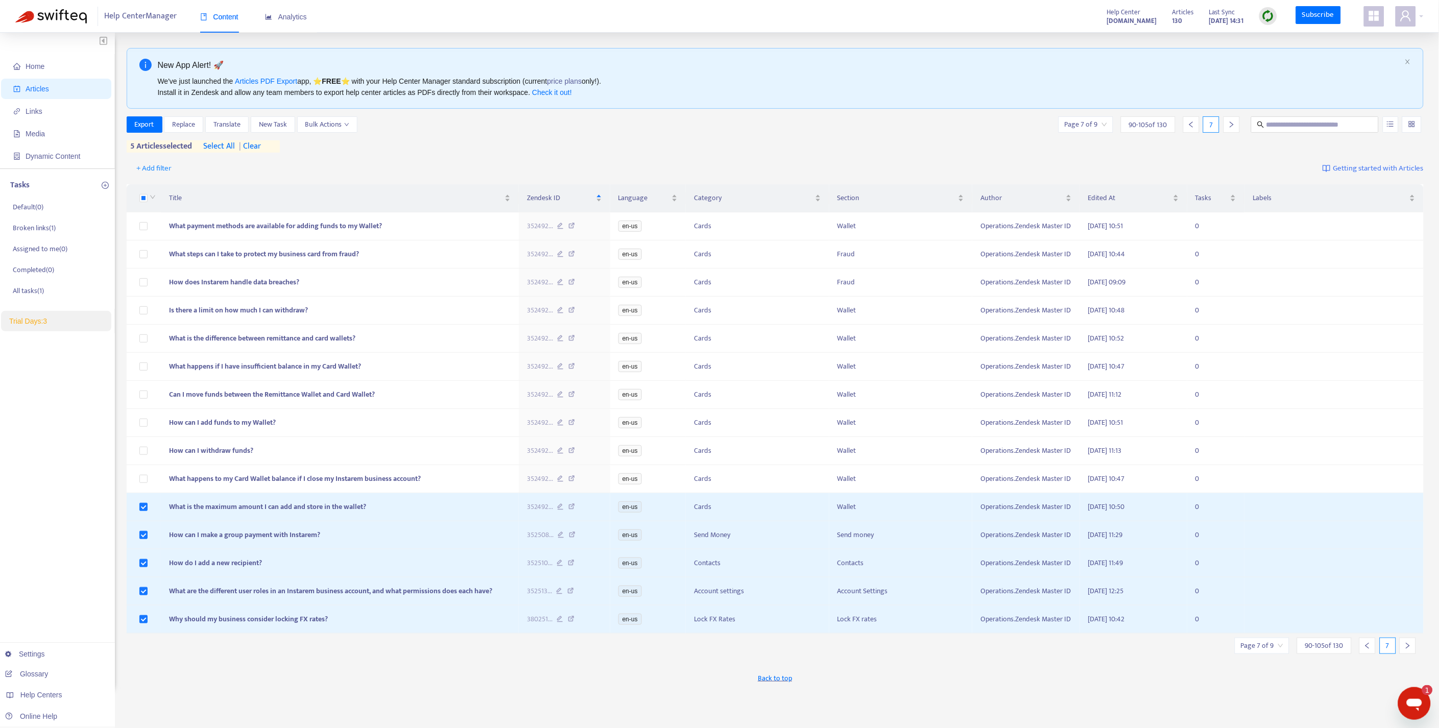
click at [1405, 650] on icon "right" at bounding box center [1407, 645] width 7 height 7
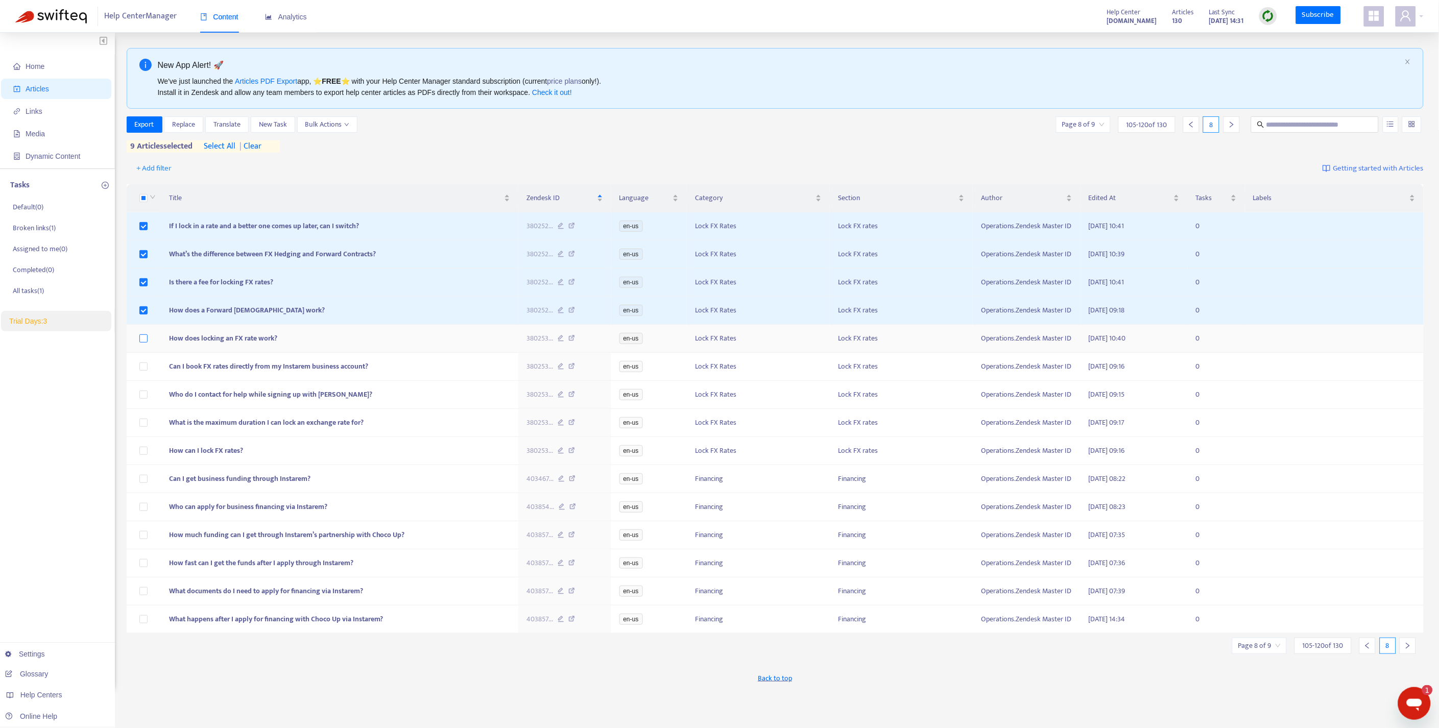
click at [145, 344] on label at bounding box center [143, 338] width 8 height 11
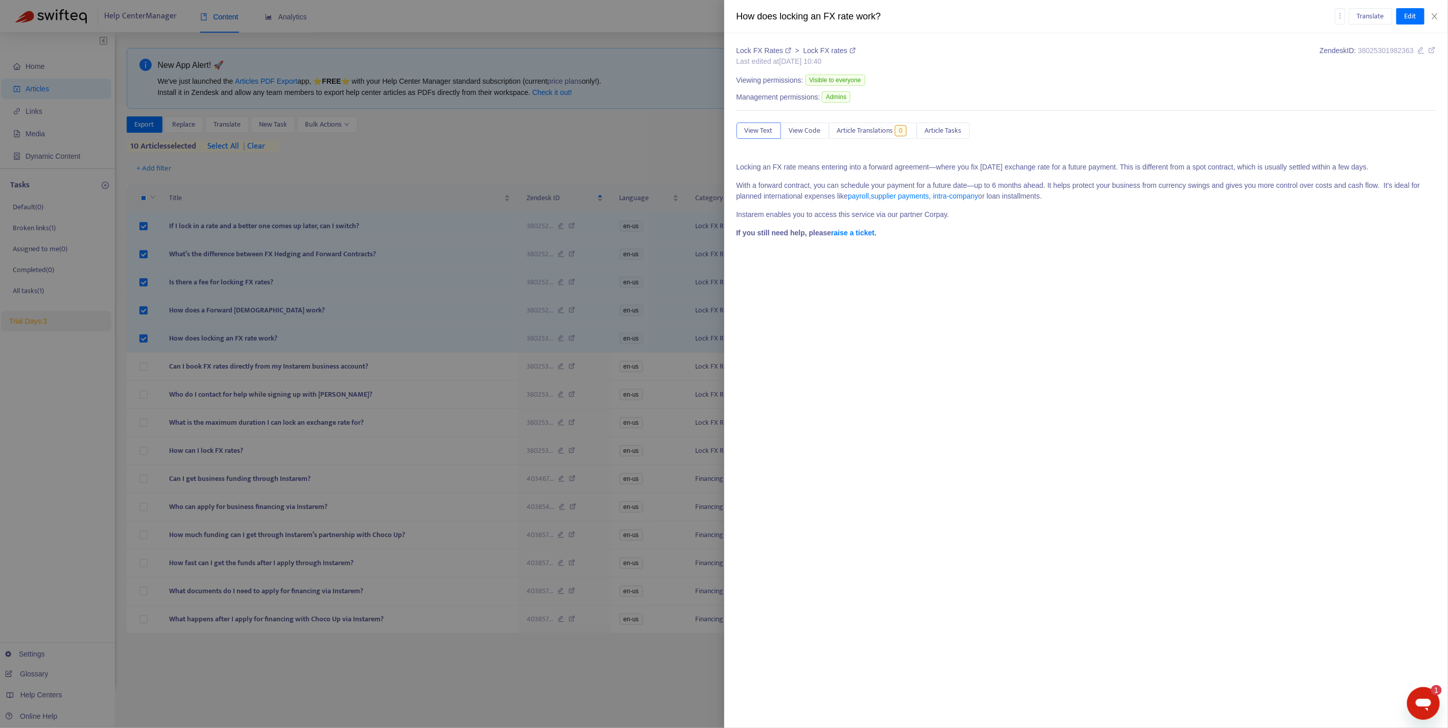
click at [131, 123] on div at bounding box center [724, 364] width 1448 height 728
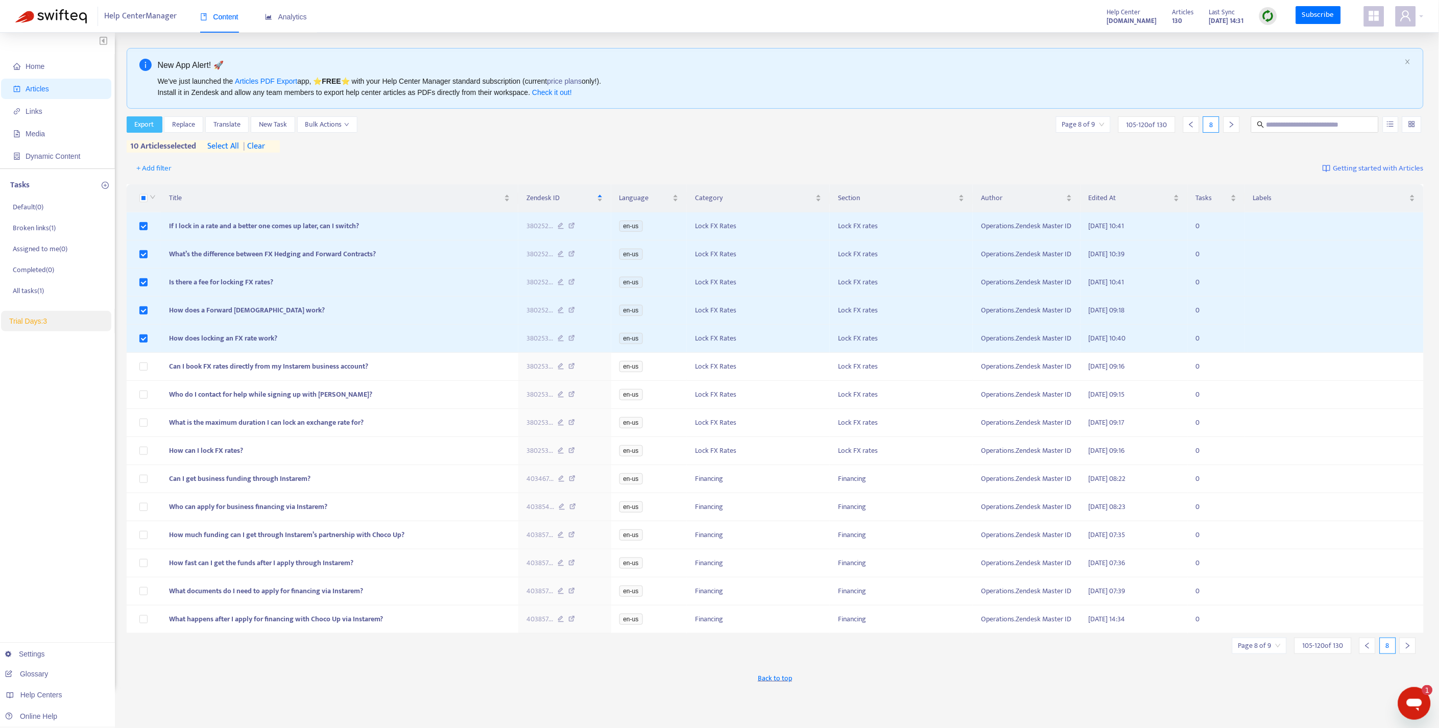
click at [131, 124] on button "Export" at bounding box center [145, 124] width 36 height 16
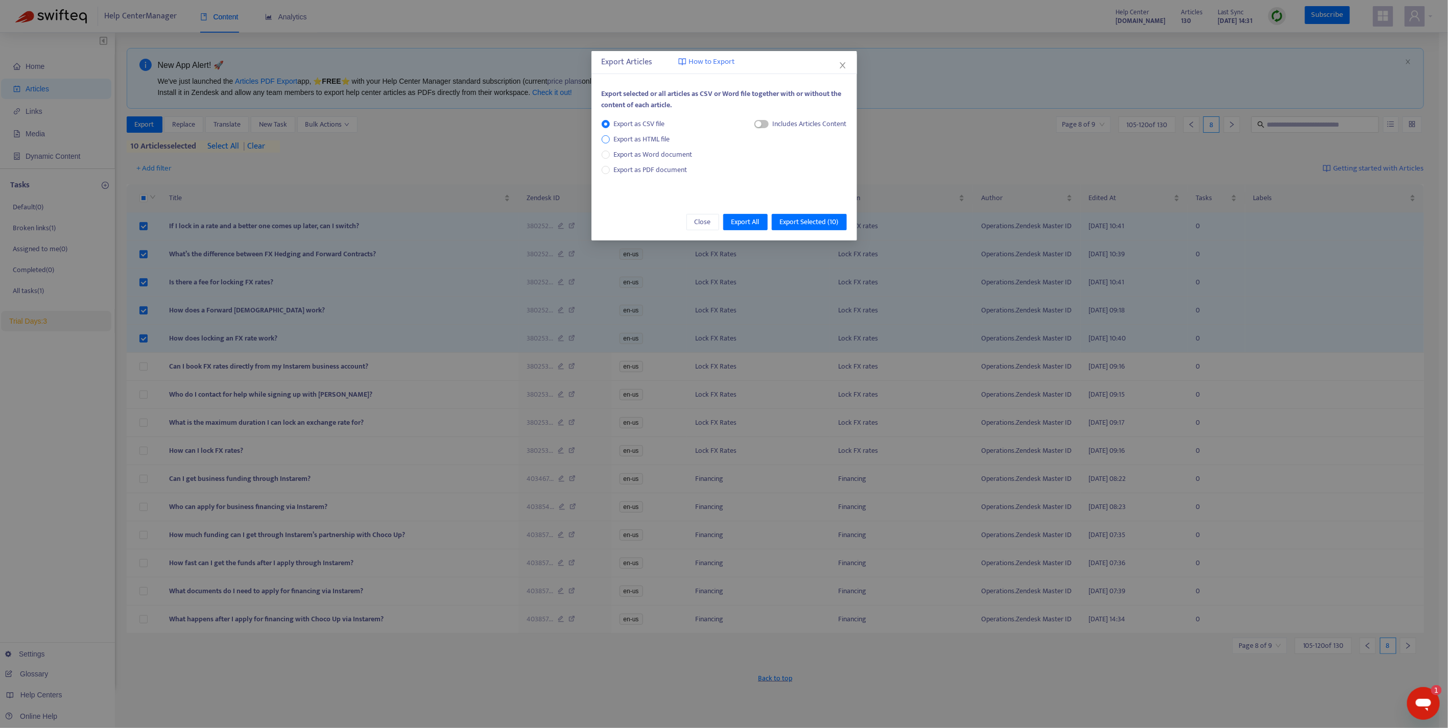
click at [651, 142] on span "Export as HTML file" at bounding box center [642, 139] width 64 height 11
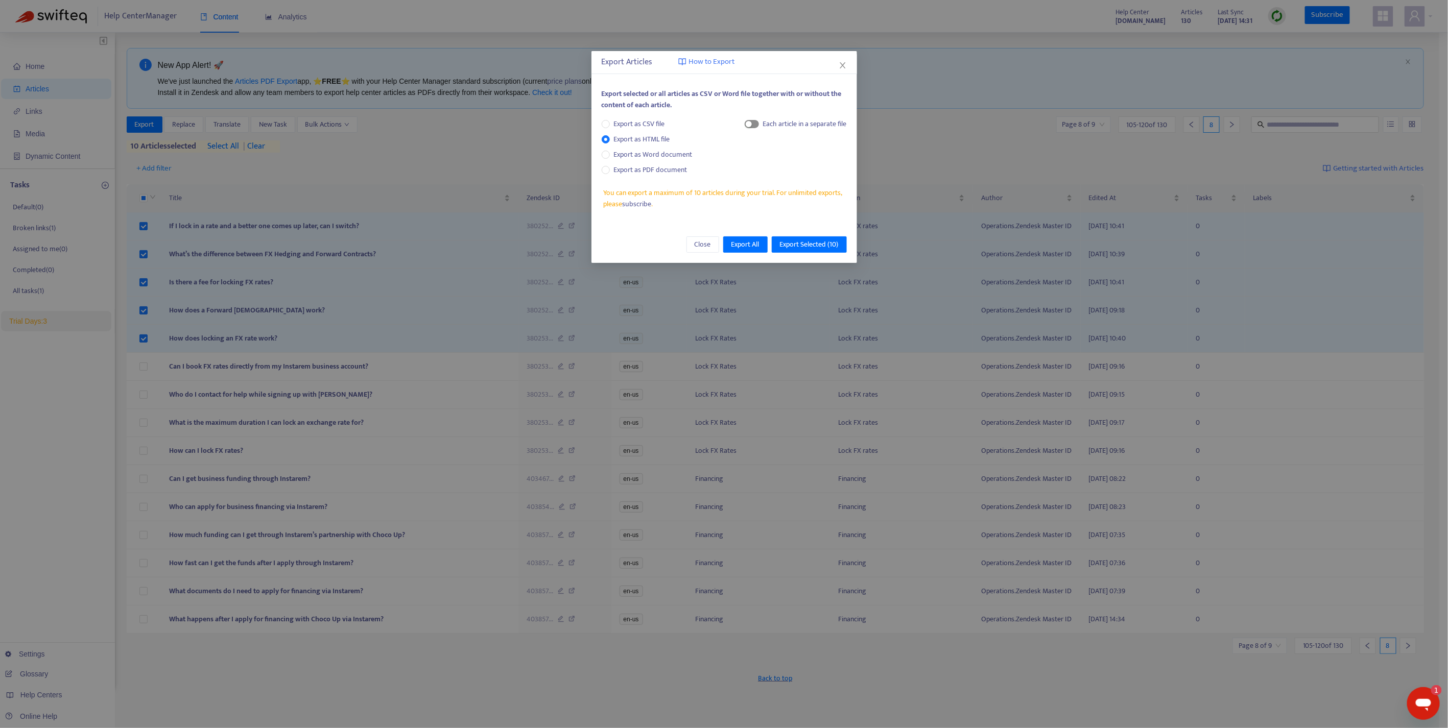
click at [756, 121] on span "button" at bounding box center [752, 124] width 14 height 8
click at [819, 238] on button "Export Selected ( 10 )" at bounding box center [809, 244] width 75 height 16
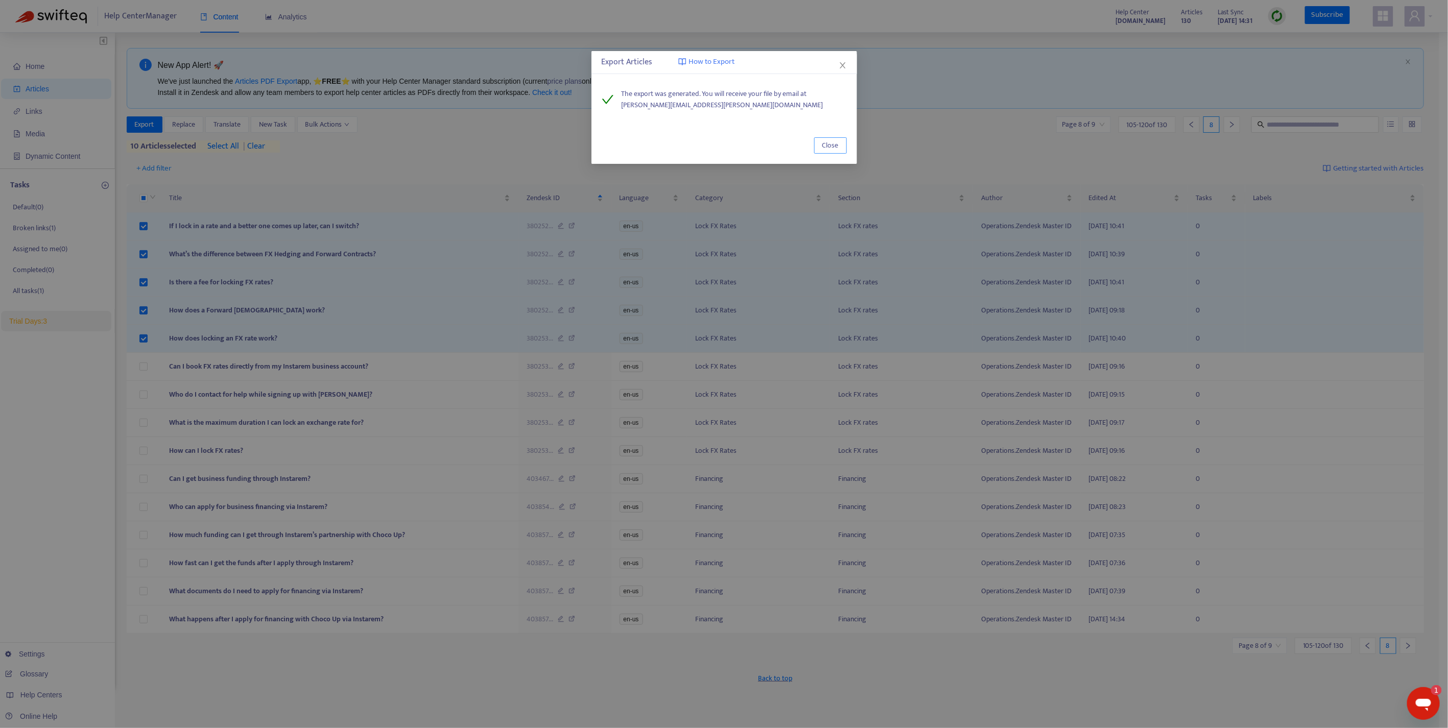
click at [836, 149] on span "Close" at bounding box center [830, 145] width 16 height 11
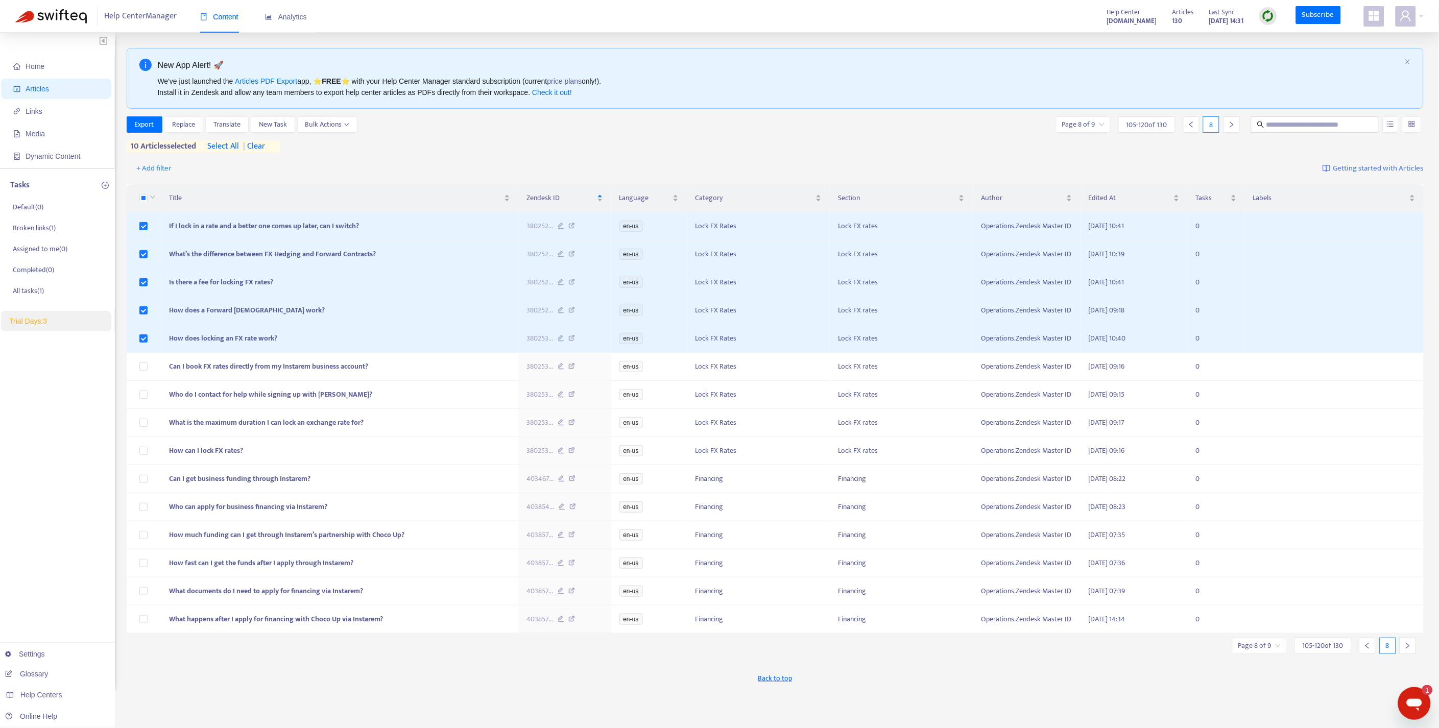
click at [255, 146] on span "| clear" at bounding box center [252, 146] width 26 height 12
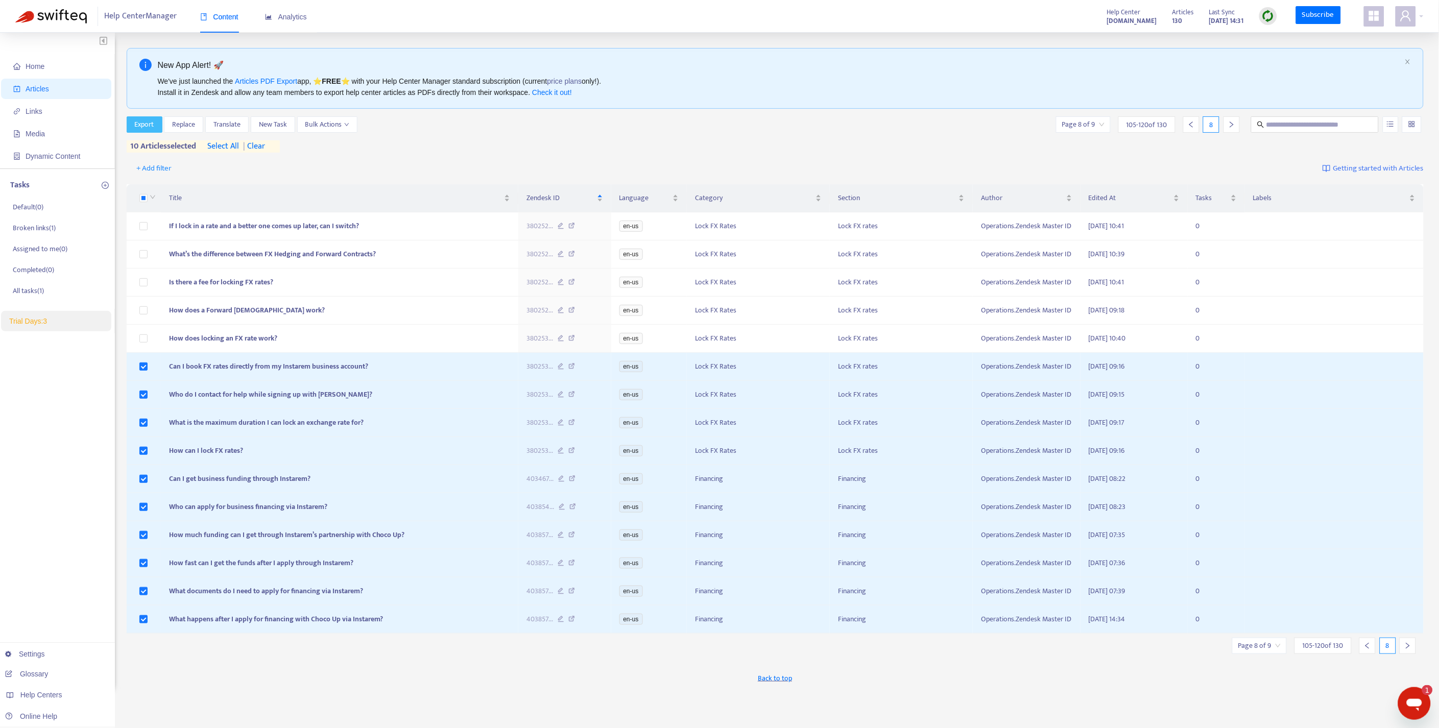
click at [152, 121] on span "Export" at bounding box center [144, 124] width 19 height 11
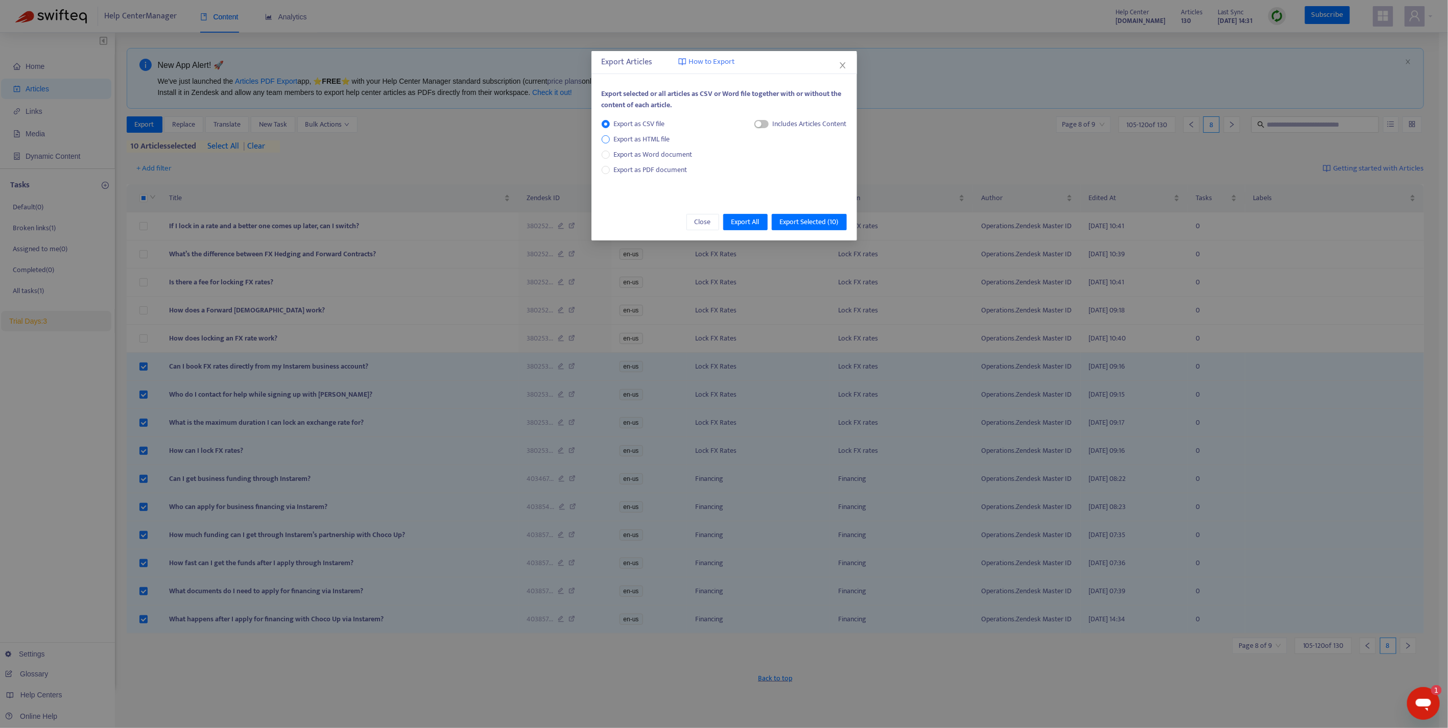
click at [623, 139] on span "Export as HTML file" at bounding box center [642, 139] width 64 height 11
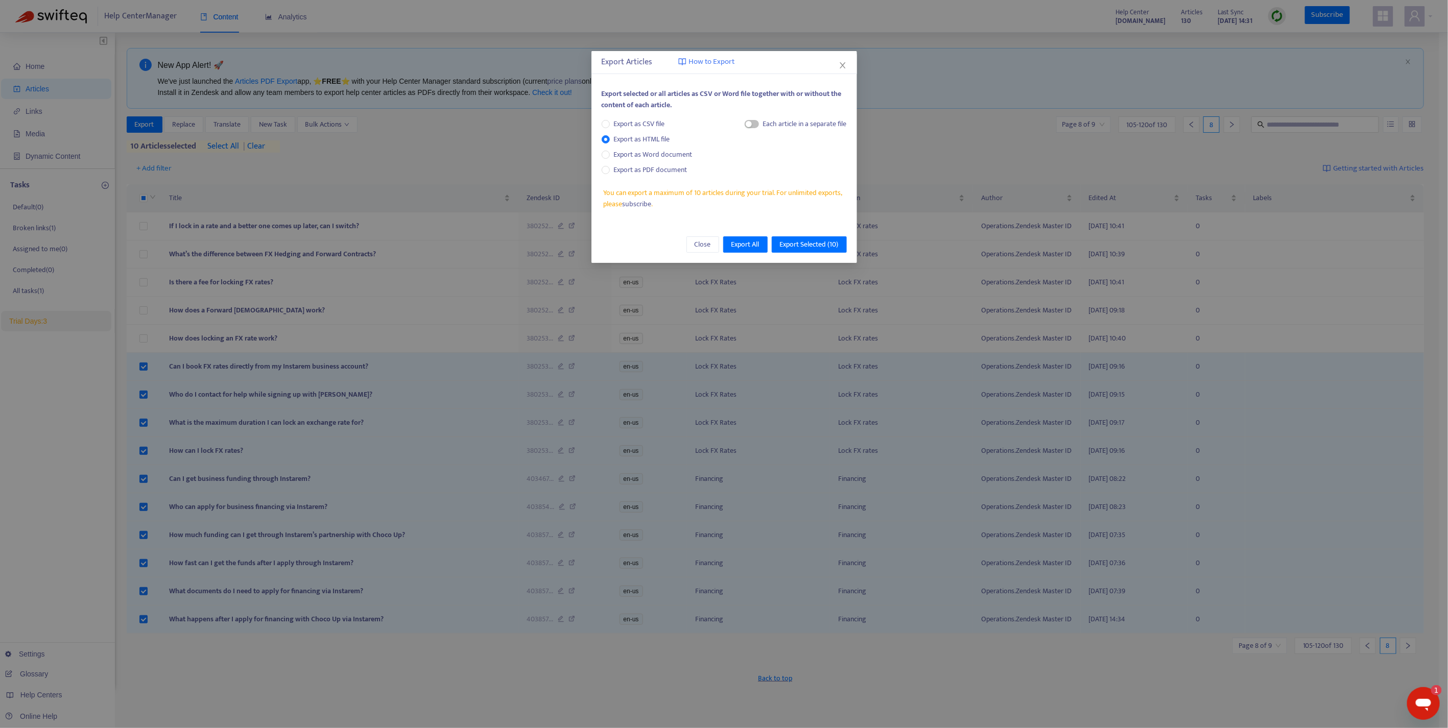
click at [763, 120] on div "Each article in a separate file" at bounding box center [805, 123] width 84 height 11
click at [751, 126] on span "button" at bounding box center [752, 124] width 14 height 8
click at [818, 243] on span "Export Selected ( 10 )" at bounding box center [809, 244] width 59 height 11
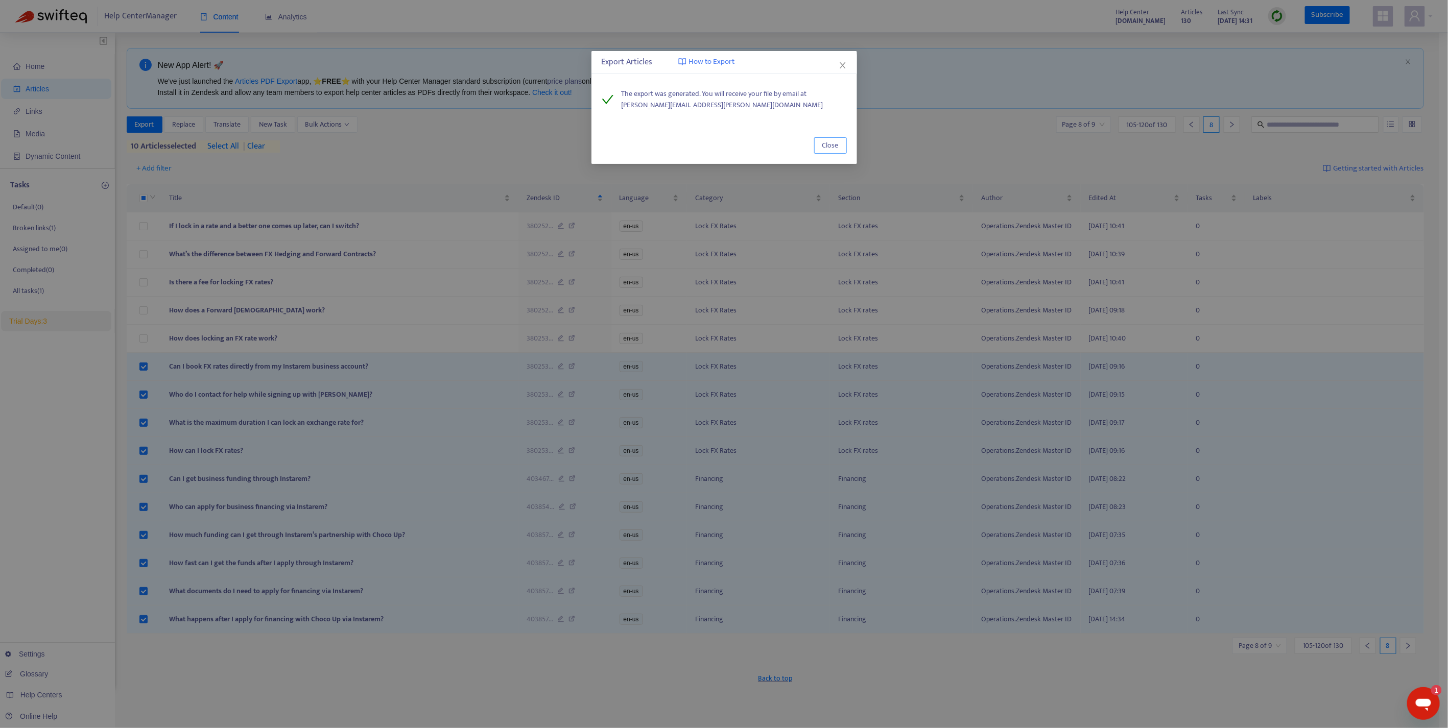
click at [834, 143] on span "Close" at bounding box center [830, 145] width 16 height 11
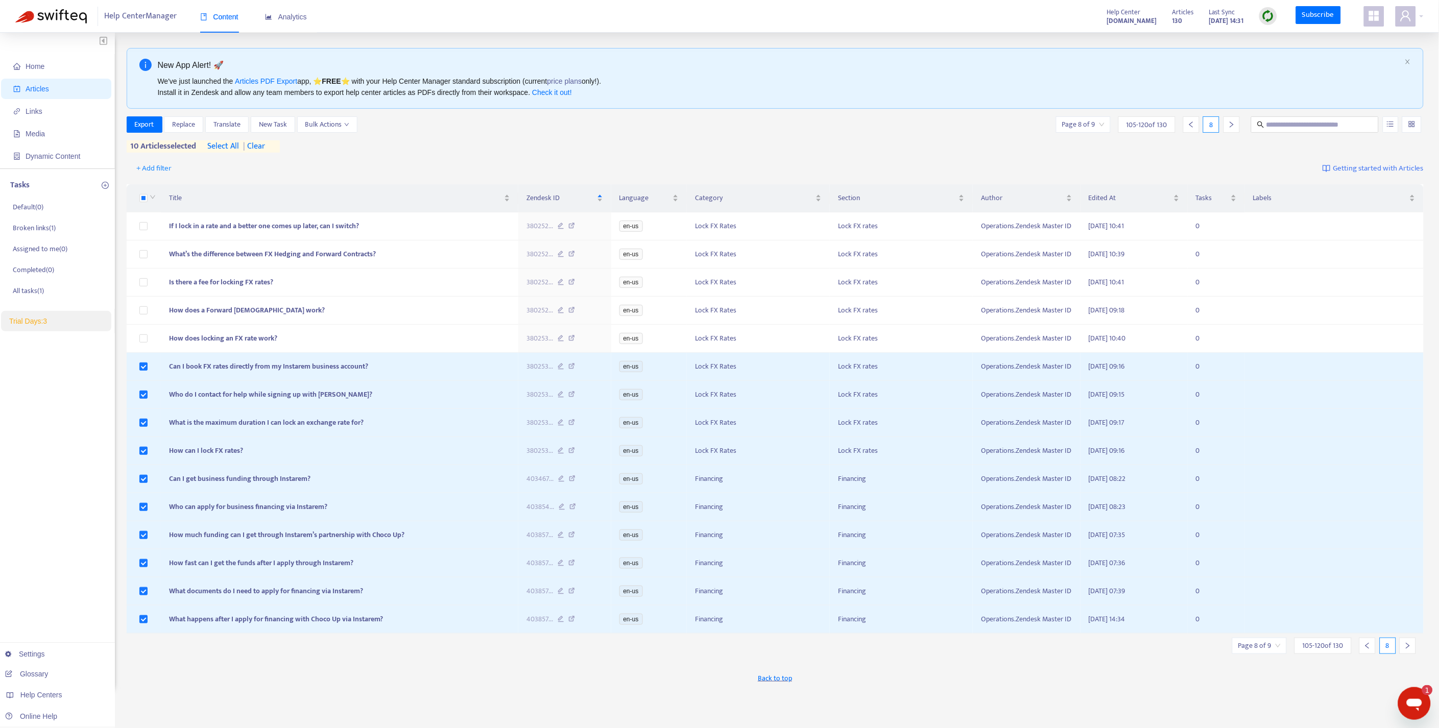
click at [262, 146] on span "| clear" at bounding box center [252, 146] width 26 height 12
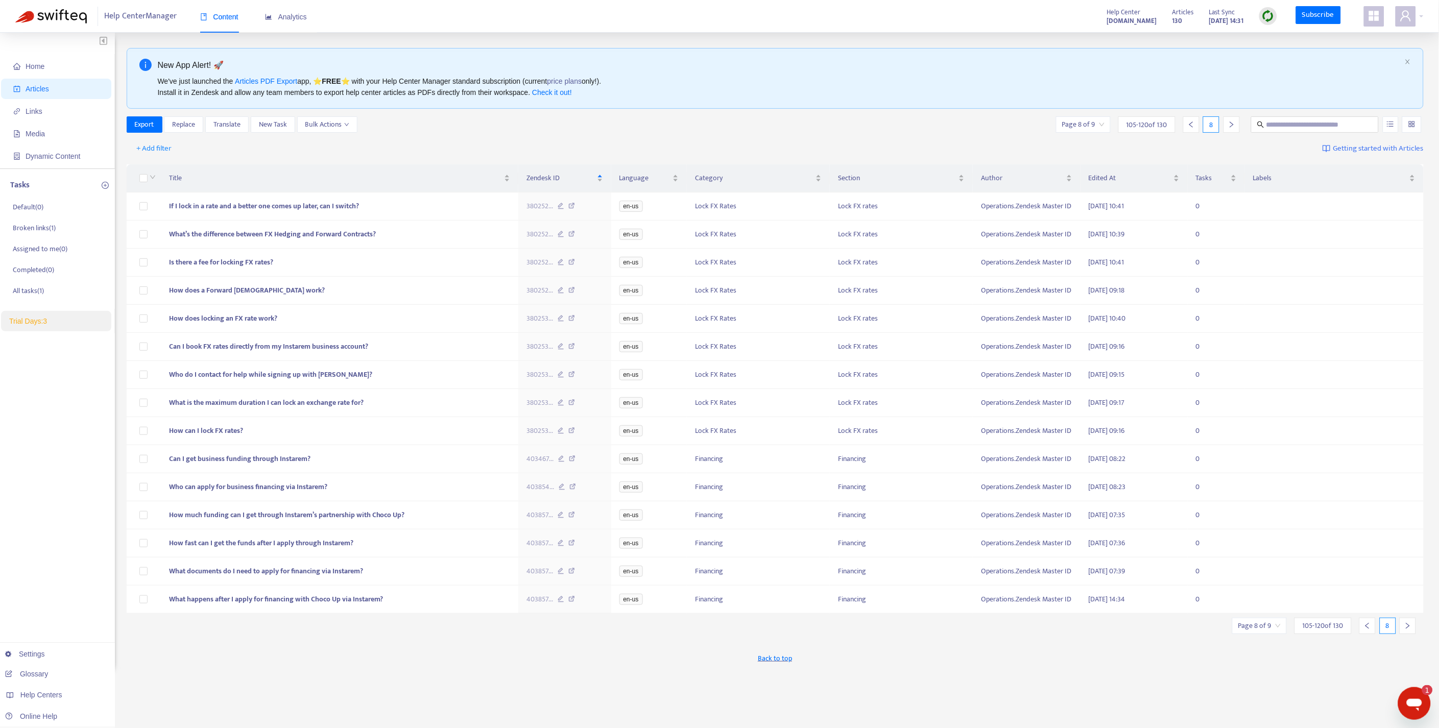
drag, startPoint x: 1411, startPoint y: 634, endPoint x: 1367, endPoint y: 626, distance: 44.6
click at [1411, 631] on div at bounding box center [1408, 626] width 16 height 16
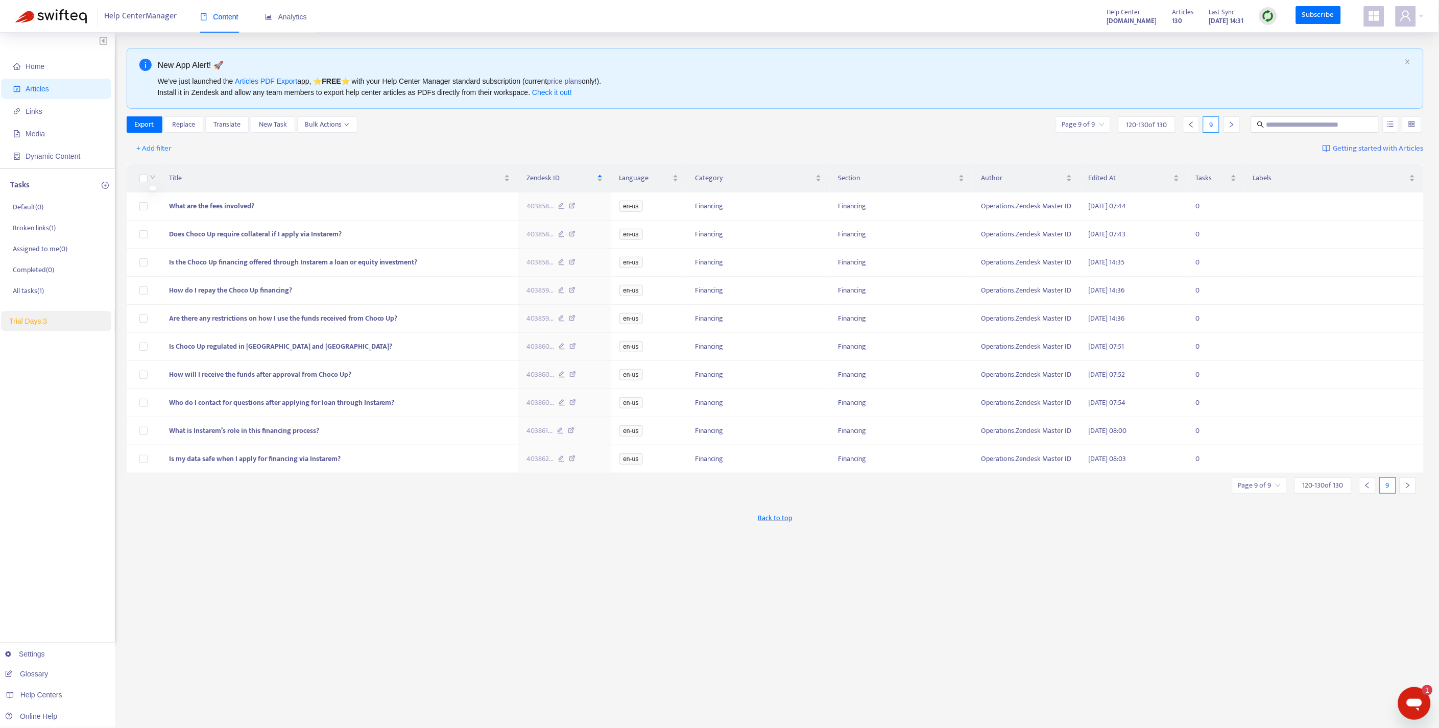
click at [148, 176] on div at bounding box center [152, 178] width 8 height 11
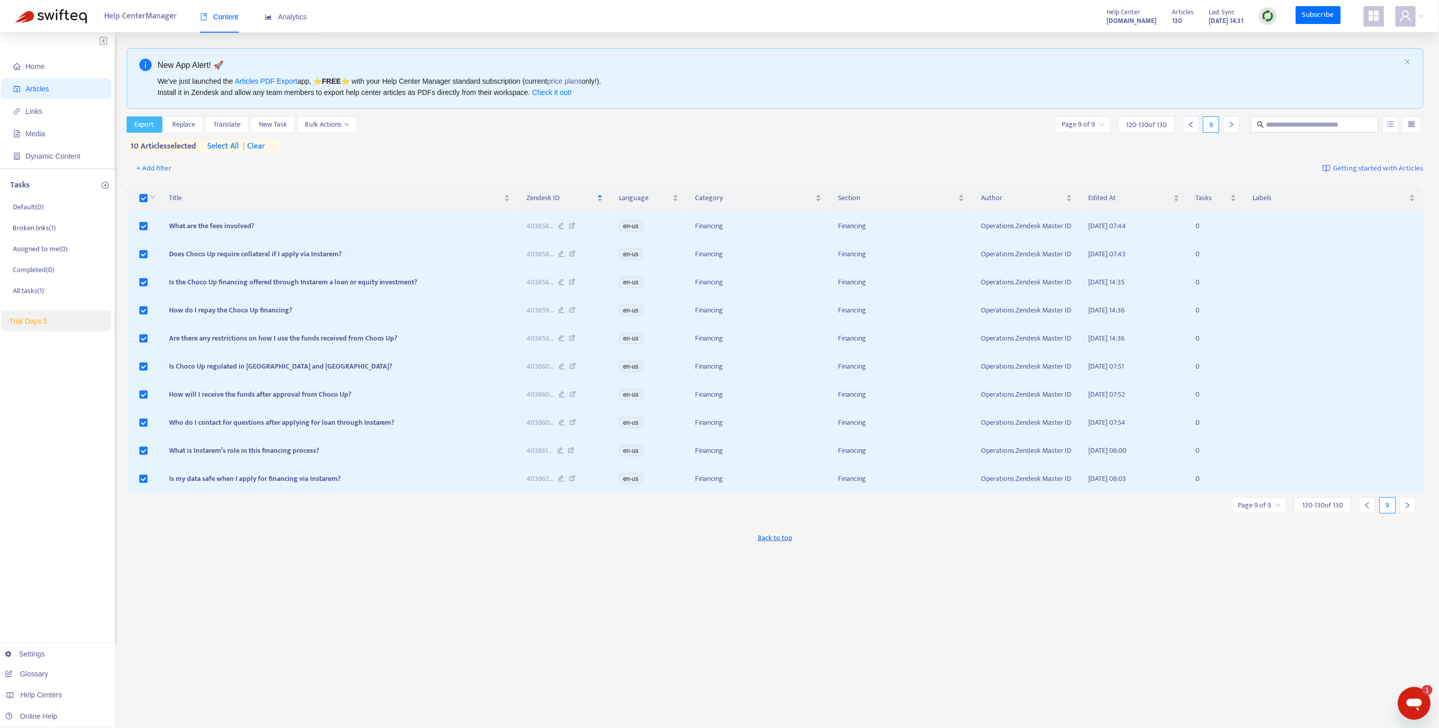
click at [153, 119] on span "Export" at bounding box center [144, 124] width 19 height 11
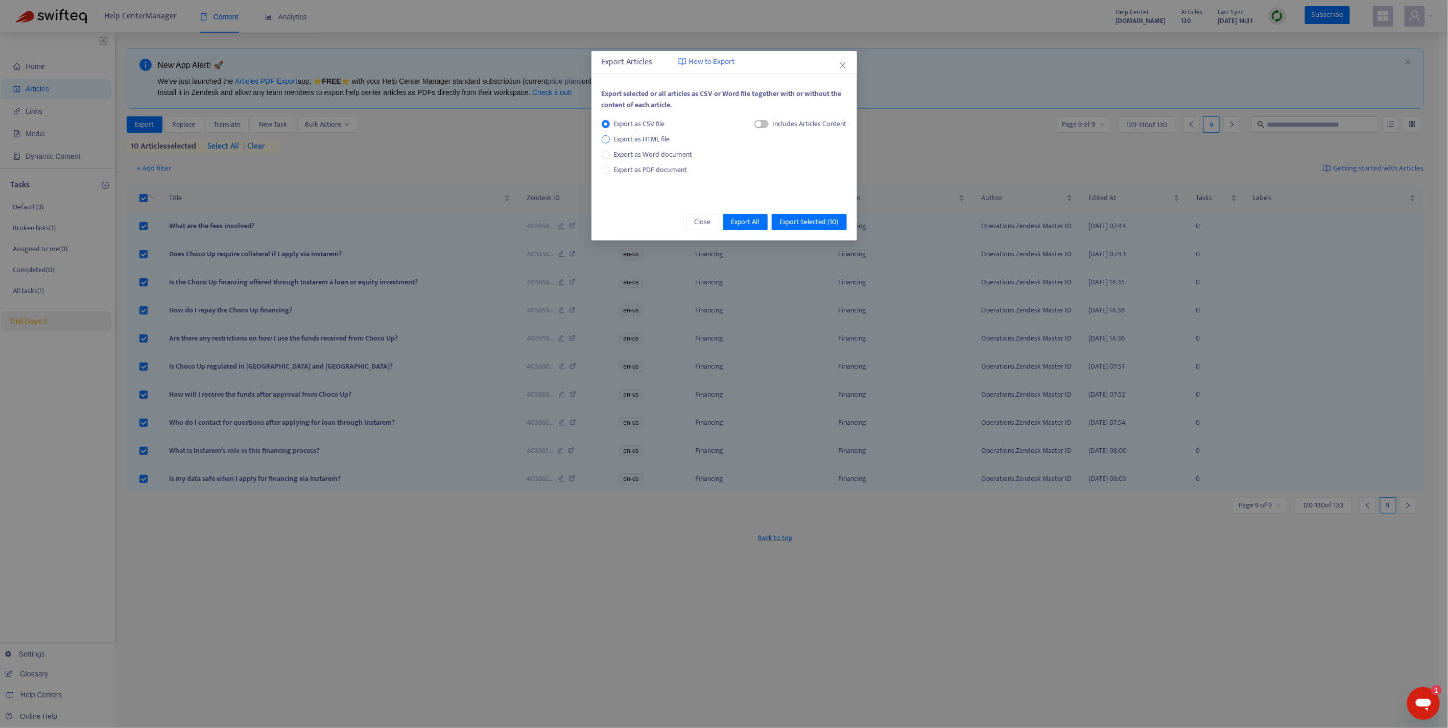
click at [663, 135] on span "Export as HTML file" at bounding box center [642, 139] width 64 height 11
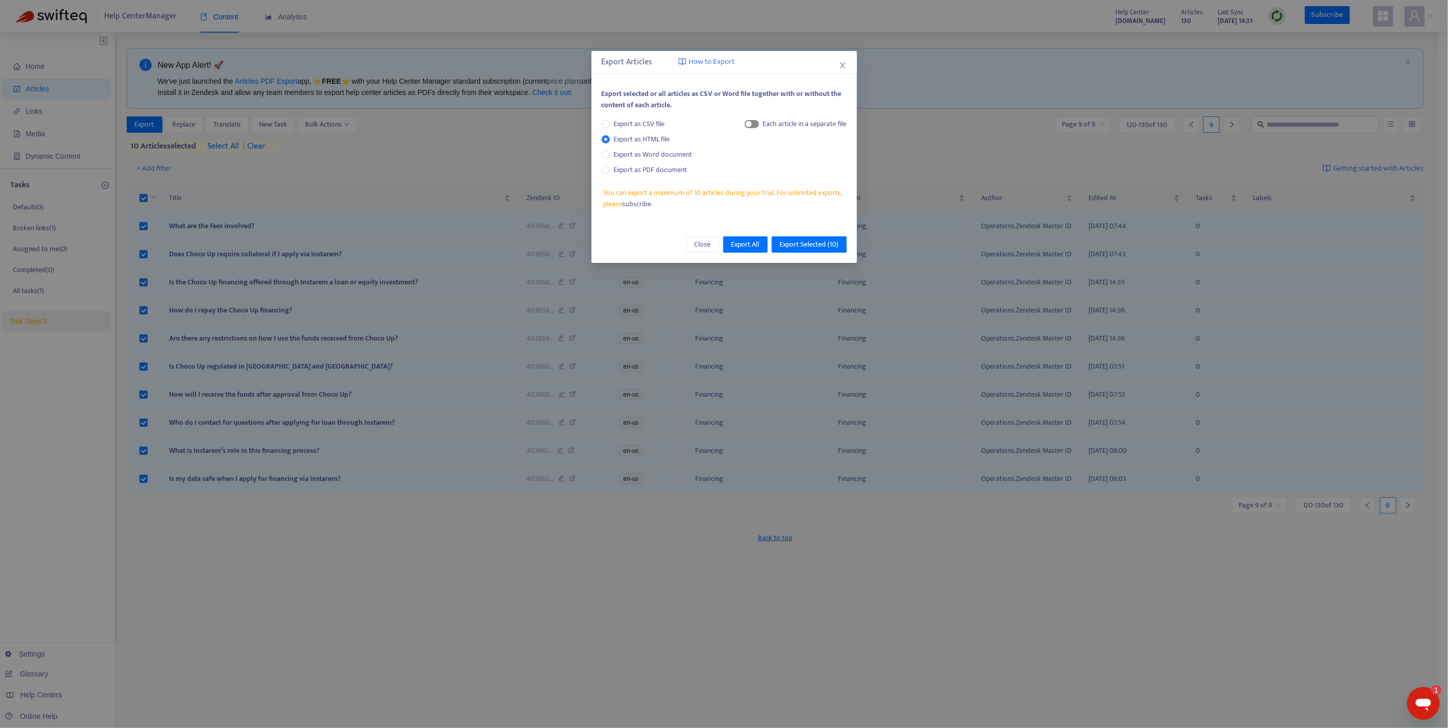
click at [751, 125] on span "button" at bounding box center [752, 124] width 14 height 8
click at [828, 241] on span "Export Selected ( 10 )" at bounding box center [809, 244] width 59 height 11
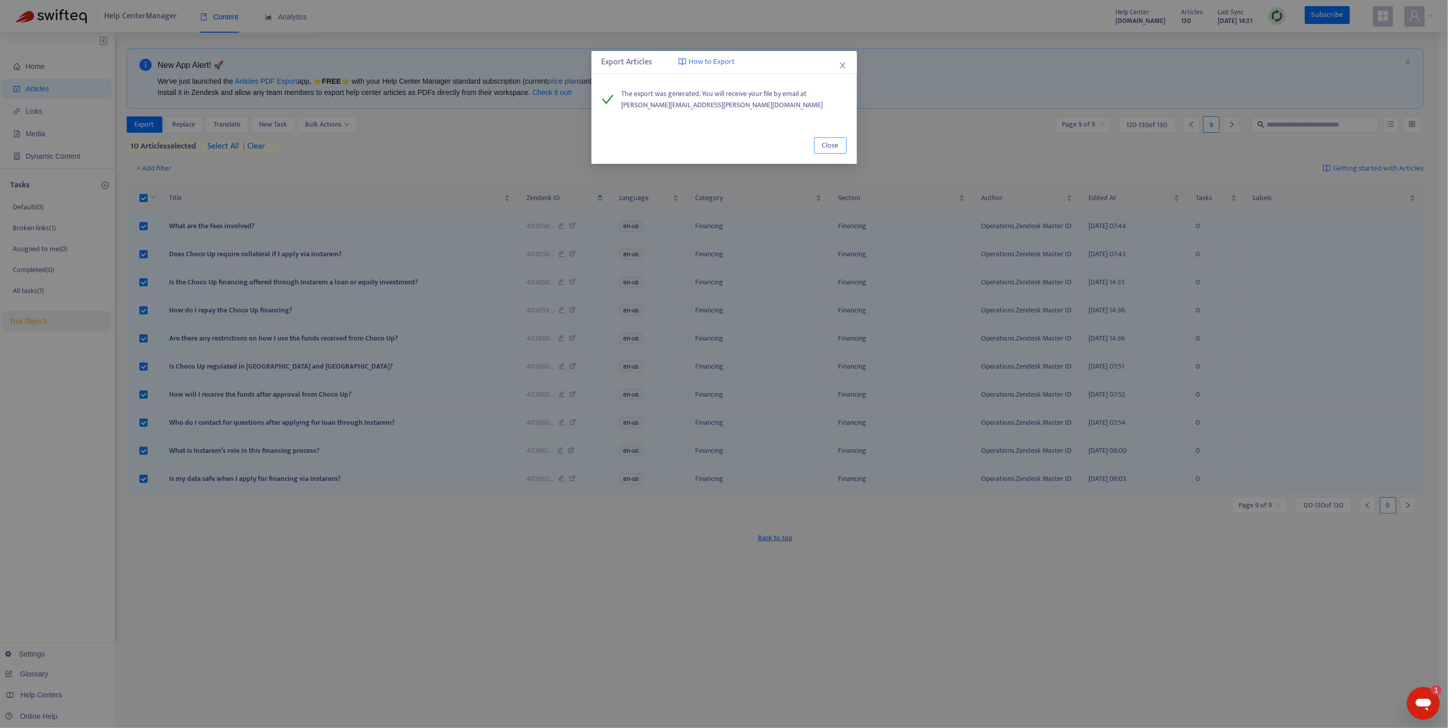
click at [833, 149] on span "Close" at bounding box center [830, 145] width 16 height 11
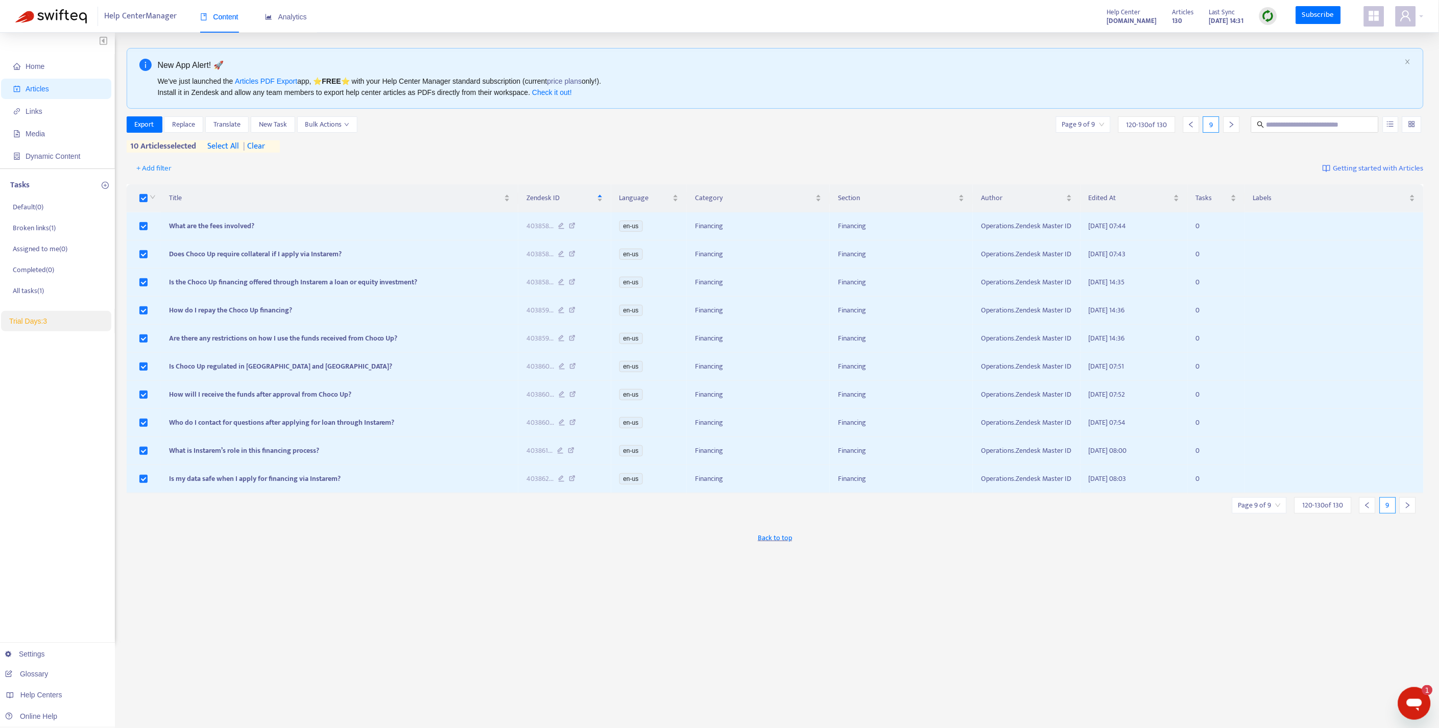
click at [599, 607] on div "New App Alert! 🚀 We've just launched the Articles PDF Export app, ⭐ FREE ⭐️ wit…" at bounding box center [776, 346] width 1298 height 597
click at [476, 143] on div "Export Replace Translate New Task Bulk Actions Page 9 of 9 120 - 130 of 130 9 1…" at bounding box center [776, 134] width 1298 height 36
click at [265, 146] on span "| clear" at bounding box center [252, 146] width 26 height 12
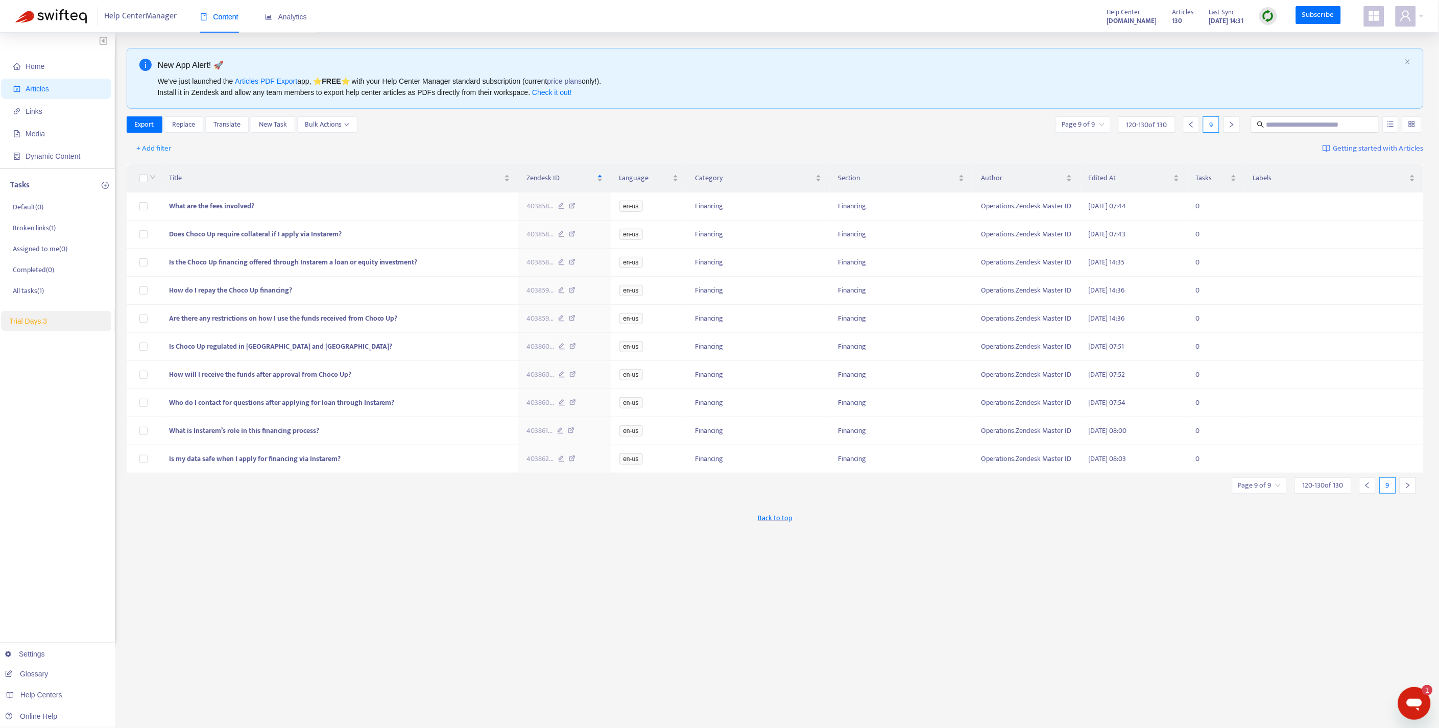
click at [594, 531] on div "Back to top" at bounding box center [776, 518] width 1298 height 26
click at [709, 131] on div "Export Replace Translate New Task Bulk Actions Page 9 of 9 120 - 130 of 130 9" at bounding box center [776, 124] width 1298 height 16
click at [502, 531] on div "Back to top" at bounding box center [776, 518] width 1298 height 26
click at [156, 123] on button "Export" at bounding box center [145, 124] width 36 height 16
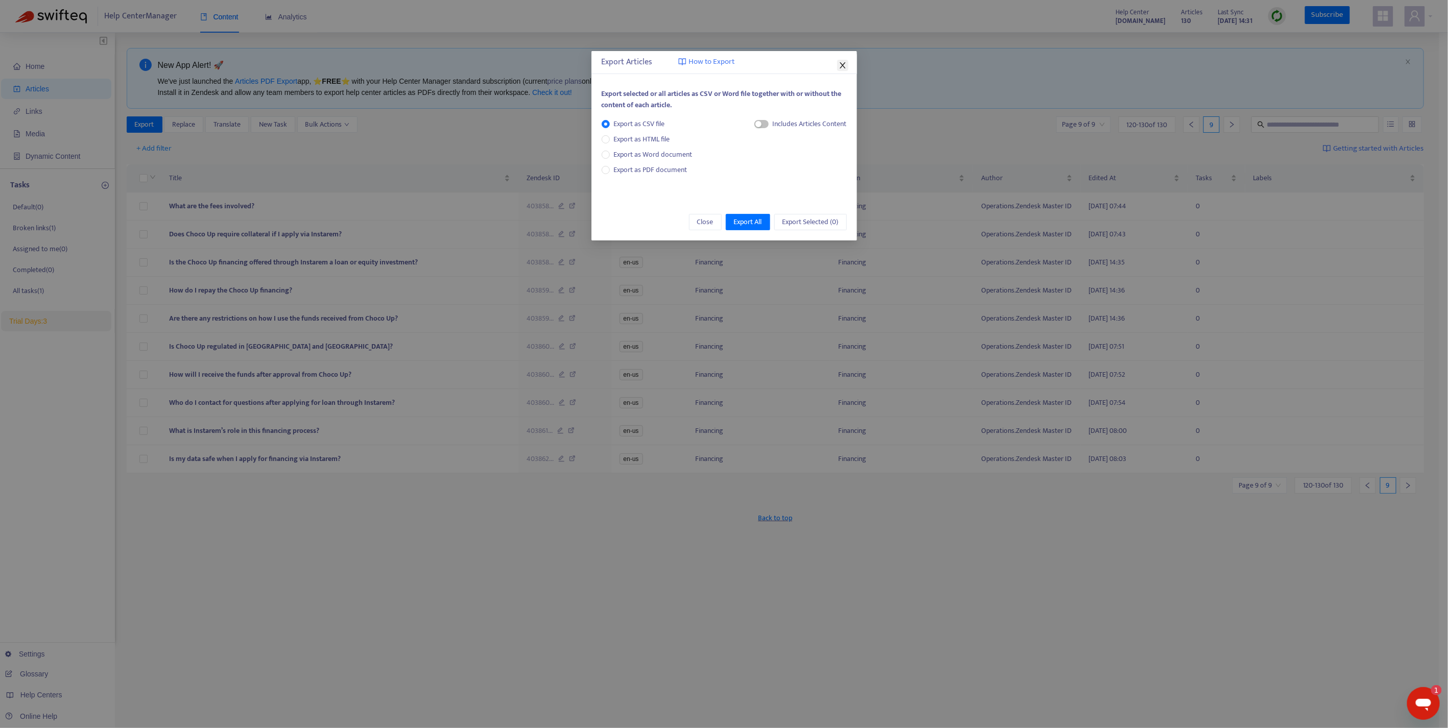
click at [845, 65] on icon "close" at bounding box center [842, 65] width 8 height 8
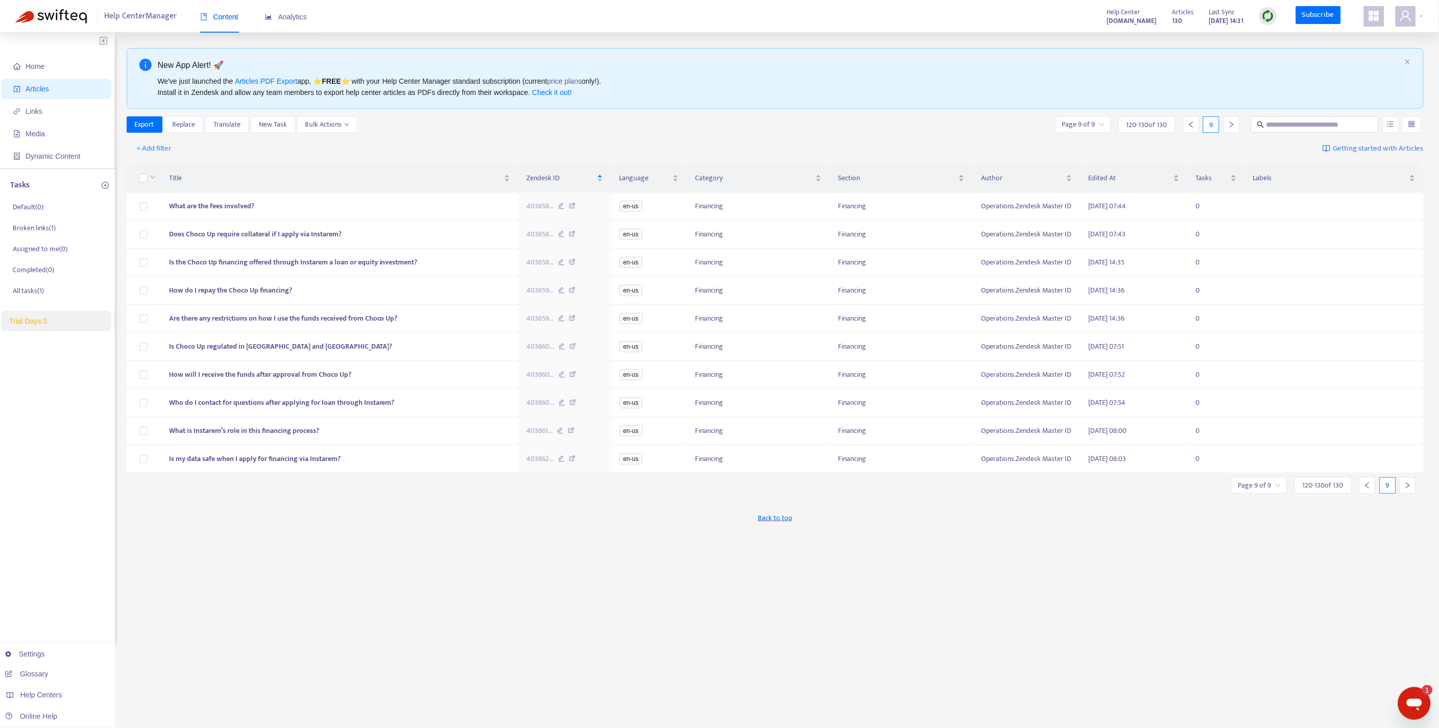
click at [499, 113] on div "New App Alert! 🚀 We've just launched the Articles PDF Export app, ⭐ FREE ⭐️ wit…" at bounding box center [776, 346] width 1298 height 597
drag, startPoint x: 499, startPoint y: 113, endPoint x: 629, endPoint y: 123, distance: 130.6
click at [629, 123] on div "Export Replace Translate New Task Bulk Actions Page 9 of 9 120 - 130 of 130 9" at bounding box center [776, 124] width 1298 height 16
drag, startPoint x: 1230, startPoint y: 641, endPoint x: 1042, endPoint y: 625, distance: 188.6
click at [1230, 639] on div "New App Alert! 🚀 We've just launched the Articles PDF Export app, ⭐ FREE ⭐️ wit…" at bounding box center [776, 346] width 1298 height 597
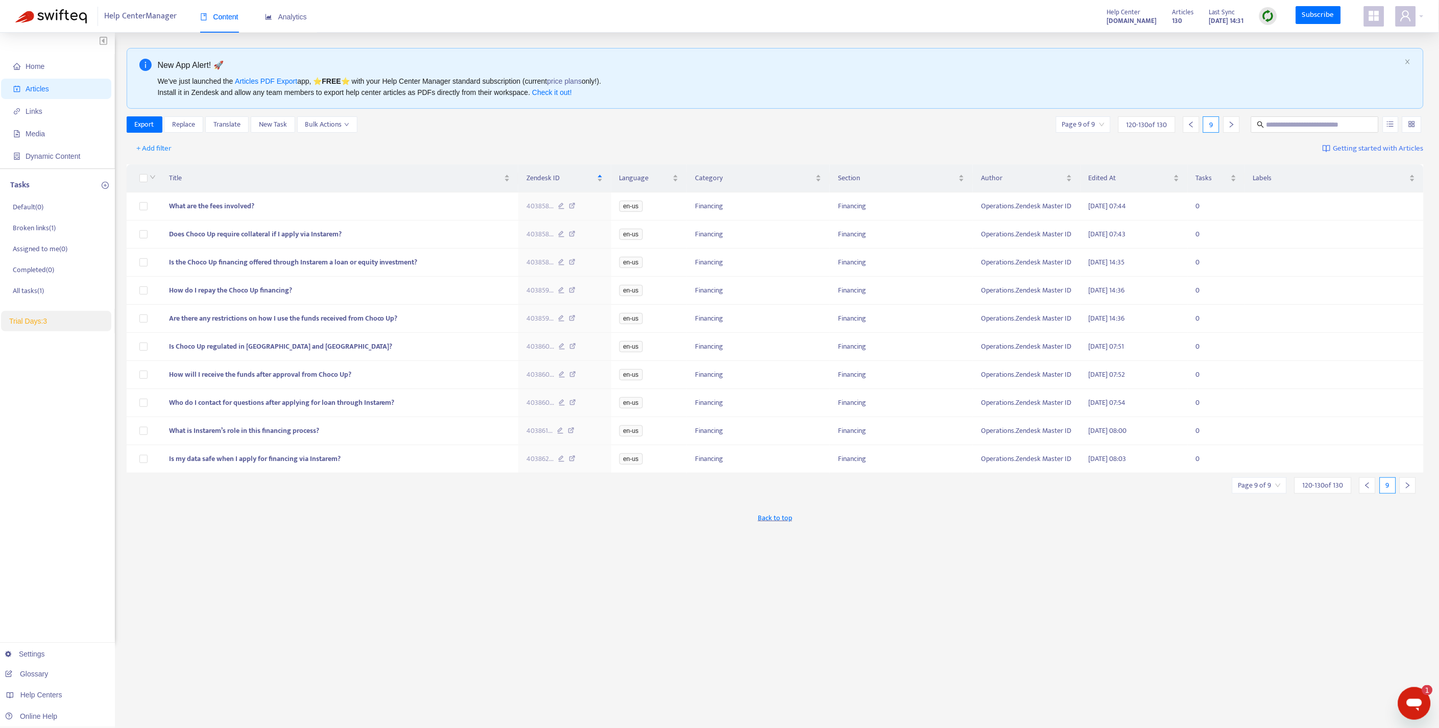
click at [461, 613] on div "New App Alert! 🚀 We've just launched the Articles PDF Export app, ⭐ FREE ⭐️ wit…" at bounding box center [776, 346] width 1298 height 597
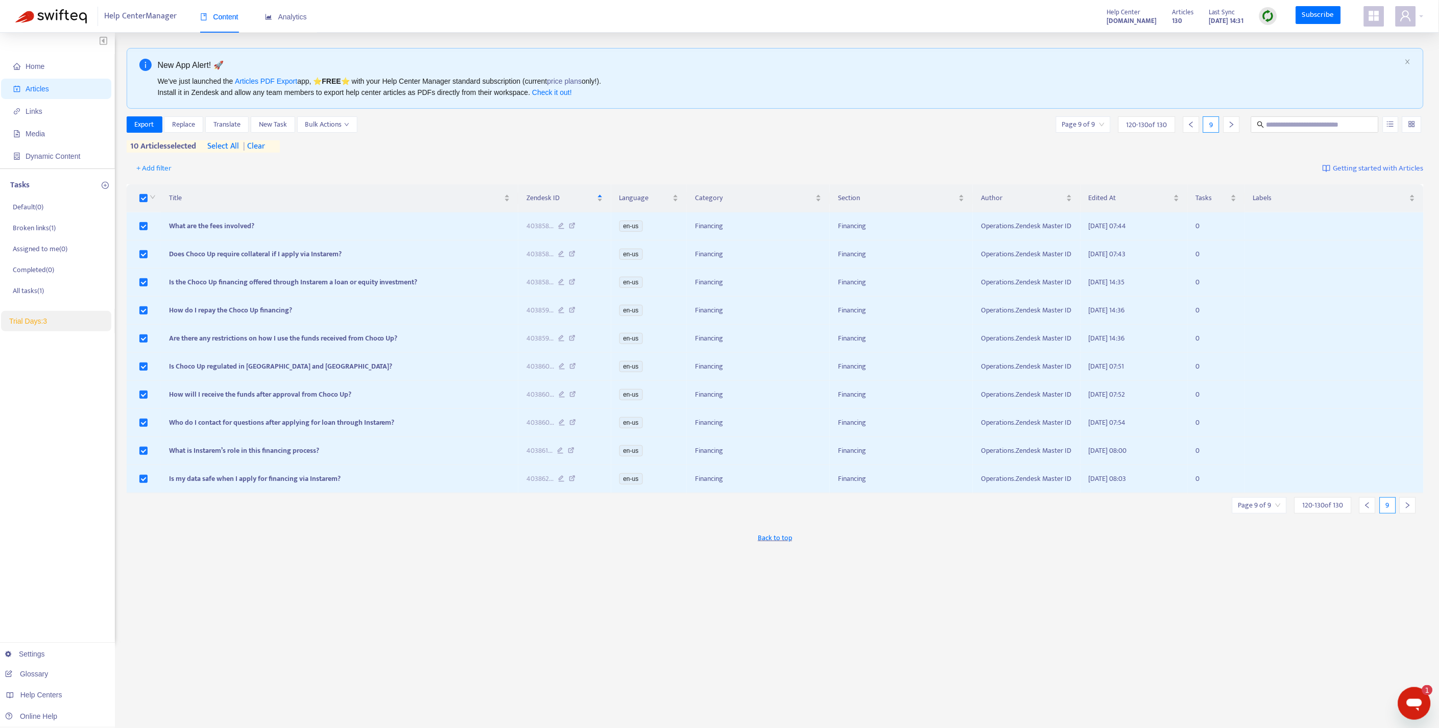
drag, startPoint x: 154, startPoint y: 221, endPoint x: 434, endPoint y: 147, distance: 290.1
click at [434, 147] on div "Export Replace Translate New Task Bulk Actions Page 9 of 9 120 - 130 of 130 9 1…" at bounding box center [776, 134] width 1298 height 36
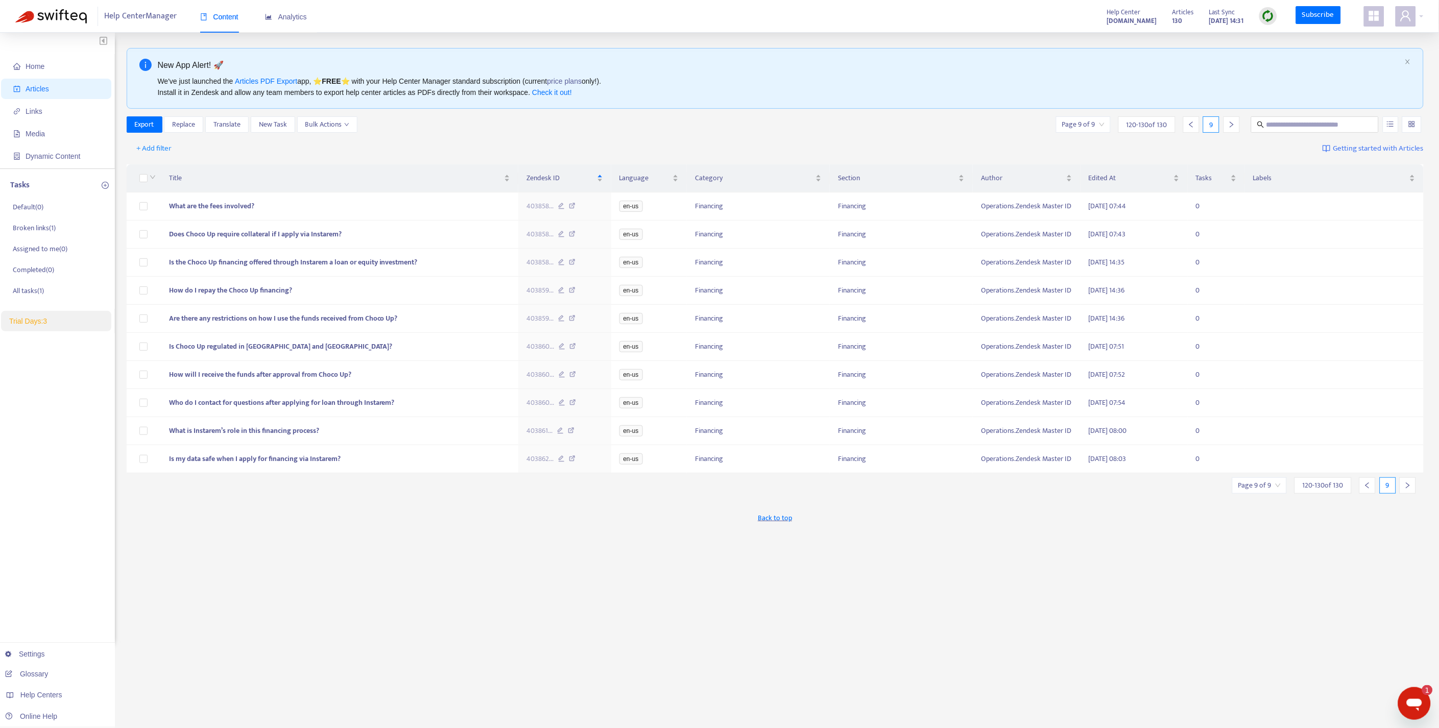
click at [417, 137] on div "+ Add filter Getting started with Articles" at bounding box center [776, 149] width 1298 height 24
click at [739, 129] on div "Export Replace Translate New Task Bulk Actions Page 9 of 9 120 - 130 of 130 9" at bounding box center [776, 124] width 1298 height 16
click at [535, 462] on span "403862 ..." at bounding box center [539, 458] width 27 height 11
click at [543, 207] on span "403858 ..." at bounding box center [539, 206] width 27 height 11
click at [1370, 494] on div at bounding box center [1367, 485] width 16 height 16
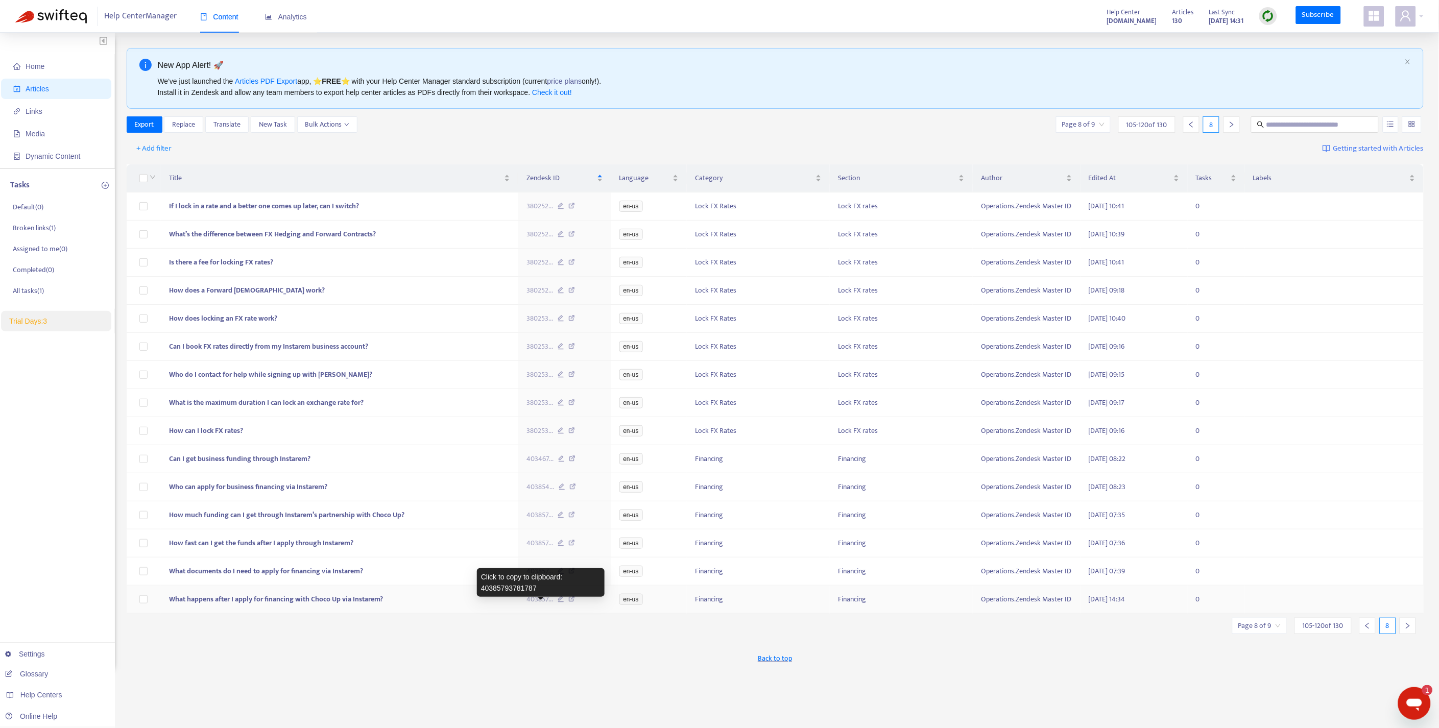
click at [543, 605] on span "403857 ..." at bounding box center [539, 599] width 27 height 11
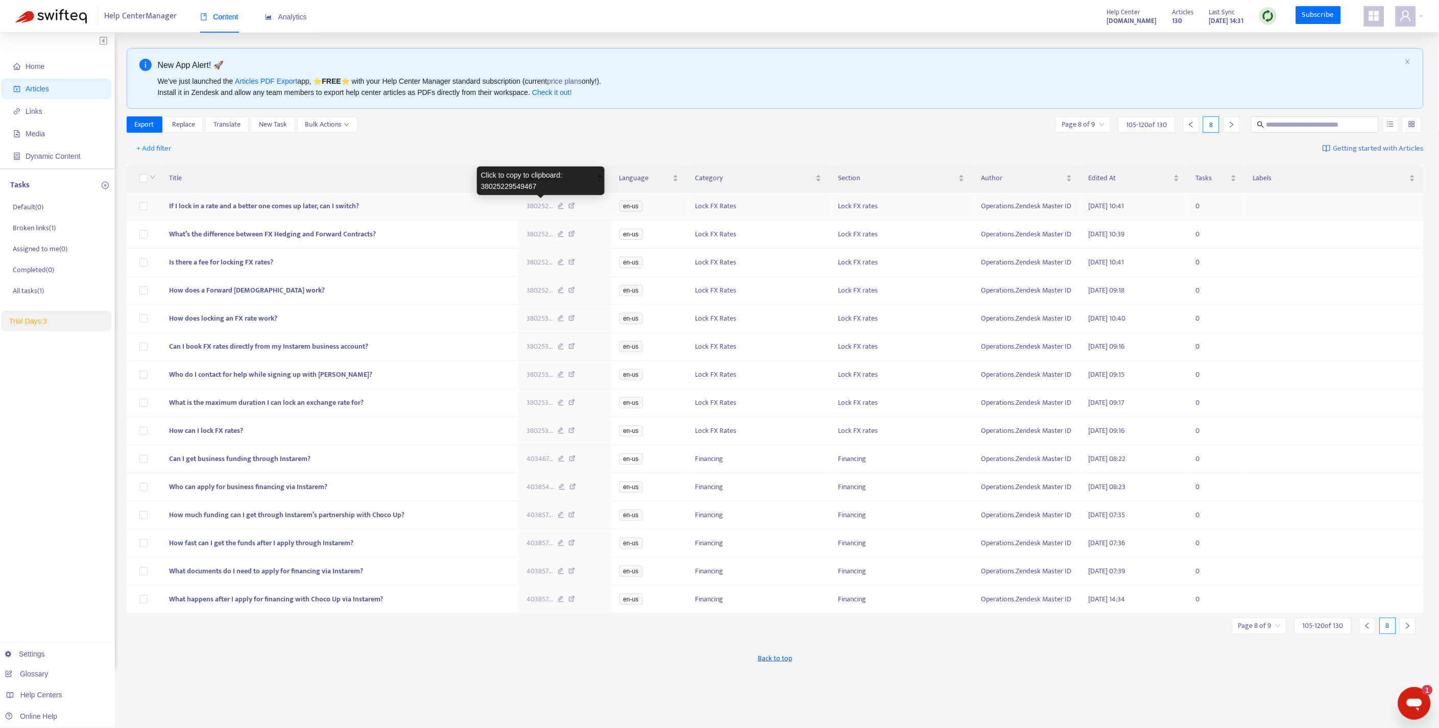
click at [529, 205] on span "380252 ..." at bounding box center [539, 206] width 27 height 11
click at [640, 682] on main "Home Articles Links Media Dynamic Content Tasks Default ( 0 ) Broken links ( 1 …" at bounding box center [719, 397] width 1439 height 728
click at [511, 128] on div "Export Replace Translate New Task Bulk Actions Page 8 of 9 105 - 120 of 130 8" at bounding box center [776, 124] width 1298 height 16
click at [468, 657] on div "Back to top" at bounding box center [776, 658] width 1298 height 26
click at [1367, 629] on icon "left" at bounding box center [1367, 626] width 4 height 6
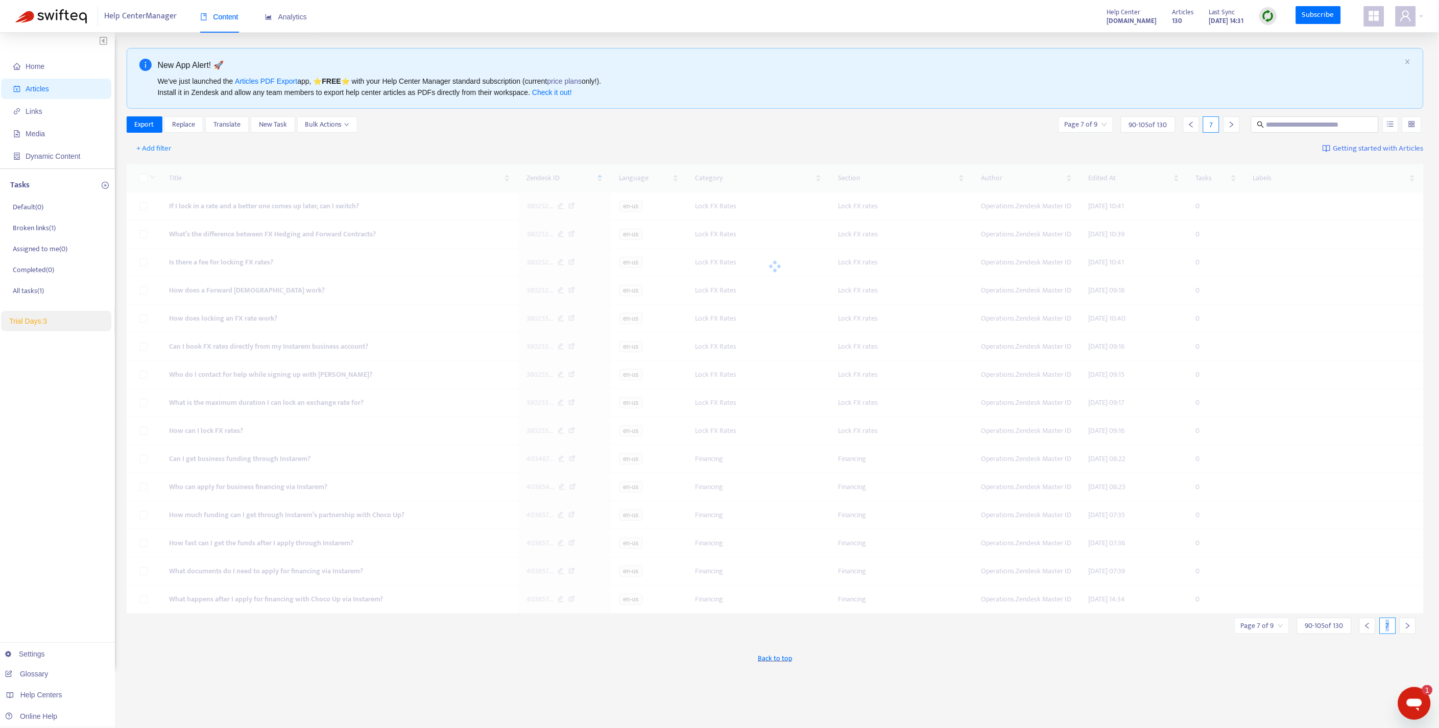
click at [1367, 629] on icon "left" at bounding box center [1367, 626] width 4 height 6
click at [1367, 614] on div "Title Zendesk ID Language Category Section Author Edited At Tasks Labels How do…" at bounding box center [776, 388] width 1298 height 449
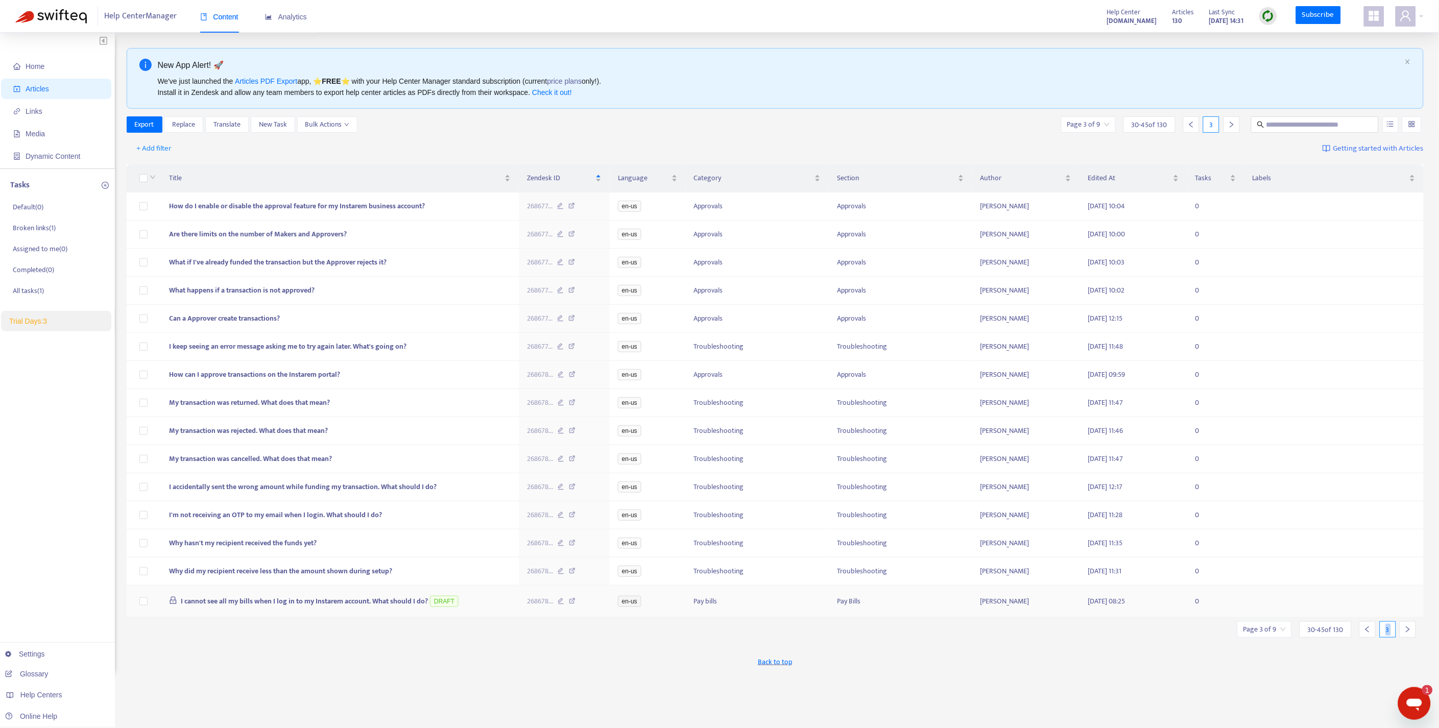
click at [1367, 634] on div at bounding box center [1367, 629] width 16 height 16
click at [1367, 634] on div at bounding box center [1367, 626] width 16 height 16
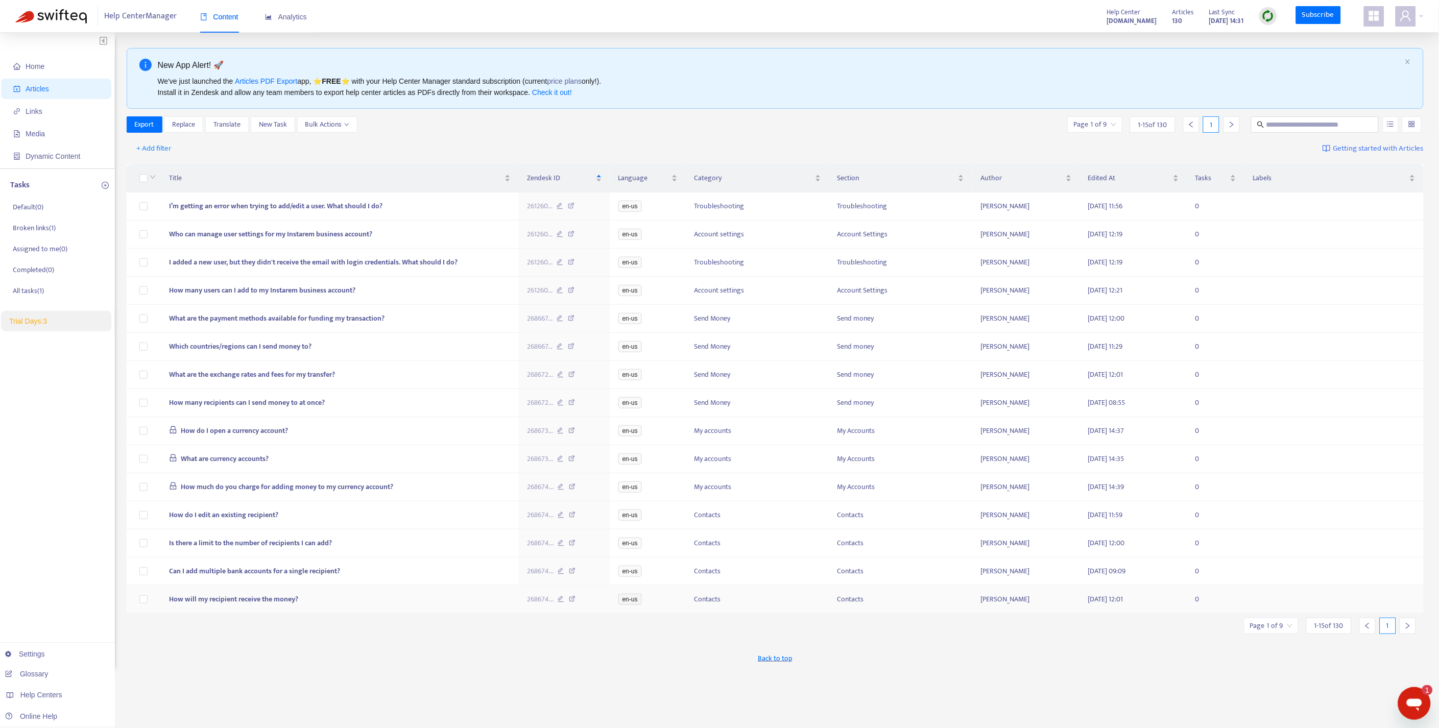
click at [901, 722] on main "Home Articles Links Media Dynamic Content Tasks Default ( 0 ) Broken links ( 1 …" at bounding box center [719, 397] width 1439 height 728
click at [553, 697] on main "Home Articles Links Media Dynamic Content Tasks Default ( 0 ) Broken links ( 1 …" at bounding box center [719, 397] width 1439 height 728
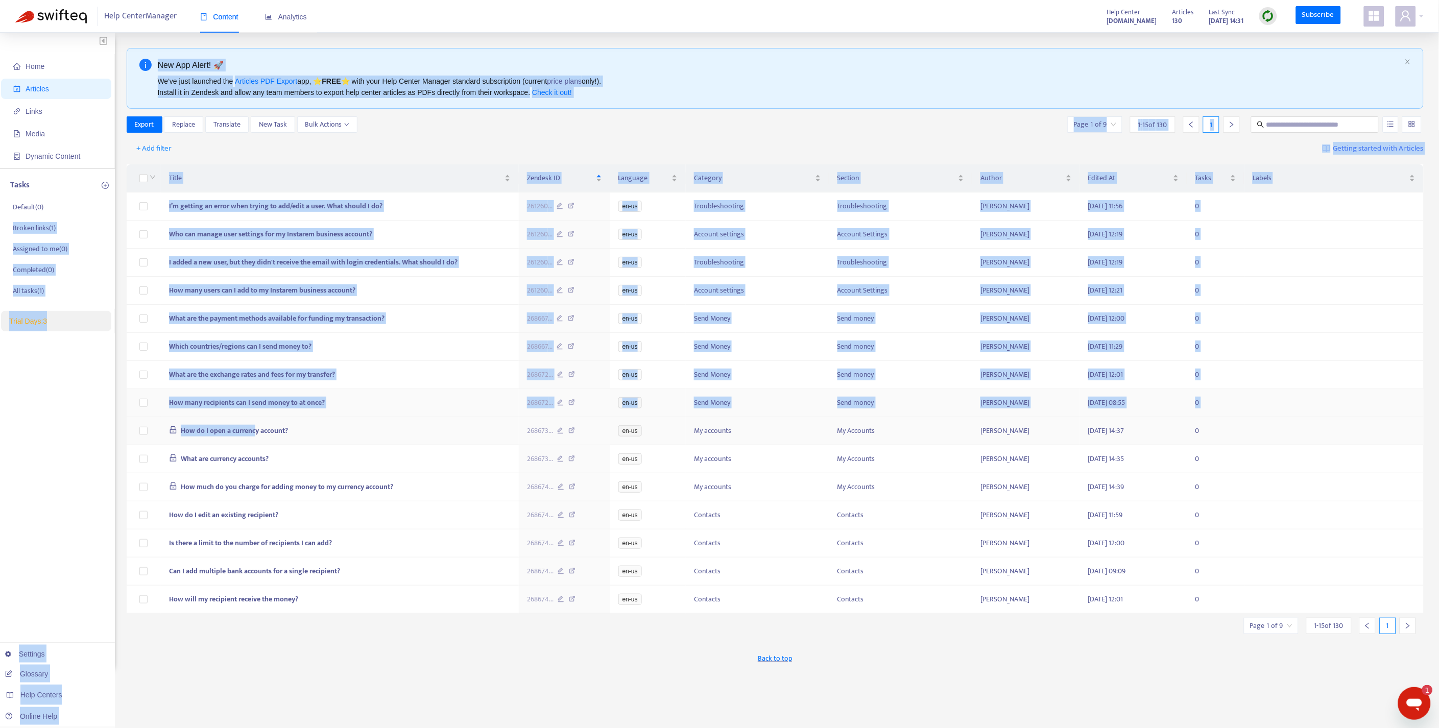
drag, startPoint x: 118, startPoint y: 217, endPoint x: 255, endPoint y: 434, distance: 256.8
click at [255, 434] on div "Home Articles Links Media Dynamic Content Tasks Default ( 0 ) Broken links ( 1 …" at bounding box center [719, 359] width 1408 height 623
copy div "Loremi dolor ( 5 ) Sitametc ad el ( 2 ) Seddoeius ( 7 ) Tem incid ( 9 ) Utlab E…"
click at [282, 389] on td "What are the exchange rates and fees for my transfer?" at bounding box center [340, 375] width 358 height 28
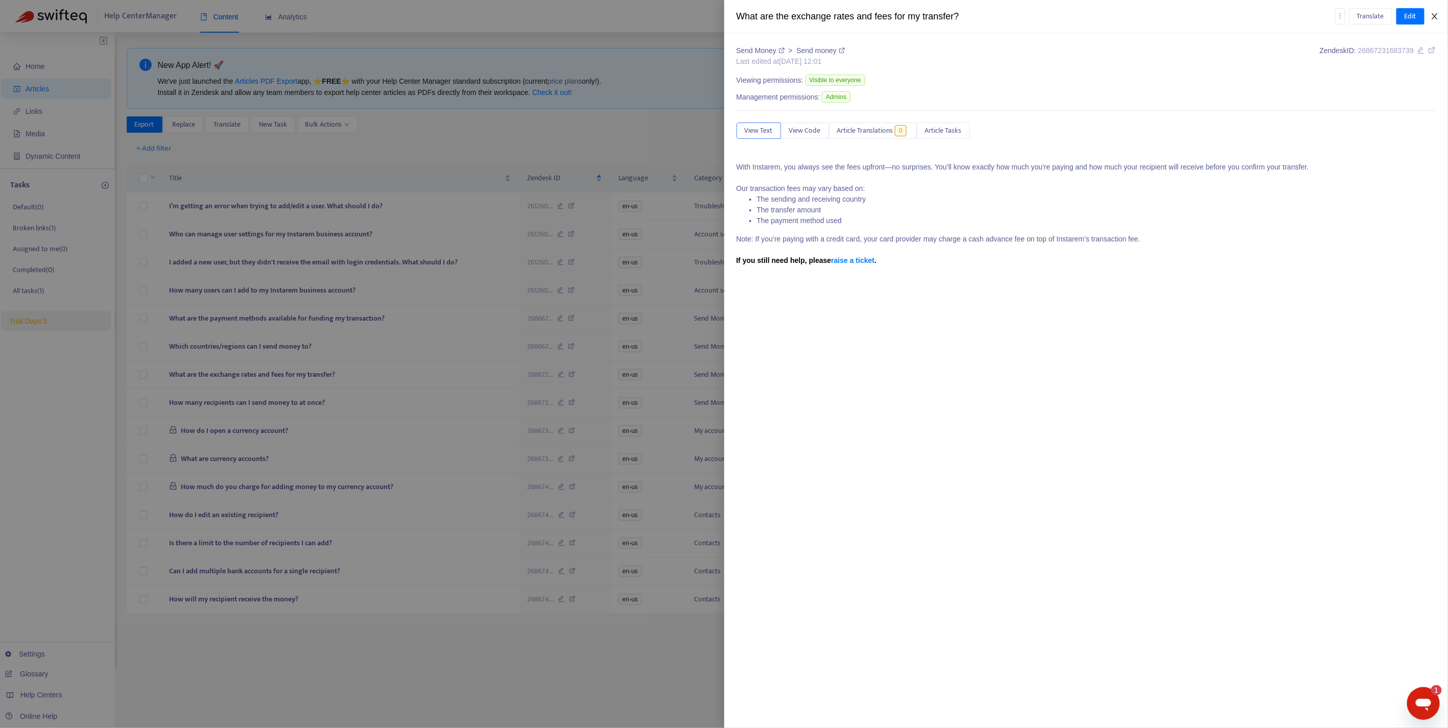
click at [1435, 16] on icon "close" at bounding box center [1434, 16] width 8 height 8
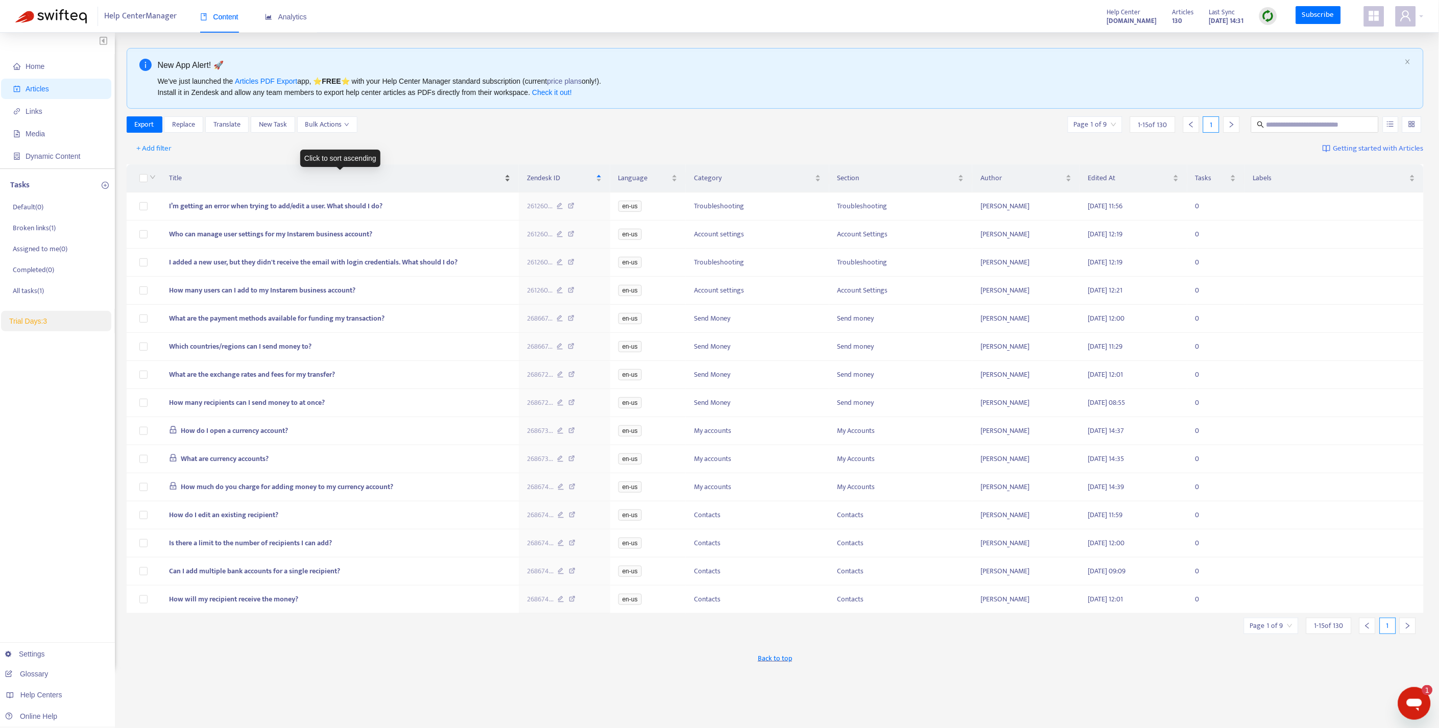
click at [196, 182] on span "Title" at bounding box center [335, 178] width 333 height 11
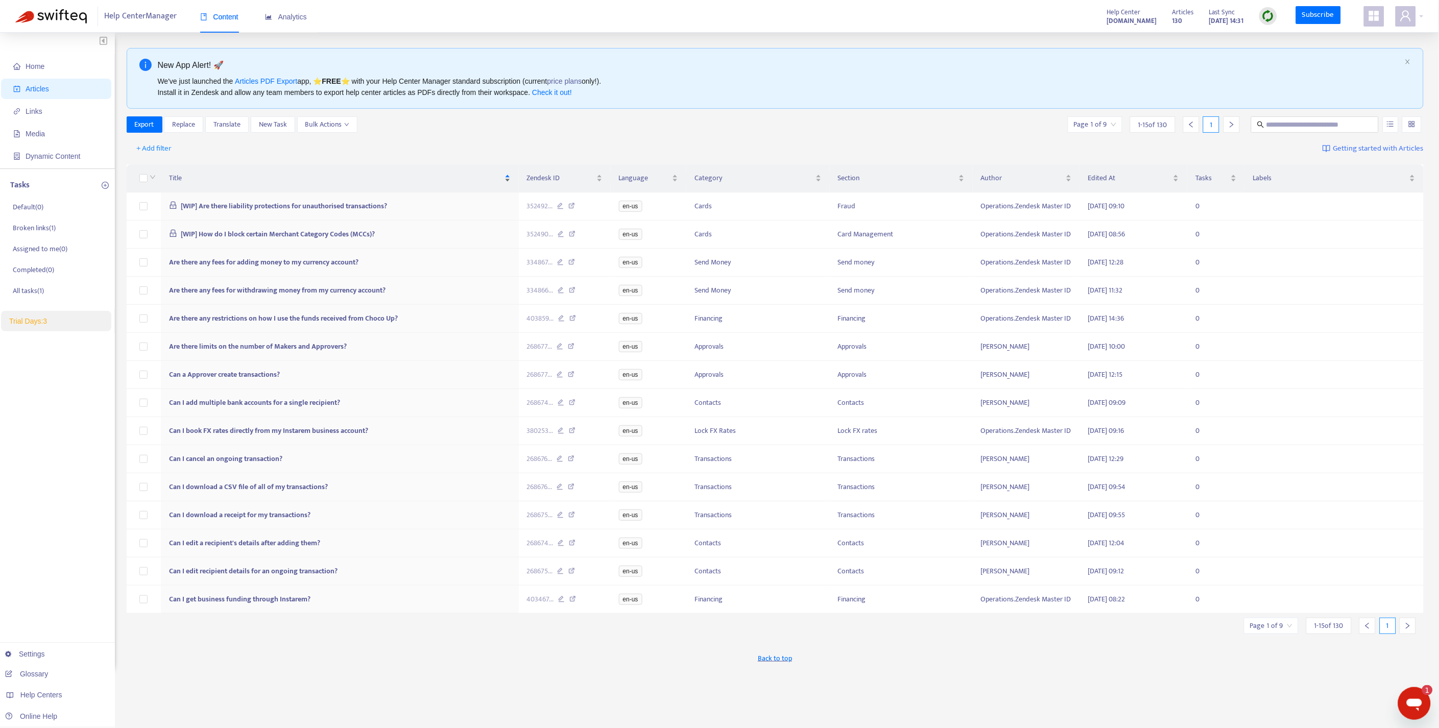
click at [338, 177] on span "Title" at bounding box center [335, 178] width 333 height 11
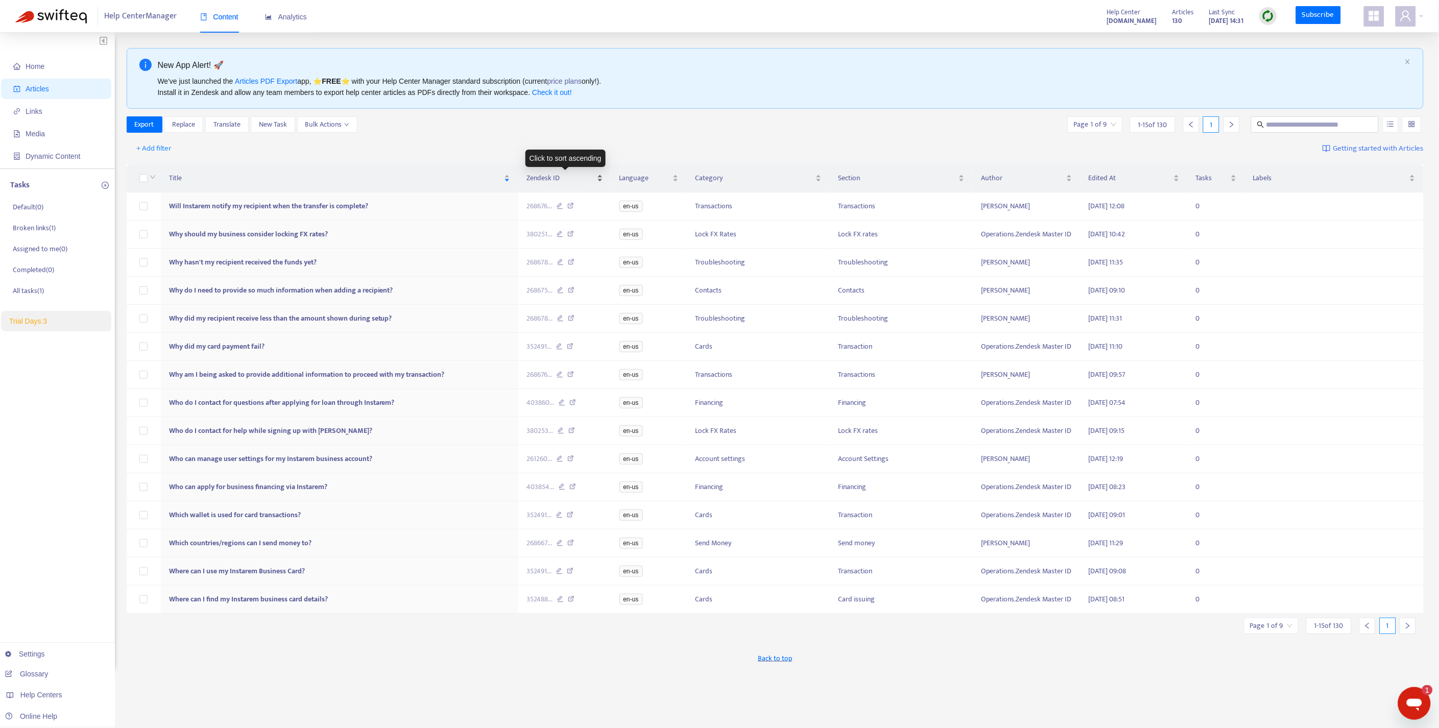
click at [598, 175] on div "Zendesk ID" at bounding box center [564, 178] width 76 height 11
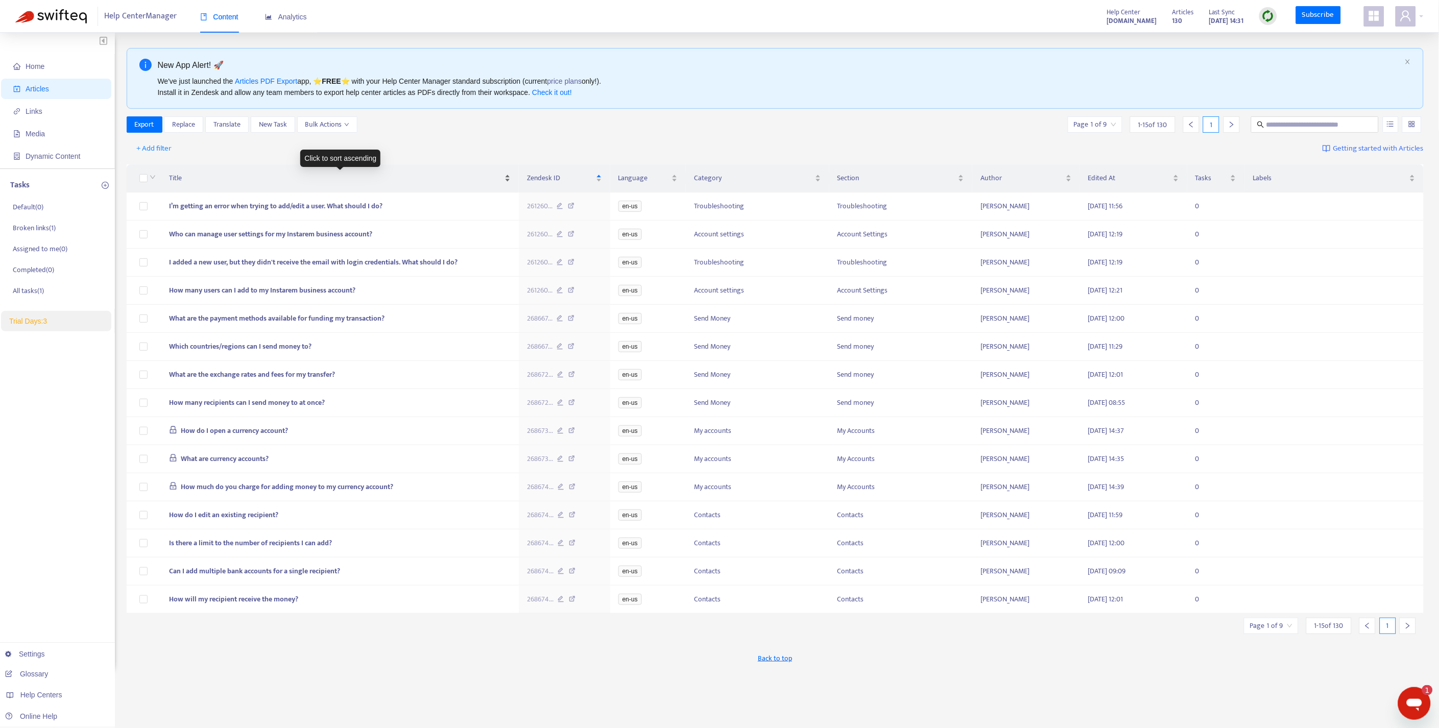
click at [394, 184] on div "Title" at bounding box center [340, 178] width 342 height 11
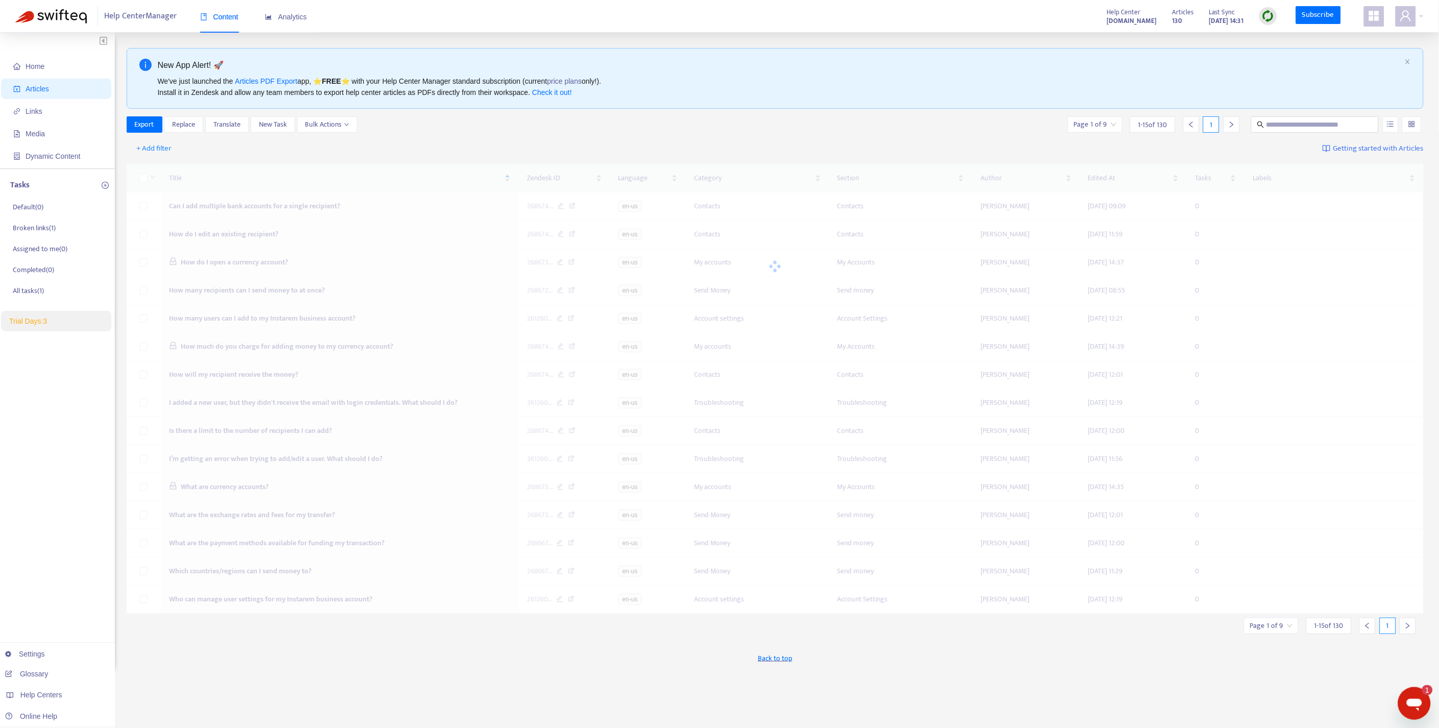
click at [452, 179] on div at bounding box center [776, 266] width 1298 height 204
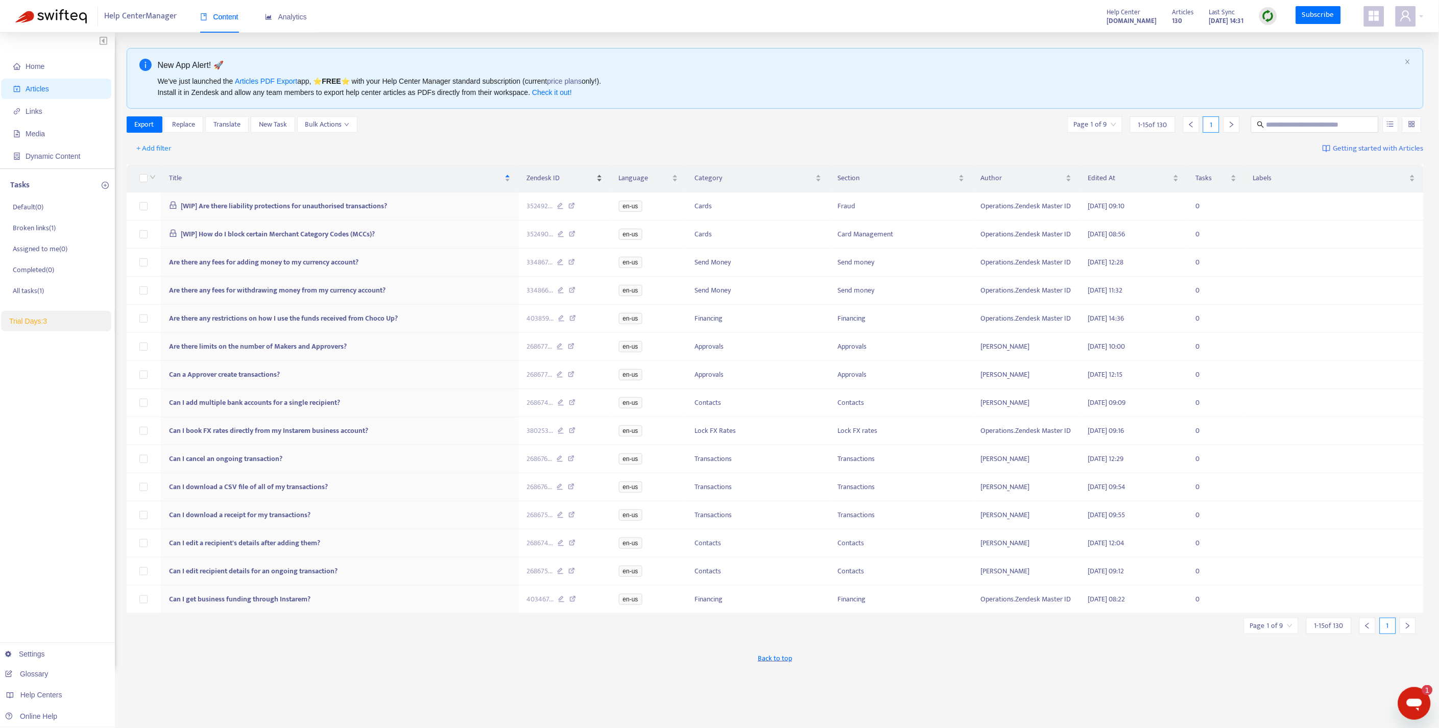
click at [567, 175] on span "Zendesk ID" at bounding box center [560, 178] width 67 height 11
click at [452, 133] on div "Export Replace Translate New Task Bulk Actions Page 1 of 9 1 - 15 of 130 1" at bounding box center [776, 126] width 1298 height 20
drag, startPoint x: 1423, startPoint y: 0, endPoint x: 411, endPoint y: 171, distance: 1026.4
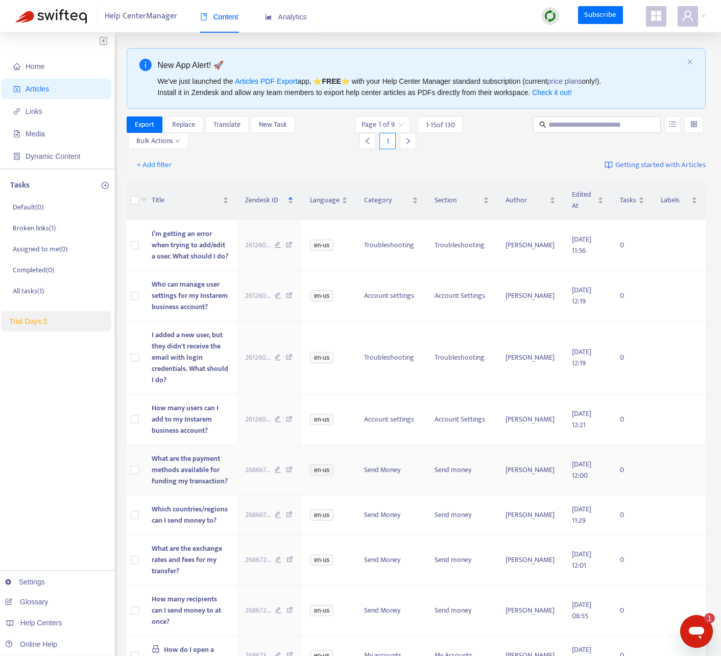
click at [193, 195] on div "Title" at bounding box center [190, 200] width 77 height 11
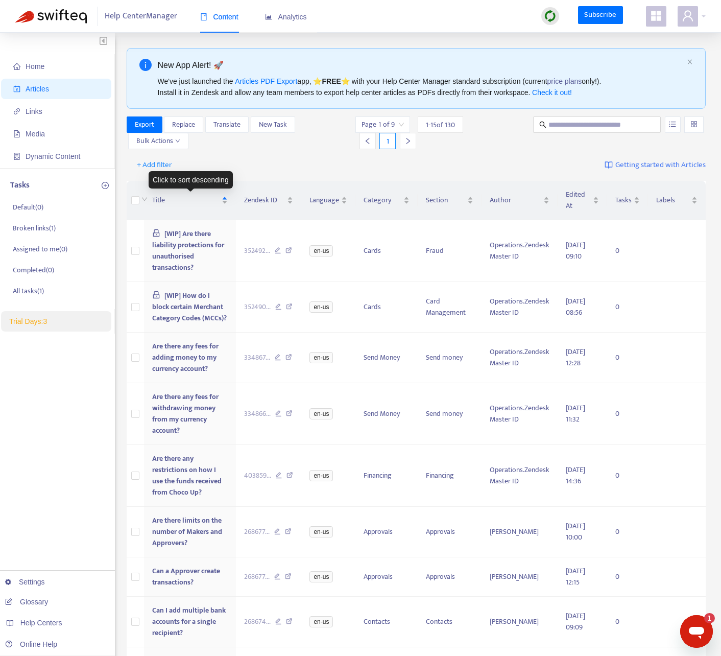
click at [225, 198] on div "Title" at bounding box center [190, 200] width 76 height 11
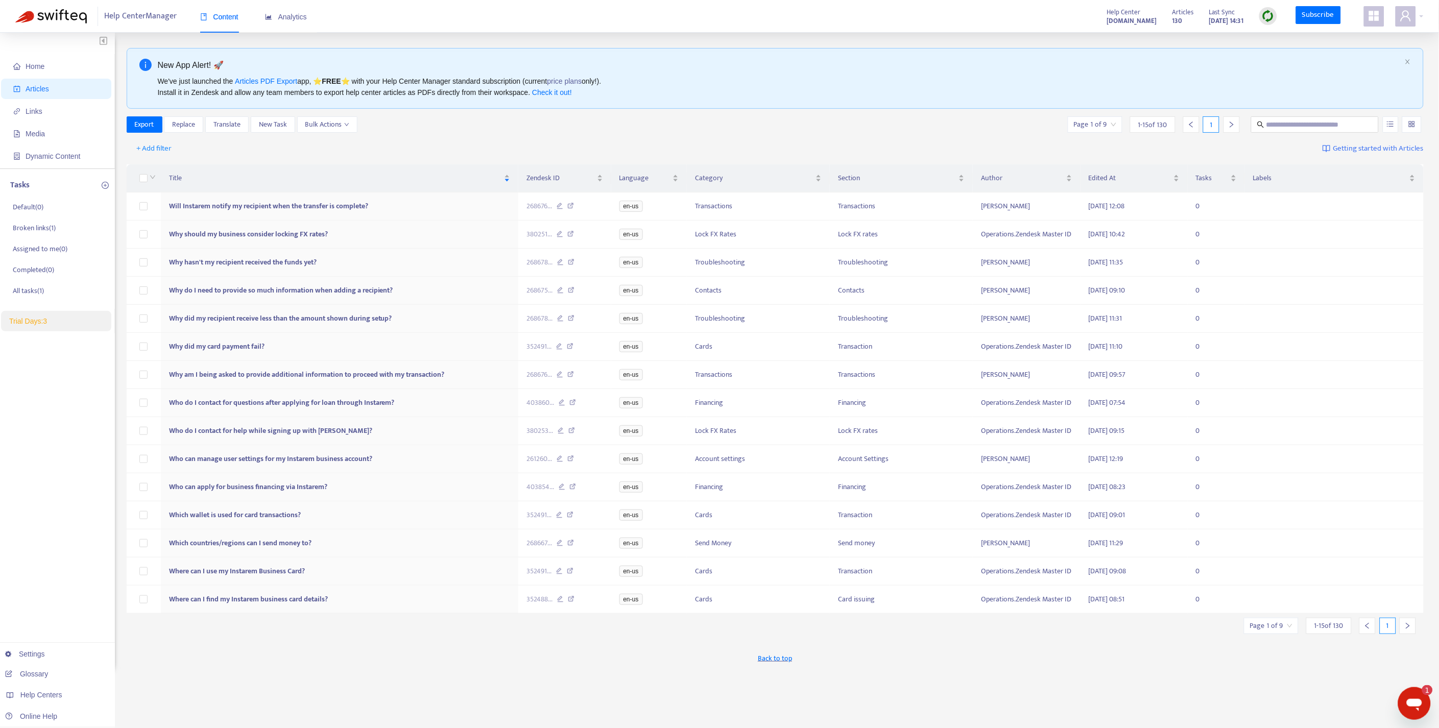
click at [129, 161] on div "Title Zendesk ID Language Category Section Author Edited At Tasks Labels Will I…" at bounding box center [776, 389] width 1298 height 457
click at [157, 162] on div "Title Zendesk ID Language Category Section Author Edited At Tasks Labels Will I…" at bounding box center [776, 389] width 1298 height 457
click at [127, 163] on div "Title Zendesk ID Language Category Section Author Edited At Tasks Labels Will I…" at bounding box center [776, 389] width 1298 height 457
click at [156, 164] on div "Title Zendesk ID Language Category Section Author Edited At Tasks Labels Will I…" at bounding box center [776, 389] width 1298 height 457
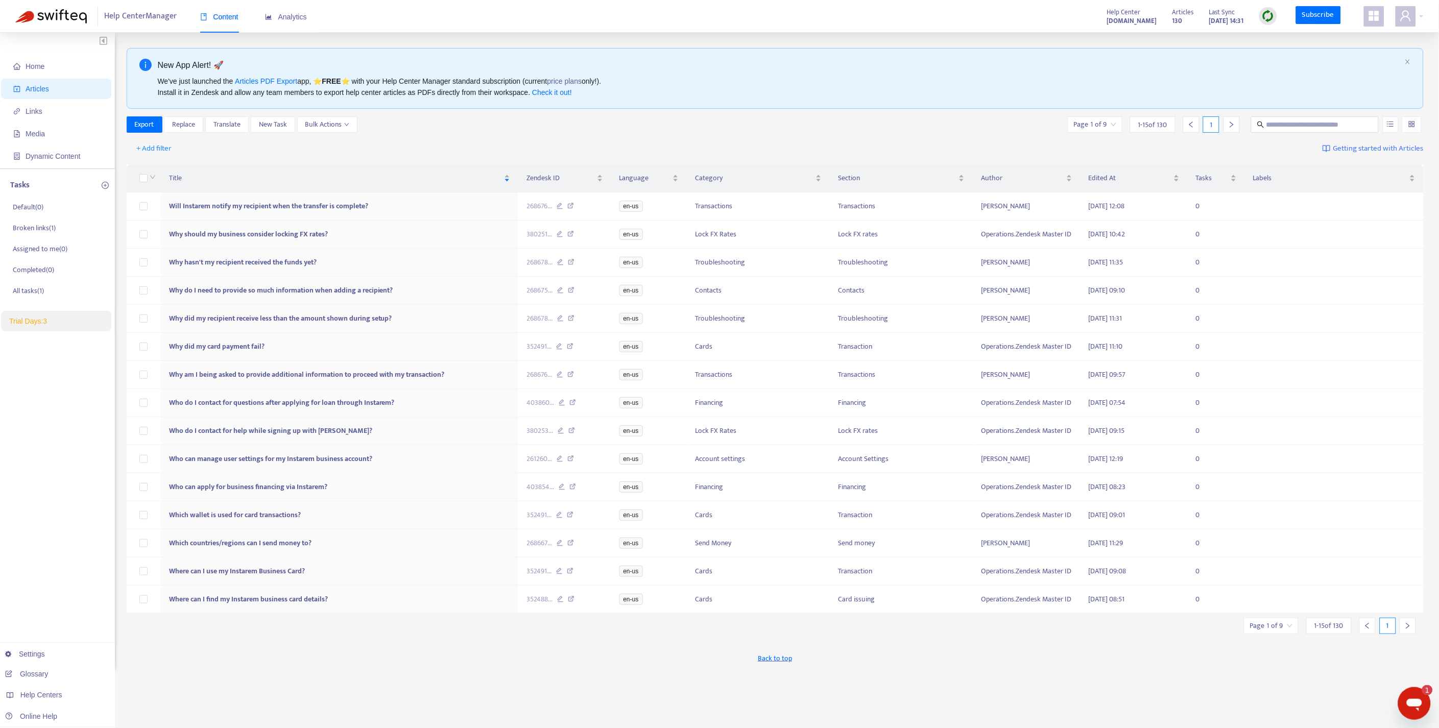
click at [208, 160] on div "+ Add filter Getting started with Articles" at bounding box center [776, 149] width 1298 height 24
click at [212, 161] on div "Title Zendesk ID Language Category Section Author Edited At Tasks Labels Will I…" at bounding box center [776, 389] width 1298 height 457
click at [231, 157] on div "+ Add filter Getting started with Articles" at bounding box center [776, 149] width 1298 height 24
click at [399, 178] on span "Title" at bounding box center [335, 178] width 333 height 11
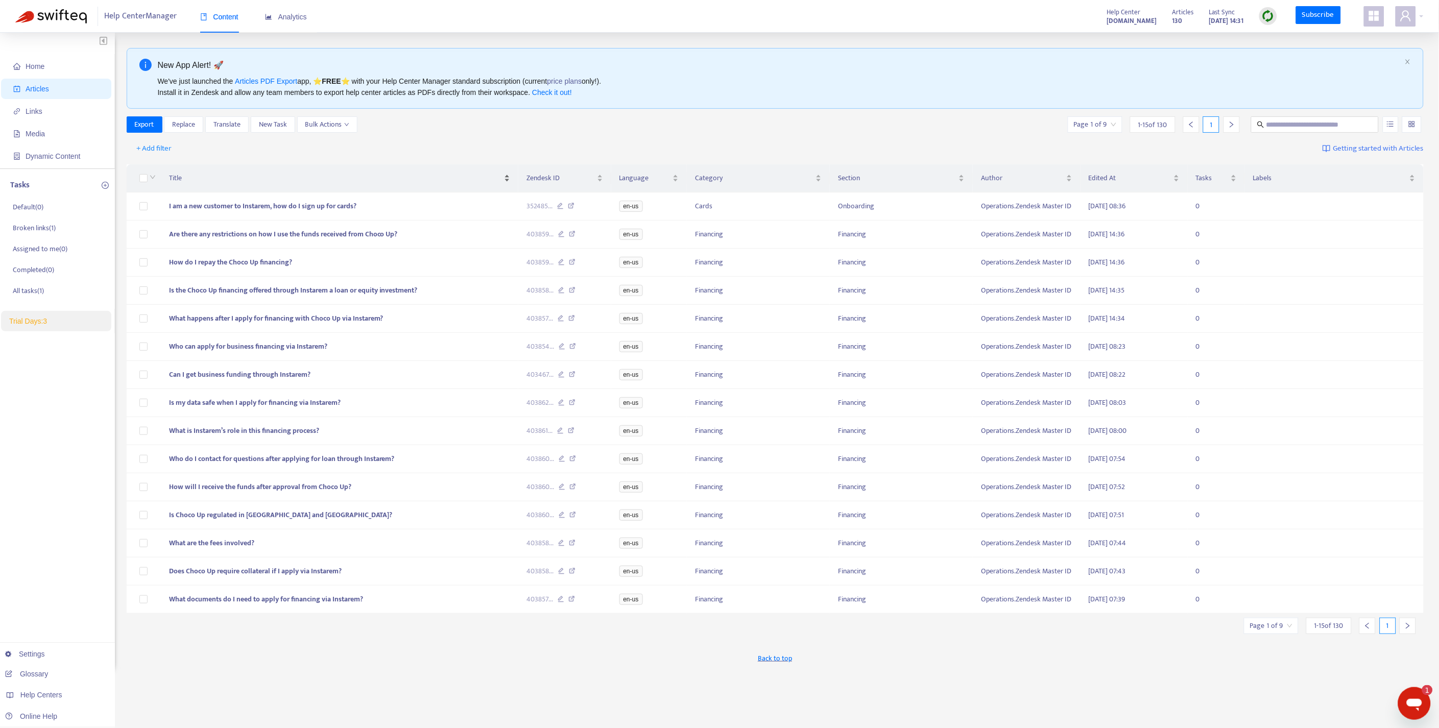
click at [444, 177] on span "Title" at bounding box center [335, 178] width 333 height 11
click at [597, 175] on div "Zendesk ID" at bounding box center [565, 178] width 76 height 11
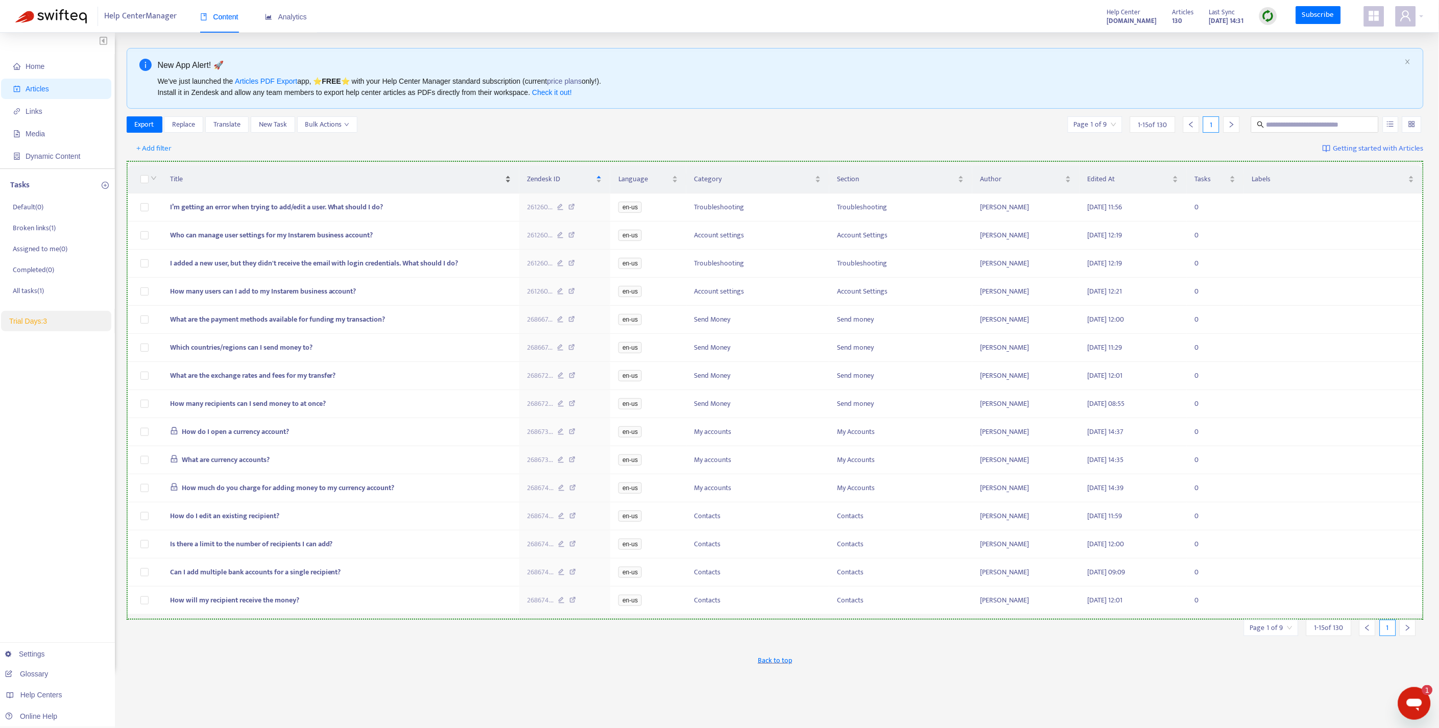
click at [198, 174] on div "Title" at bounding box center [340, 179] width 341 height 11
click at [200, 174] on div "Title" at bounding box center [340, 179] width 341 height 11
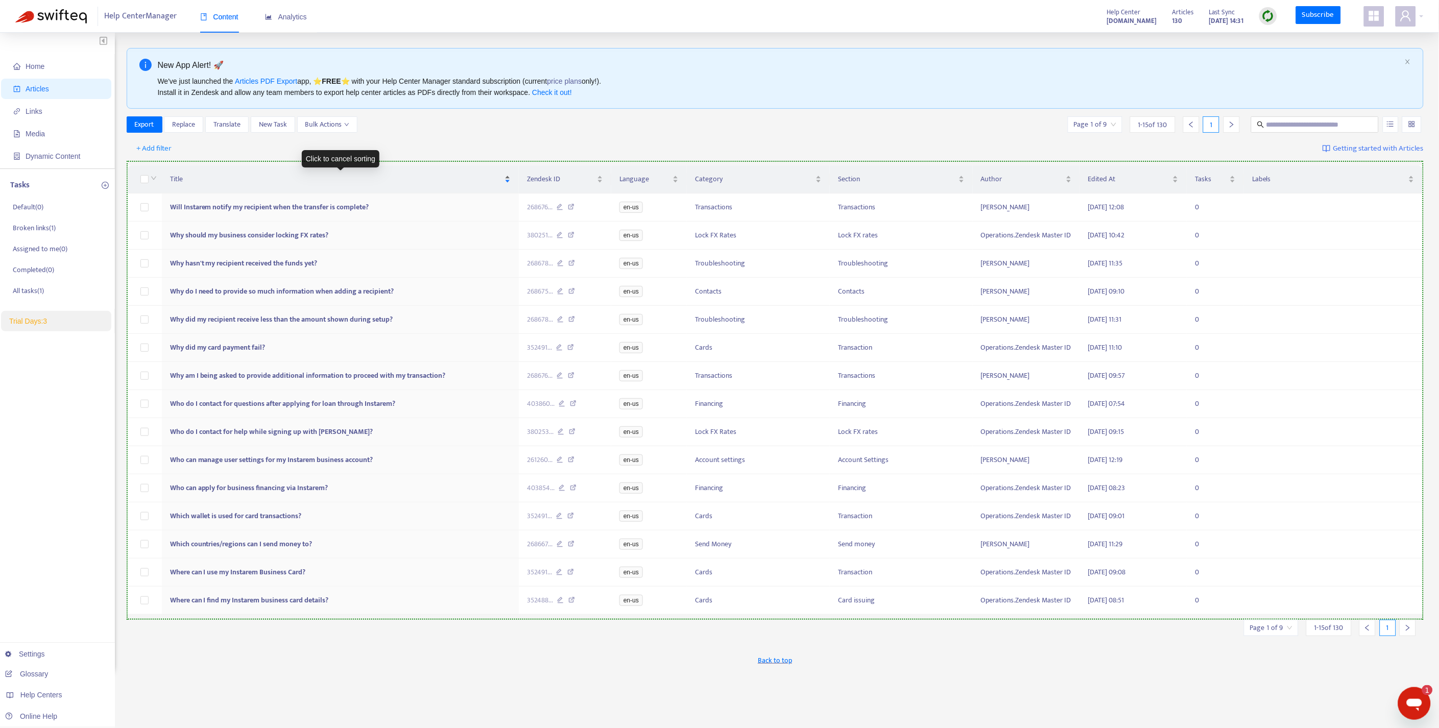
click at [506, 175] on div "Title" at bounding box center [340, 179] width 341 height 11
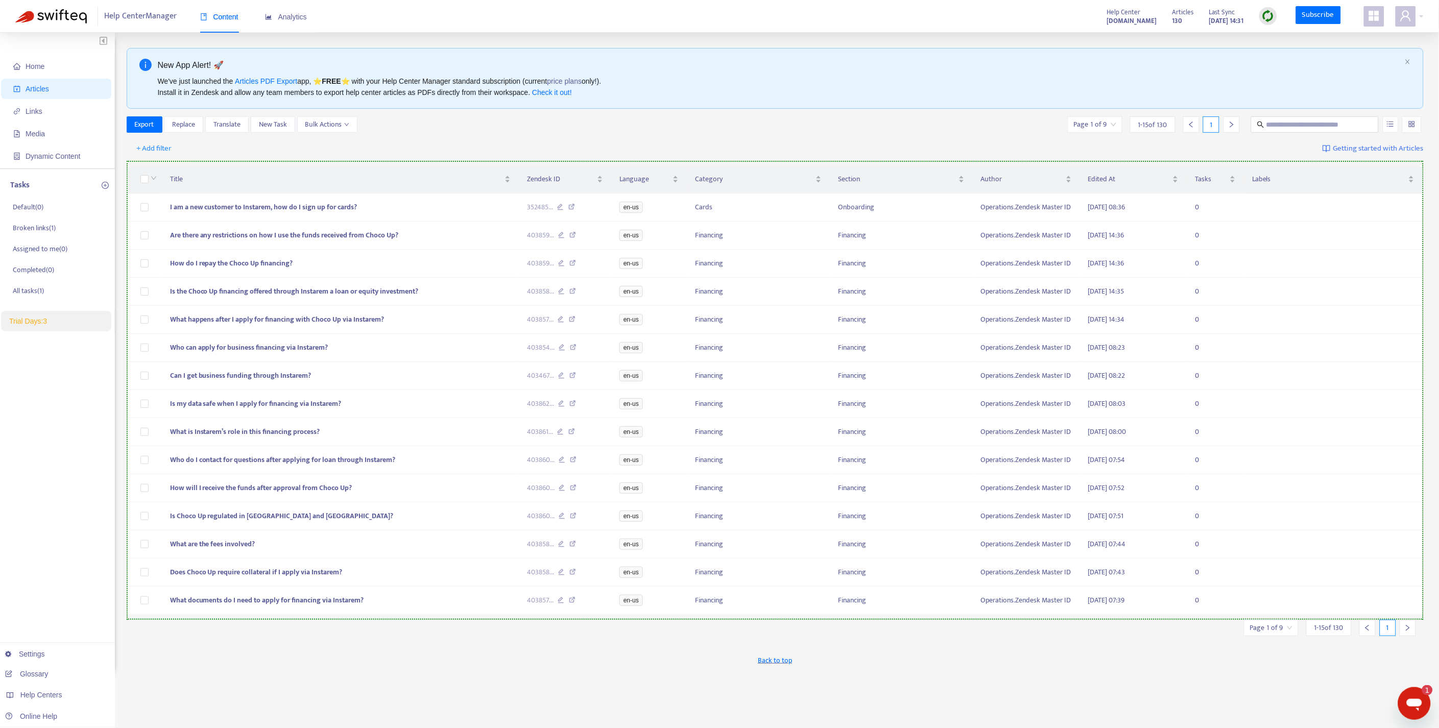
click at [1406, 632] on icon "right" at bounding box center [1407, 628] width 7 height 7
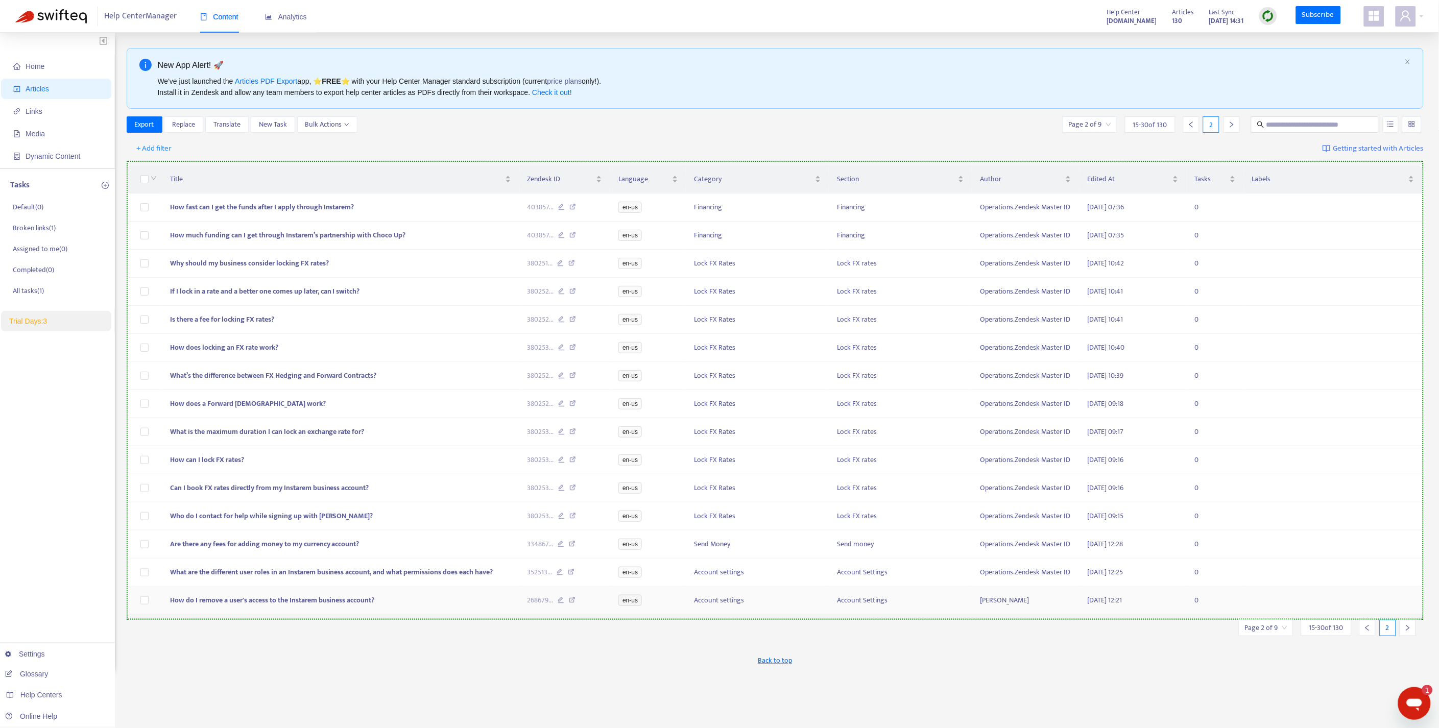
click at [1406, 632] on icon "right" at bounding box center [1407, 628] width 7 height 7
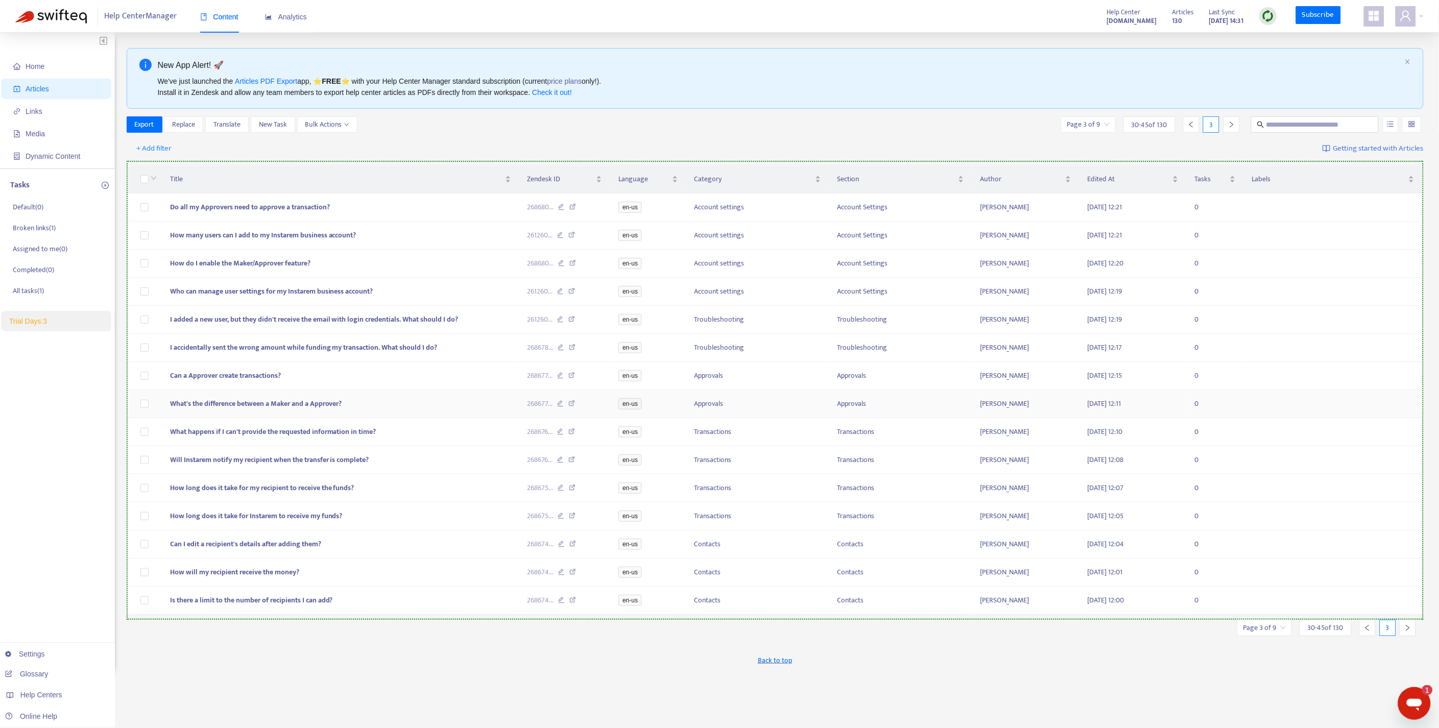
click at [1406, 632] on icon "right" at bounding box center [1407, 628] width 7 height 7
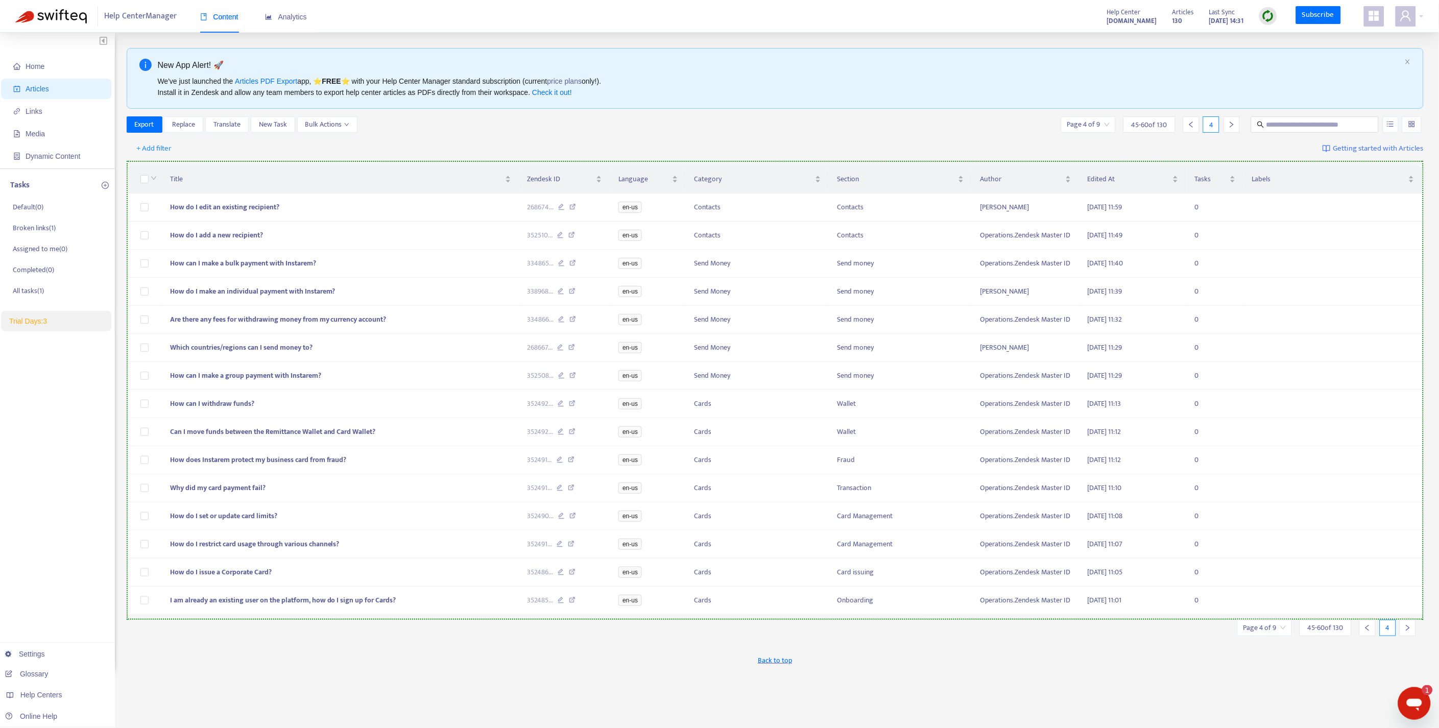
click at [129, 161] on div "Title Zendesk ID Language Category Section Author Edited At Tasks Labels How do…" at bounding box center [776, 390] width 1298 height 459
click at [138, 187] on th at bounding box center [145, 179] width 34 height 28
click at [140, 174] on label at bounding box center [144, 179] width 8 height 11
click at [136, 198] on td at bounding box center [145, 208] width 34 height 28
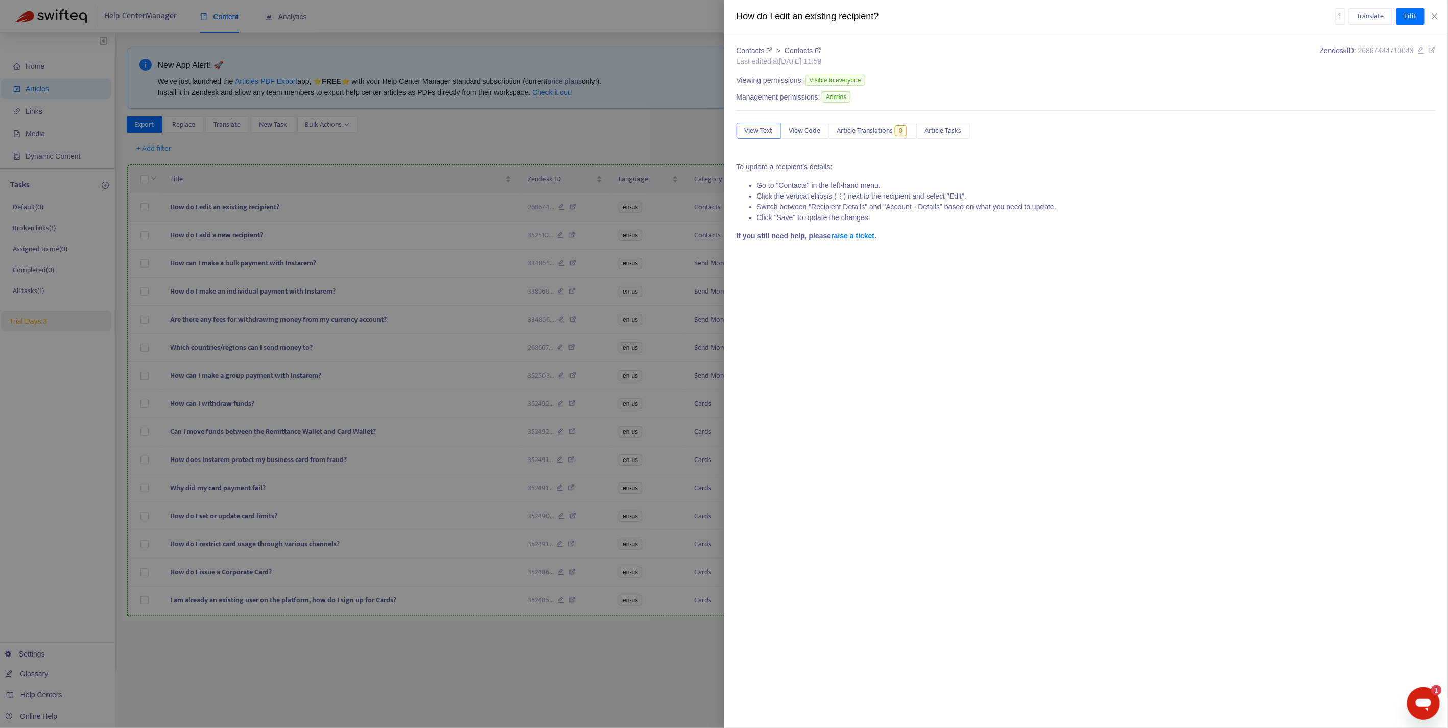
click at [136, 198] on div at bounding box center [724, 364] width 1448 height 728
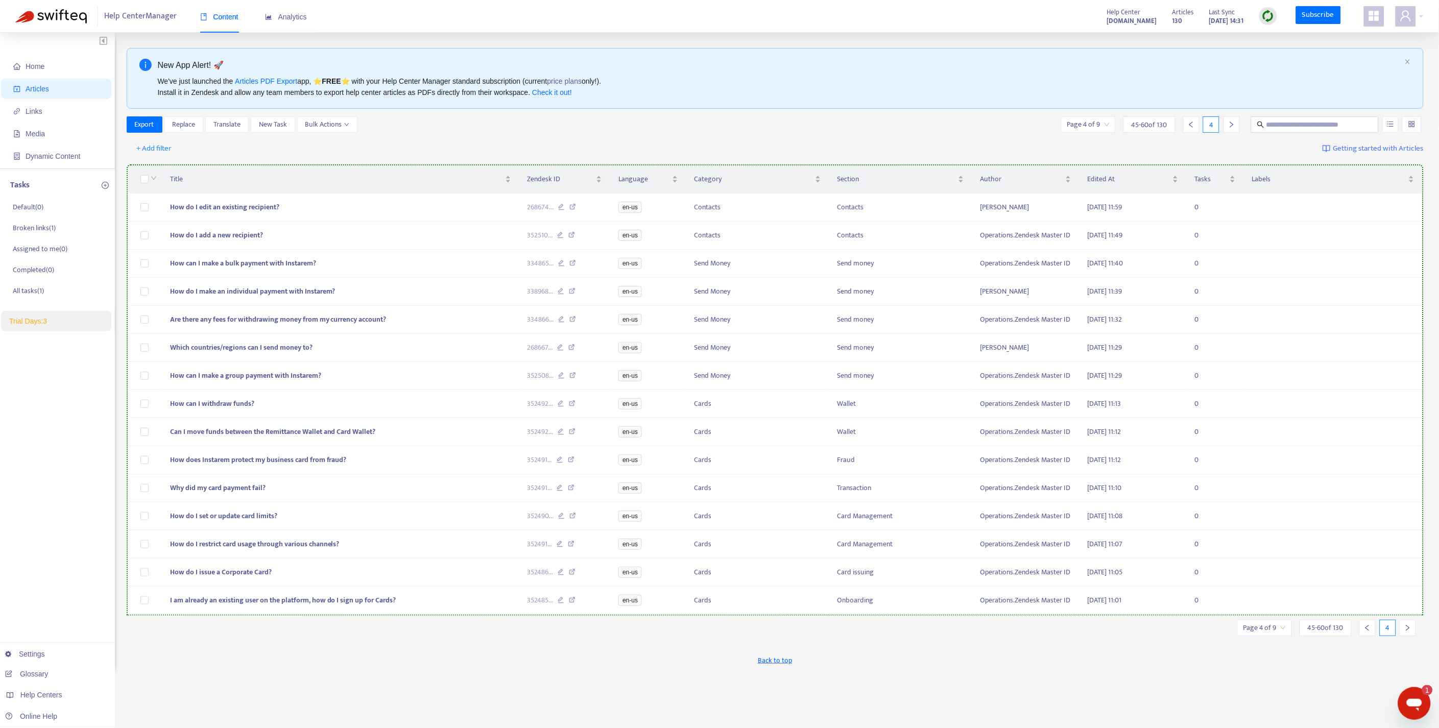
click at [131, 170] on th at bounding box center [145, 179] width 34 height 28
drag, startPoint x: 182, startPoint y: 171, endPoint x: 210, endPoint y: 155, distance: 32.4
click at [210, 155] on div "+ Add filter Getting started with Articles" at bounding box center [776, 149] width 1298 height 24
click at [153, 167] on th at bounding box center [144, 179] width 34 height 30
click at [138, 169] on th at bounding box center [144, 179] width 34 height 30
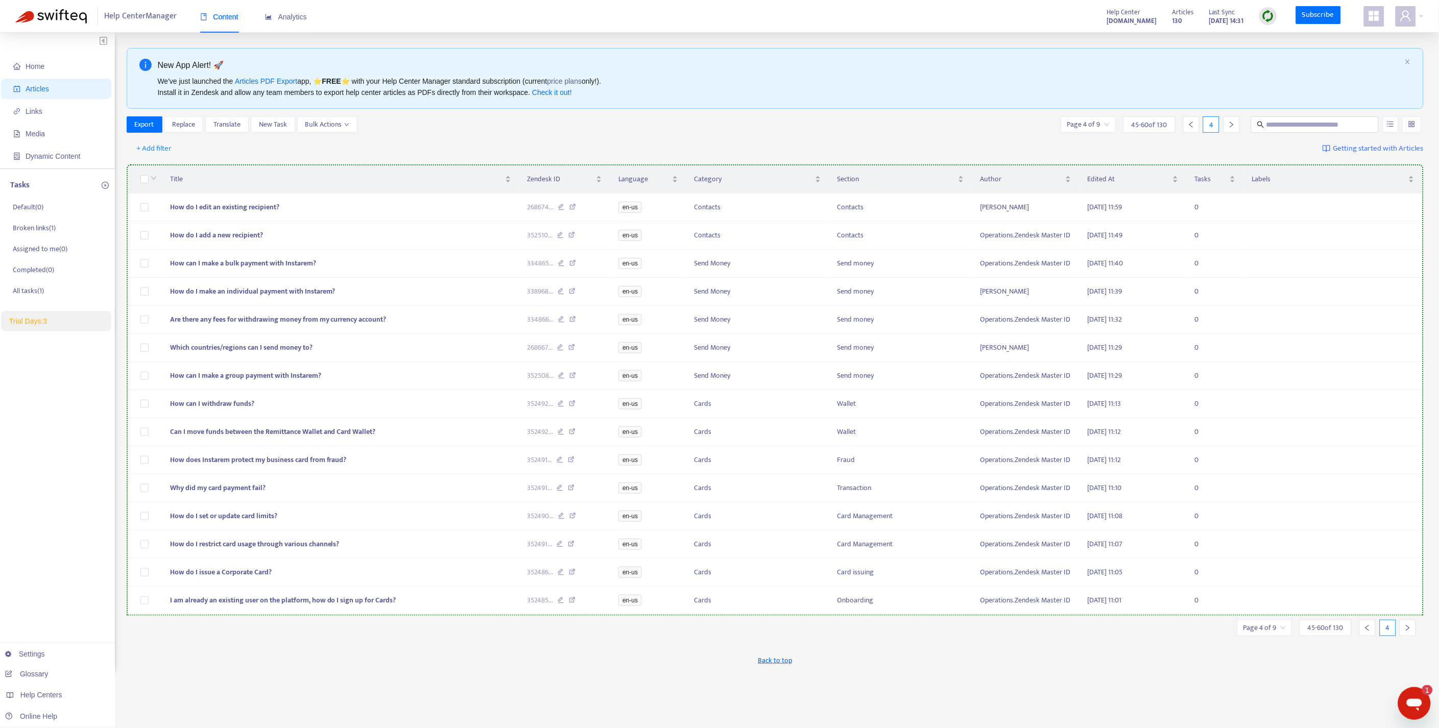
click at [134, 162] on div "Title Zendesk ID Language Category Section Author Edited At Tasks Labels How do…" at bounding box center [776, 390] width 1298 height 459
click at [195, 194] on td "How do I edit an existing recipient?" at bounding box center [340, 208] width 357 height 28
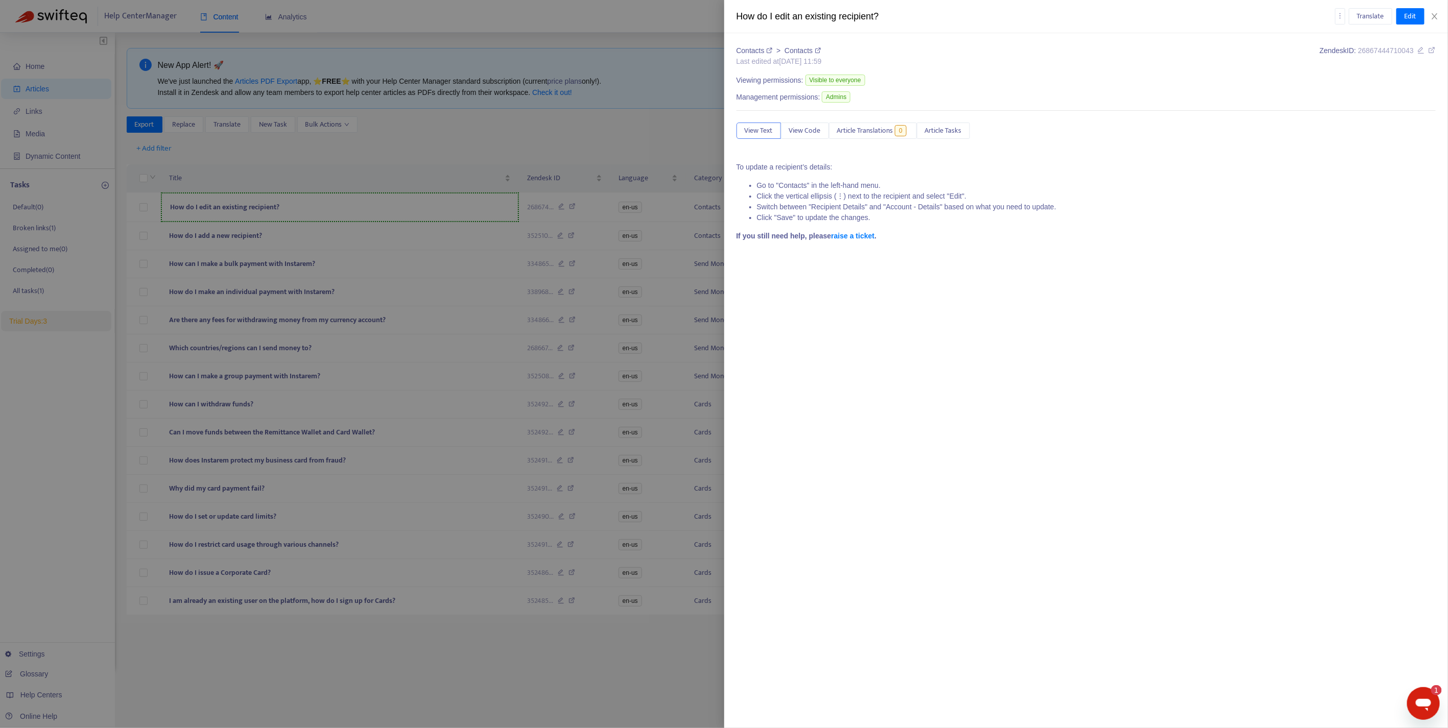
click at [539, 199] on div at bounding box center [724, 364] width 1448 height 728
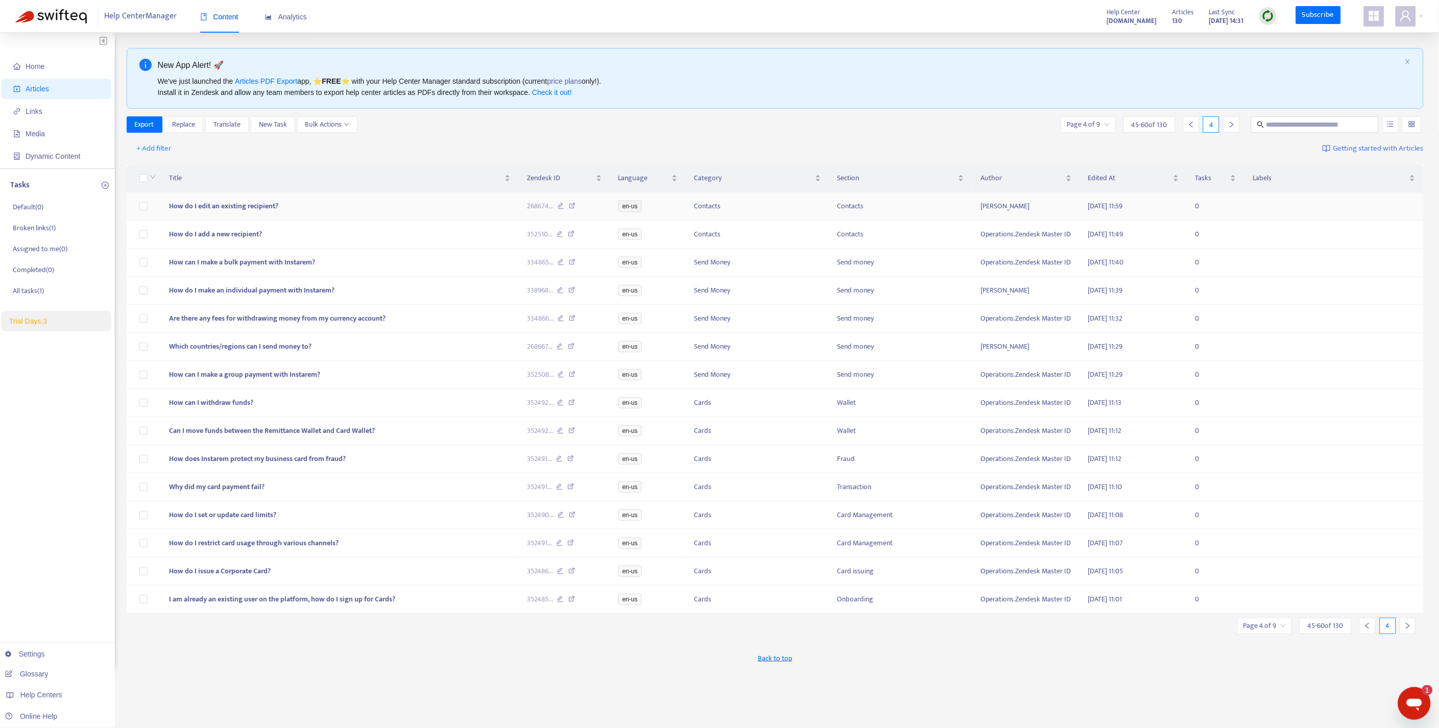
click at [553, 196] on td "268674 ..." at bounding box center [564, 207] width 91 height 28
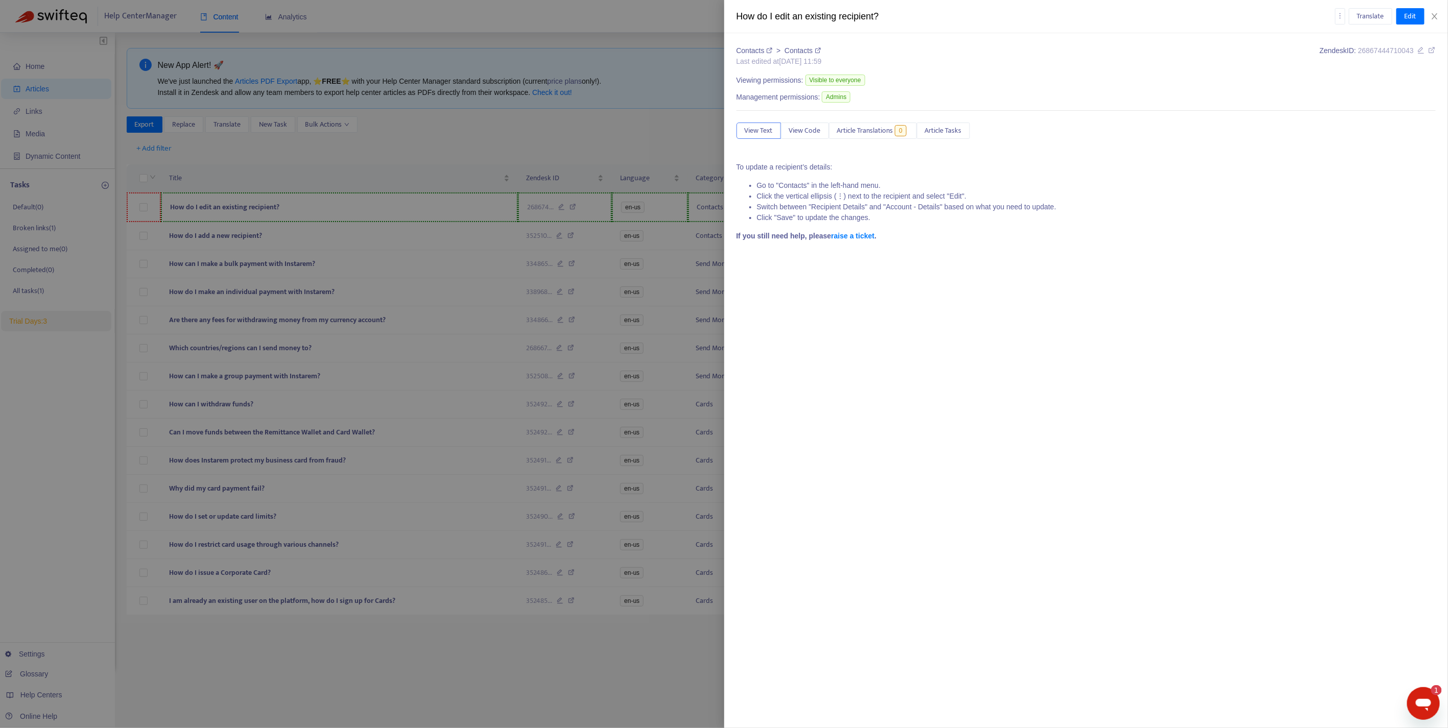
click at [273, 177] on div at bounding box center [724, 364] width 1448 height 728
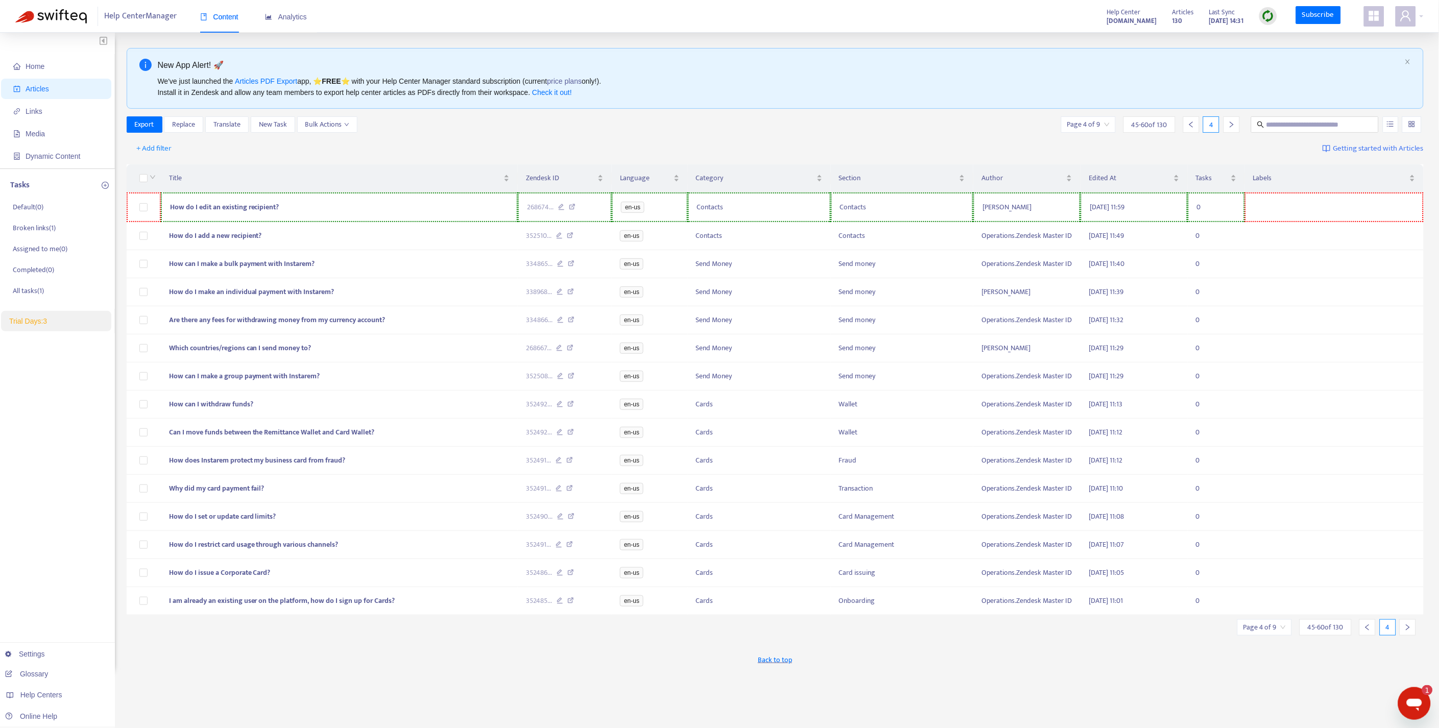
click at [273, 177] on span "Title" at bounding box center [335, 178] width 333 height 11
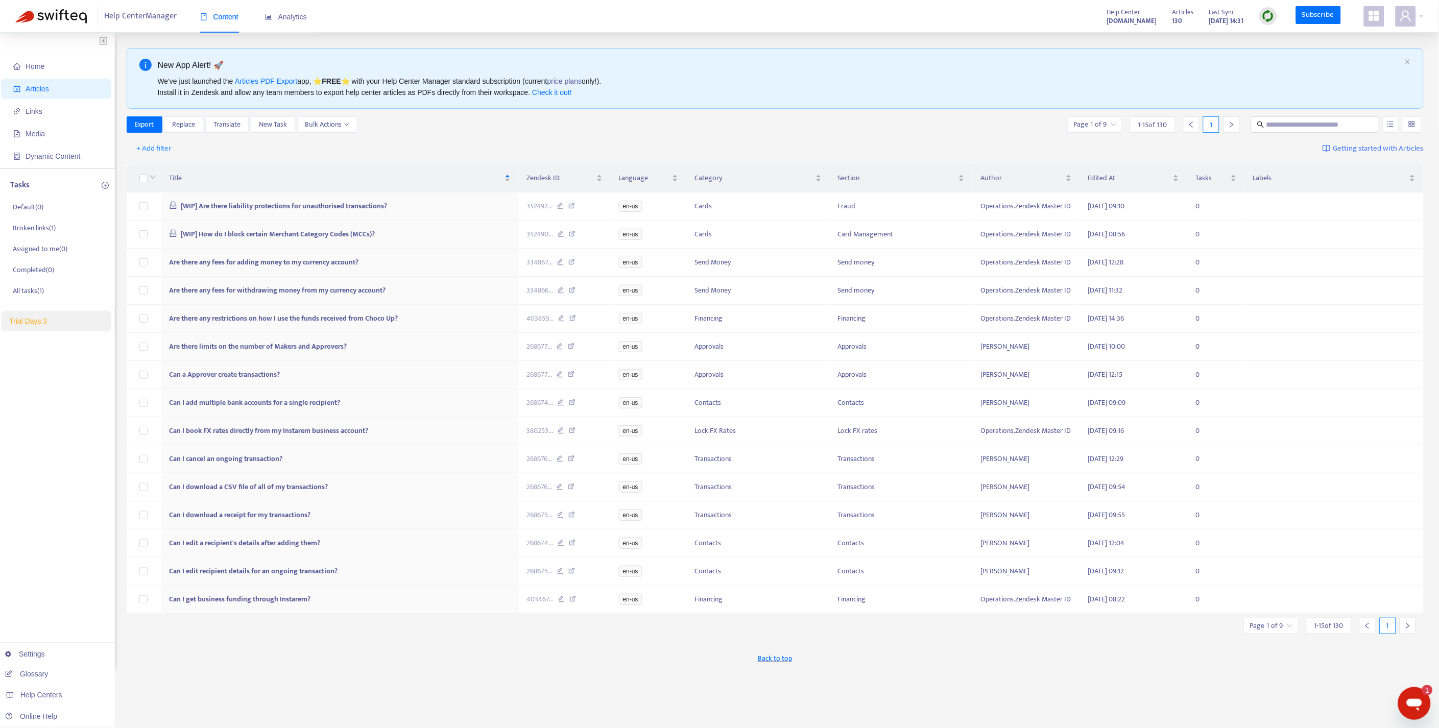
click at [273, 177] on span "Title" at bounding box center [335, 178] width 333 height 11
click at [240, 177] on span "Title" at bounding box center [335, 178] width 333 height 11
click at [465, 129] on div "Export Replace Translate New Task Bulk Actions Page 1 of 9 1 - 15 of 130 1" at bounding box center [776, 124] width 1298 height 16
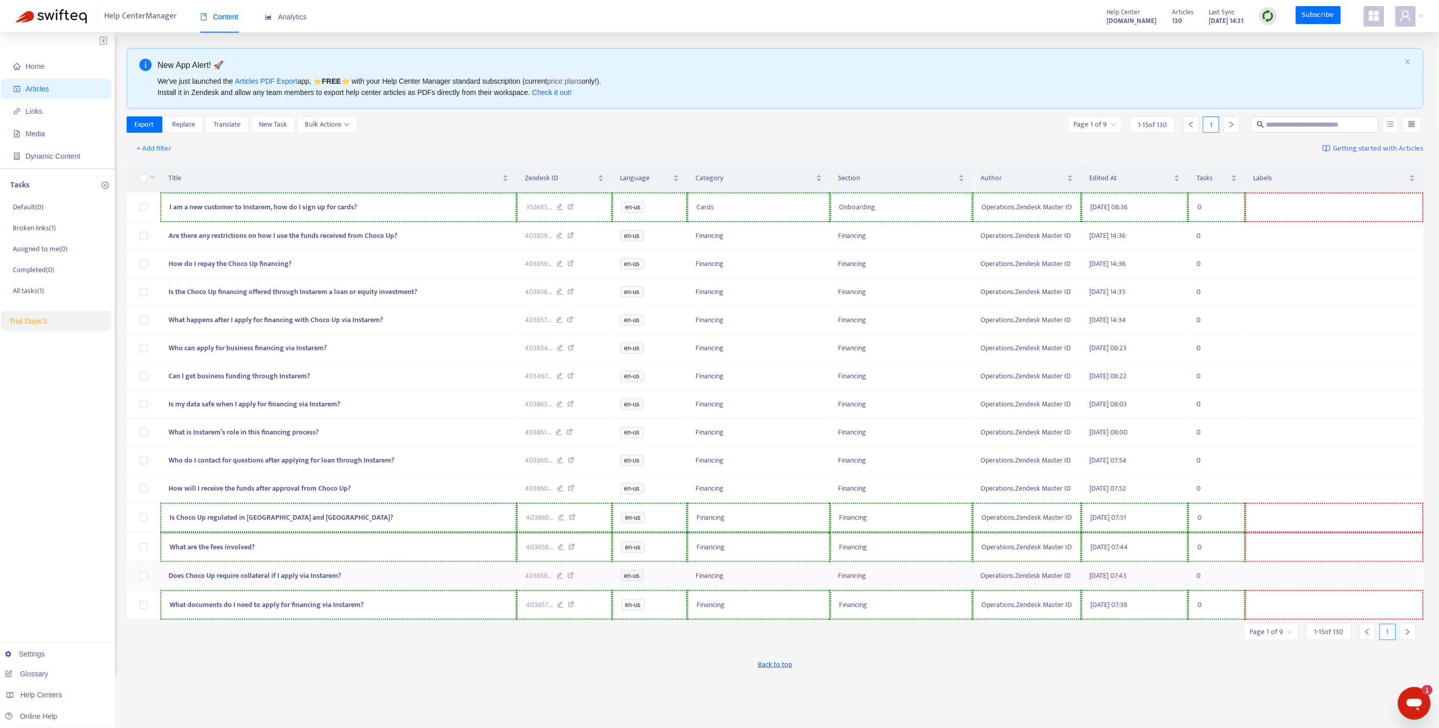
click at [1406, 634] on icon "right" at bounding box center [1407, 632] width 7 height 7
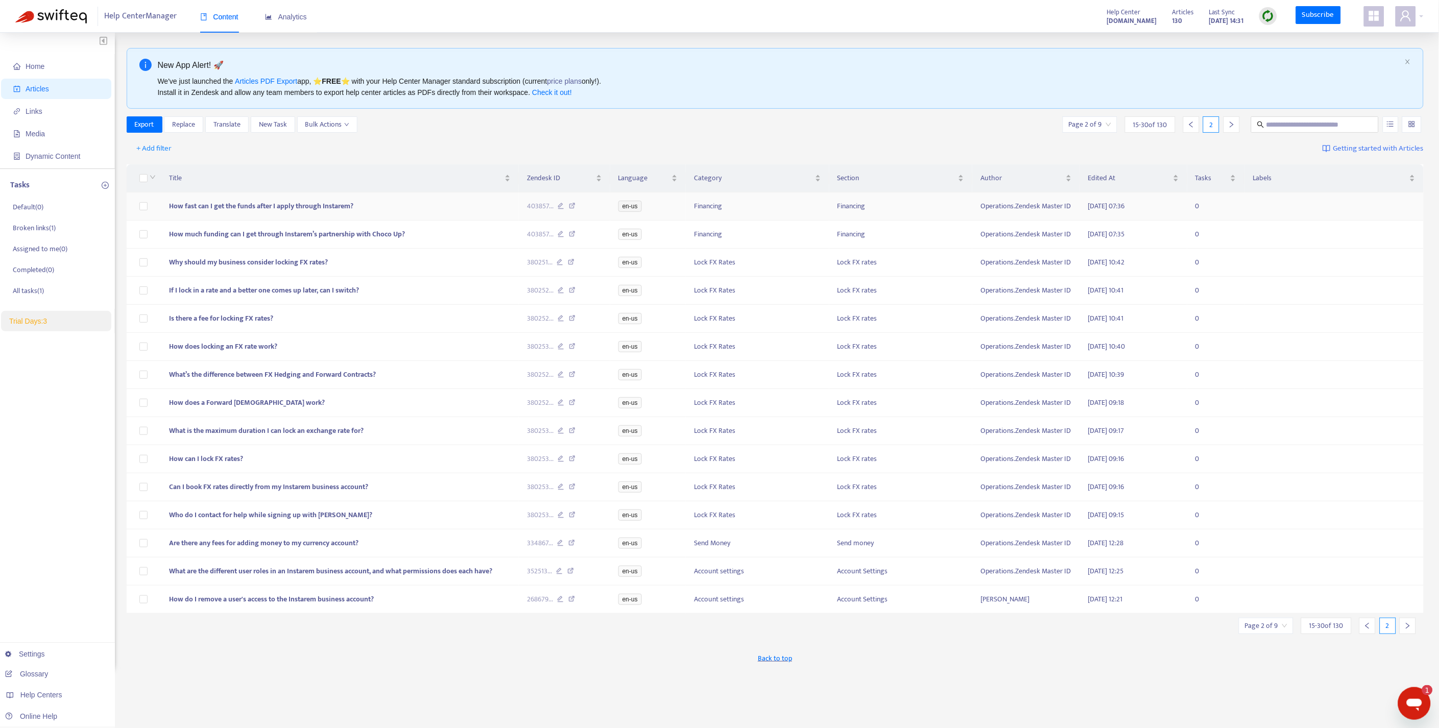
click at [561, 205] on icon at bounding box center [561, 207] width 7 height 9
click at [537, 193] on td "403857 ..." at bounding box center [564, 207] width 91 height 28
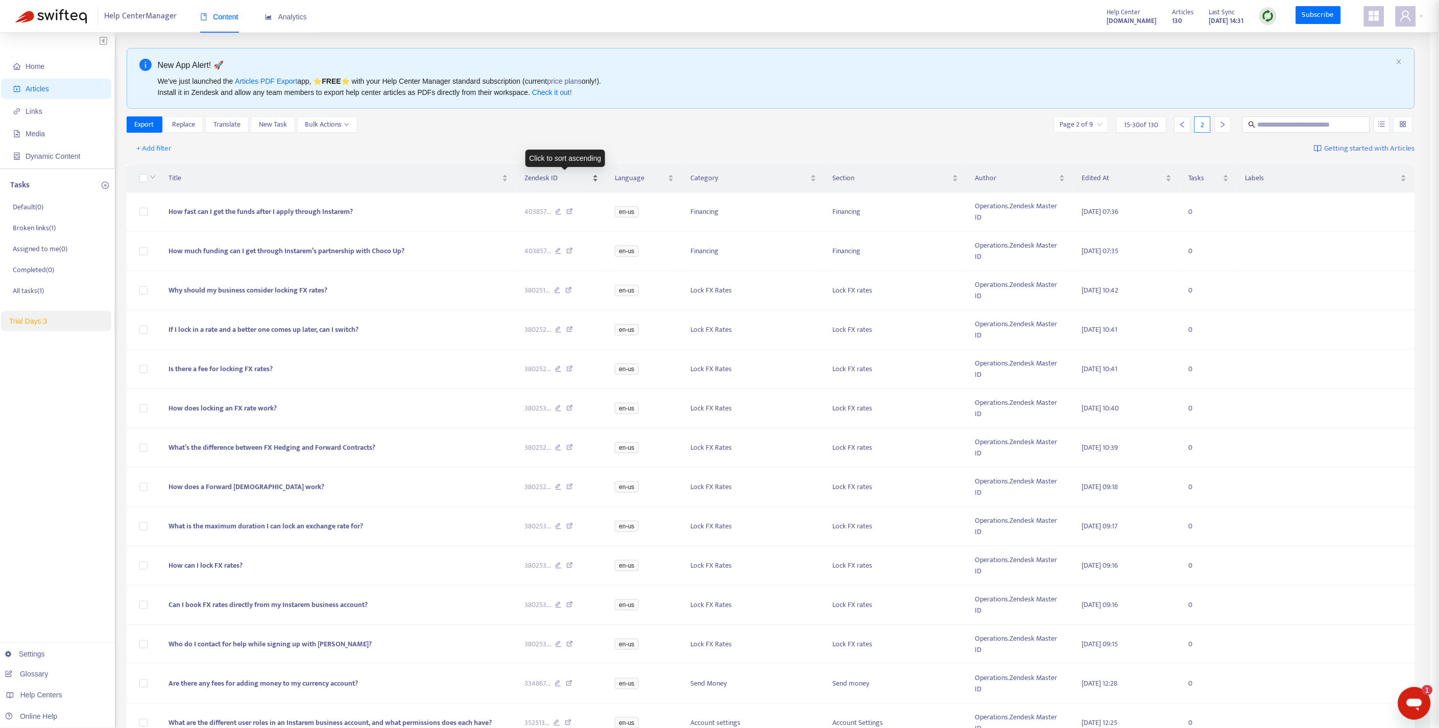
click at [547, 187] on body "Help Center Manager Content Analytics Help Center [DOMAIN_NAME] Articles 130 La…" at bounding box center [715, 414] width 1430 height 828
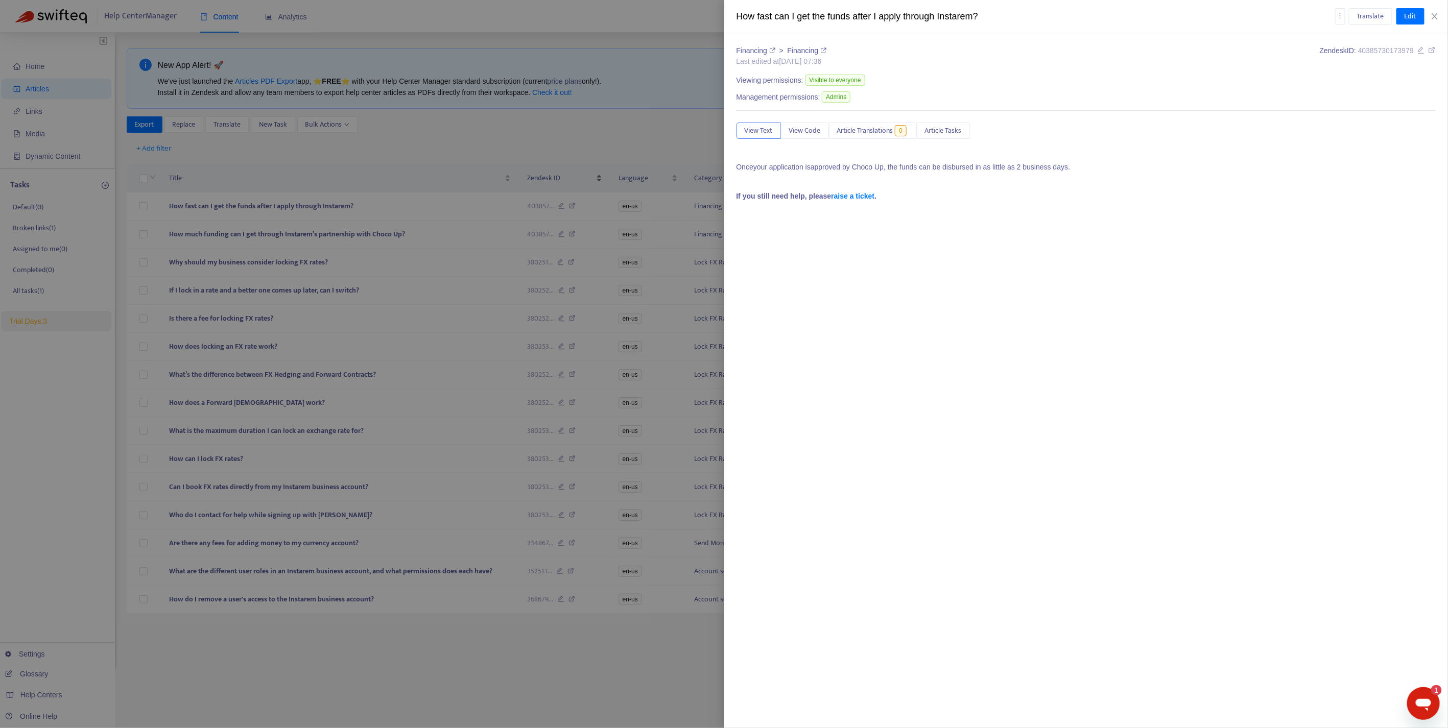
click at [547, 187] on div at bounding box center [724, 364] width 1448 height 728
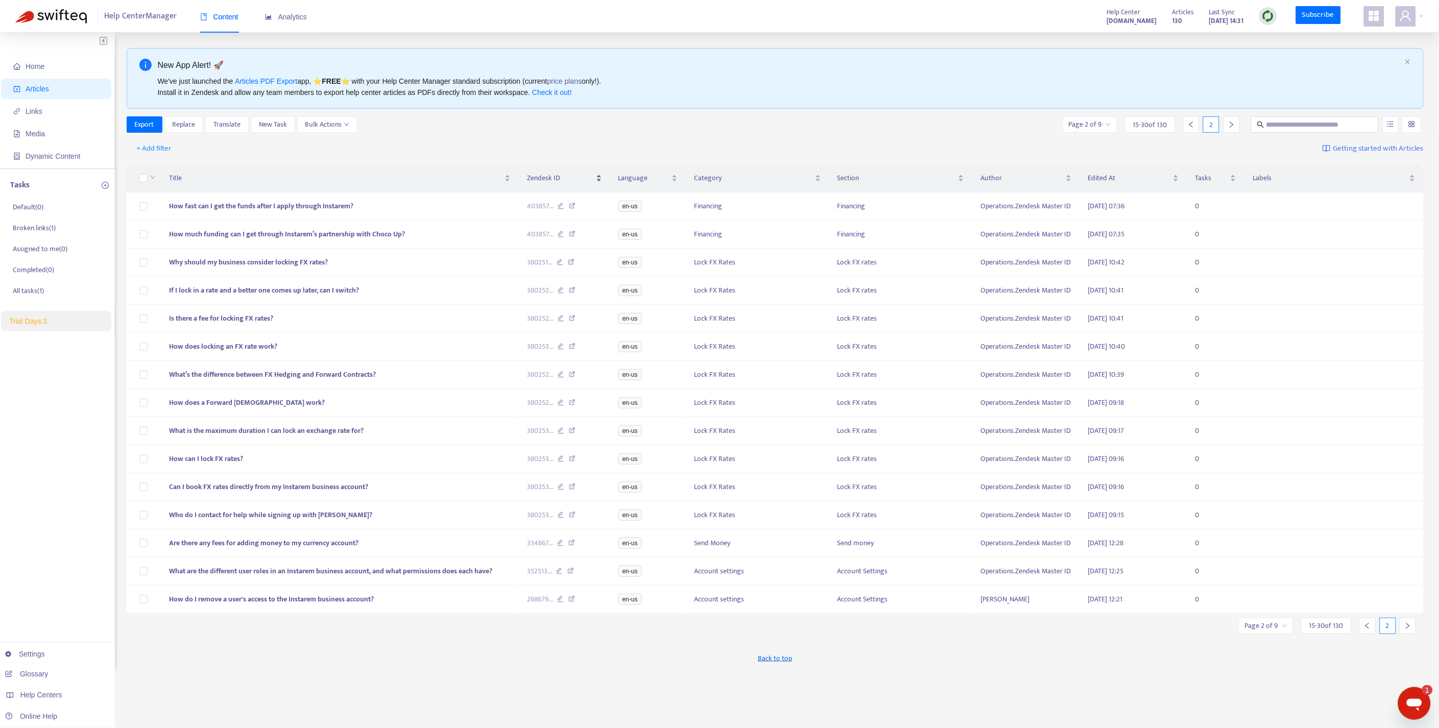
click at [547, 184] on div "Zendesk ID" at bounding box center [564, 178] width 75 height 11
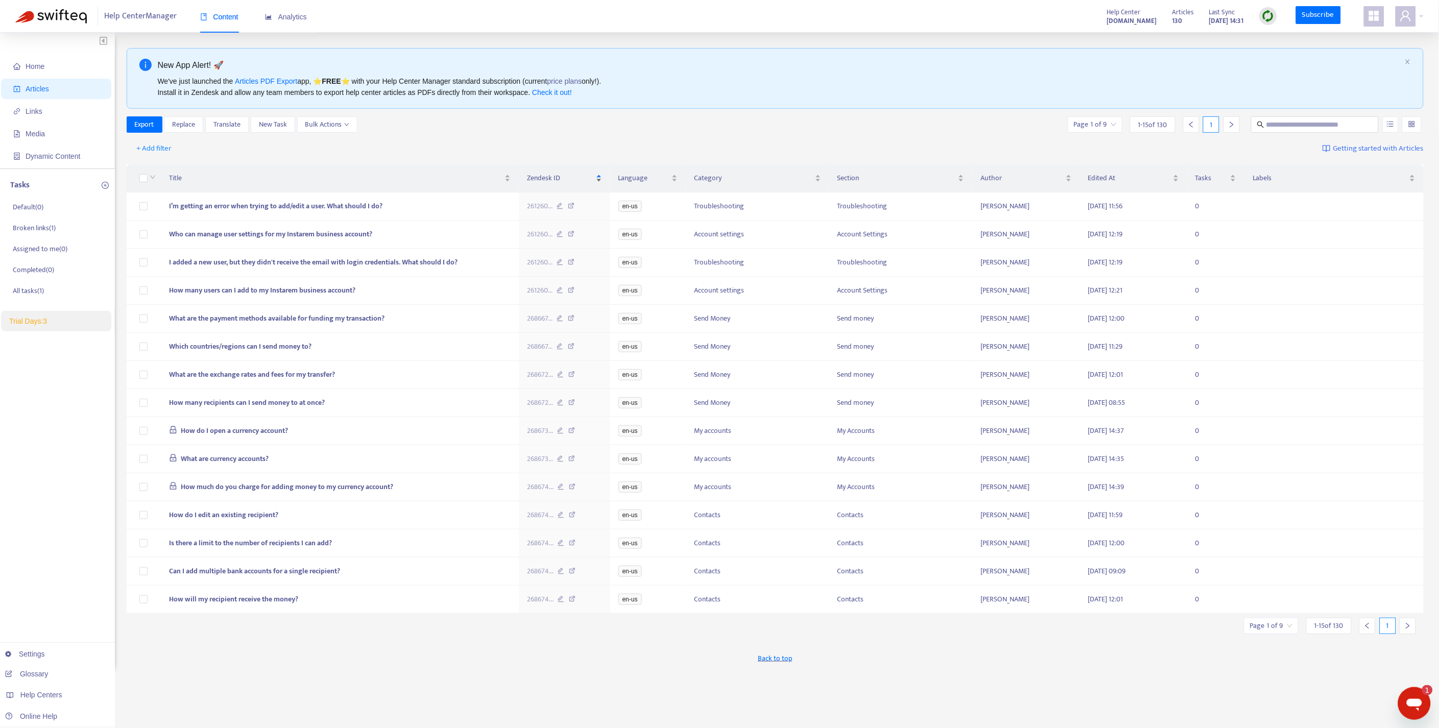
click at [547, 184] on div "Zendesk ID" at bounding box center [564, 178] width 75 height 11
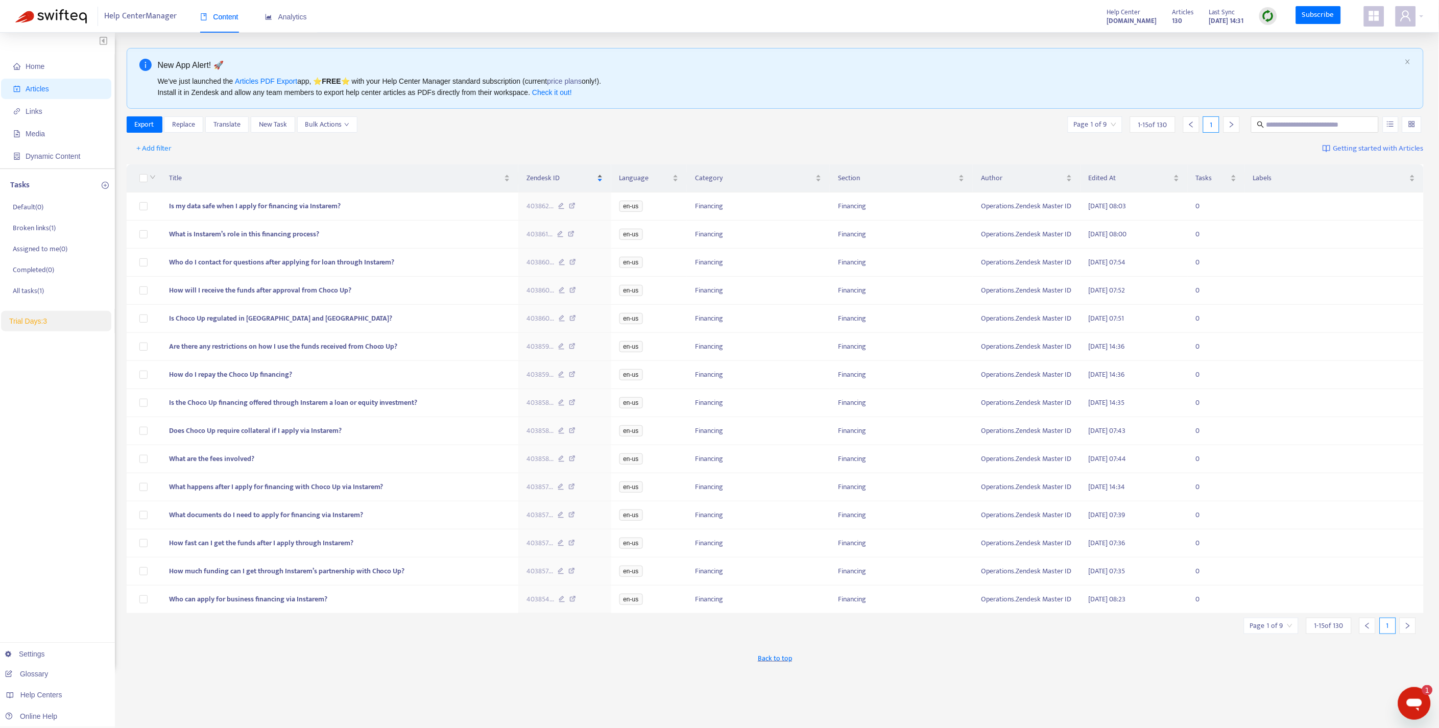
click at [547, 184] on div "Zendesk ID" at bounding box center [564, 178] width 76 height 11
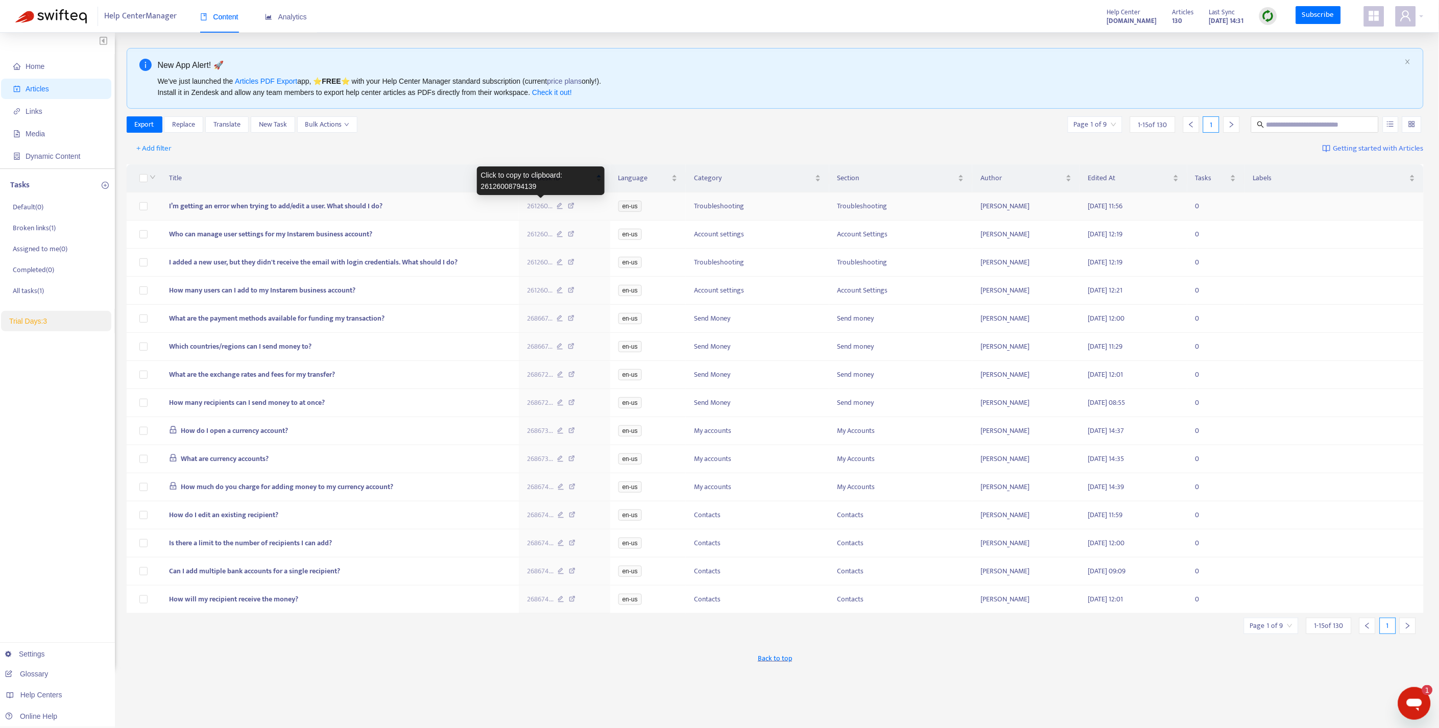
click at [539, 207] on span "261260 ..." at bounding box center [540, 206] width 26 height 11
click at [124, 197] on div "Home Articles Links Media Dynamic Content Tasks Default ( 0 ) Broken links ( 1 …" at bounding box center [719, 359] width 1408 height 623
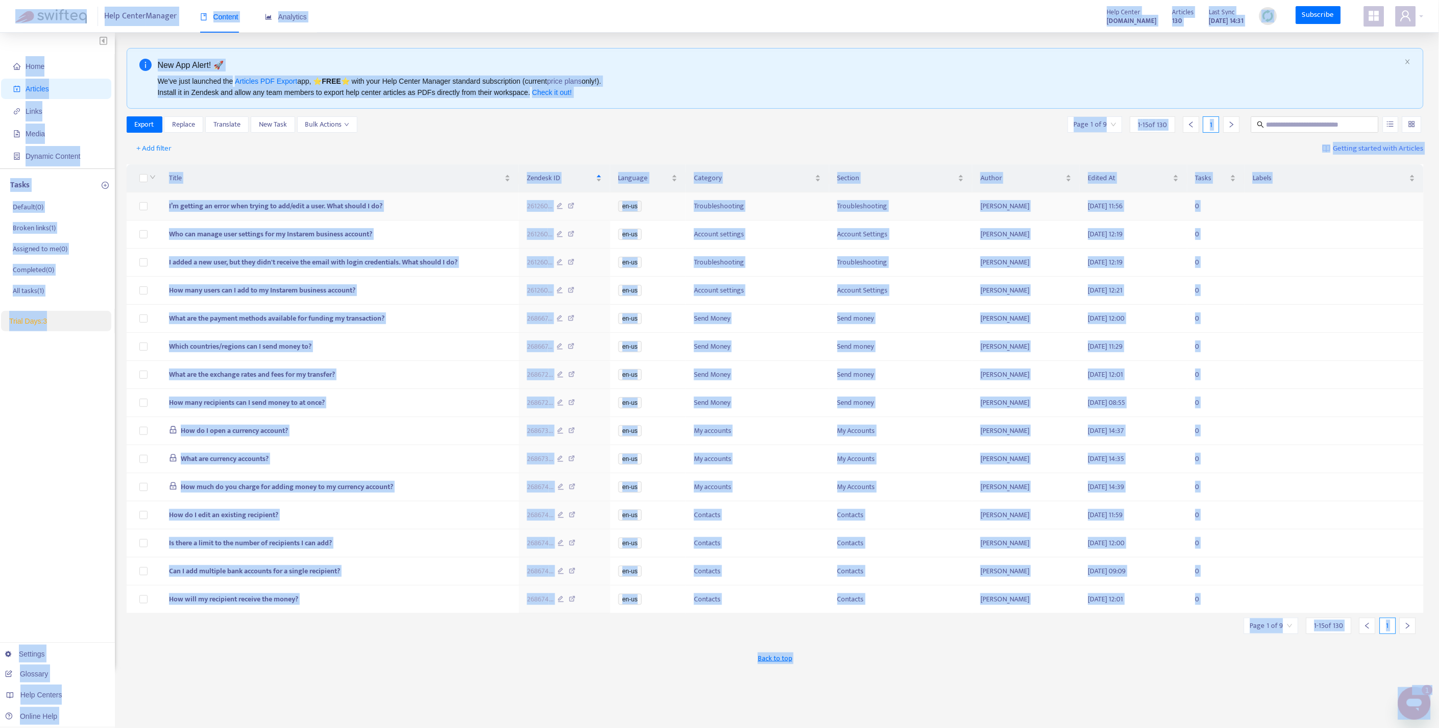
click at [129, 197] on td at bounding box center [144, 207] width 34 height 28
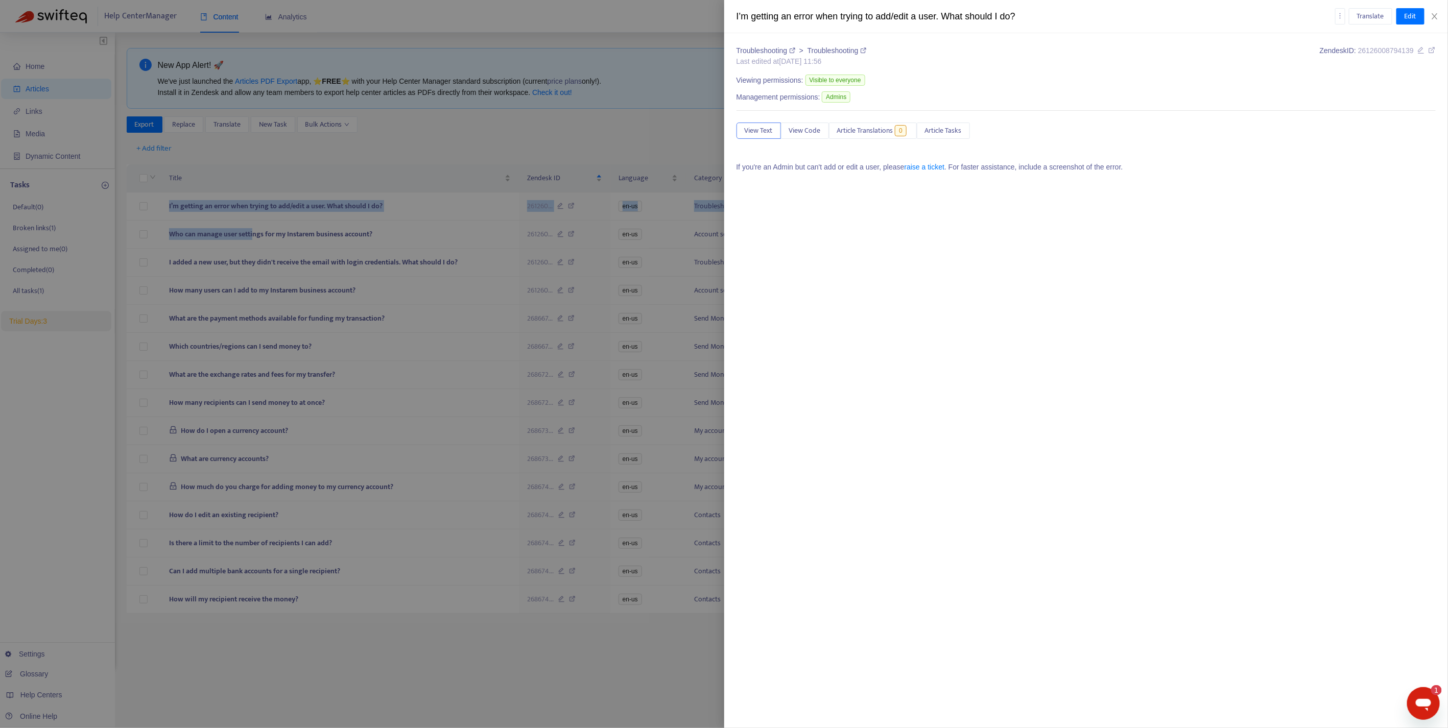
drag, startPoint x: 130, startPoint y: 197, endPoint x: 961, endPoint y: 508, distance: 887.3
click at [961, 508] on body "Help Center Manager Content Analytics Help Center [DOMAIN_NAME] Articles 130 La…" at bounding box center [719, 380] width 1439 height 761
click at [493, 659] on div at bounding box center [724, 364] width 1448 height 728
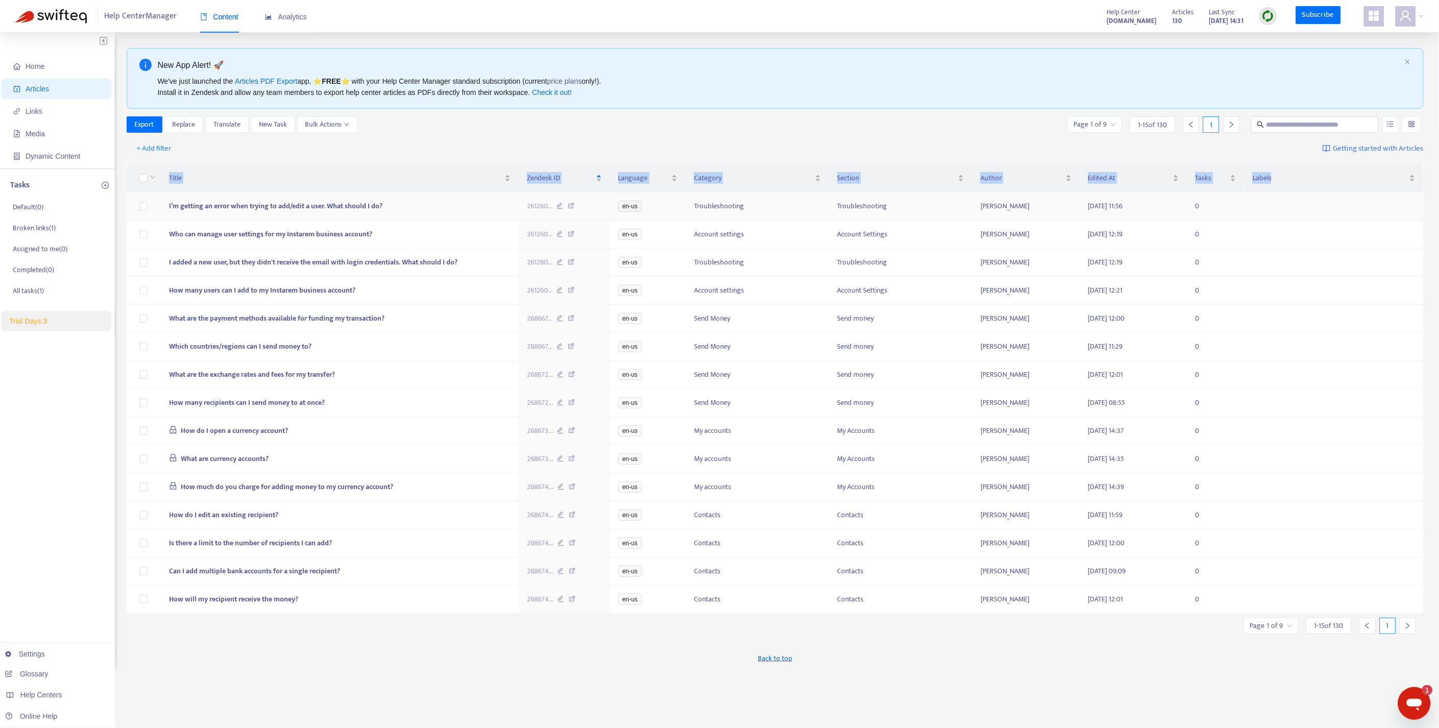
drag, startPoint x: 1239, startPoint y: 626, endPoint x: 135, endPoint y: 202, distance: 1183.0
click at [135, 202] on div "Title Zendesk ID Language Category Section Author Edited At Tasks Labels I’m ge…" at bounding box center [776, 389] width 1298 height 457
copy table "Title Zendesk ID Language Category Section Author Edited At Tasks Labels"
click at [962, 671] on div "Back to top" at bounding box center [776, 658] width 1298 height 26
click at [1287, 634] on input "search" at bounding box center [1271, 625] width 42 height 15
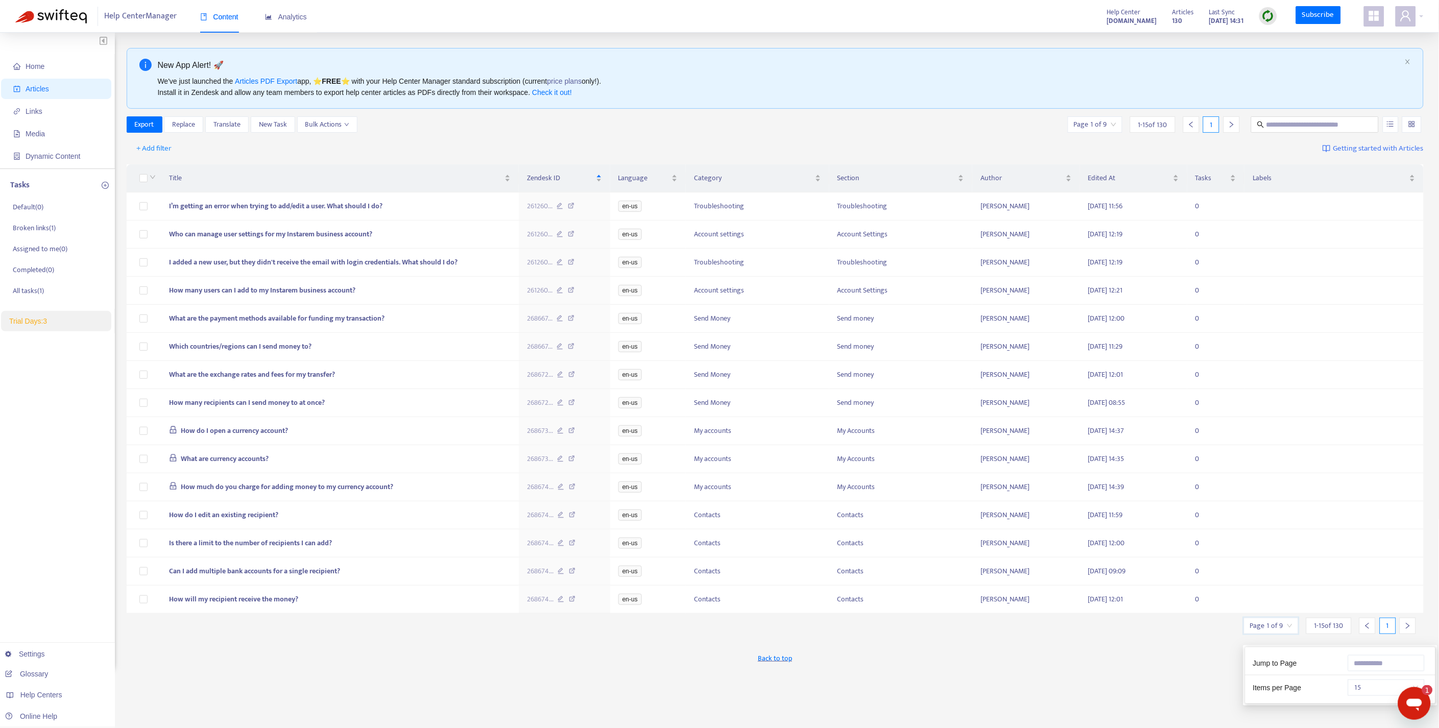
click at [1287, 634] on input "search" at bounding box center [1271, 625] width 42 height 15
click at [1361, 671] on div "Back to top" at bounding box center [776, 658] width 1298 height 26
click at [586, 129] on div "Export Replace Translate New Task Bulk Actions Page 1 of 9 1 - 15 of 130 1" at bounding box center [776, 124] width 1298 height 16
click at [1406, 630] on icon "right" at bounding box center [1407, 625] width 7 height 7
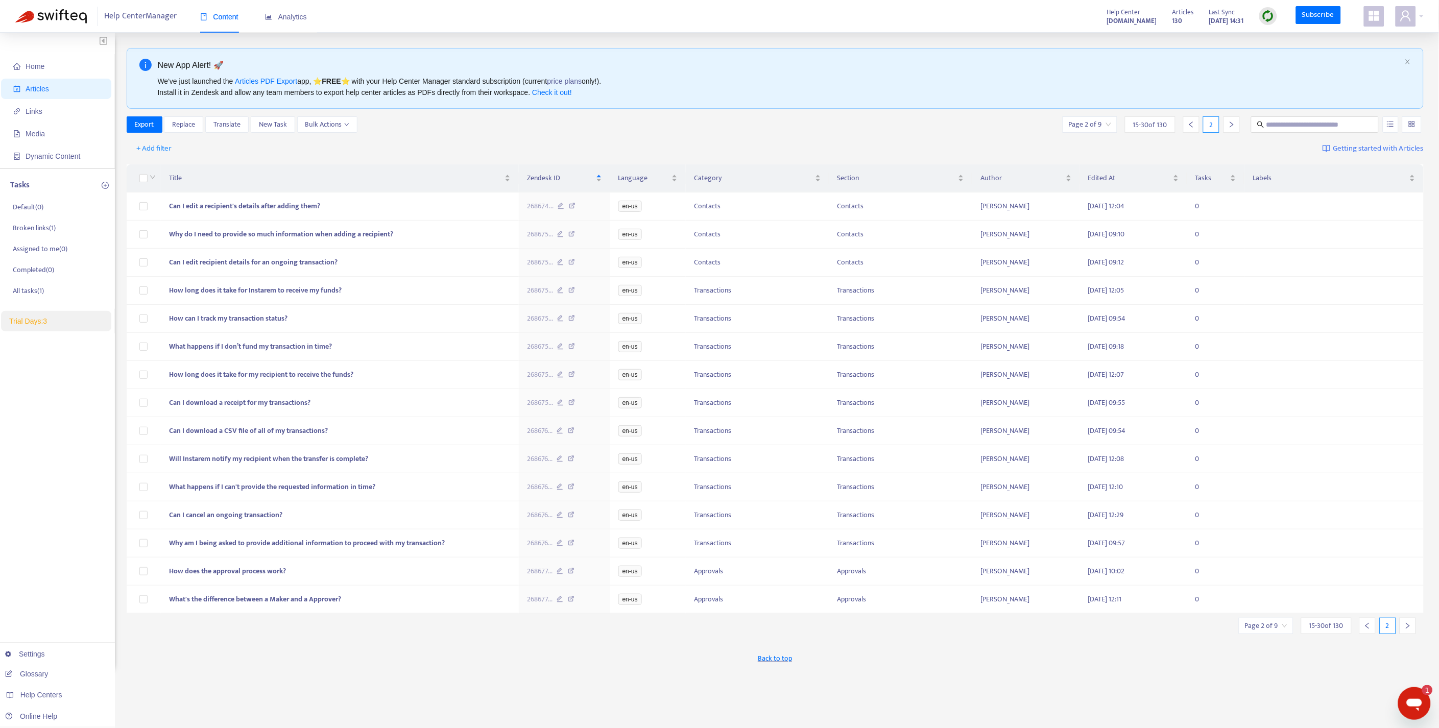
click at [1406, 630] on icon "right" at bounding box center [1407, 625] width 7 height 7
click at [1406, 633] on icon "right" at bounding box center [1407, 629] width 7 height 7
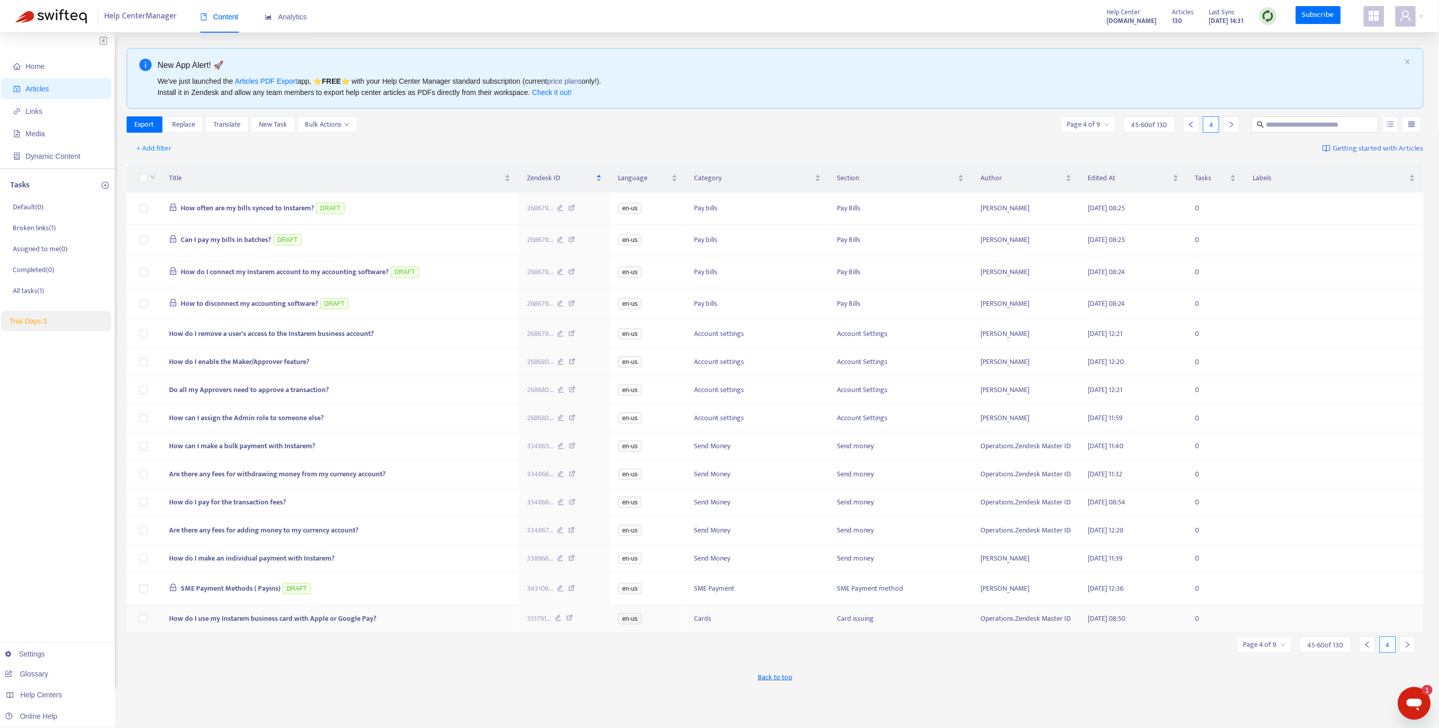
click at [1406, 649] on icon "right" at bounding box center [1407, 644] width 7 height 7
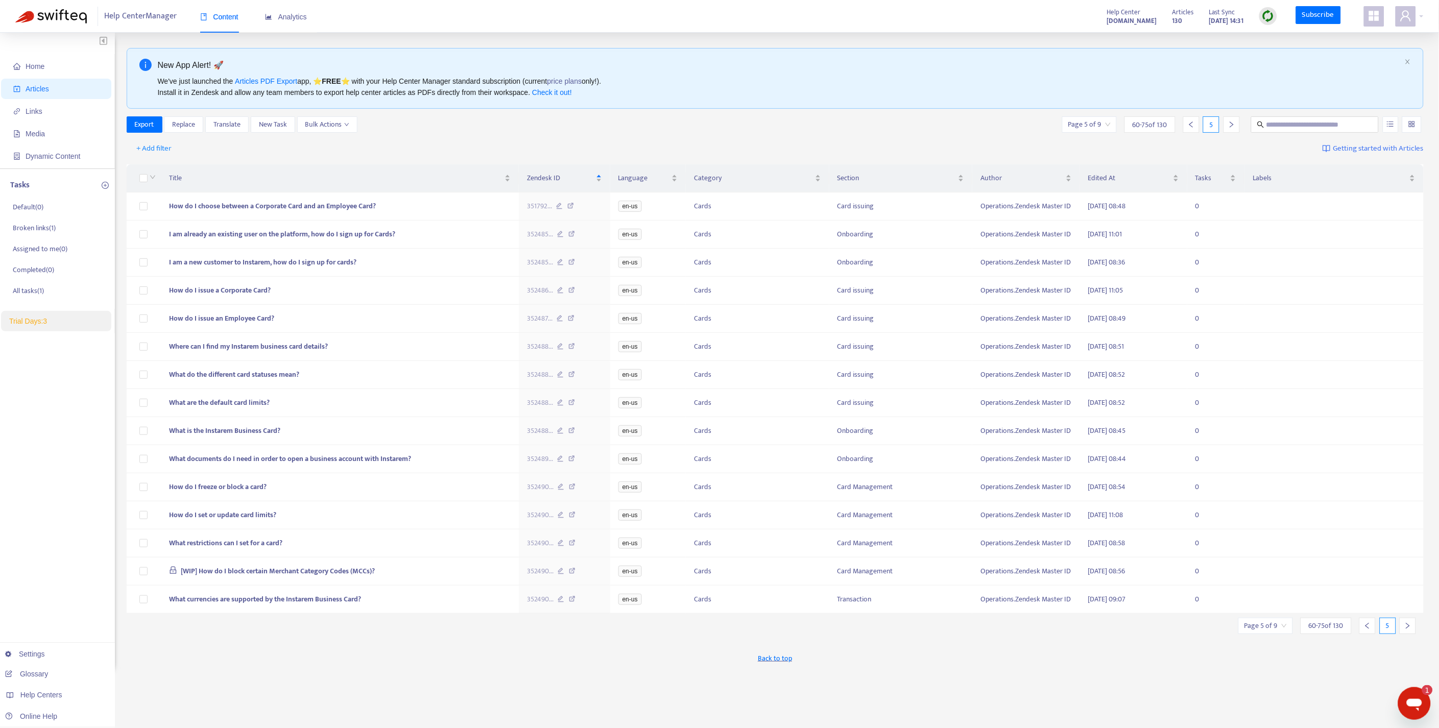
click at [1406, 630] on icon "right" at bounding box center [1407, 625] width 7 height 7
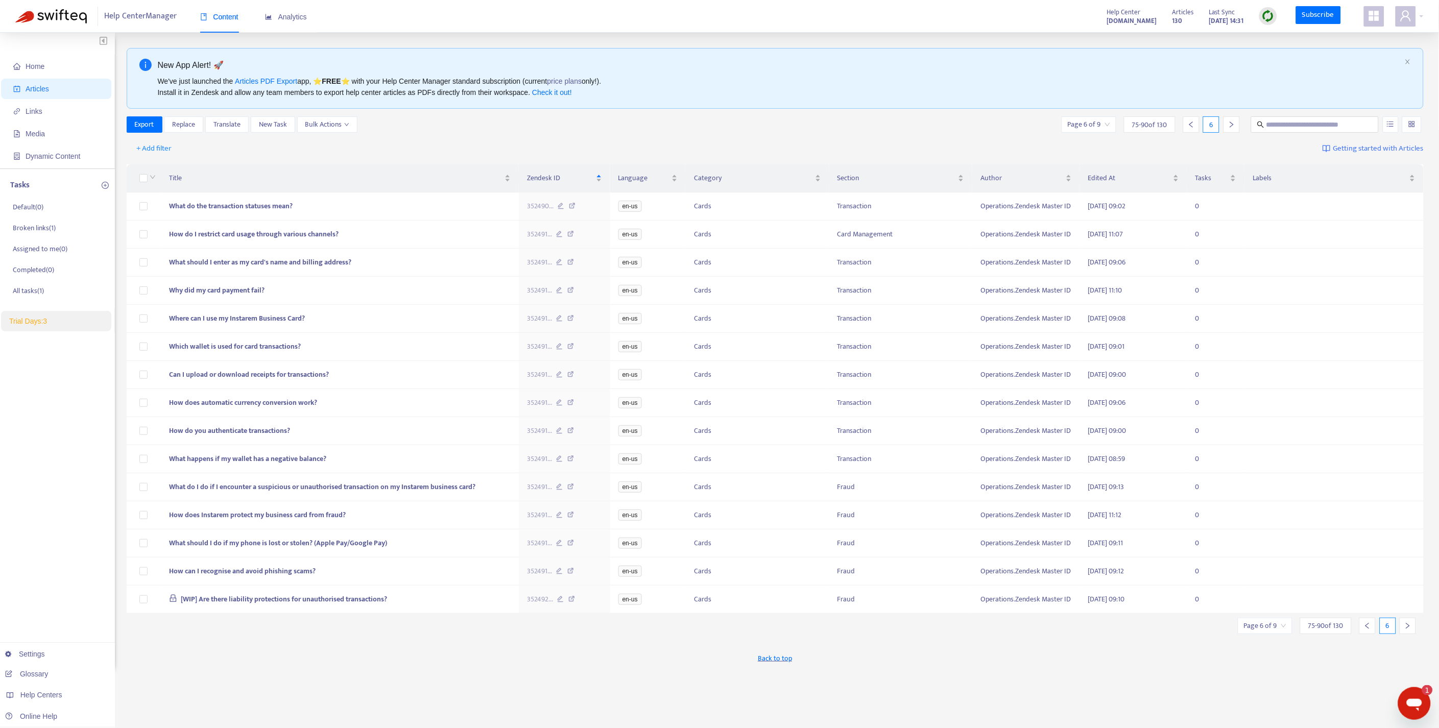
click at [1406, 630] on icon "right" at bounding box center [1407, 625] width 7 height 7
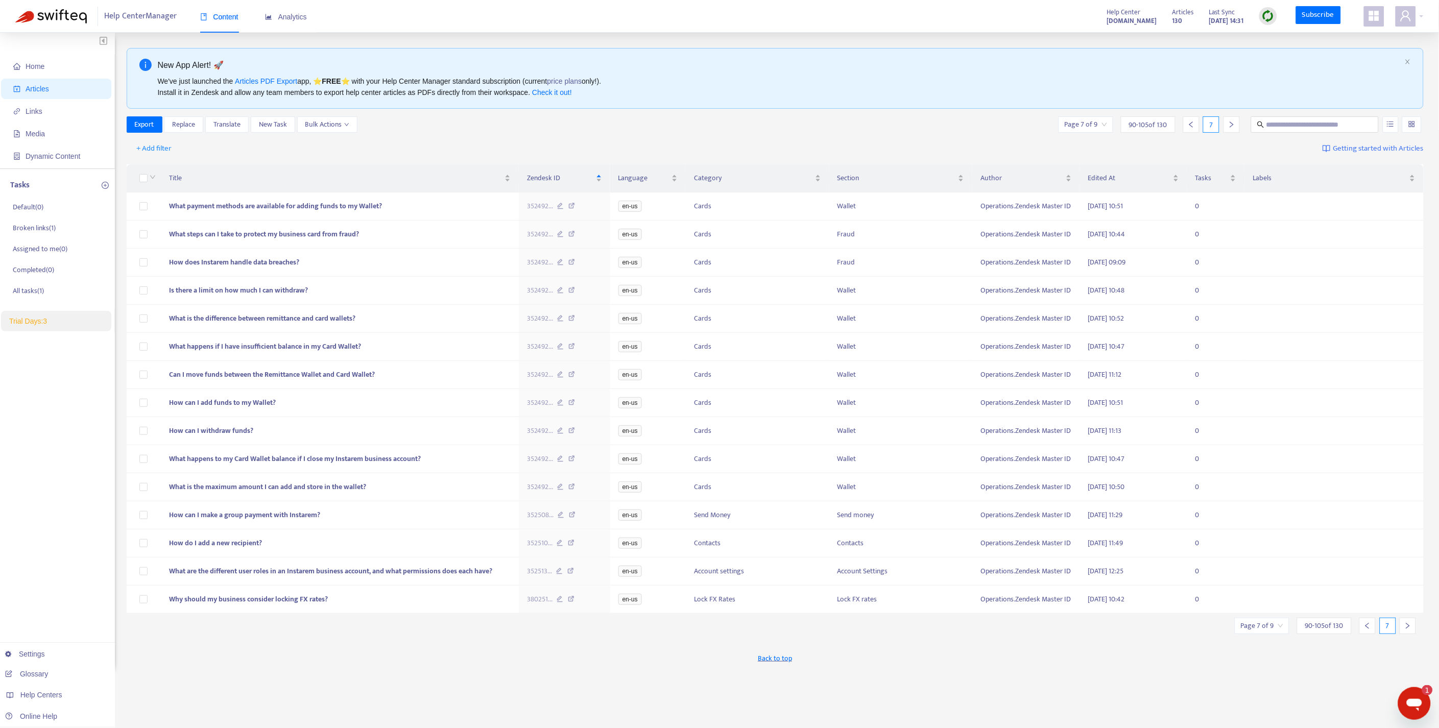
click at [1406, 630] on icon "right" at bounding box center [1407, 625] width 7 height 7
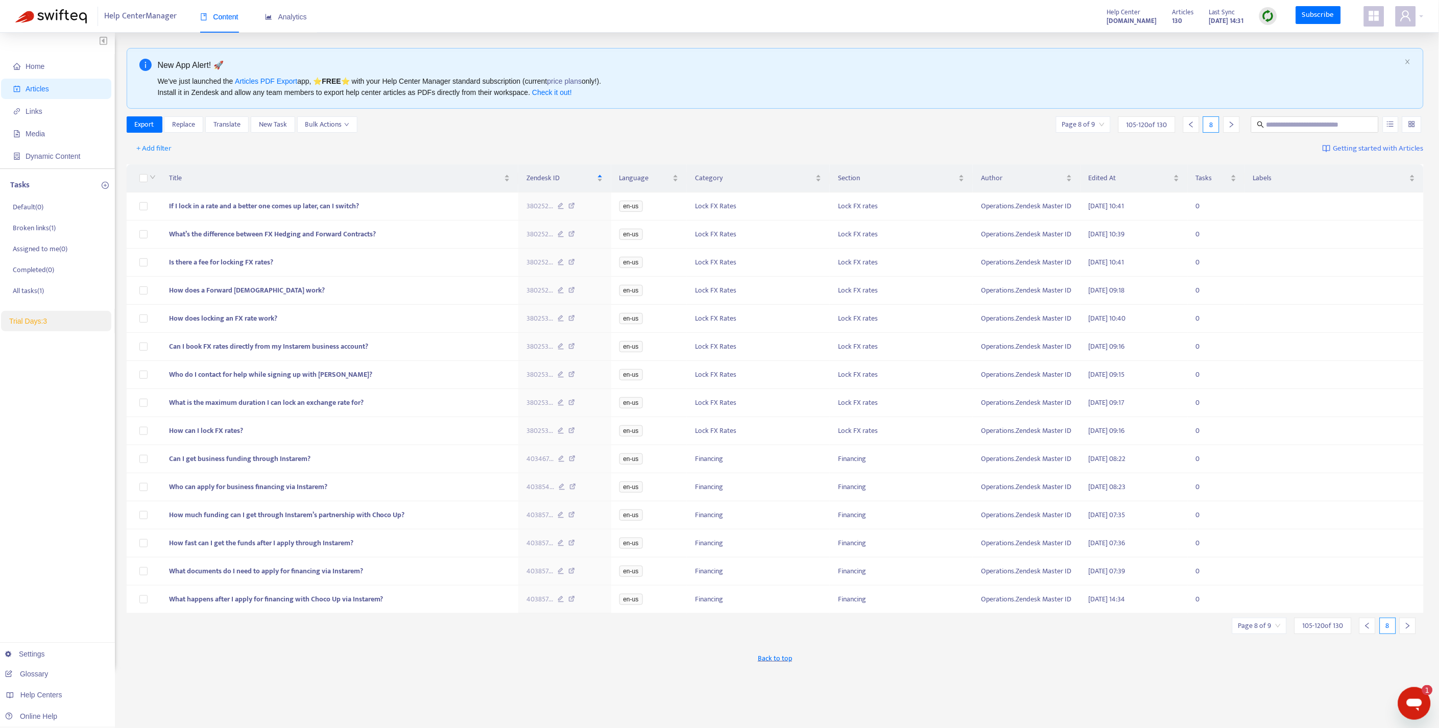
click at [1406, 630] on icon "right" at bounding box center [1407, 625] width 7 height 7
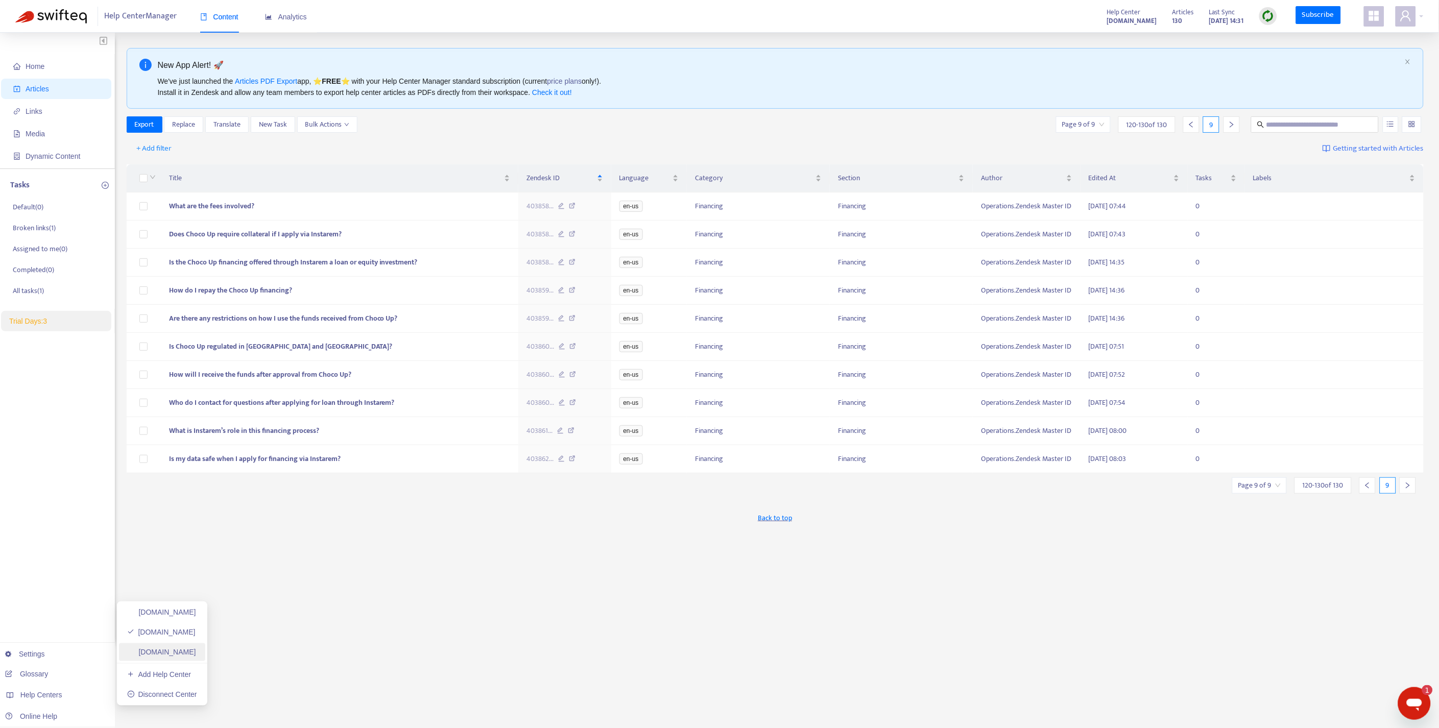
click at [152, 653] on link "[DOMAIN_NAME]" at bounding box center [161, 652] width 69 height 8
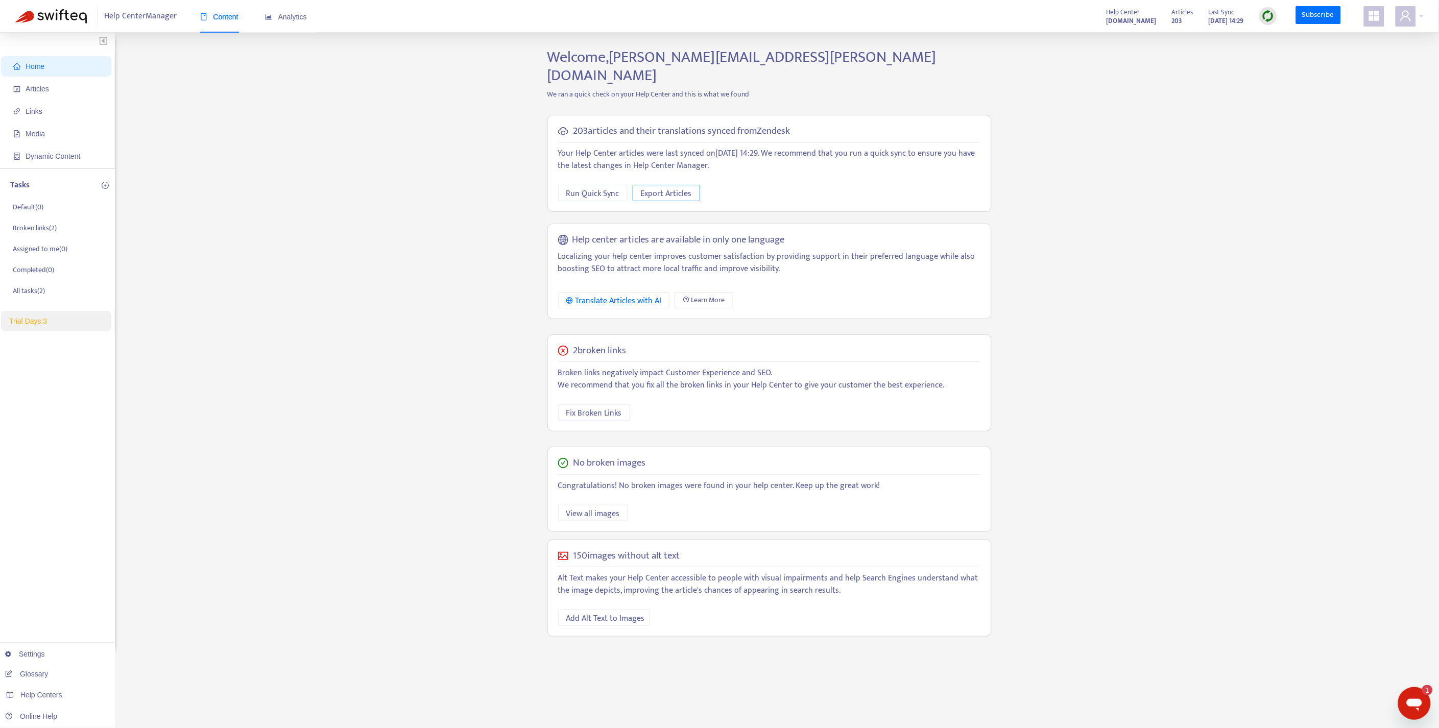
click at [651, 187] on span "Export Articles" at bounding box center [666, 193] width 51 height 13
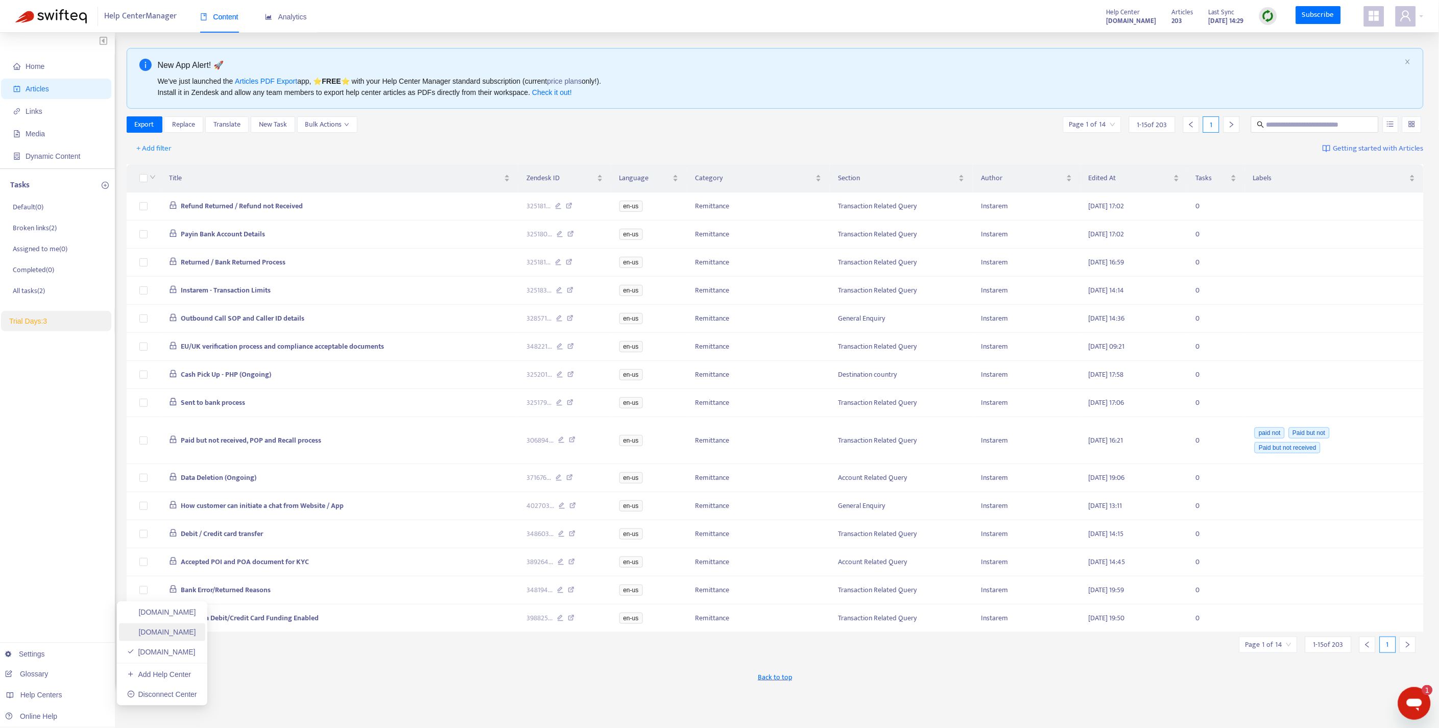
click at [149, 634] on link "[DOMAIN_NAME]" at bounding box center [161, 632] width 69 height 8
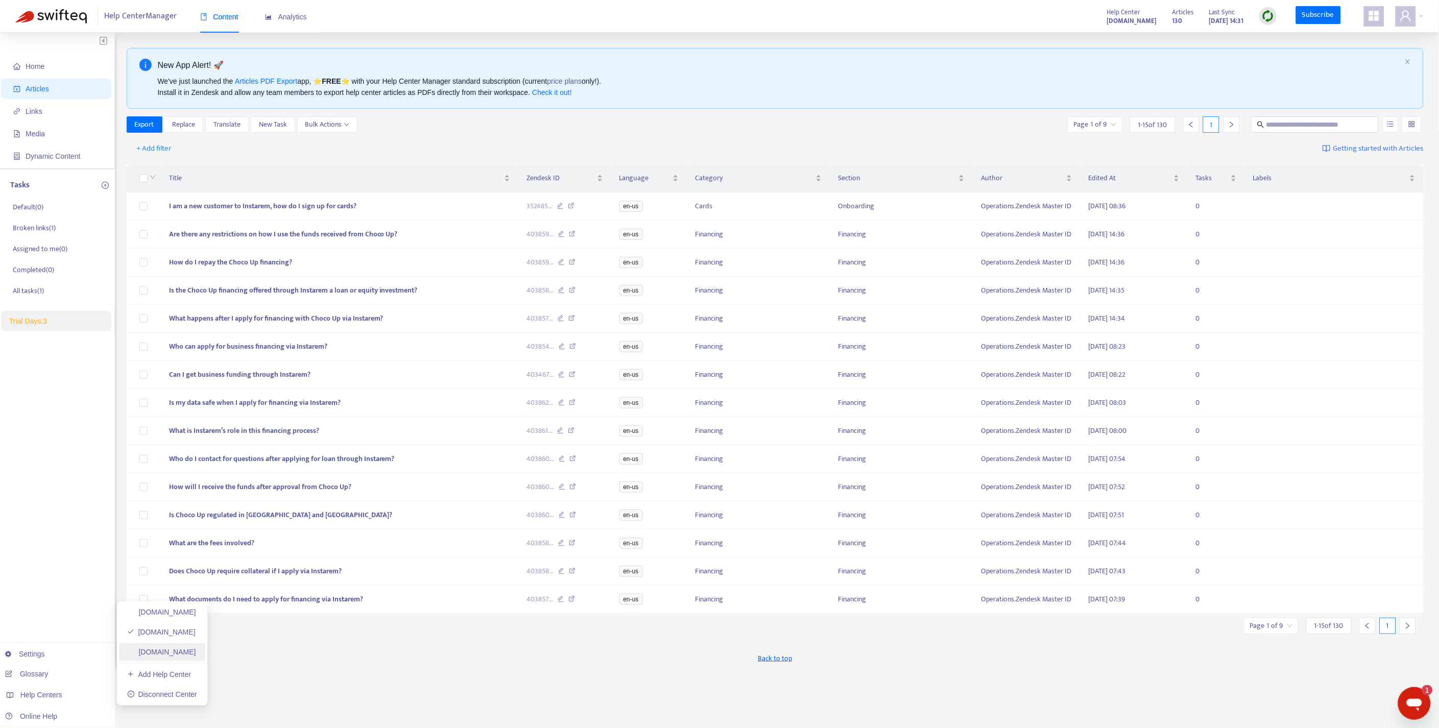
click at [151, 654] on link "[DOMAIN_NAME]" at bounding box center [161, 652] width 69 height 8
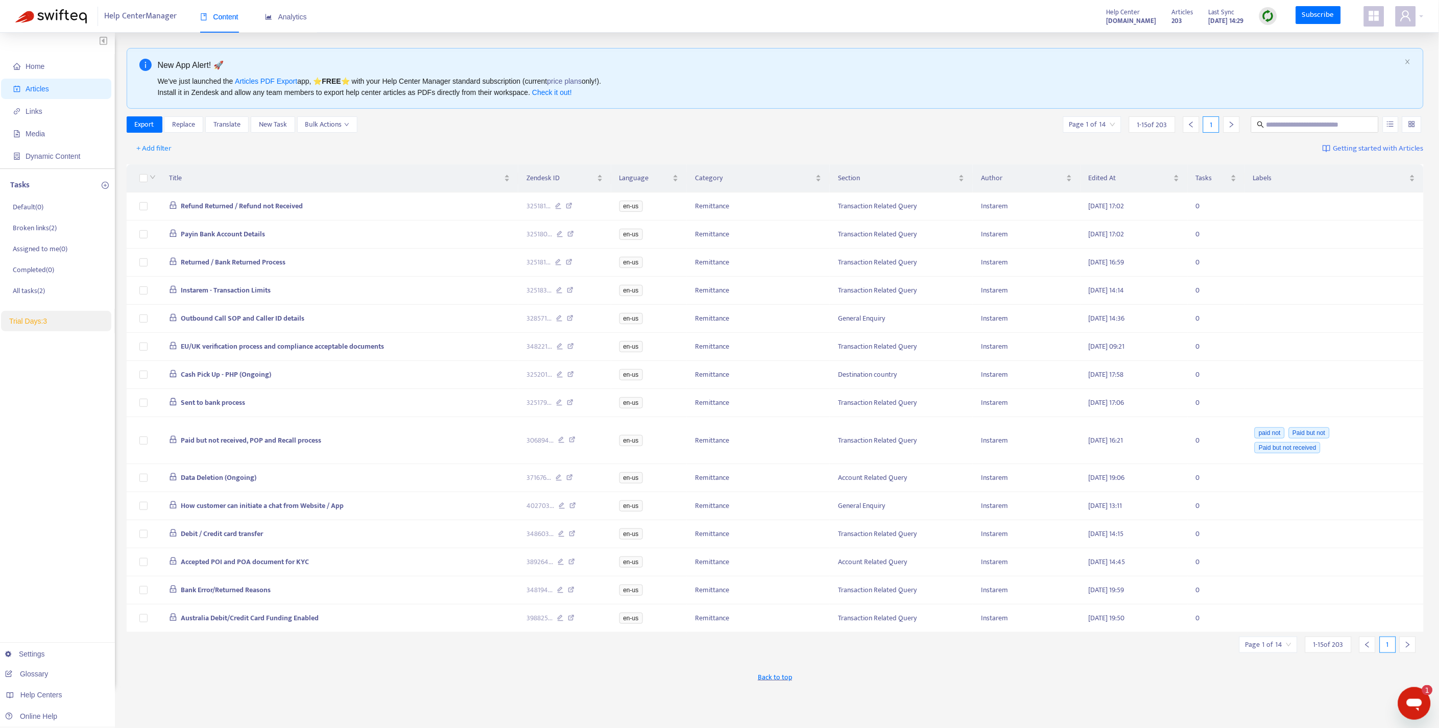
click at [1406, 649] on icon "right" at bounding box center [1407, 644] width 7 height 7
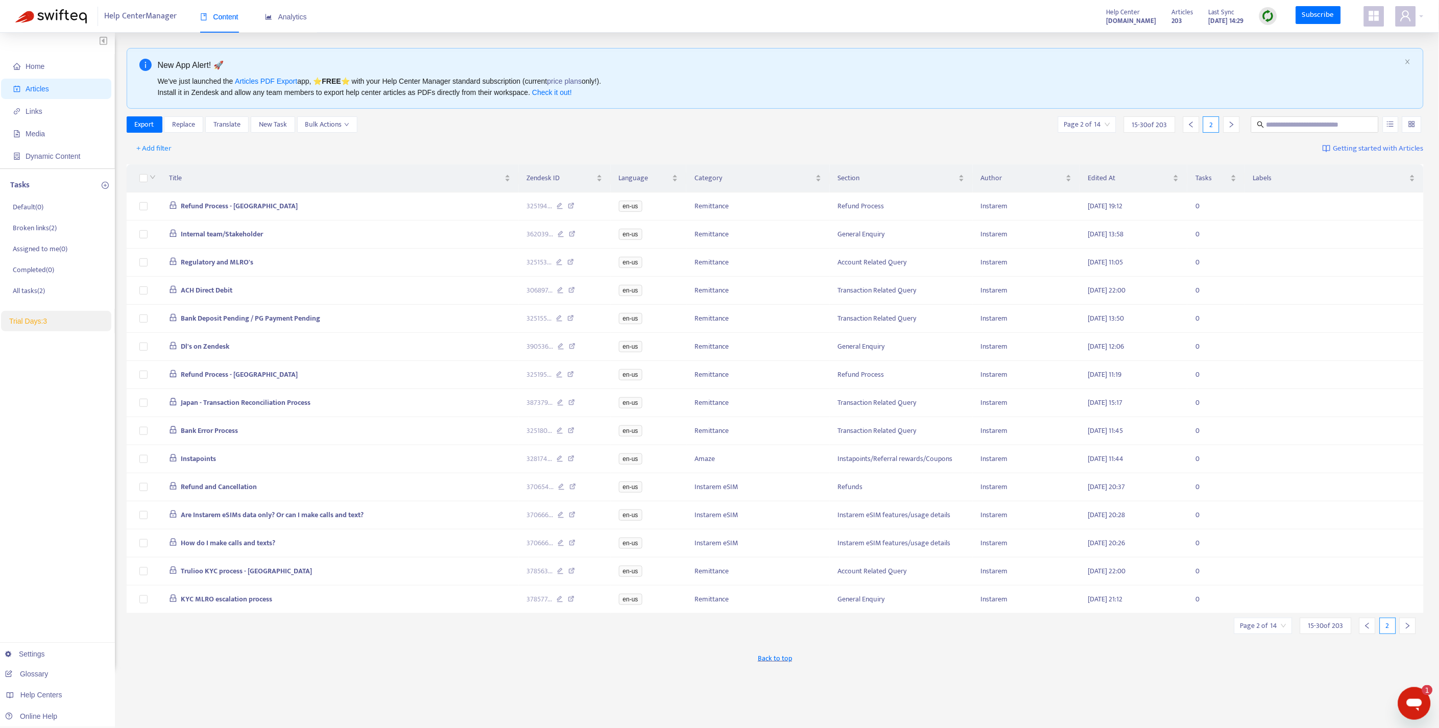
click at [1406, 630] on icon "right" at bounding box center [1407, 625] width 7 height 7
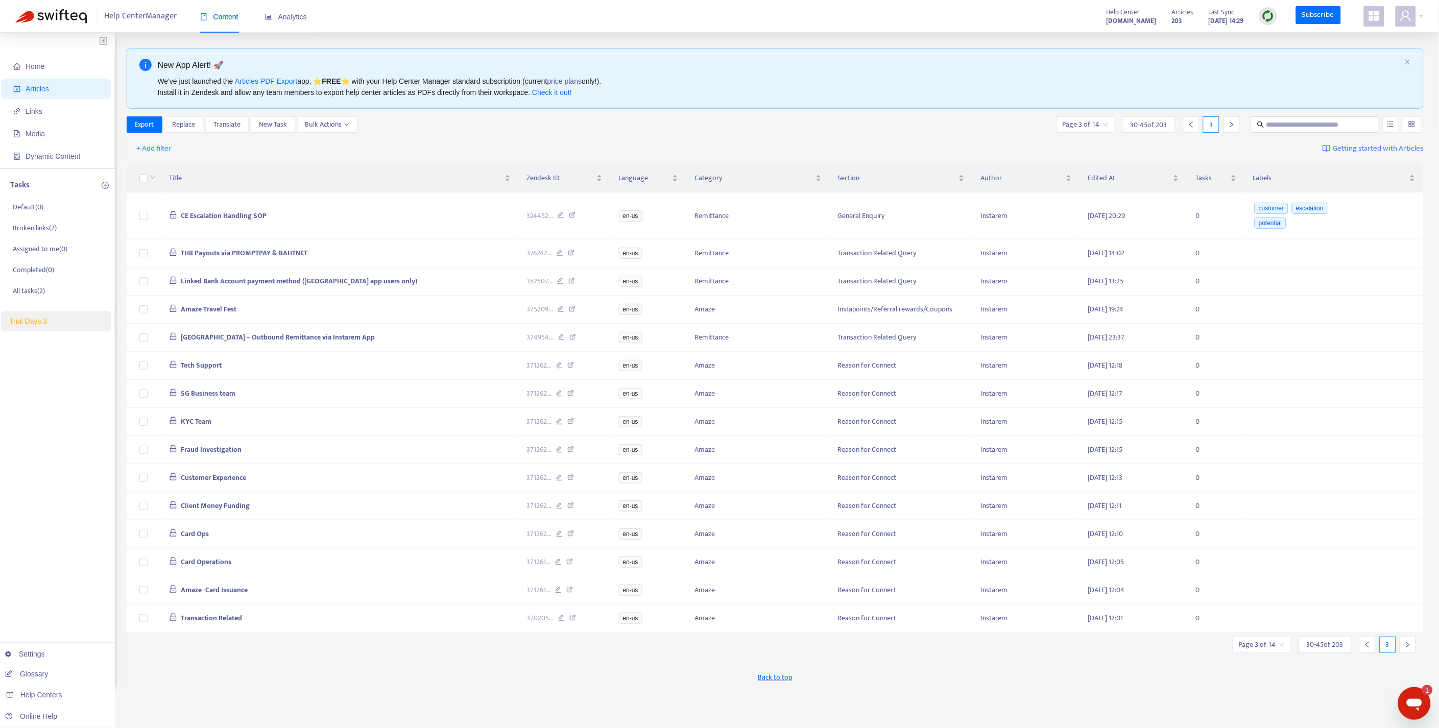
click at [1406, 649] on icon "right" at bounding box center [1407, 644] width 7 height 7
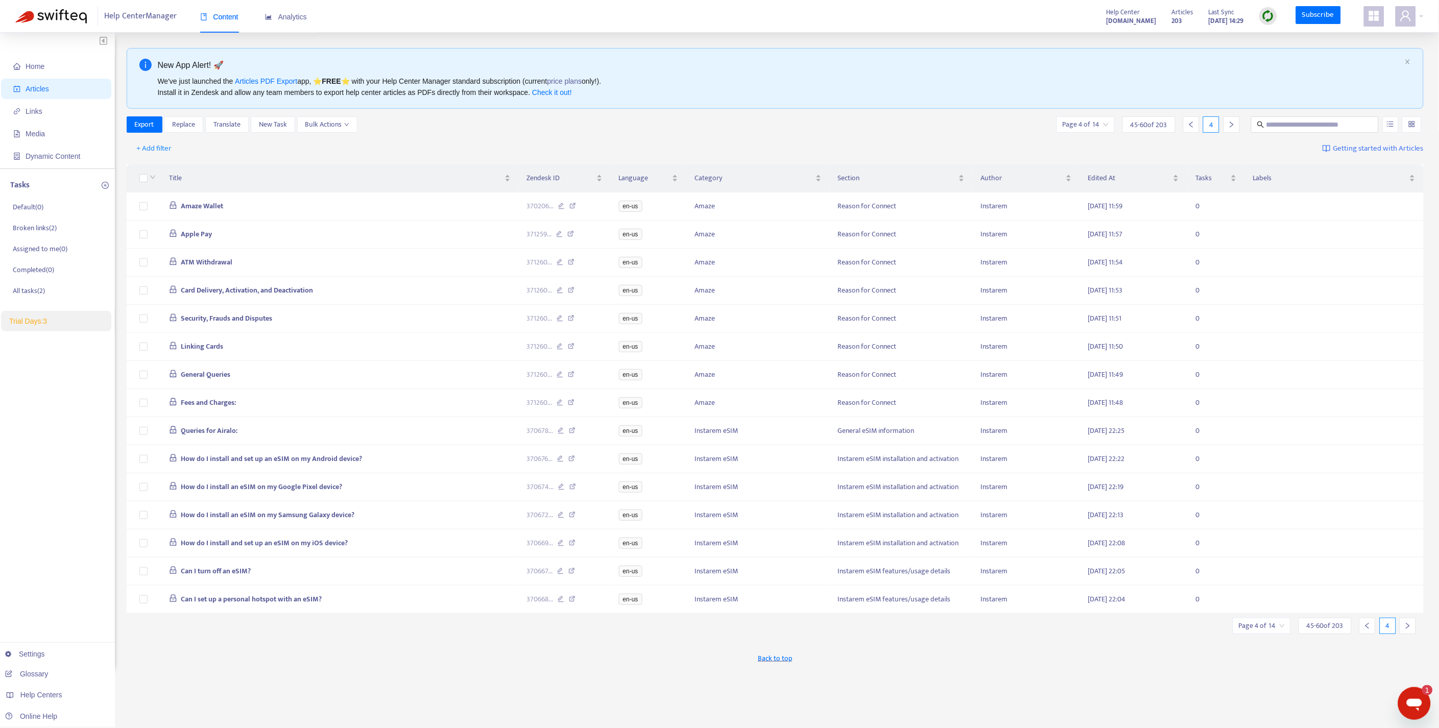
click at [1406, 630] on icon "right" at bounding box center [1407, 625] width 7 height 7
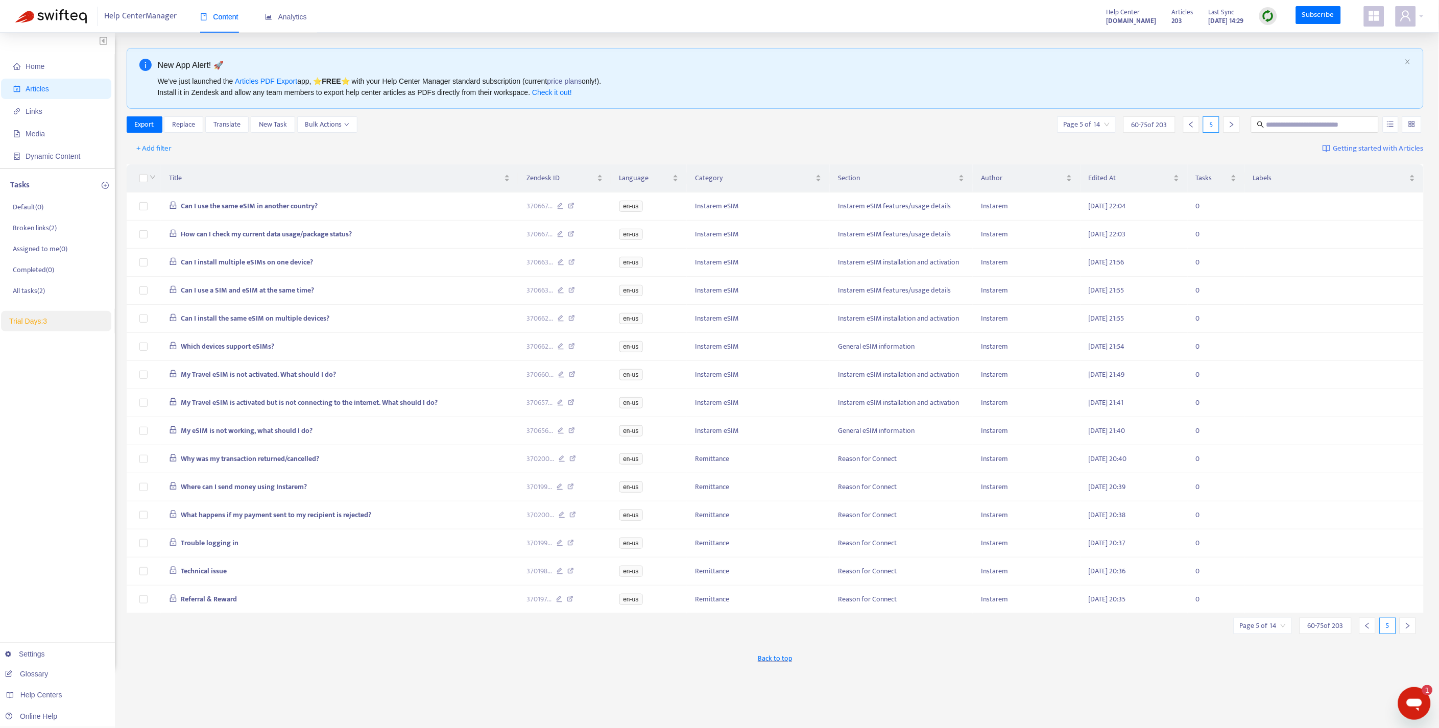
click at [1406, 630] on icon "right" at bounding box center [1407, 625] width 7 height 7
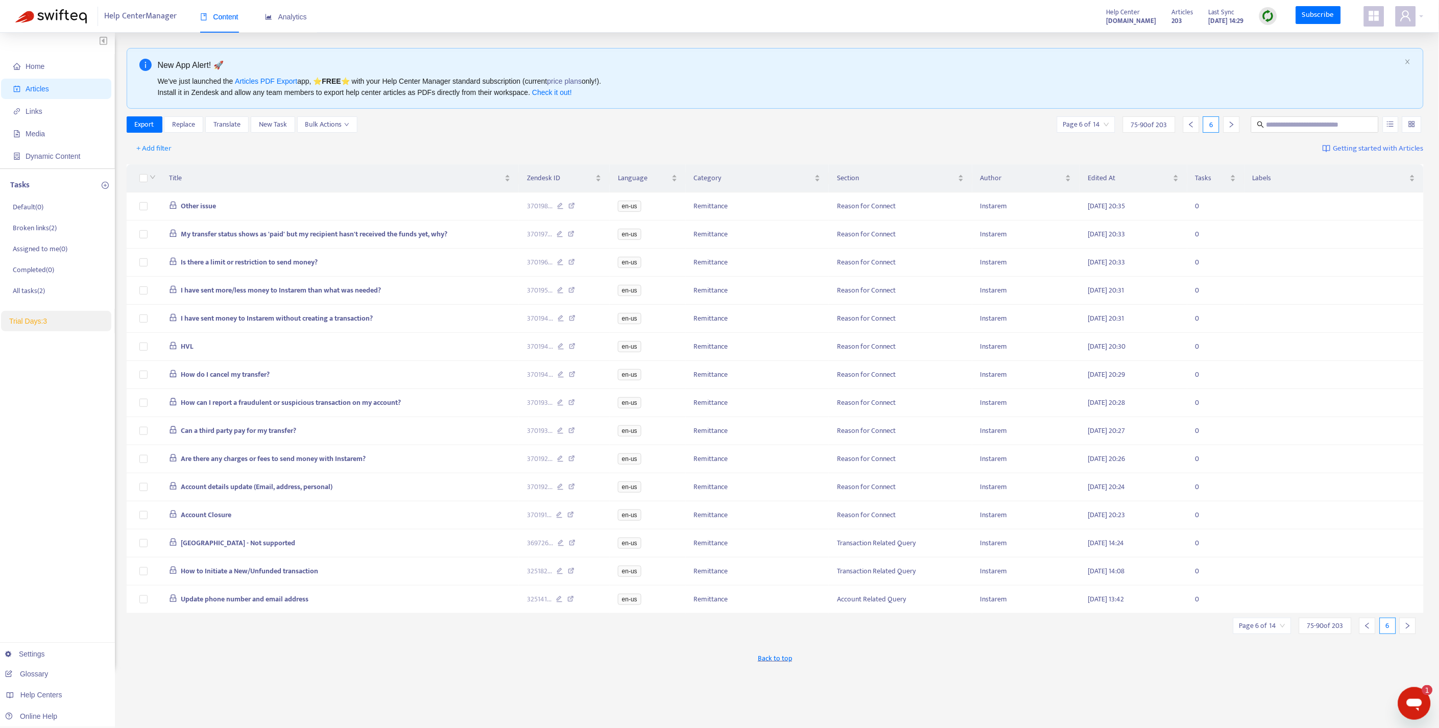
click at [1406, 630] on icon "right" at bounding box center [1407, 625] width 7 height 7
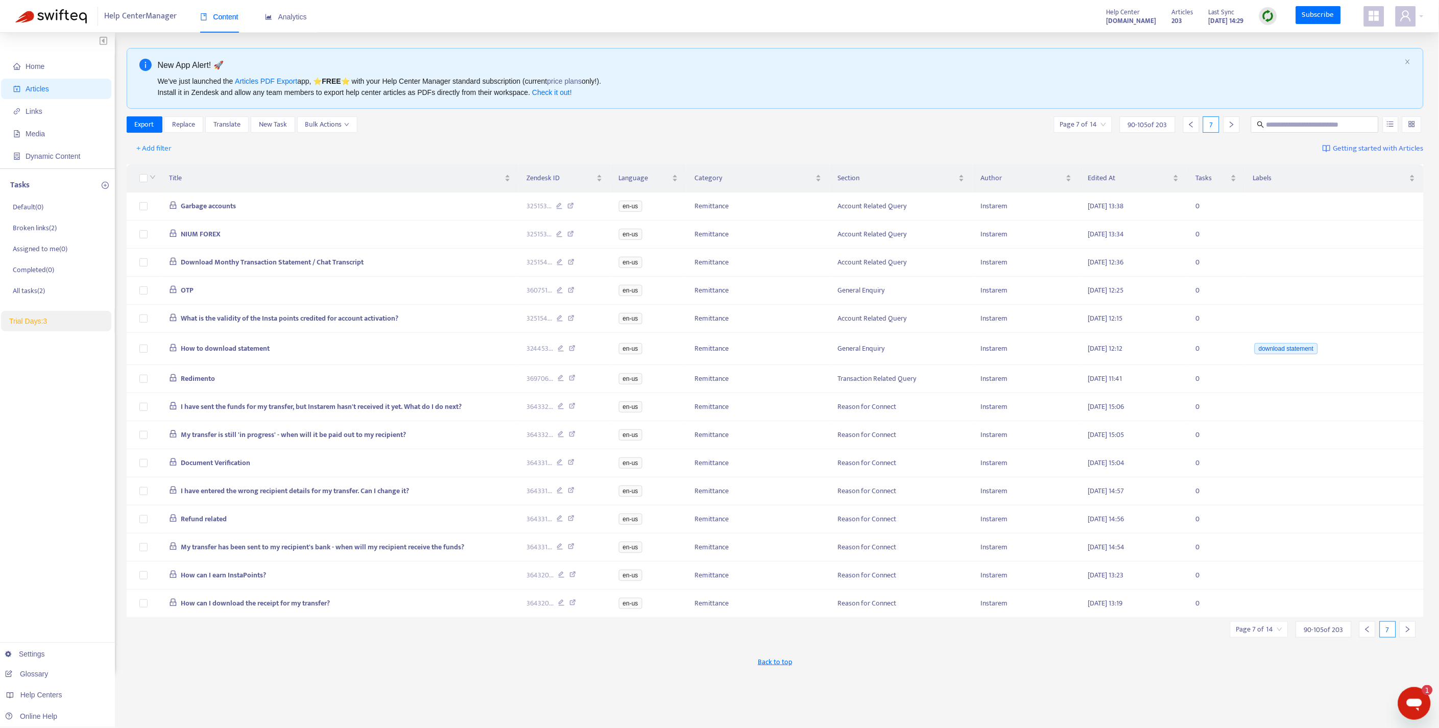
click at [1406, 633] on icon "right" at bounding box center [1407, 629] width 7 height 7
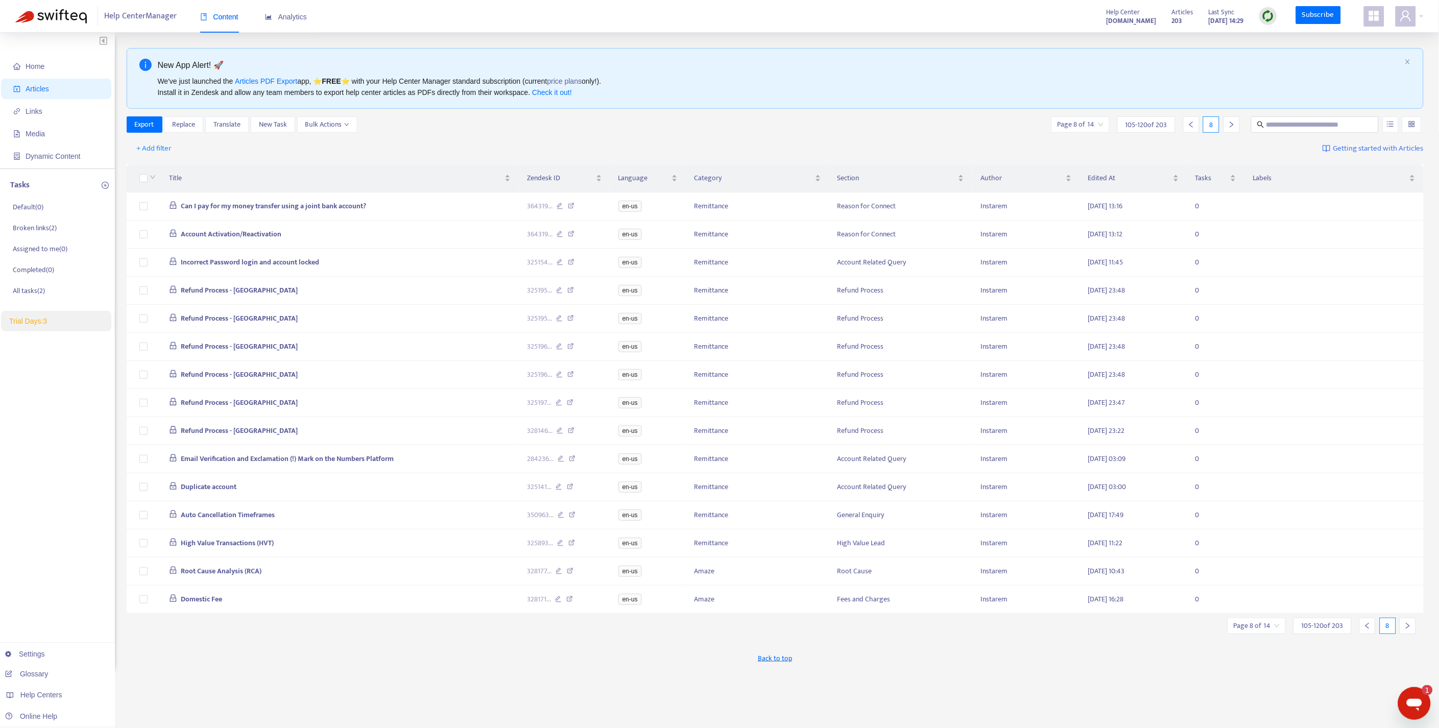
click at [1406, 630] on icon "right" at bounding box center [1407, 625] width 7 height 7
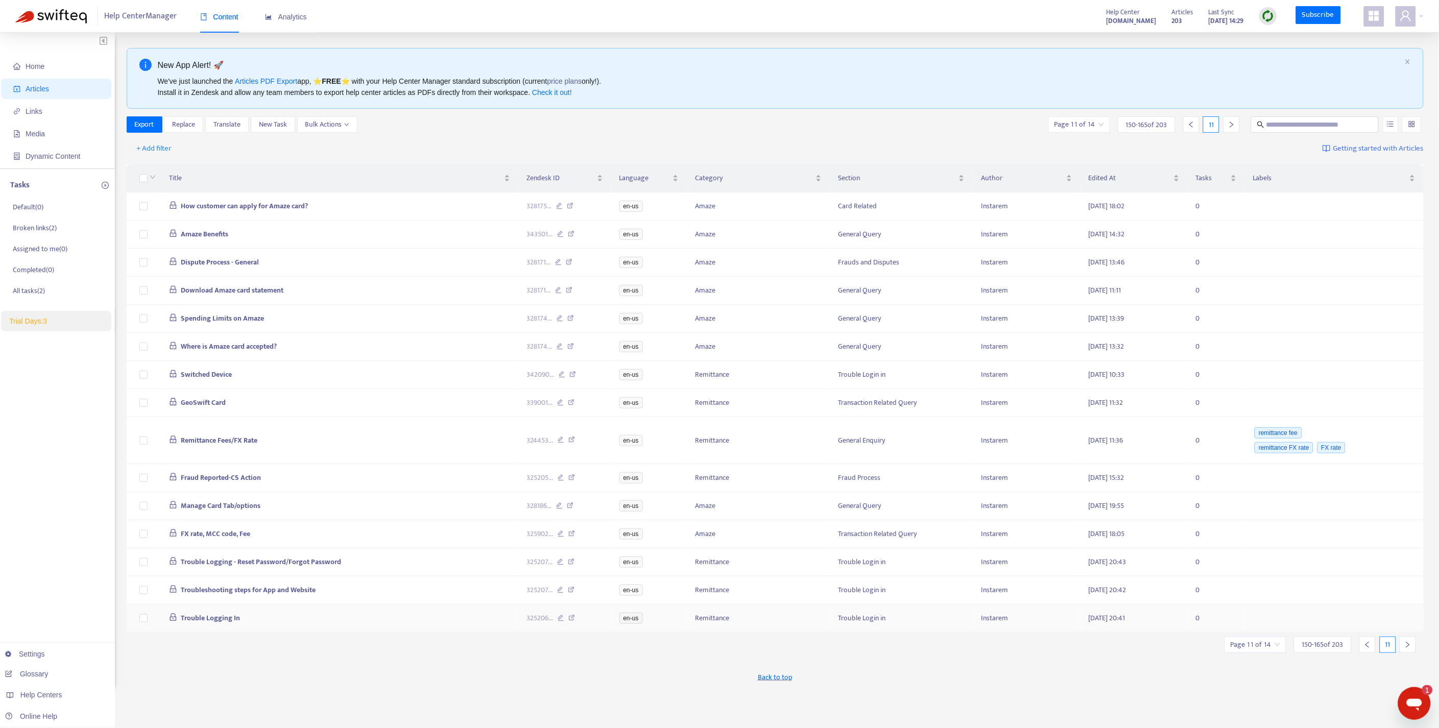
click at [1406, 649] on icon "right" at bounding box center [1407, 644] width 7 height 7
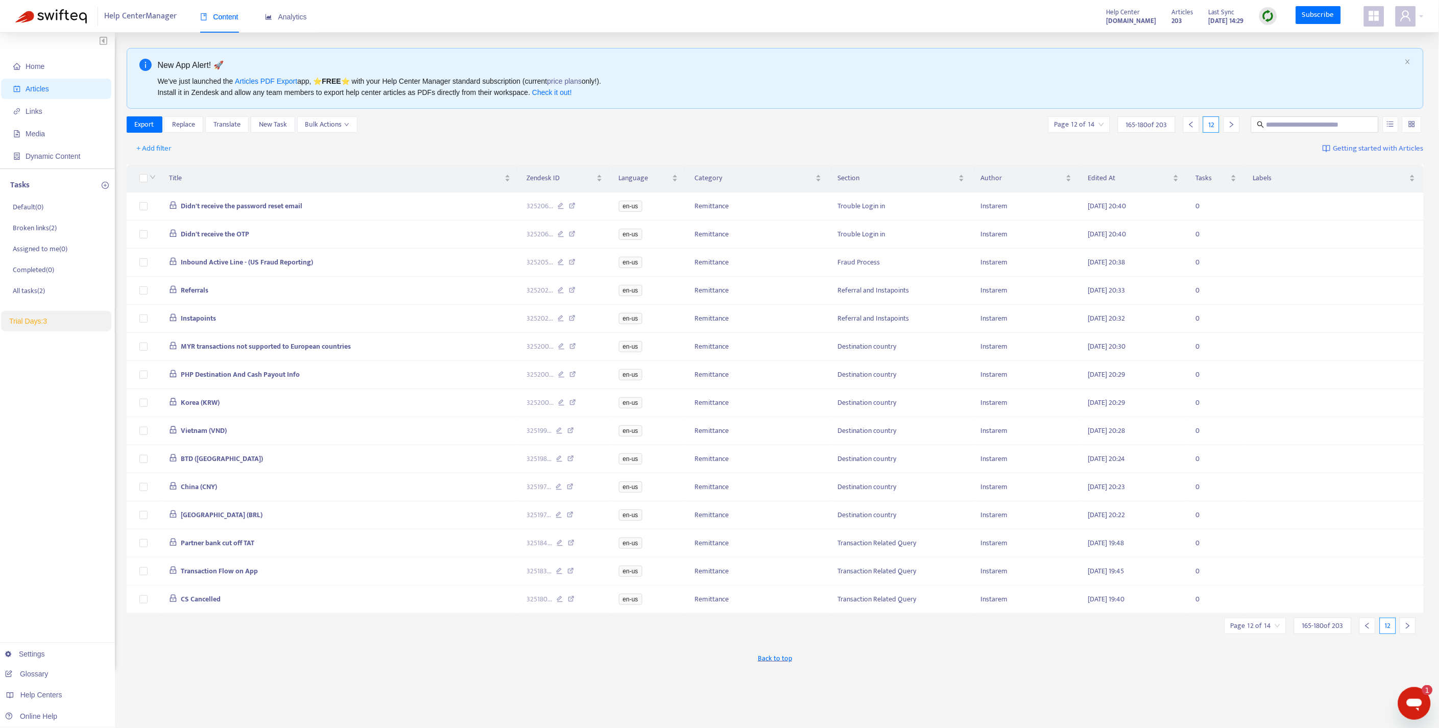
click at [1406, 630] on icon "right" at bounding box center [1407, 625] width 7 height 7
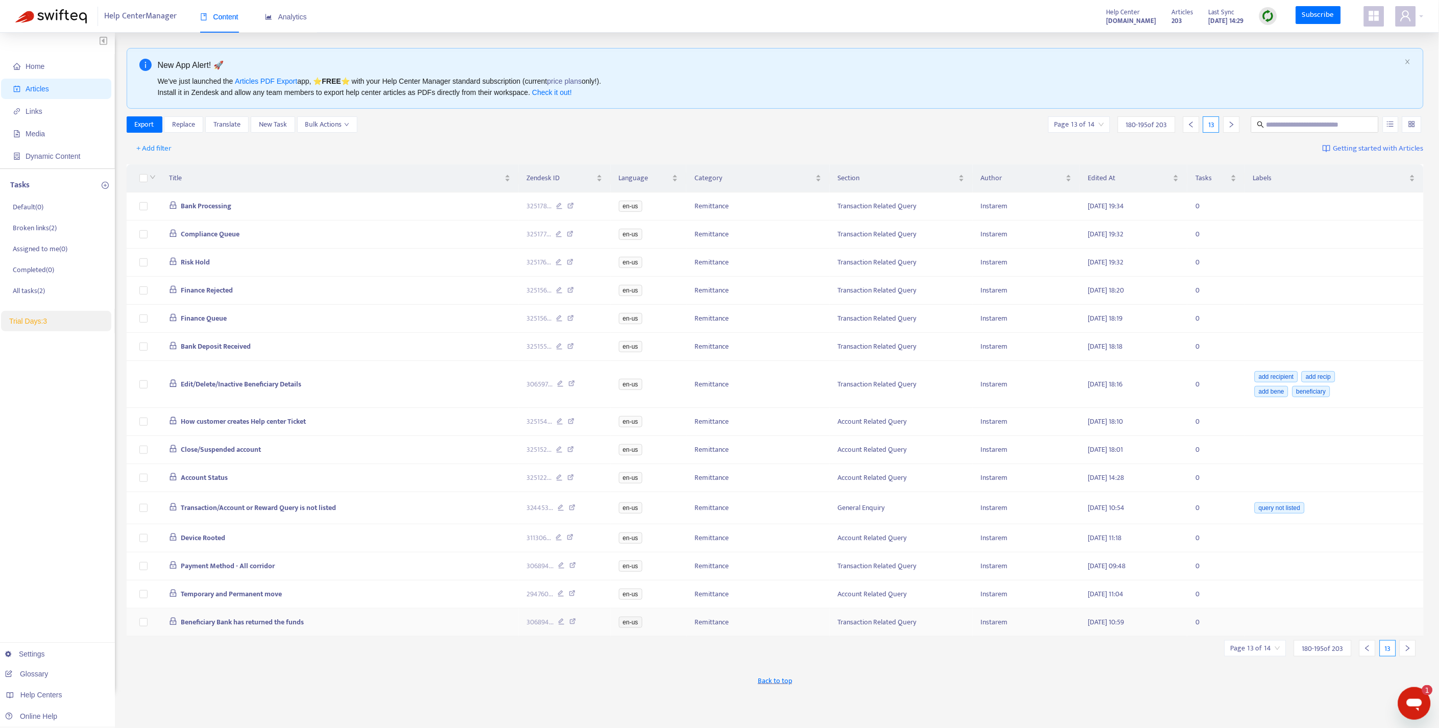
click at [1406, 652] on icon "right" at bounding box center [1407, 648] width 7 height 7
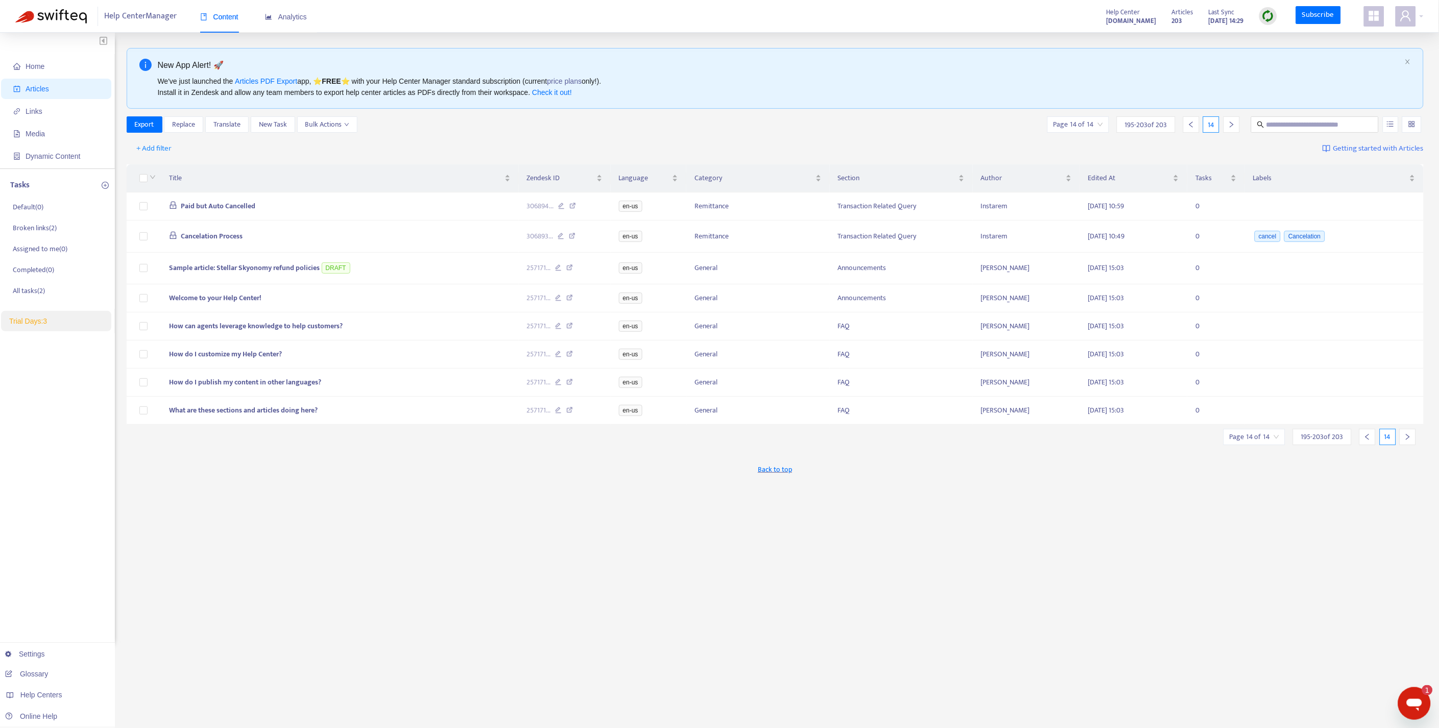
click at [596, 138] on div "+ Add filter Getting started with Articles" at bounding box center [776, 149] width 1298 height 24
